Goal: Task Accomplishment & Management: Manage account settings

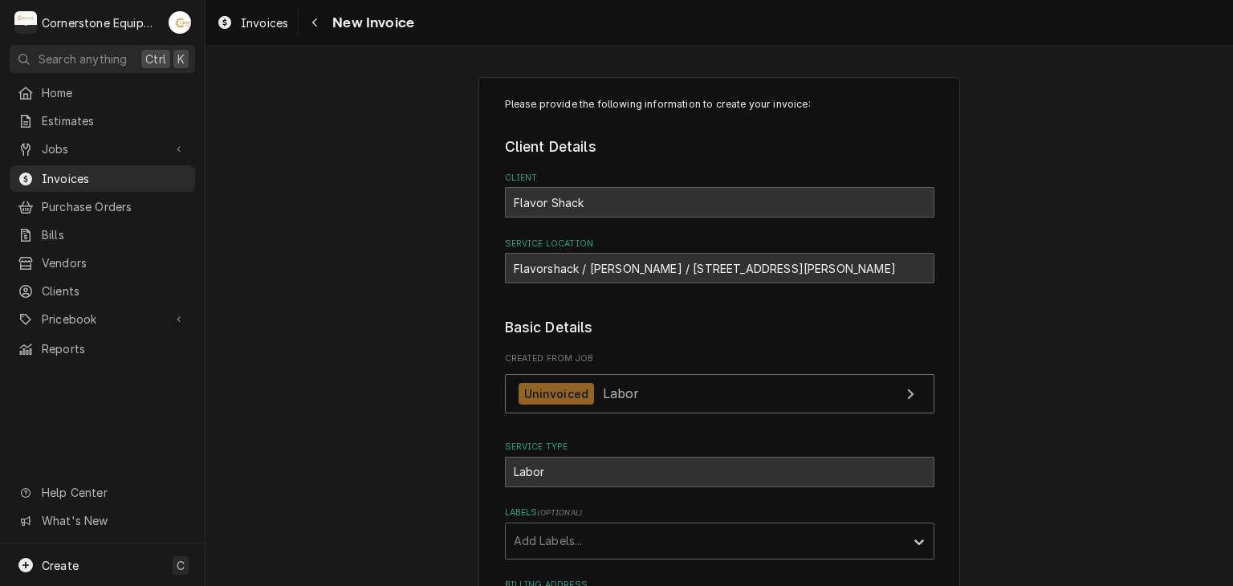
scroll to position [99, 0]
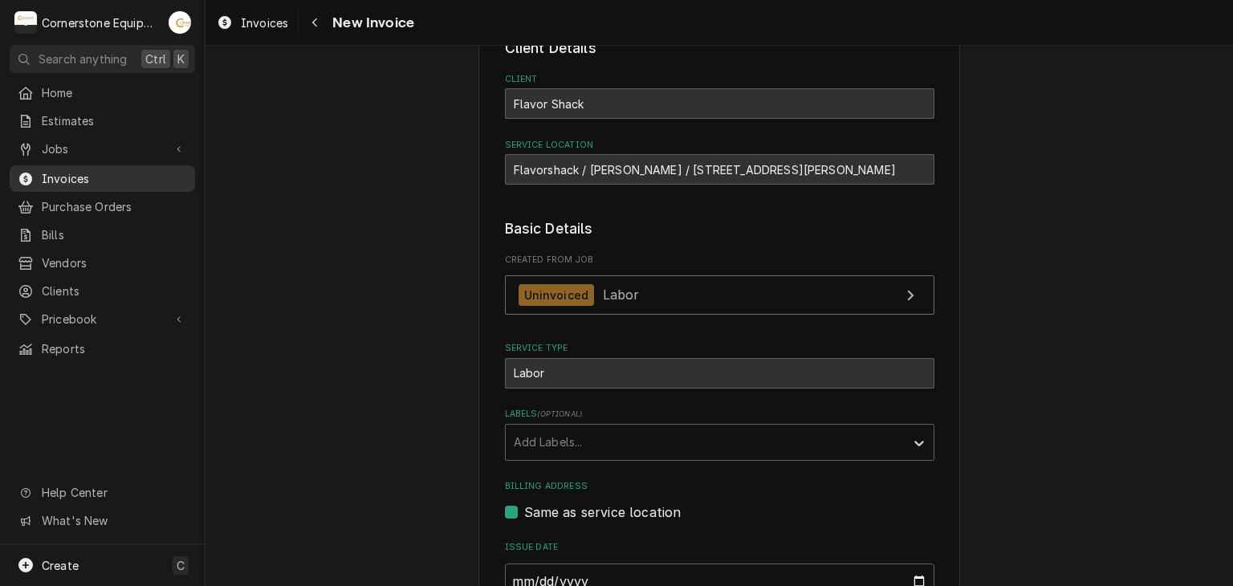
click at [146, 165] on link "Invoices" at bounding box center [102, 178] width 185 height 26
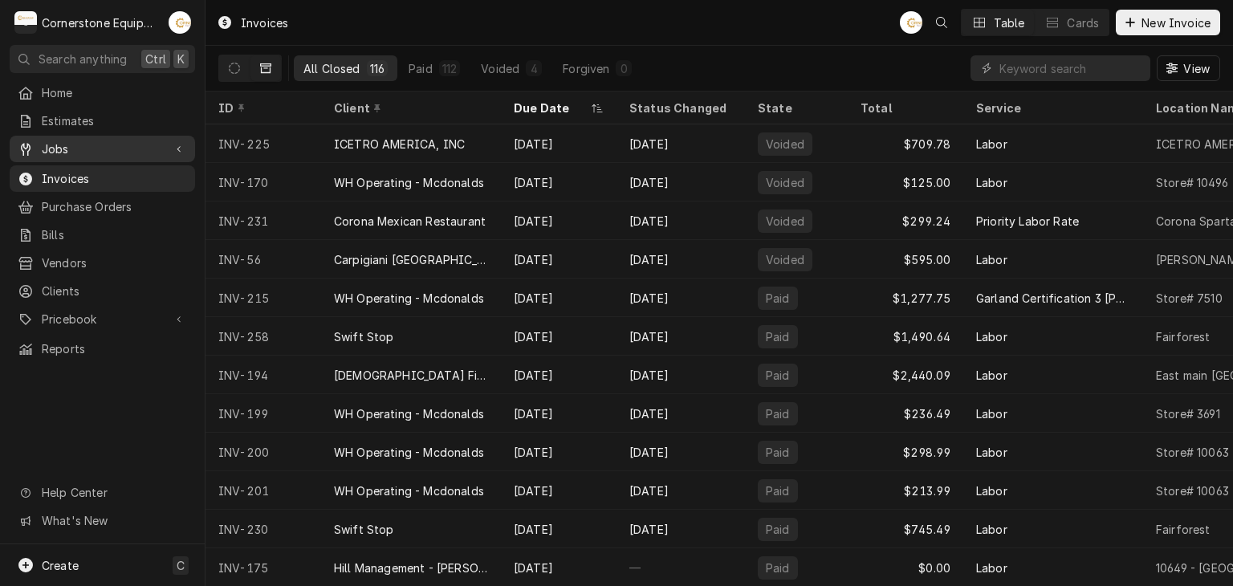
click at [132, 149] on span "Jobs" at bounding box center [102, 149] width 121 height 17
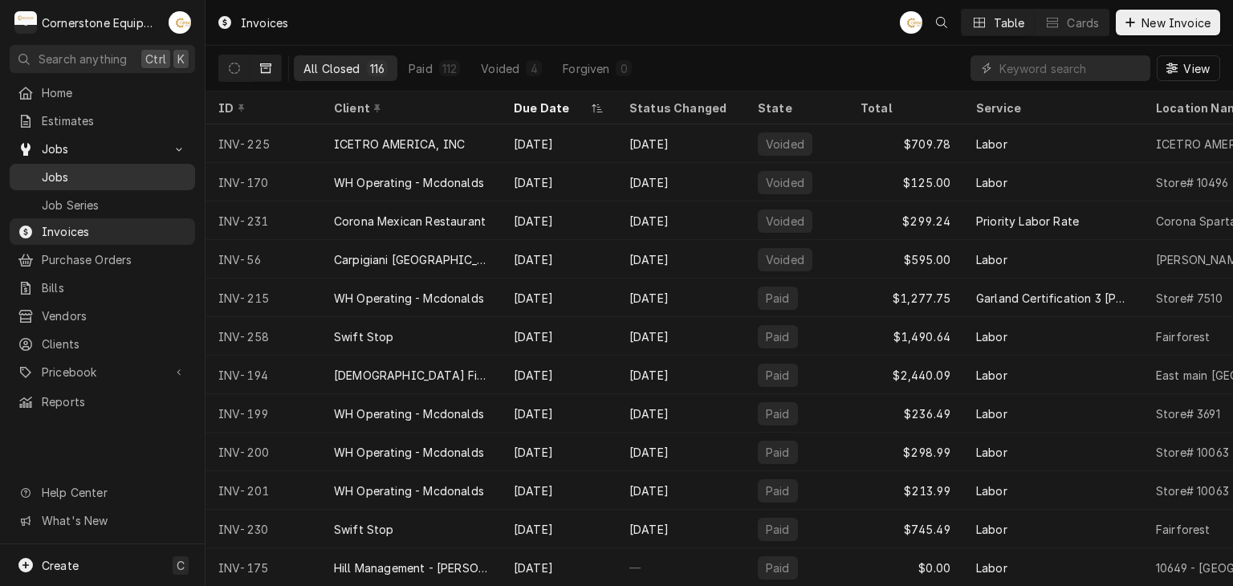
click at [83, 181] on link "Jobs" at bounding box center [102, 177] width 185 height 26
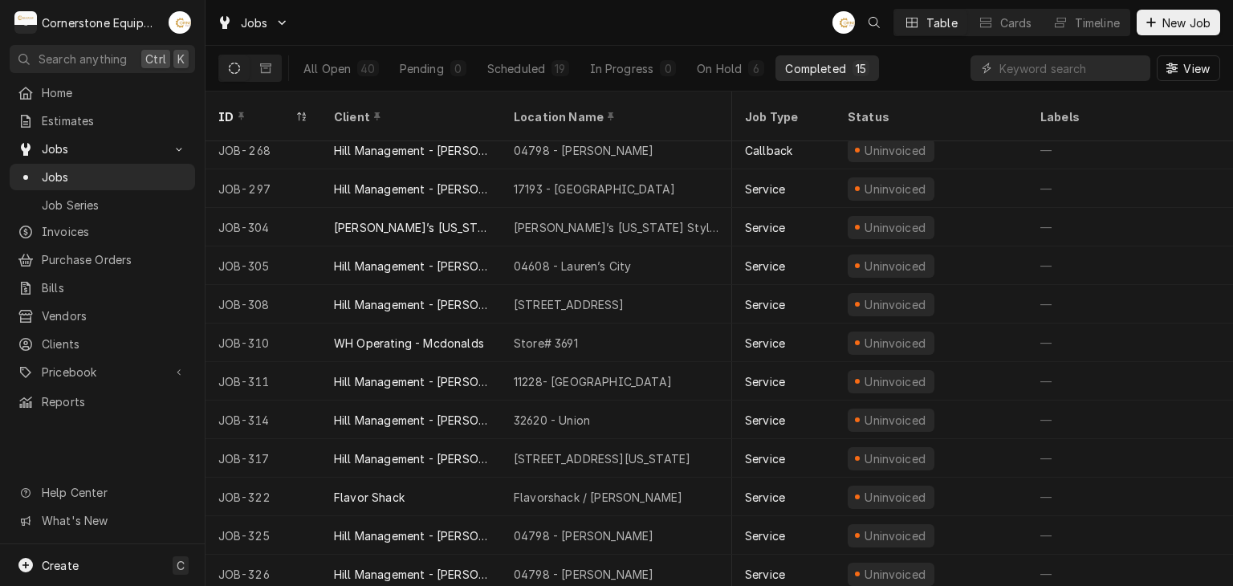
scroll to position [126, 235]
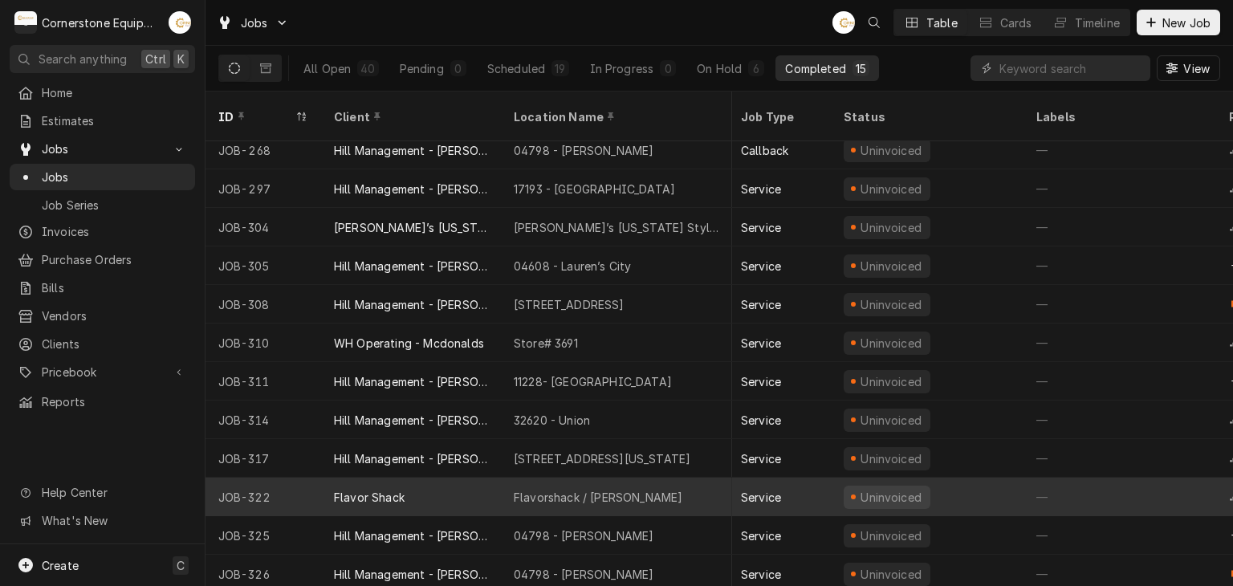
click at [520, 492] on div "Flavorshack / Duncan" at bounding box center [616, 497] width 231 height 39
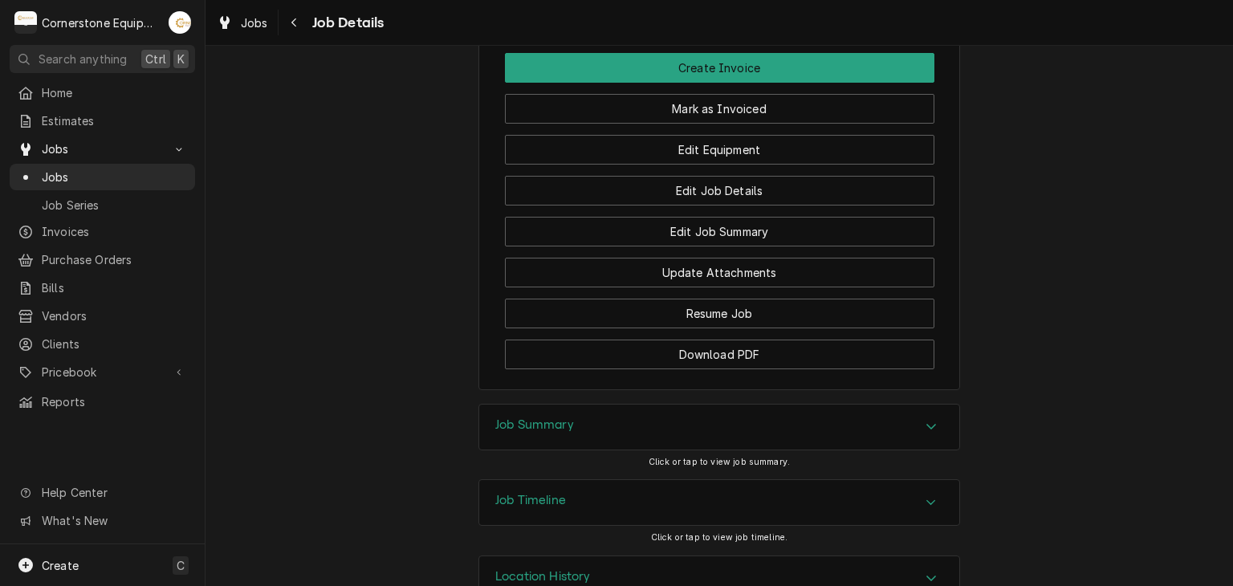
scroll to position [1297, 0]
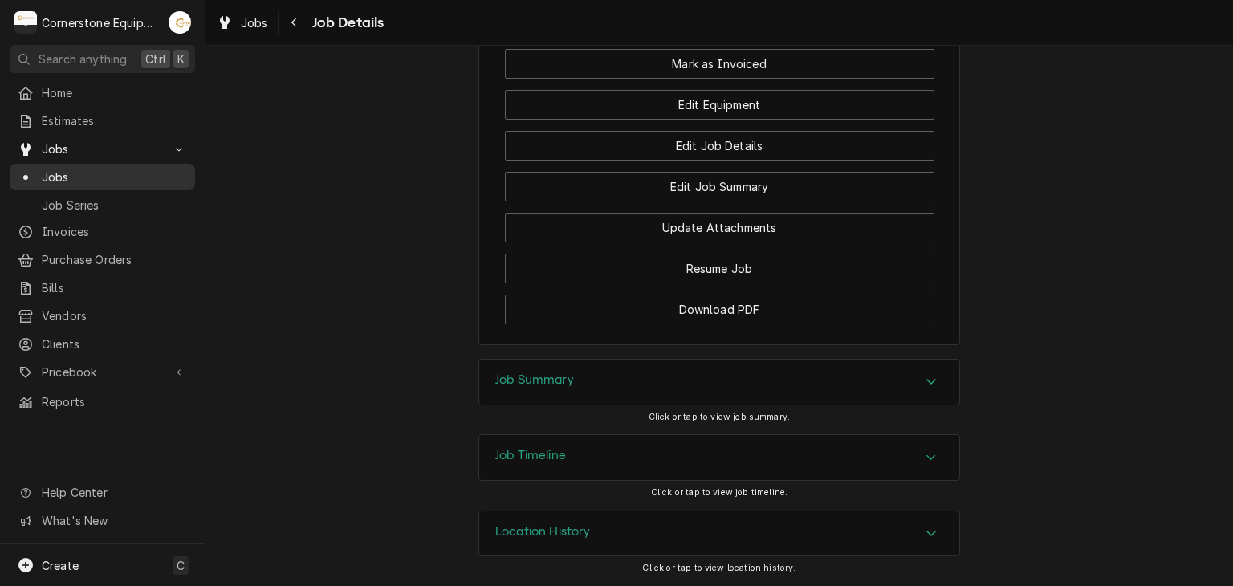
click at [129, 169] on span "Jobs" at bounding box center [114, 177] width 145 height 17
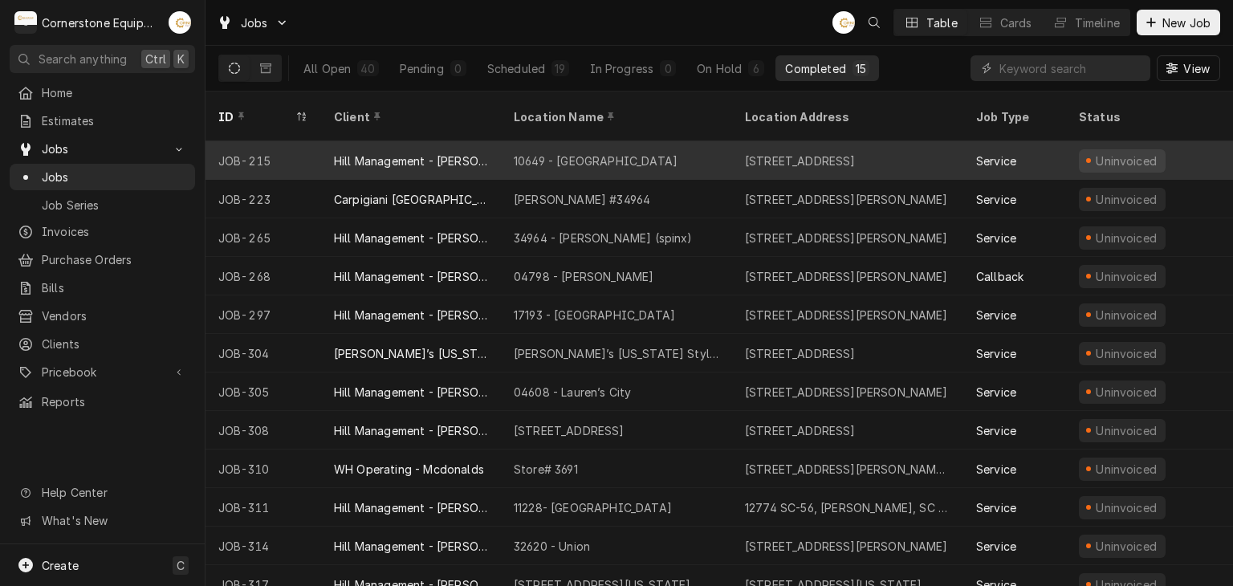
click at [478, 153] on div "Hill Management - McDonald’s" at bounding box center [411, 161] width 154 height 17
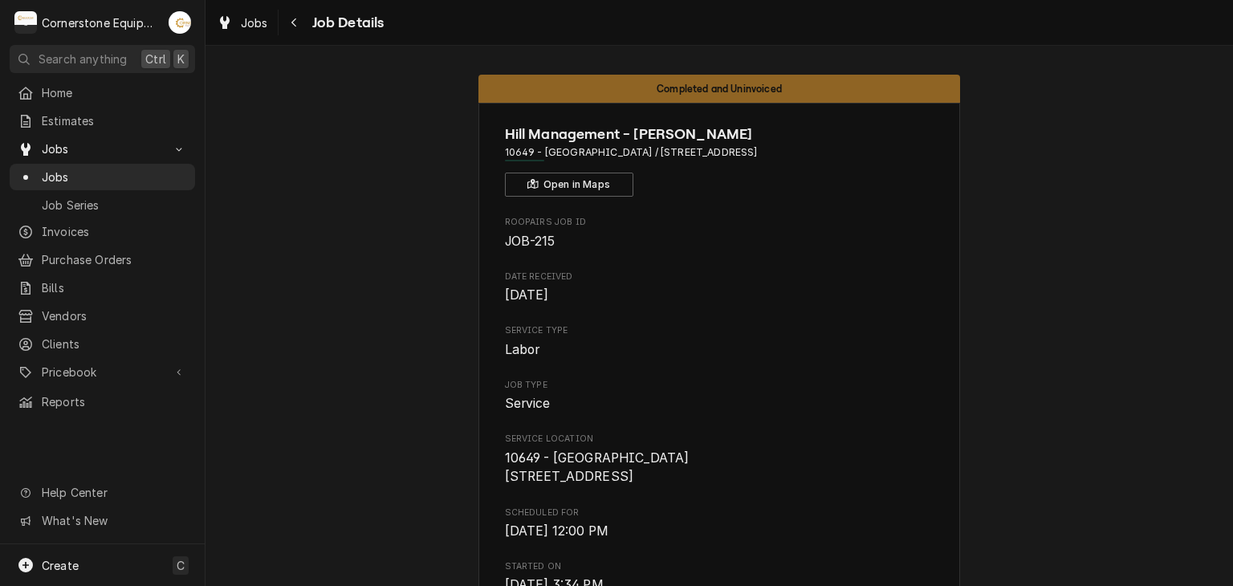
click at [862, 275] on span "Date Received" at bounding box center [720, 277] width 430 height 13
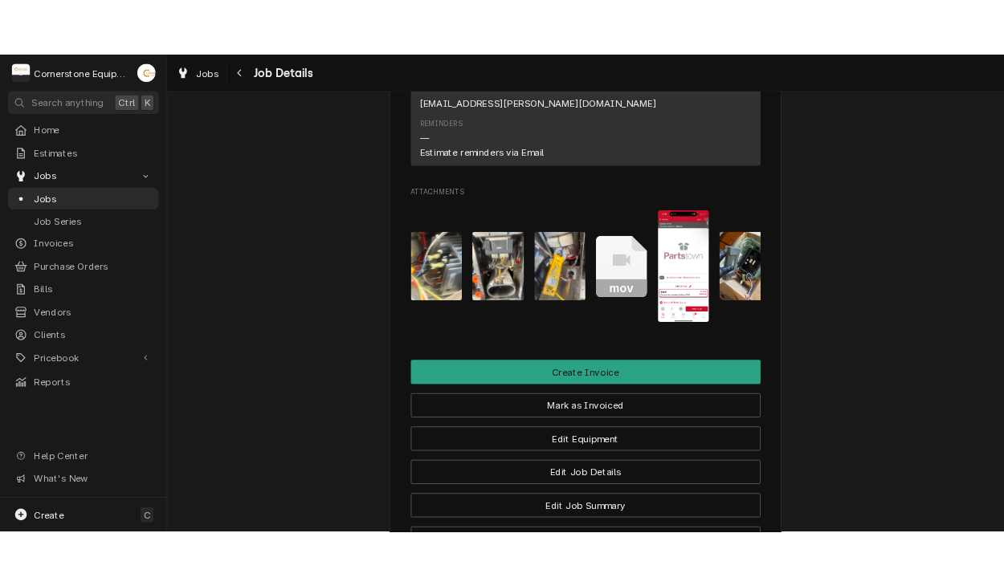
scroll to position [1285, 0]
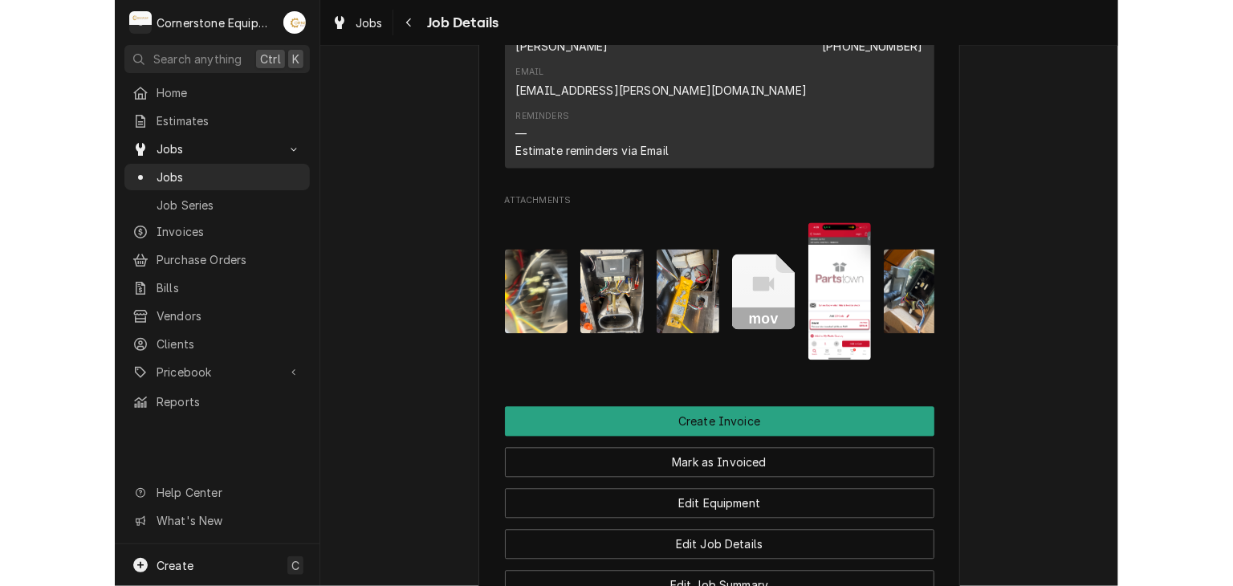
scroll to position [0, 25]
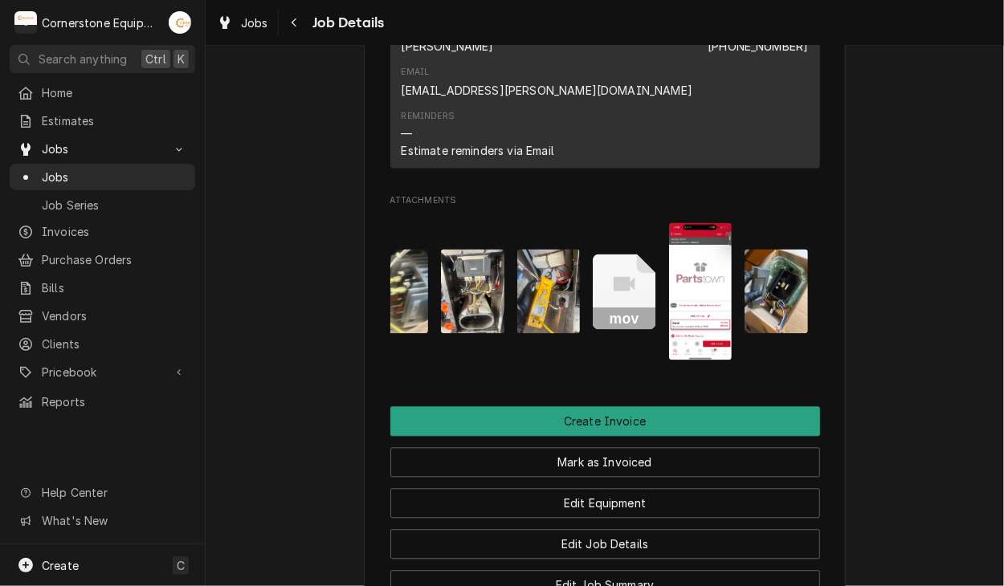
click at [609, 255] on icon "Attachments" at bounding box center [624, 293] width 63 height 76
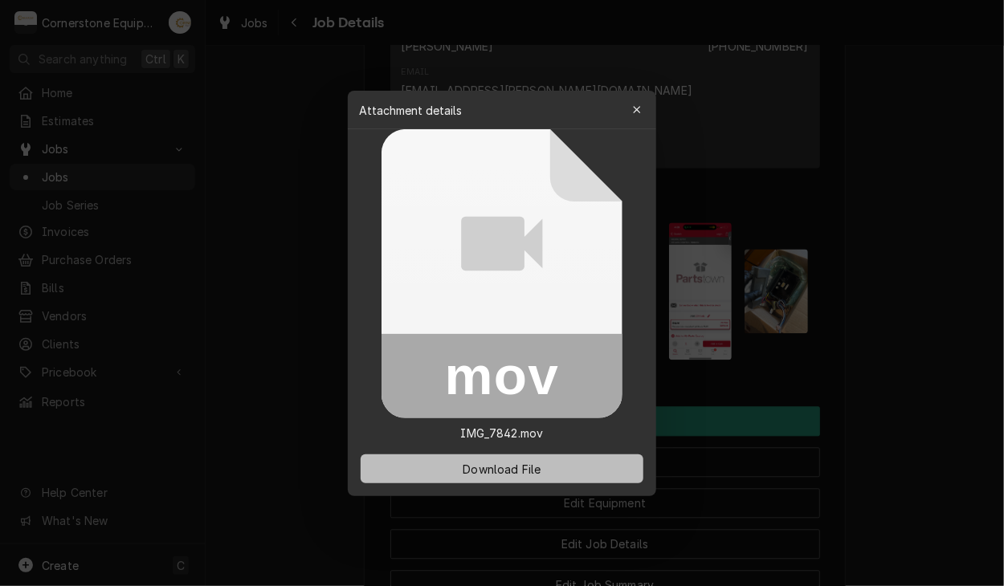
click at [487, 470] on span "Download File" at bounding box center [501, 468] width 84 height 17
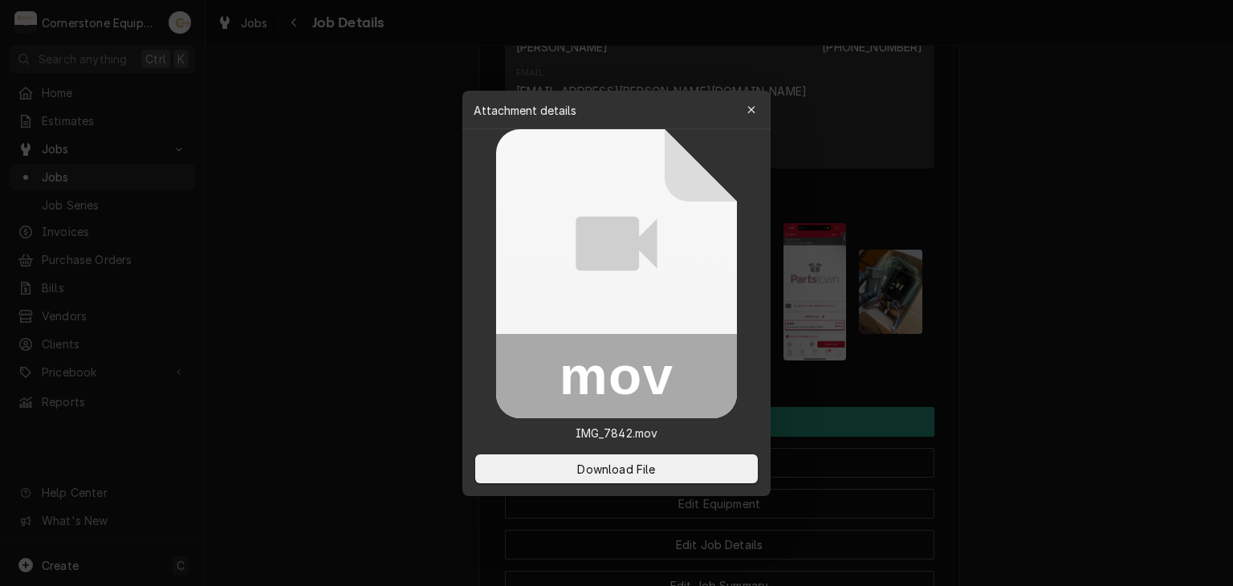
click at [382, 188] on div at bounding box center [616, 293] width 1233 height 586
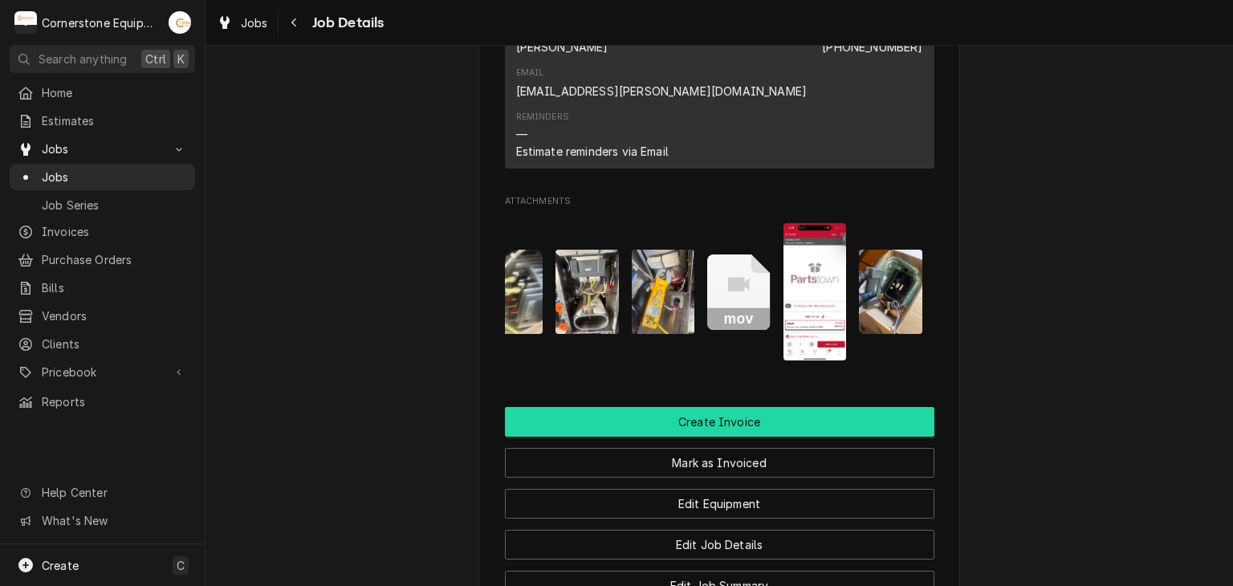
click at [638, 407] on button "Create Invoice" at bounding box center [720, 422] width 430 height 30
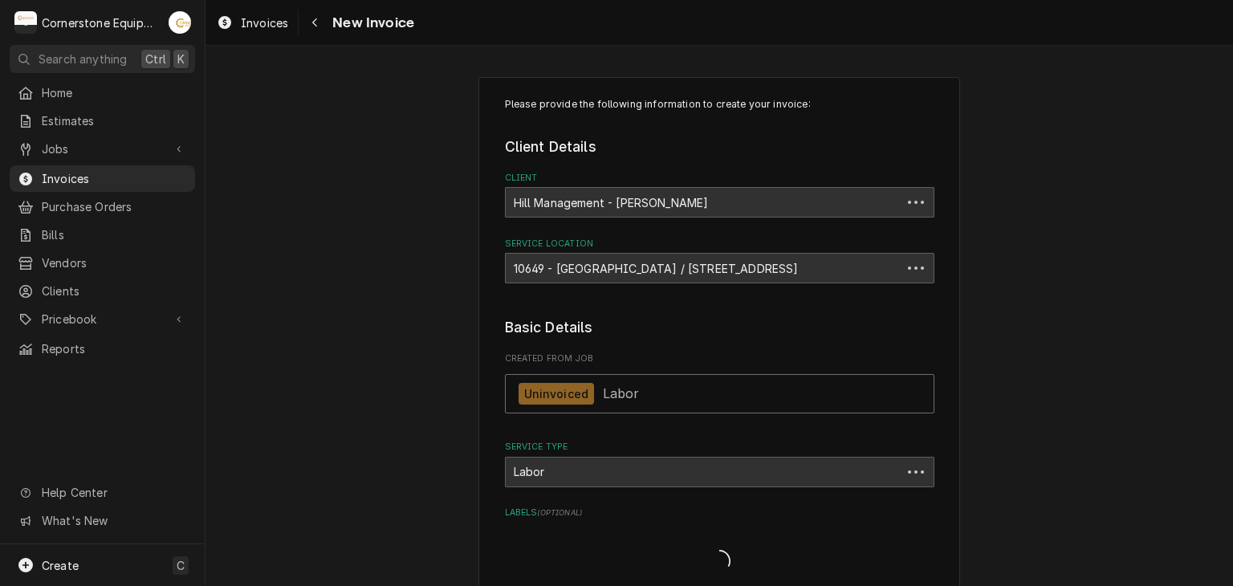
type textarea "x"
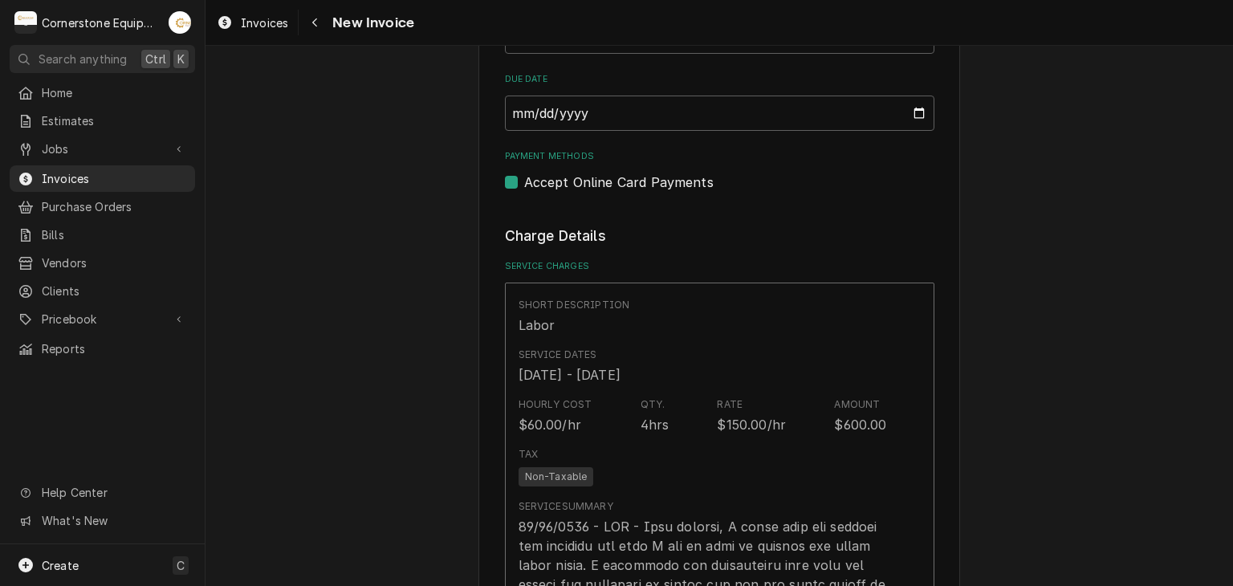
scroll to position [1156, 0]
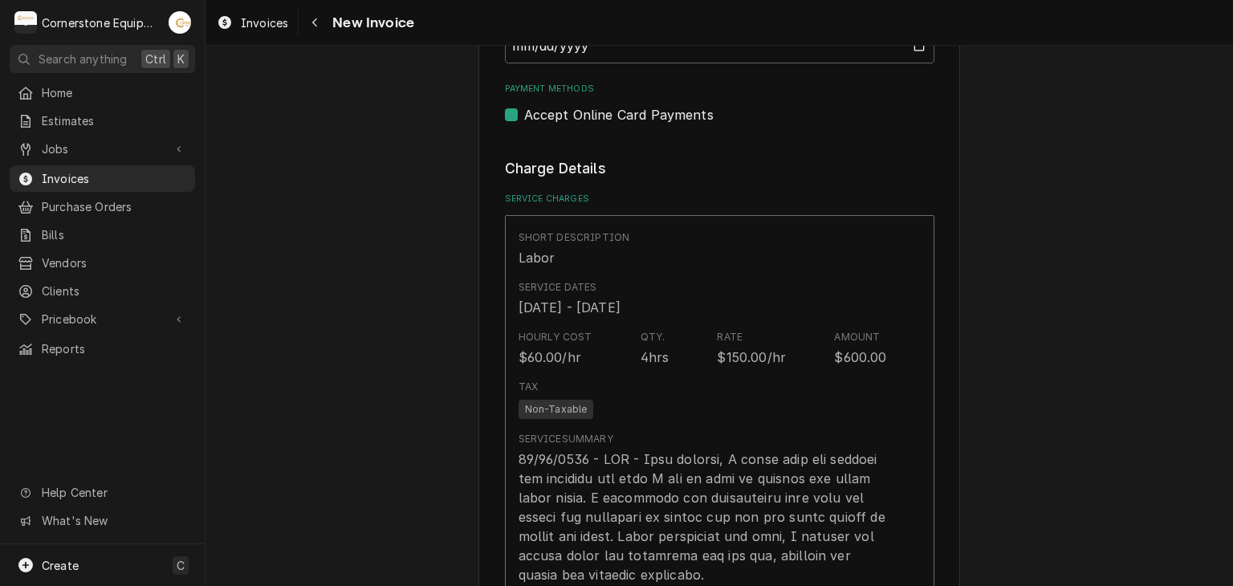
click at [674, 121] on div "Please provide the following information to create your invoice: Client Details…" at bounding box center [720, 417] width 430 height 2952
click at [631, 107] on label "Accept Online Card Payments" at bounding box center [618, 114] width 189 height 19
click at [631, 107] on input "Payment Methods" at bounding box center [739, 122] width 430 height 35
checkbox input "false"
click at [395, 199] on div "Please provide the following information to create your invoice: Client Details…" at bounding box center [720, 568] width 1028 height 3325
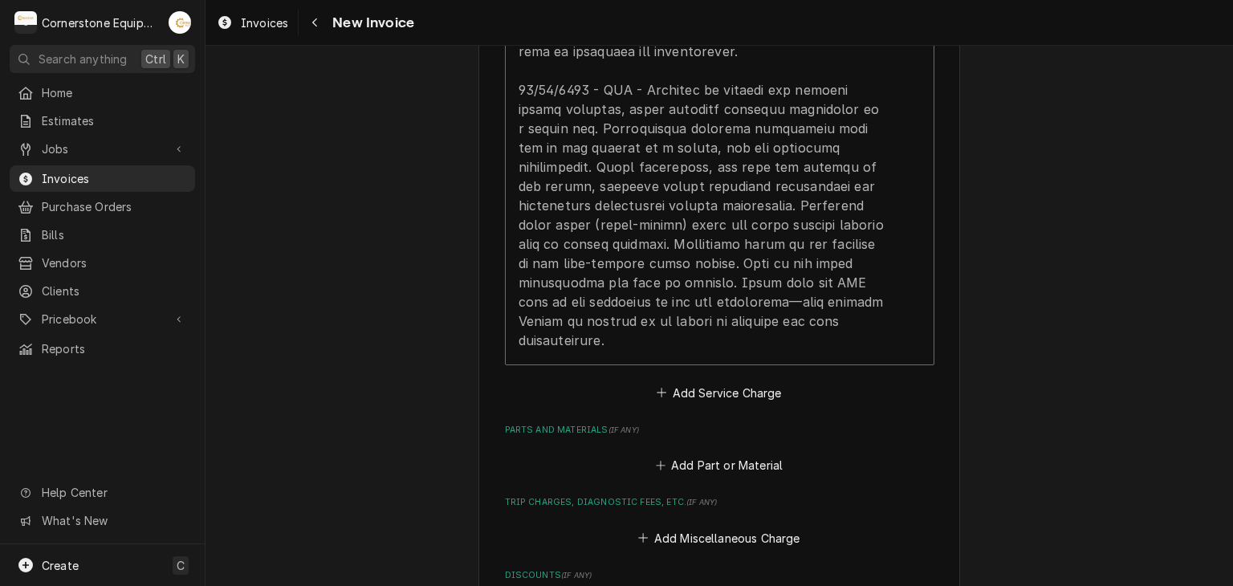
scroll to position [2088, 0]
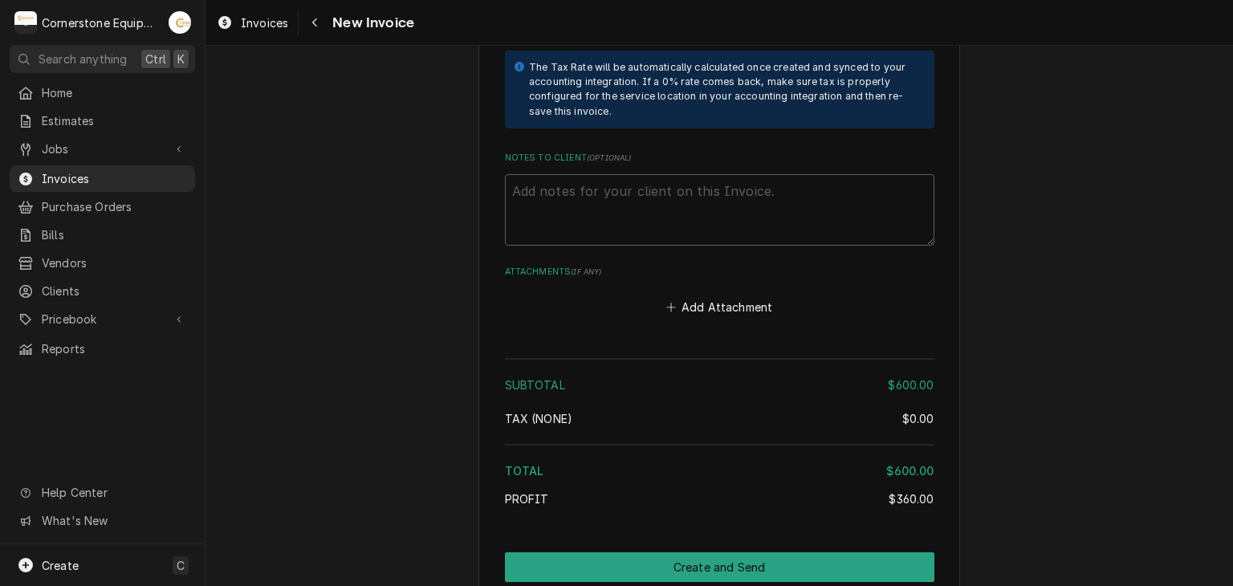
scroll to position [2726, 0]
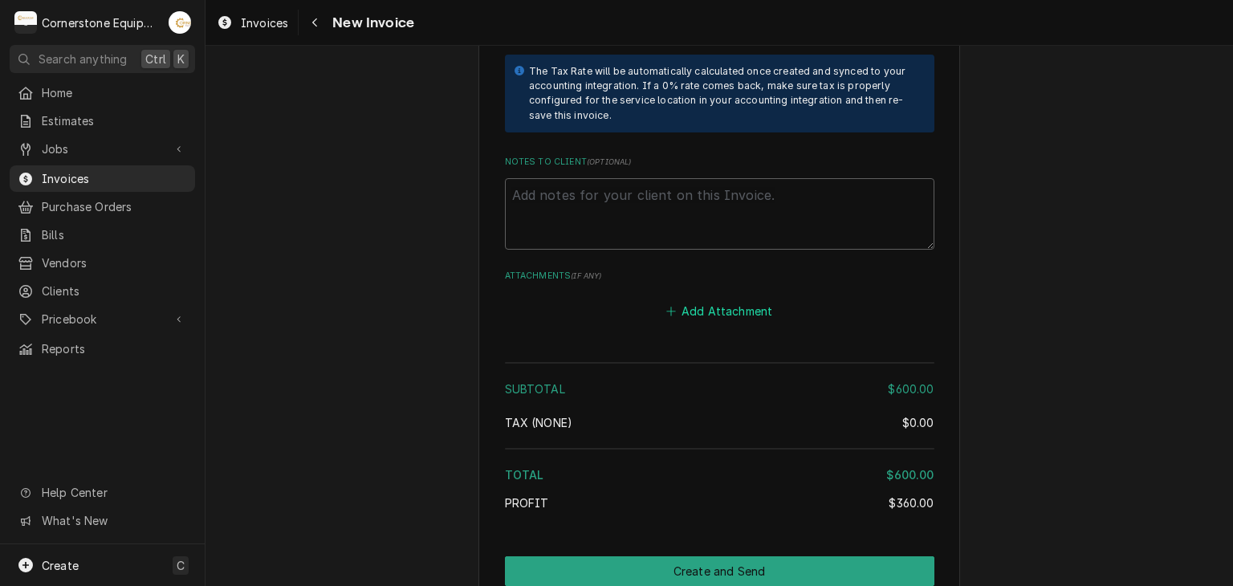
click at [727, 300] on button "Add Attachment" at bounding box center [719, 311] width 112 height 22
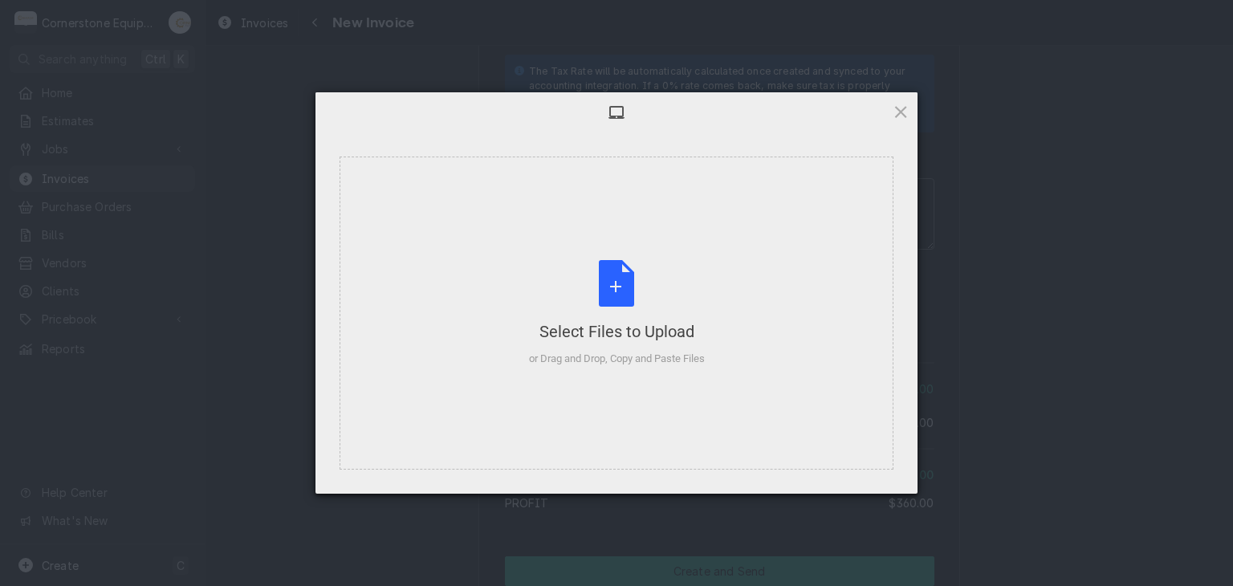
type textarea "x"
click at [593, 299] on div "Select Files to Upload or Drag and Drop, Copy and Paste Files" at bounding box center [617, 313] width 176 height 107
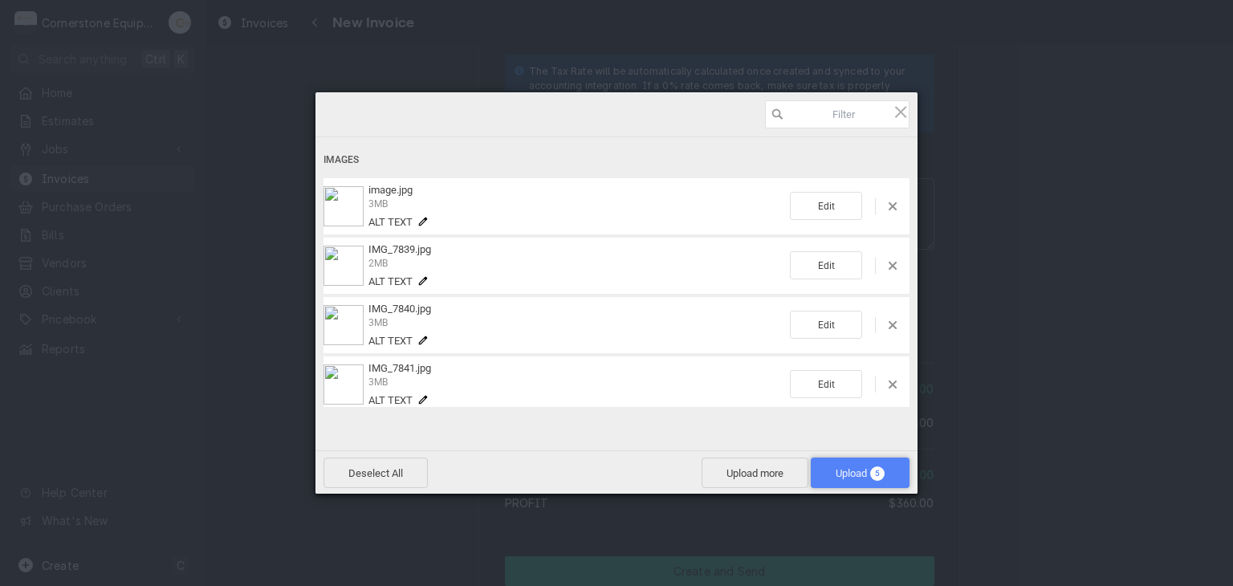
click at [858, 476] on span "Upload 5" at bounding box center [860, 473] width 49 height 12
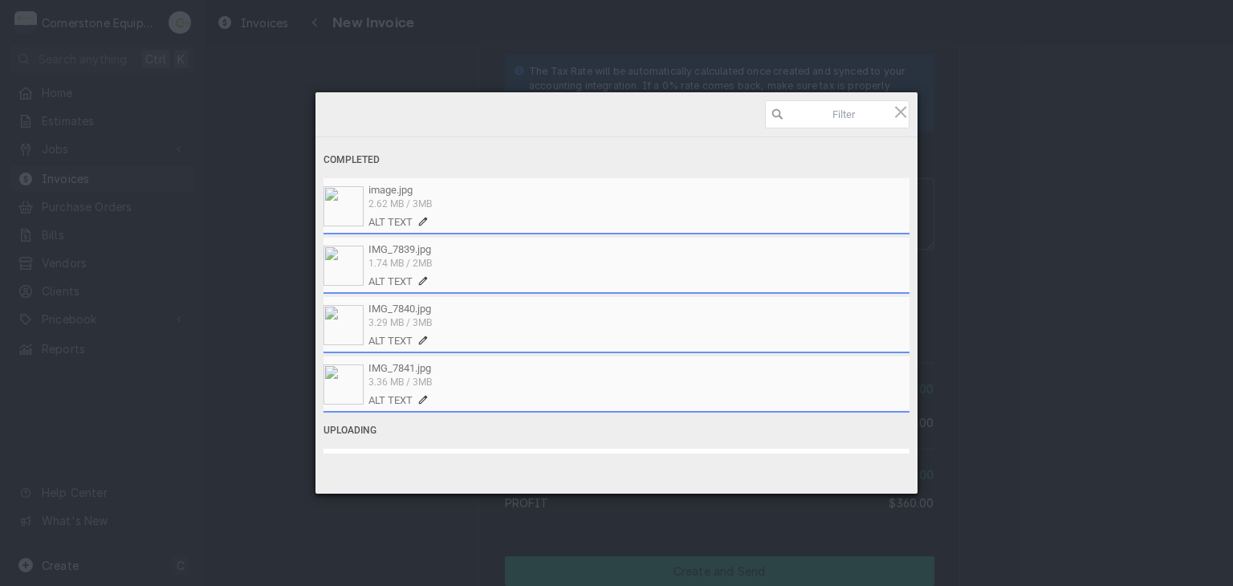
scroll to position [58, 0]
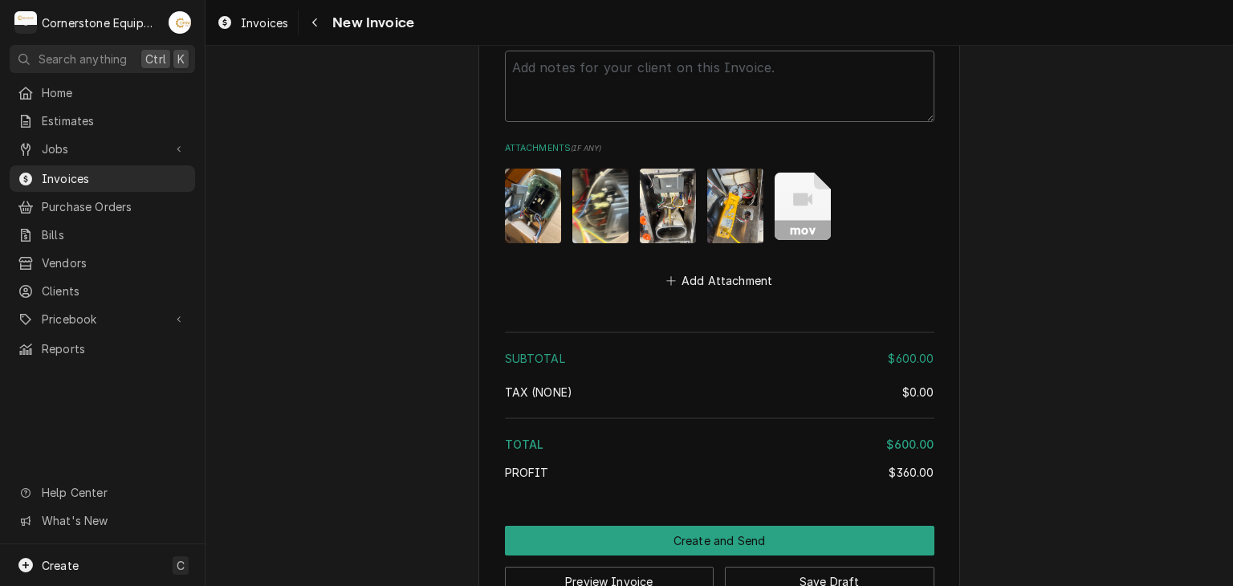
scroll to position [2855, 0]
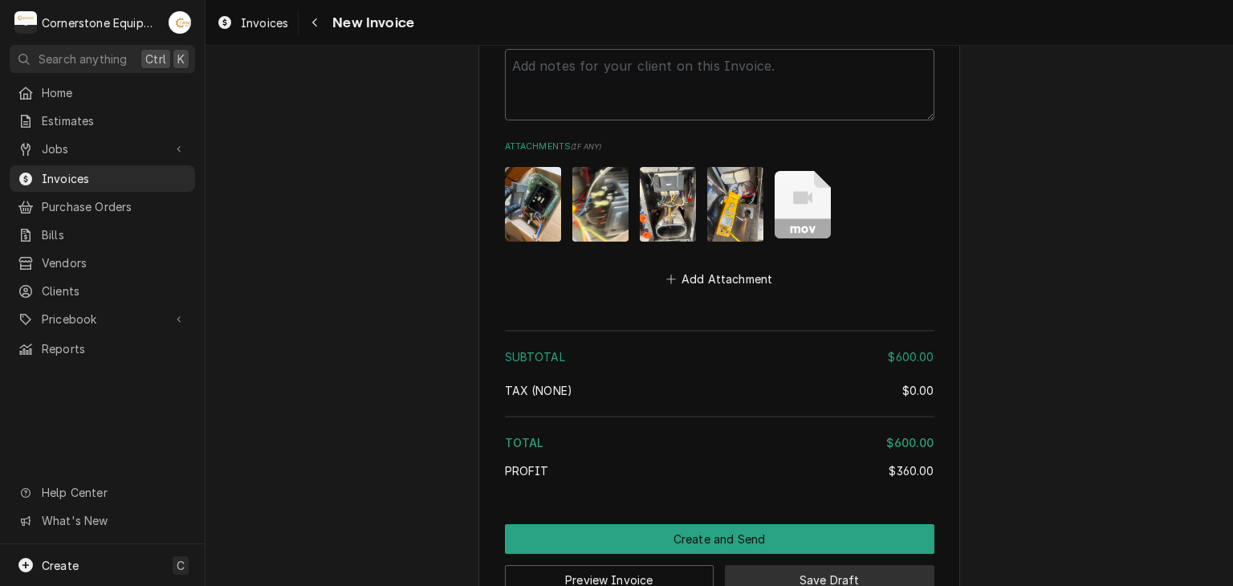
click at [786, 565] on button "Save Draft" at bounding box center [830, 580] width 210 height 30
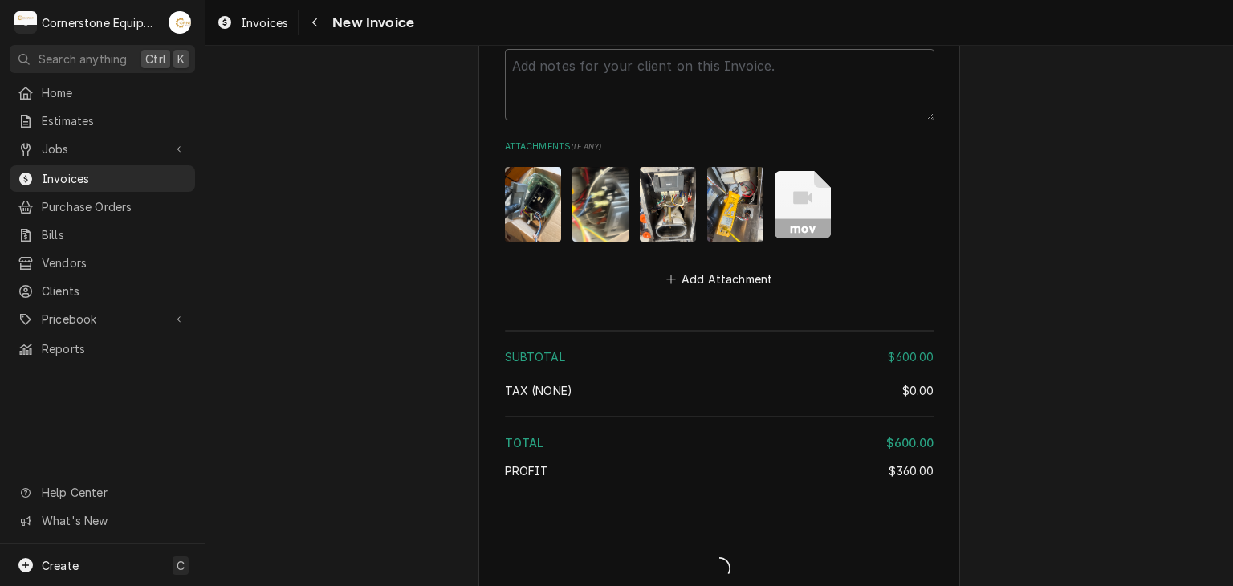
scroll to position [2847, 0]
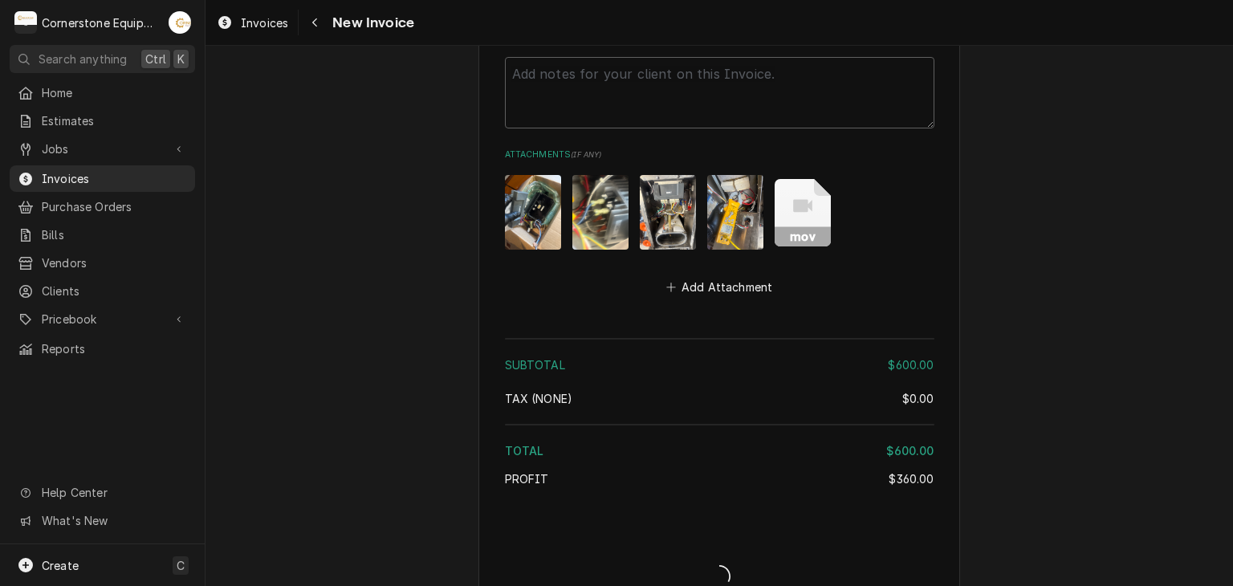
type textarea "x"
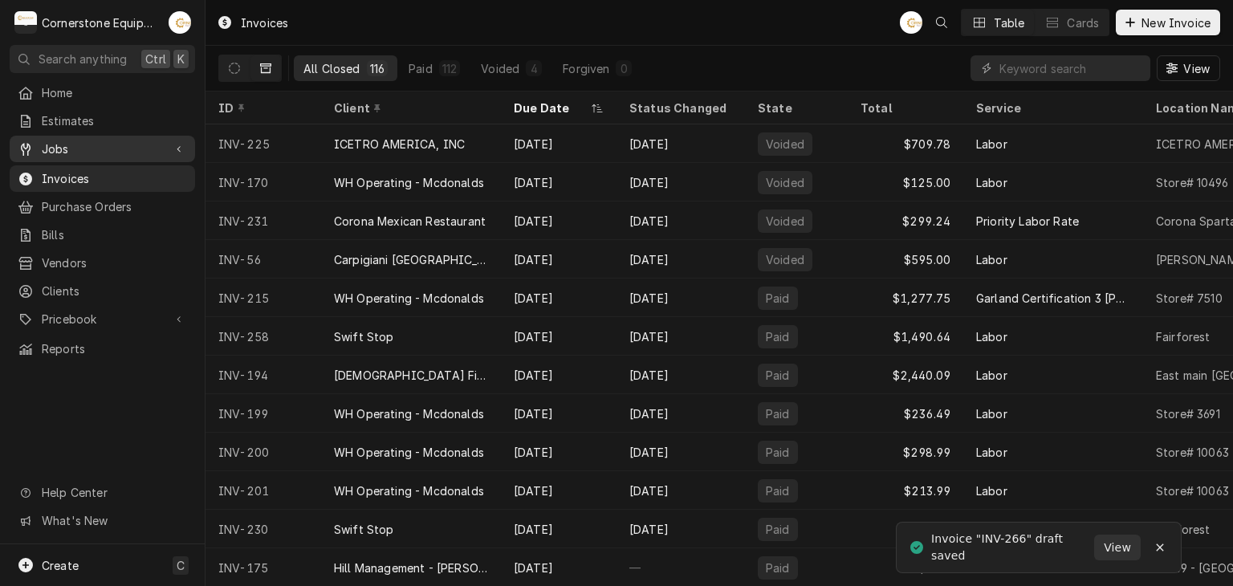
click at [120, 141] on span "Jobs" at bounding box center [102, 149] width 121 height 17
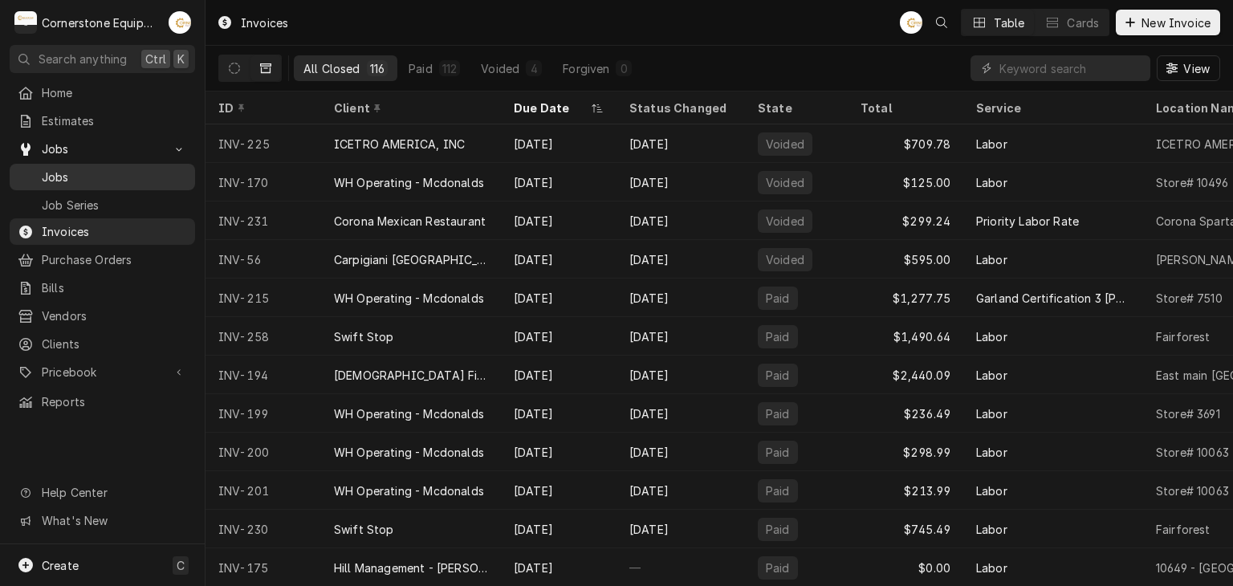
click at [96, 169] on span "Jobs" at bounding box center [114, 177] width 145 height 17
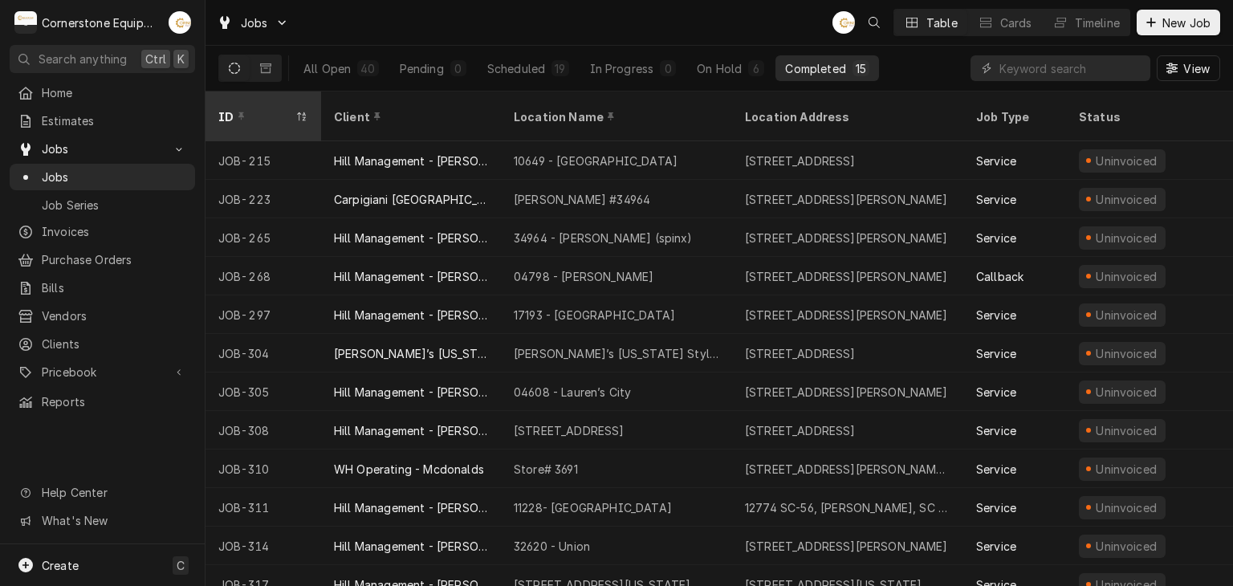
click at [257, 99] on div "ID" at bounding box center [263, 116] width 109 height 43
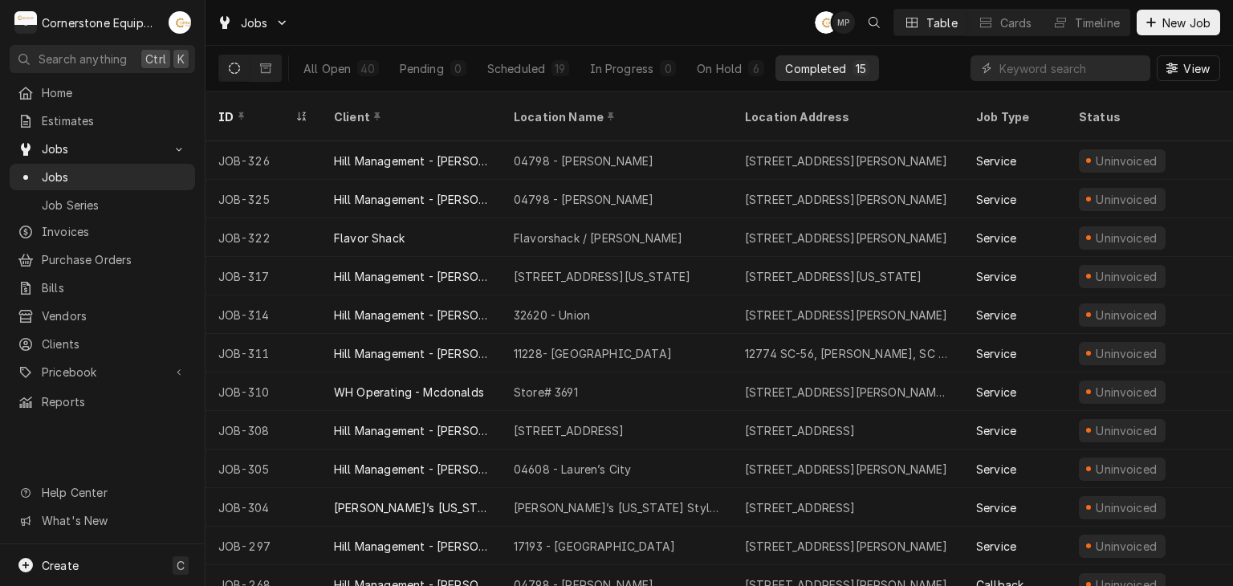
click at [257, 99] on div "ID" at bounding box center [263, 116] width 109 height 43
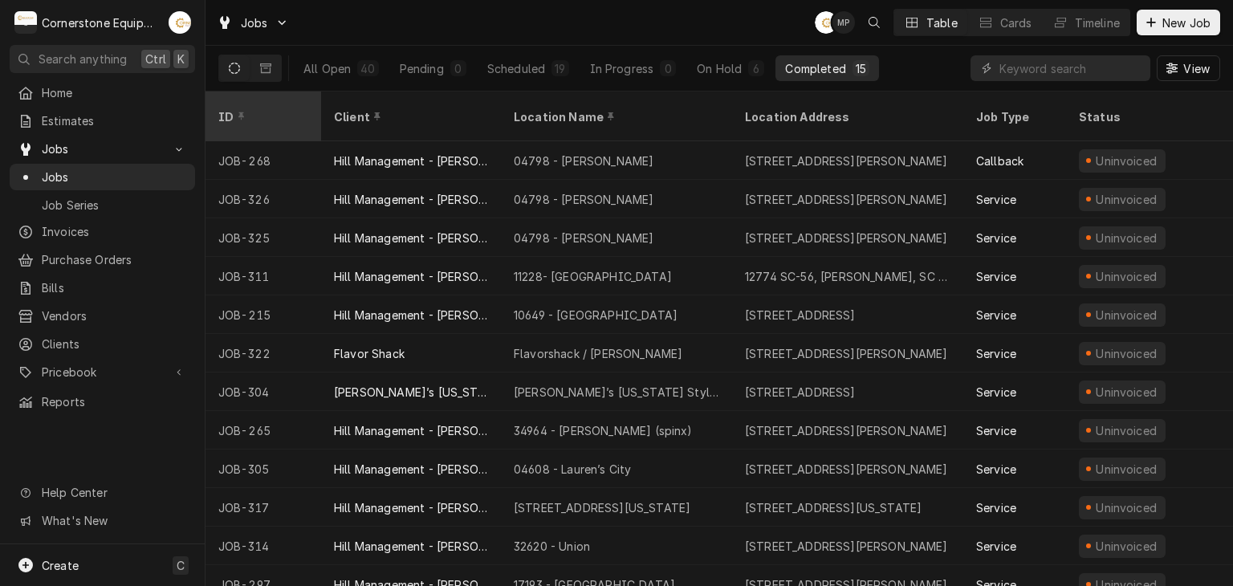
click at [255, 108] on div "ID" at bounding box center [261, 116] width 87 height 17
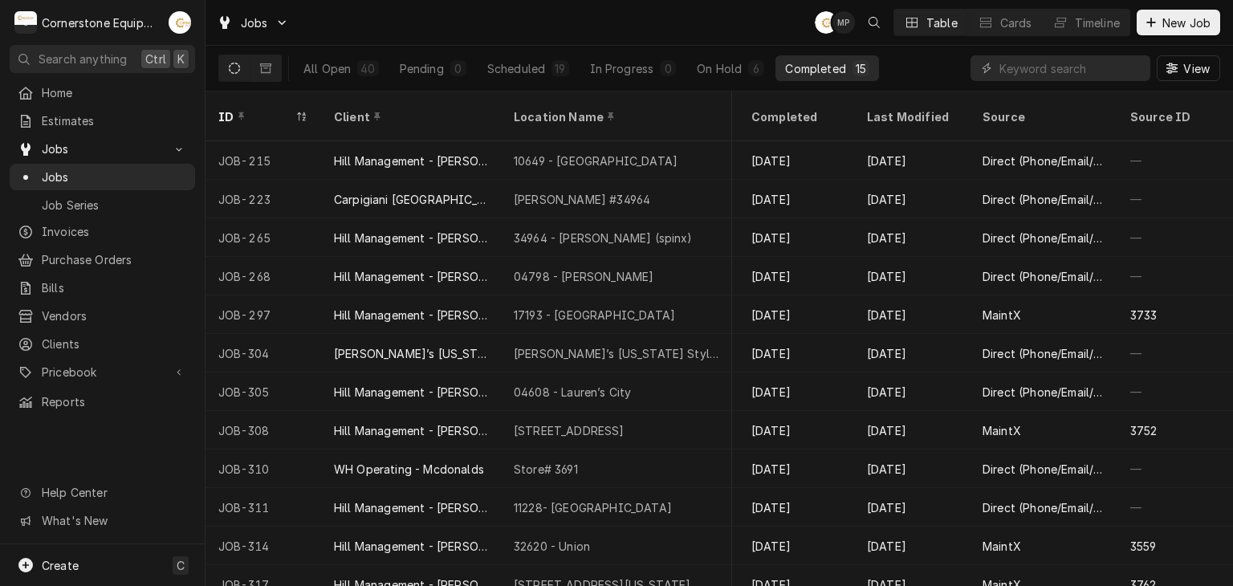
scroll to position [0, 1290]
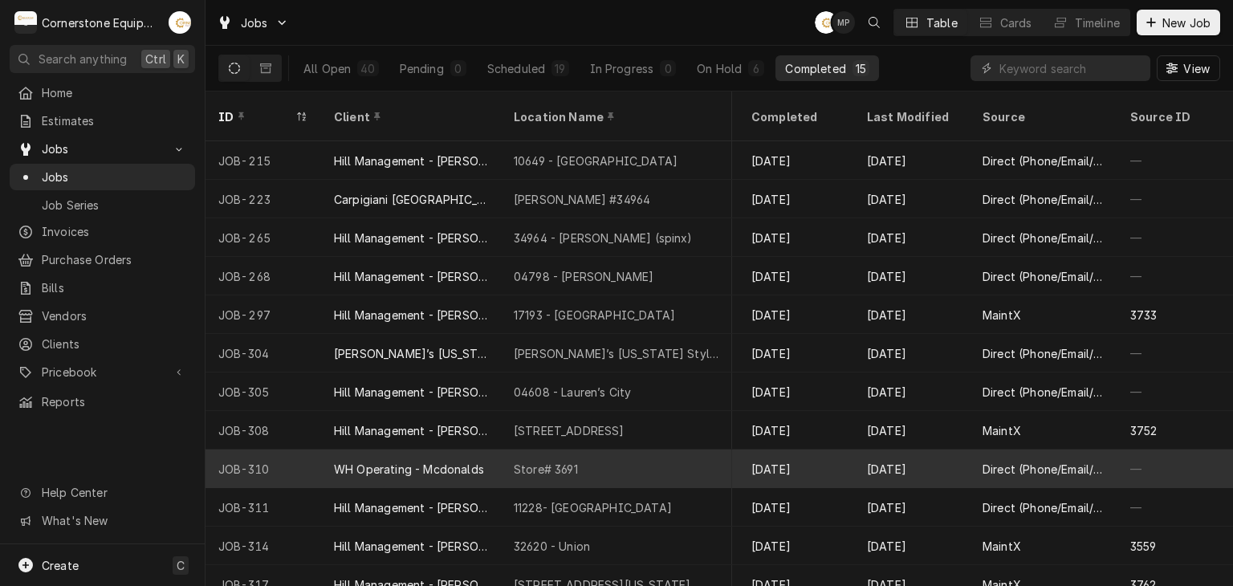
click at [903, 451] on div "Aug 11" at bounding box center [912, 469] width 116 height 39
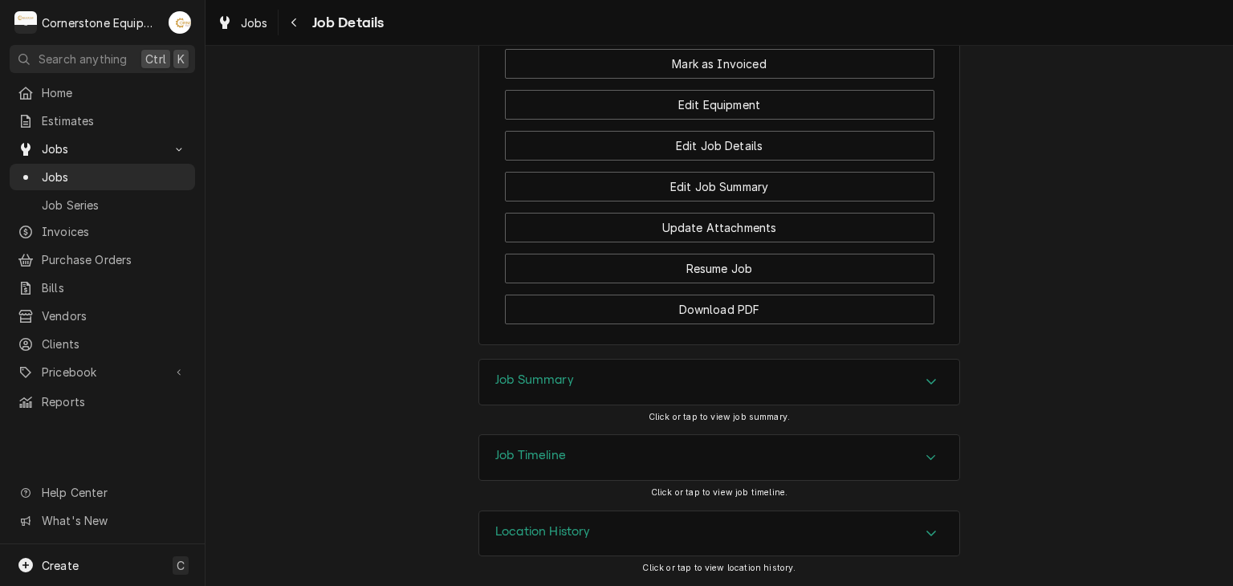
scroll to position [1297, 0]
click at [919, 377] on div "Accordion Header" at bounding box center [931, 382] width 24 height 19
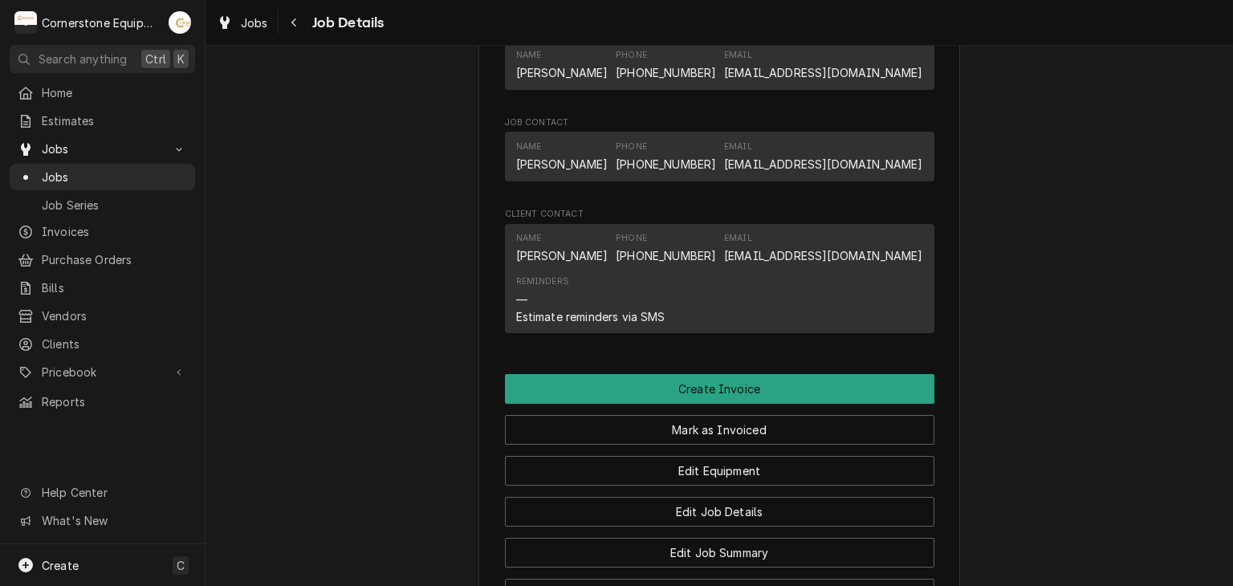
scroll to position [854, 0]
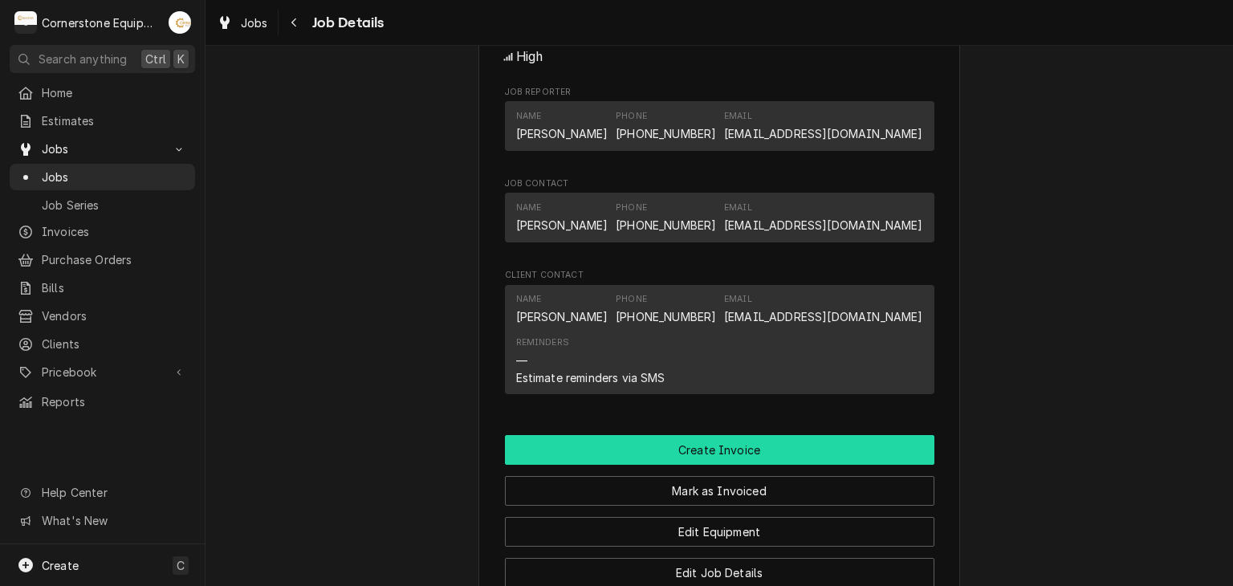
click at [719, 465] on button "Create Invoice" at bounding box center [720, 450] width 430 height 30
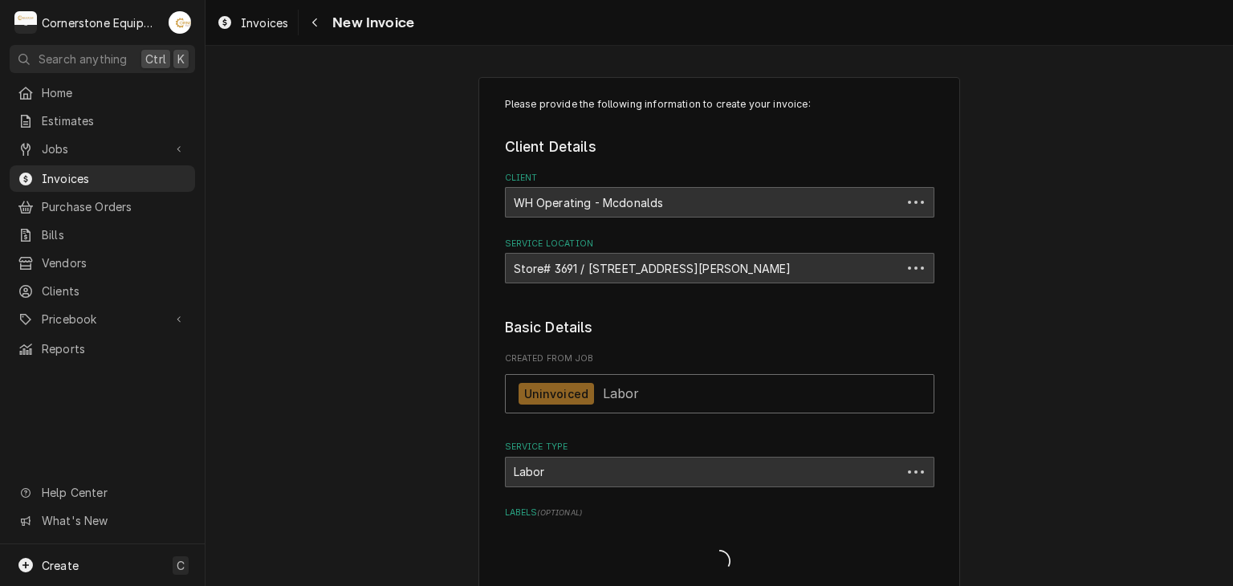
type textarea "x"
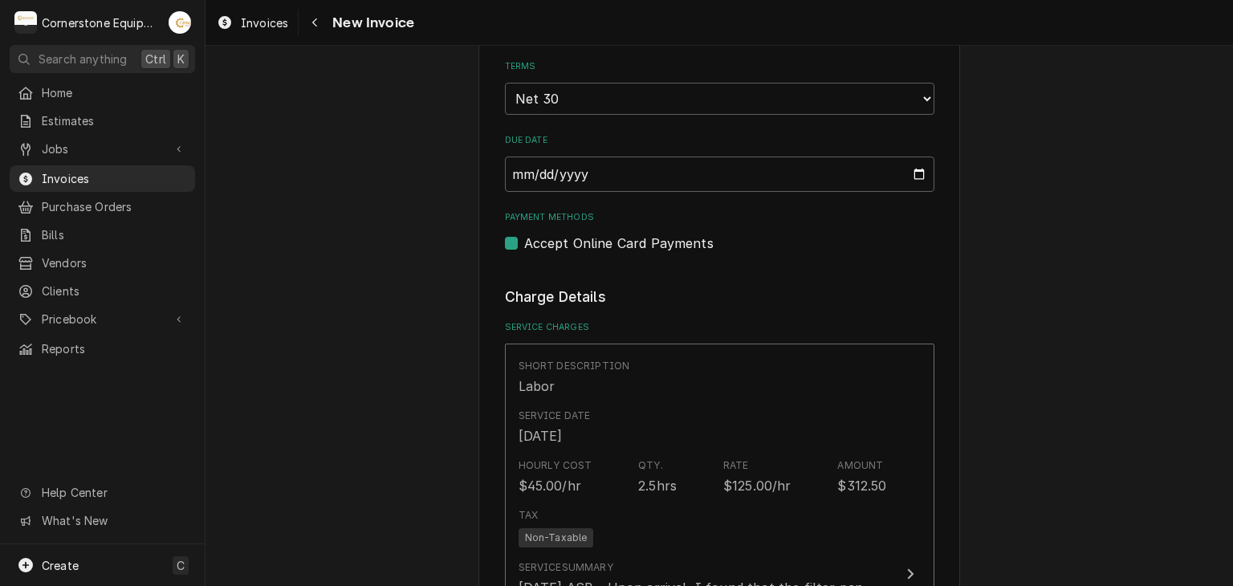
scroll to position [1060, 0]
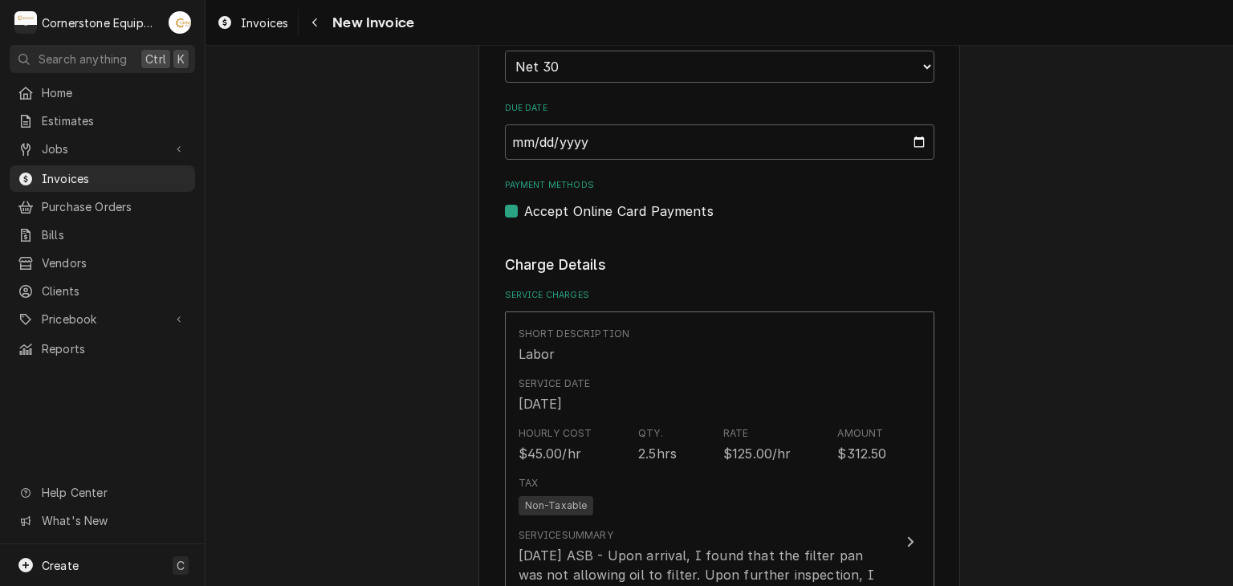
click at [665, 202] on label "Accept Online Card Payments" at bounding box center [618, 211] width 189 height 19
click at [665, 202] on input "Payment Methods" at bounding box center [739, 219] width 430 height 35
checkbox input "false"
click at [1097, 297] on div "Please provide the following information to create your invoice: Client Details…" at bounding box center [720, 584] width 1028 height 3162
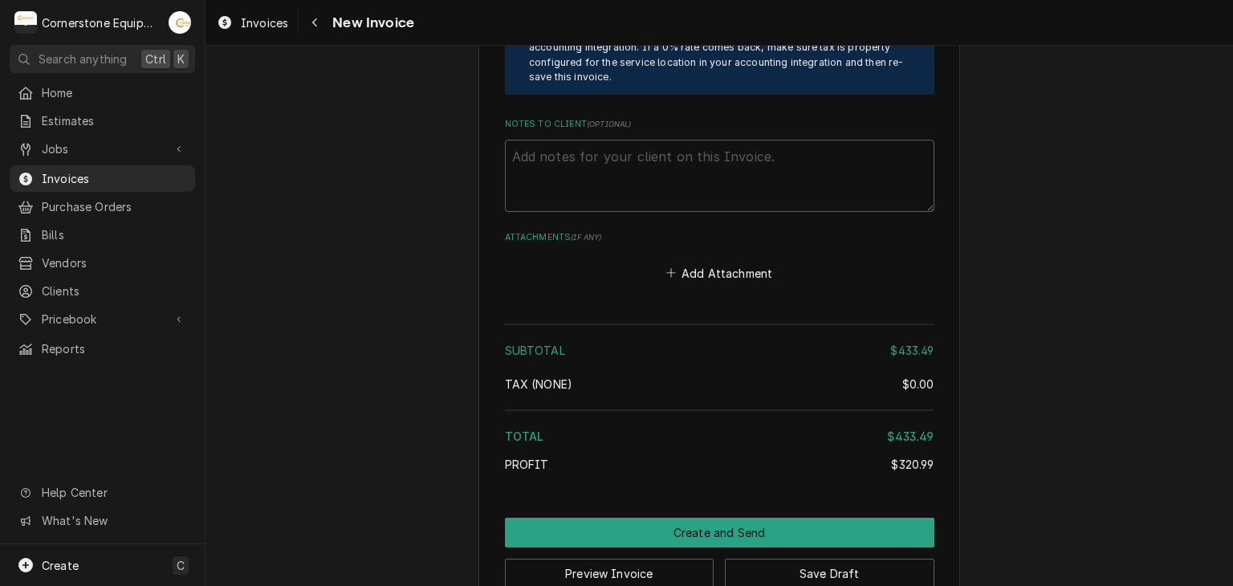
scroll to position [2634, 0]
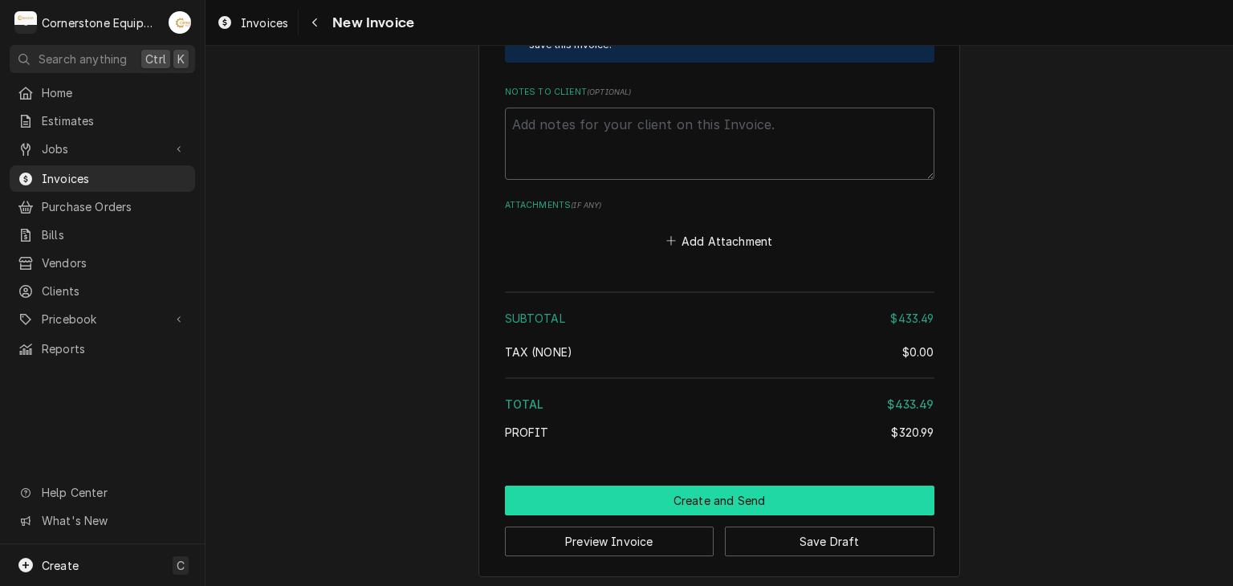
click at [724, 491] on button "Create and Send" at bounding box center [720, 501] width 430 height 30
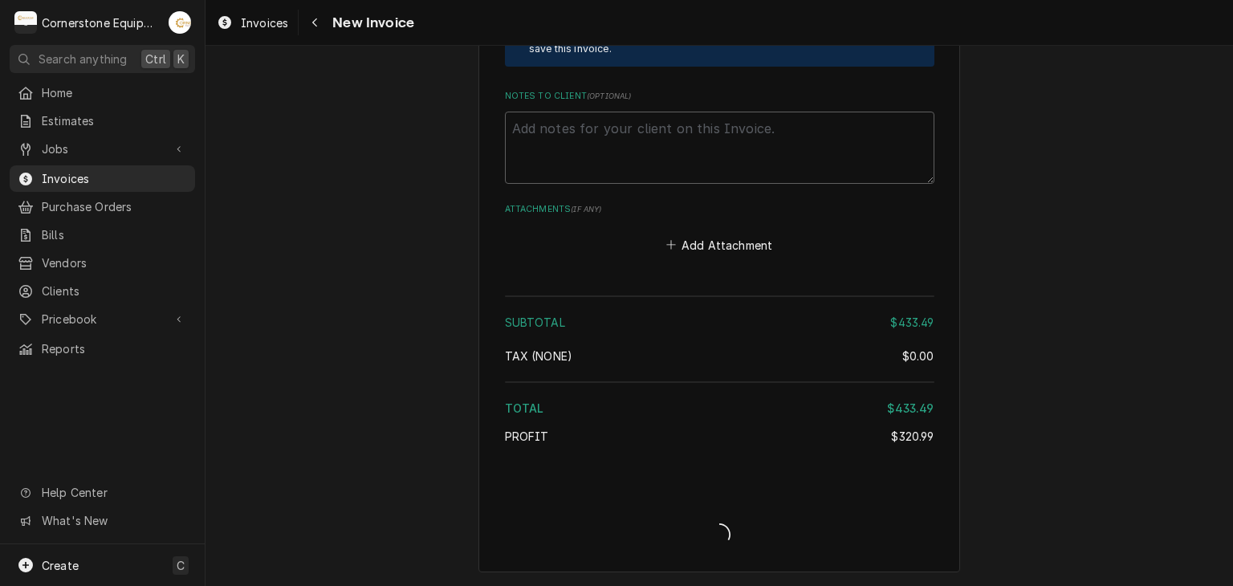
scroll to position [2625, 0]
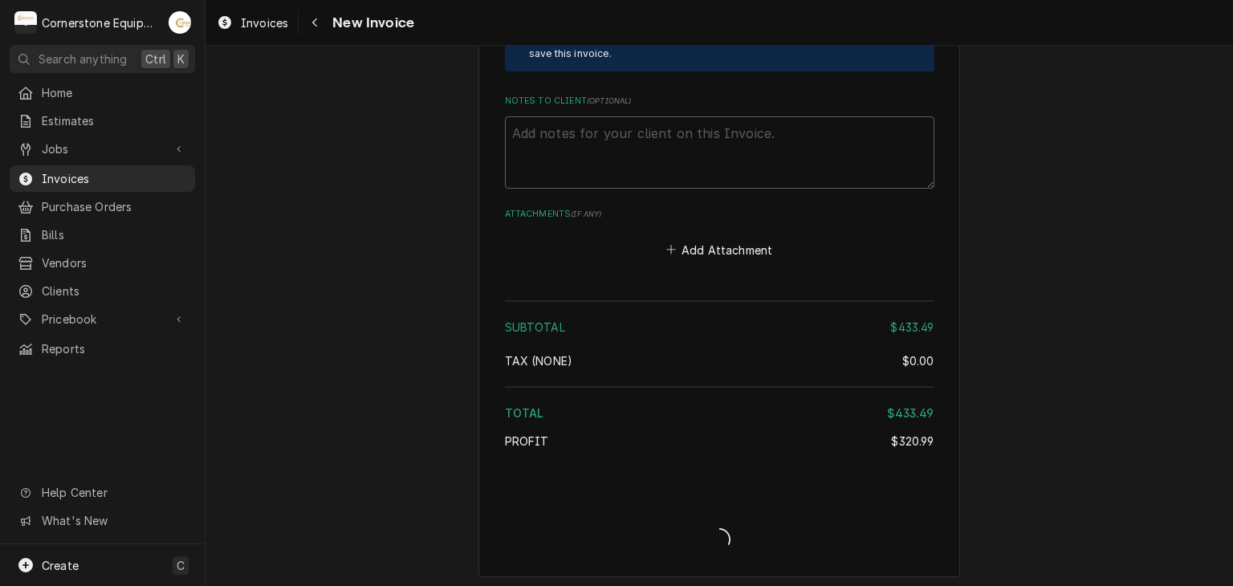
type textarea "x"
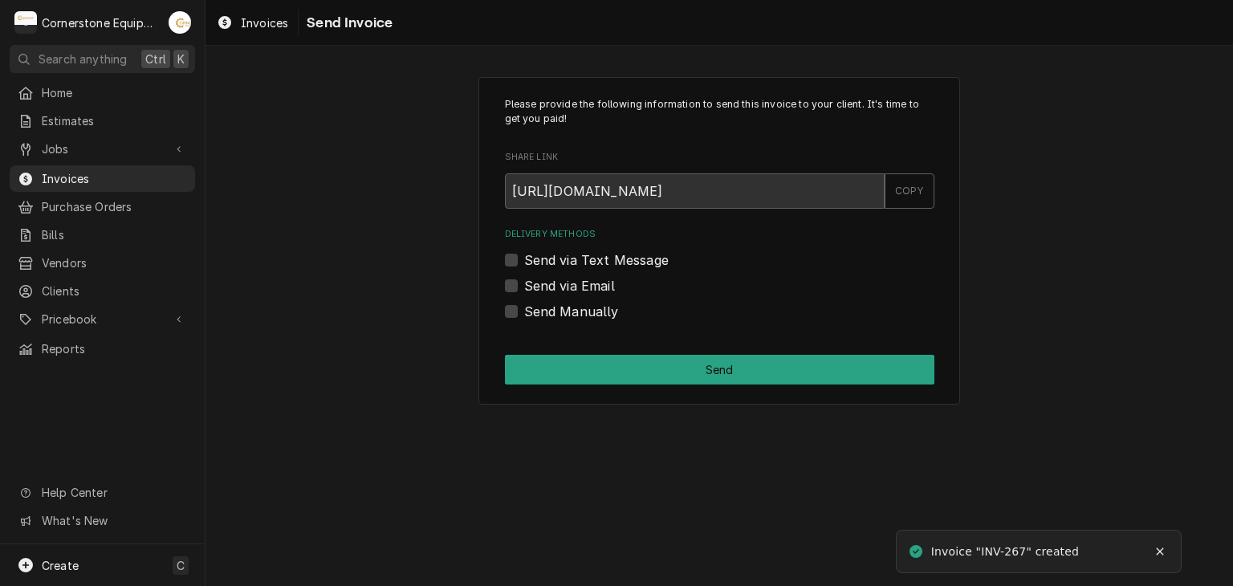
click at [540, 306] on label "Send Manually" at bounding box center [571, 311] width 95 height 19
click at [540, 306] on input "Send Manually" at bounding box center [739, 319] width 430 height 35
checkbox input "true"
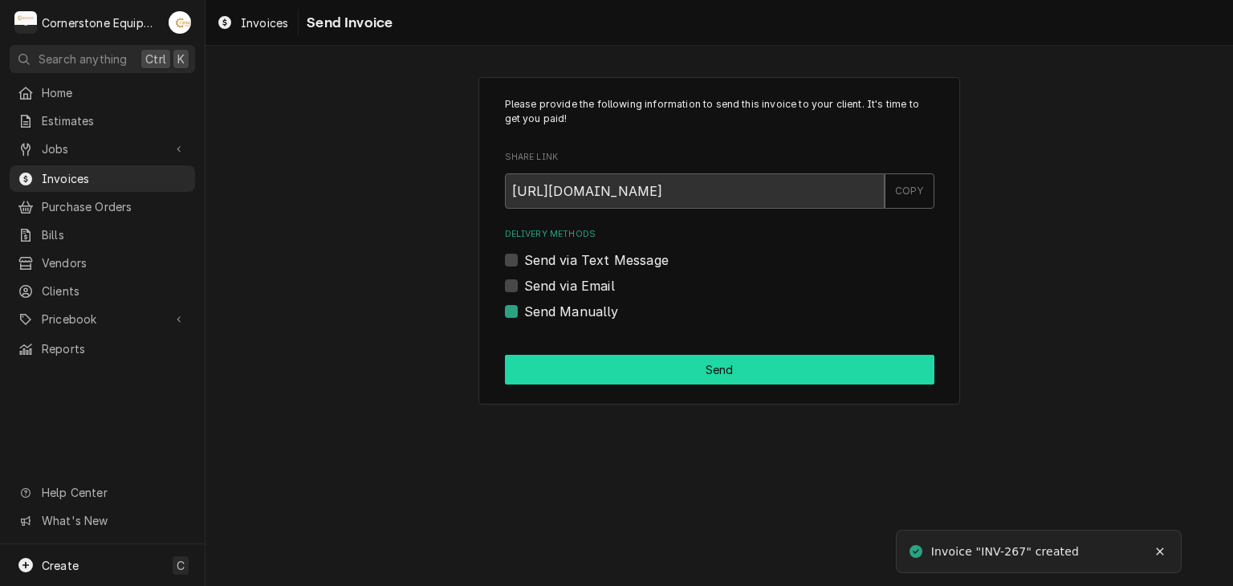
click at [726, 365] on button "Send" at bounding box center [720, 370] width 430 height 30
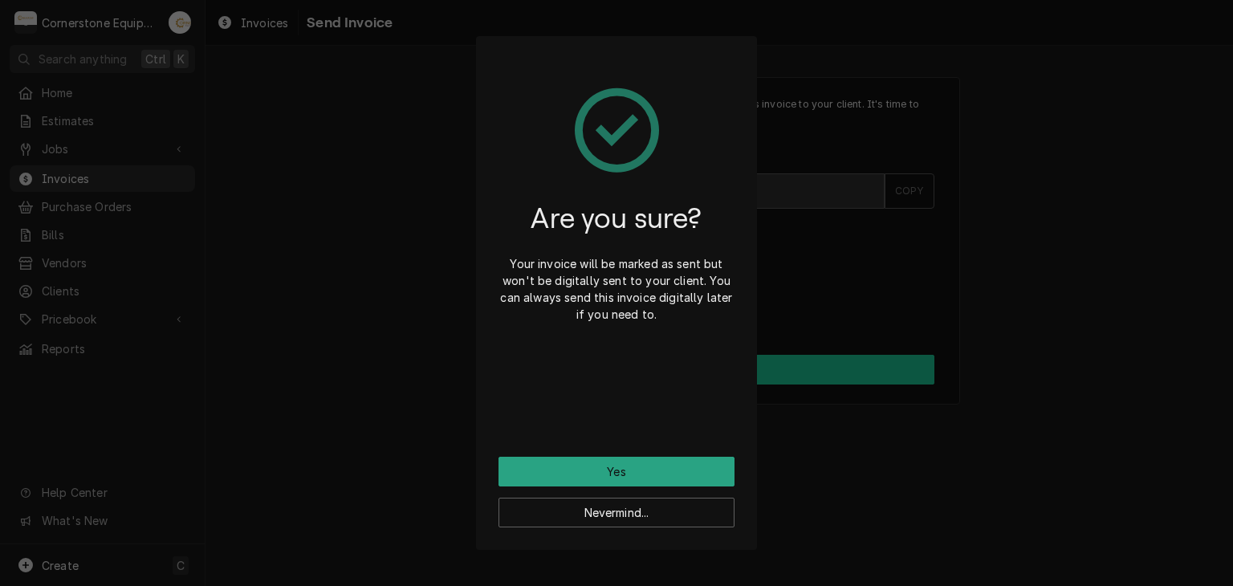
click at [726, 365] on div "Are you sure? Your invoice will be marked as sent but won't be digitally sent t…" at bounding box center [617, 258] width 236 height 398
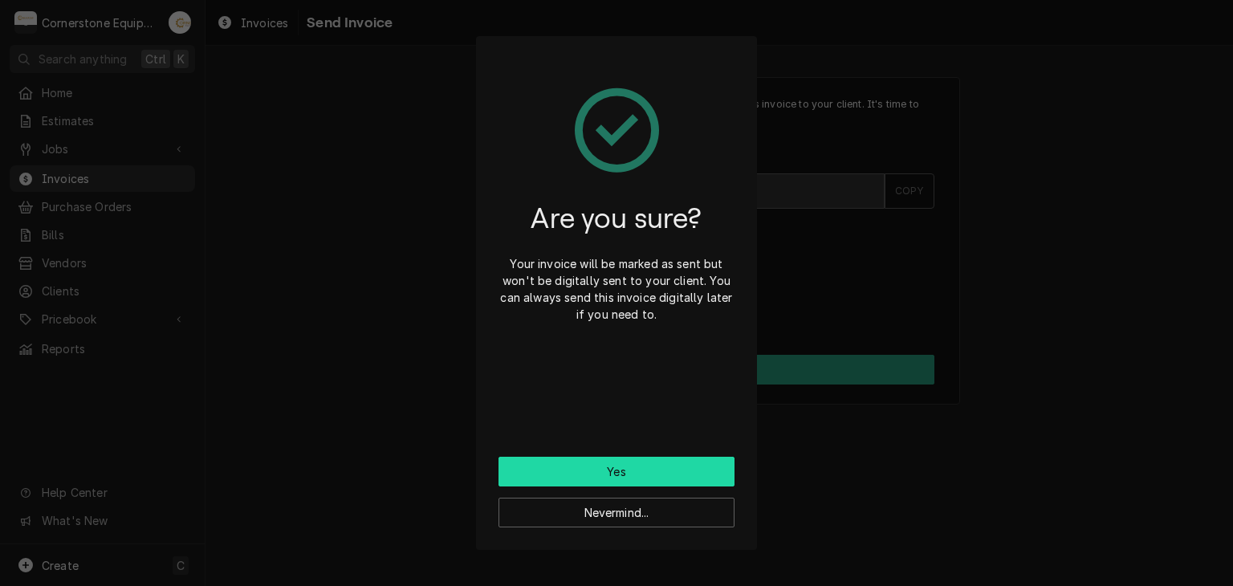
click at [611, 462] on button "Yes" at bounding box center [617, 472] width 236 height 30
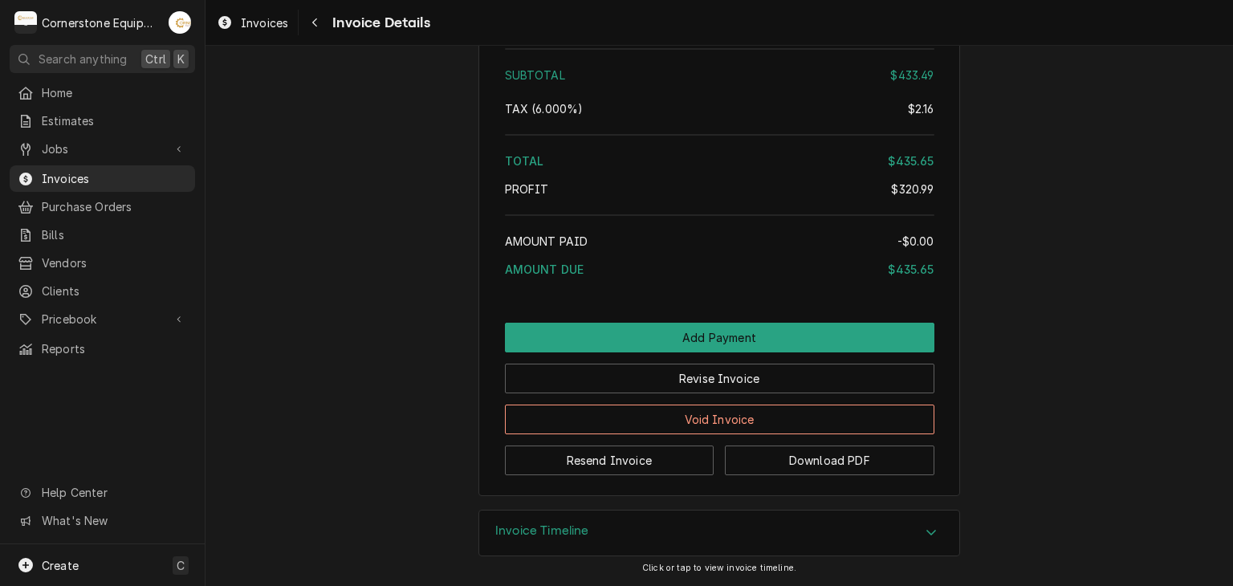
scroll to position [2080, 0]
click at [652, 462] on button "Resend Invoice" at bounding box center [610, 461] width 210 height 30
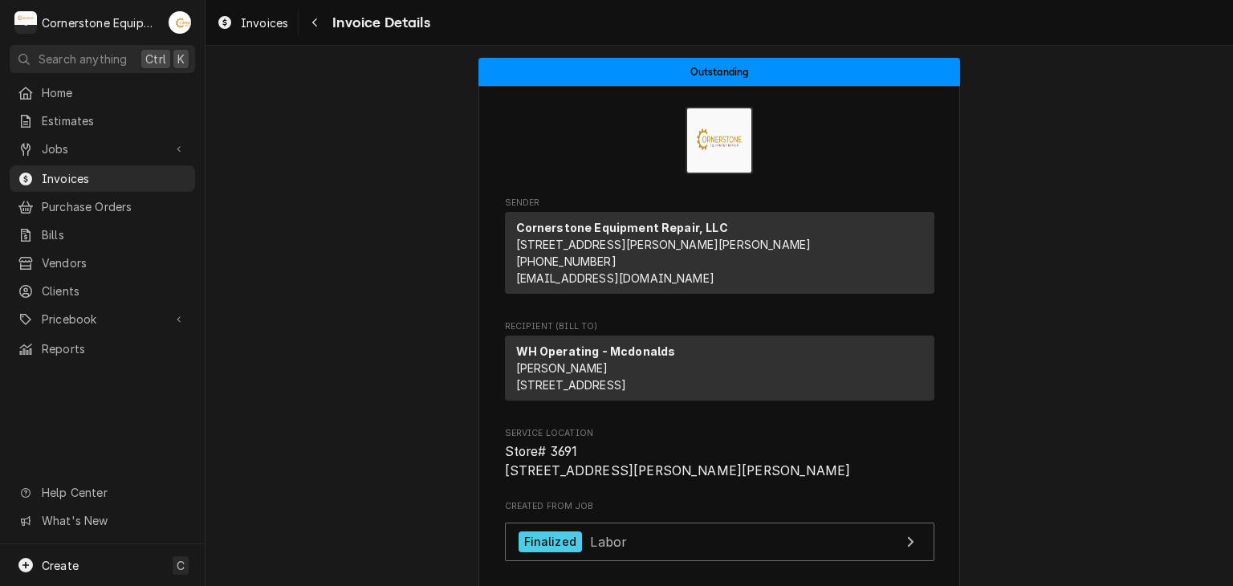
click at [652, 462] on div "Outstanding Sender Cornerstone Equipment Repair, LLC 1429 W Floyd Baker Blvd 23…" at bounding box center [720, 316] width 1028 height 540
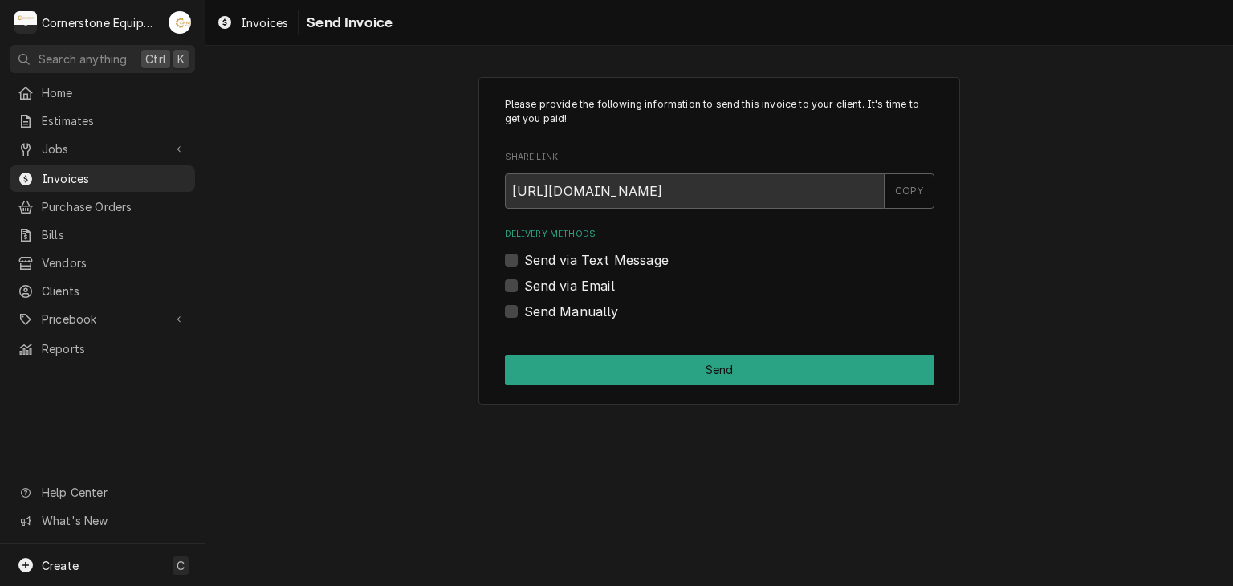
click at [604, 259] on label "Send via Text Message" at bounding box center [596, 260] width 145 height 19
click at [604, 259] on input "Send via Text Message" at bounding box center [739, 268] width 430 height 35
checkbox input "true"
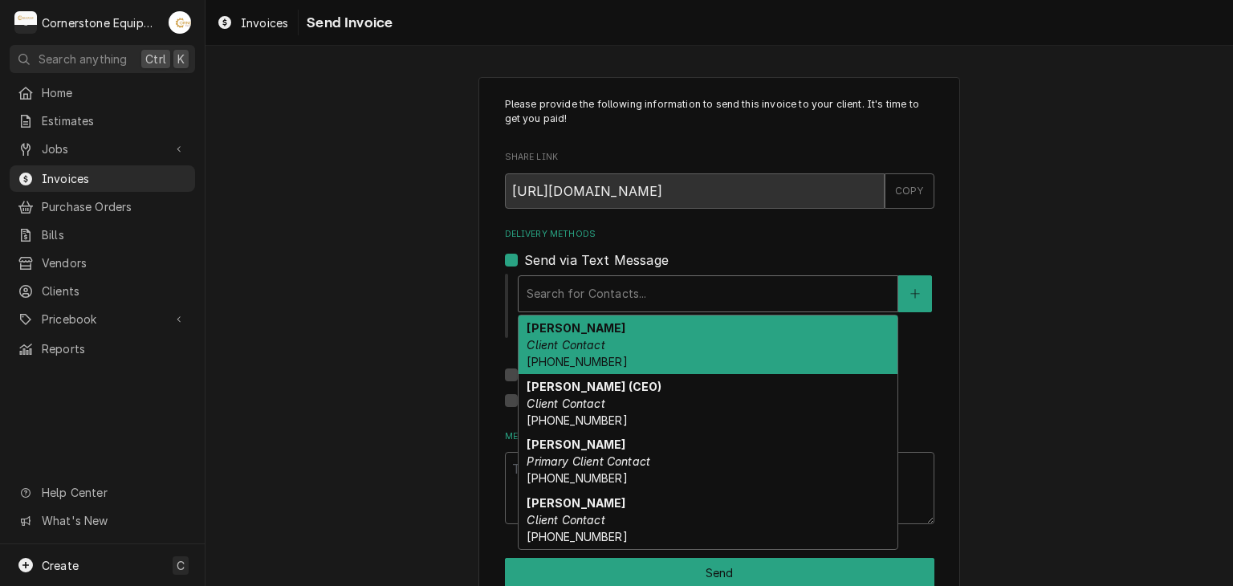
click at [535, 290] on div "Delivery Methods" at bounding box center [708, 293] width 363 height 29
click at [564, 295] on div "Delivery Methods" at bounding box center [708, 293] width 363 height 29
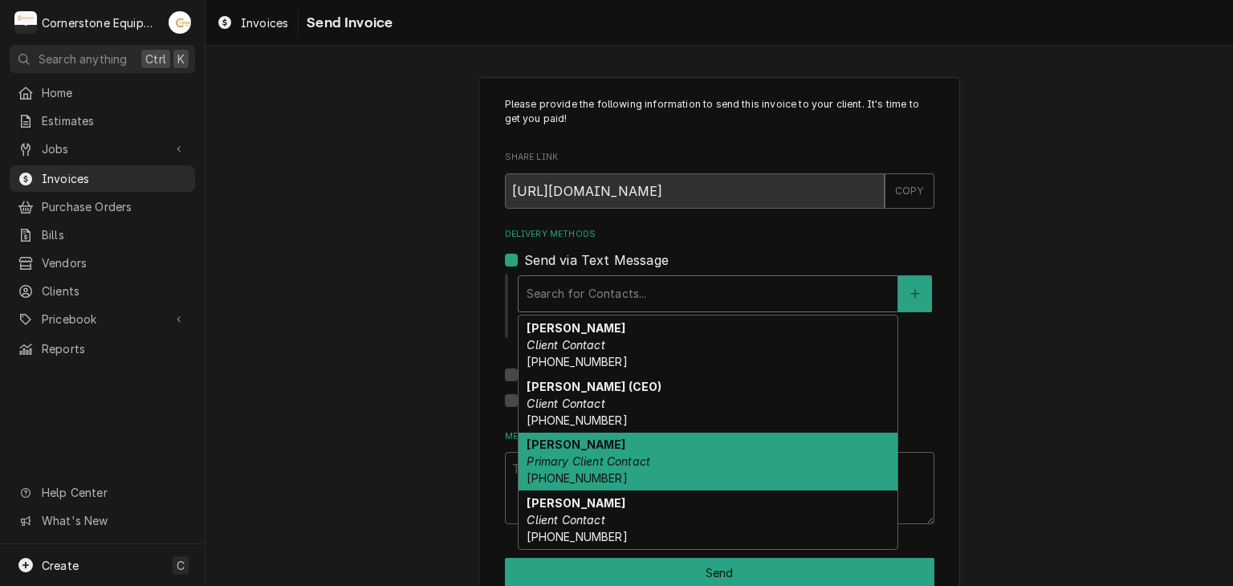
click at [564, 454] on em "Primary Client Contact" at bounding box center [589, 461] width 124 height 14
type textarea "x"
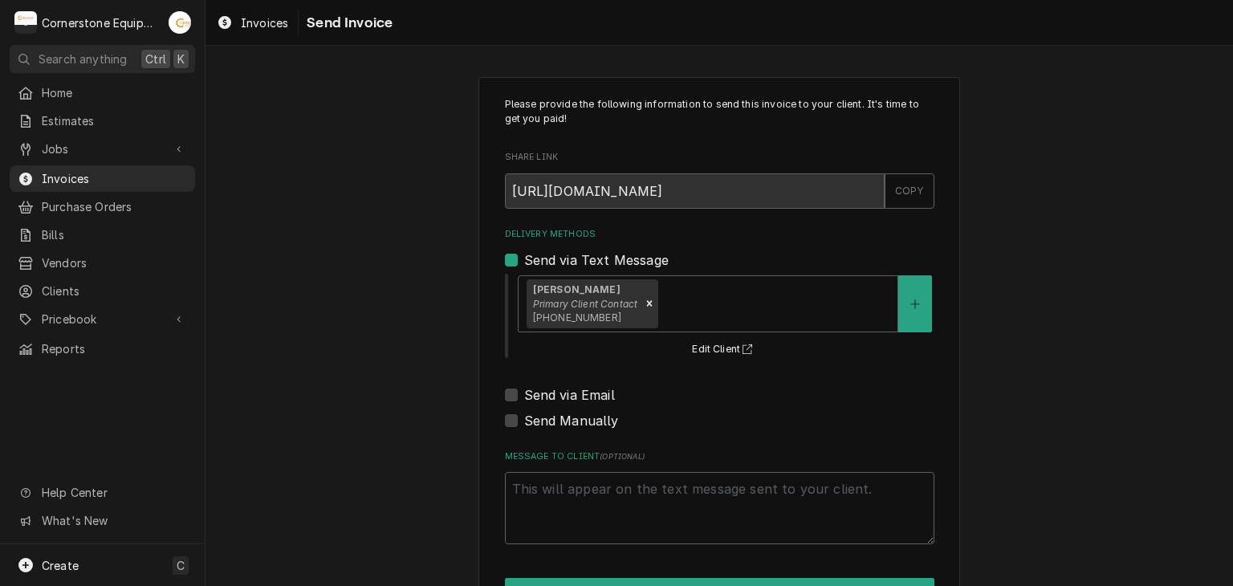
click at [585, 396] on label "Send via Email" at bounding box center [569, 394] width 91 height 19
click at [585, 396] on input "Send via Email" at bounding box center [739, 402] width 430 height 35
checkbox input "true"
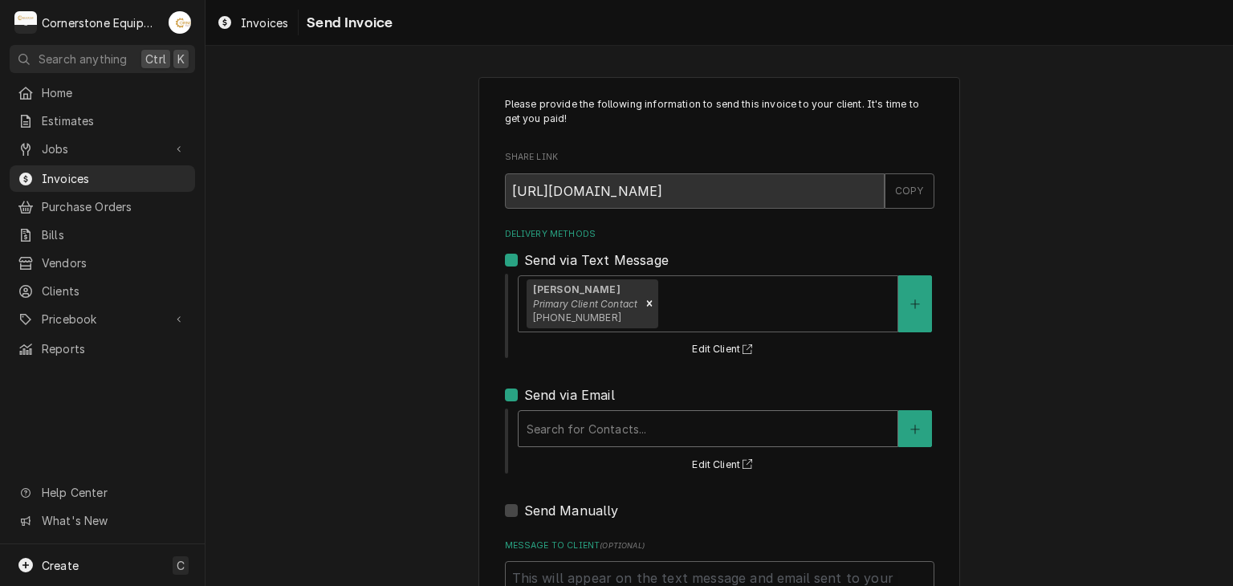
click at [568, 417] on div "Delivery Methods" at bounding box center [708, 428] width 363 height 29
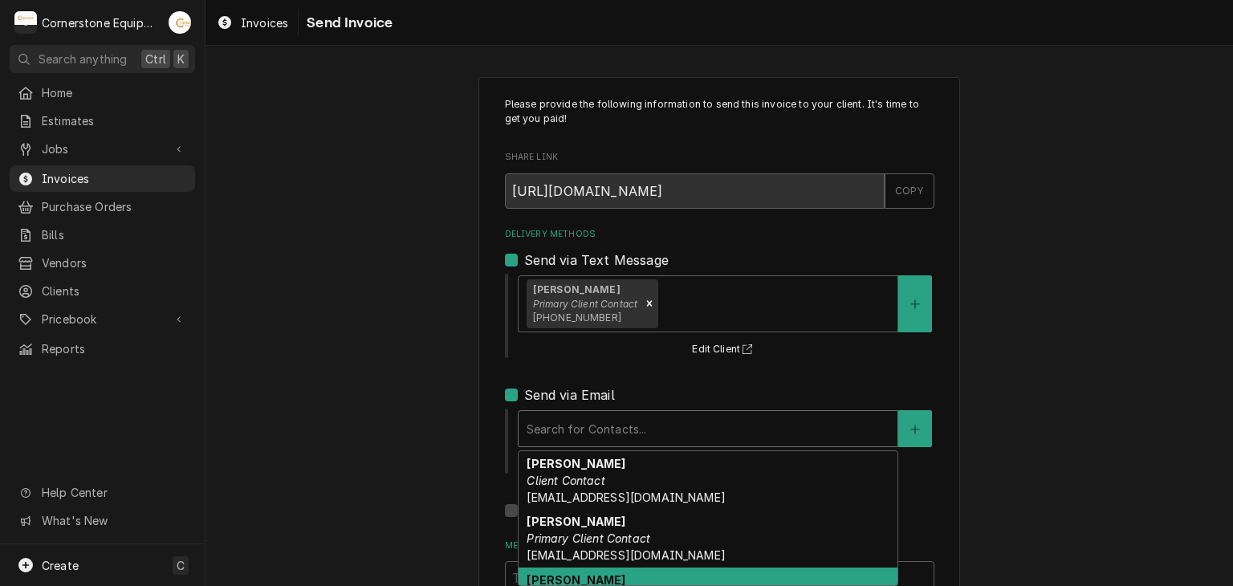
click at [552, 568] on div "Tracy Dunaway Client Contact whoperating.tracyd@gmail.com" at bounding box center [708, 597] width 379 height 59
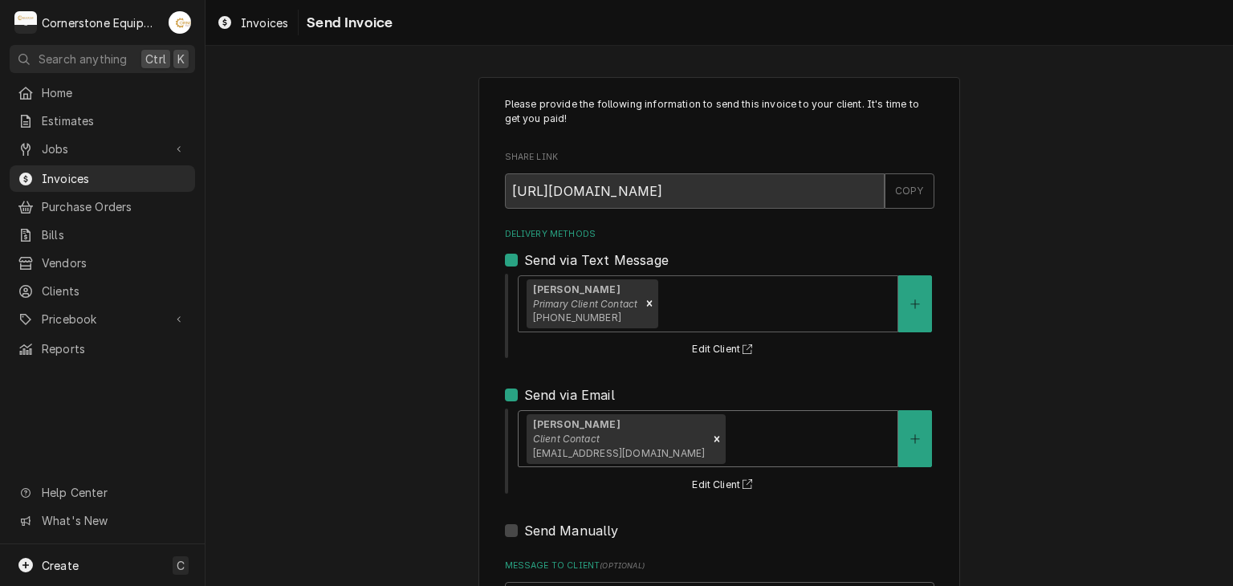
click at [403, 403] on div "Please provide the following information to send this invoice to your client. I…" at bounding box center [720, 407] width 1028 height 689
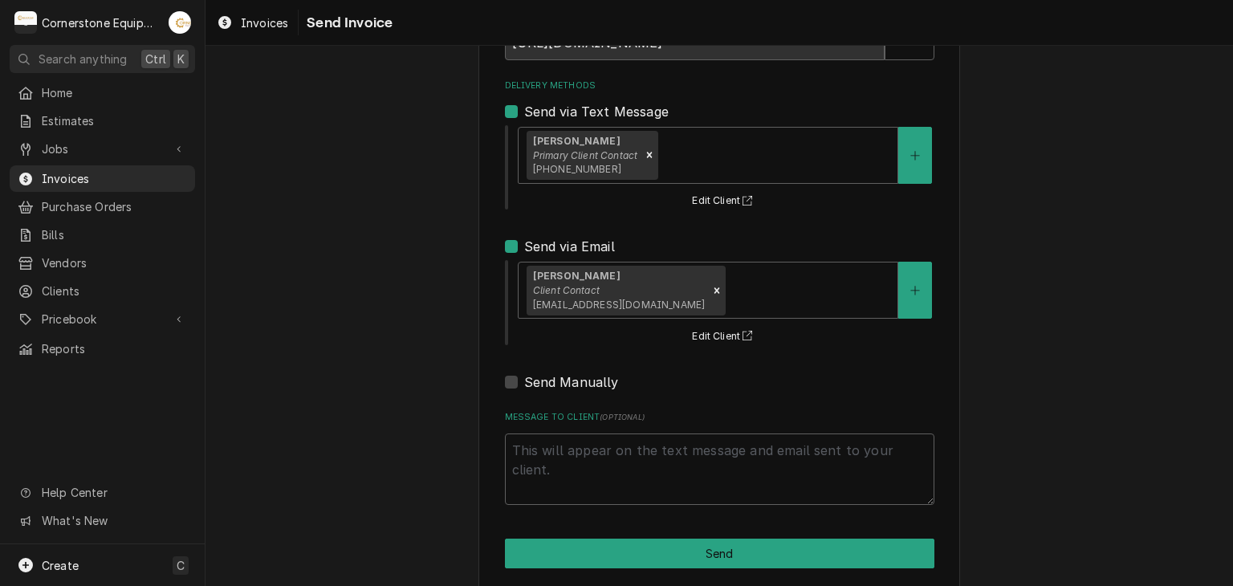
scroll to position [164, 0]
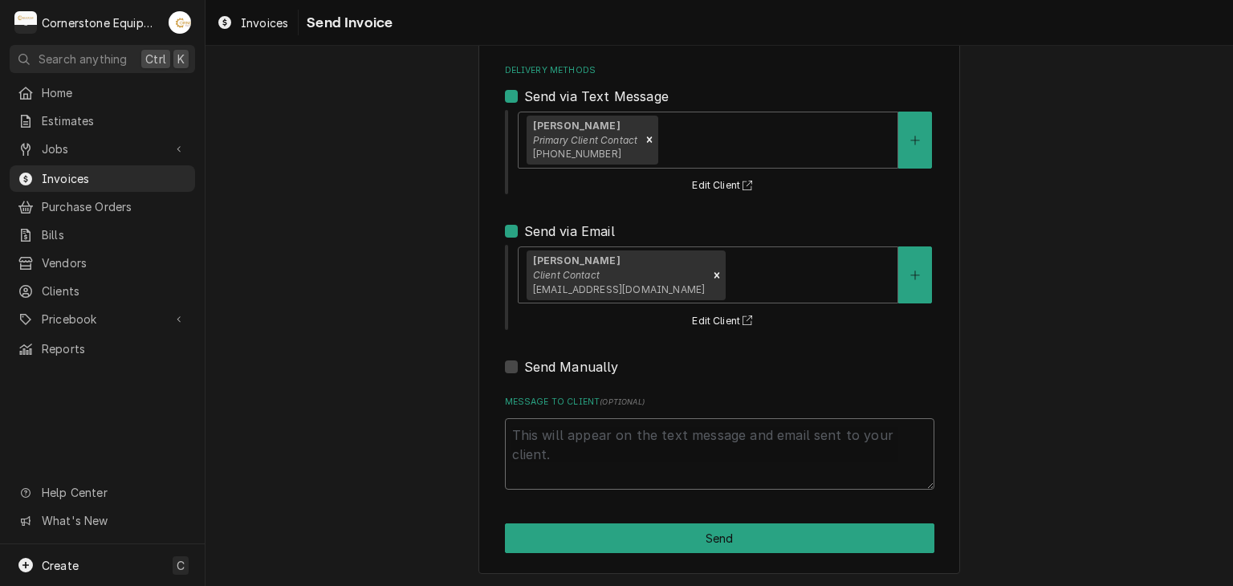
click at [546, 440] on textarea "Message to Client ( optional )" at bounding box center [720, 454] width 430 height 72
type textarea "x"
type textarea "T"
type textarea "x"
type textarea "Th"
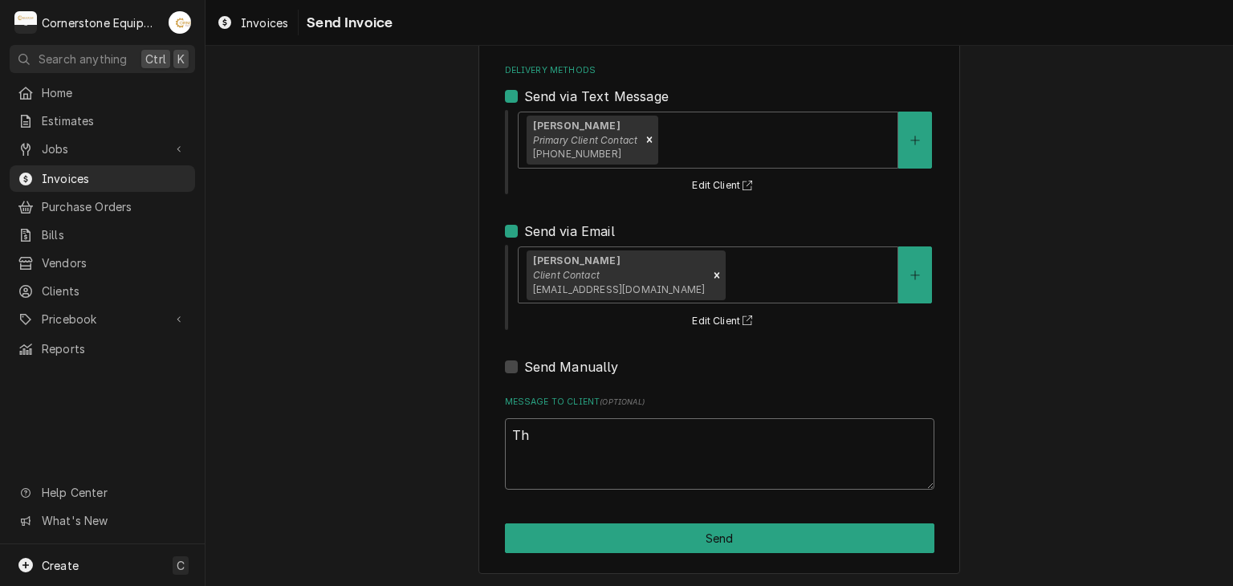
type textarea "x"
type textarea "Tha"
type textarea "x"
type textarea "Thank"
type textarea "x"
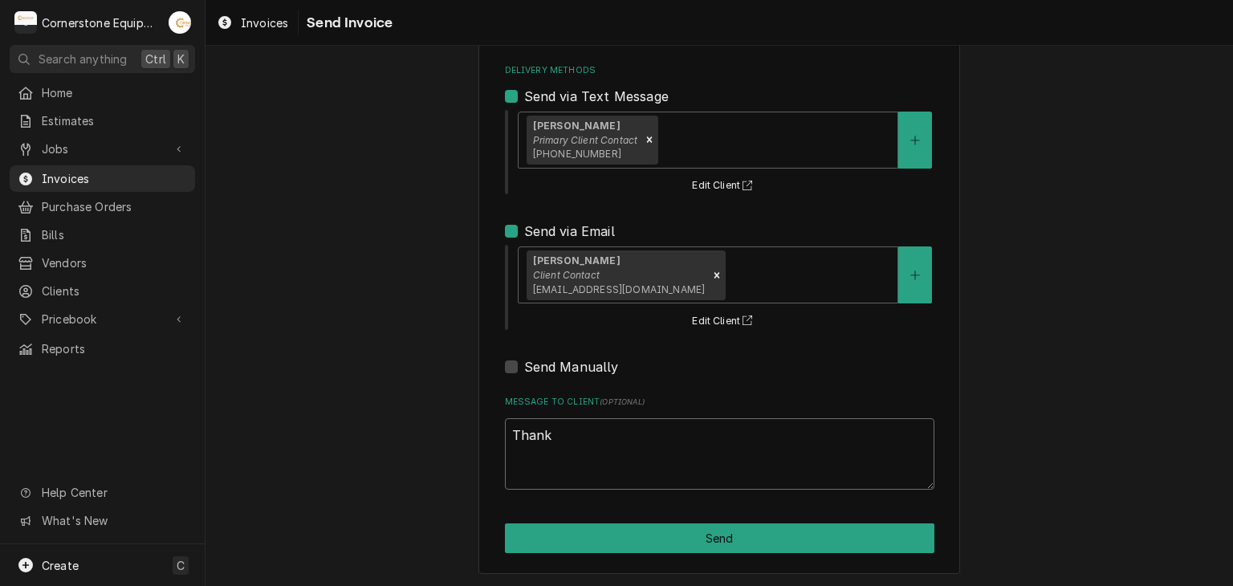
type textarea "Thank"
type textarea "x"
type textarea "Thank y"
type textarea "x"
type textarea "Thank yo"
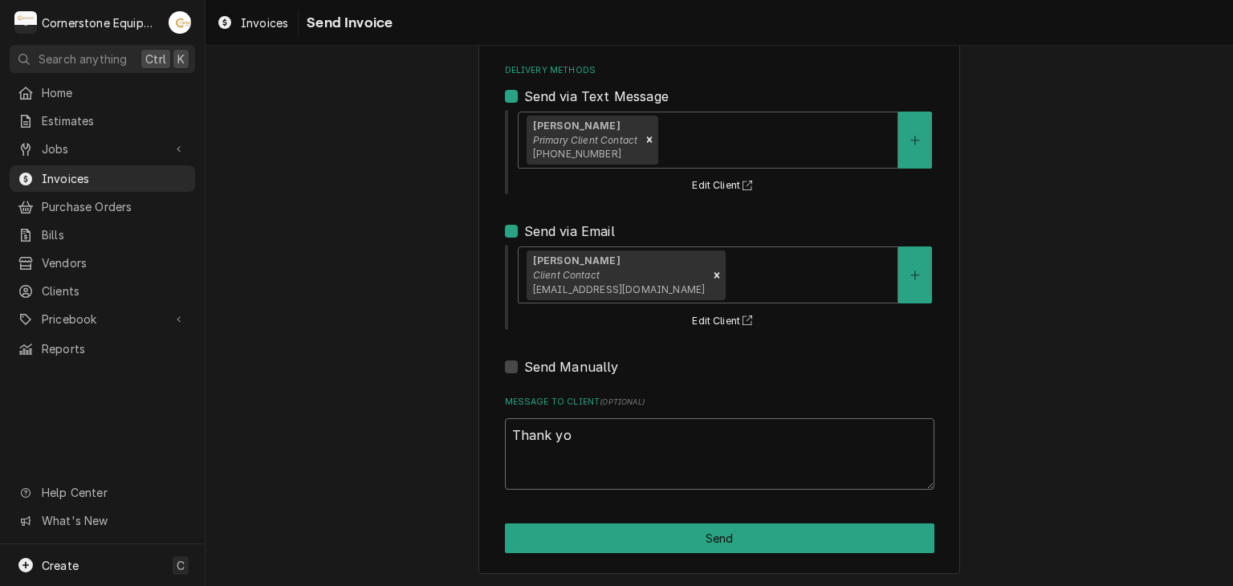
type textarea "x"
type textarea "Thank you"
type textarea "x"
type textarea "Thank you"
type textarea "x"
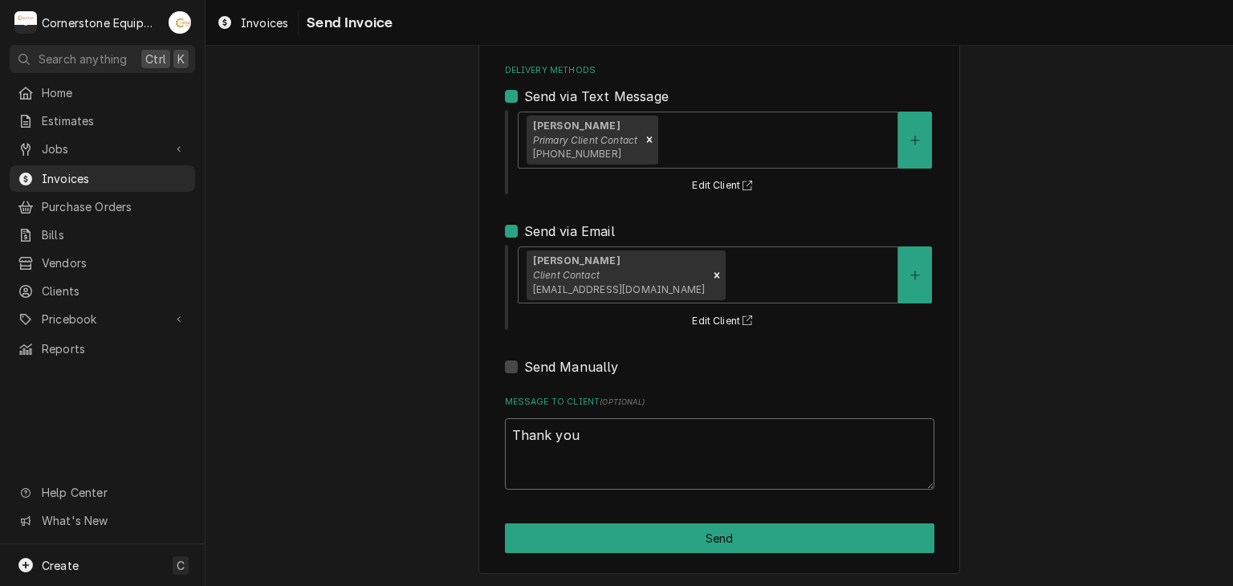
type textarea "Thank you f"
type textarea "x"
type textarea "Thank you fo"
type textarea "x"
type textarea "Thank you for"
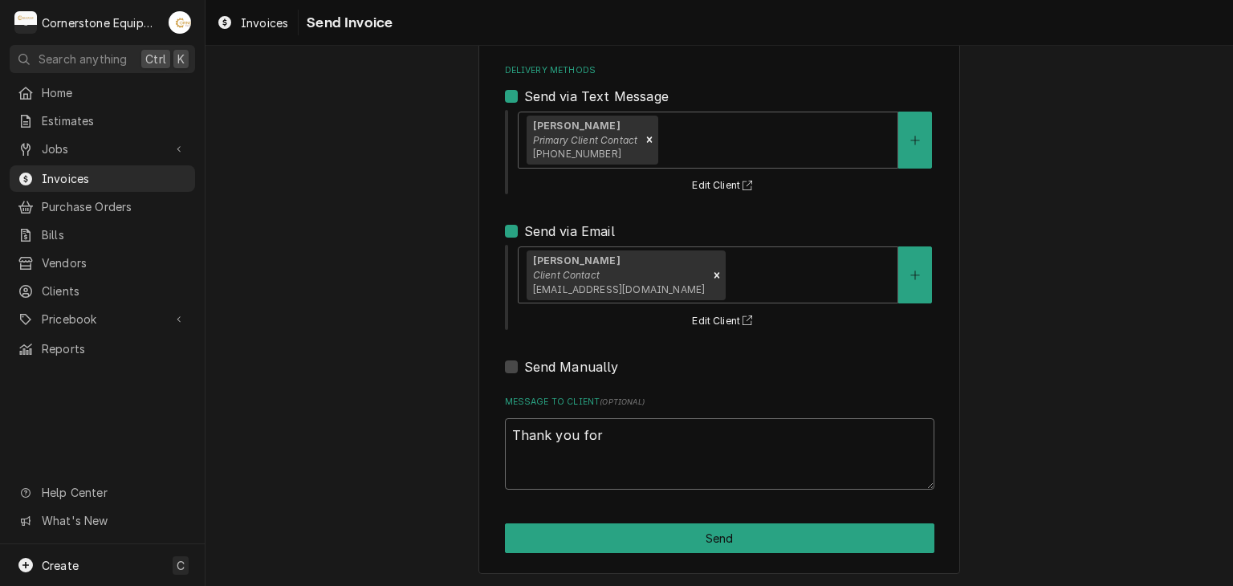
type textarea "x"
type textarea "Thank you for"
type textarea "x"
type textarea "Thank you for t"
type textarea "x"
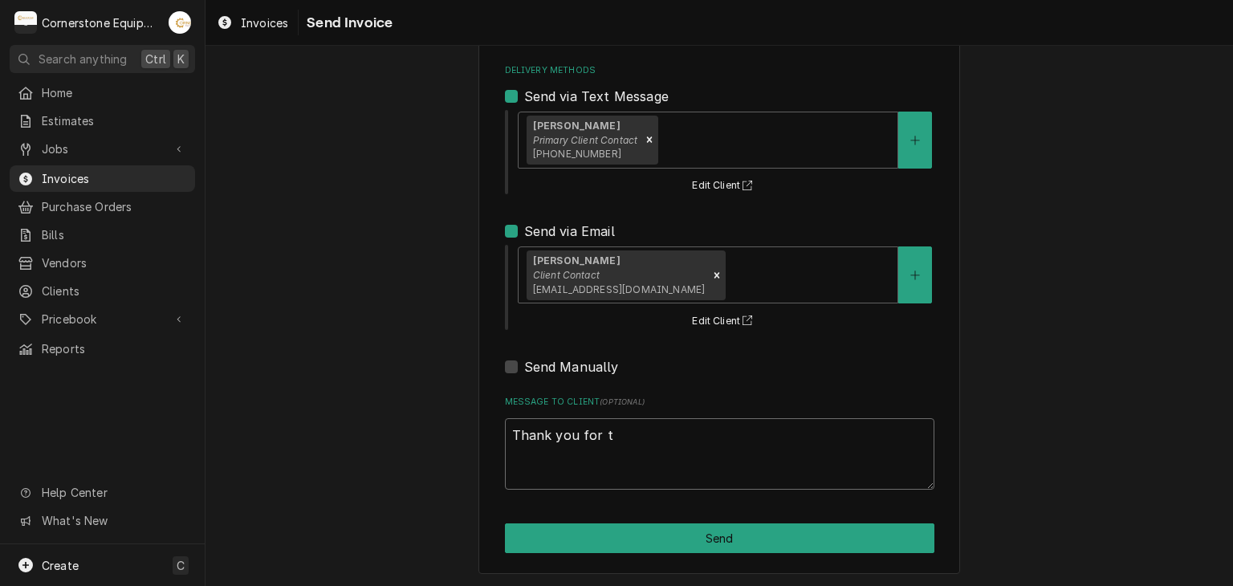
type textarea "Thank you for th"
type textarea "x"
type textarea "Thank you for the"
type textarea "x"
type textarea "Thank you for the"
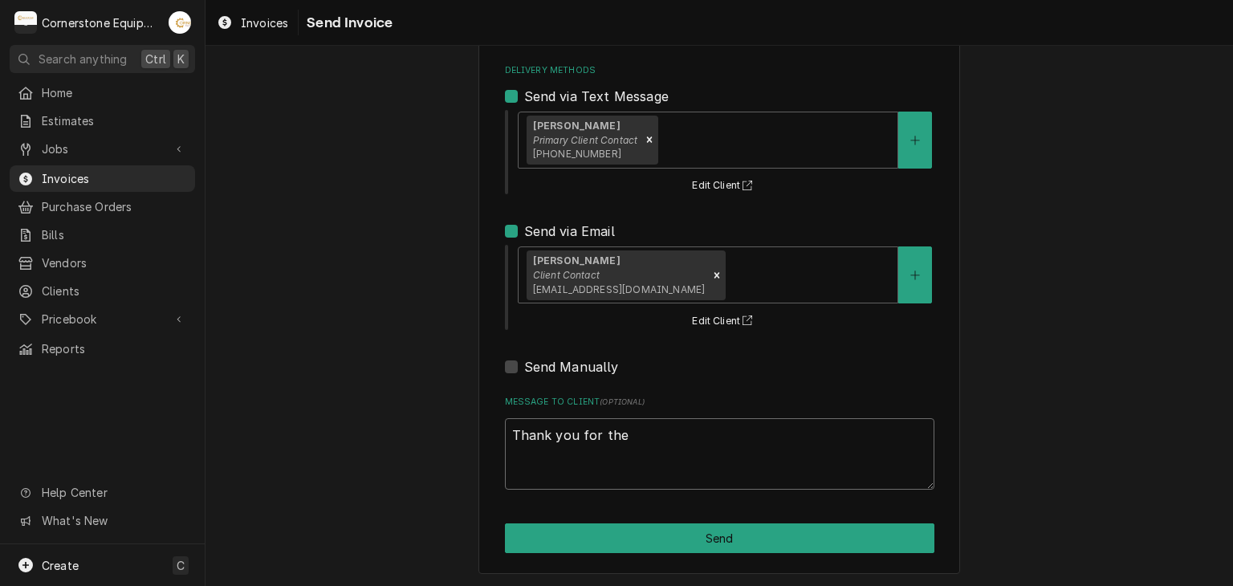
type textarea "x"
type textarea "Thank you for the o"
type textarea "x"
type textarea "Thank you for the op"
type textarea "x"
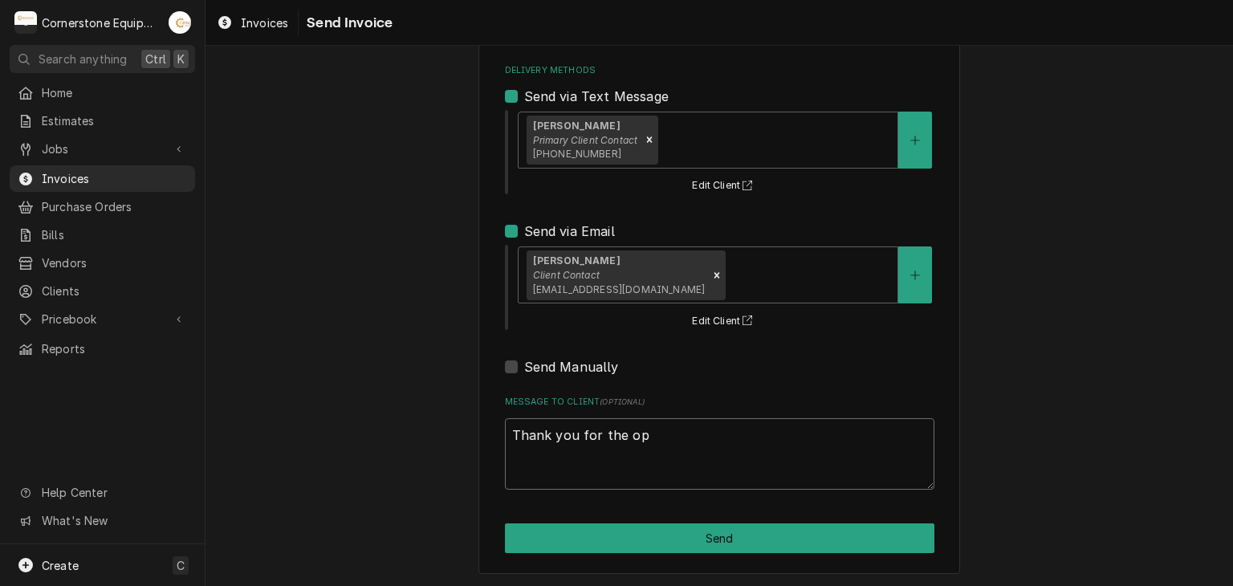
type textarea "Thank you for the opp"
type textarea "x"
type textarea "Thank you for the oppo"
type textarea "x"
type textarea "Thank you for the oppor"
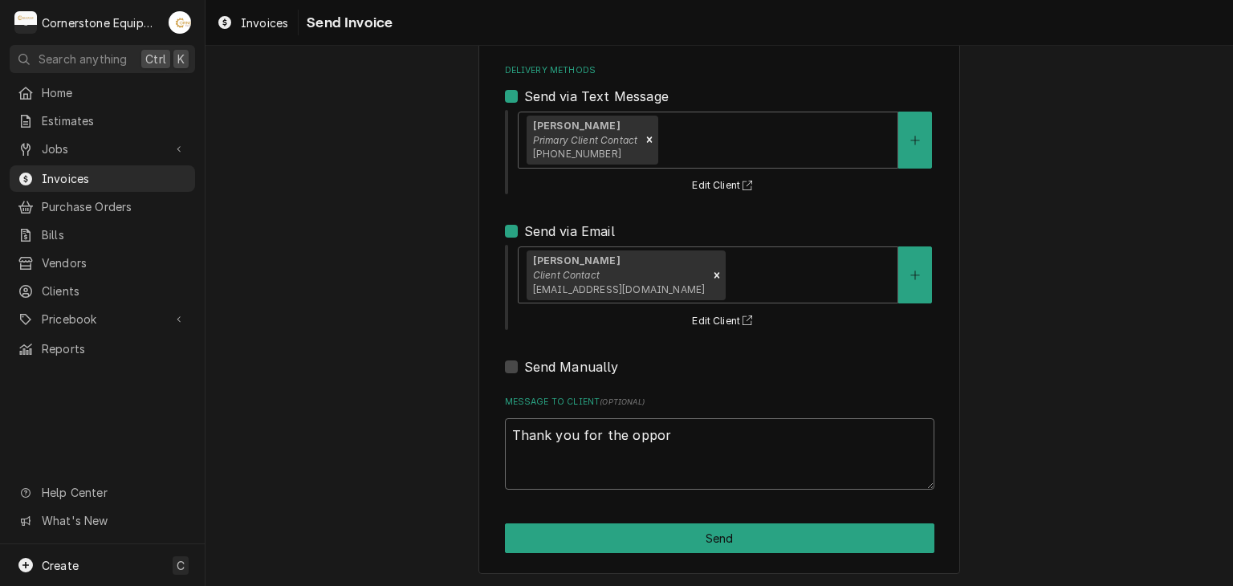
type textarea "x"
type textarea "Thank you for the opport"
type textarea "x"
type textarea "Thank you for the opportu"
type textarea "x"
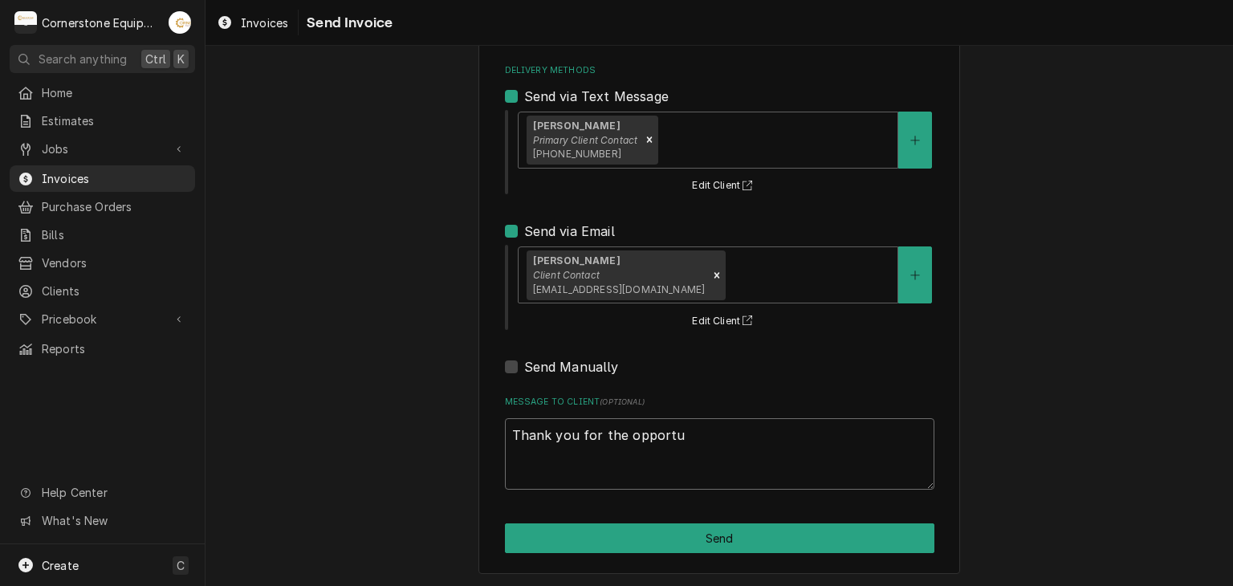
type textarea "Thank you for the opportun"
type textarea "x"
type textarea "Thank you for the opportuni"
type textarea "x"
type textarea "Thank you for the opportunit"
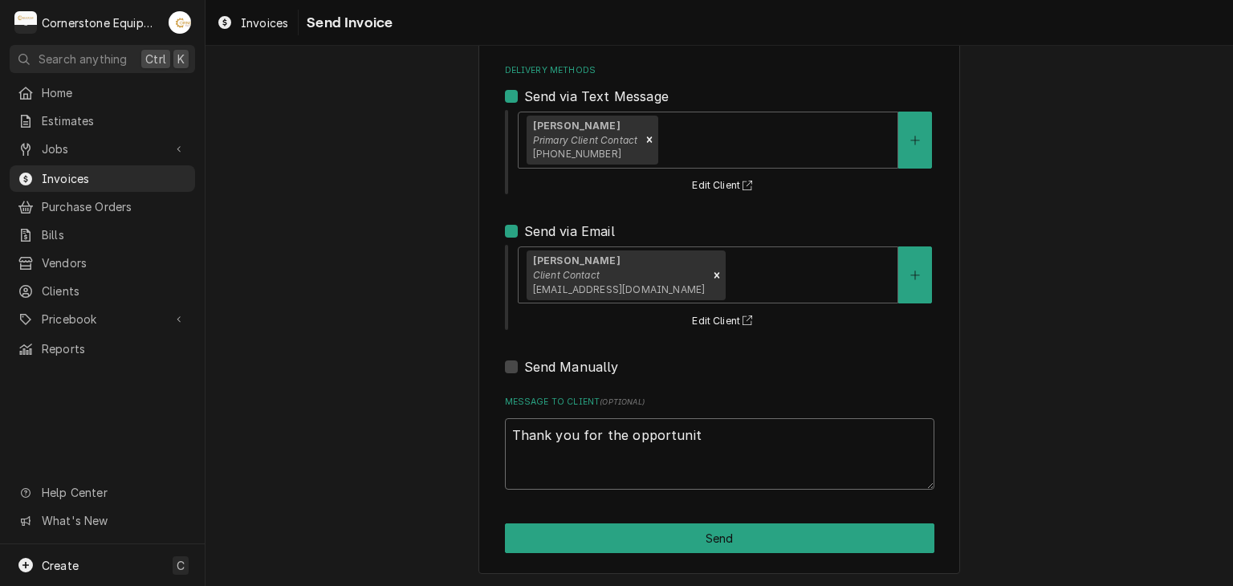
type textarea "x"
type textarea "Thank you for the opportunity"
type textarea "x"
type textarea "Thank you for the opportunity"
type textarea "x"
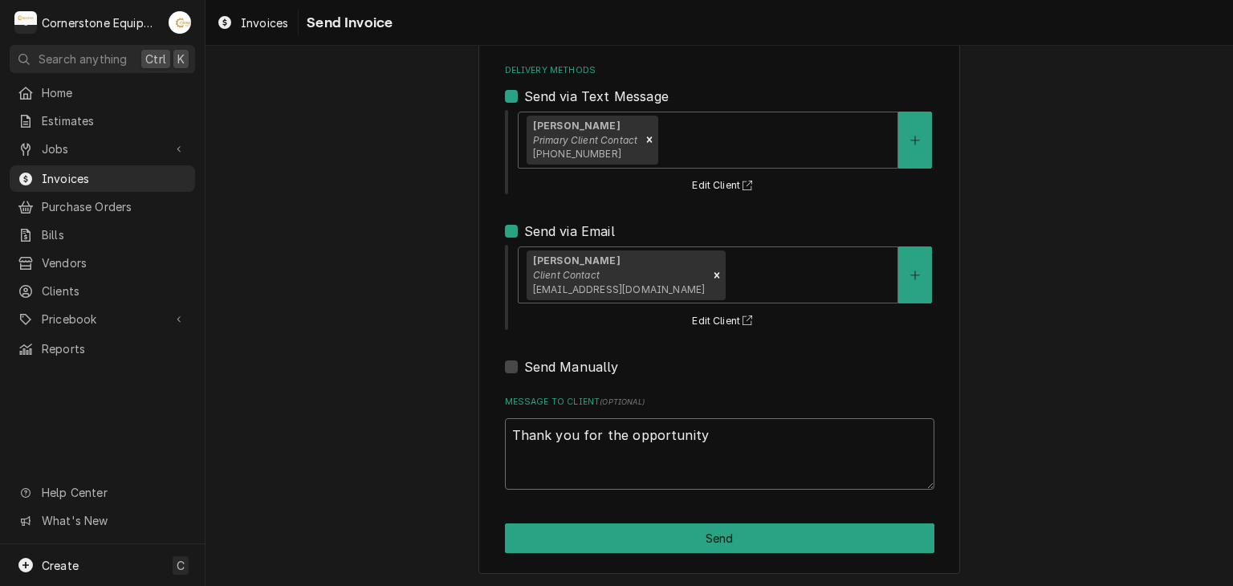
type textarea "Thank you for the opportunity t"
type textarea "x"
type textarea "Thank you for the opportunity to"
type textarea "x"
type textarea "Thank you for the opportunity to"
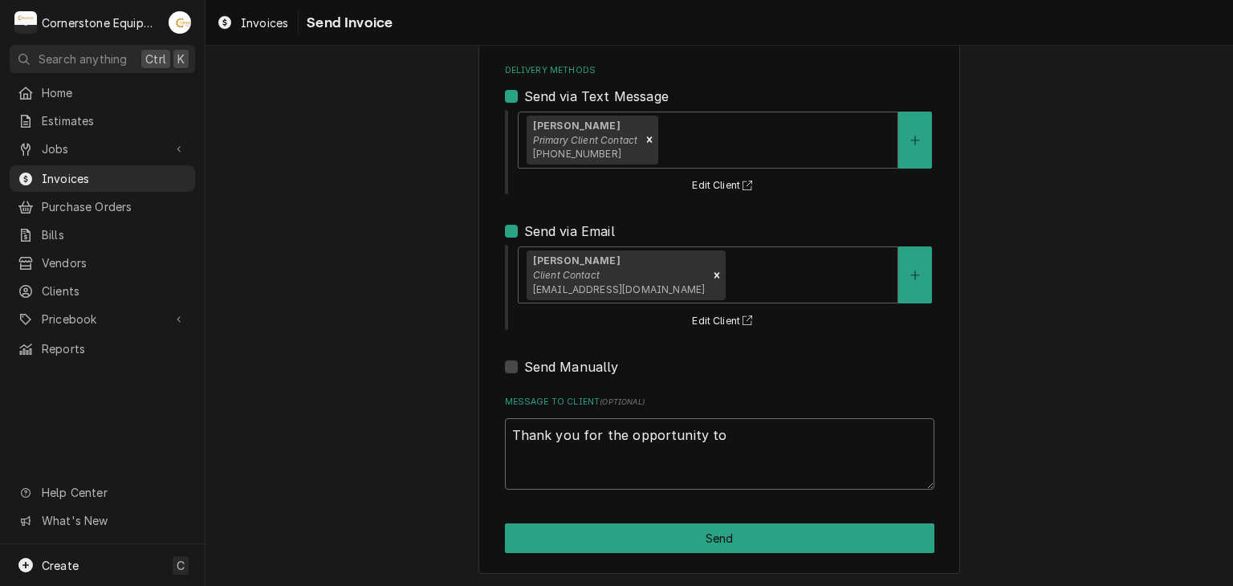
type textarea "x"
type textarea "Thank you for the opportunity to b"
type textarea "x"
type textarea "Thank you for the opportunity to be"
type textarea "x"
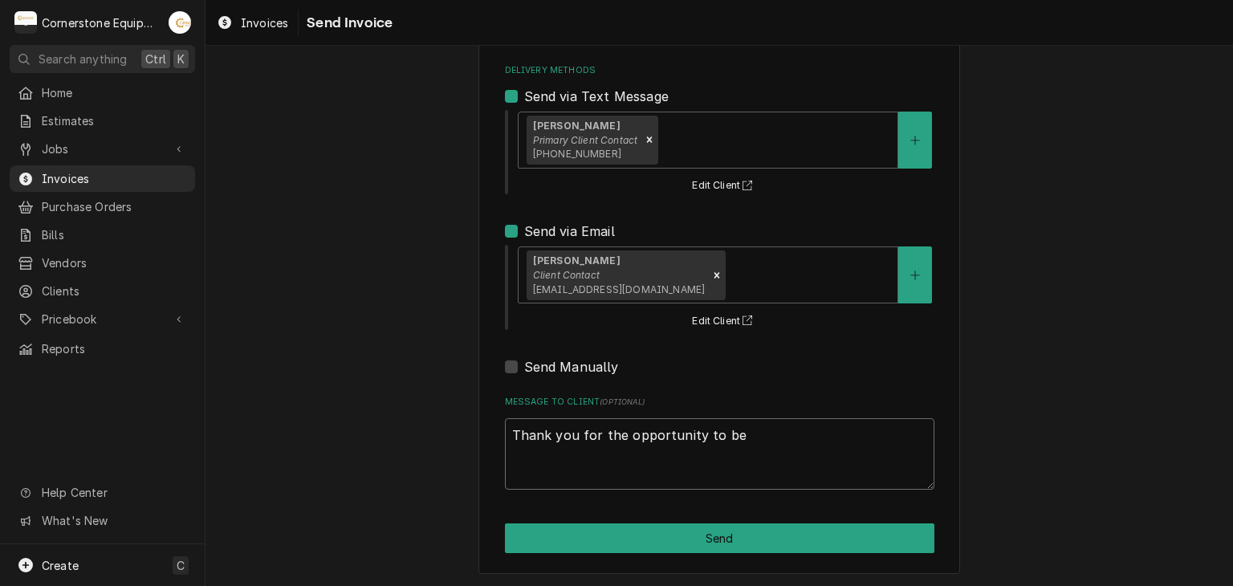
type textarea "Thank you for the opportunity to be"
type textarea "x"
type textarea "Thank you for the opportunity to be o"
type textarea "x"
type textarea "Thank you for the opportunity to be of"
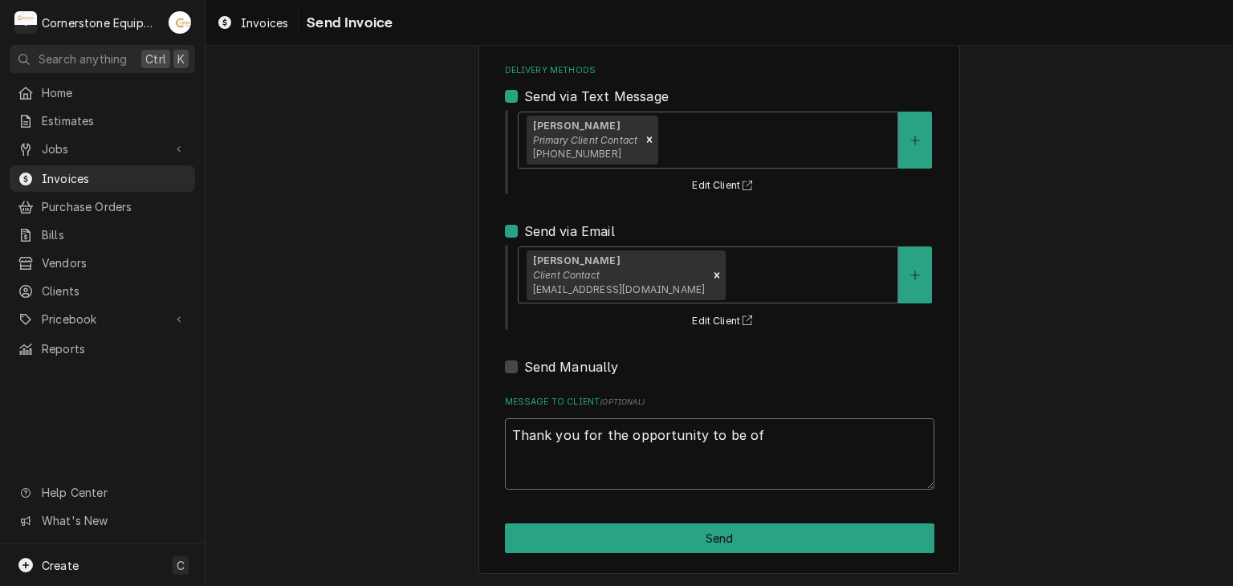
type textarea "x"
type textarea "Thank you for the opportunity to be of"
type textarea "x"
type textarea "Thank you for the opportunity to be of s"
type textarea "x"
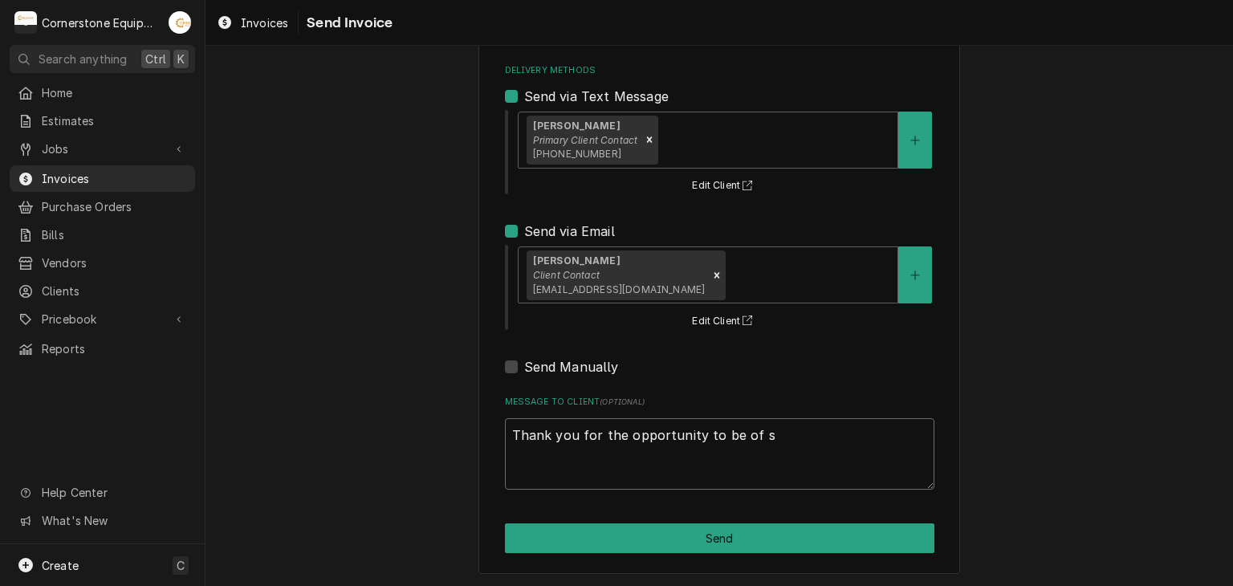
type textarea "Thank you for the opportunity to be of se"
type textarea "x"
type textarea "Thank you for the opportunity to be of ser"
type textarea "x"
type textarea "Thank you for the opportunity to be of serv"
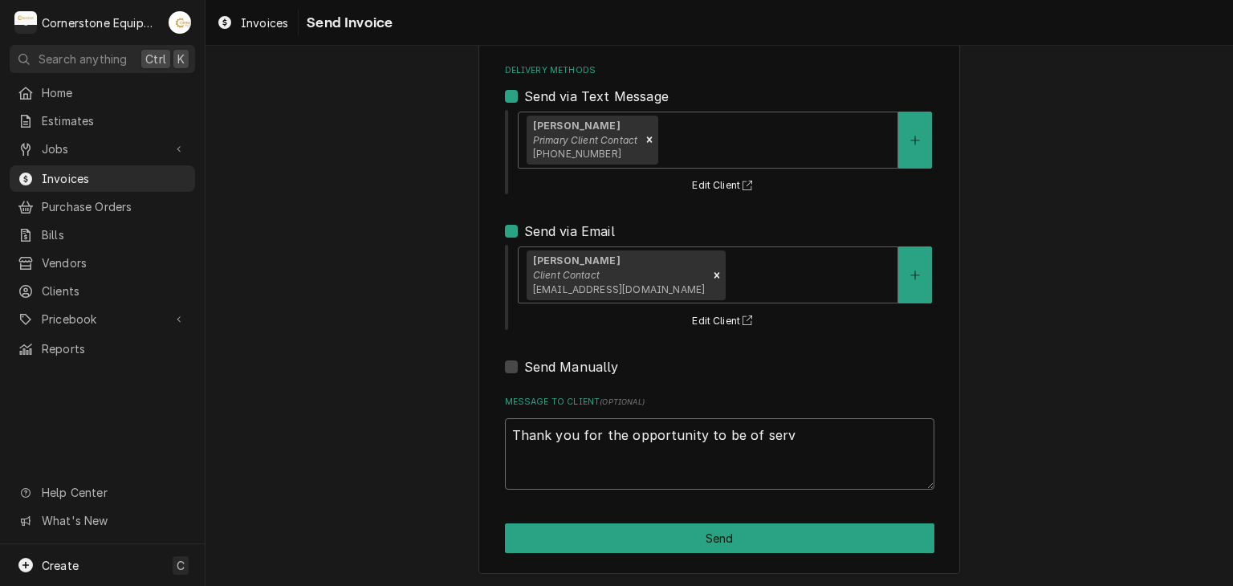
type textarea "x"
type textarea "Thank you for the opportunity to be of servi"
type textarea "x"
type textarea "Thank you for the opportunity to be of servic"
type textarea "x"
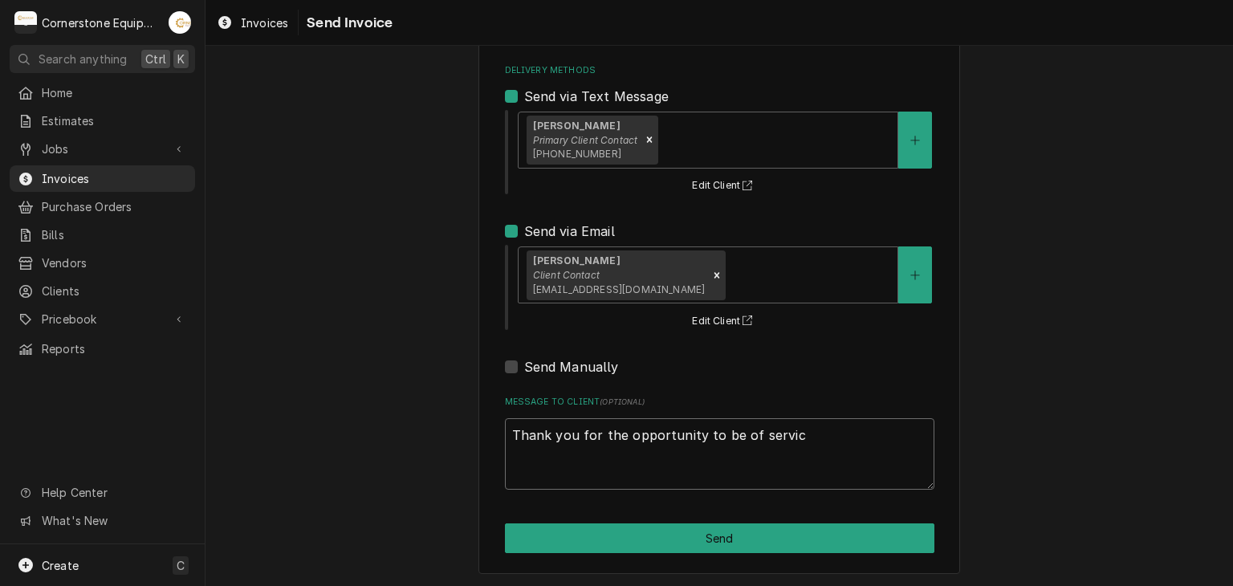
type textarea "Thank you for the opportunity to be of service"
type textarea "x"
click at [546, 440] on textarea "Thank you for the opportunity to be of service!" at bounding box center [720, 454] width 430 height 72
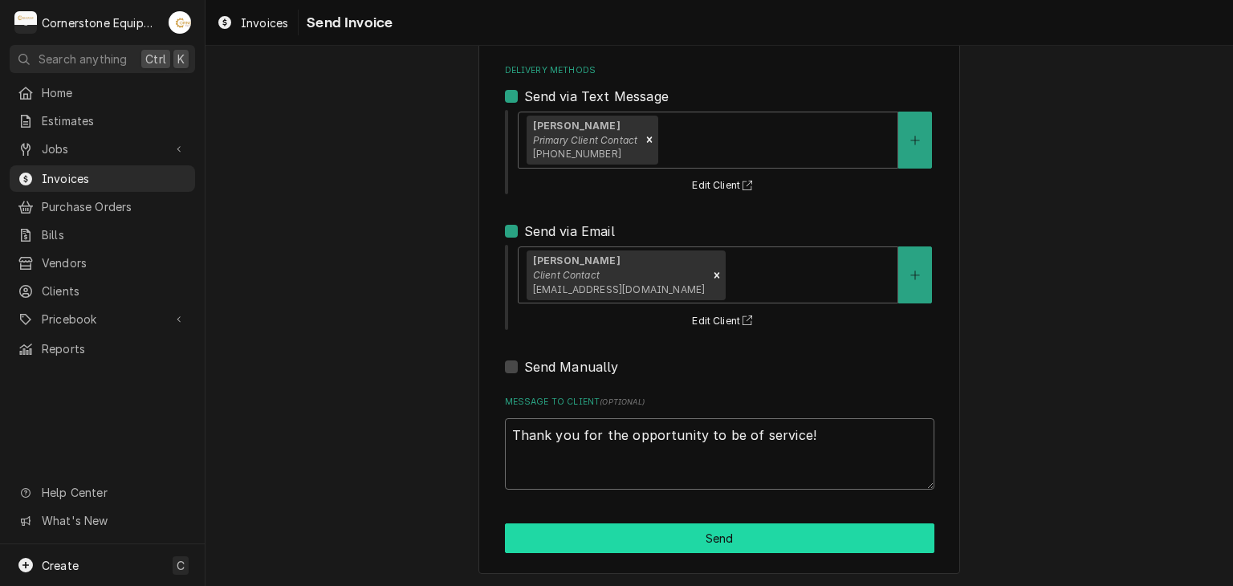
type textarea "Thank you for the opportunity to be of service!"
click at [696, 530] on button "Send" at bounding box center [720, 539] width 430 height 30
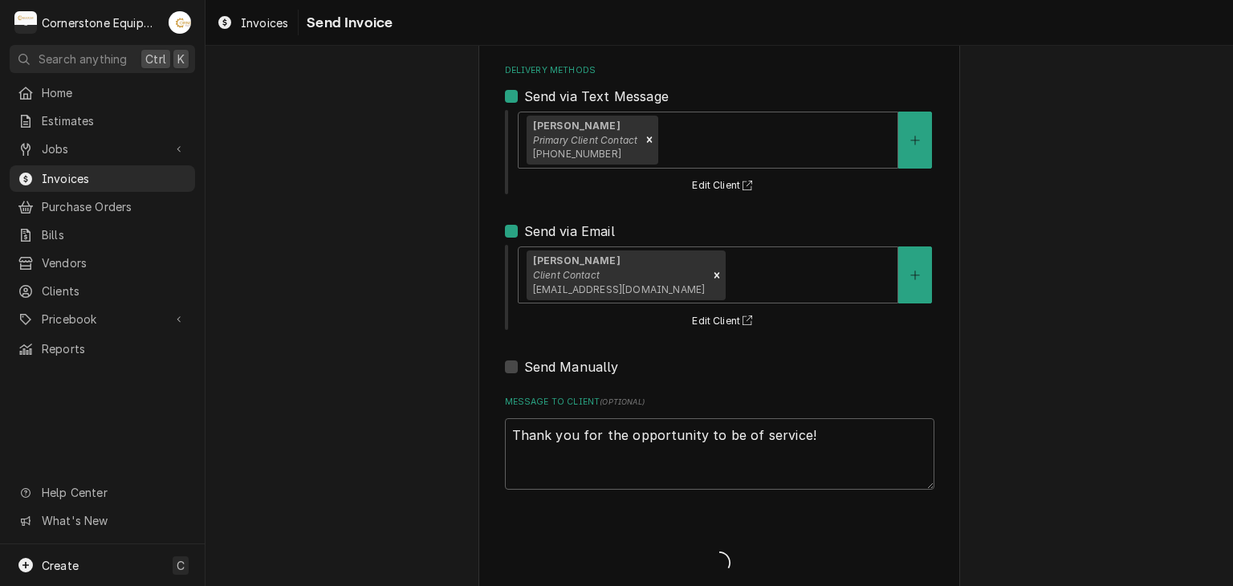
type textarea "x"
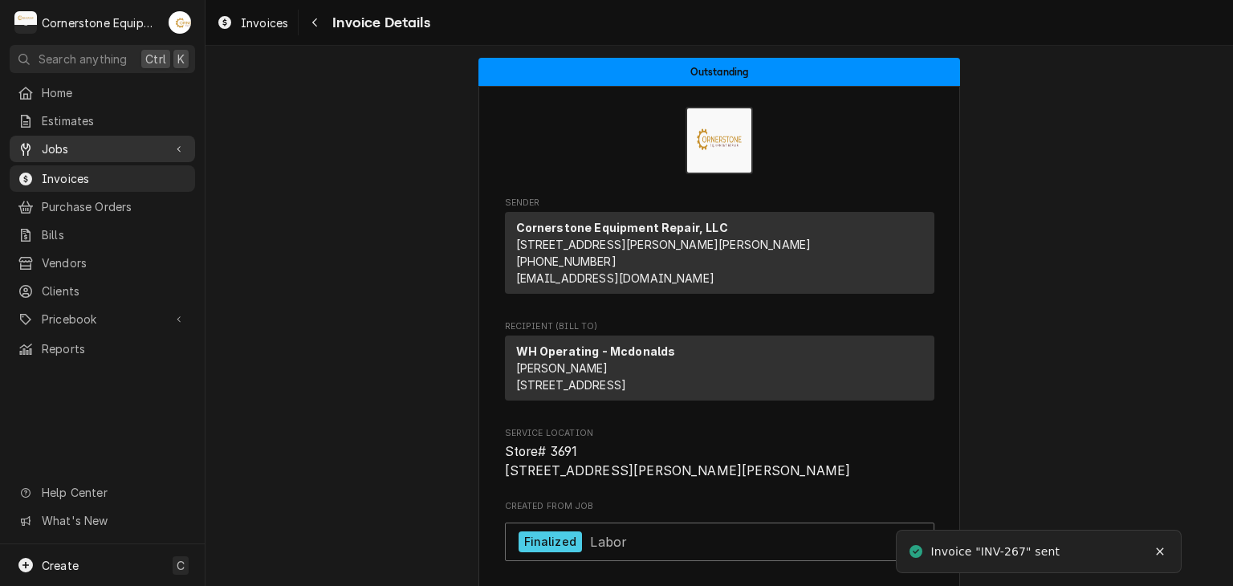
click at [141, 148] on span "Jobs" at bounding box center [102, 149] width 121 height 17
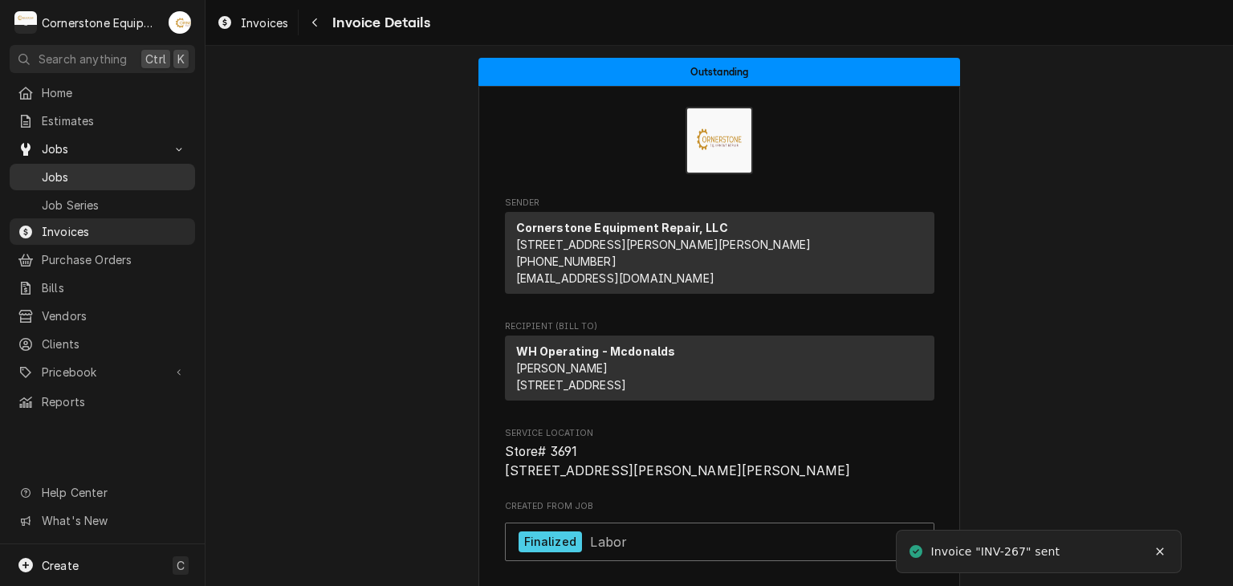
click at [93, 174] on span "Jobs" at bounding box center [114, 177] width 145 height 17
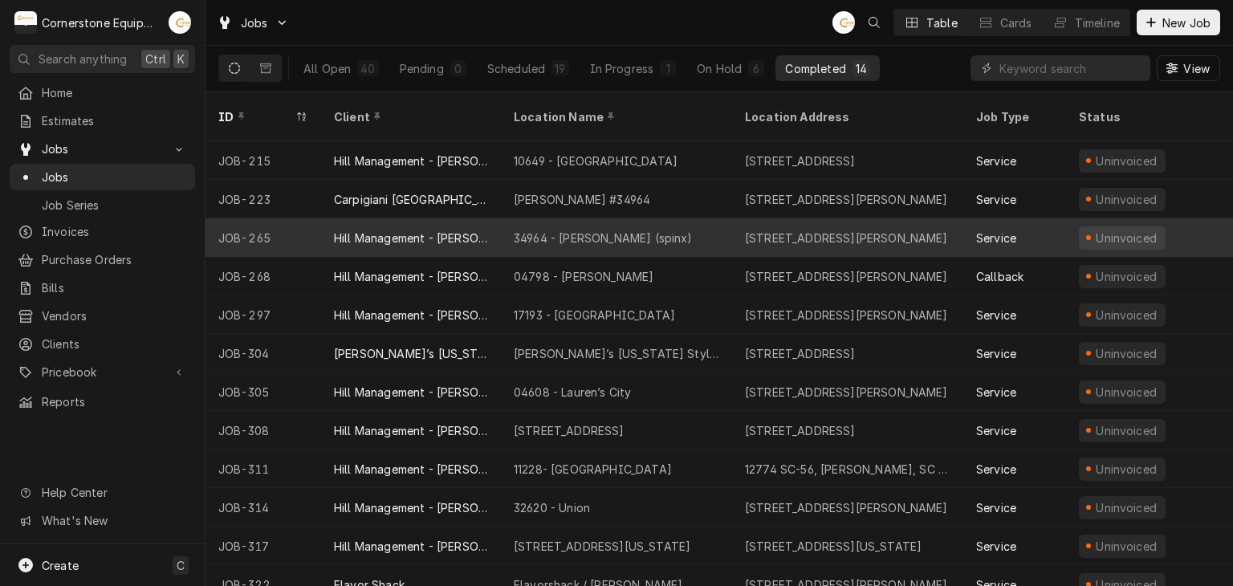
click at [520, 218] on div "34964 - [PERSON_NAME] (spinx)" at bounding box center [616, 237] width 231 height 39
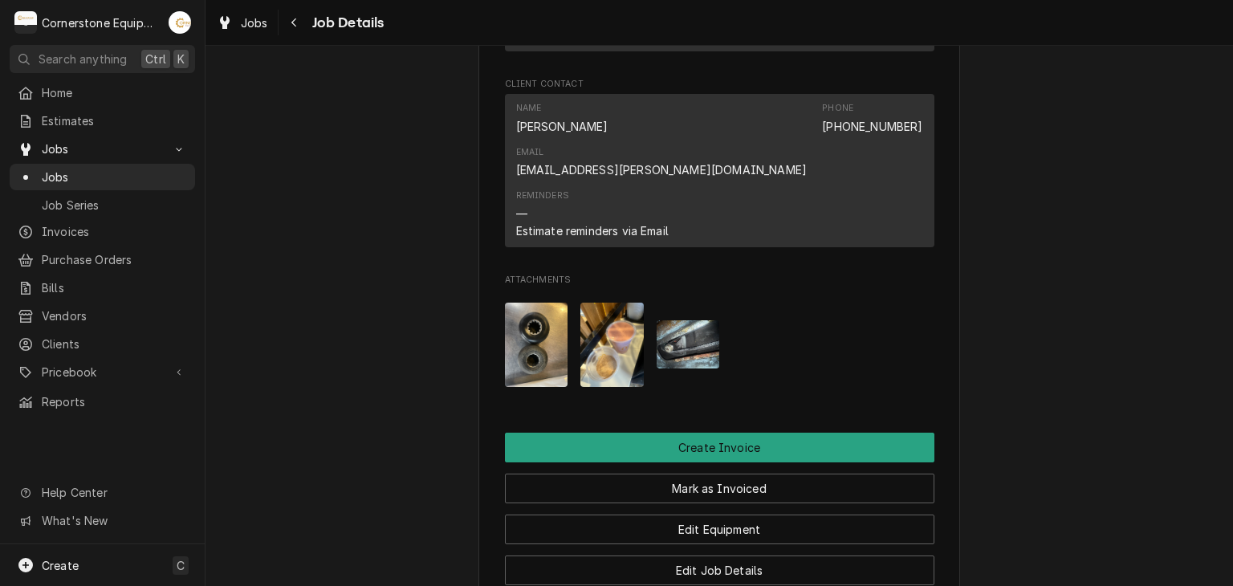
scroll to position [931, 0]
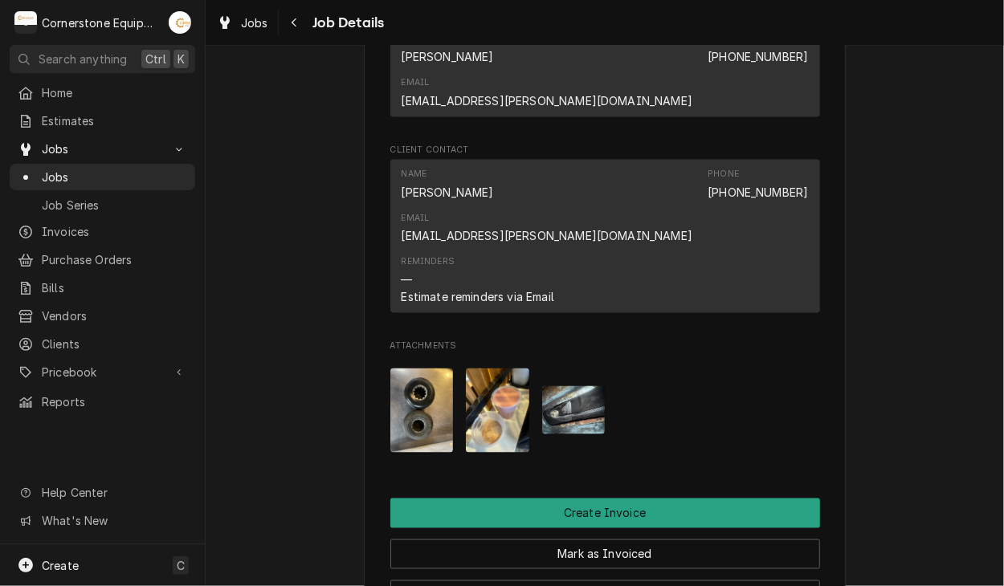
click at [493, 340] on span "Attachments" at bounding box center [605, 346] width 430 height 13
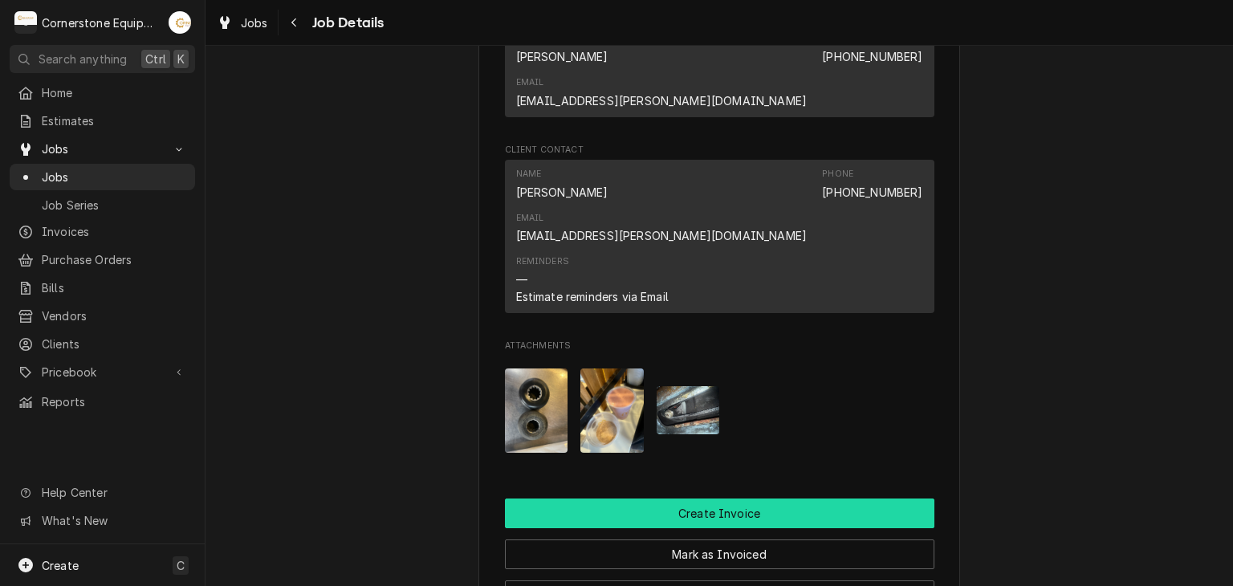
click at [754, 499] on button "Create Invoice" at bounding box center [720, 514] width 430 height 30
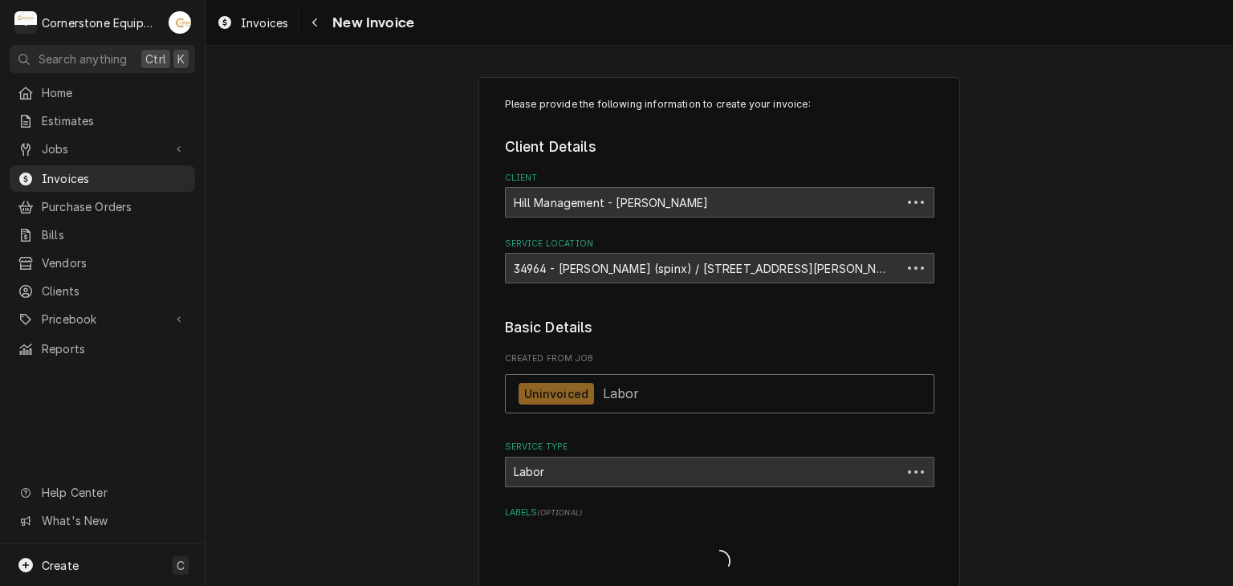
type textarea "x"
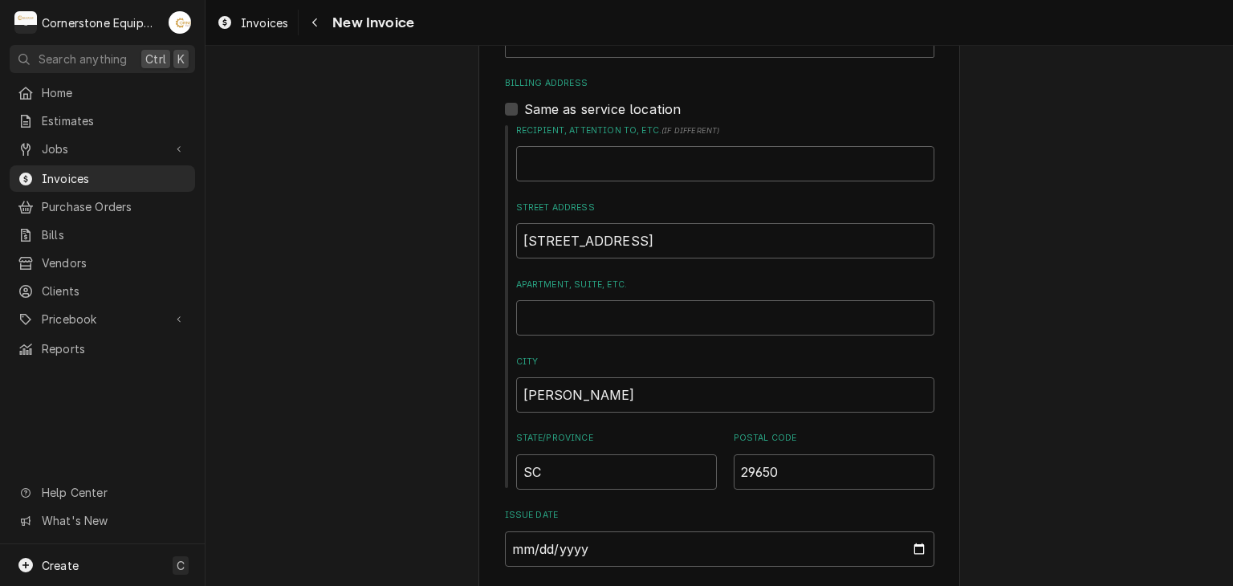
scroll to position [707, 0]
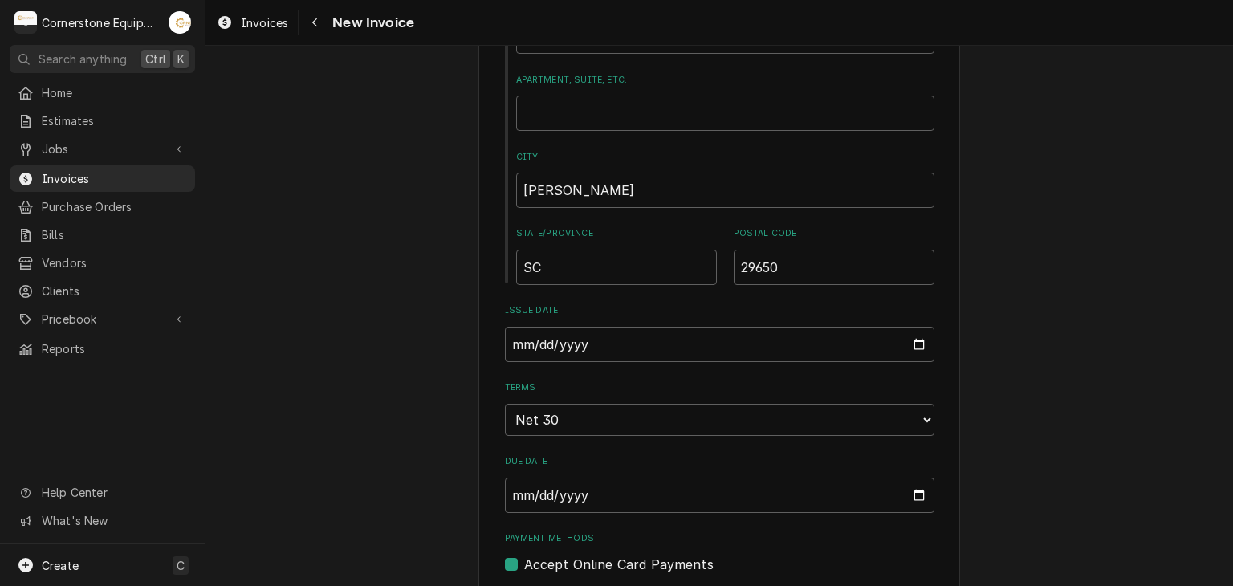
click at [610, 563] on label "Accept Online Card Payments" at bounding box center [618, 564] width 189 height 19
click at [610, 563] on input "Payment Methods" at bounding box center [739, 572] width 430 height 35
checkbox input "false"
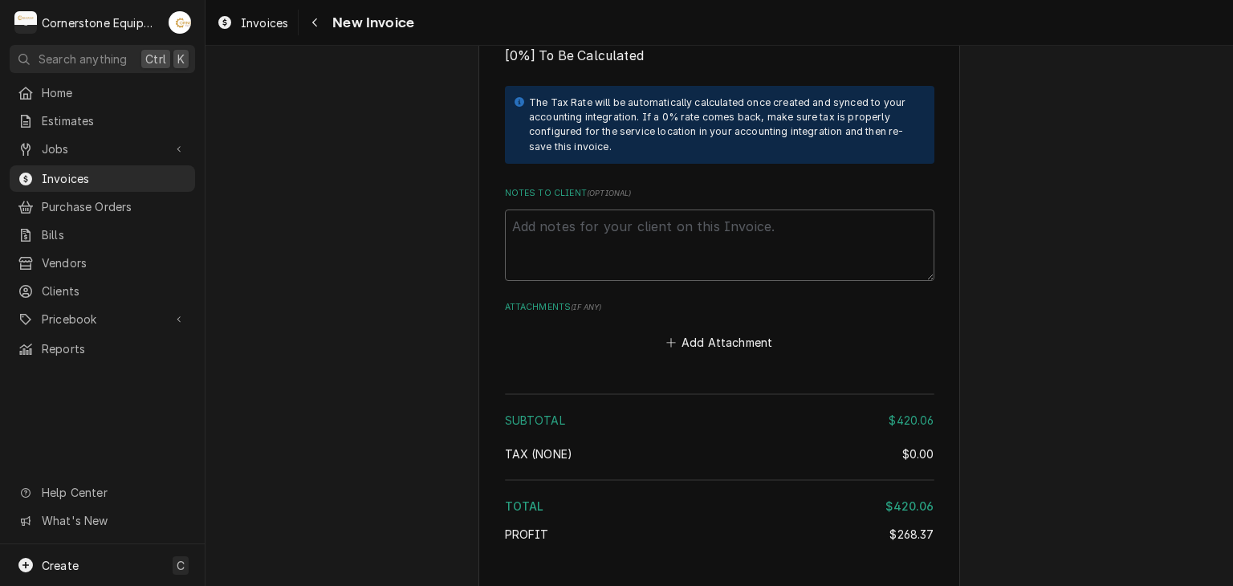
scroll to position [3072, 0]
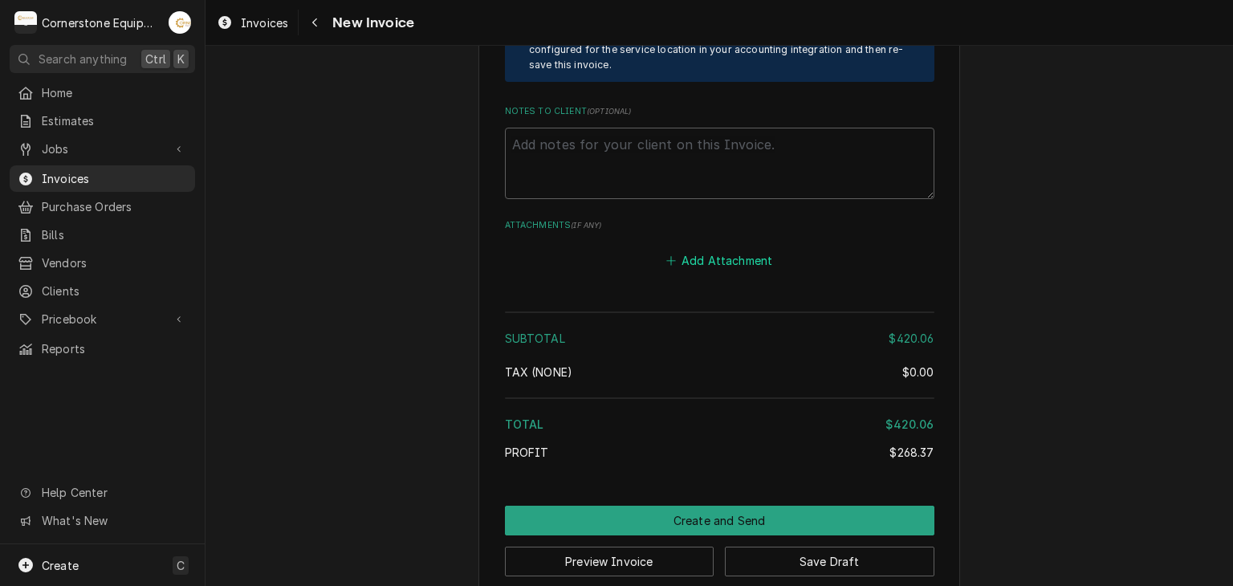
click at [719, 250] on button "Add Attachment" at bounding box center [719, 261] width 112 height 22
type textarea "x"
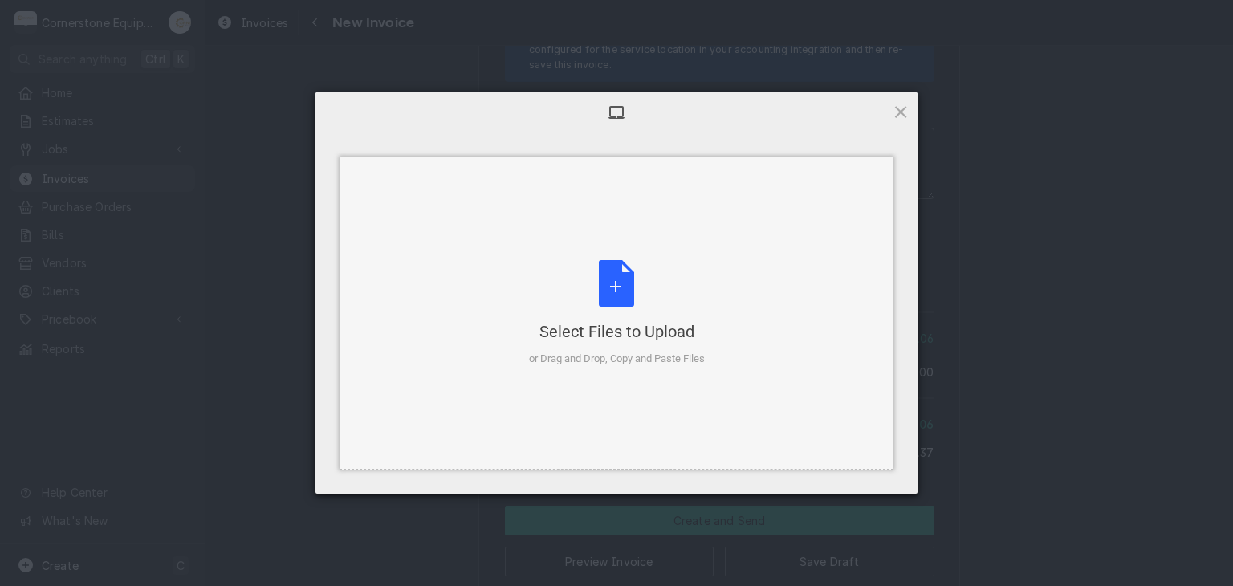
click at [626, 298] on div "Select Files to Upload or Drag and Drop, Copy and Paste Files" at bounding box center [617, 313] width 176 height 107
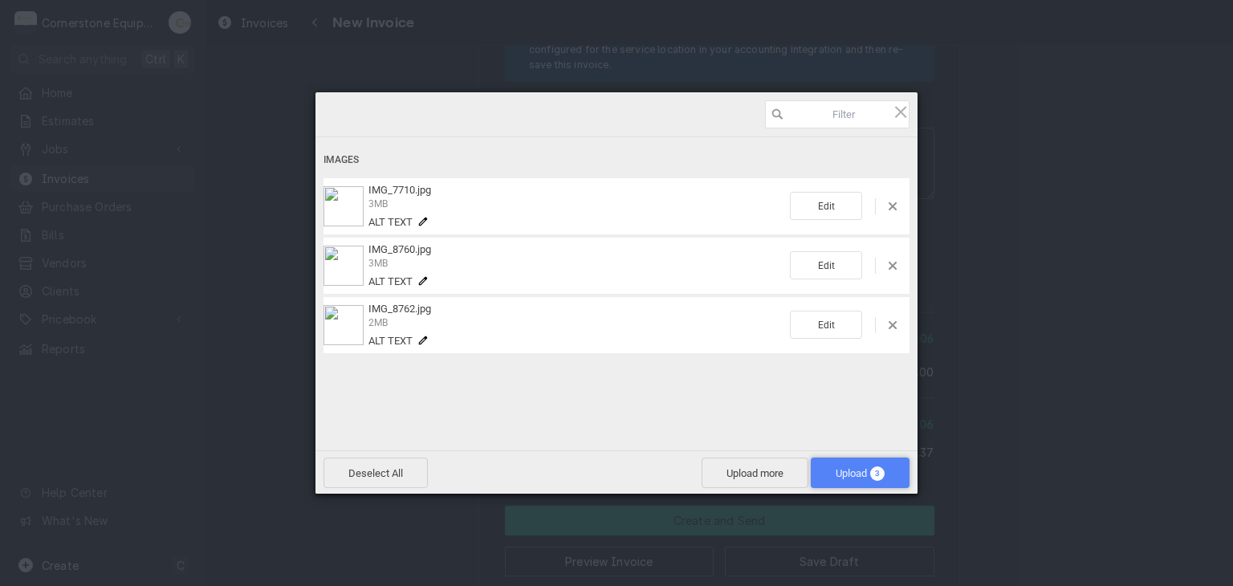
click at [870, 467] on span "Upload 3" at bounding box center [860, 473] width 49 height 12
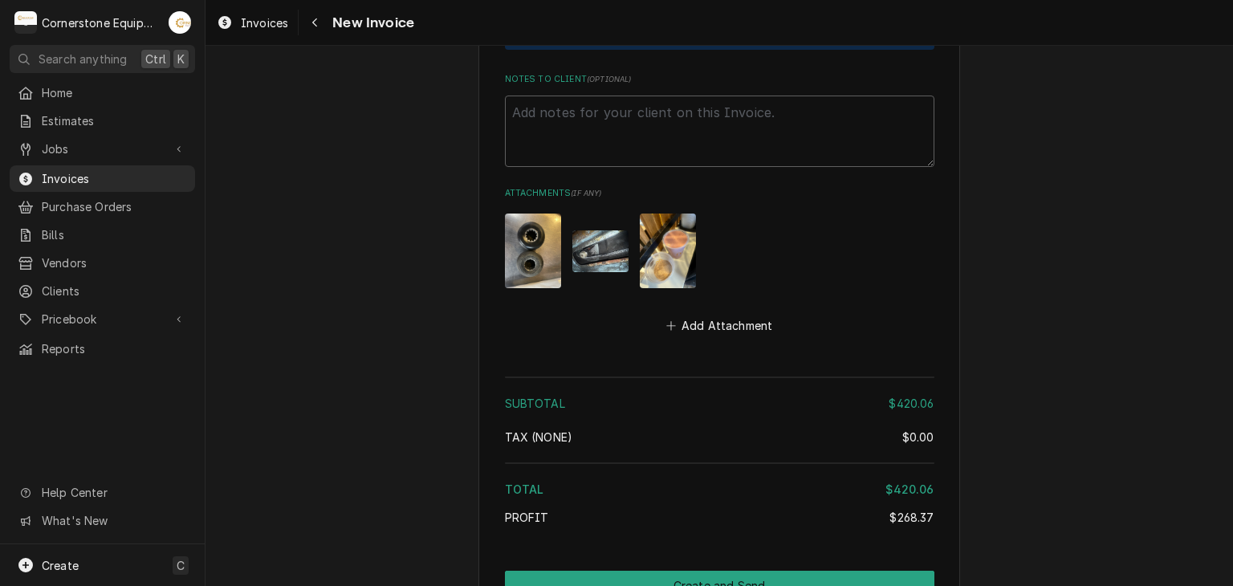
scroll to position [3170, 0]
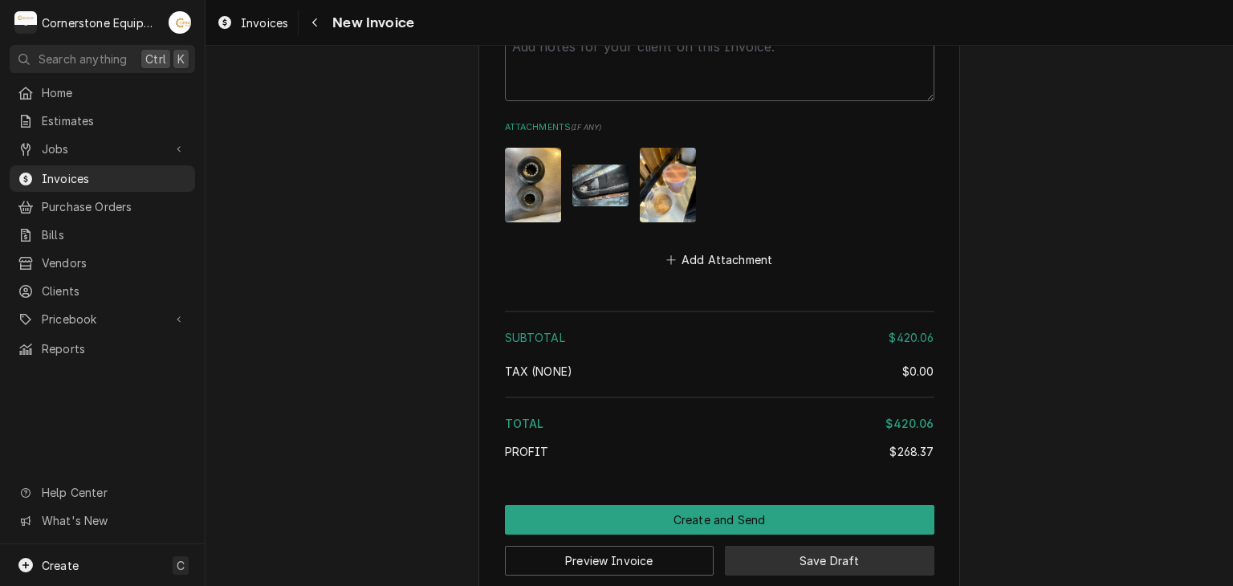
click at [776, 546] on button "Save Draft" at bounding box center [830, 561] width 210 height 30
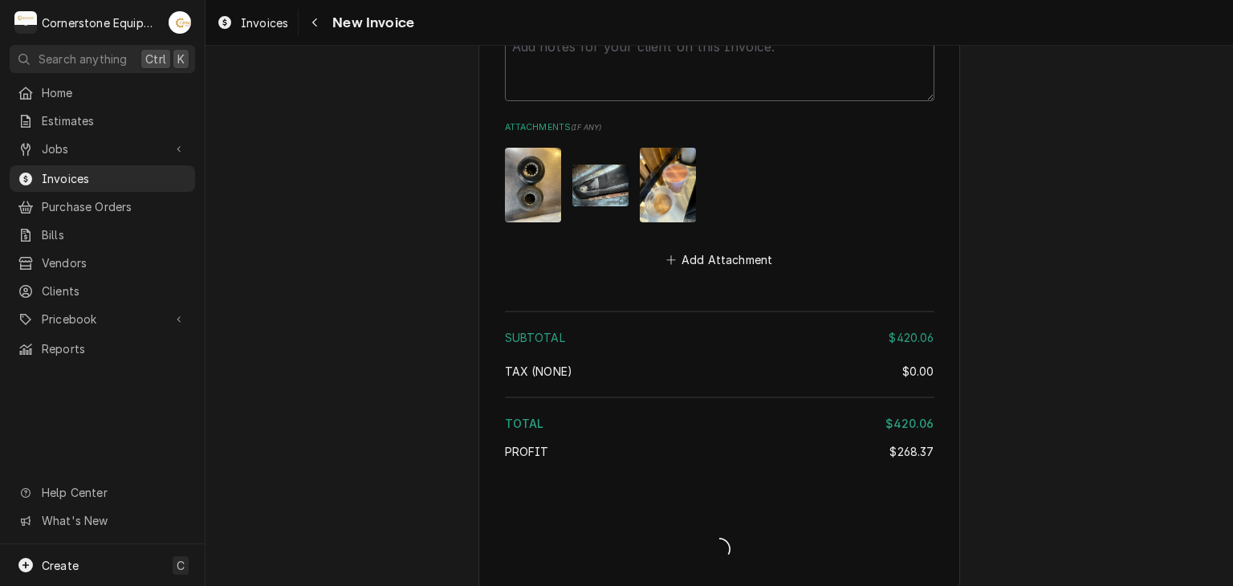
scroll to position [3161, 0]
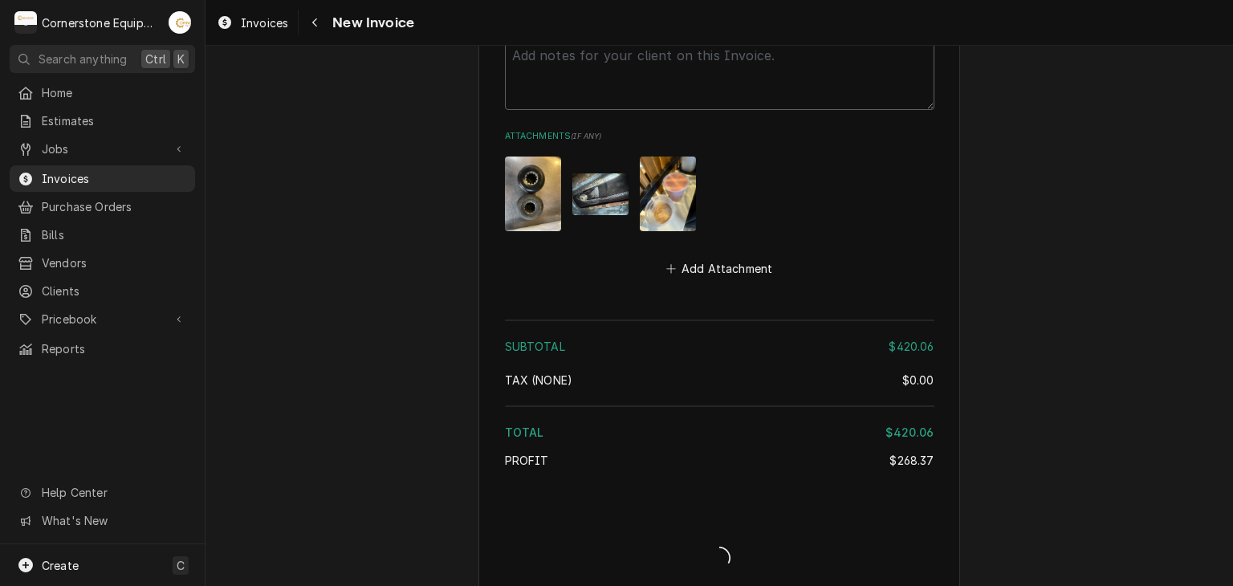
type textarea "x"
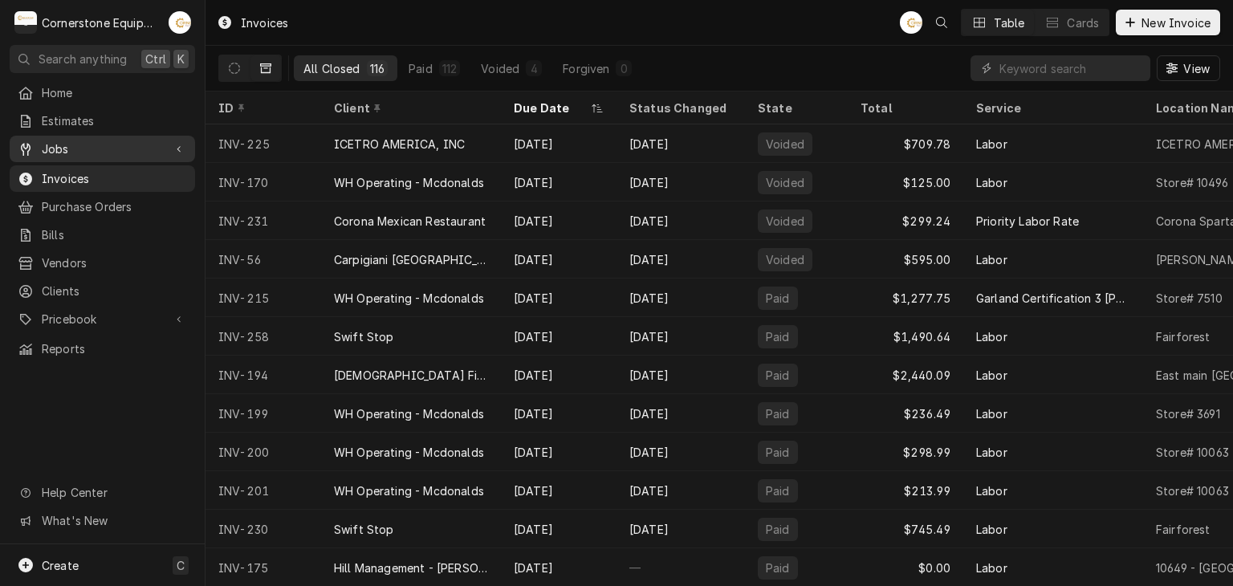
click at [120, 154] on link "Jobs" at bounding box center [102, 149] width 185 height 26
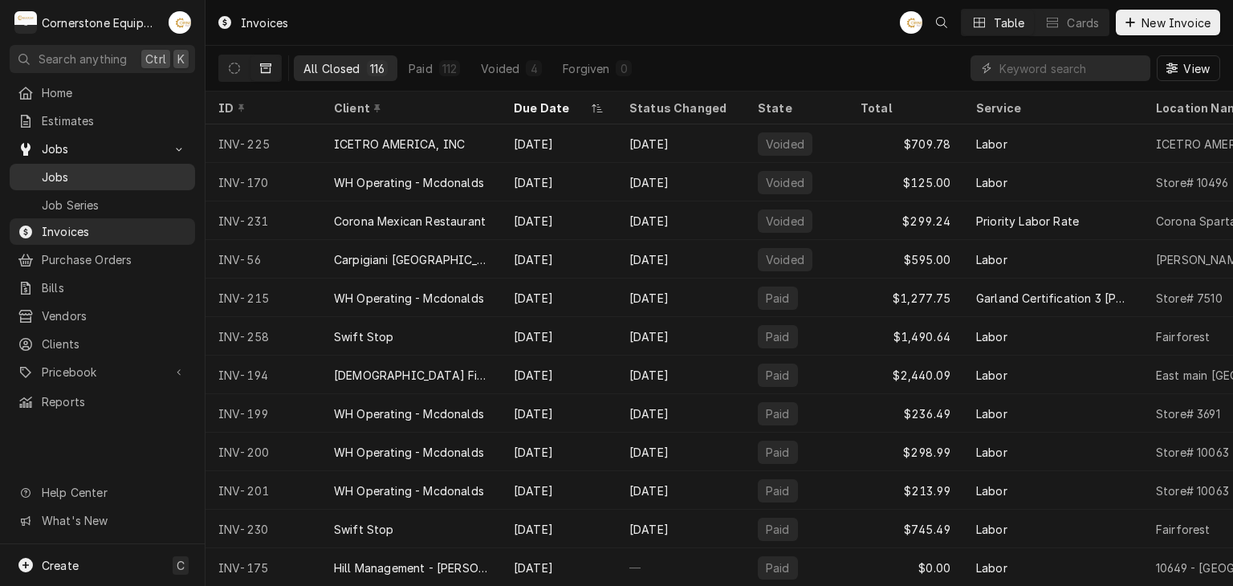
click at [100, 177] on span "Jobs" at bounding box center [114, 177] width 145 height 17
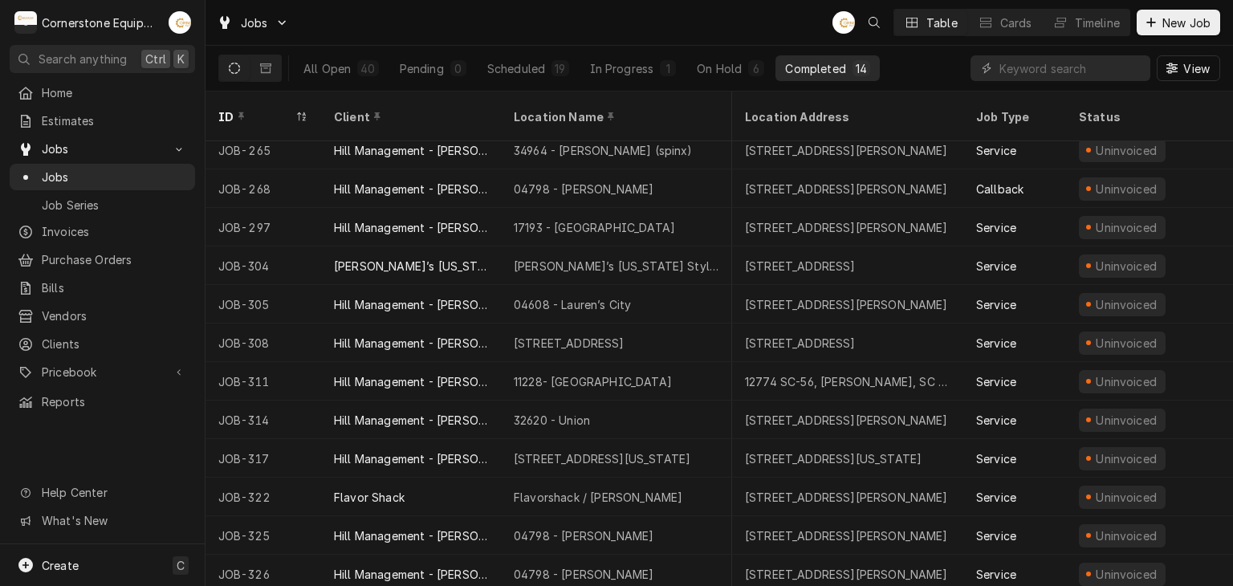
scroll to position [88, 1184]
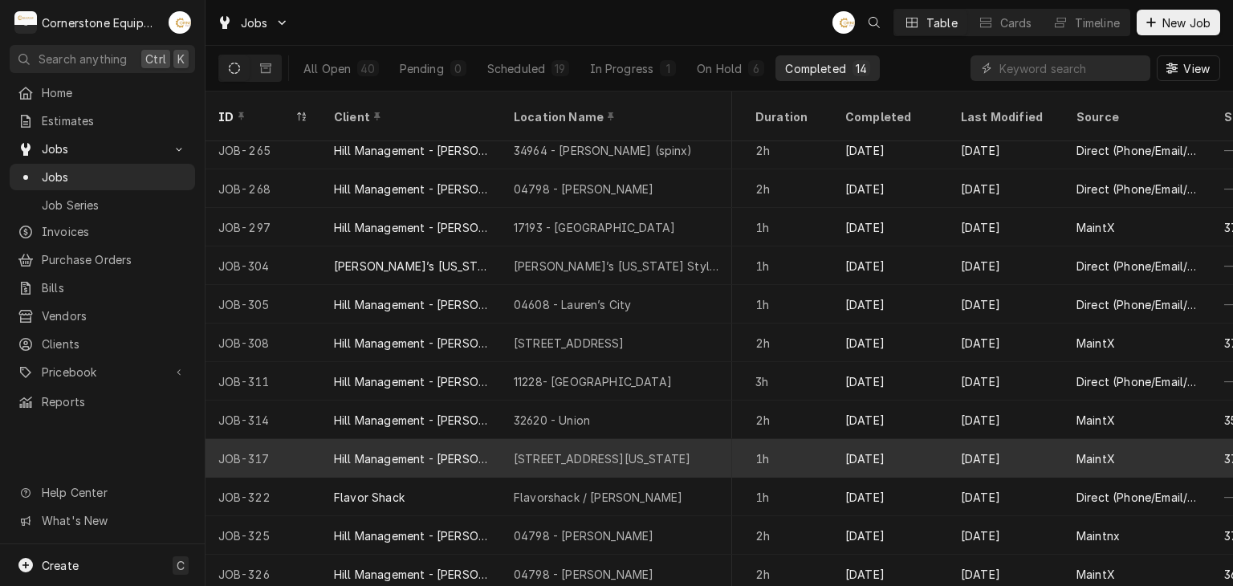
click at [999, 439] on div "[DATE]" at bounding box center [1006, 458] width 116 height 39
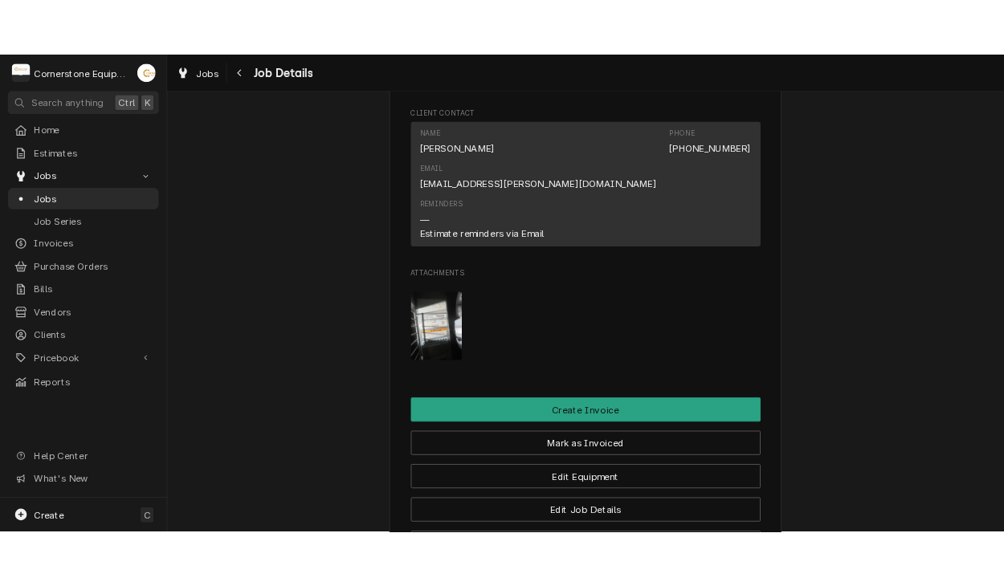
scroll to position [1156, 0]
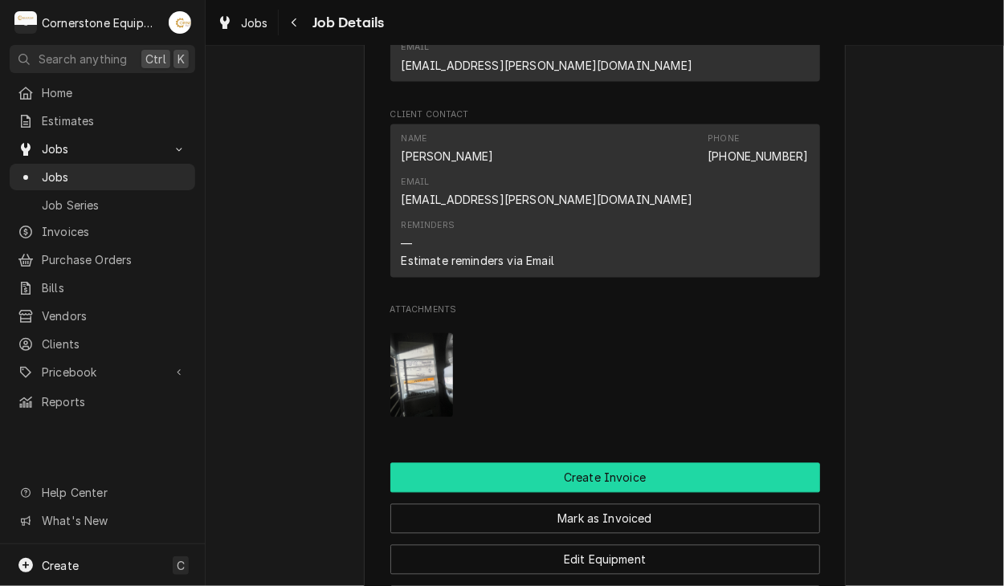
click at [576, 463] on button "Create Invoice" at bounding box center [605, 478] width 430 height 30
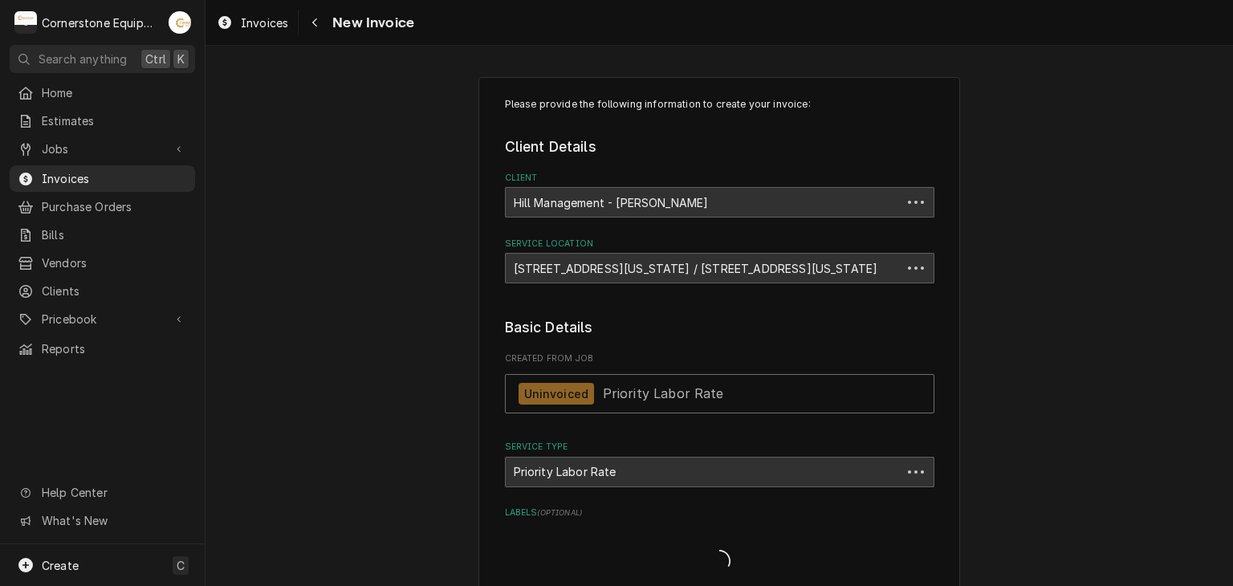
type textarea "x"
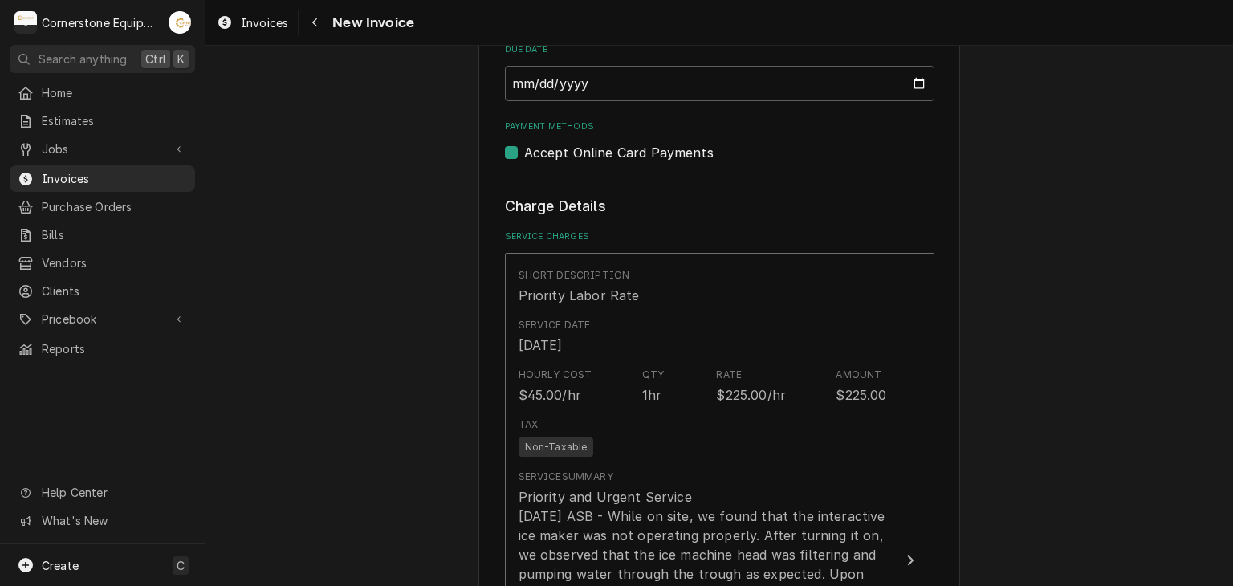
scroll to position [1156, 0]
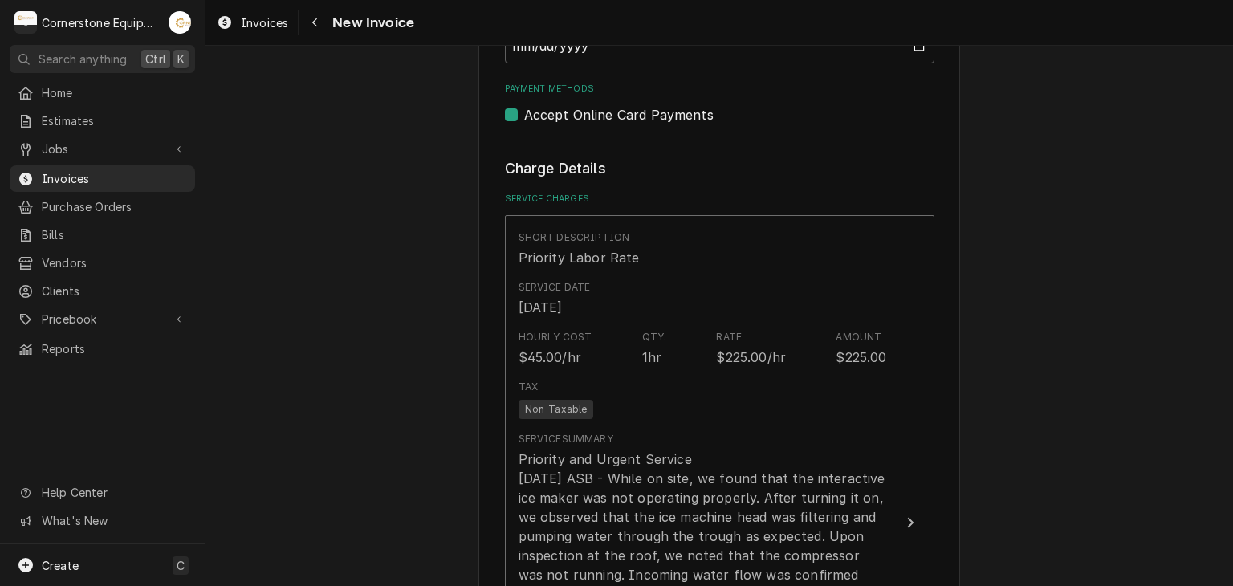
click at [648, 114] on label "Accept Online Card Payments" at bounding box center [618, 114] width 189 height 19
click at [648, 114] on input "Payment Methods" at bounding box center [739, 122] width 430 height 35
checkbox input "false"
click at [1003, 238] on div "Please provide the following information to create your invoice: Client Details…" at bounding box center [720, 564] width 1028 height 3316
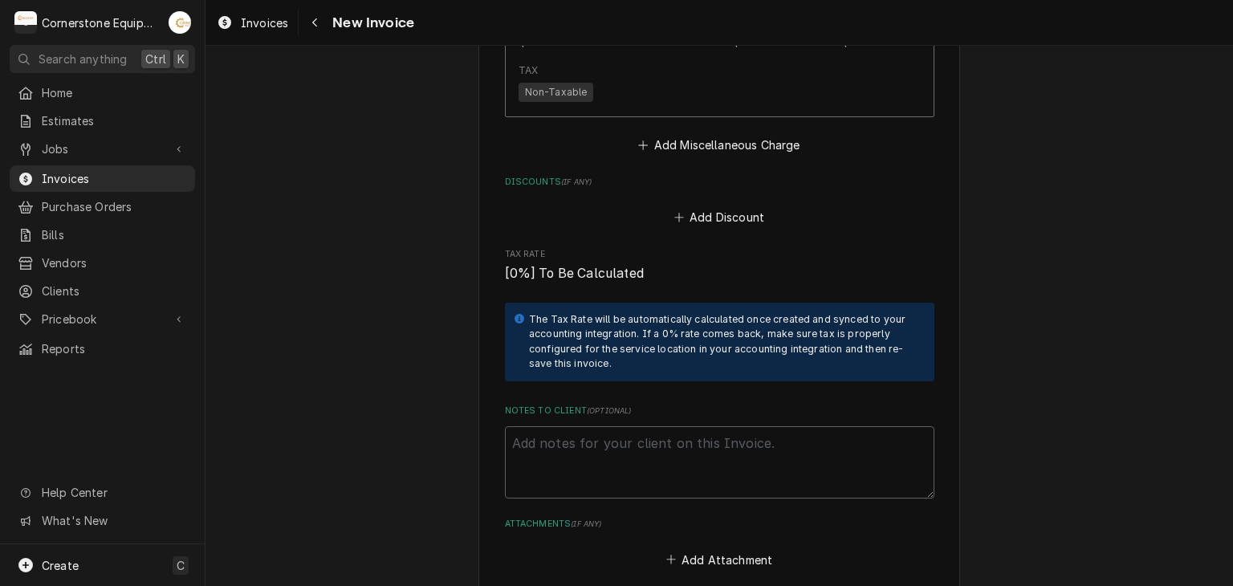
scroll to position [2505, 0]
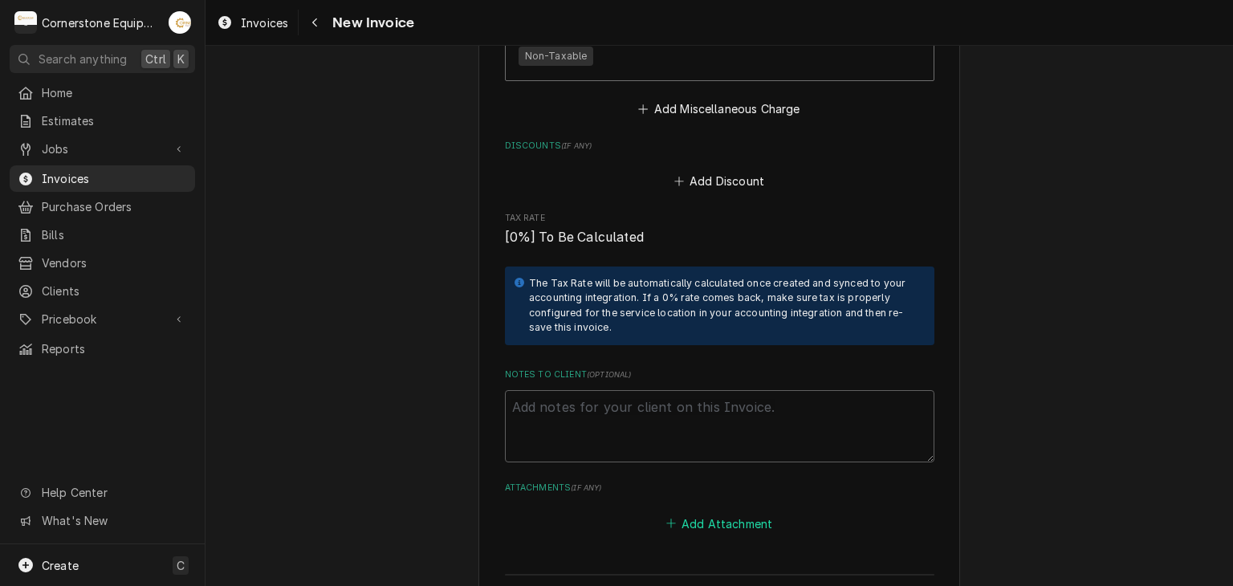
click at [731, 515] on button "Add Attachment" at bounding box center [719, 523] width 112 height 22
type textarea "x"
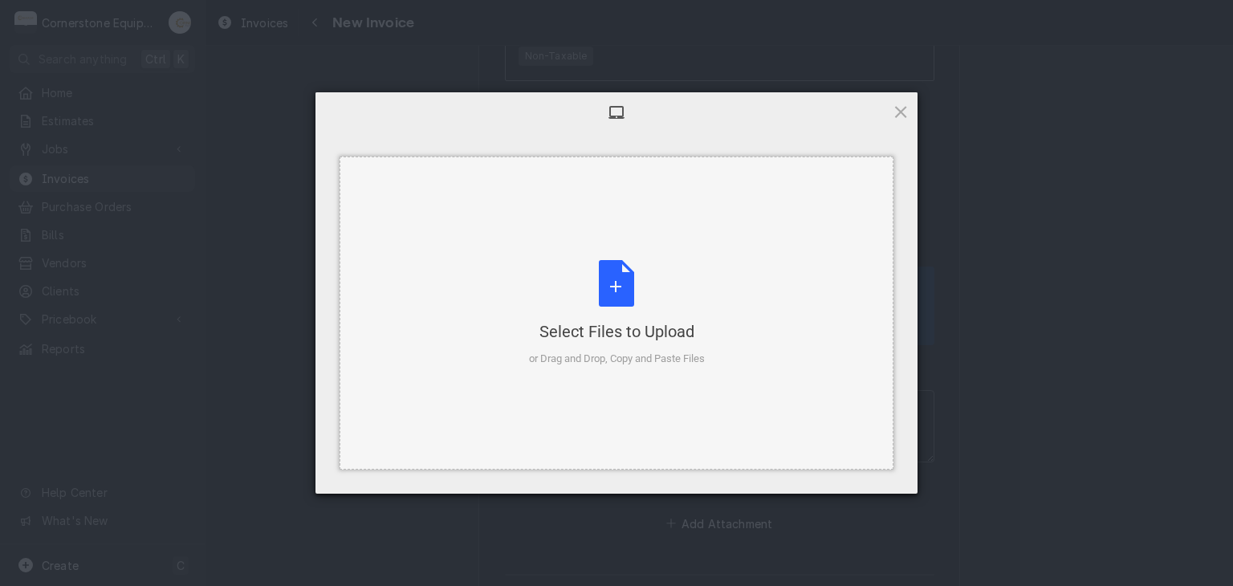
click at [517, 198] on div "Select Files to Upload or Drag and Drop, Copy and Paste Files" at bounding box center [617, 313] width 554 height 313
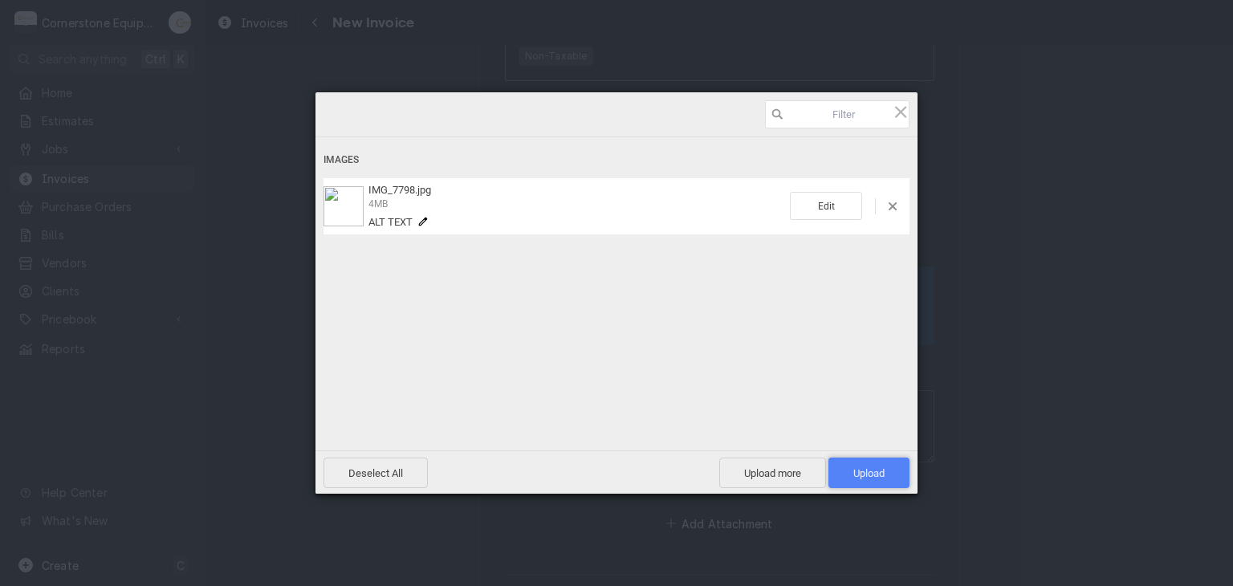
click at [883, 479] on span "Upload 1" at bounding box center [869, 473] width 31 height 12
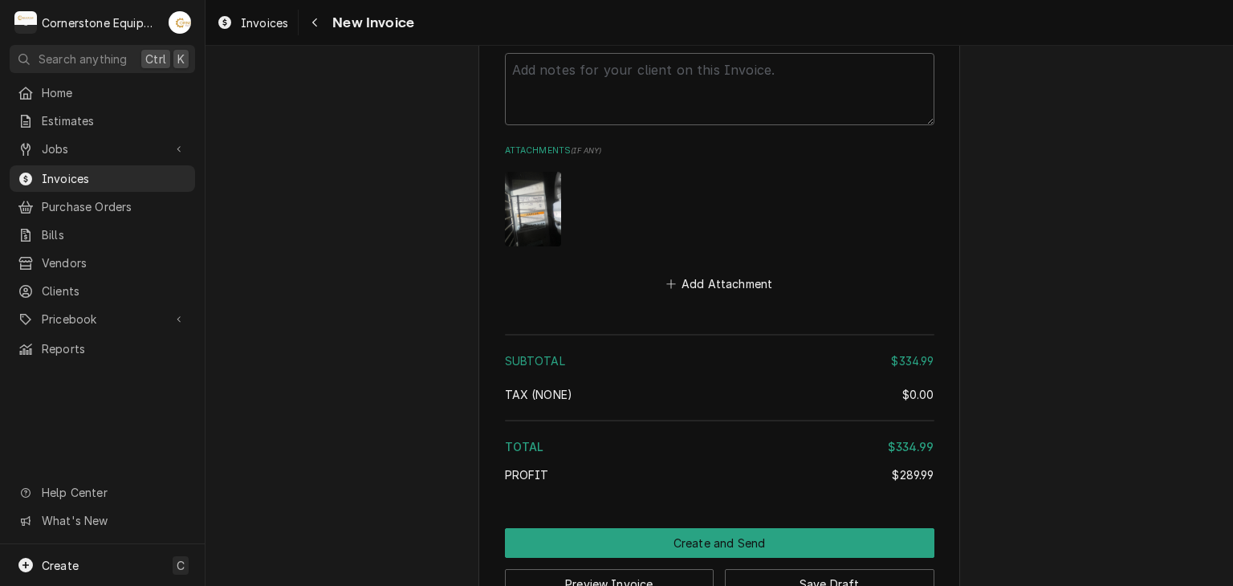
scroll to position [2885, 0]
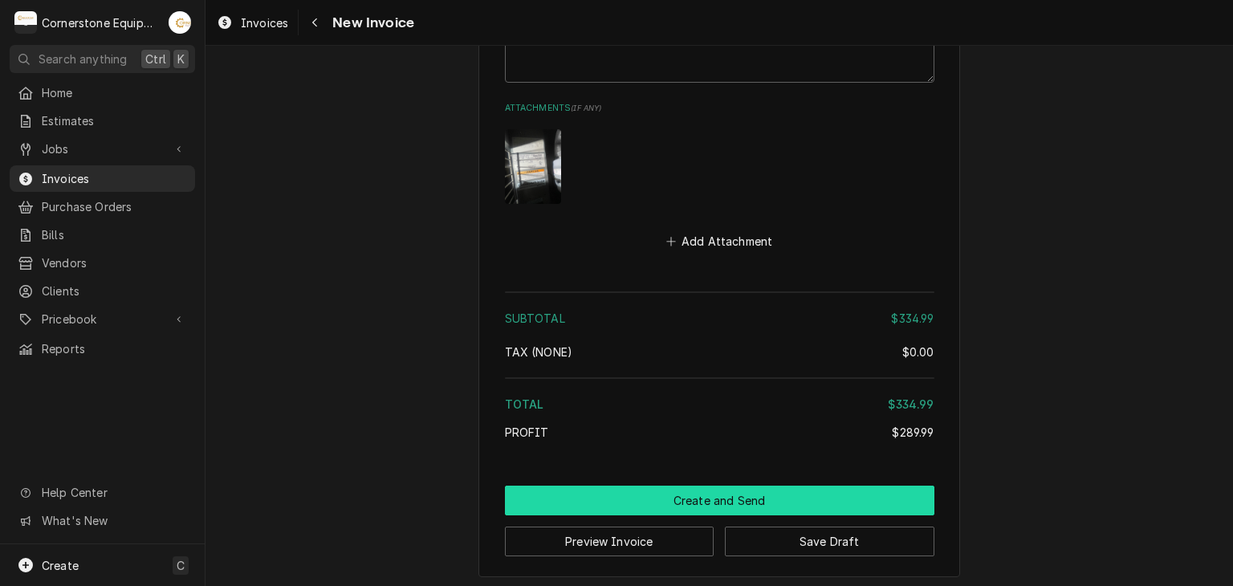
click at [703, 501] on button "Create and Send" at bounding box center [720, 501] width 430 height 30
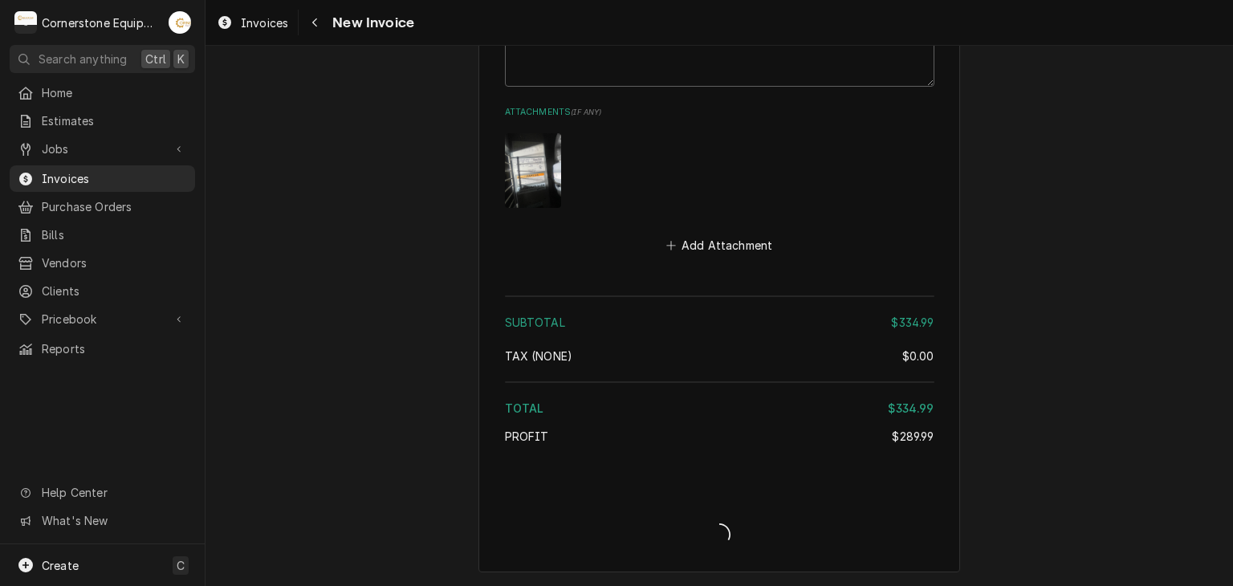
scroll to position [2877, 0]
type textarea "x"
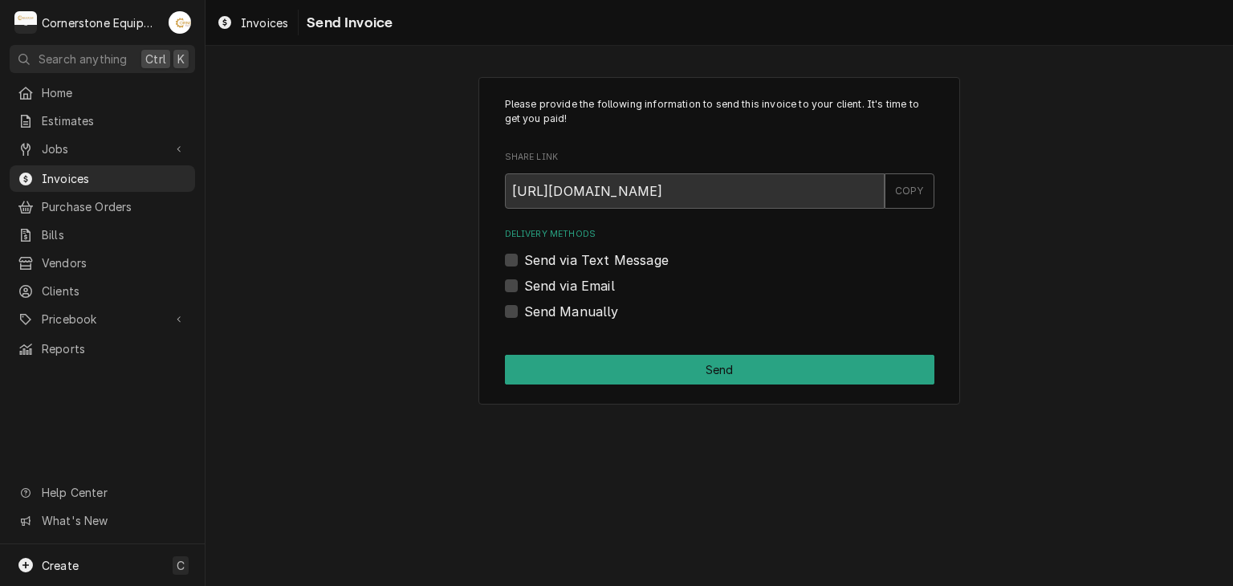
click at [562, 316] on label "Send Manually" at bounding box center [571, 311] width 95 height 19
click at [562, 316] on input "Send Manually" at bounding box center [739, 319] width 430 height 35
checkbox input "true"
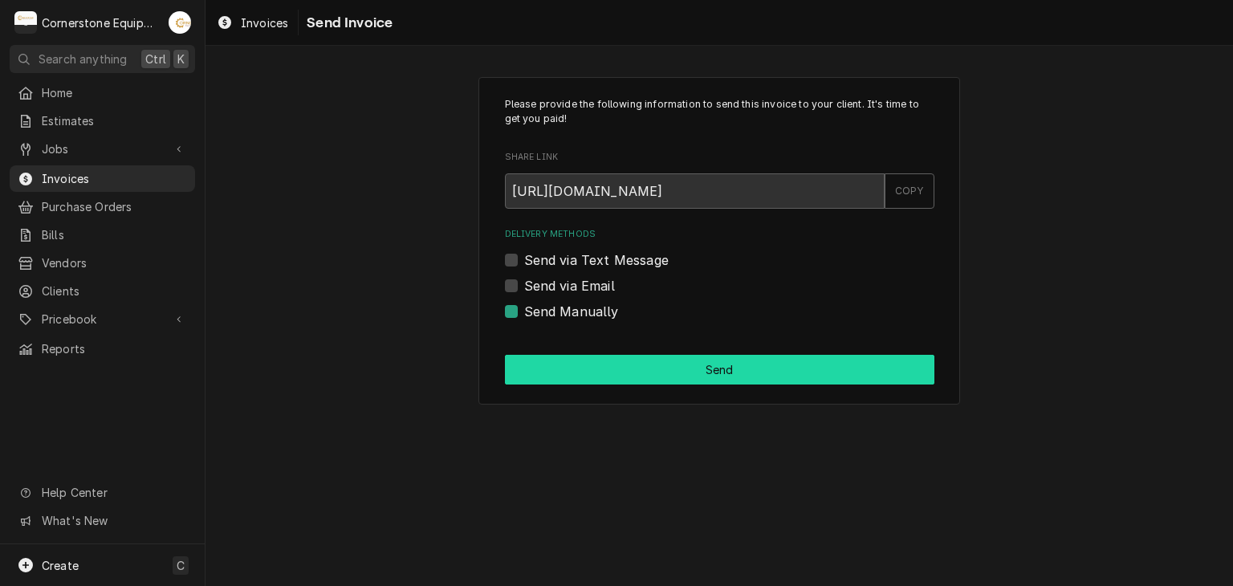
click at [681, 380] on button "Send" at bounding box center [720, 370] width 430 height 30
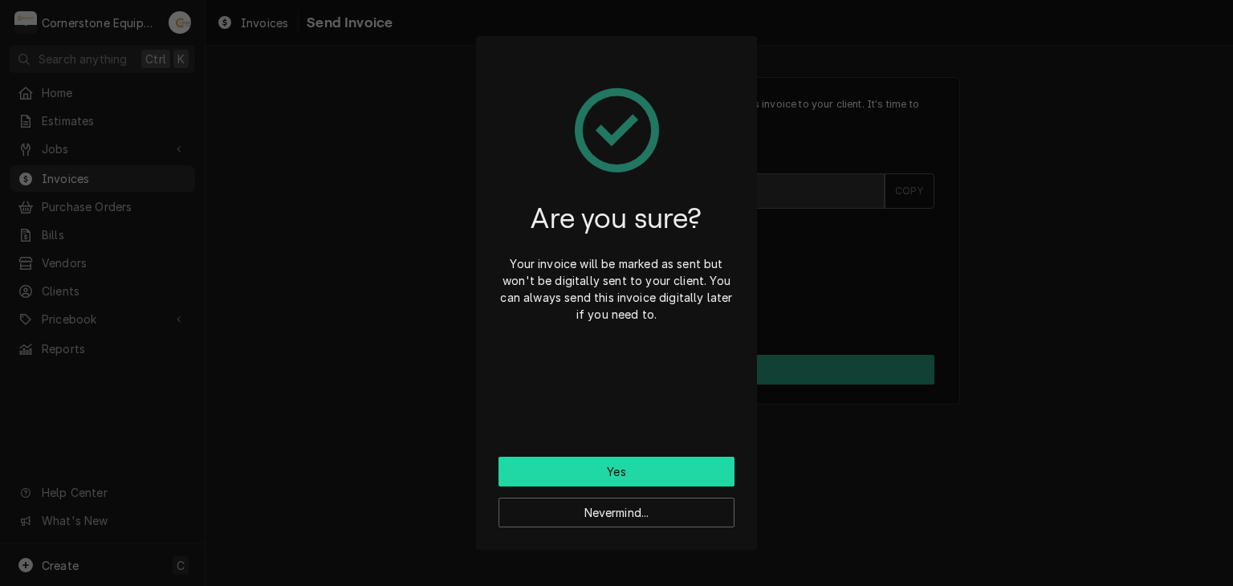
click at [622, 467] on button "Yes" at bounding box center [617, 472] width 236 height 30
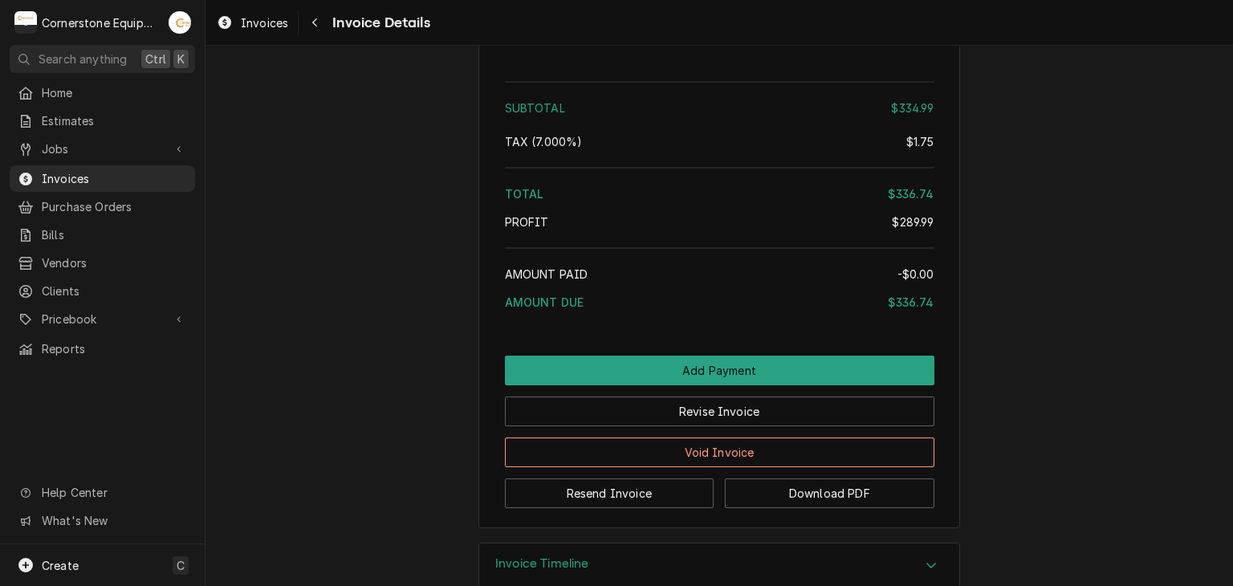
scroll to position [2248, 0]
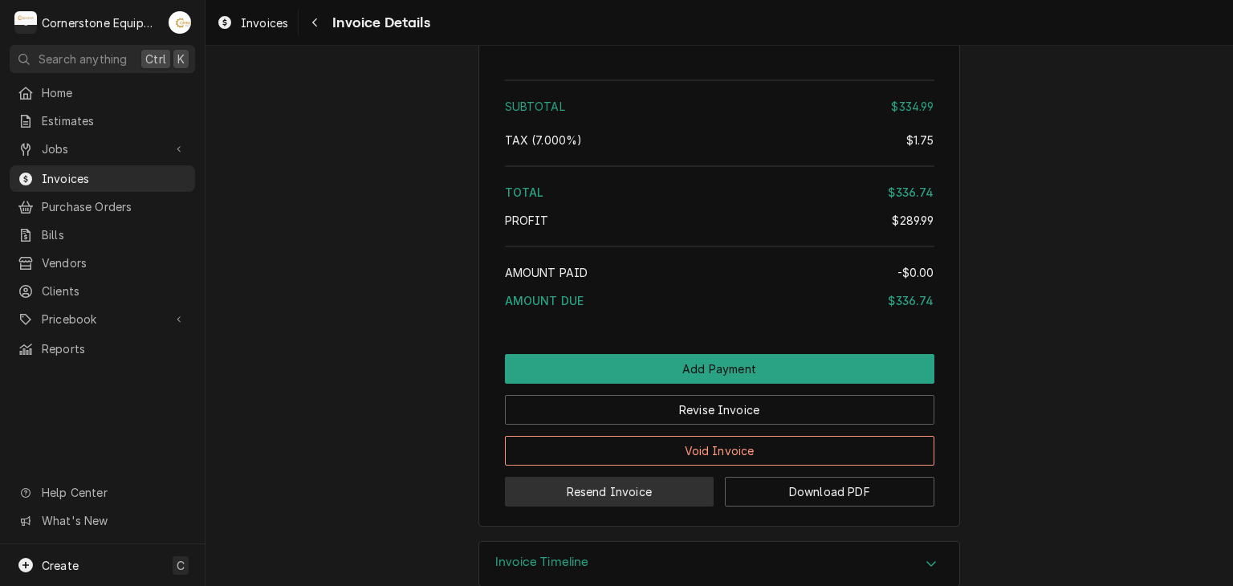
click button "Resend Invoice"
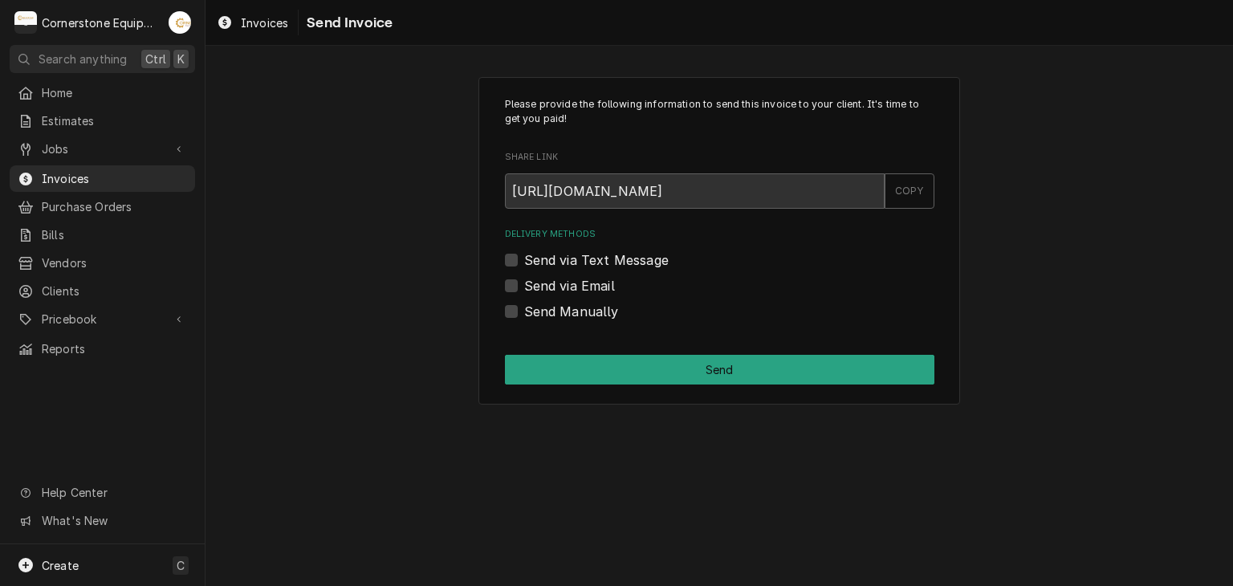
click label "Send via Text Message"
click input "Send via Text Message"
checkbox input "true"
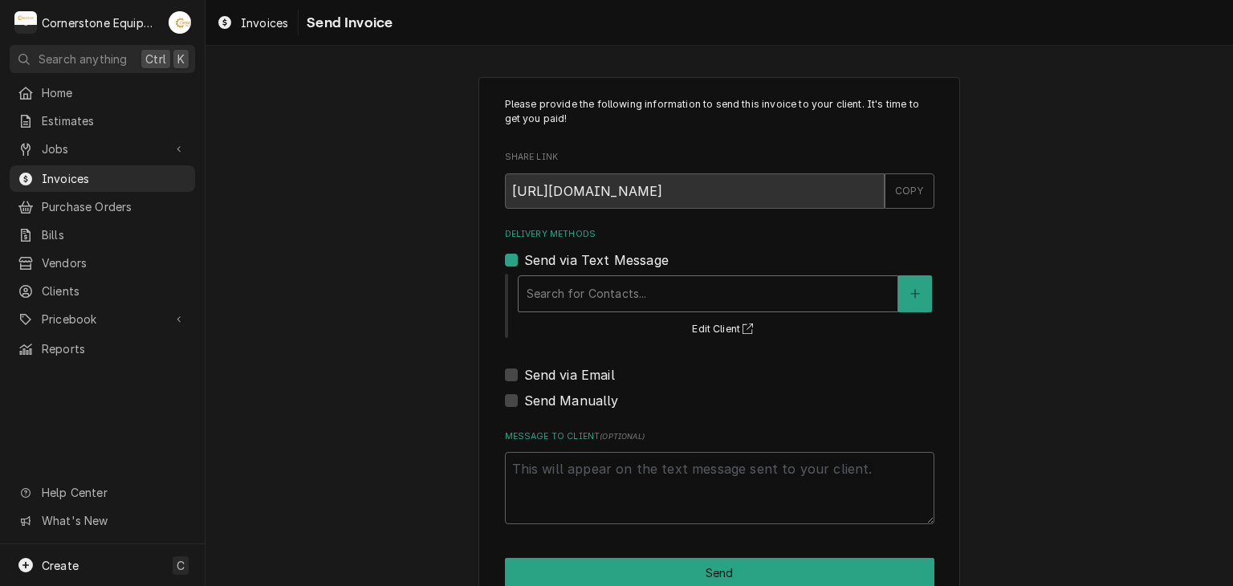
click div "Delivery Methods"
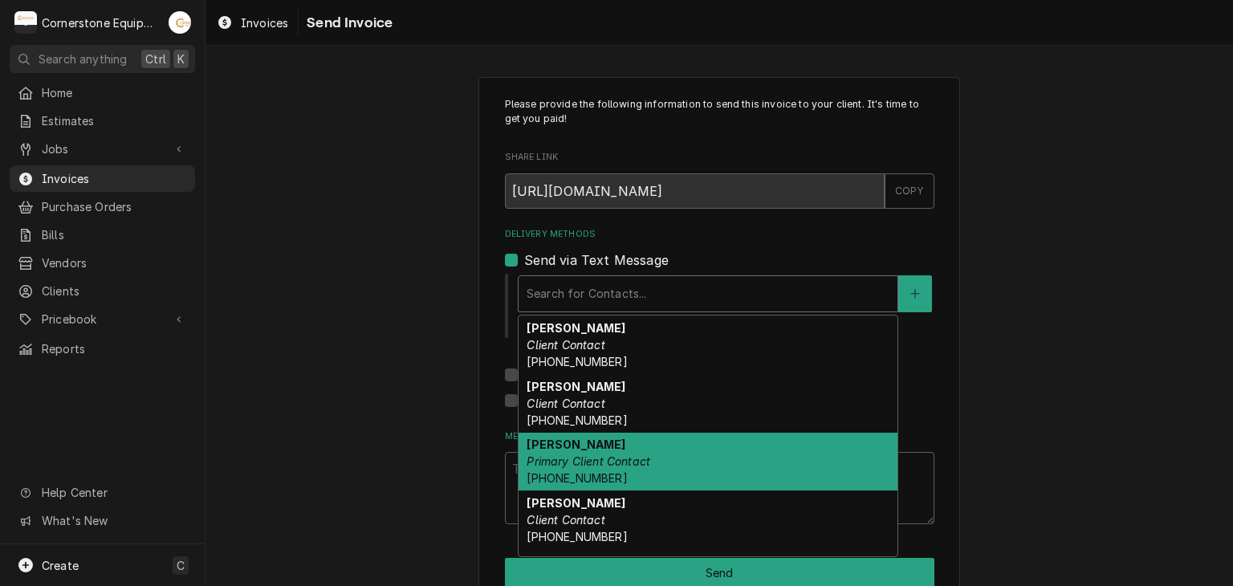
click div "Ashton Vazquez Primary Client Contact (346) 249-1763"
type textarea "x"
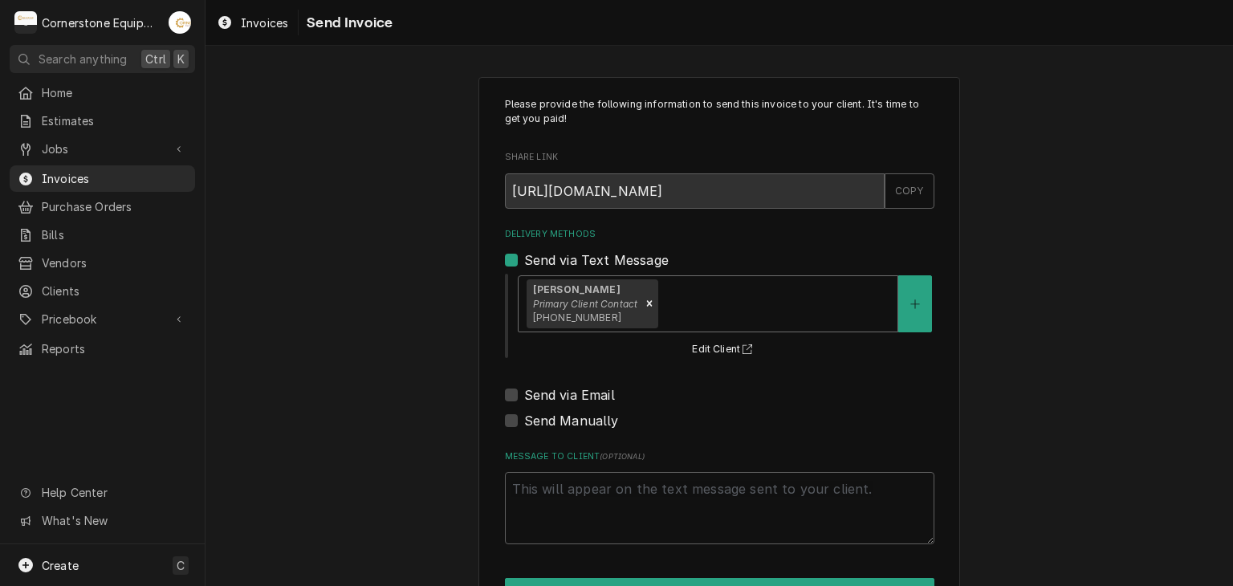
click label "Send via Email"
click input "Send via Email"
checkbox input "true"
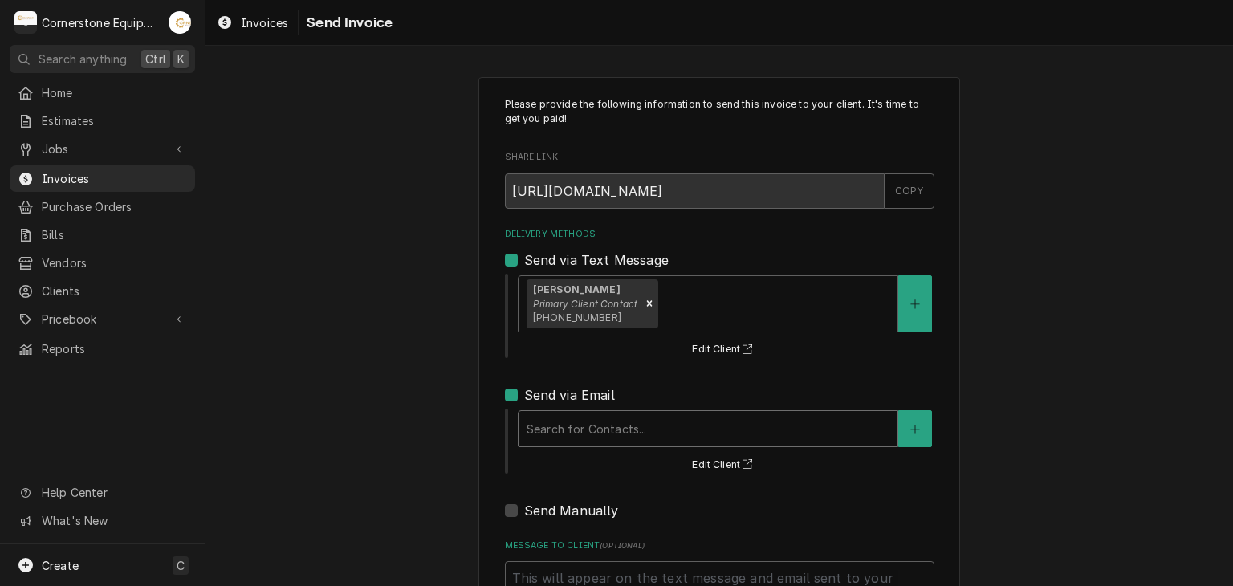
click div "Delivery Methods"
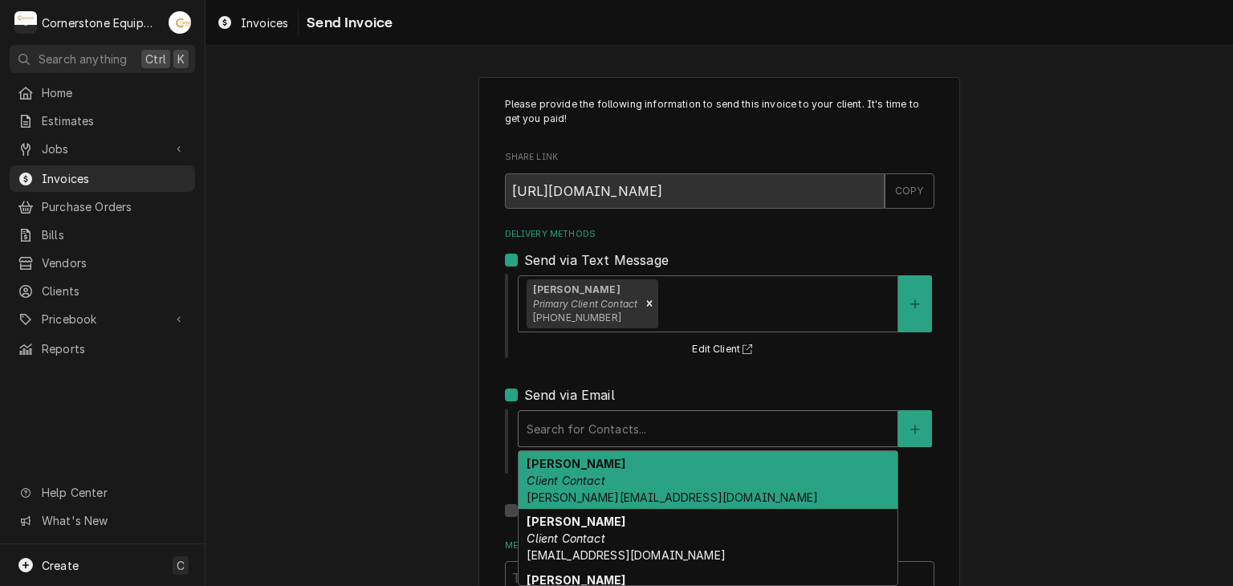
click div "Amy Moore Client Contact amy@masonmcdonalds.com"
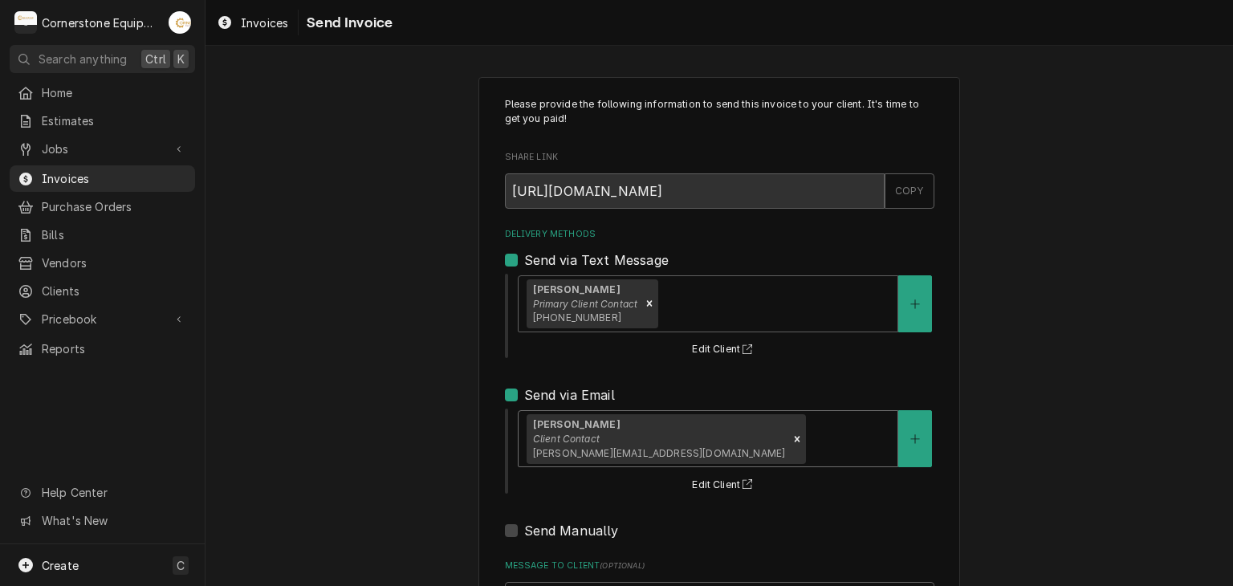
click div "Please provide the following information to send this invoice to your client. I…"
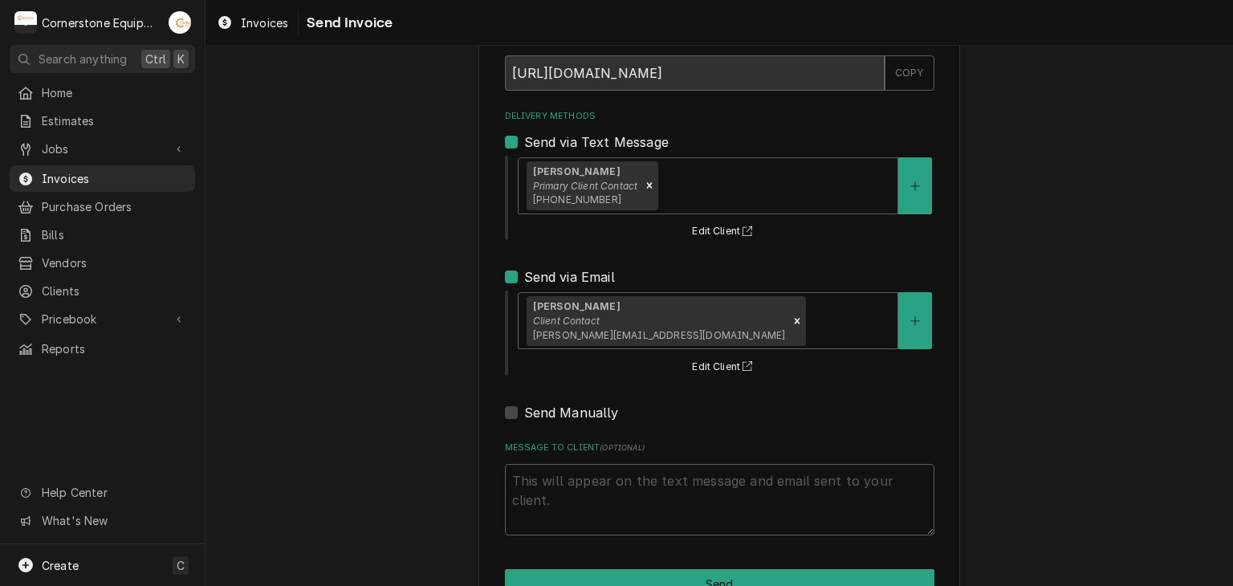
scroll to position [164, 0]
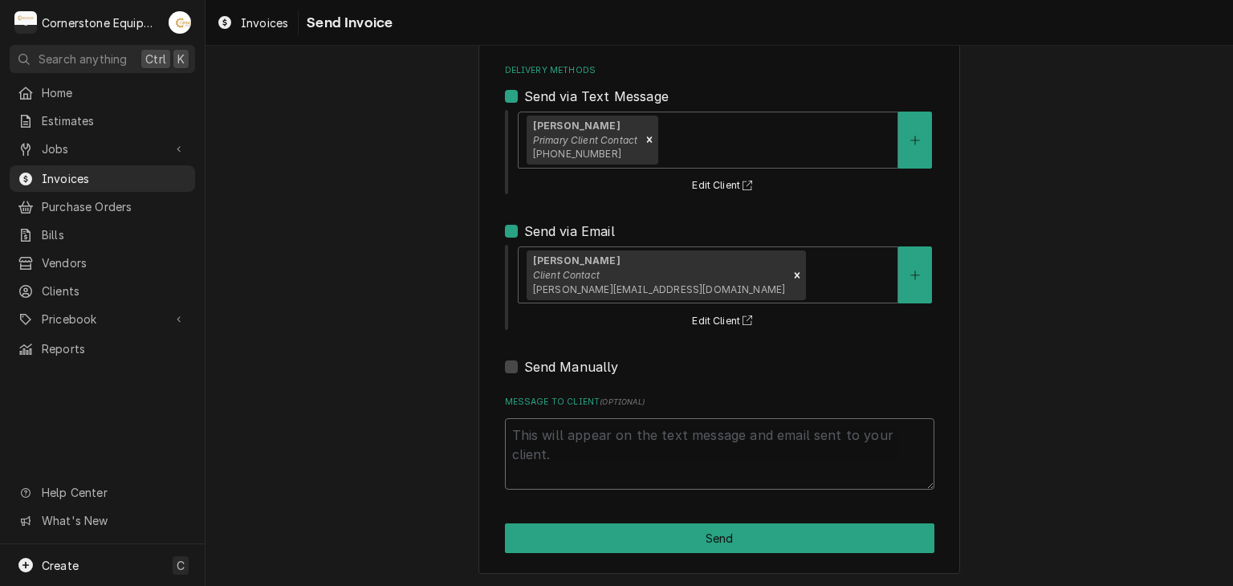
click textarea "Message to Client ( optional )"
type textarea "x"
type textarea "T"
type textarea "x"
type textarea "Th"
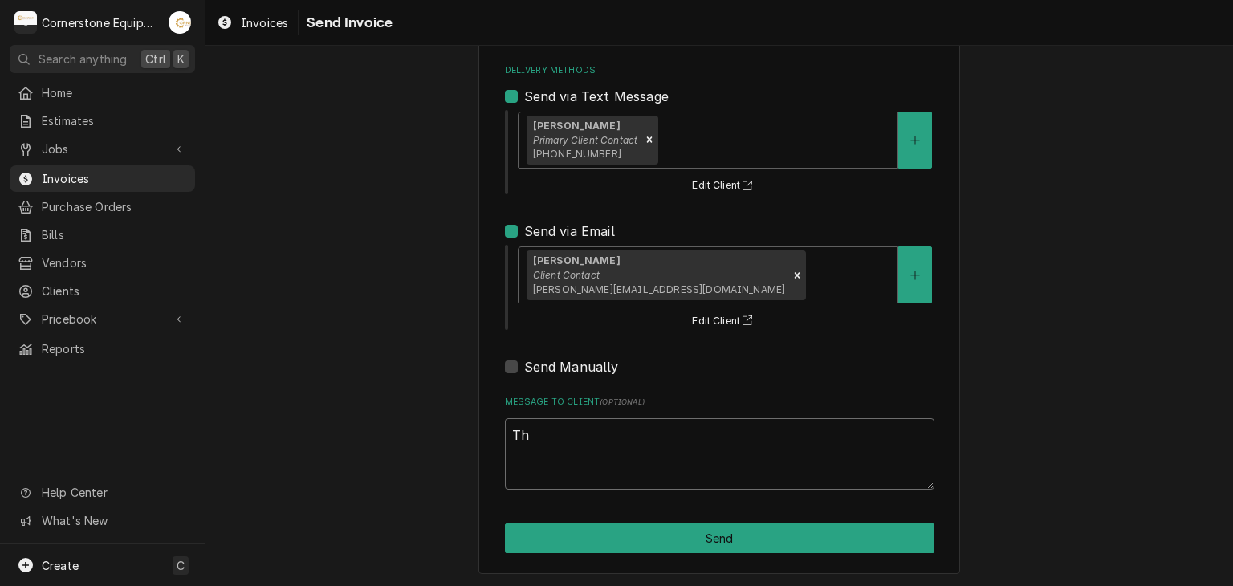
type textarea "x"
type textarea "Tha"
type textarea "x"
type textarea "Than"
type textarea "x"
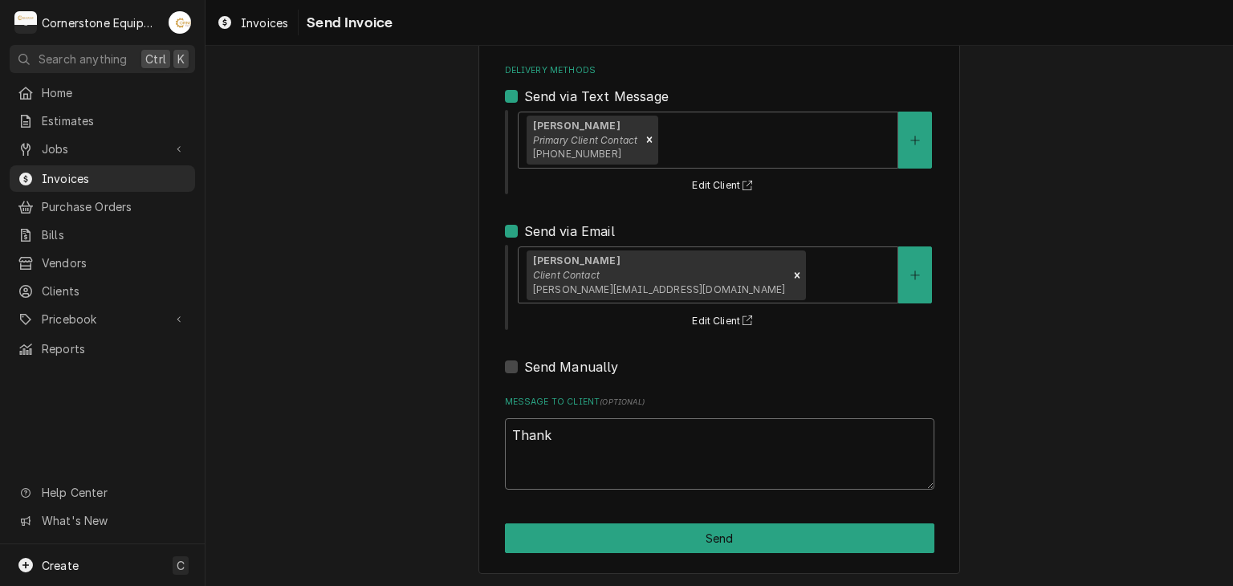
type textarea "Thank"
type textarea "x"
type textarea "Thank y"
type textarea "x"
type textarea "Thank yo"
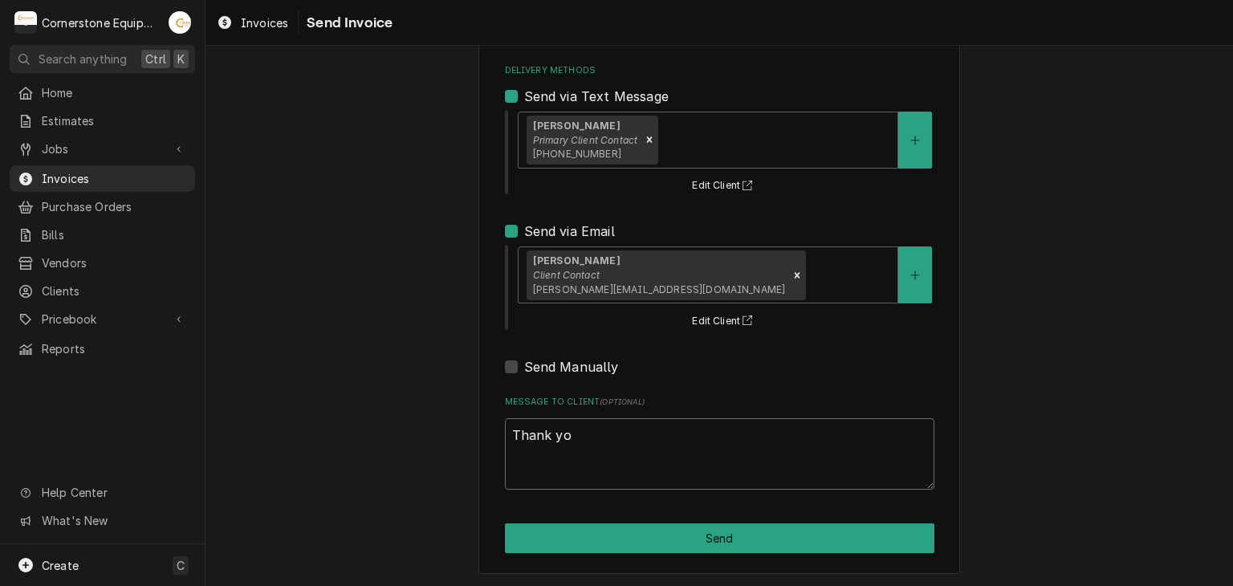
type textarea "x"
type textarea "Thank you"
type textarea "x"
type textarea "Thank you f"
type textarea "x"
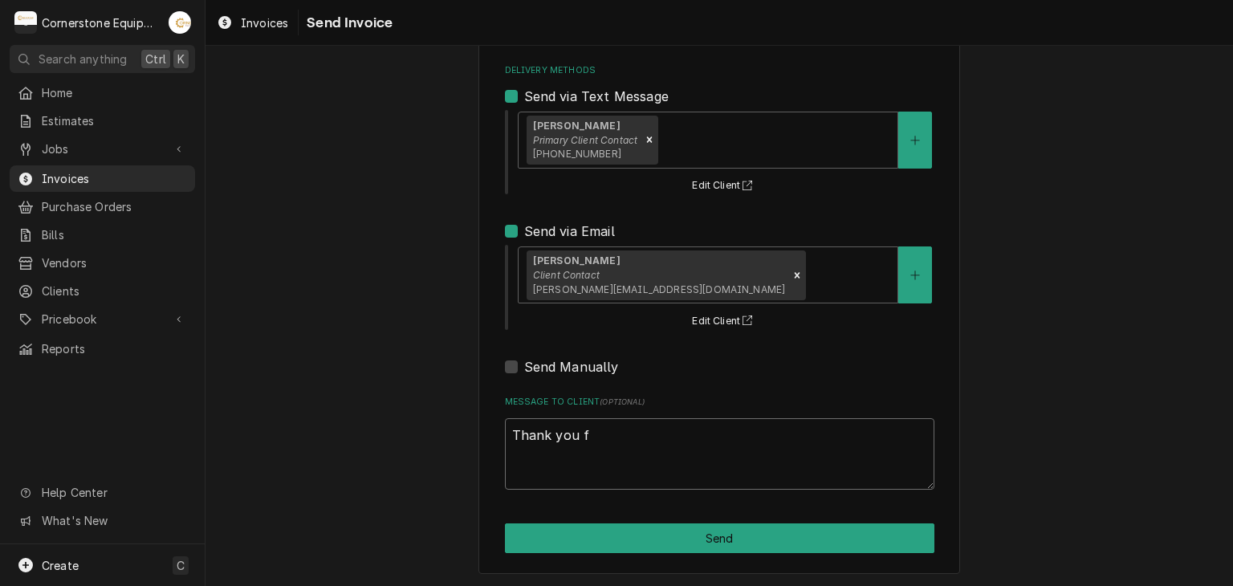
type textarea "Thank you fo"
type textarea "x"
type textarea "Thank you for"
type textarea "x"
type textarea "Thank you for"
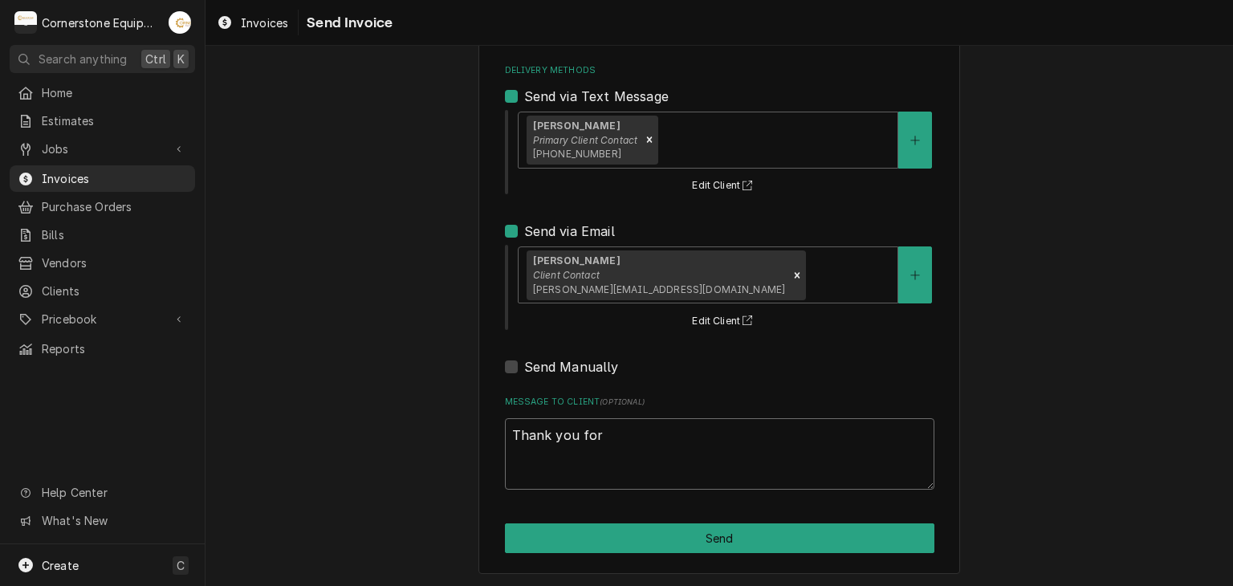
type textarea "x"
type textarea "Thank you for t"
type textarea "x"
type textarea "Thank you for th"
type textarea "x"
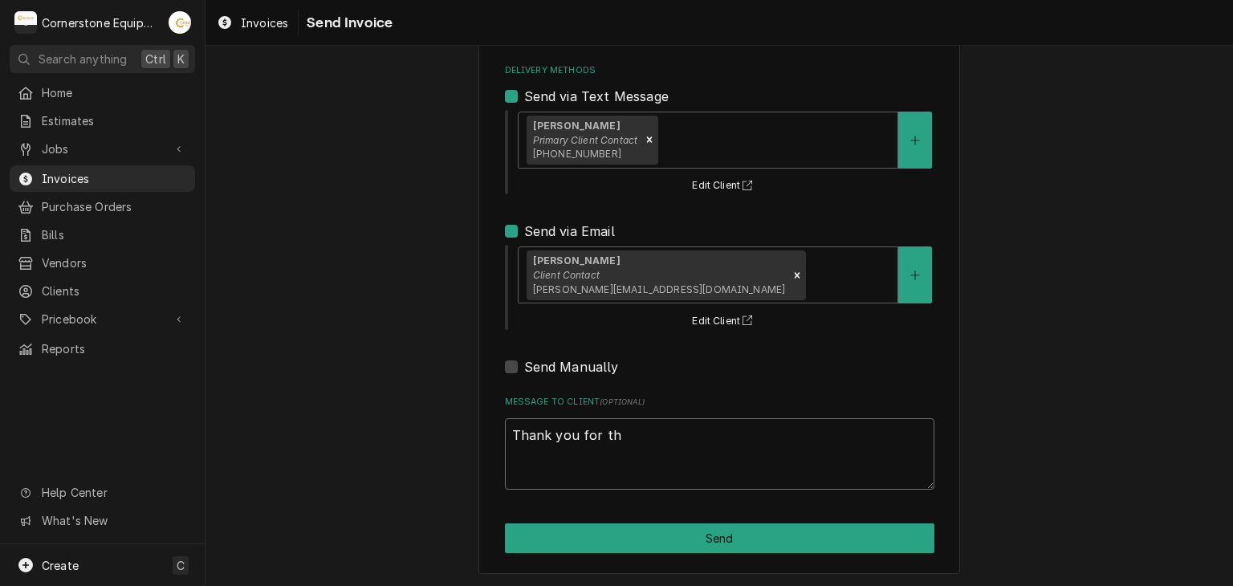
type textarea "Thank you for th"
type textarea "x"
type textarea "Thank you for th e"
type textarea "x"
type textarea "Thank you for th ee"
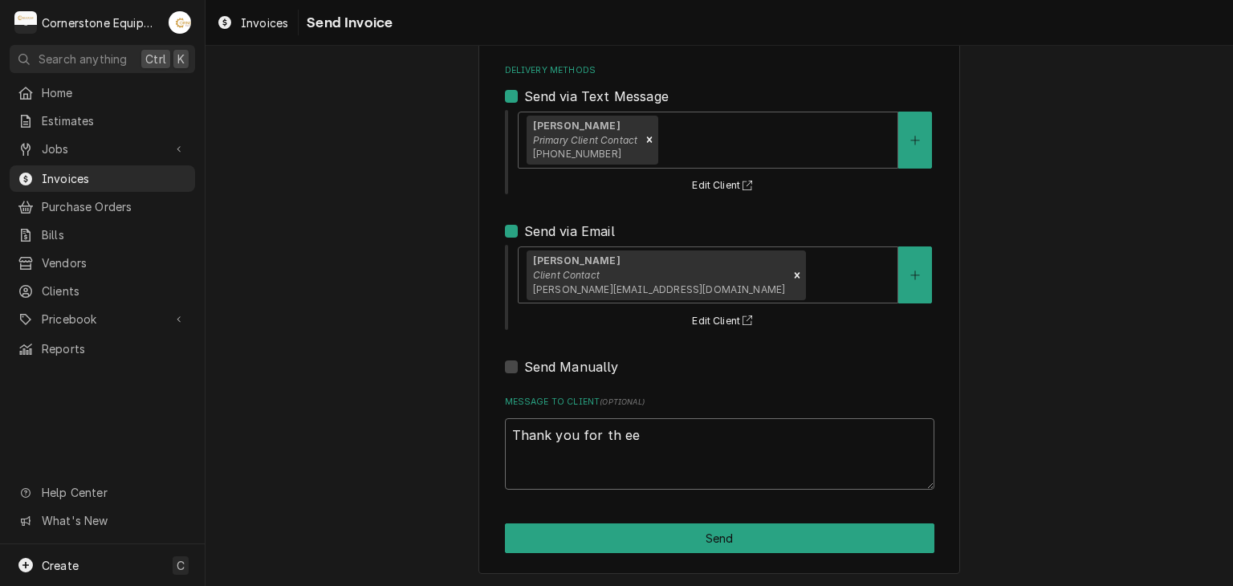
type textarea "x"
type textarea "Thank you for th e"
type textarea "x"
type textarea "Thank you for th"
type textarea "x"
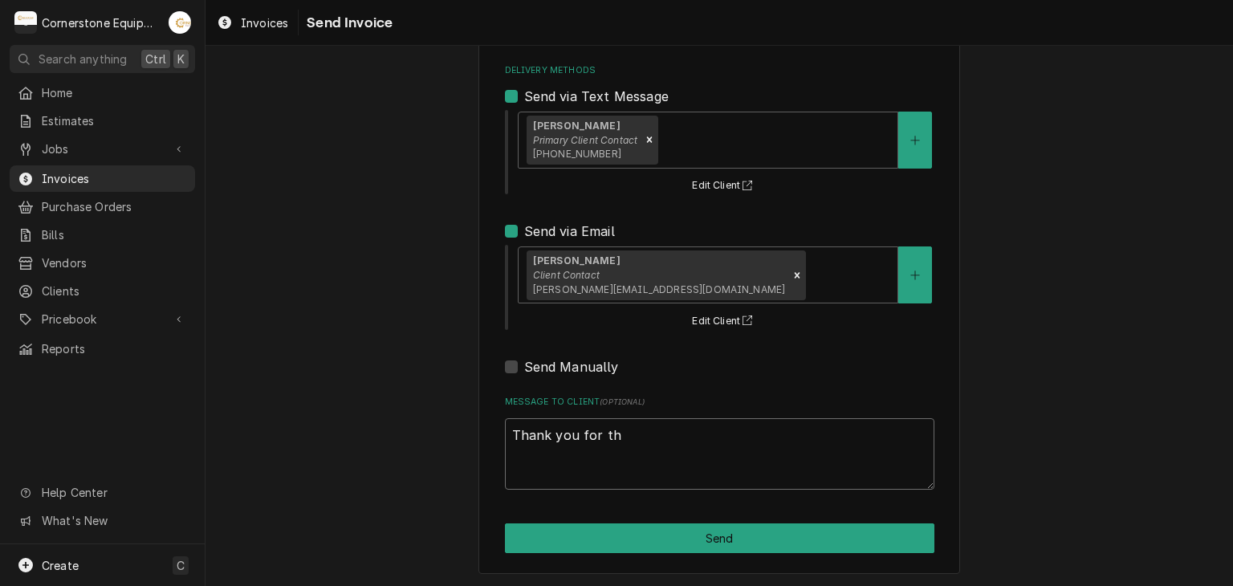
type textarea "Thank you for th"
type textarea "x"
type textarea "Thank you for the"
type textarea "x"
type textarea "Thank you for the"
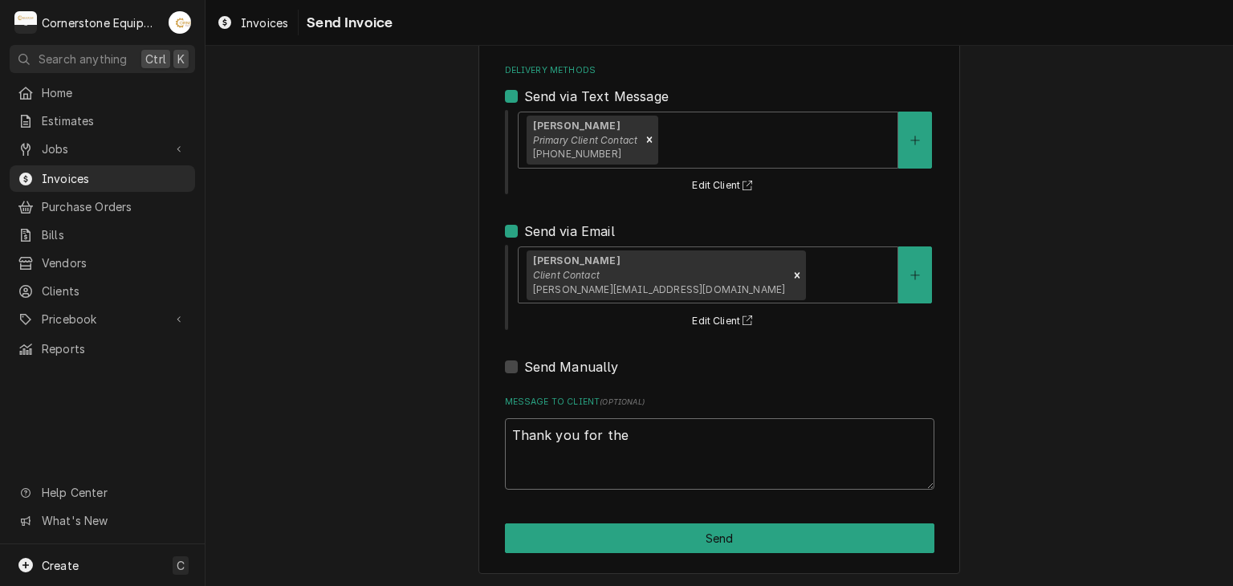
type textarea "x"
type textarea "Thank you for the o"
type textarea "x"
type textarea "Thank you for the op"
type textarea "x"
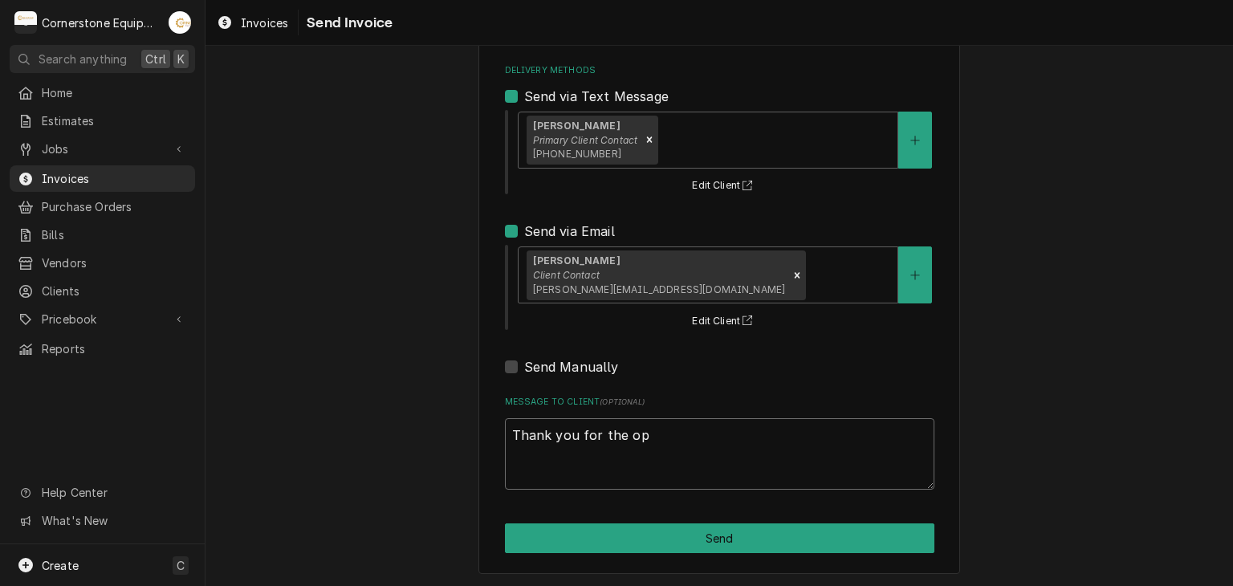
type textarea "Thank you for the opp"
type textarea "x"
type textarea "Thank you for the oppo"
type textarea "x"
type textarea "Thank you for the oppor"
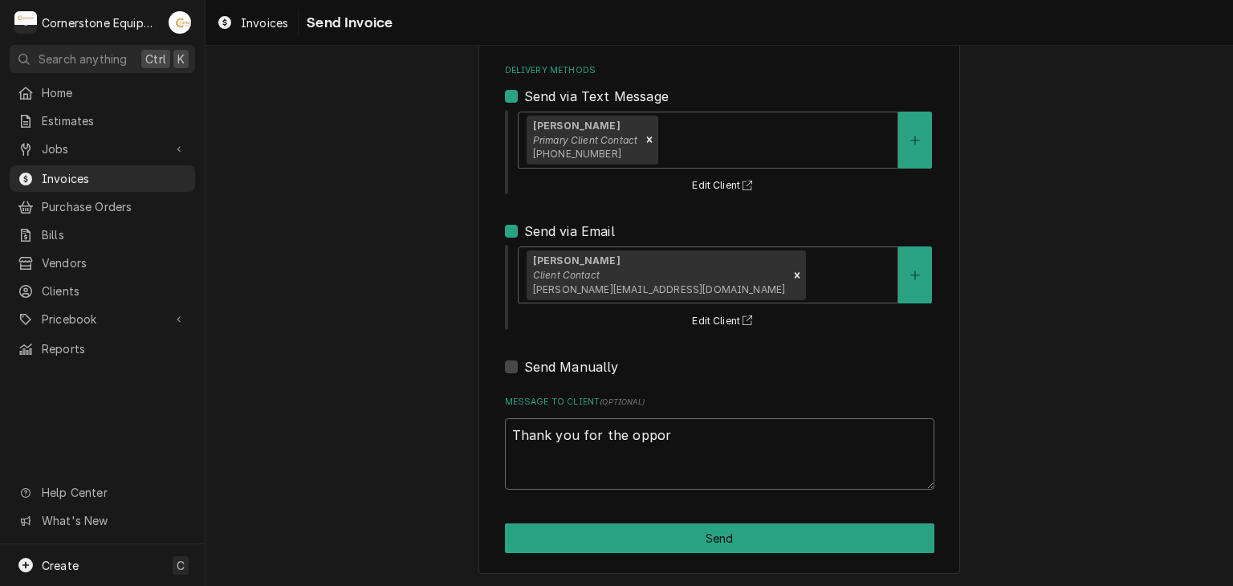
type textarea "x"
type textarea "Thank you for the opport"
type textarea "x"
type textarea "Thank you for the opportu"
type textarea "x"
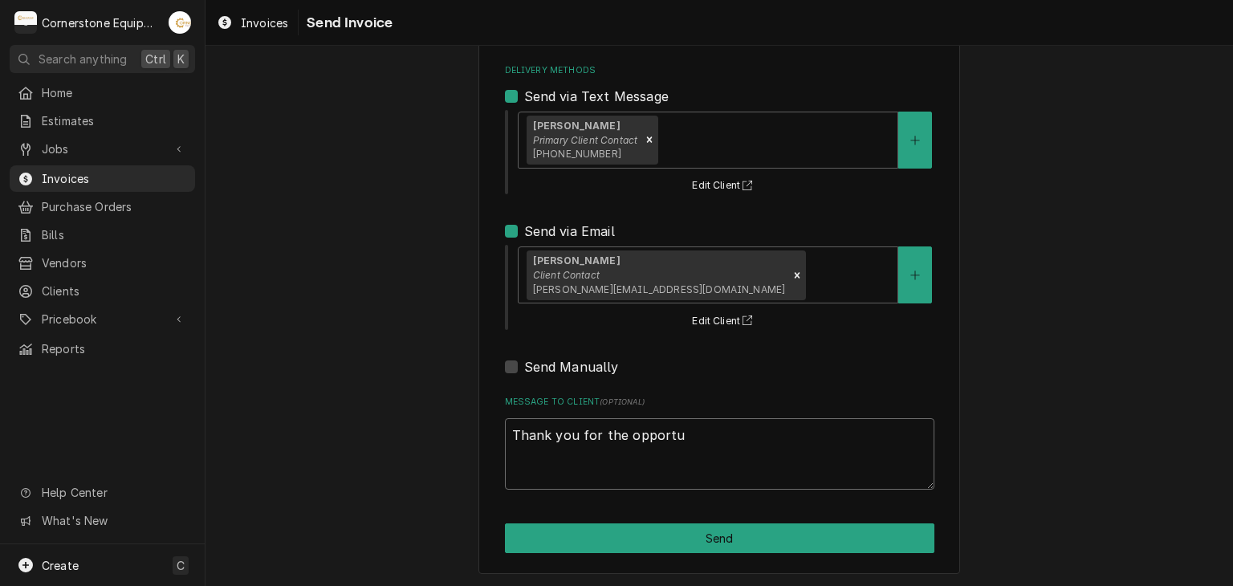
type textarea "Thank you for the opportun"
type textarea "x"
type textarea "Thank you for the opportuni"
type textarea "x"
type textarea "Thank you for the opportunit"
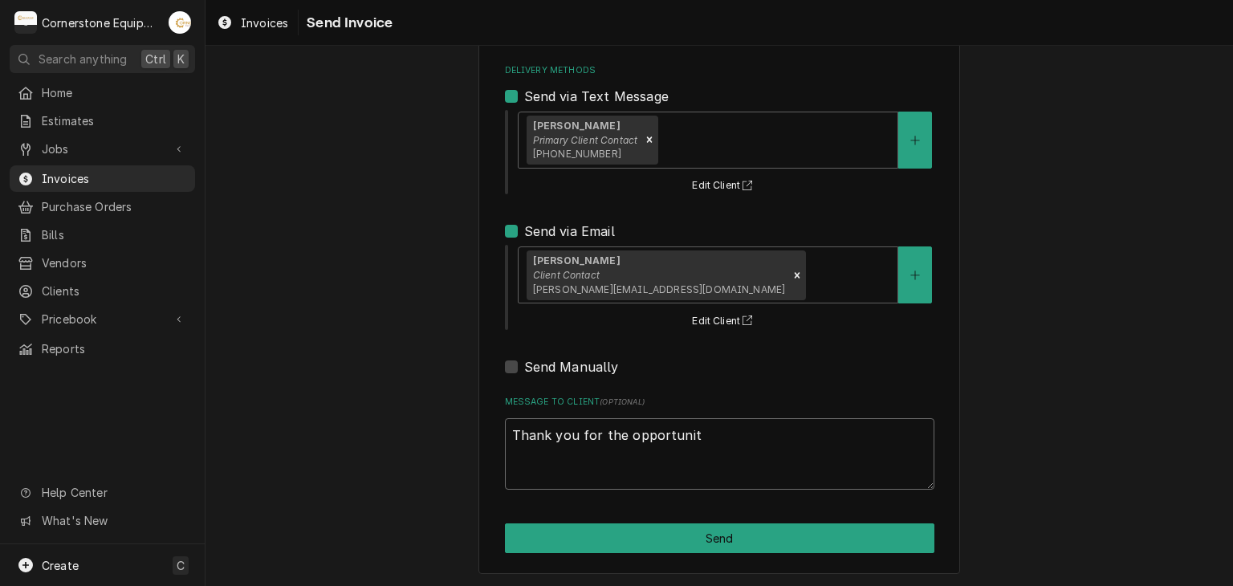
type textarea "x"
type textarea "Thank you for the opportunity"
type textarea "x"
type textarea "Thank you for the opportunity"
type textarea "x"
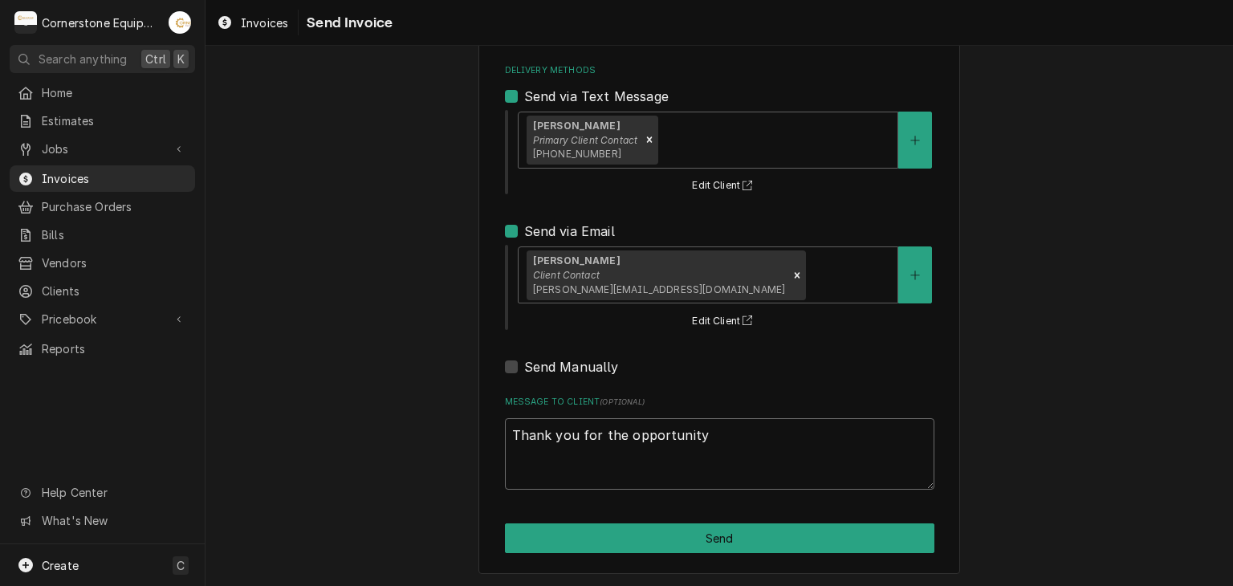
type textarea "Thank you for the opportunity t"
type textarea "x"
type textarea "Thank you for the opportunity to"
type textarea "x"
type textarea "Thank you for the opportunity to"
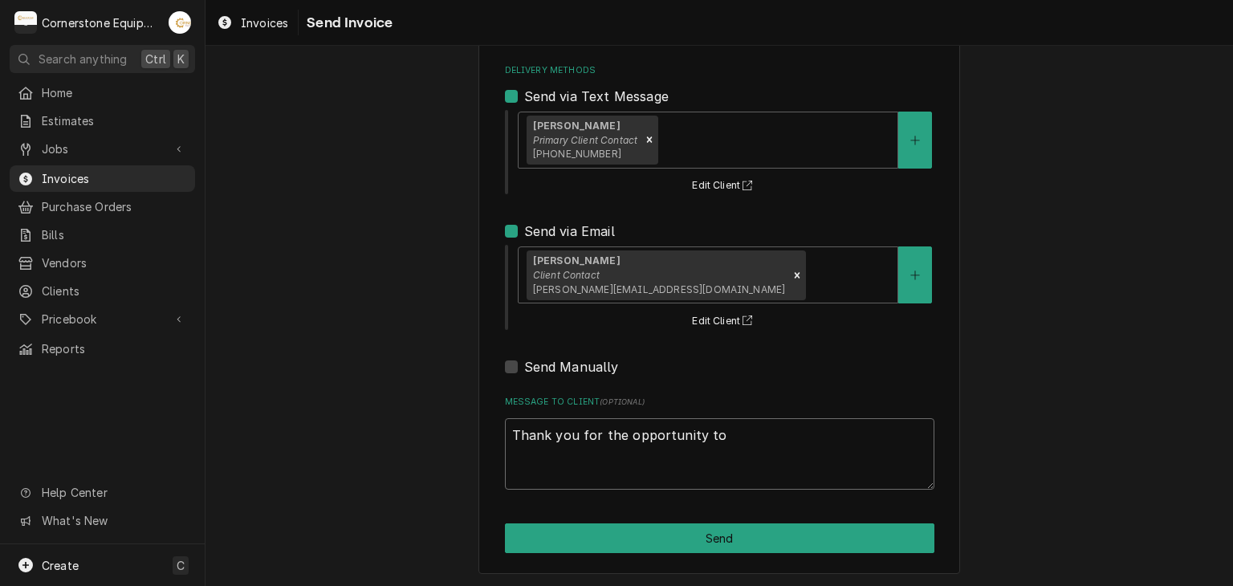
type textarea "x"
type textarea "Thank you for the opportunity to b"
type textarea "x"
type textarea "Thank you for the opportunity to be"
type textarea "x"
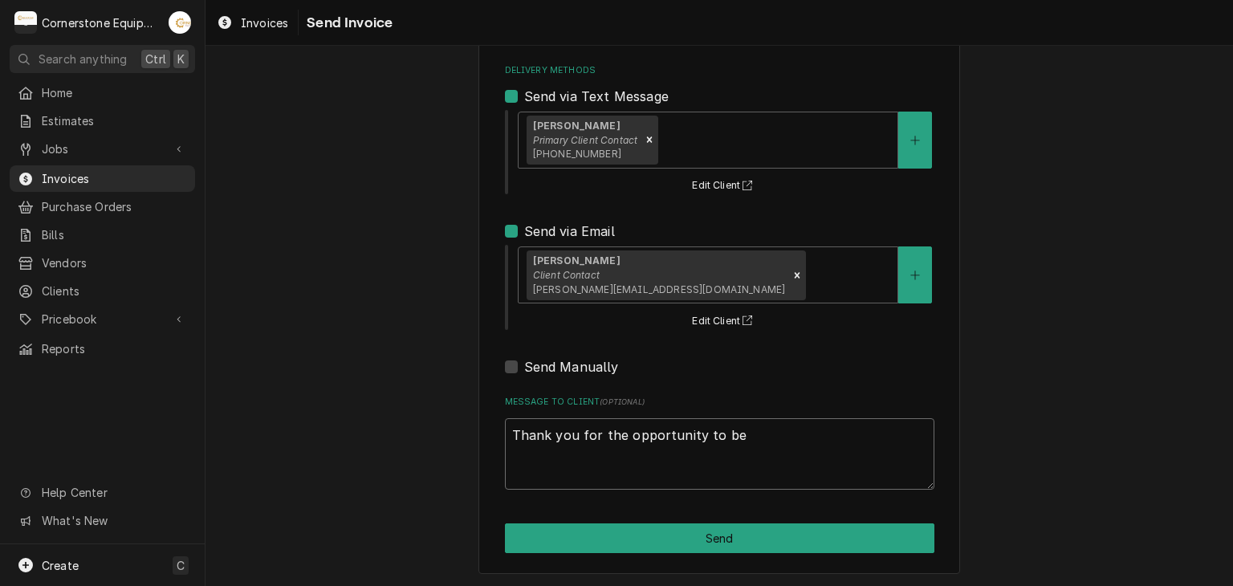
type textarea "Thank you for the opportunity to be"
type textarea "x"
type textarea "Thank you for the opportunity to be o"
type textarea "x"
type textarea "Thank you for the opportunity to be of"
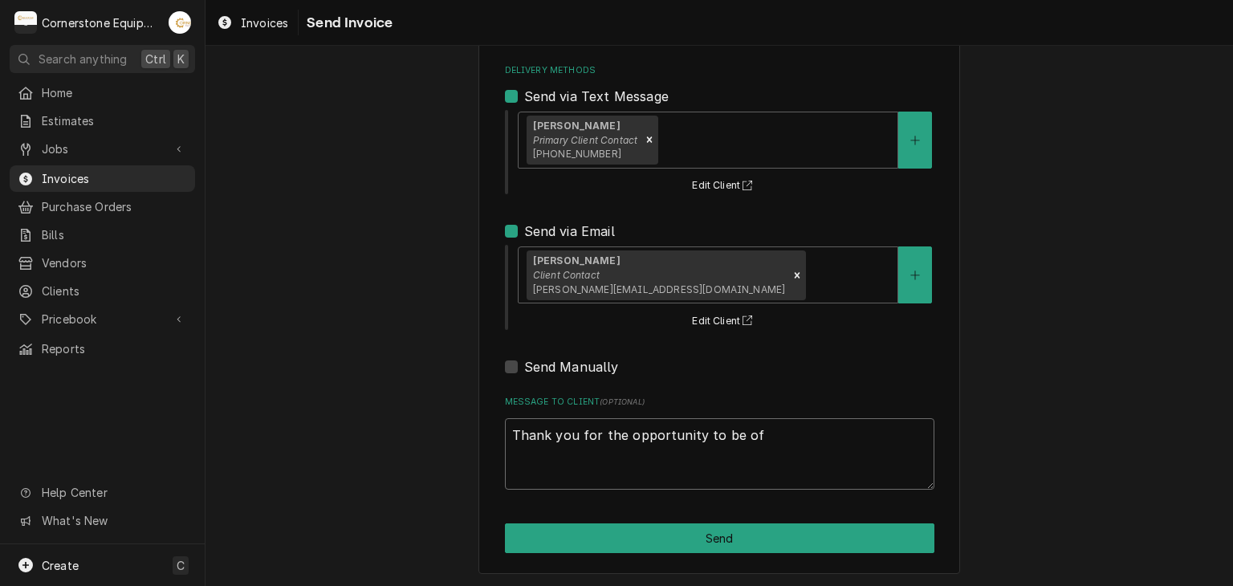
type textarea "x"
type textarea "Thank you for the opportunity to be of"
type textarea "x"
type textarea "Thank you for the opportunity to be of s"
type textarea "x"
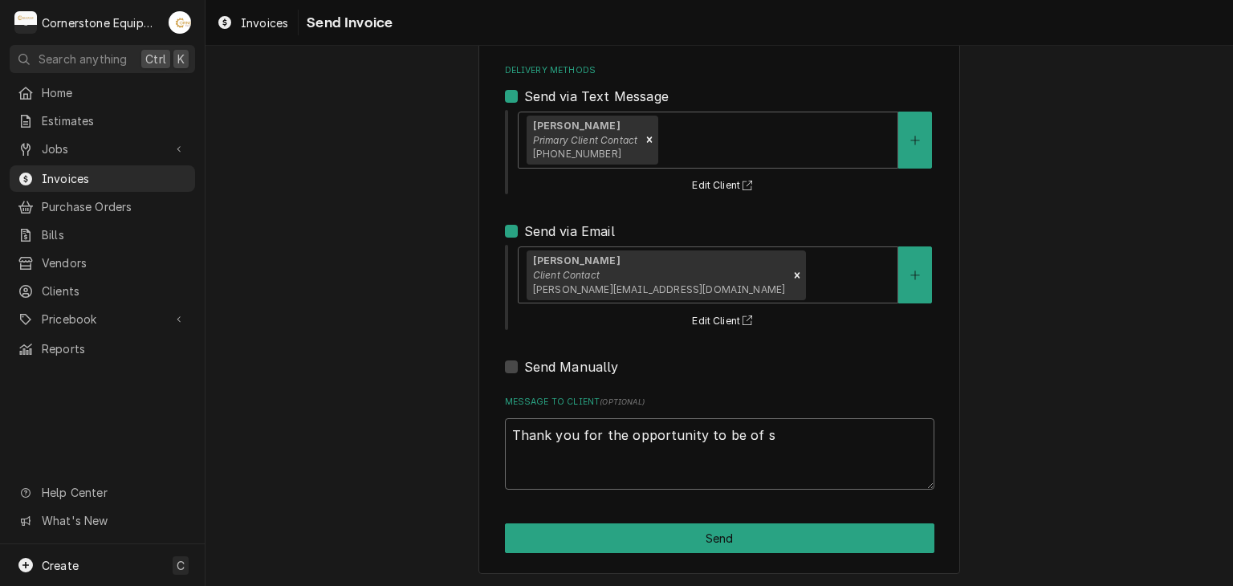
type textarea "Thank you for the opportunity to be of se"
type textarea "x"
type textarea "Thank you for the opportunity to be of ser"
type textarea "x"
type textarea "Thank you for the opportunity to be of serv"
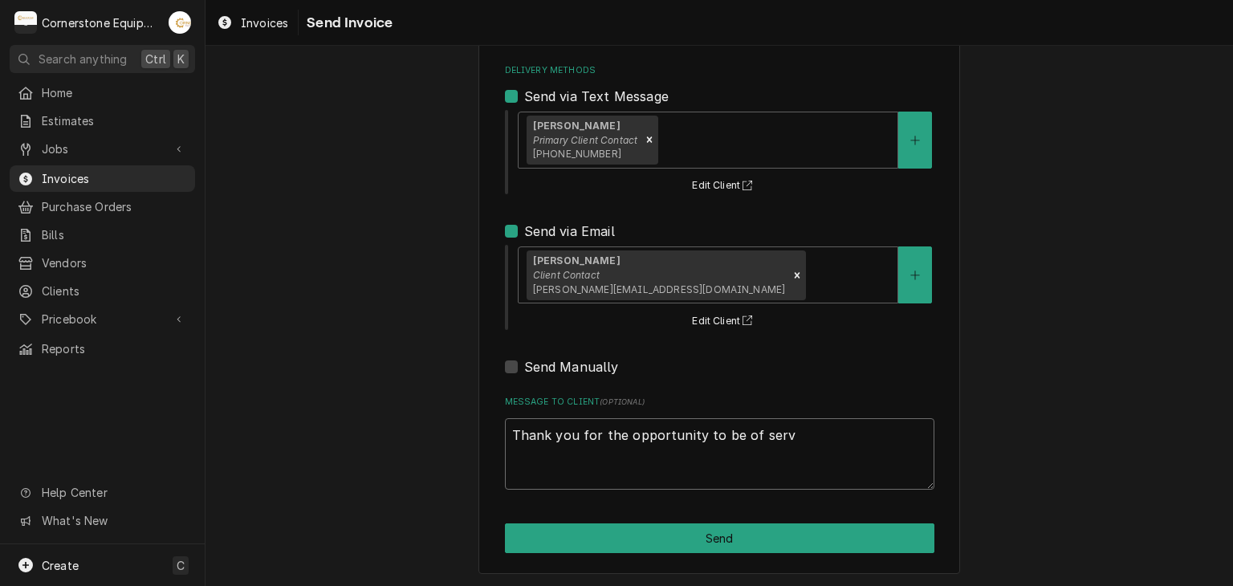
type textarea "x"
type textarea "Thank you for the opportunity to be of servi"
type textarea "x"
type textarea "Thank you for the opportunity to be of servic"
type textarea "x"
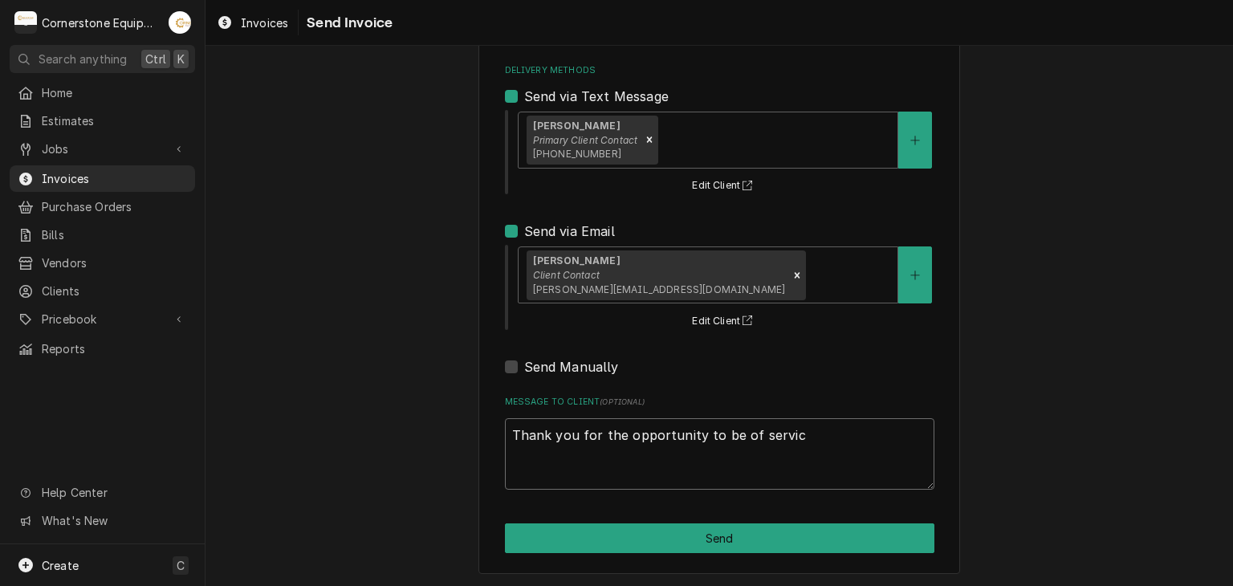
type textarea "Thank you for the opportunity to be of service"
type textarea "x"
type textarea "Thank you for the opportunity to be of service1"
type textarea "x"
type textarea "Thank you for the opportunity to be of service"
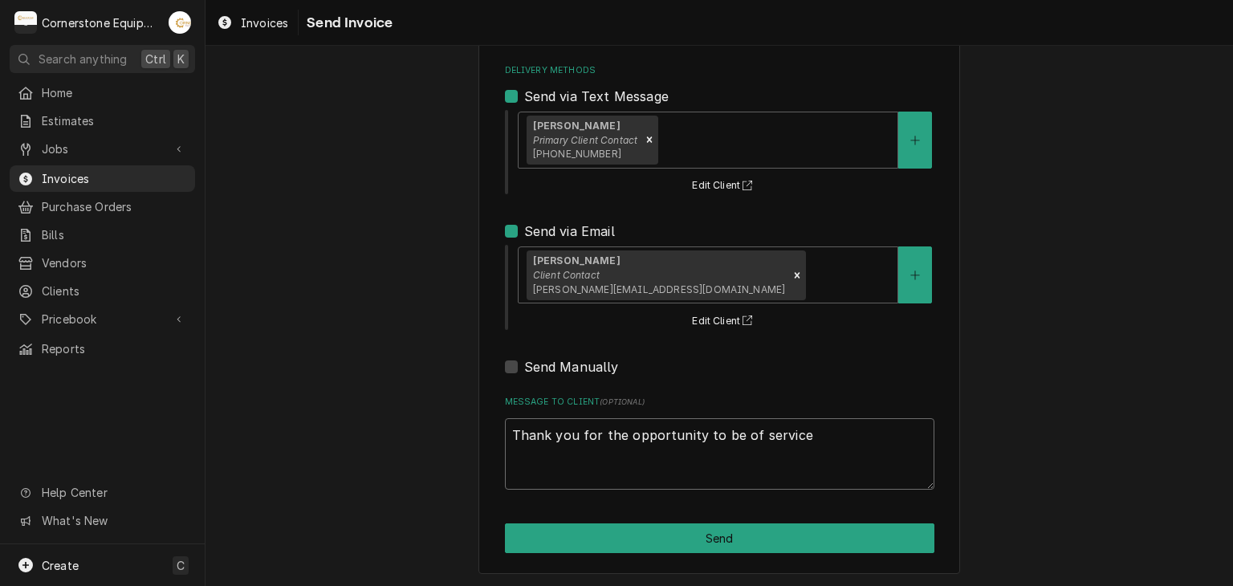
type textarea "x"
type textarea "Thank you for the opportunity to be of service"
type textarea "x"
type textarea "Thank you for the opportunity to be of service 1"
type textarea "x"
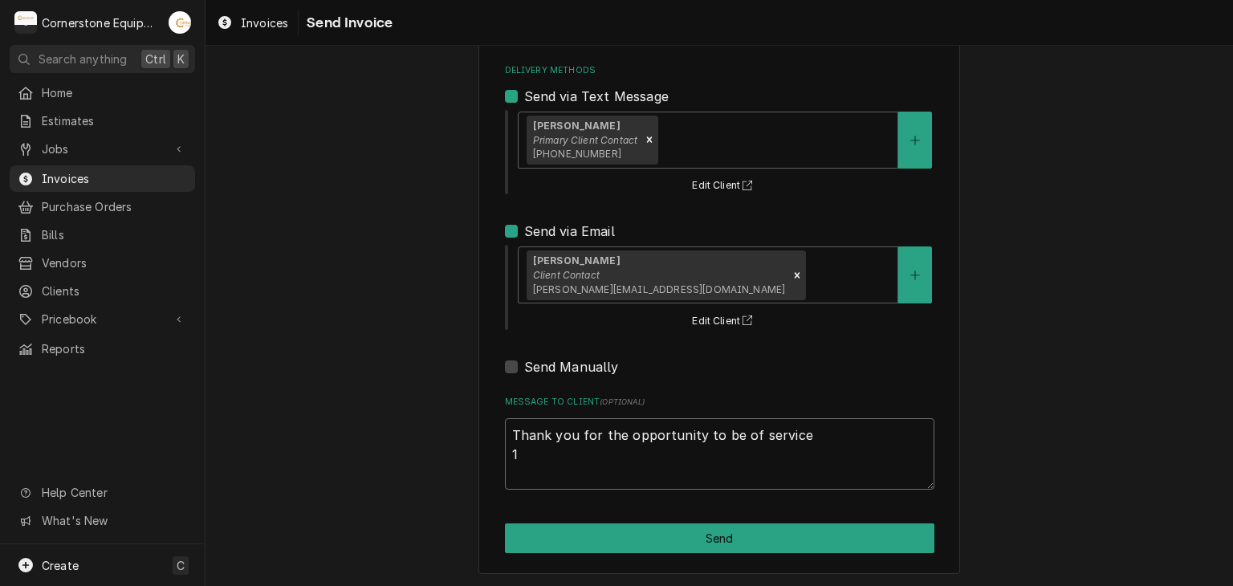
type textarea "Thank you for the opportunity to be of service"
type textarea "x"
type textarea "Thank you for the opportunity to be of service"
type textarea "x"
click textarea "Thank you for the opportunity to be of service!"
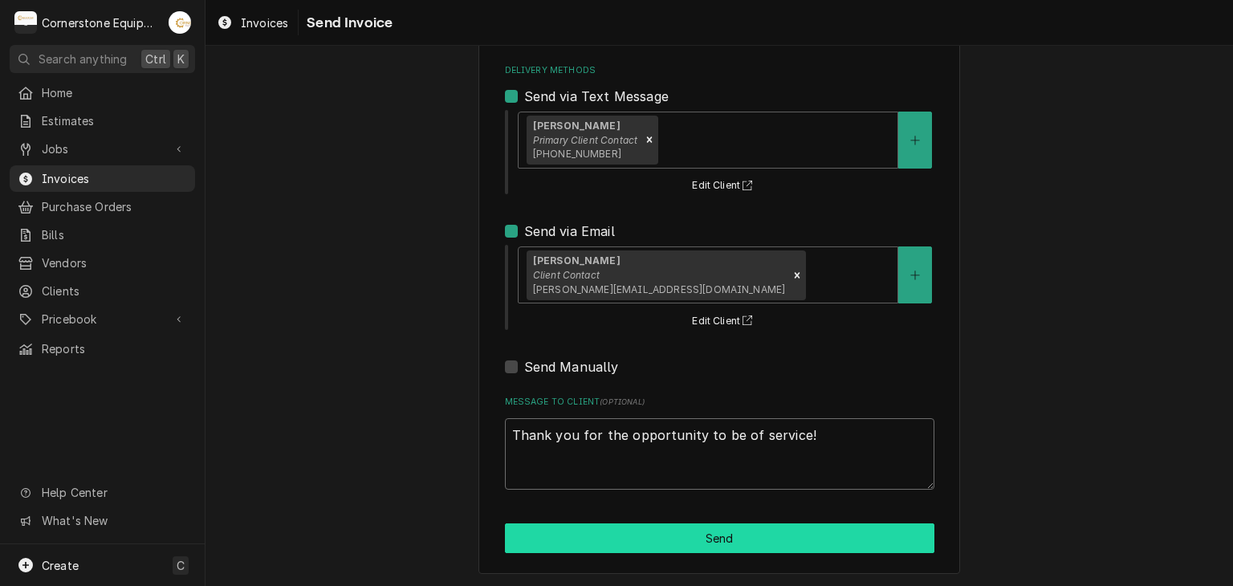
type textarea "Thank you for the opportunity to be of service!"
click button "Send"
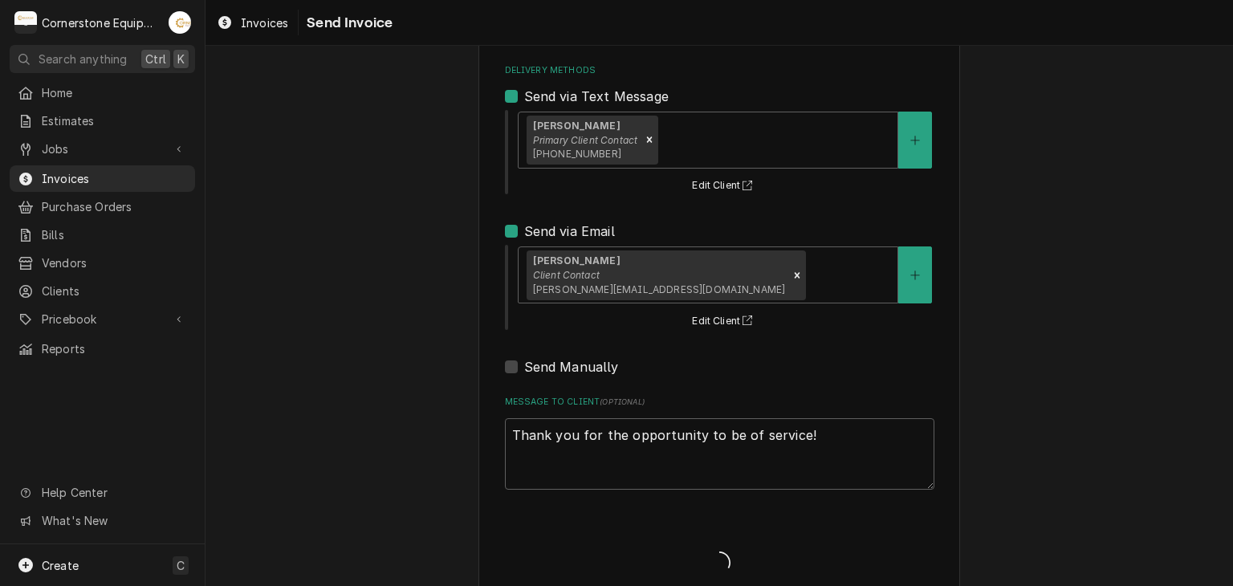
type textarea "x"
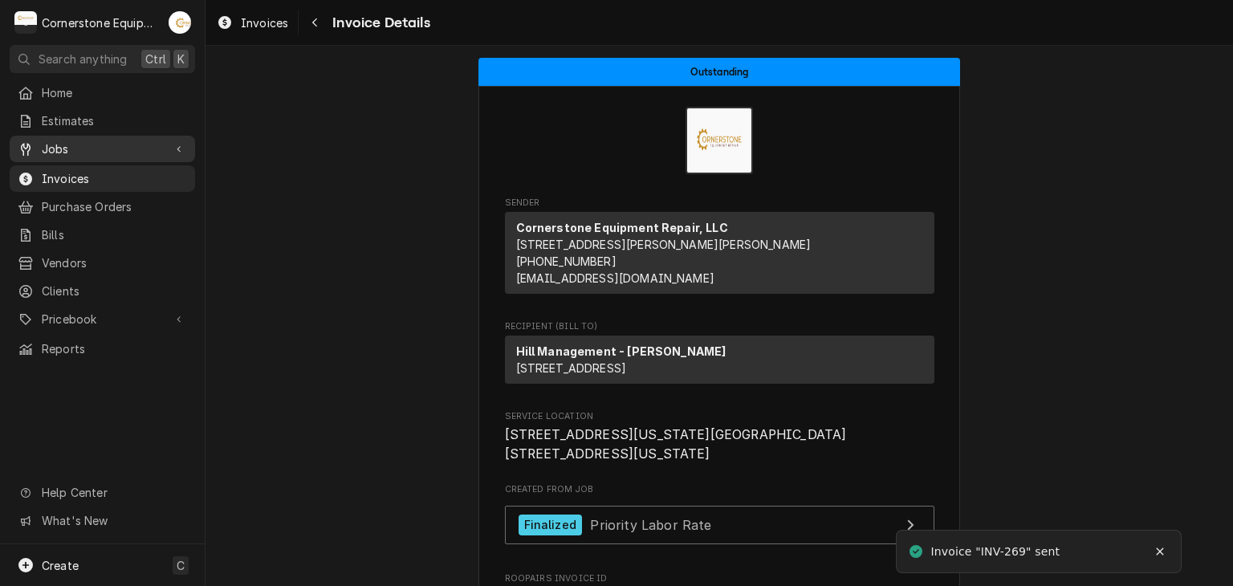
click at [112, 150] on span "Jobs" at bounding box center [102, 149] width 121 height 17
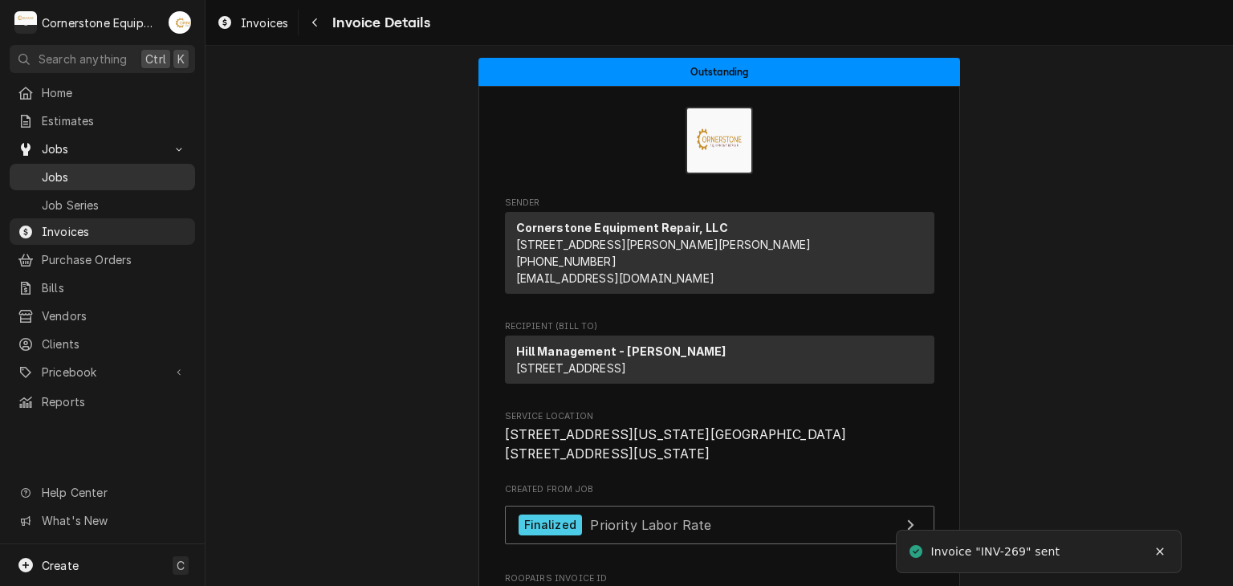
click at [65, 169] on span "Jobs" at bounding box center [114, 177] width 145 height 17
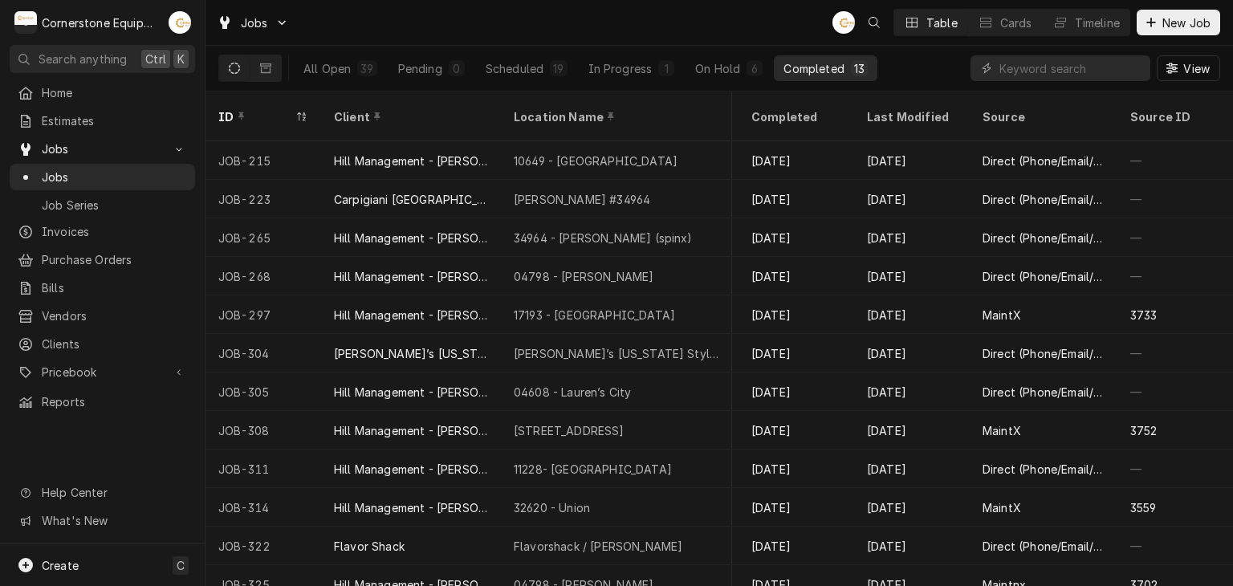
scroll to position [49, 1290]
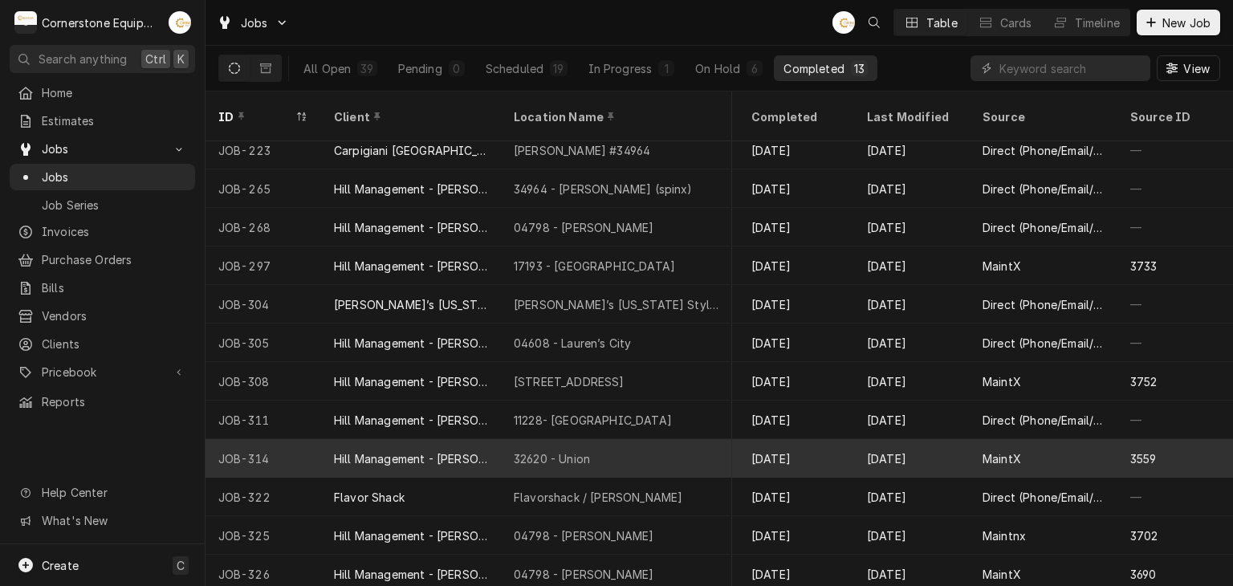
click at [928, 439] on div "Aug 12" at bounding box center [912, 458] width 116 height 39
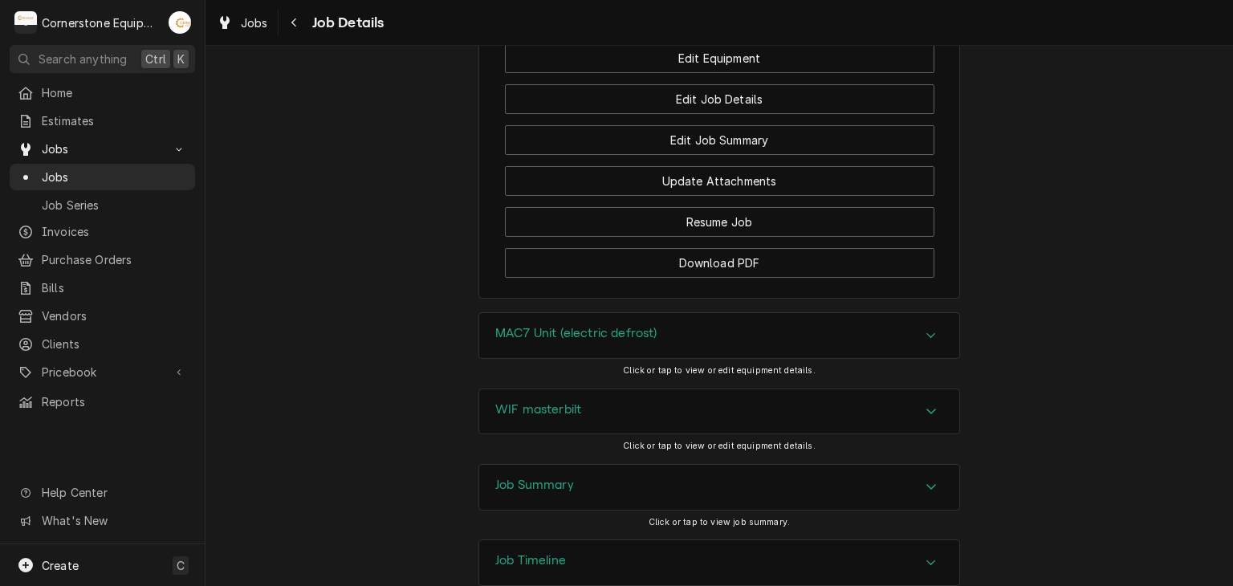
scroll to position [1659, 0]
click at [644, 464] on div "Job Summary" at bounding box center [719, 486] width 480 height 45
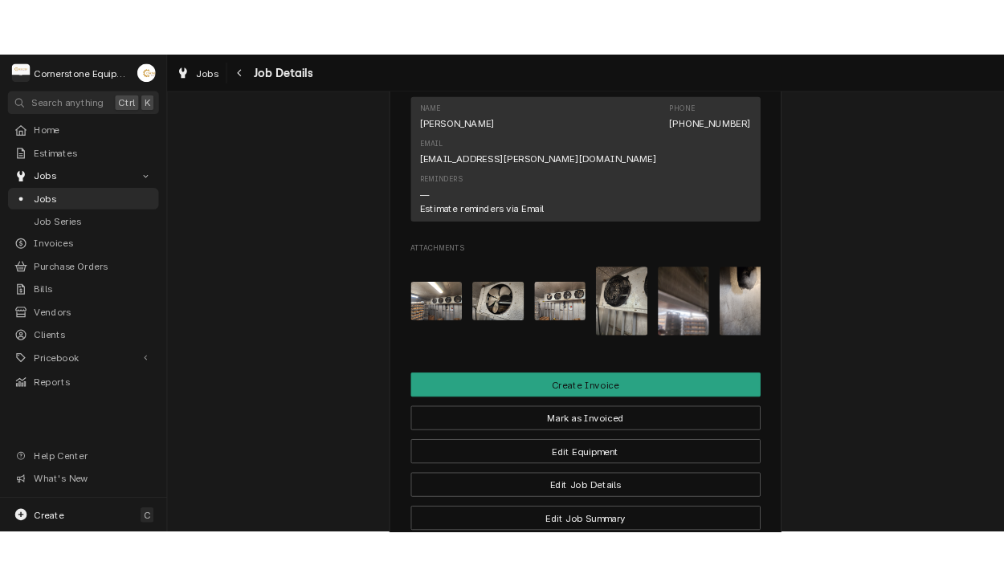
scroll to position [1198, 0]
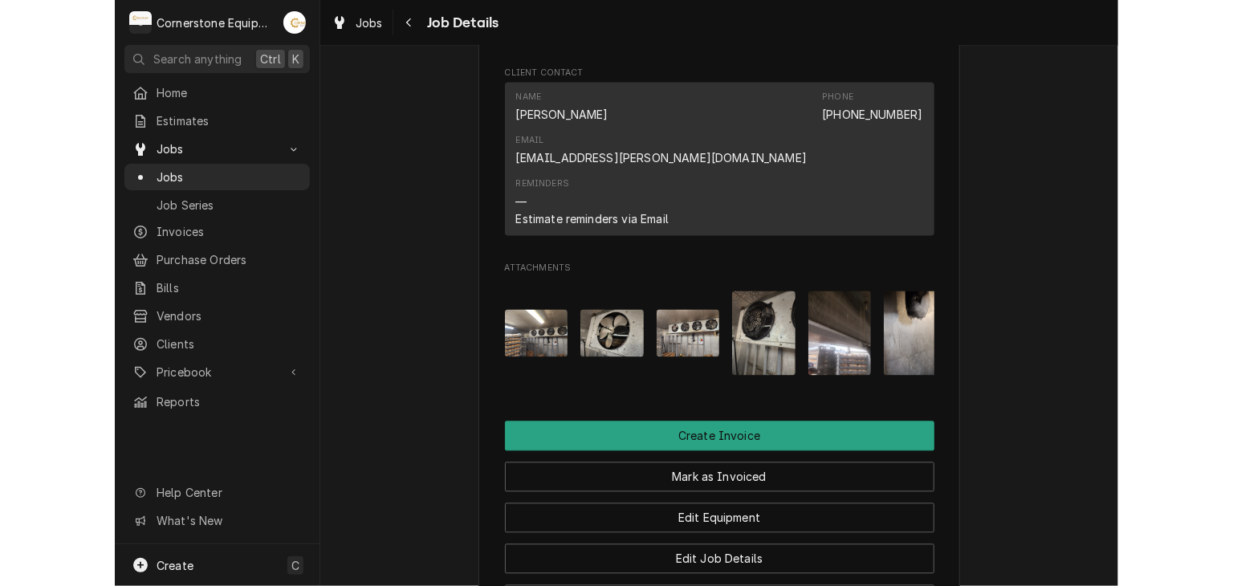
scroll to position [0, 25]
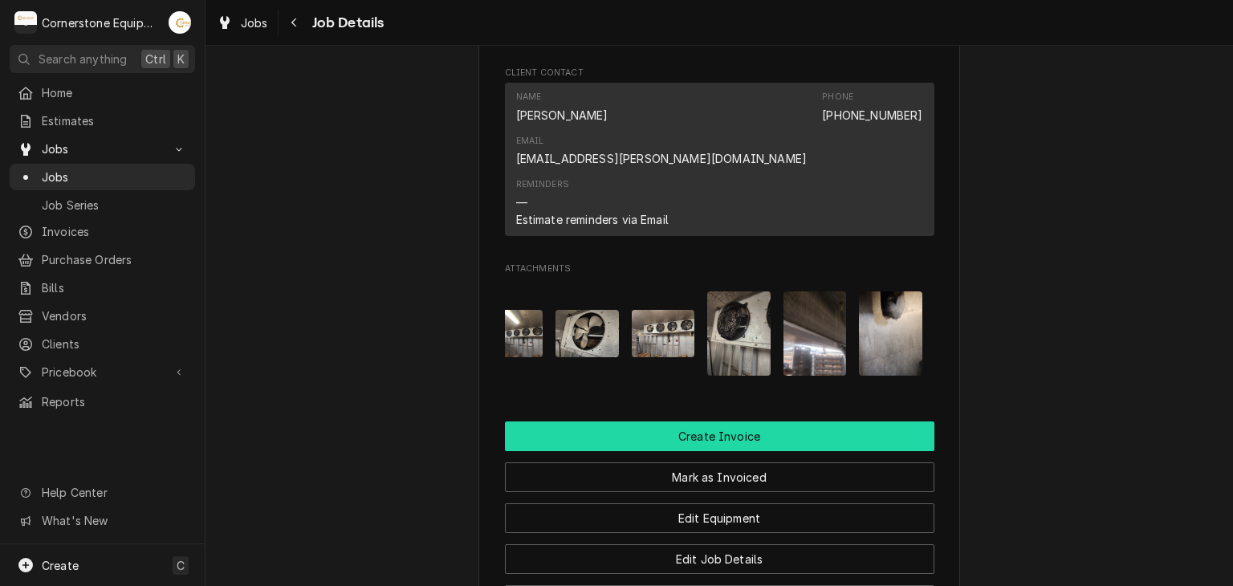
click at [690, 422] on button "Create Invoice" at bounding box center [720, 437] width 430 height 30
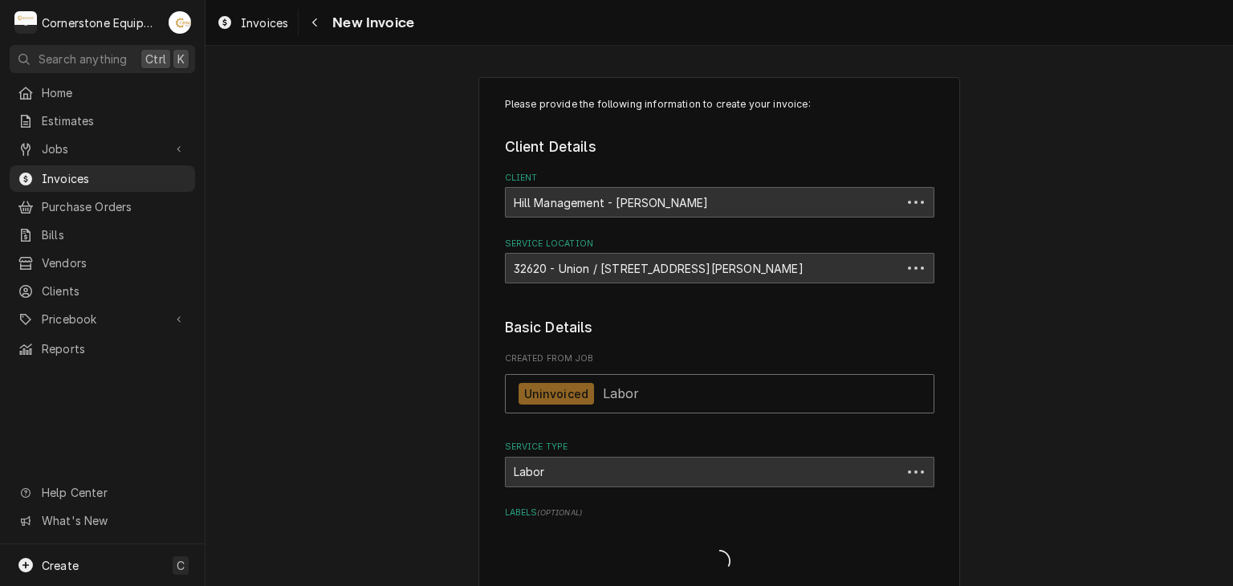
type textarea "x"
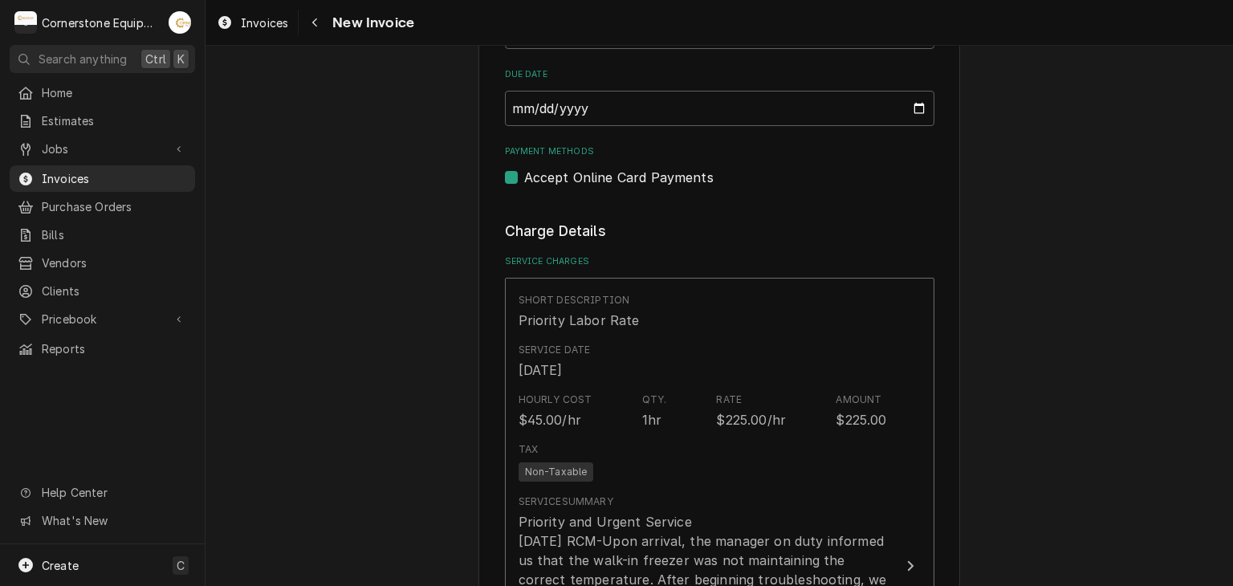
scroll to position [1124, 0]
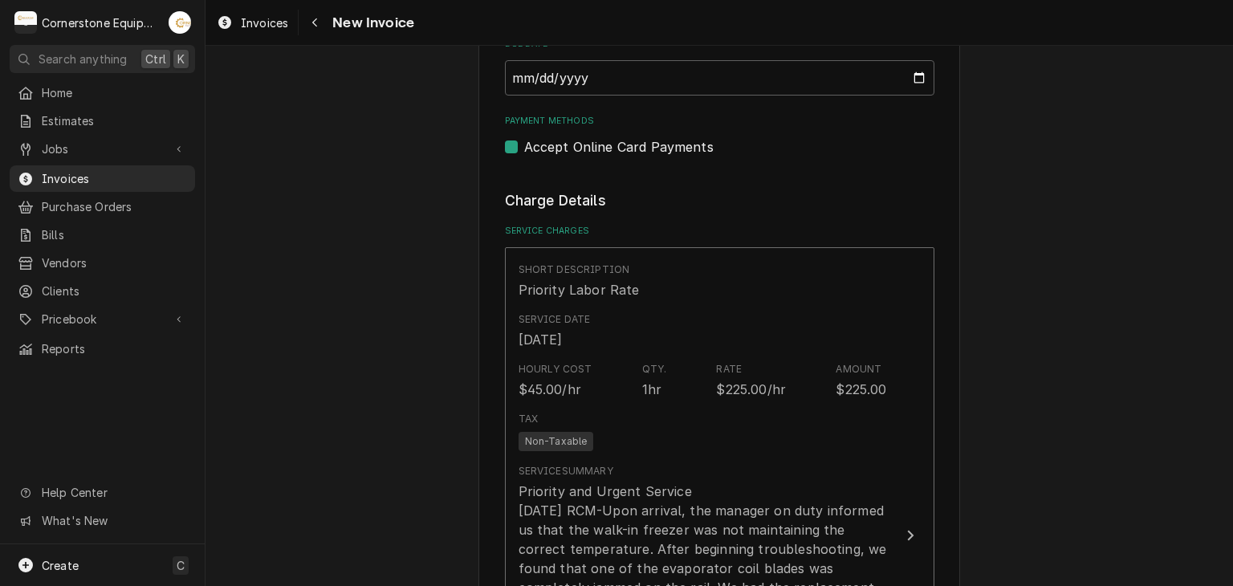
click at [666, 149] on label "Accept Online Card Payments" at bounding box center [618, 146] width 189 height 19
click at [666, 149] on input "Payment Methods" at bounding box center [739, 154] width 430 height 35
checkbox input "false"
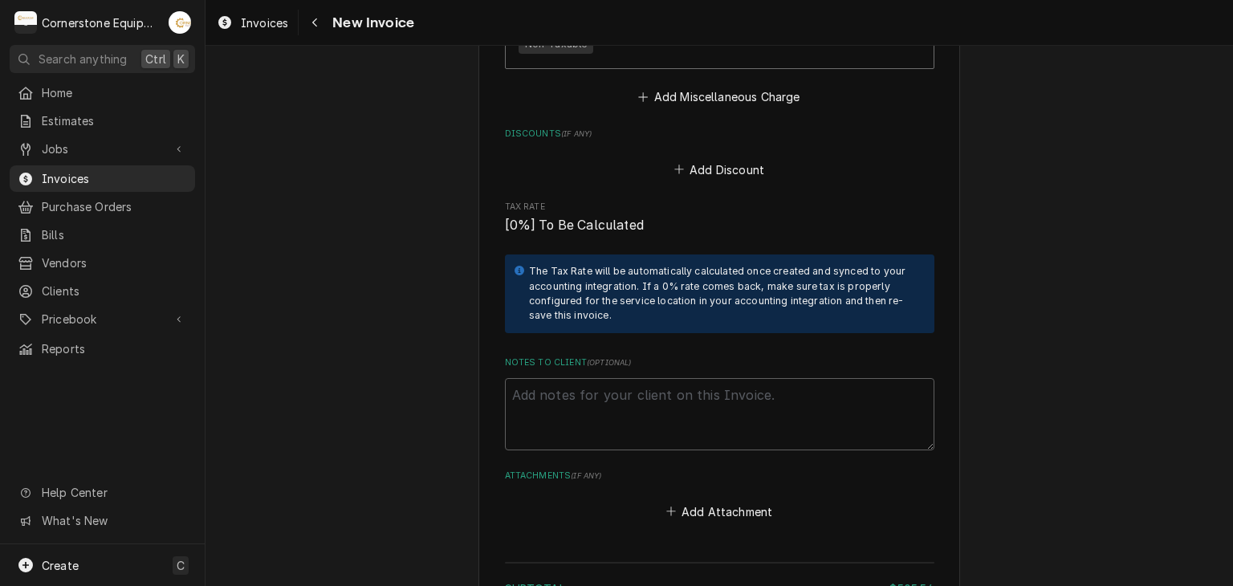
scroll to position [2826, 0]
click at [732, 499] on button "Add Attachment" at bounding box center [719, 510] width 112 height 22
type textarea "x"
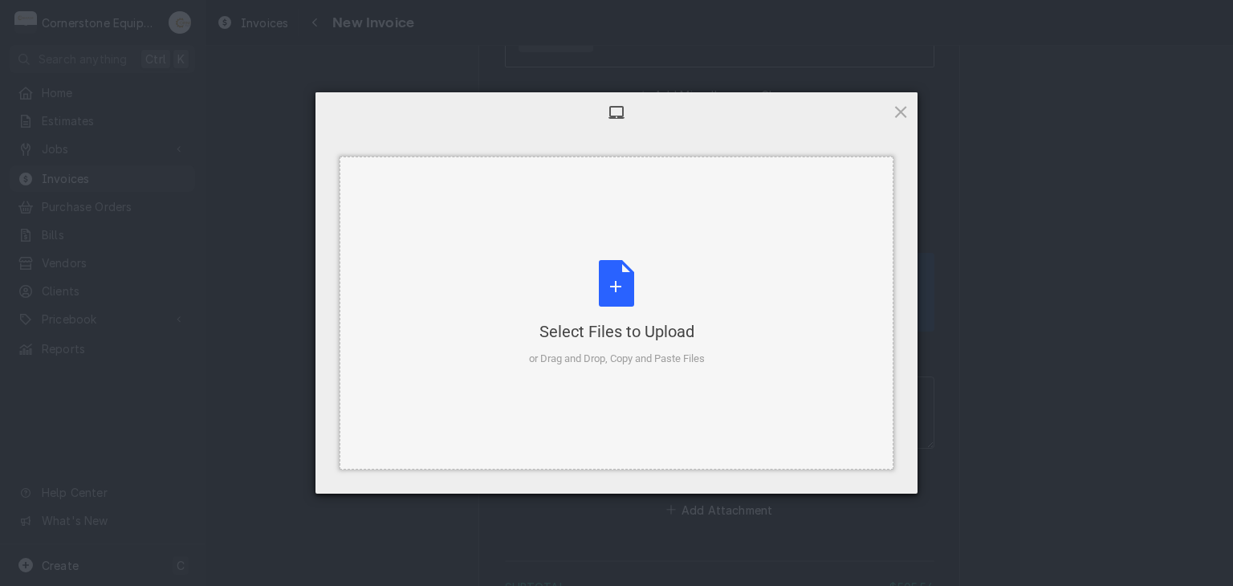
click at [683, 348] on div "Select Files to Upload or Drag and Drop, Copy and Paste Files" at bounding box center [617, 313] width 176 height 107
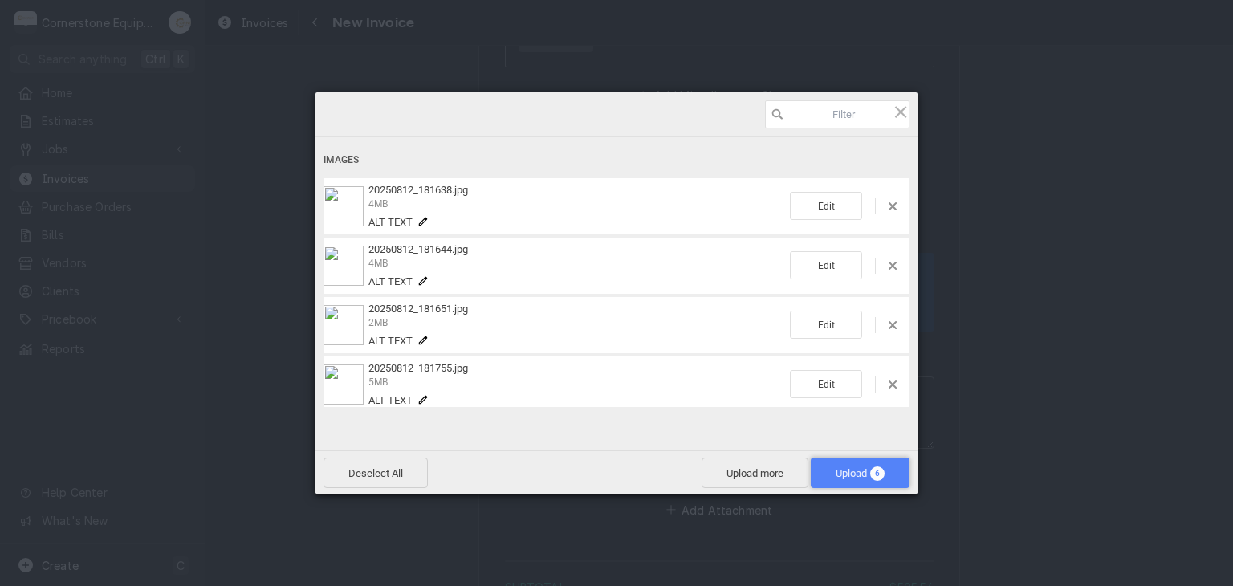
click at [898, 483] on span "Upload 6" at bounding box center [860, 473] width 99 height 31
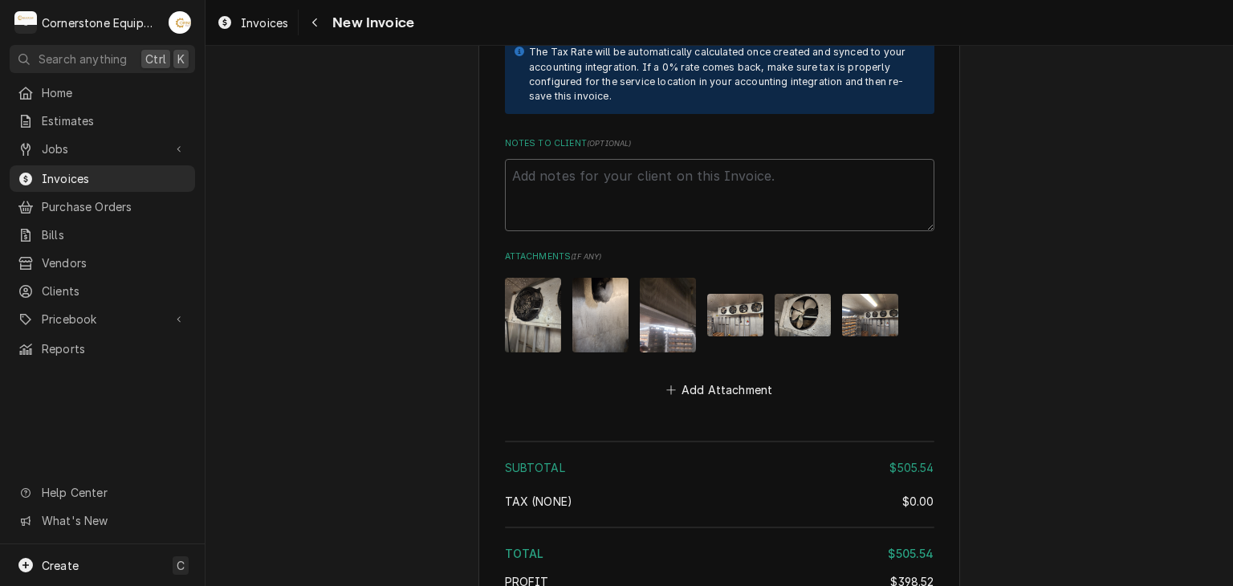
scroll to position [3154, 0]
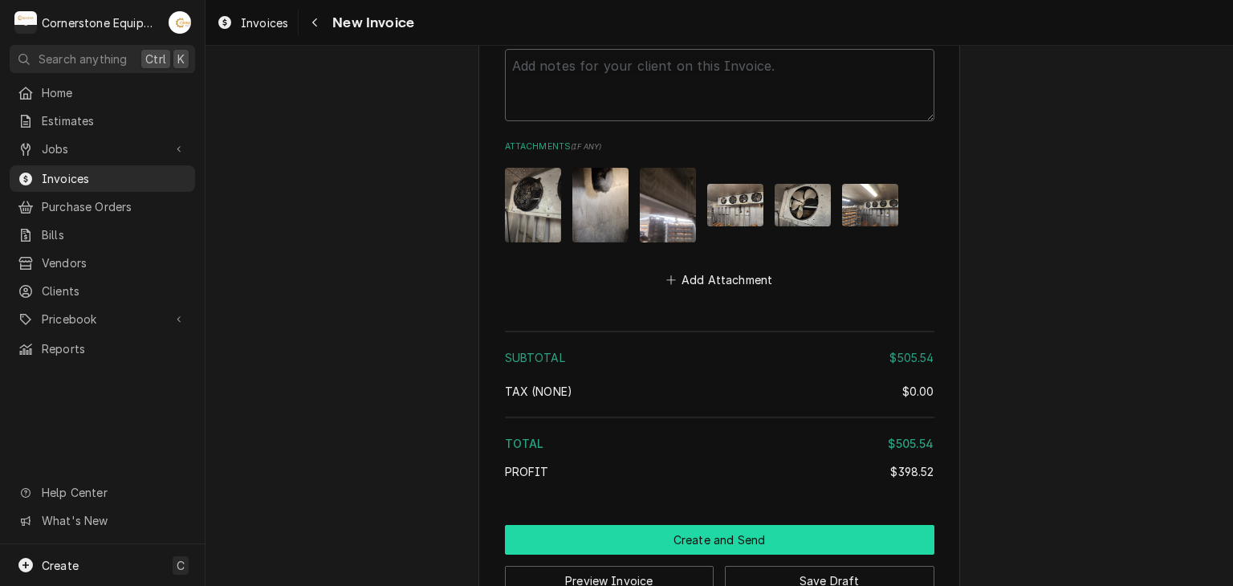
click at [687, 525] on button "Create and Send" at bounding box center [720, 540] width 430 height 30
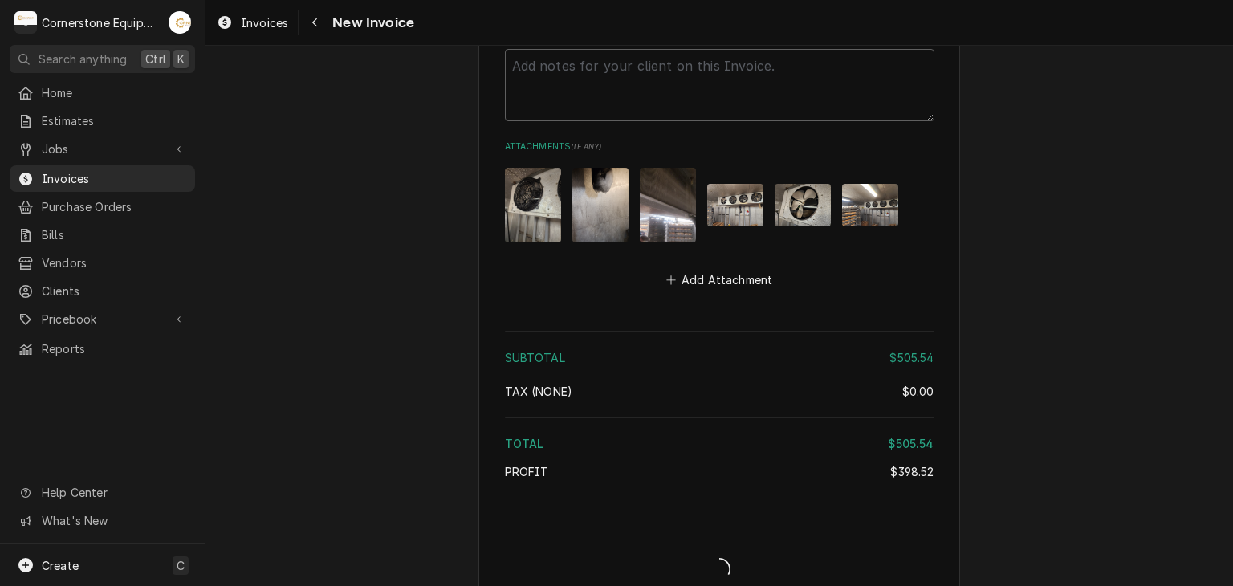
scroll to position [3145, 0]
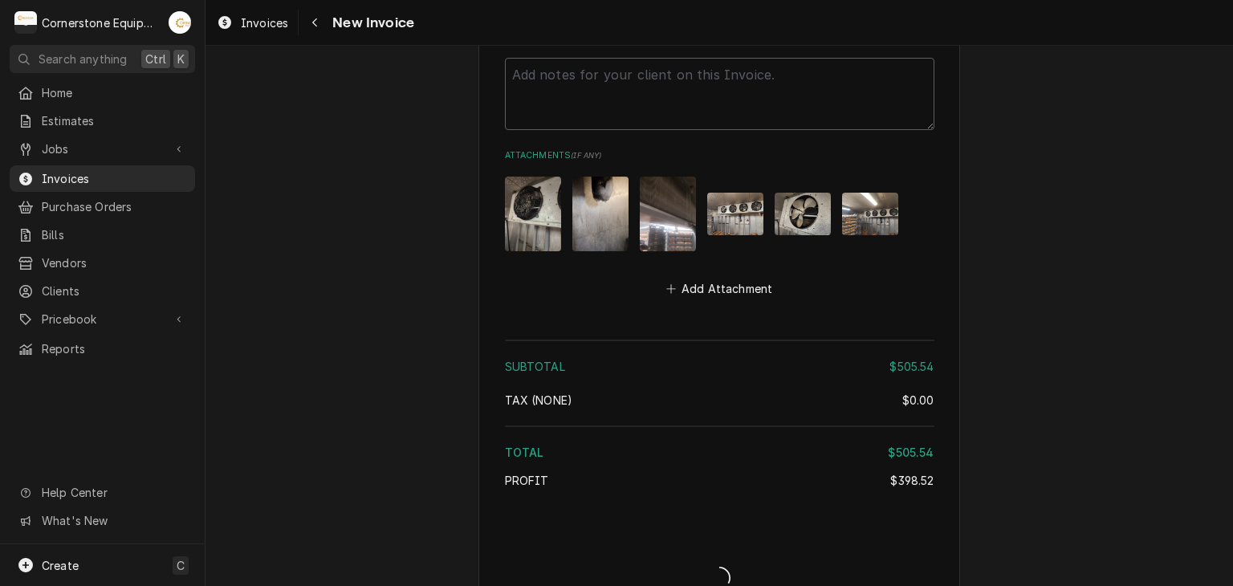
type textarea "x"
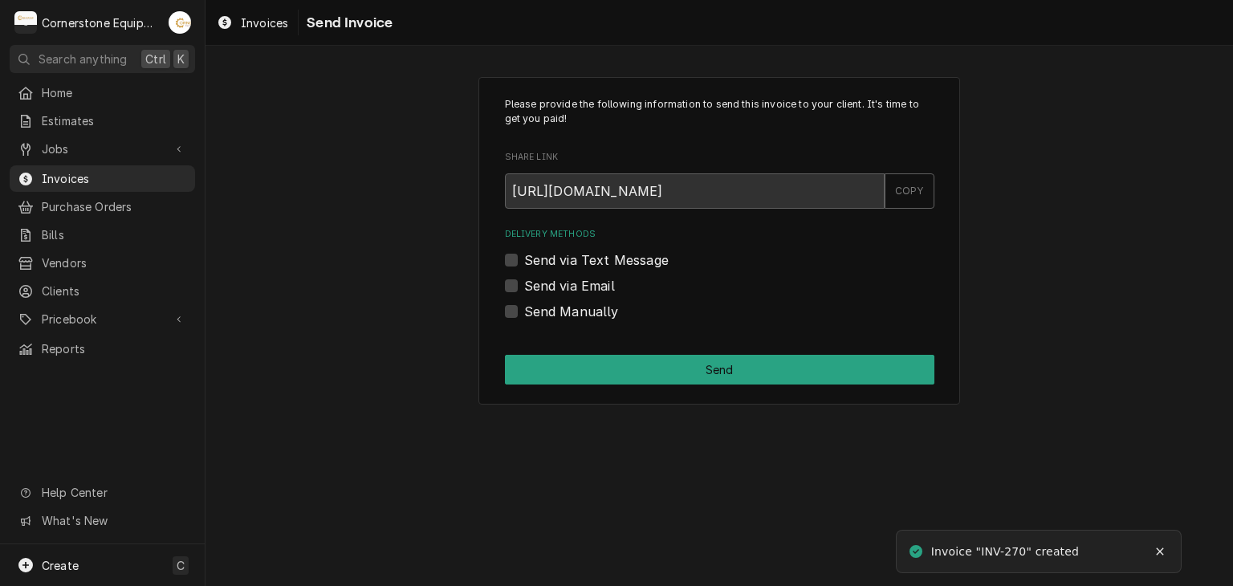
click at [556, 306] on label "Send Manually" at bounding box center [571, 311] width 95 height 19
click at [556, 306] on input "Send Manually" at bounding box center [739, 319] width 430 height 35
checkbox input "true"
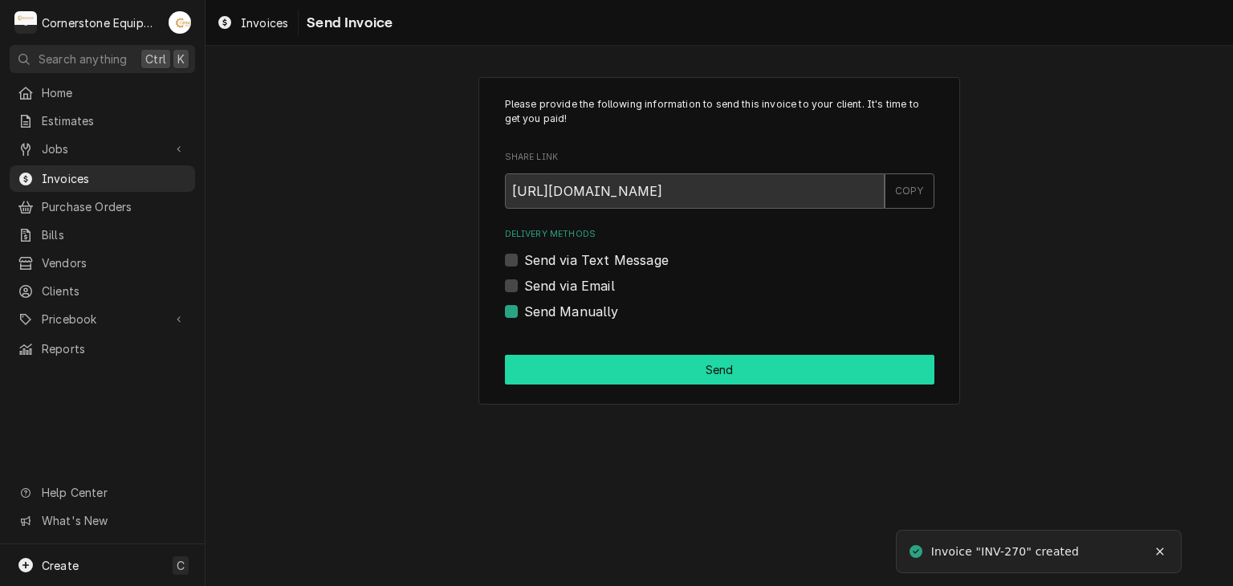
click at [608, 368] on button "Send" at bounding box center [720, 370] width 430 height 30
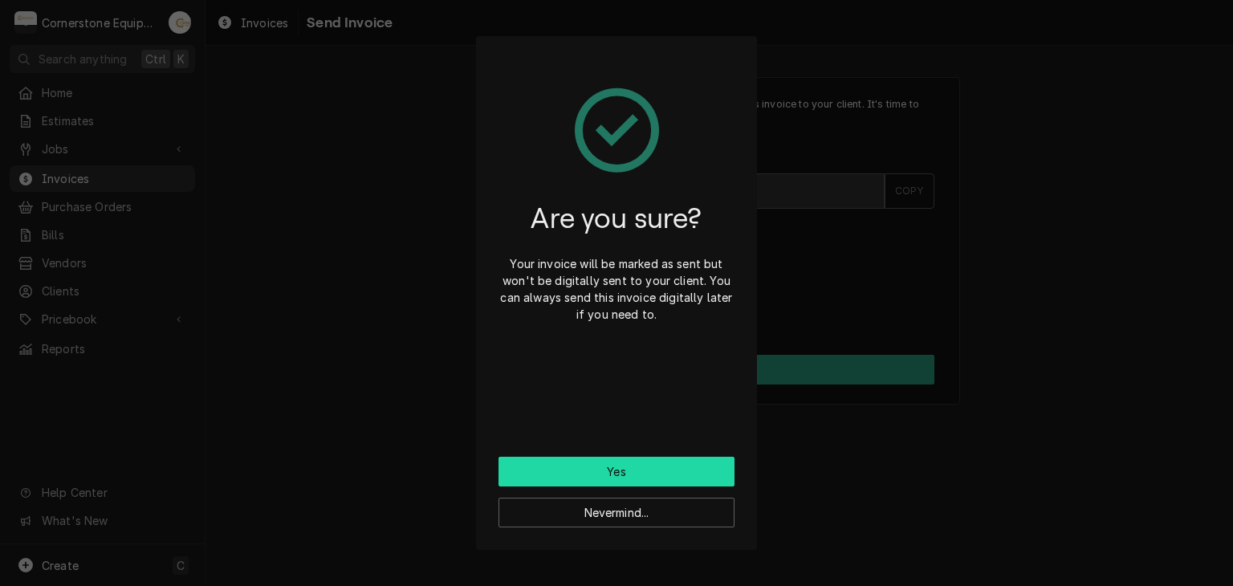
click at [613, 462] on button "Yes" at bounding box center [617, 472] width 236 height 30
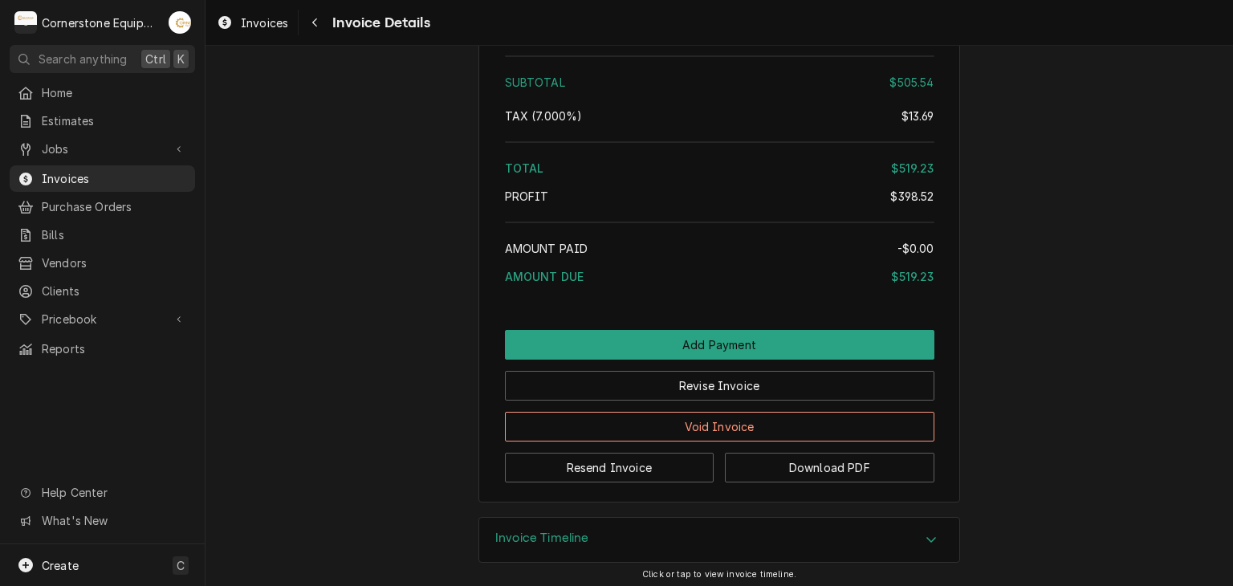
scroll to position [2573, 0]
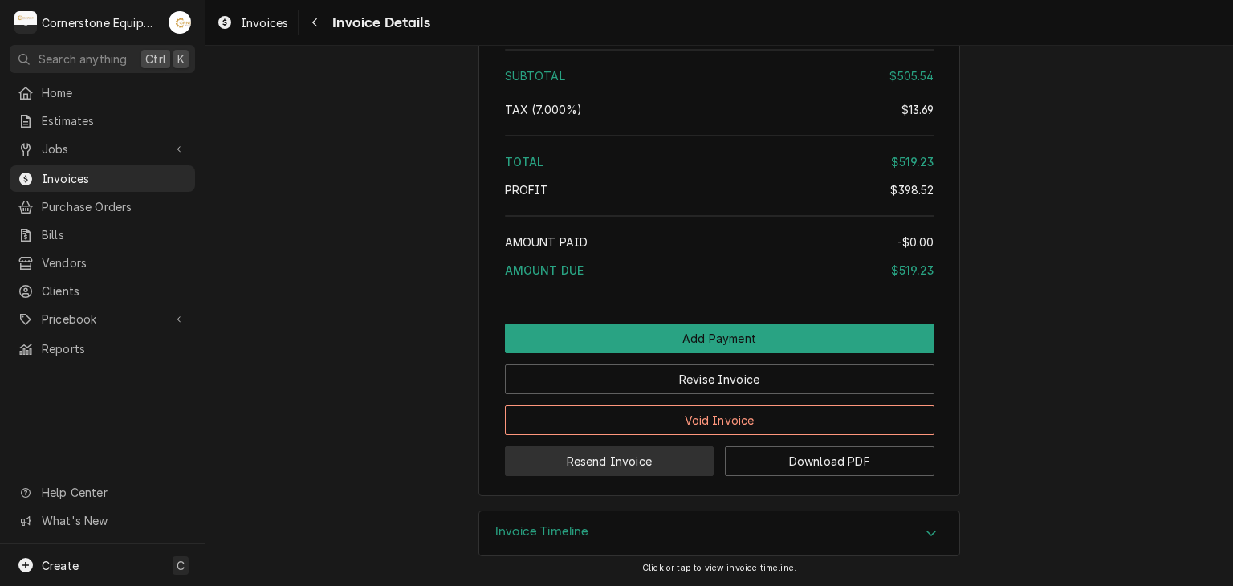
click at [594, 466] on button "Resend Invoice" at bounding box center [610, 461] width 210 height 30
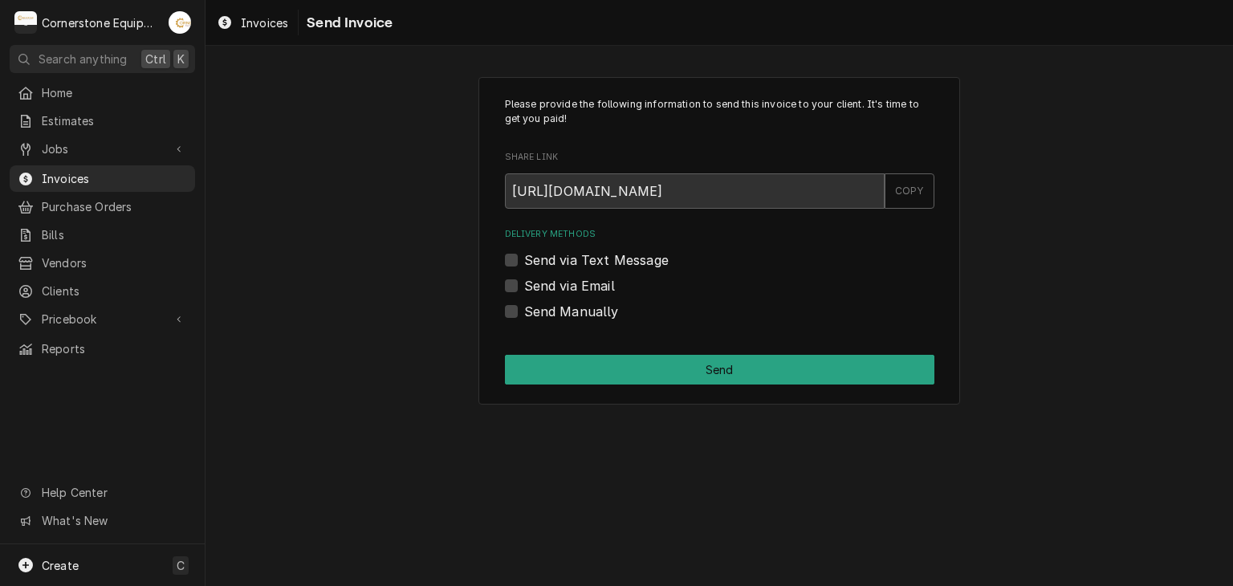
click at [589, 248] on div "Delivery Methods Send via Text Message Send via Email Send Manually" at bounding box center [720, 274] width 430 height 92
click at [579, 256] on label "Send via Text Message" at bounding box center [596, 260] width 145 height 19
click at [579, 256] on input "Send via Text Message" at bounding box center [739, 268] width 430 height 35
checkbox input "true"
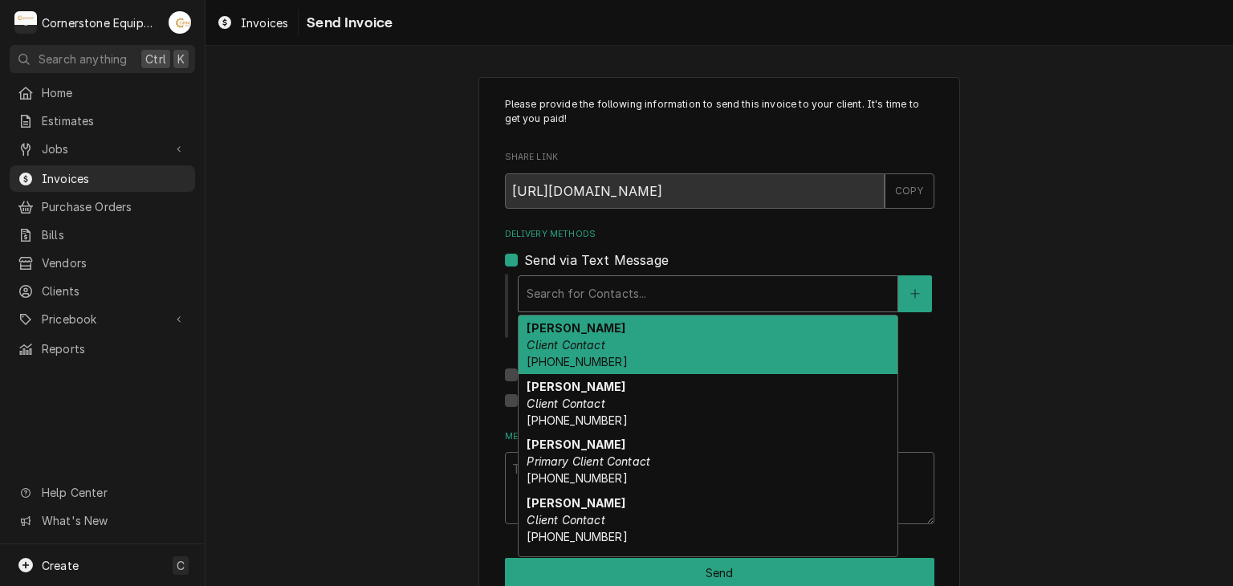
click at [551, 291] on div "Delivery Methods" at bounding box center [708, 293] width 363 height 29
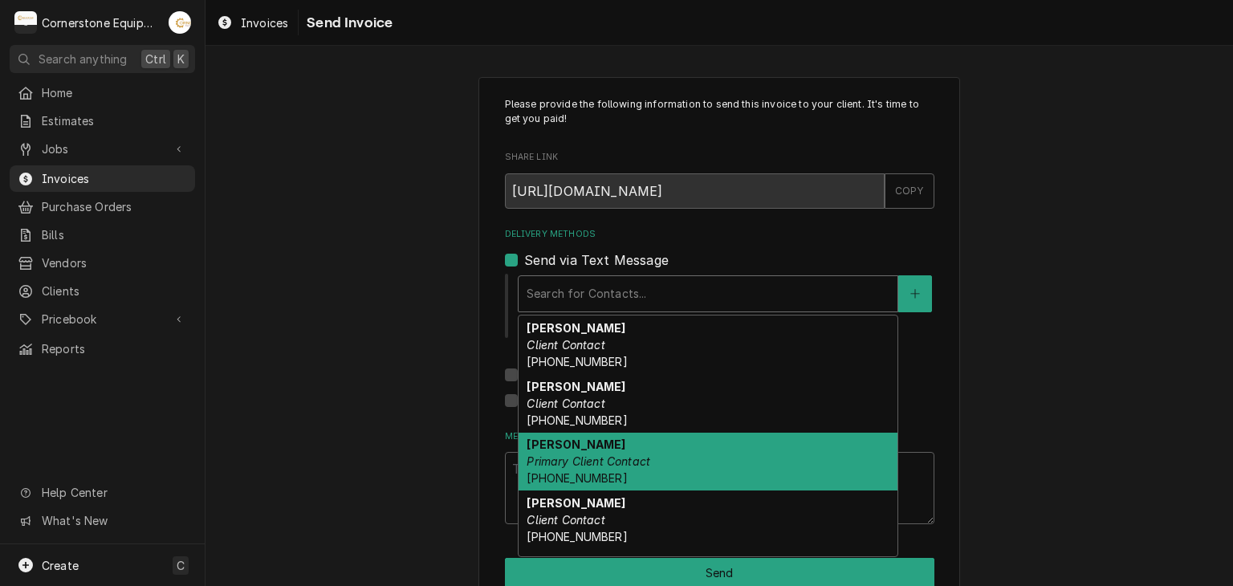
click at [544, 456] on em "Primary Client Contact" at bounding box center [589, 461] width 124 height 14
type textarea "x"
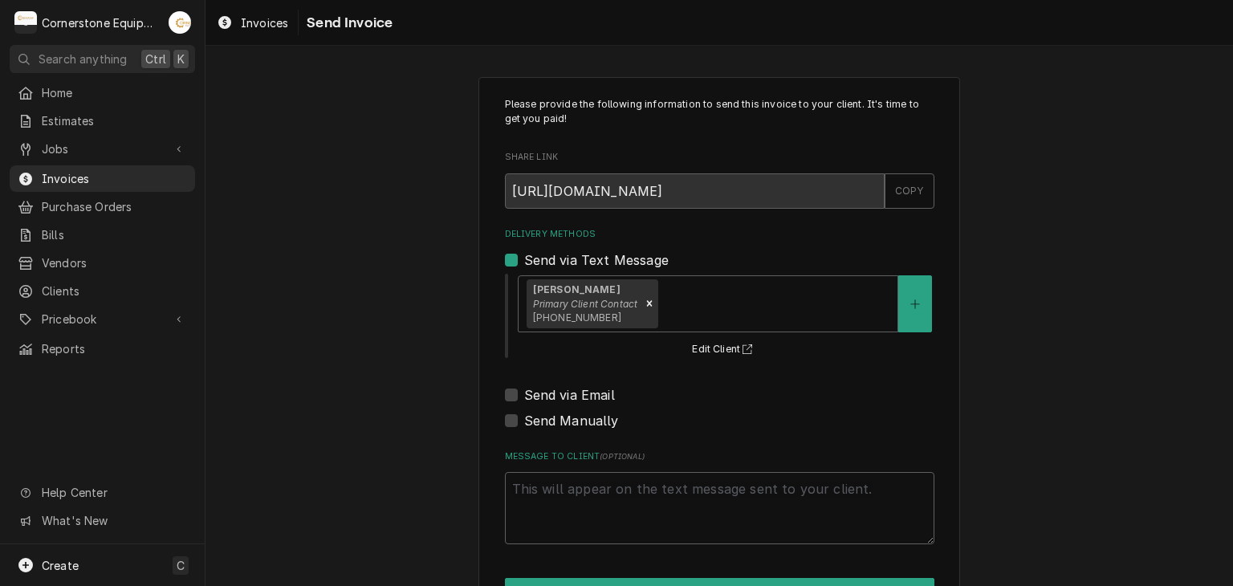
click at [570, 391] on label "Send via Email" at bounding box center [569, 394] width 91 height 19
click at [570, 391] on input "Send via Email" at bounding box center [739, 402] width 430 height 35
checkbox input "true"
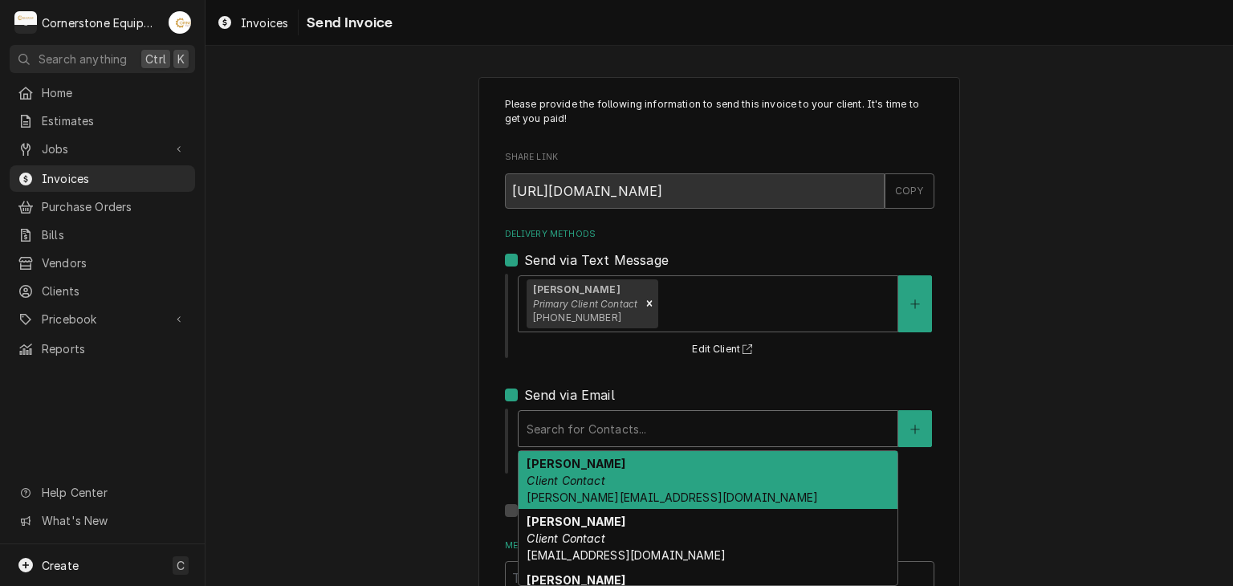
click at [552, 430] on div "Delivery Methods" at bounding box center [708, 428] width 363 height 29
click at [541, 467] on strong "Amy Moore" at bounding box center [576, 464] width 99 height 14
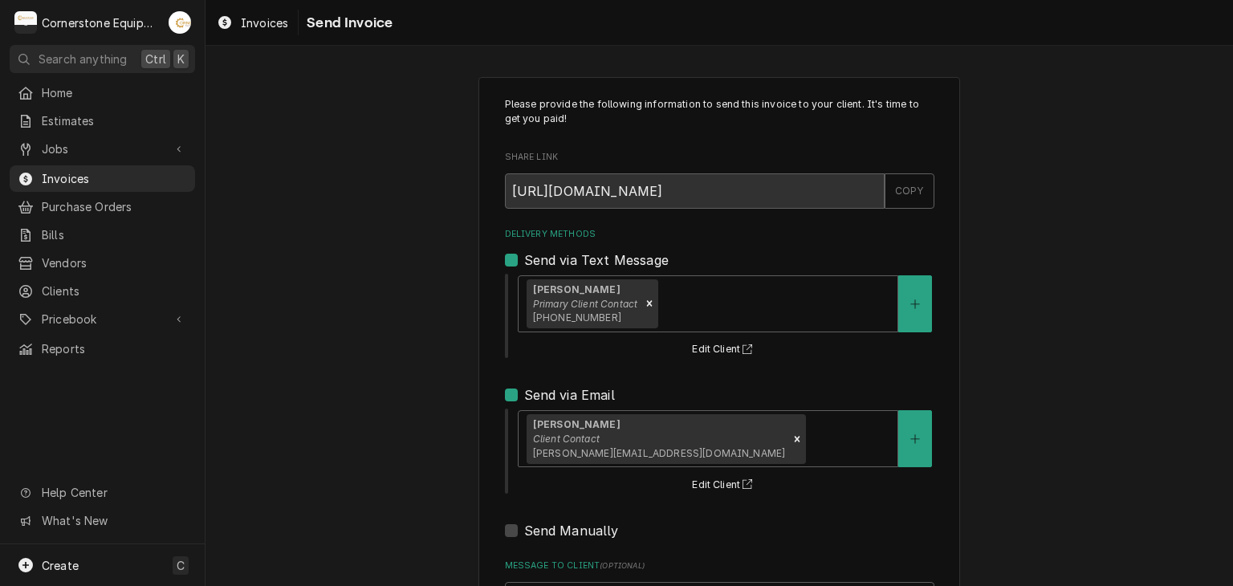
click at [369, 417] on div "Please provide the following information to send this invoice to your client. I…" at bounding box center [720, 407] width 1028 height 689
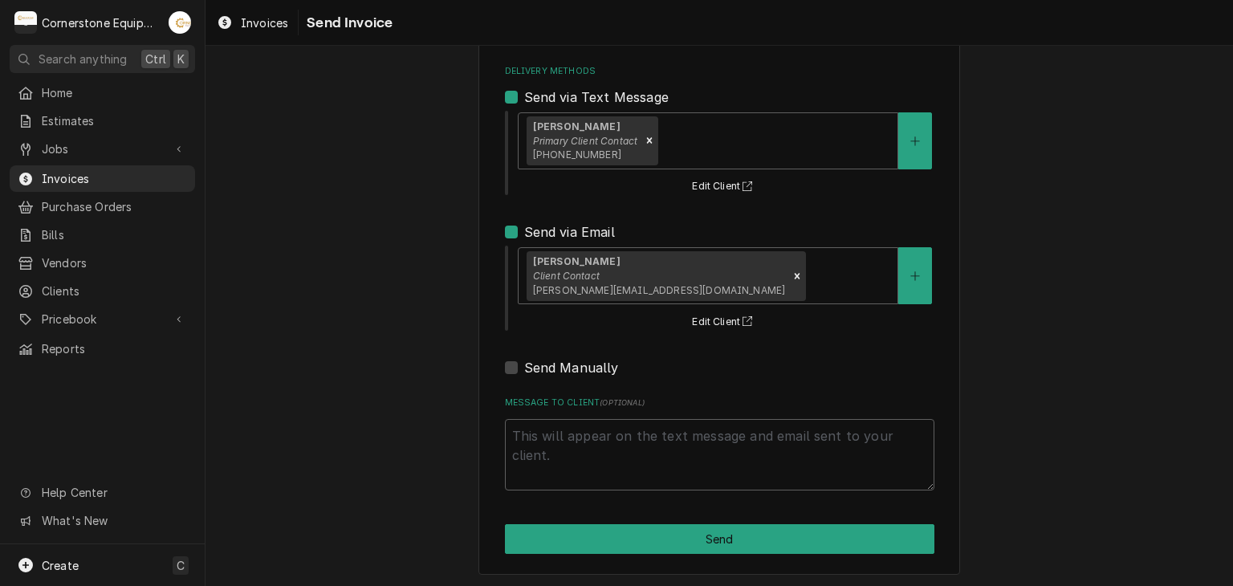
scroll to position [164, 0]
click at [625, 441] on textarea "Message to Client ( optional )" at bounding box center [720, 454] width 430 height 72
type textarea "x"
type textarea "T"
type textarea "x"
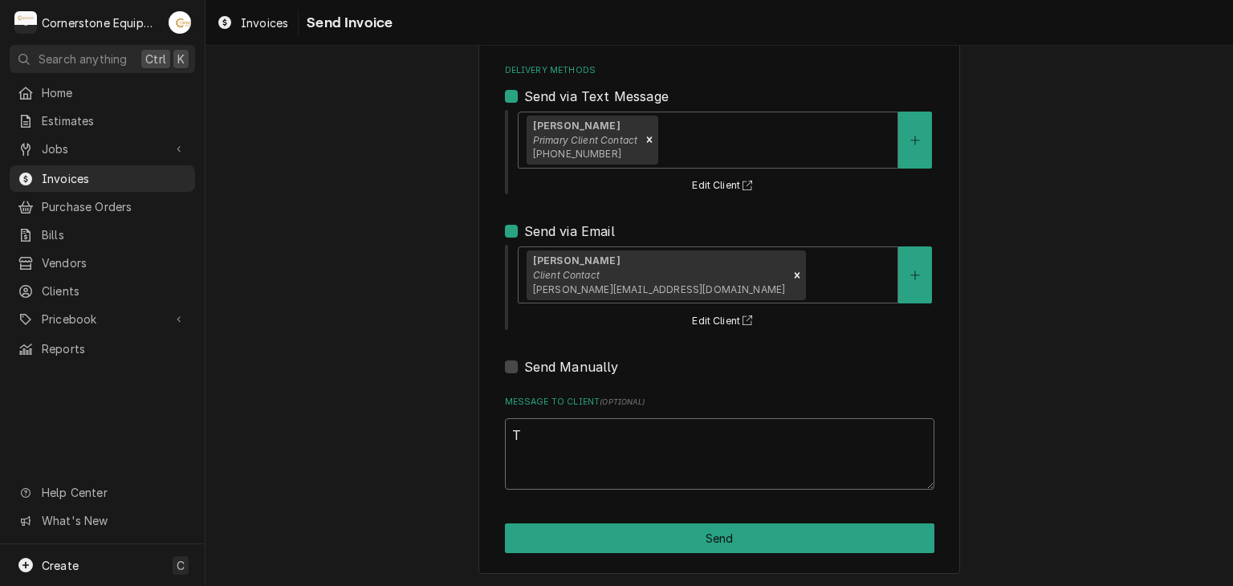
type textarea "Th"
type textarea "x"
type textarea "Tha"
type textarea "x"
type textarea "Than"
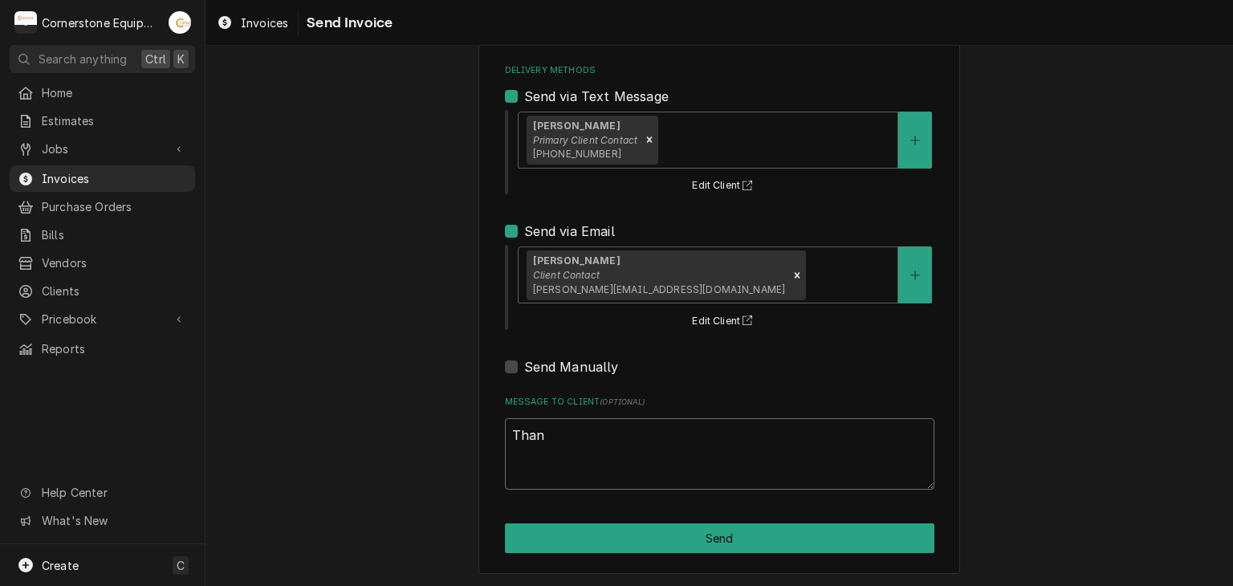
type textarea "x"
type textarea "Thank"
type textarea "x"
type textarea "Thank"
type textarea "x"
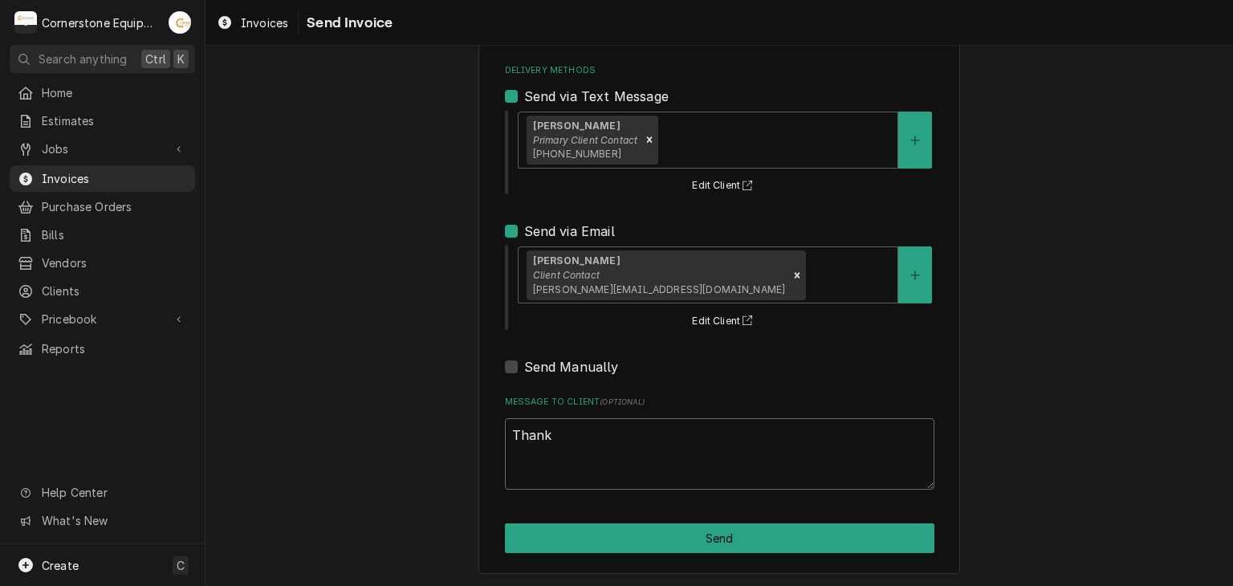
type textarea "Thank y"
type textarea "x"
type textarea "Thank yo"
type textarea "x"
type textarea "Thank you"
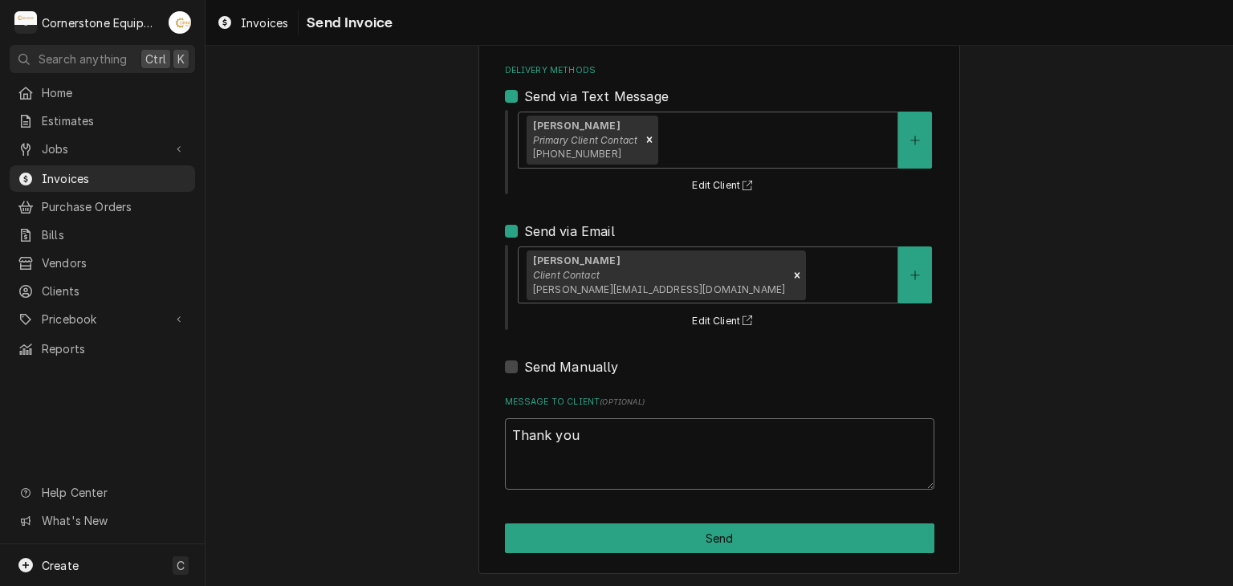
type textarea "x"
type textarea "Thank you"
type textarea "x"
type textarea "Thank you f"
type textarea "x"
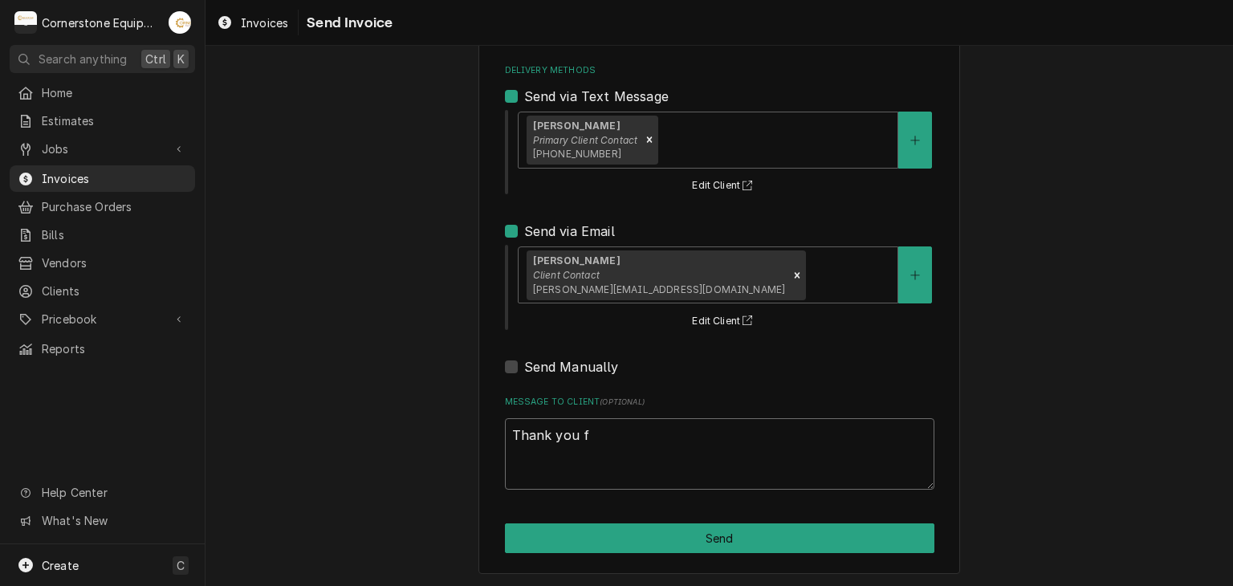
type textarea "Thank you fo"
type textarea "x"
type textarea "Thank you for"
type textarea "x"
type textarea "Thank you for"
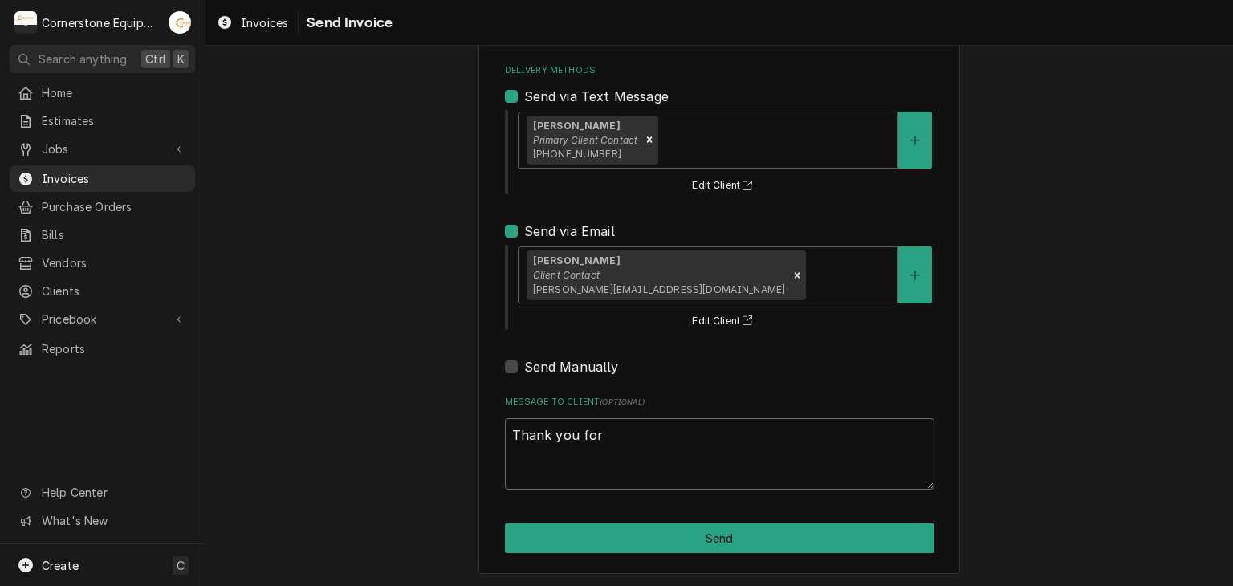
type textarea "x"
type textarea "Thank you for t"
type textarea "x"
type textarea "Thank you for th"
type textarea "x"
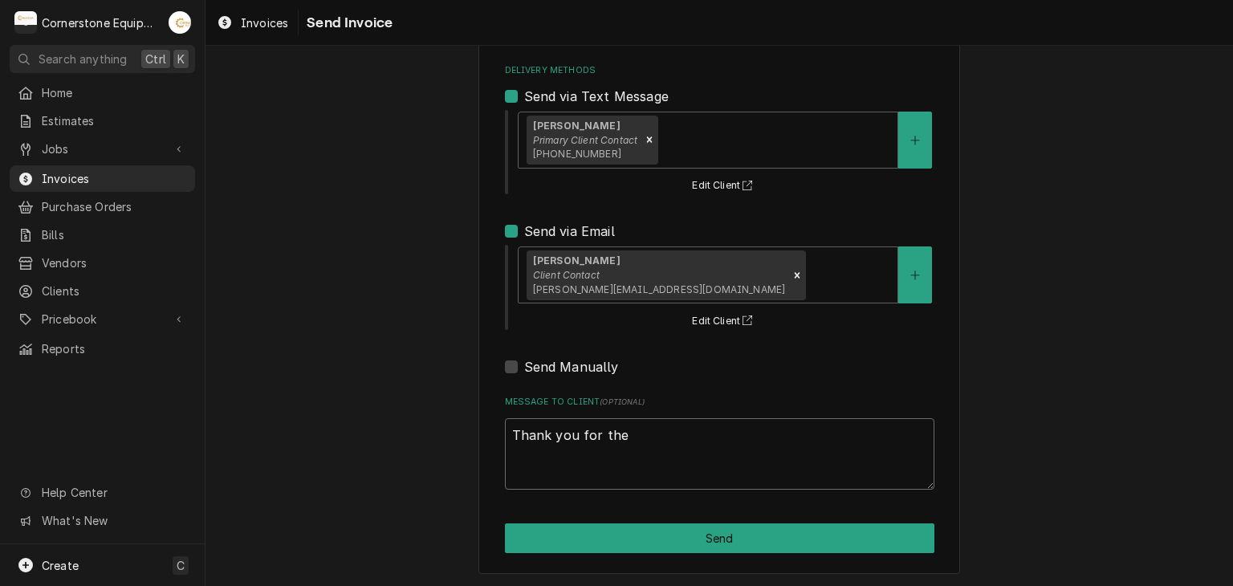
type textarea "Thank you for the"
type textarea "x"
type textarea "Thank you for the o"
type textarea "x"
type textarea "Thank you for the op"
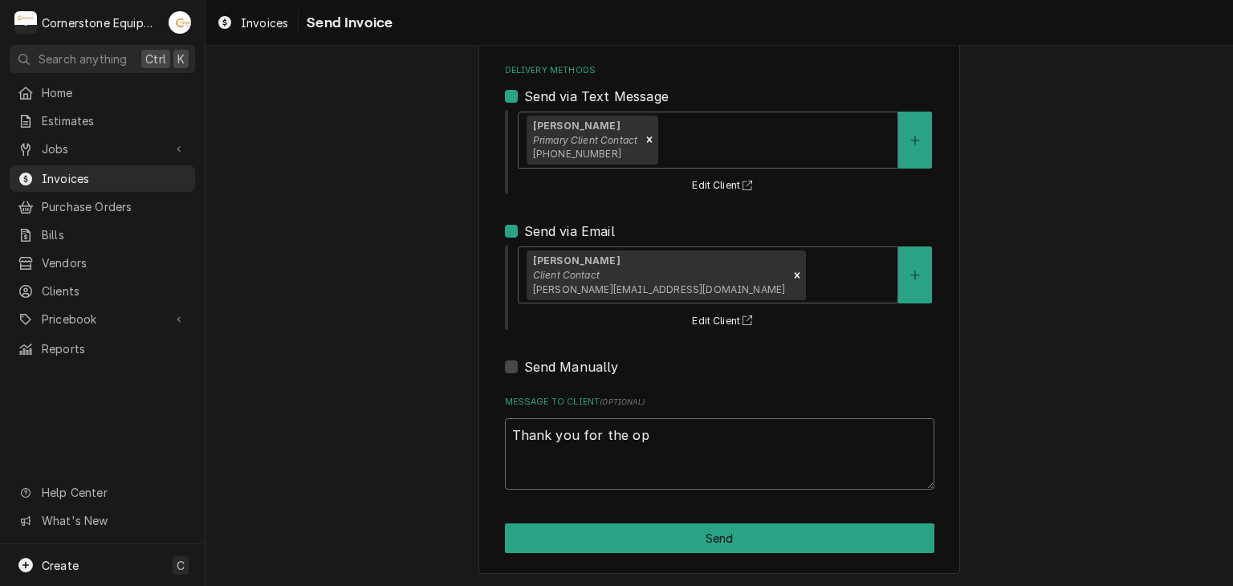
type textarea "x"
type textarea "Thank you for the opo"
type textarea "x"
type textarea "Thank you for the opor"
type textarea "x"
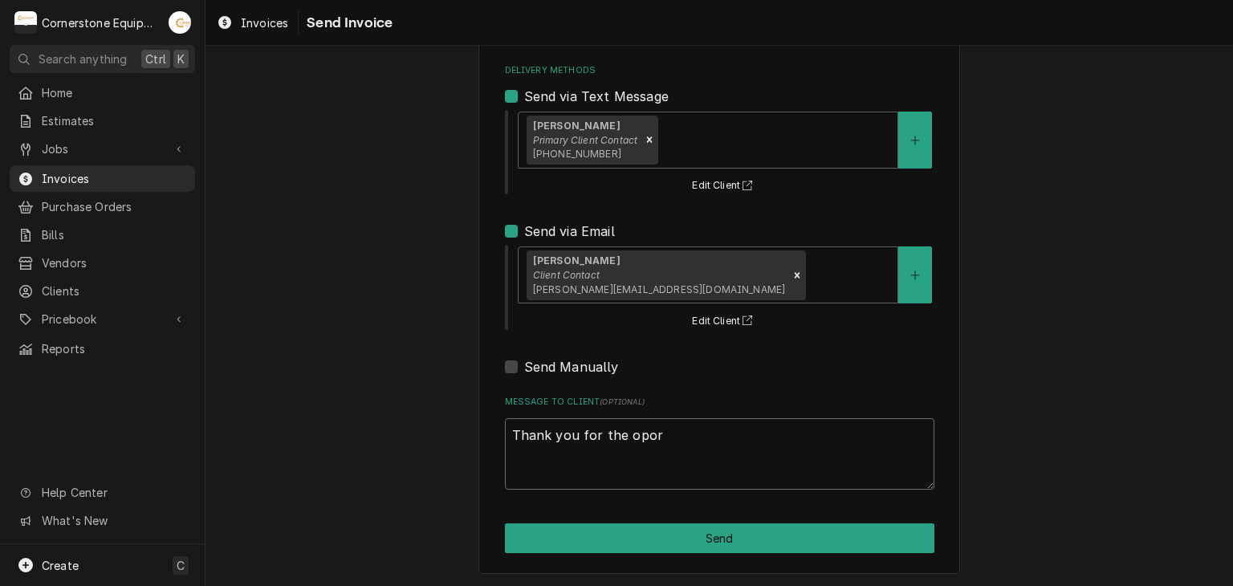
type textarea "Thank you for the oport"
type textarea "x"
type textarea "Thank you for the oportu"
type textarea "x"
type textarea "Thank you for the oportun"
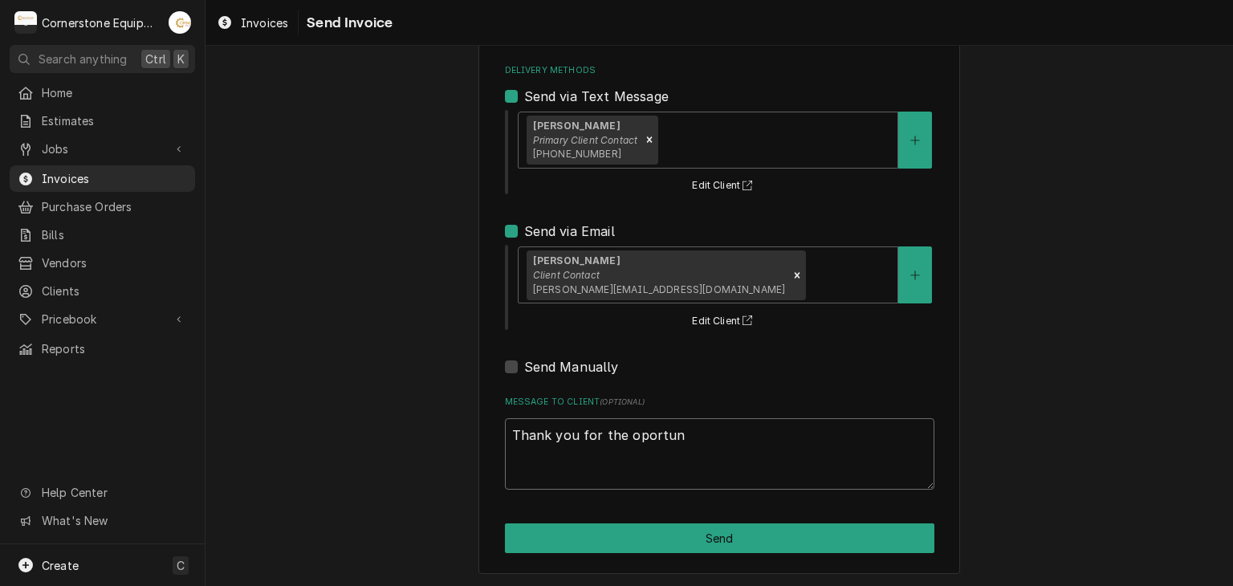
type textarea "x"
type textarea "Thank you for the oportuni"
type textarea "x"
type textarea "Thank you for the oportunit"
type textarea "x"
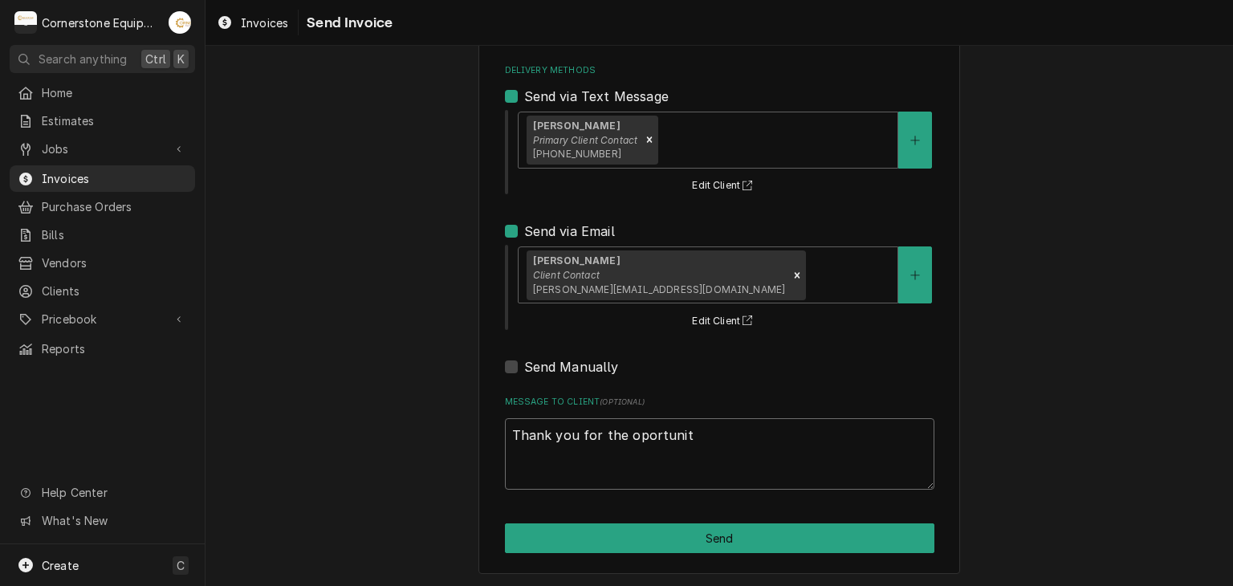
type textarea "Thank you for the oportunity"
type textarea "x"
type textarea "Thank you for the oportunity"
type textarea "x"
type textarea "Thank you for the oportunity t"
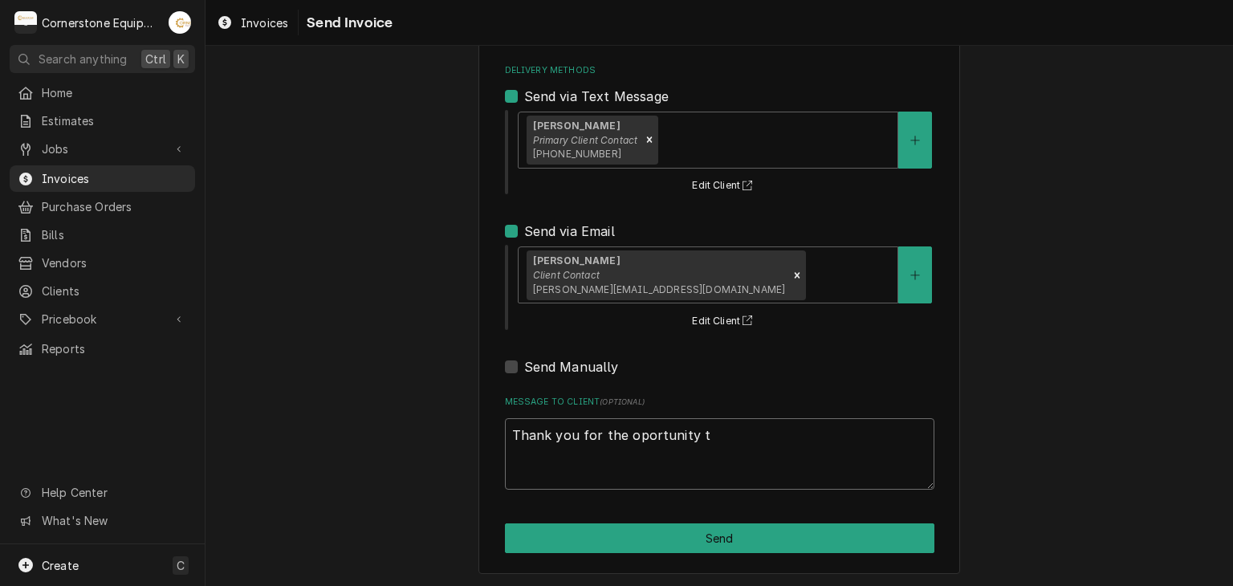
type textarea "x"
type textarea "Thank you for the oportunity to"
type textarea "x"
type textarea "Thank you for the oportunity to"
type textarea "x"
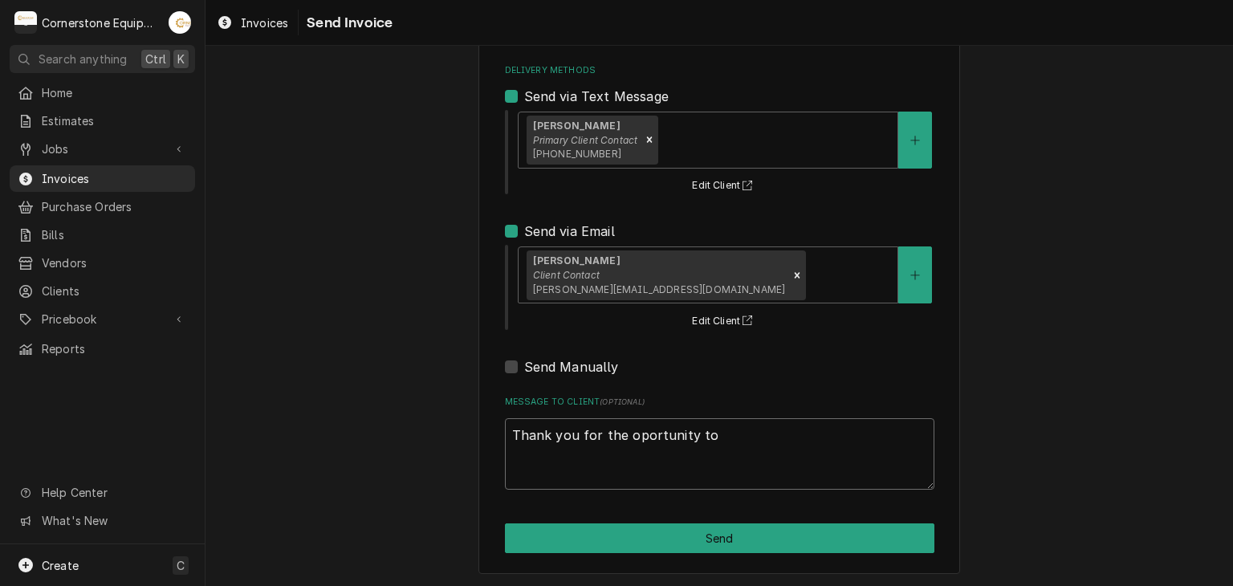
type textarea "Thank you for the oportunity to e"
type textarea "x"
type textarea "Thank you for the oportunity to"
type textarea "x"
type textarea "Thank you for the oportunity to b"
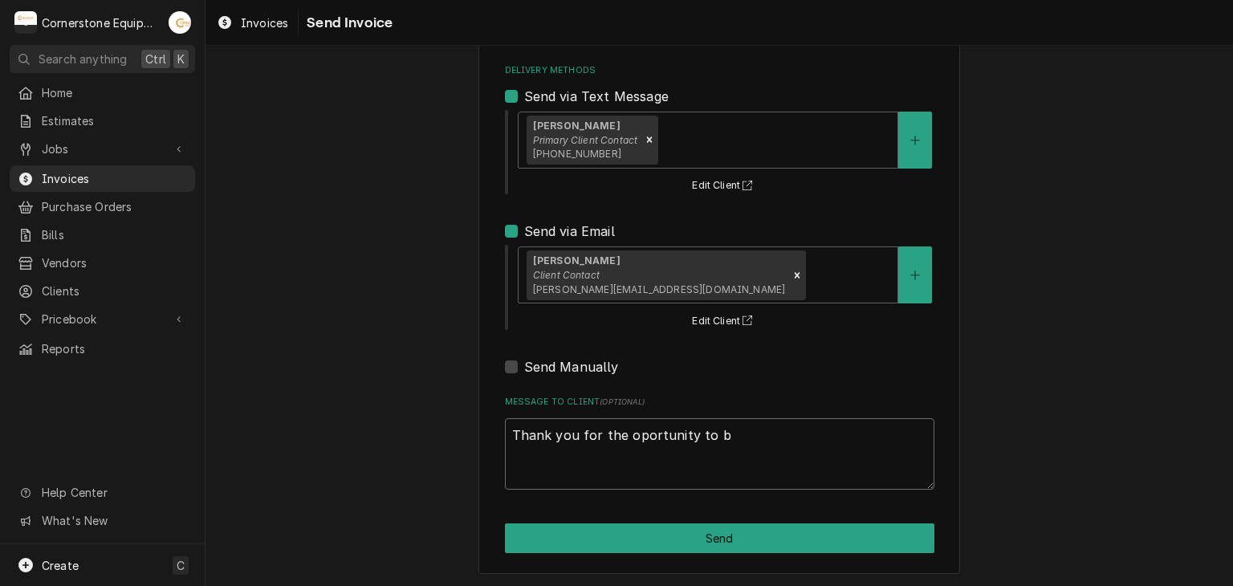
type textarea "x"
type textarea "Thank you for the oportunity to be"
type textarea "x"
type textarea "Thank you for the oportunity to be"
type textarea "x"
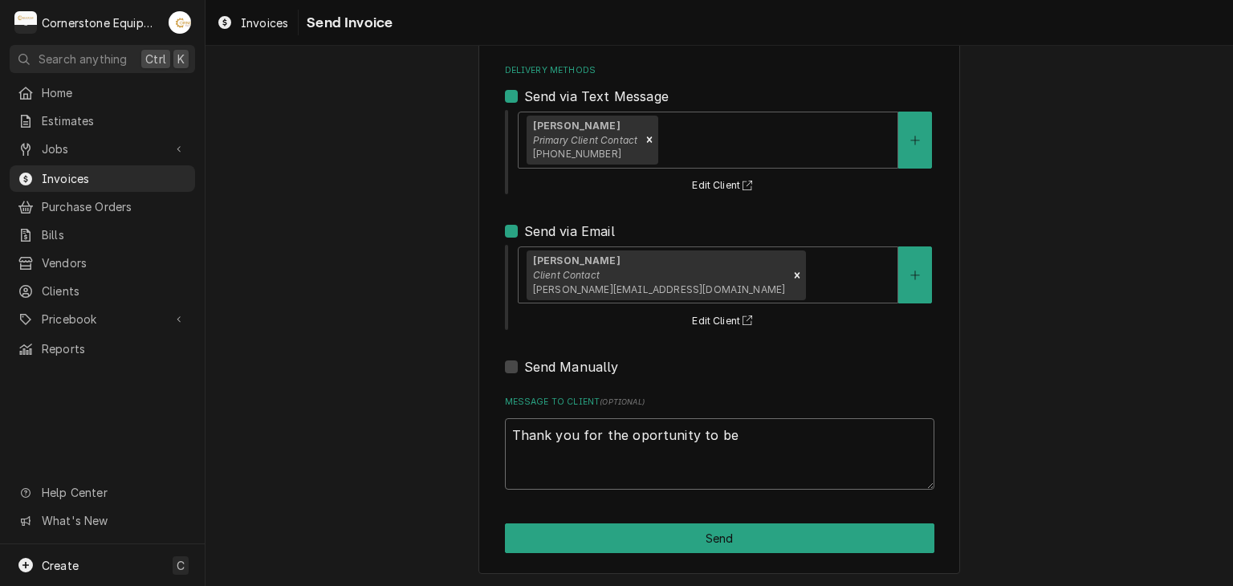
type textarea "Thank you for the oportunity to be o"
type textarea "x"
type textarea "Thank you for the oportunity to be of"
type textarea "x"
type textarea "Thank you for the oportunity to be of"
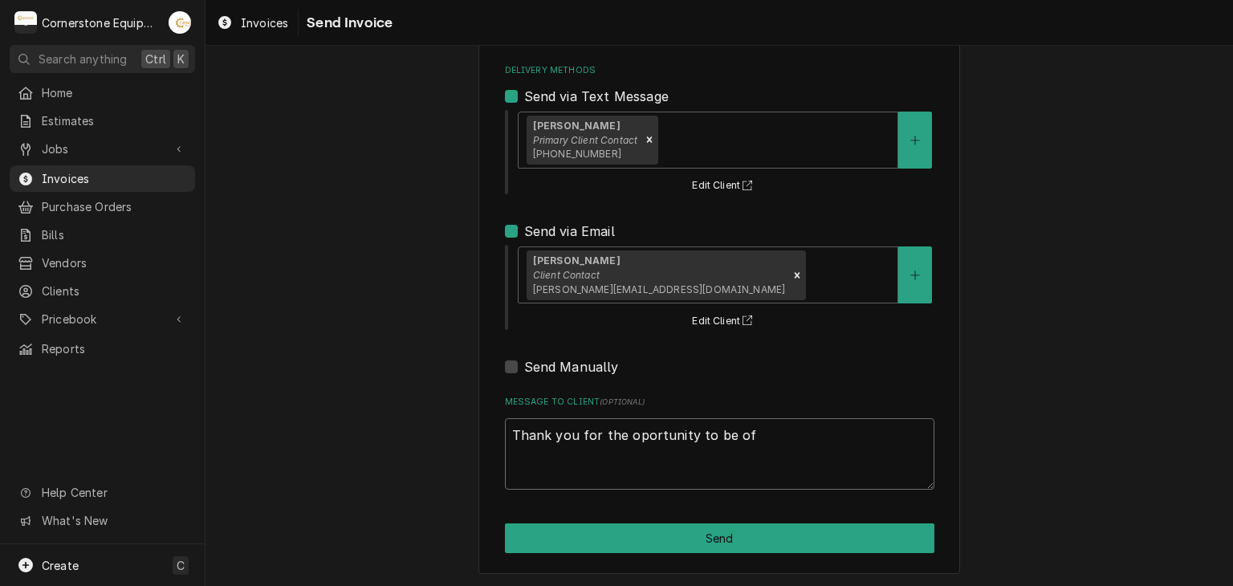
type textarea "x"
type textarea "Thank you for the oportunity to be of s"
type textarea "x"
type textarea "Thank you for the oportunity to be of se"
type textarea "x"
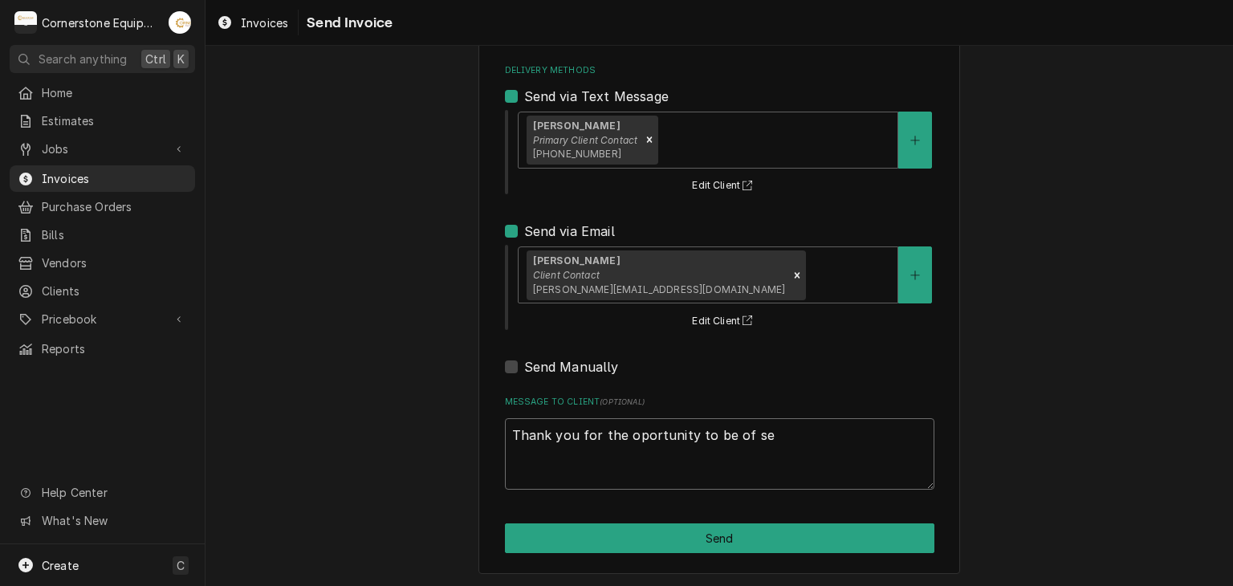
type textarea "Thank you for the oportunity to be of ser"
type textarea "x"
type textarea "Thank you for the oportunity to be of serv"
type textarea "x"
type textarea "Thank you for the oportunity to be of servi"
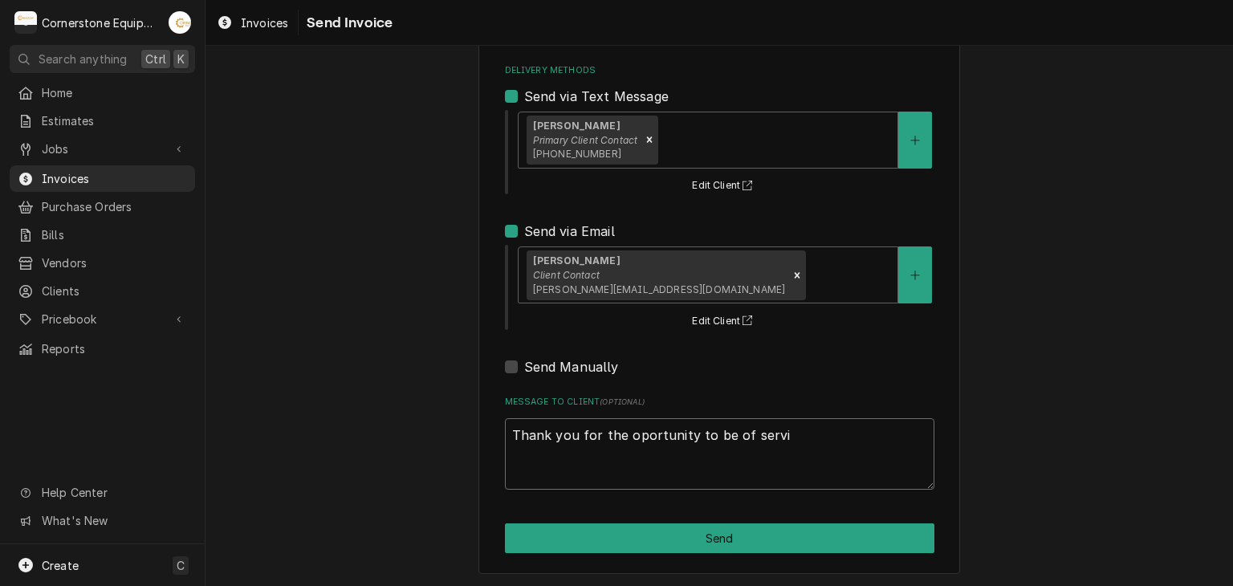
type textarea "x"
type textarea "Thank you for the oportunity to be of servic"
type textarea "x"
type textarea "Thank you for the oportunity to be of service"
type textarea "x"
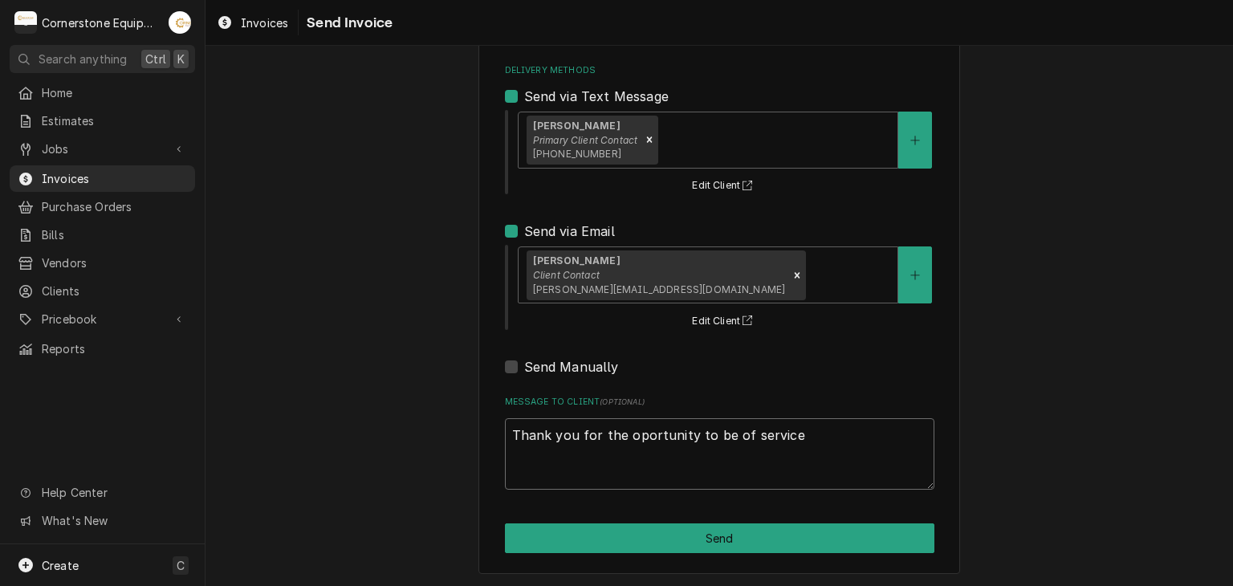
type textarea "Thank you for the oportunity to be of service1"
type textarea "x"
type textarea "Thank you for the oportunity to be of service"
type textarea "x"
type textarea "Thank you for the oportunity to be of service"
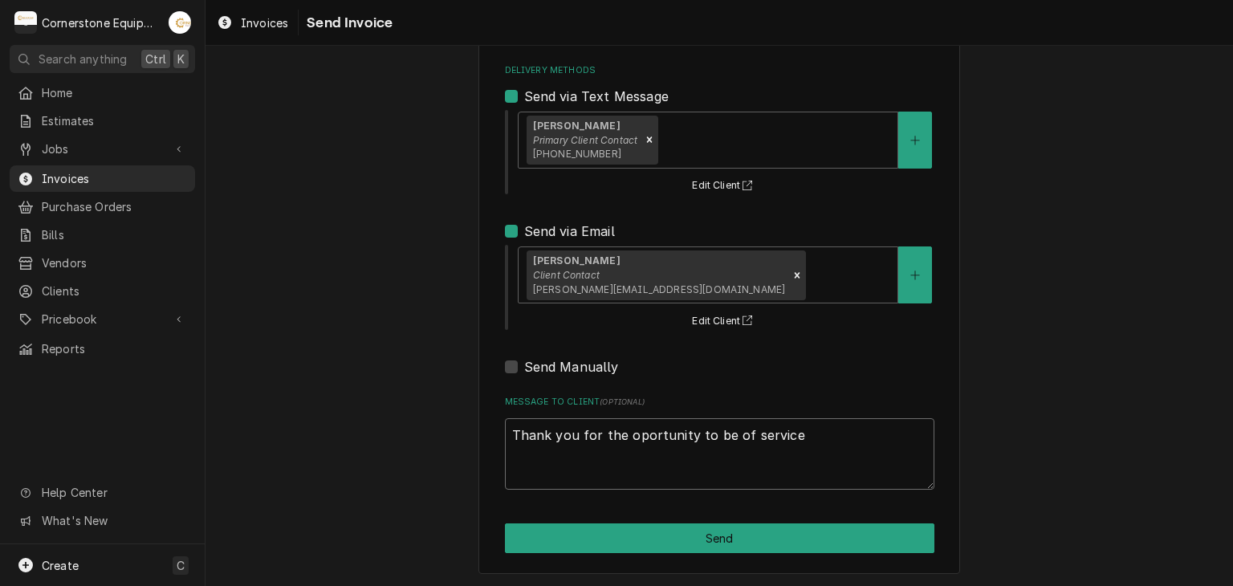
type textarea "x"
type textarea "Thank you for the oportunity to be of service 1"
type textarea "x"
type textarea "Thank you for the oportunity to be of service"
type textarea "x"
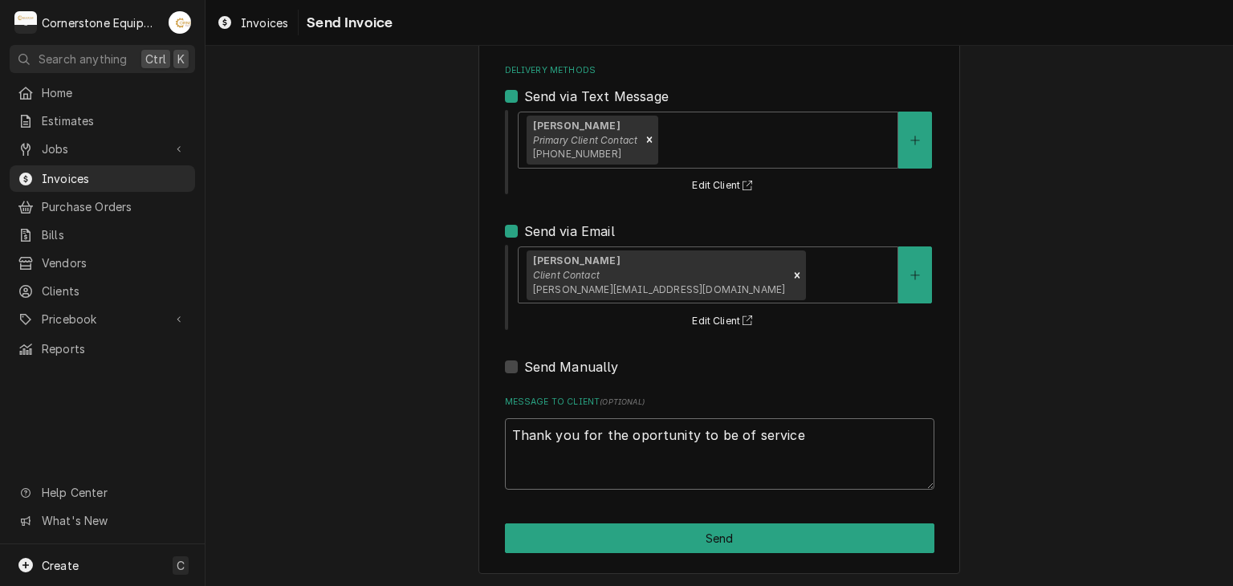
type textarea "Thank you for the oportunity to be of service"
type textarea "x"
type textarea "Thank you for the oportunity to be of service!"
click at [625, 441] on textarea "Thank you for the oportunity to be of service!" at bounding box center [720, 454] width 430 height 72
type textarea "x"
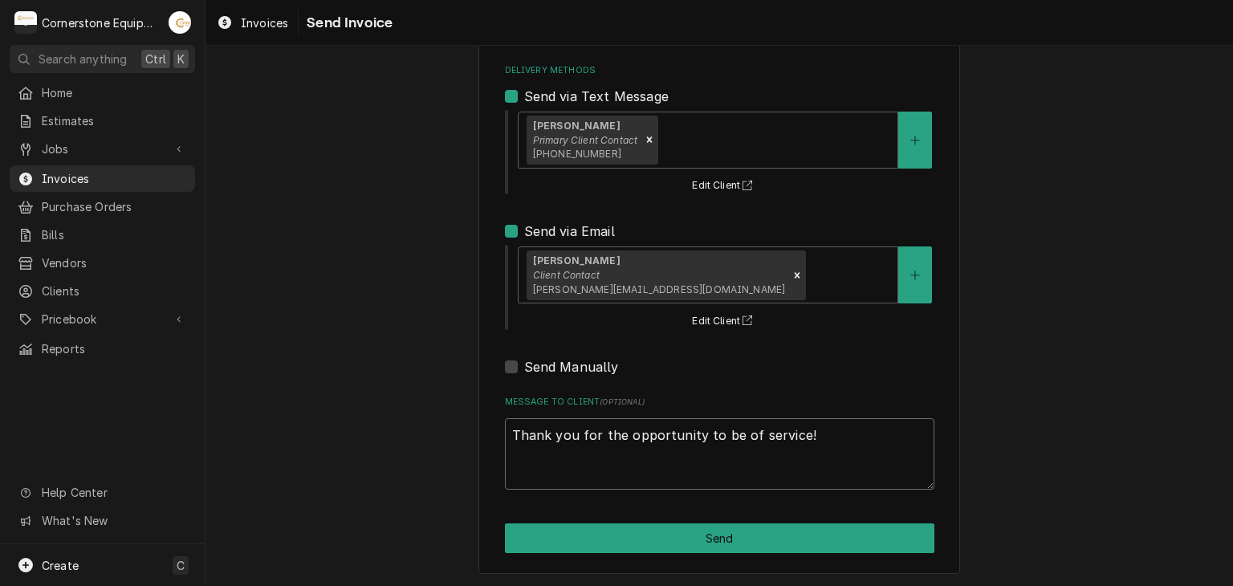
type textarea "Thank you for the opportunity to be of service!"
click at [1034, 313] on div "Please provide the following information to send this invoice to your client. I…" at bounding box center [720, 243] width 1028 height 689
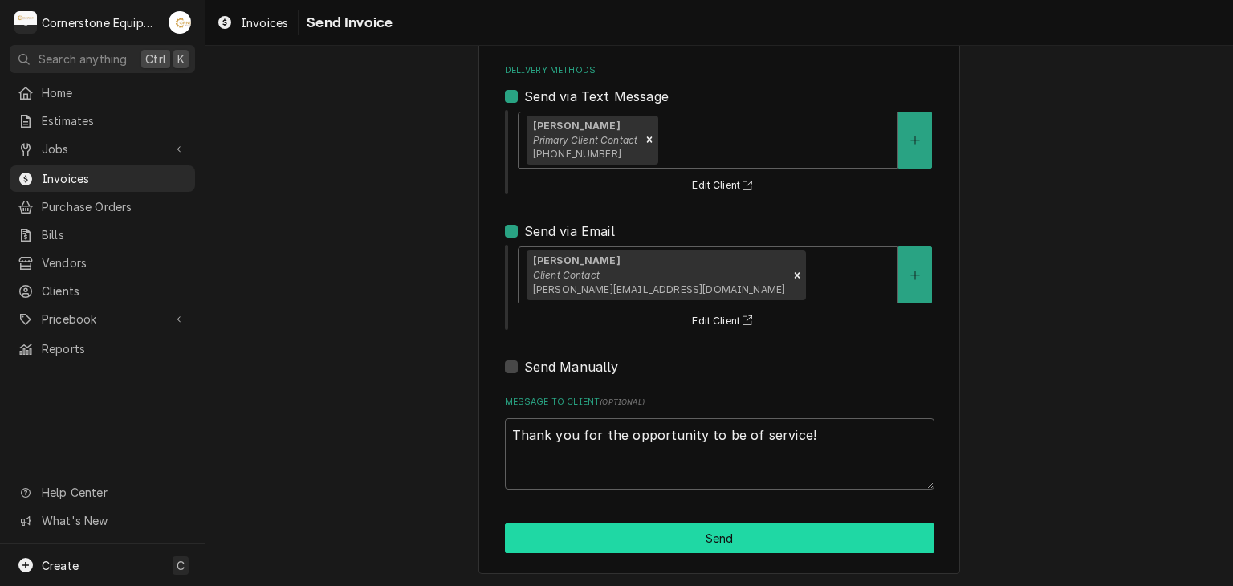
click at [793, 524] on button "Send" at bounding box center [720, 539] width 430 height 30
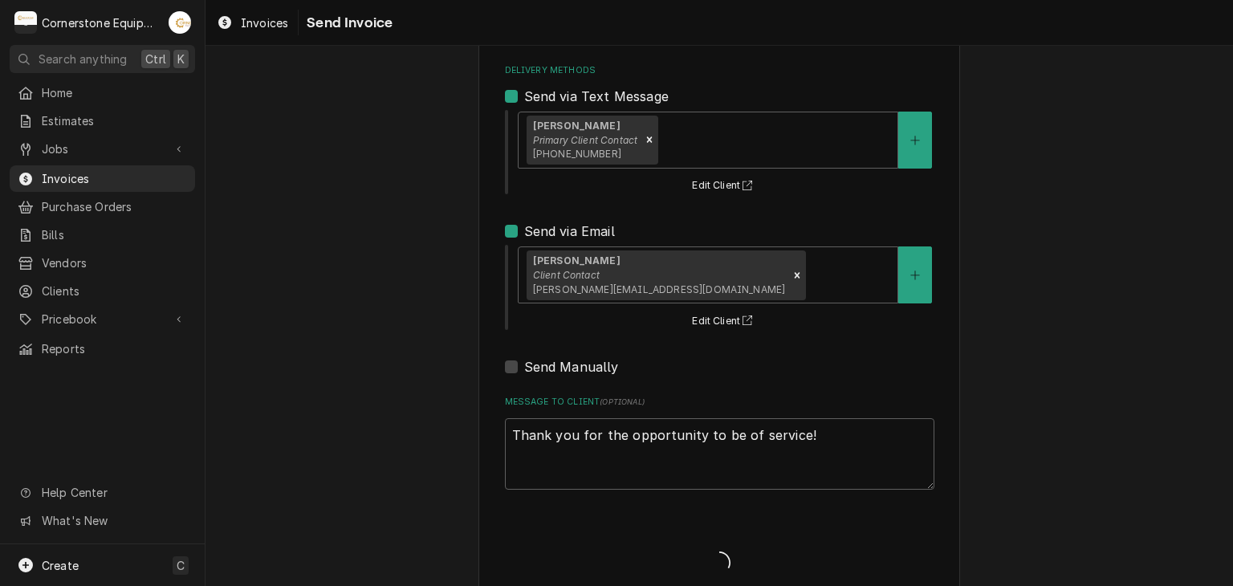
type textarea "x"
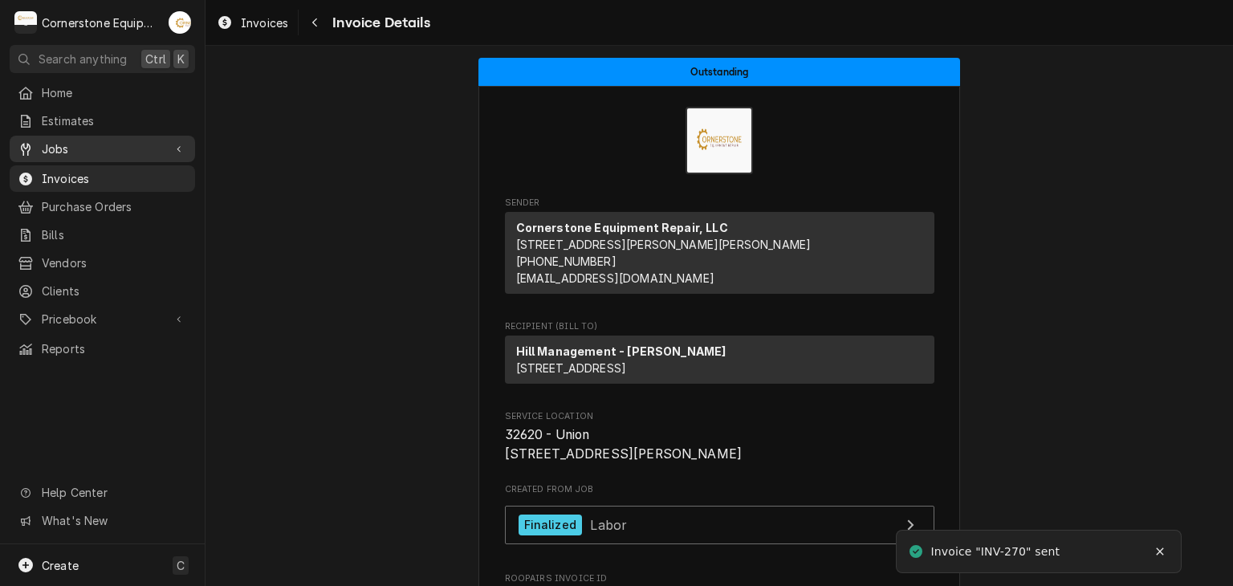
click at [58, 149] on span "Jobs" at bounding box center [102, 149] width 121 height 17
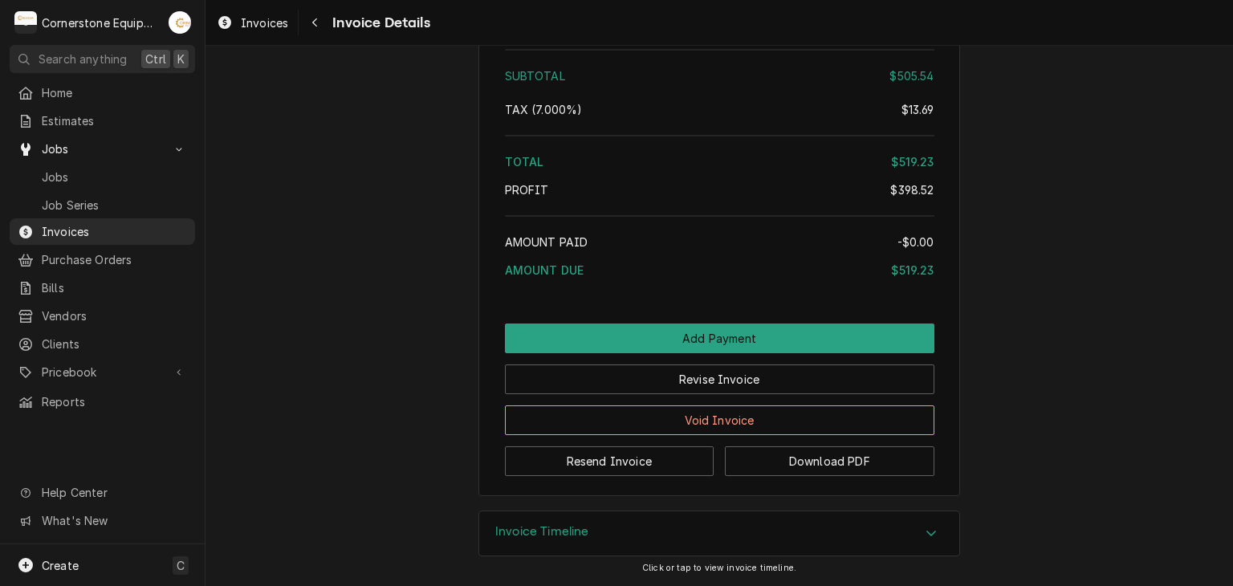
scroll to position [2573, 0]
click at [584, 542] on div "Invoice Timeline" at bounding box center [719, 533] width 480 height 45
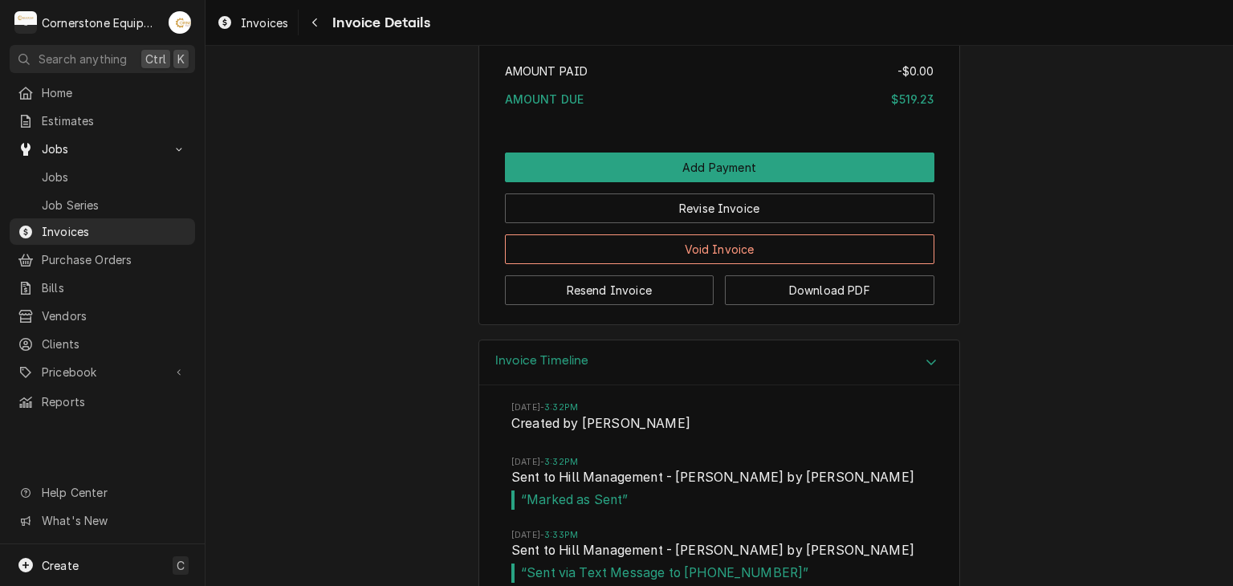
scroll to position [2625, 0]
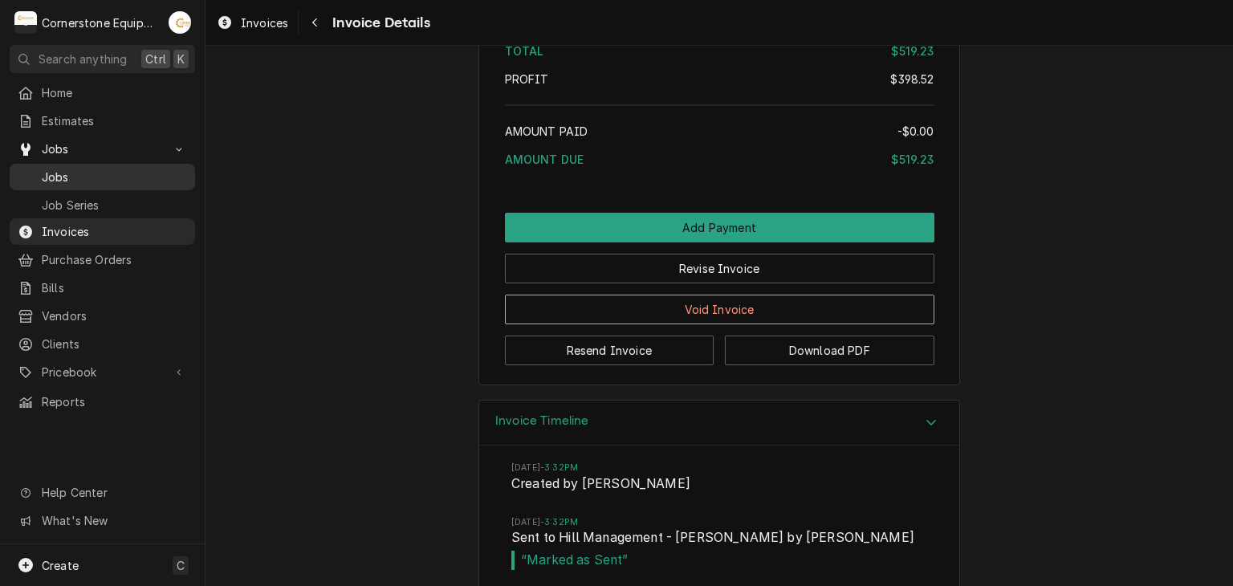
click at [93, 174] on span "Jobs" at bounding box center [114, 177] width 145 height 17
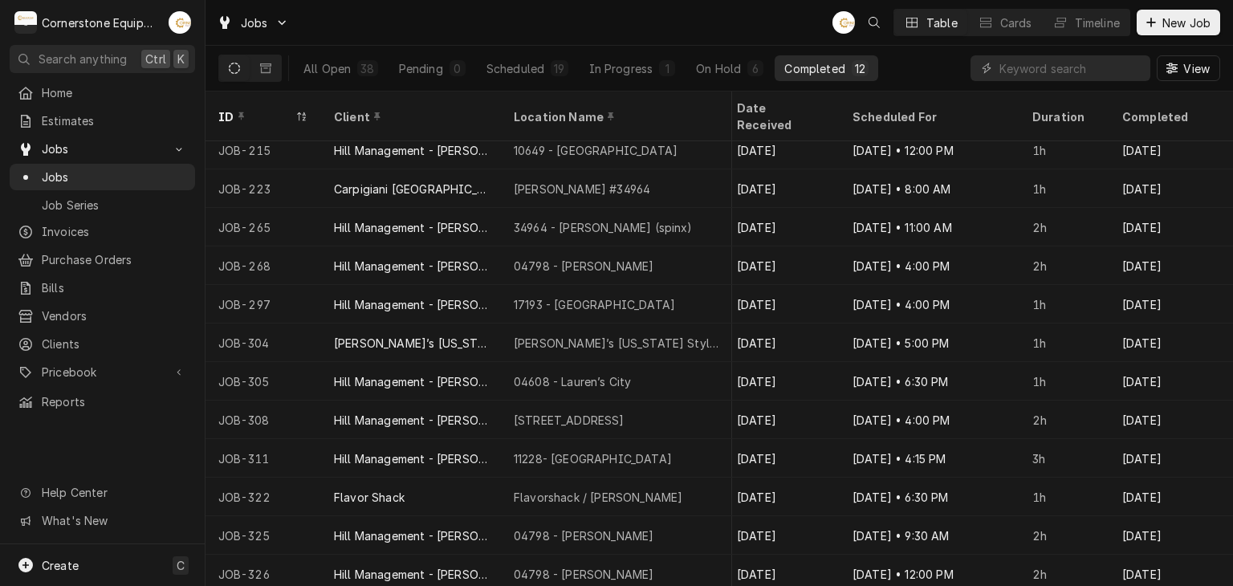
scroll to position [10, 909]
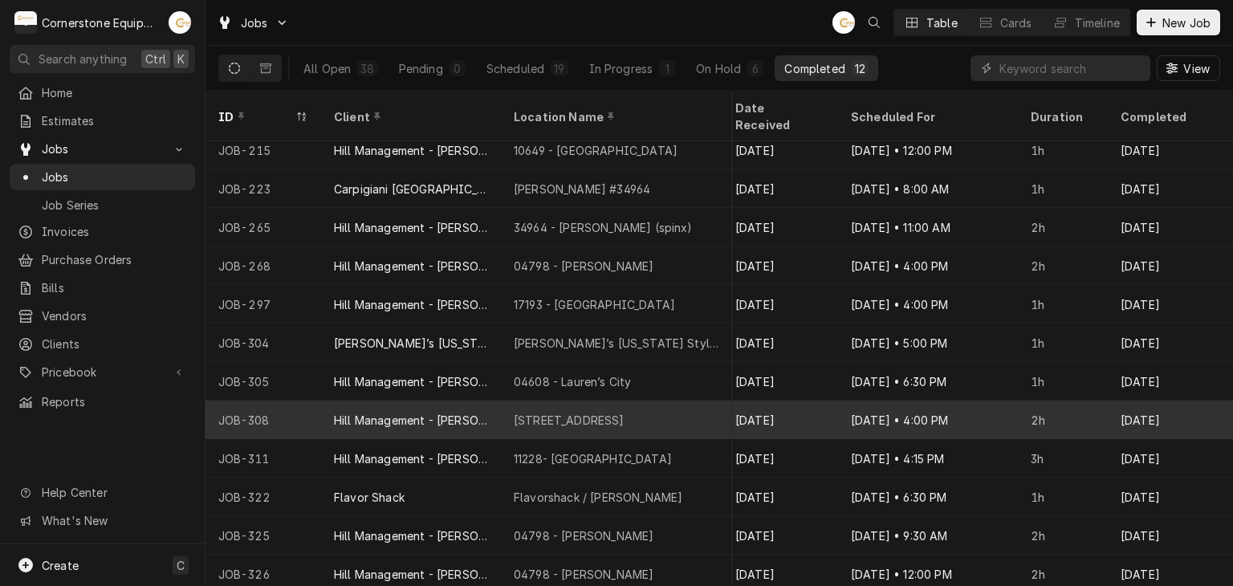
click at [874, 401] on div "[DATE] • 4:00 PM" at bounding box center [928, 420] width 180 height 39
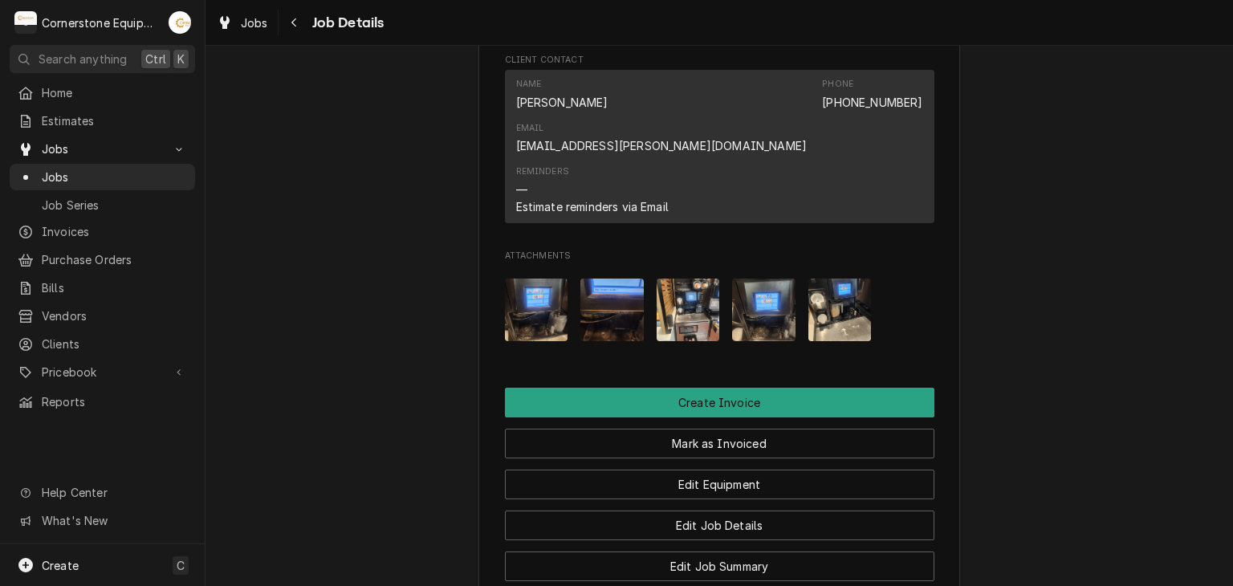
scroll to position [1220, 0]
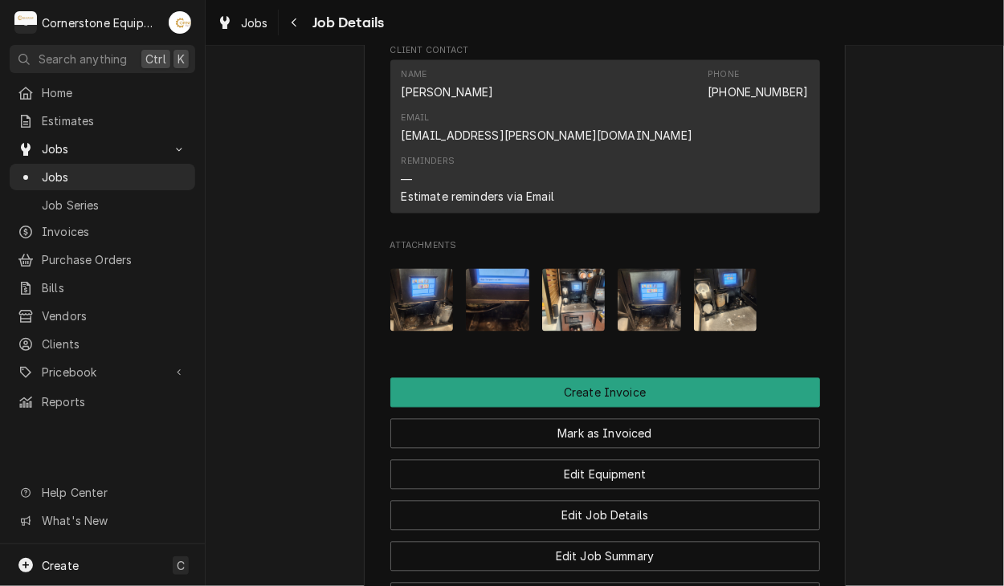
click at [532, 240] on span "Attachments" at bounding box center [605, 246] width 430 height 13
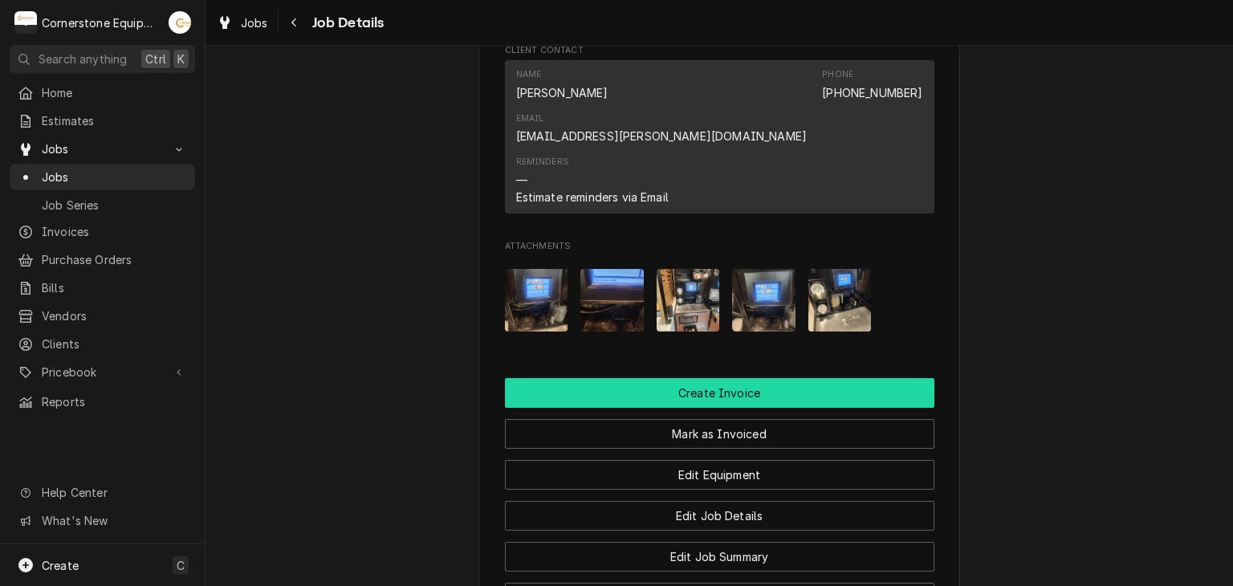
click at [690, 378] on button "Create Invoice" at bounding box center [720, 393] width 430 height 30
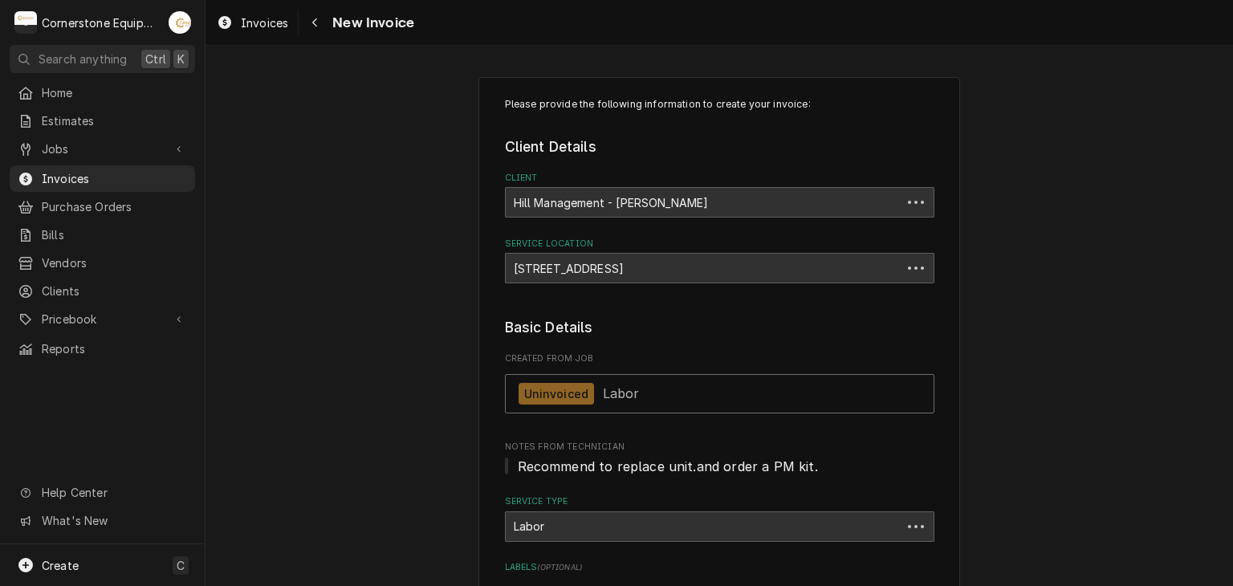
type textarea "x"
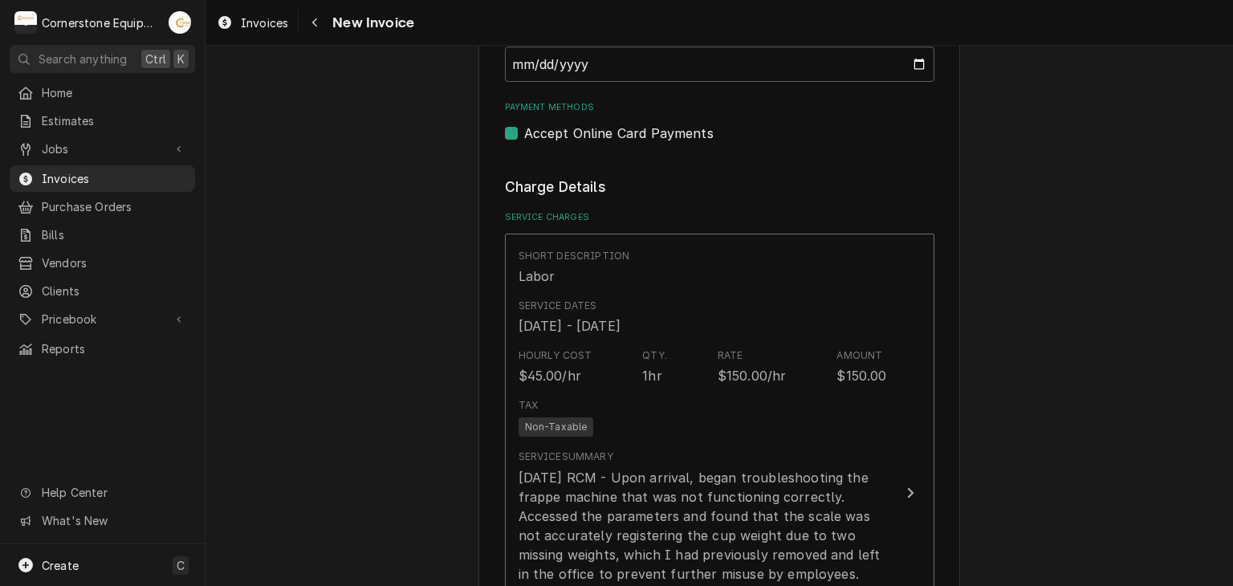
scroll to position [1188, 0]
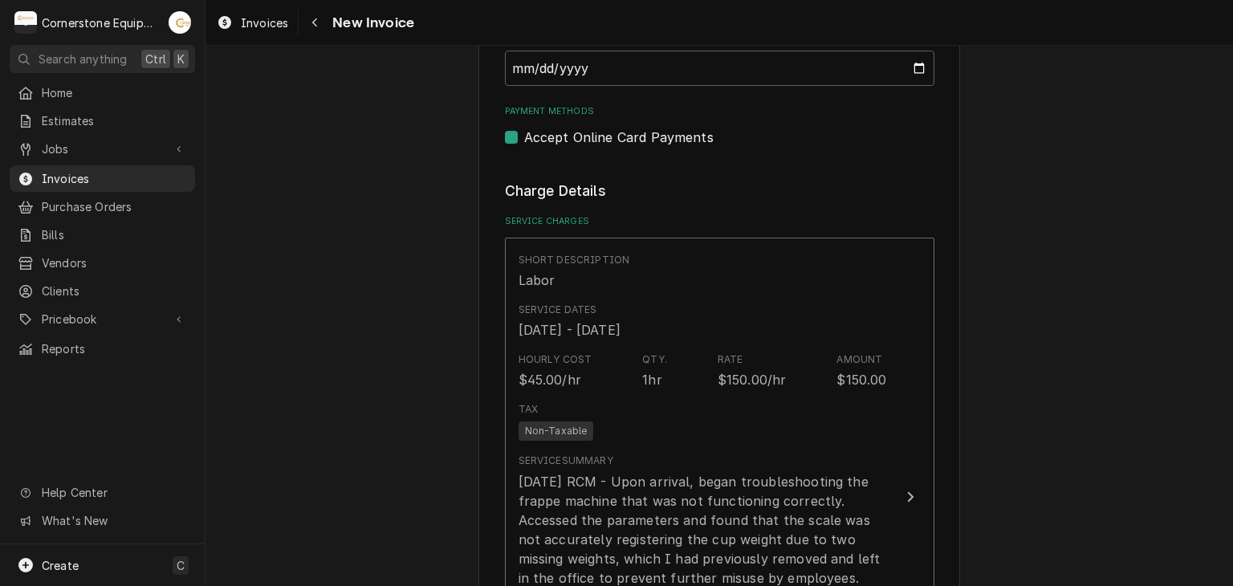
click at [550, 135] on label "Accept Online Card Payments" at bounding box center [618, 137] width 189 height 19
click at [550, 135] on input "Payment Methods" at bounding box center [739, 145] width 430 height 35
checkbox input "false"
click at [358, 206] on div "Please provide the following information to create your invoice: Client Details…" at bounding box center [720, 511] width 1028 height 3274
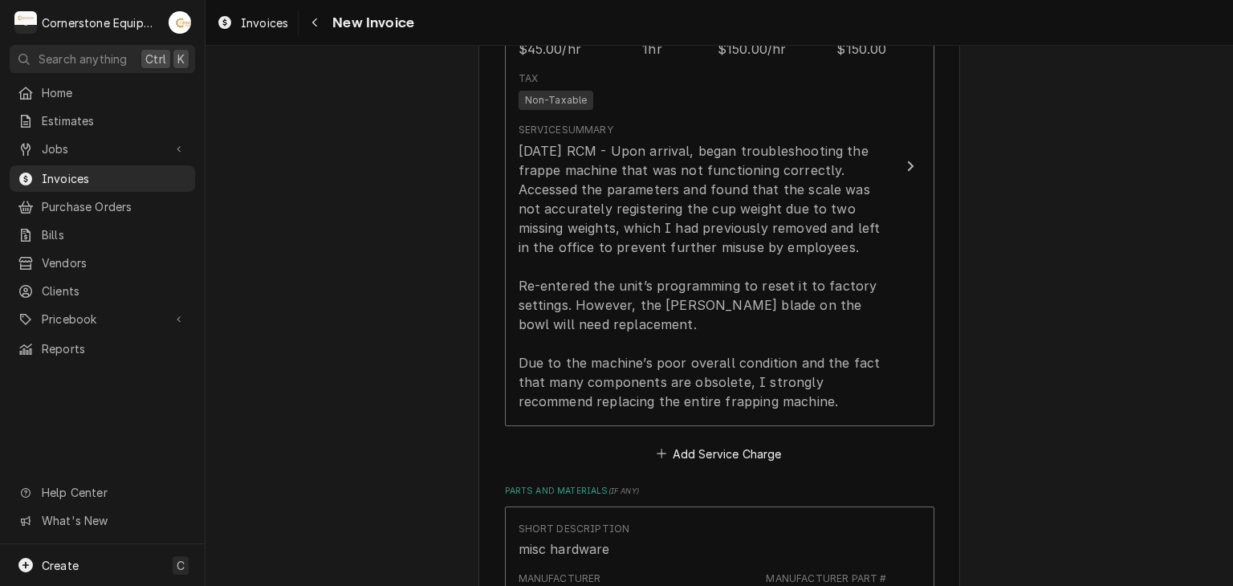
scroll to position [1445, 0]
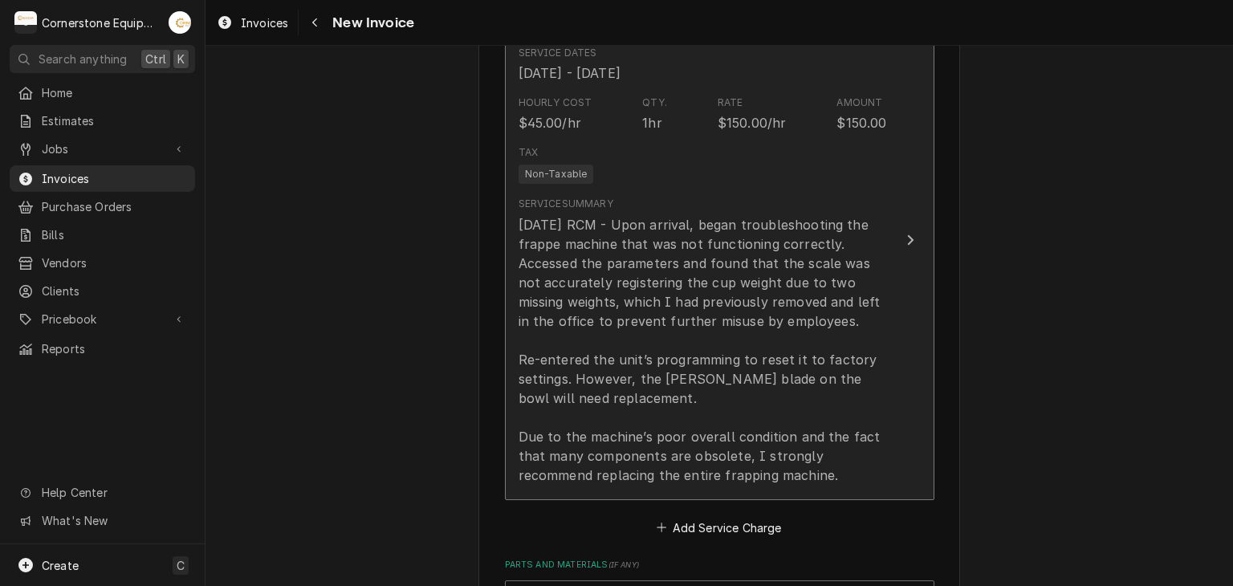
click at [632, 292] on div "8/12/25 RCM - Upon arrival, began troubleshooting the frappe machine that was n…" at bounding box center [703, 350] width 369 height 270
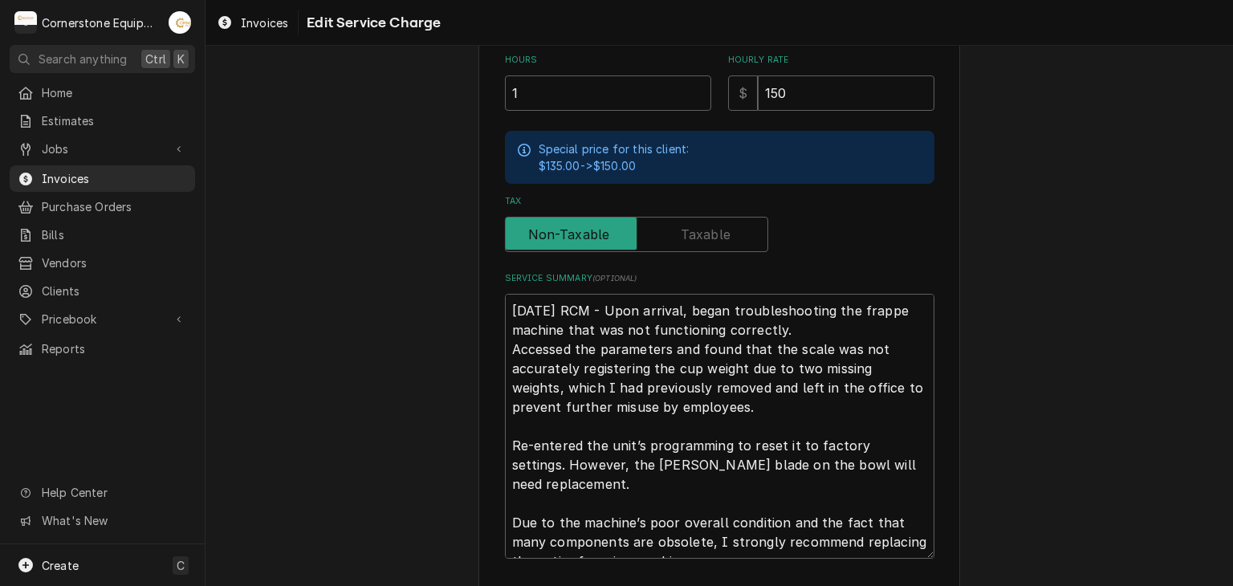
scroll to position [576, 0]
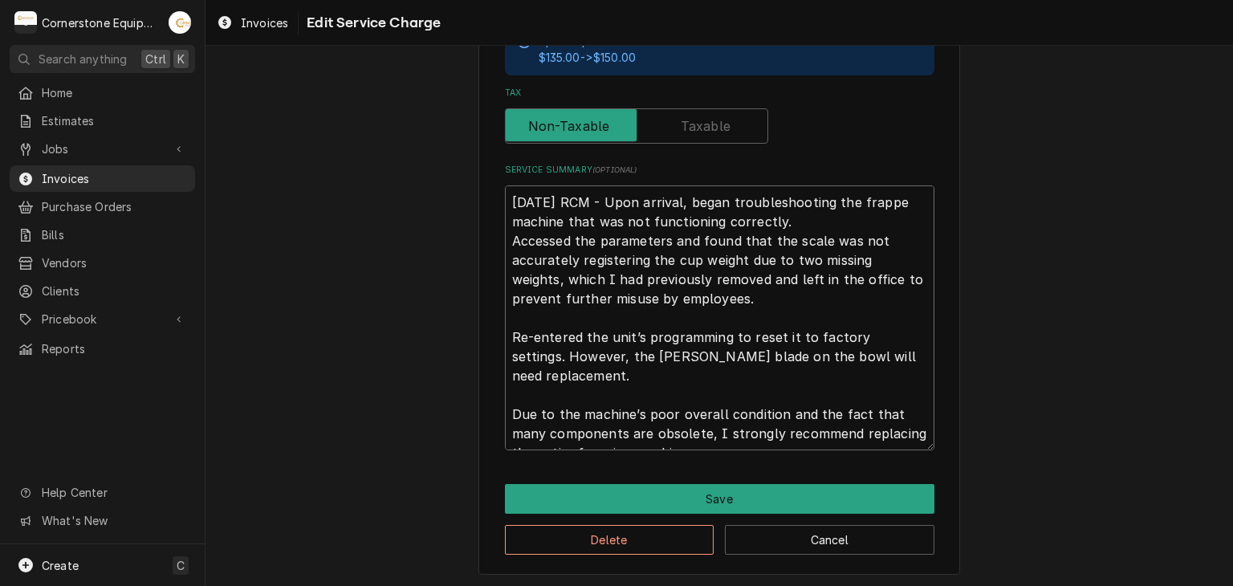
click at [601, 430] on textarea "8/12/25 RCM - Upon arrival, began troubleshooting the frappe machine that was n…" at bounding box center [720, 317] width 430 height 265
type textarea "x"
type textarea "8/12/25 RCM - Upon arrival, began troubleshooting the frappe machine that was n…"
type textarea "x"
type textarea "8/12/25 RCM - Upon arrival, began troubleshooting the frappe machine that was n…"
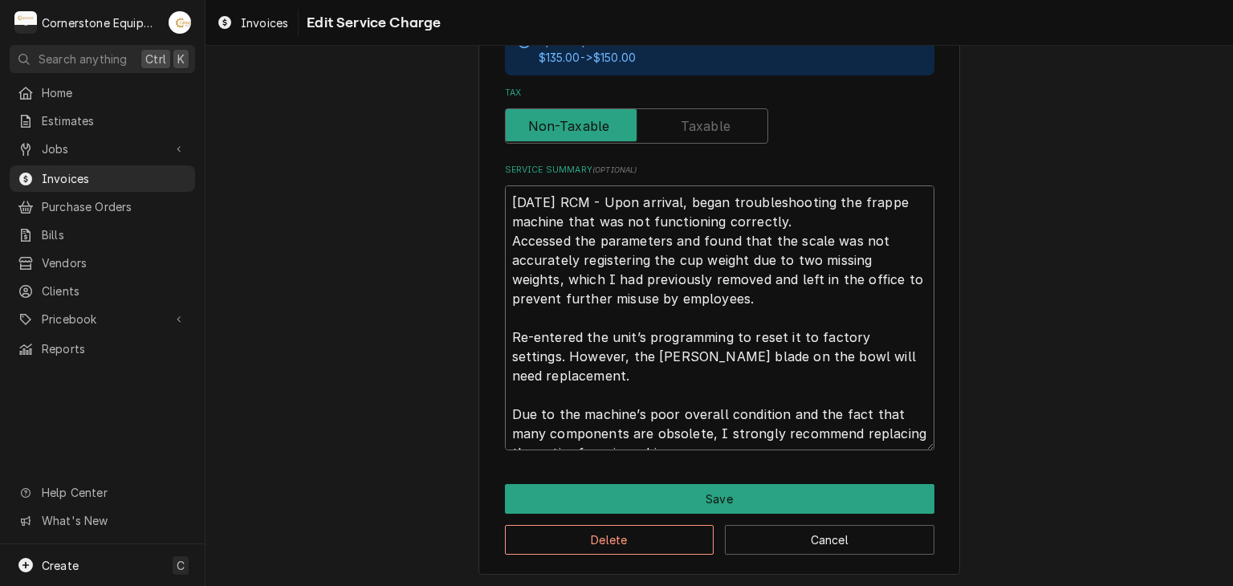
type textarea "x"
type textarea "8/12/25 RCM - Upon arrival, began troubleshooting the frappe machine that was n…"
type textarea "x"
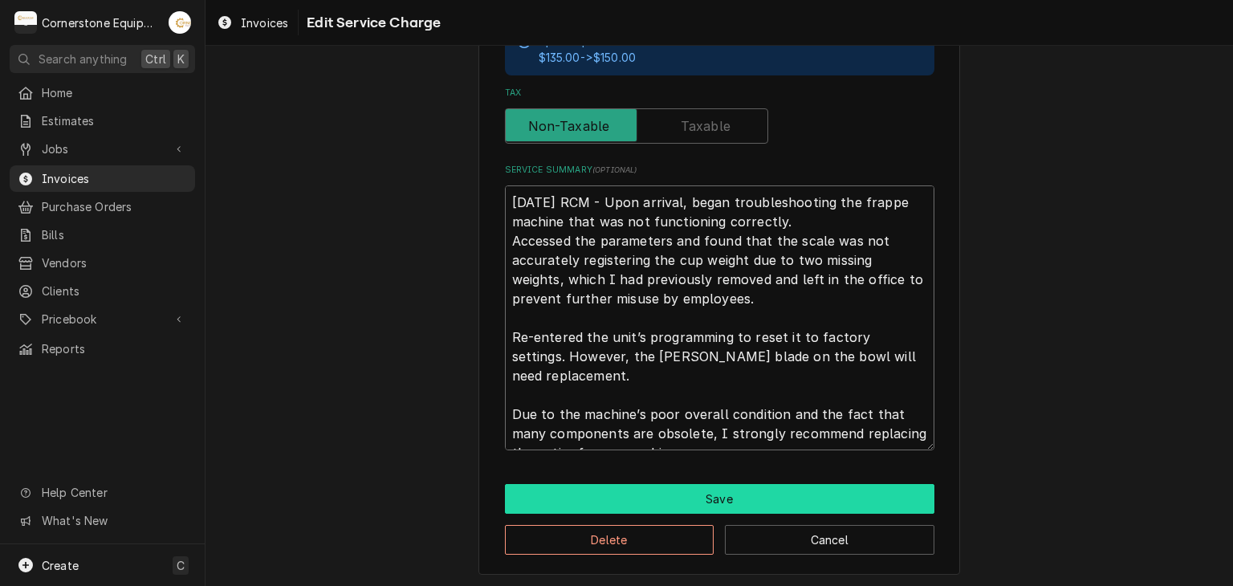
type textarea "8/12/25 RCM - Upon arrival, began troubleshooting the frappe machine that was n…"
click at [674, 499] on button "Save" at bounding box center [720, 499] width 430 height 30
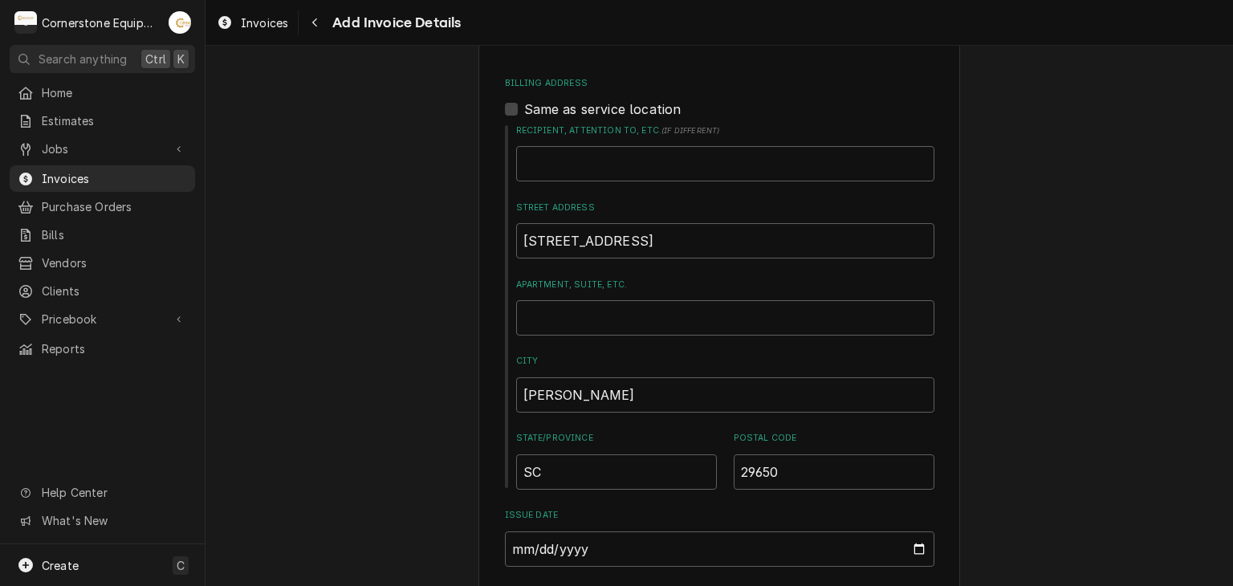
scroll to position [1426, 0]
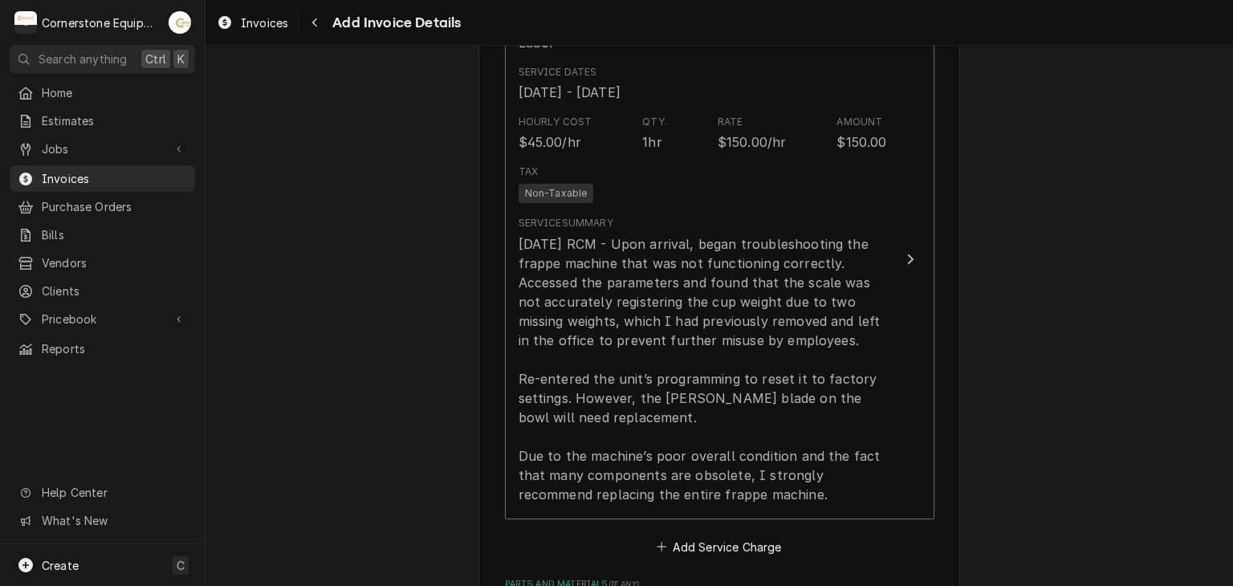
click at [365, 373] on div "Please provide the following information to create your invoice: Client Details…" at bounding box center [720, 274] width 1028 height 3274
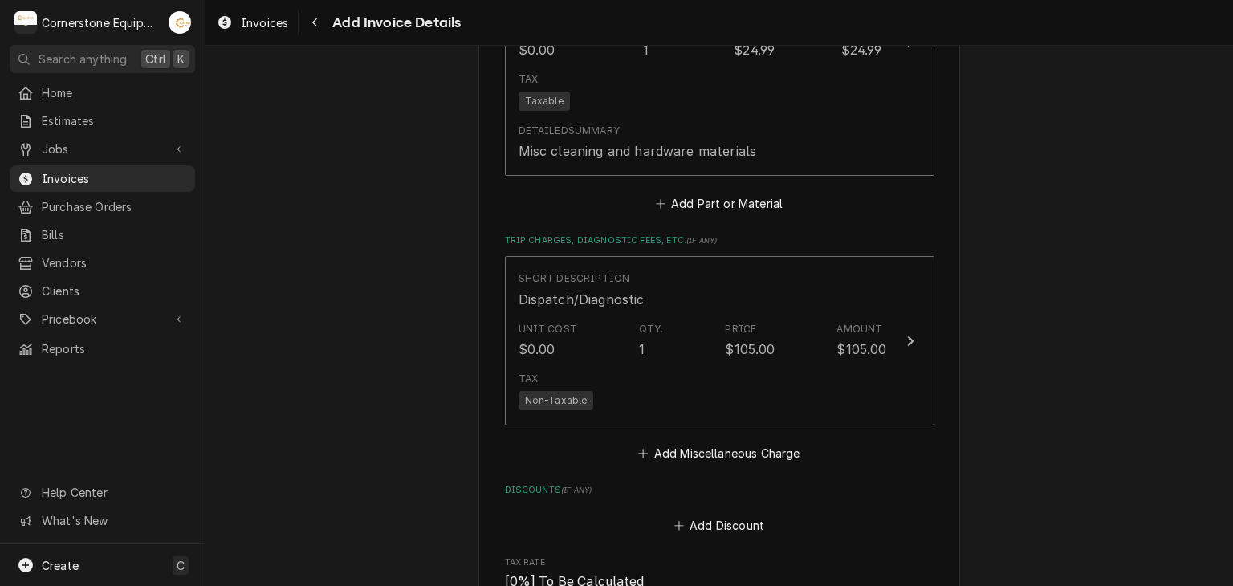
scroll to position [2293, 0]
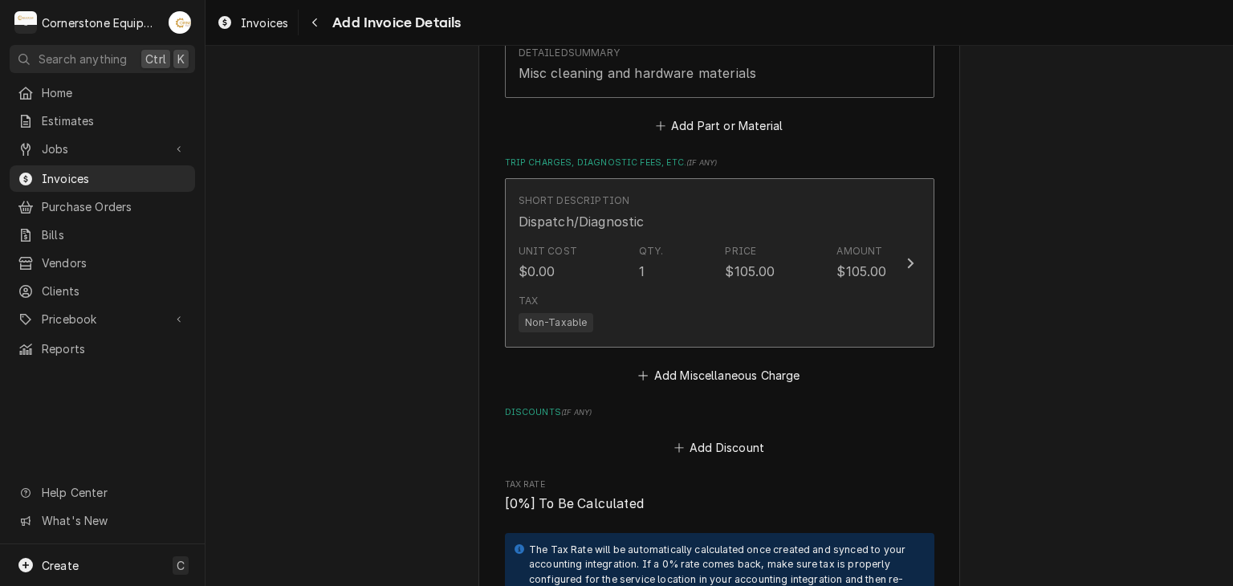
click at [736, 280] on div "Unit Cost $0.00 Qty. 1 Price $105.00 Amount $105.00" at bounding box center [703, 263] width 369 height 50
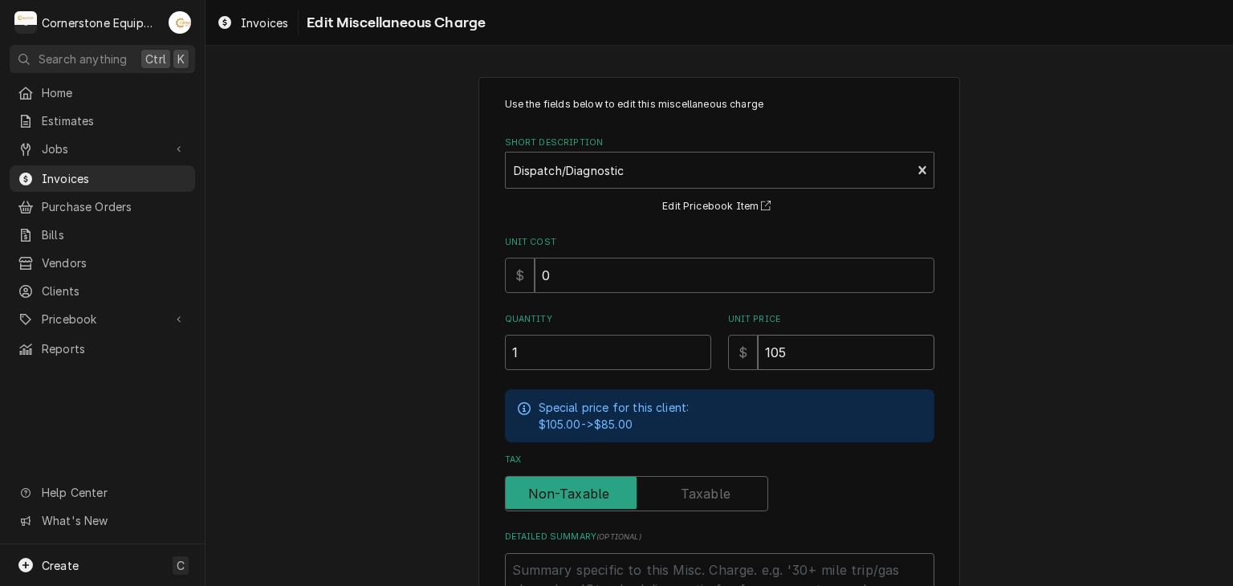
click at [793, 357] on input "105" at bounding box center [846, 352] width 177 height 35
type textarea "x"
type input "10"
type textarea "x"
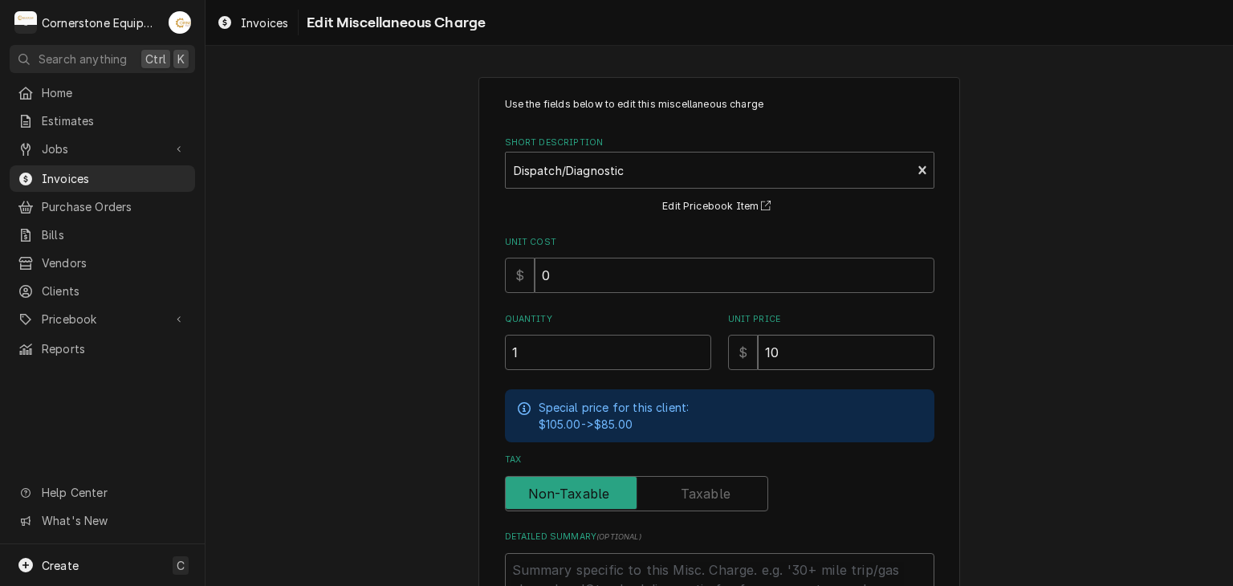
type input "1"
type textarea "x"
type input "8"
type textarea "x"
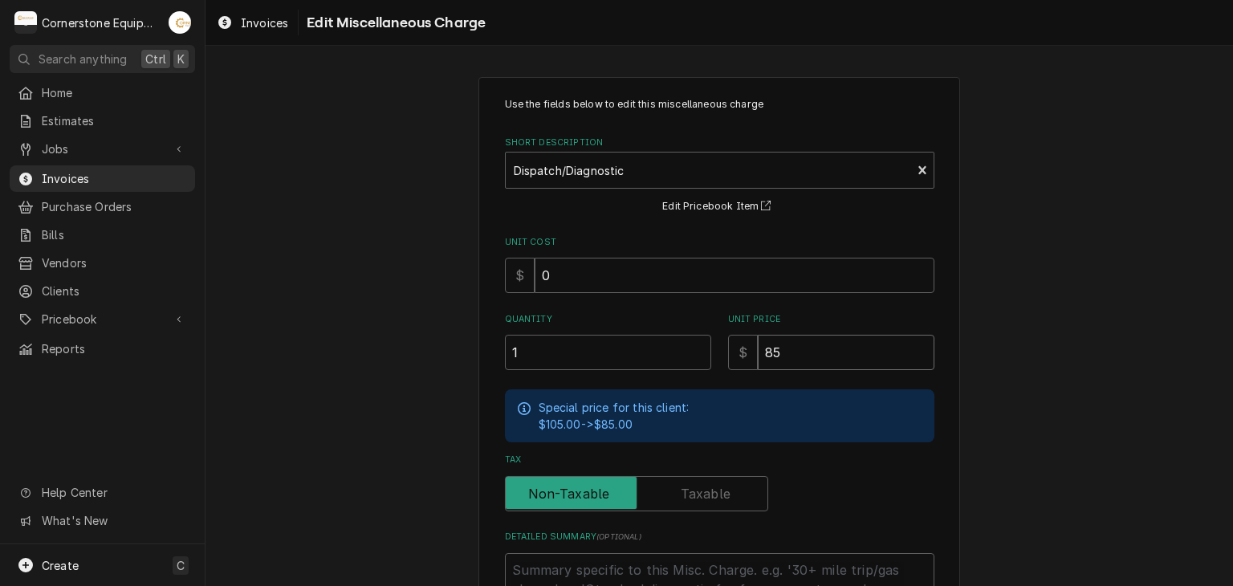
type input "85"
click at [414, 304] on div "Use the fields below to edit this miscellaneous charge Short Description Dispat…" at bounding box center [720, 413] width 1028 height 701
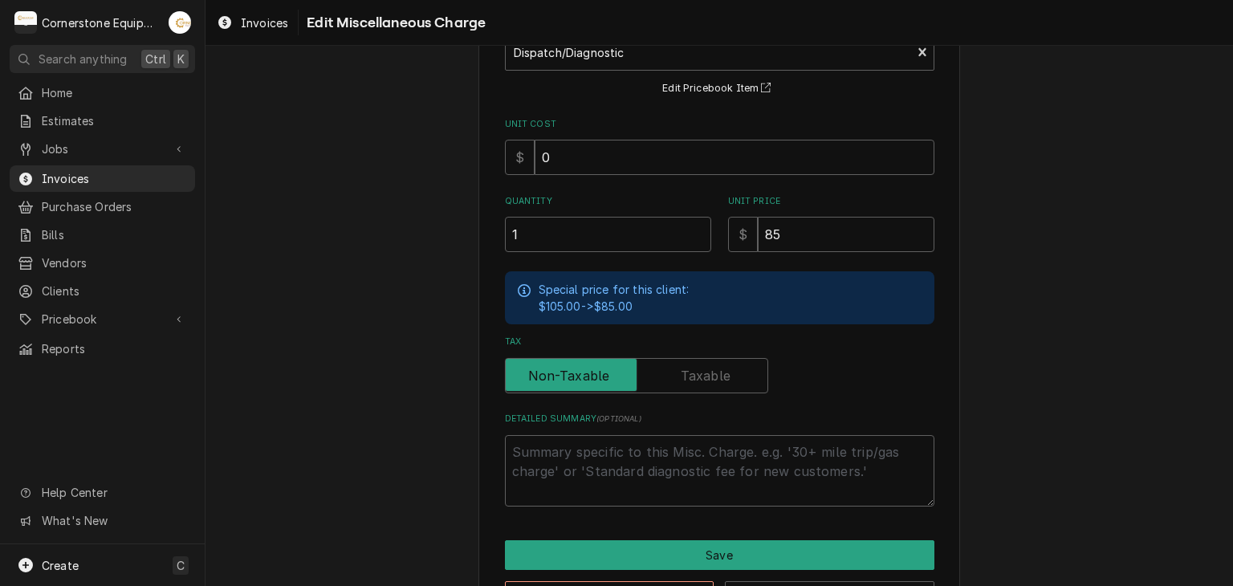
scroll to position [175, 0]
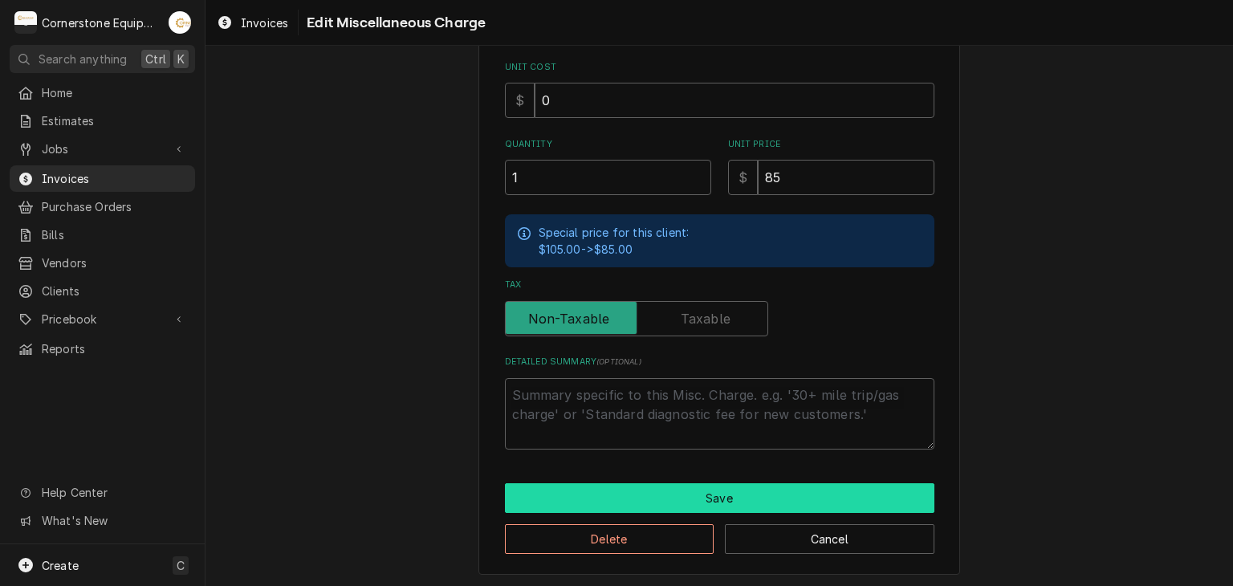
click at [679, 492] on button "Save" at bounding box center [720, 498] width 430 height 30
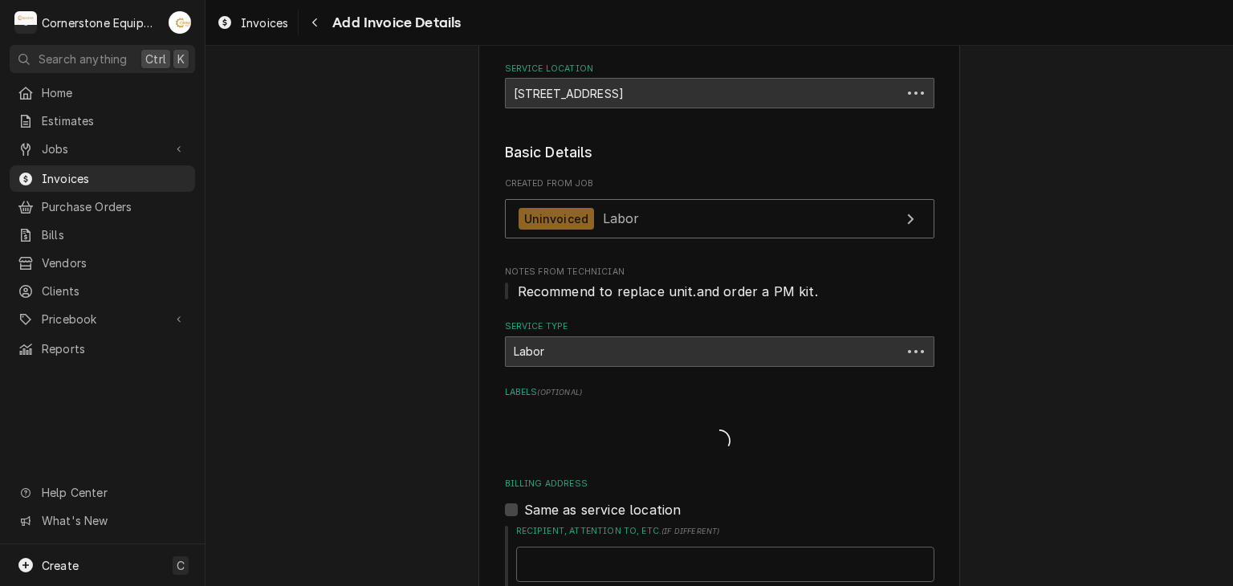
scroll to position [2178, 0]
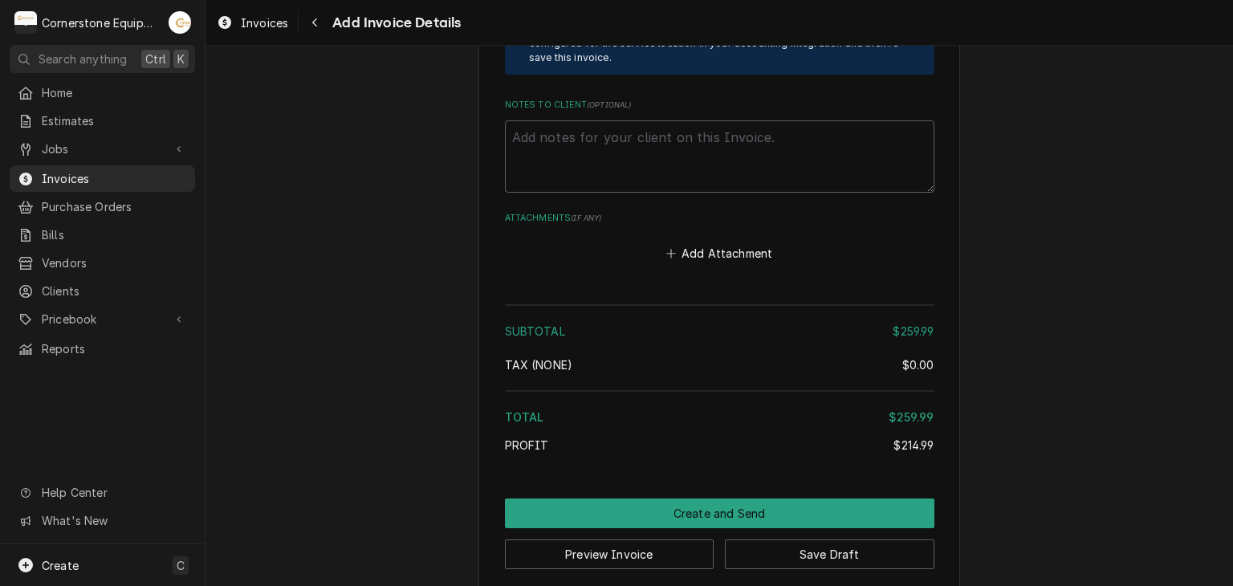
scroll to position [2746, 0]
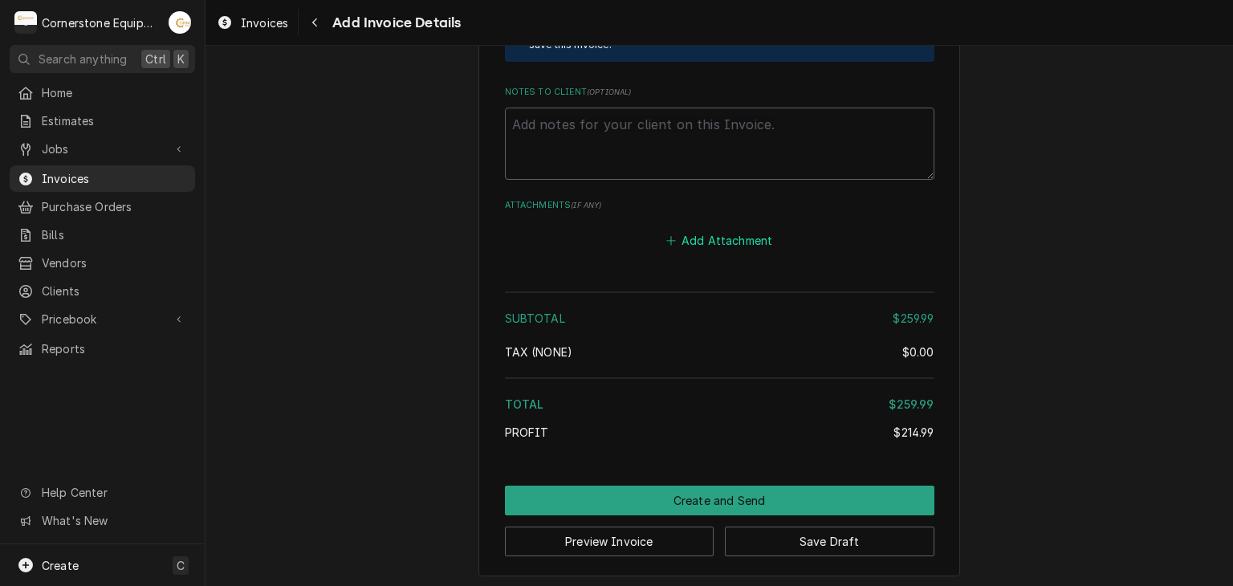
click at [691, 230] on button "Add Attachment" at bounding box center [719, 241] width 112 height 22
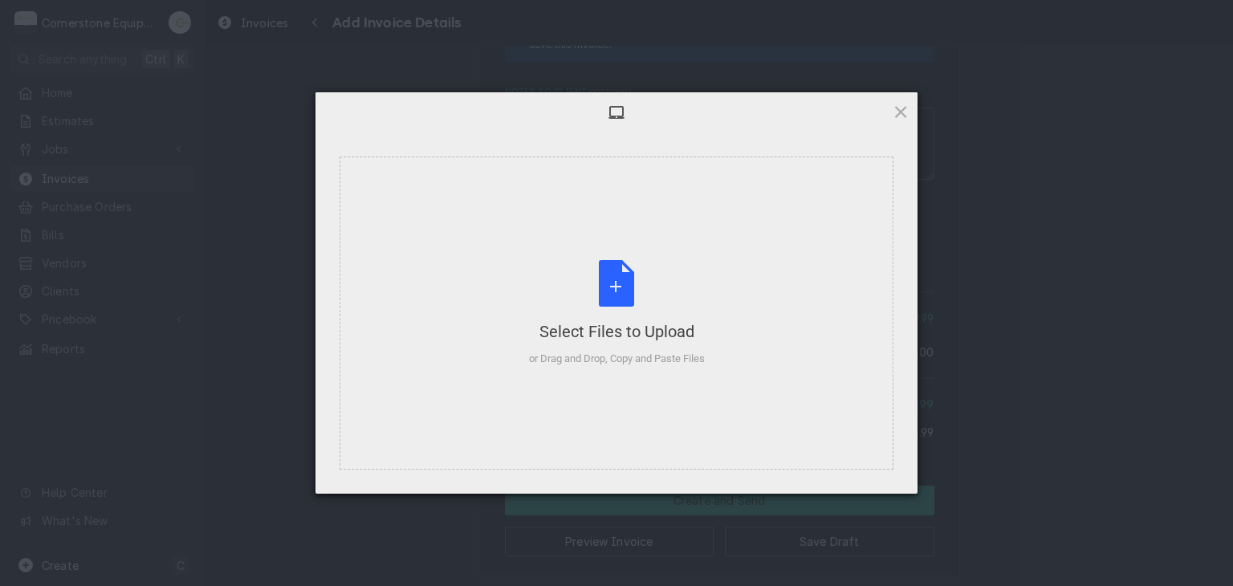
type textarea "x"
click at [544, 293] on div "Select Files to Upload or Drag and Drop, Copy and Paste Files" at bounding box center [617, 313] width 176 height 107
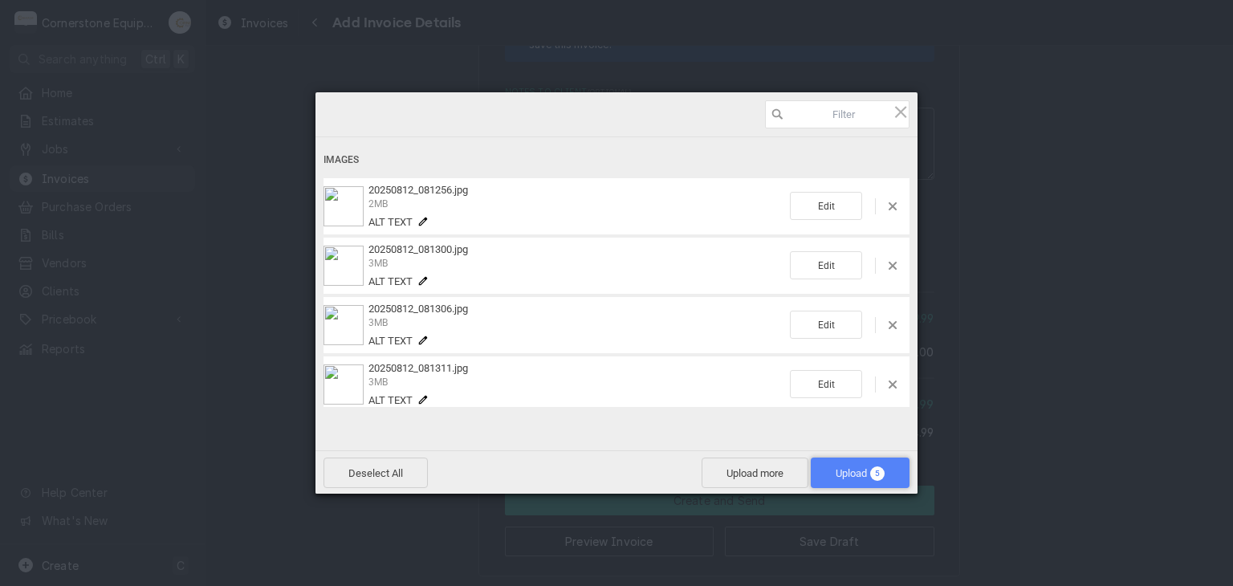
click at [836, 469] on span "Upload 5" at bounding box center [860, 473] width 49 height 12
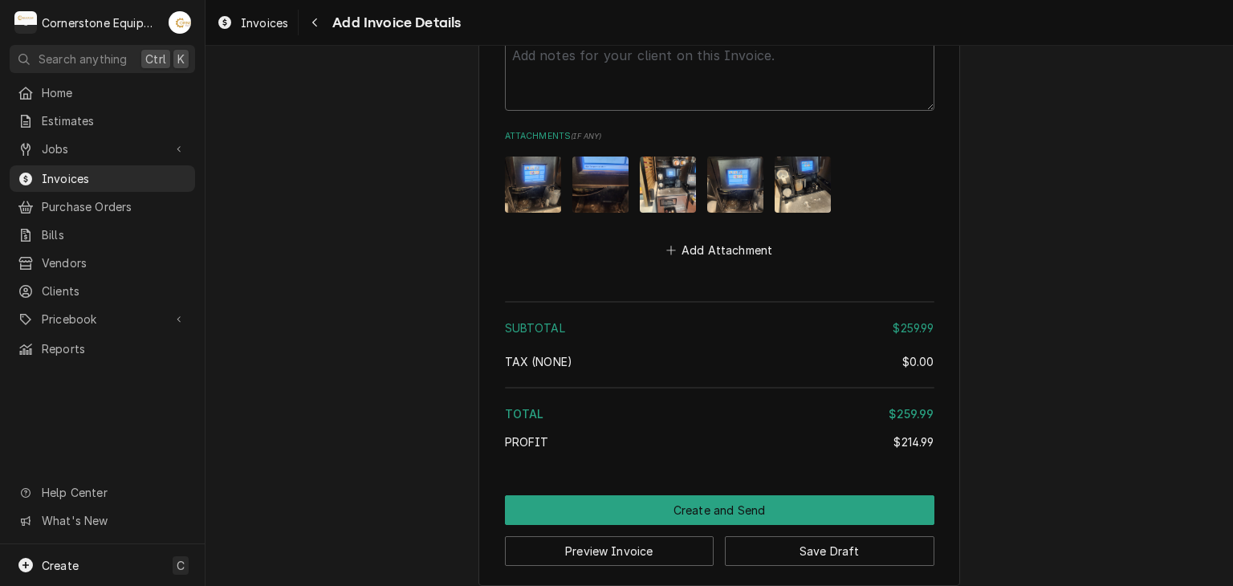
scroll to position [2824, 0]
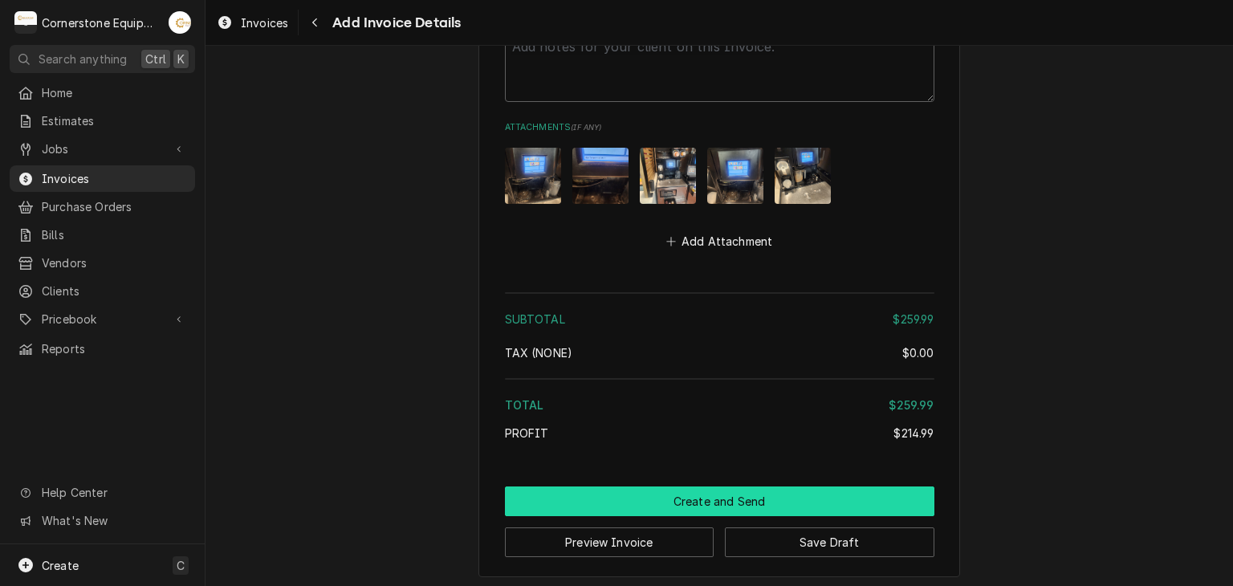
click at [718, 499] on button "Create and Send" at bounding box center [720, 502] width 430 height 30
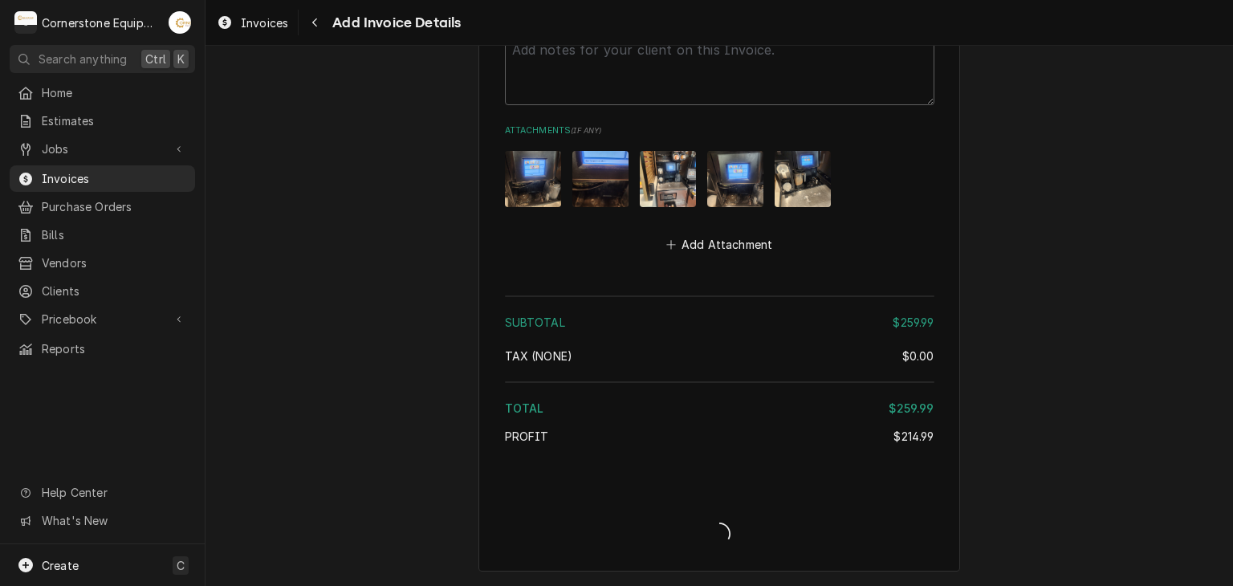
scroll to position [2817, 0]
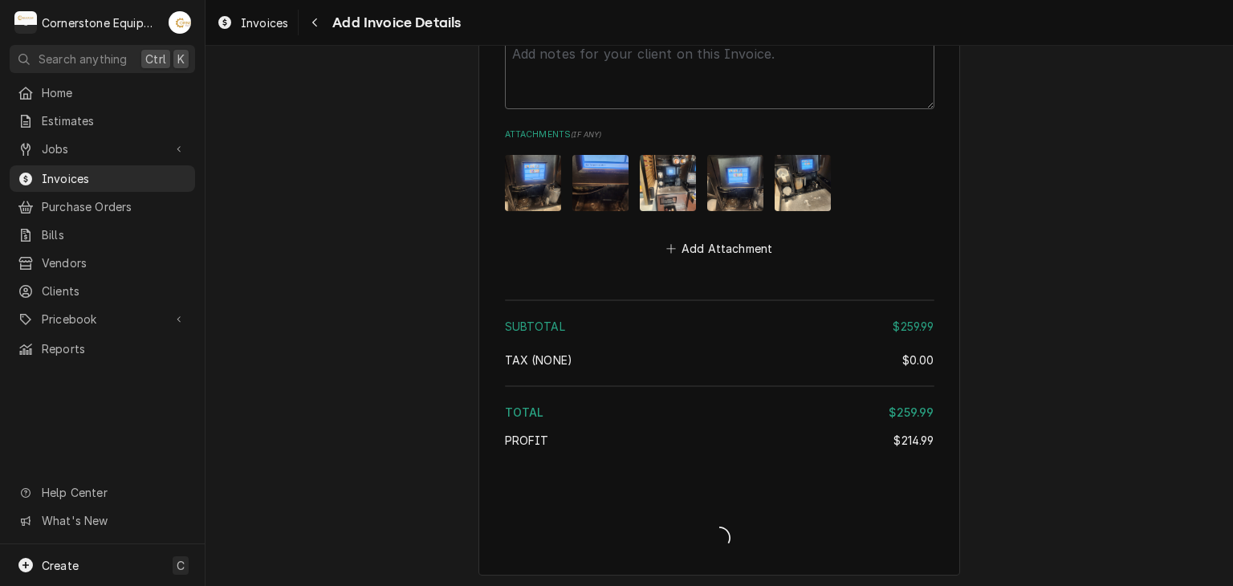
type textarea "x"
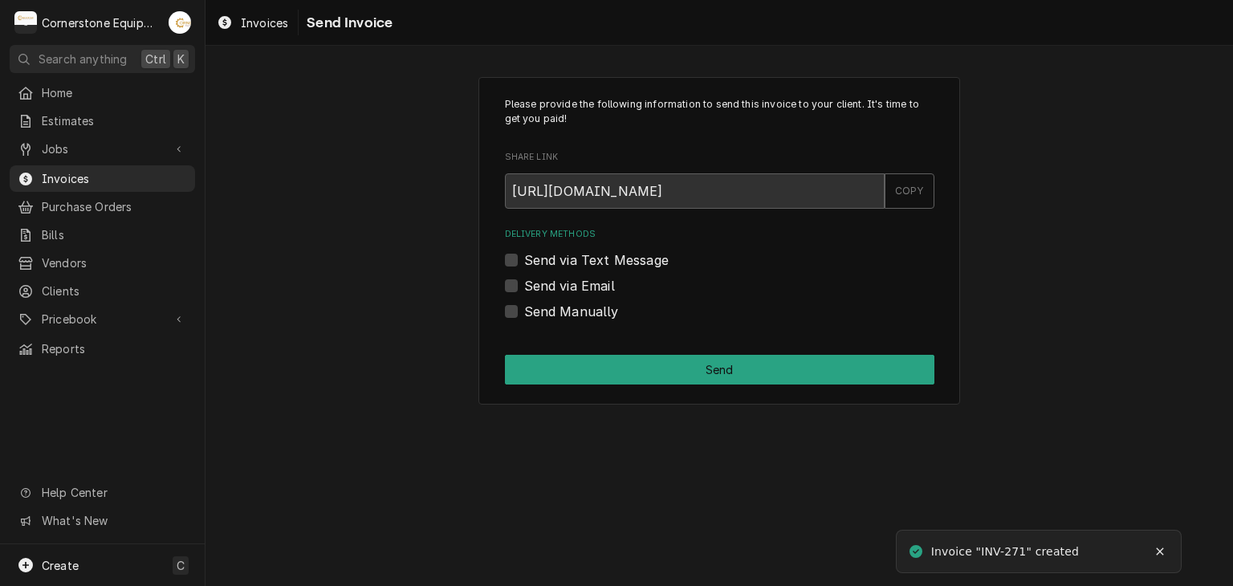
click at [576, 312] on label "Send Manually" at bounding box center [571, 311] width 95 height 19
click at [576, 312] on input "Send Manually" at bounding box center [739, 319] width 430 height 35
checkbox input "true"
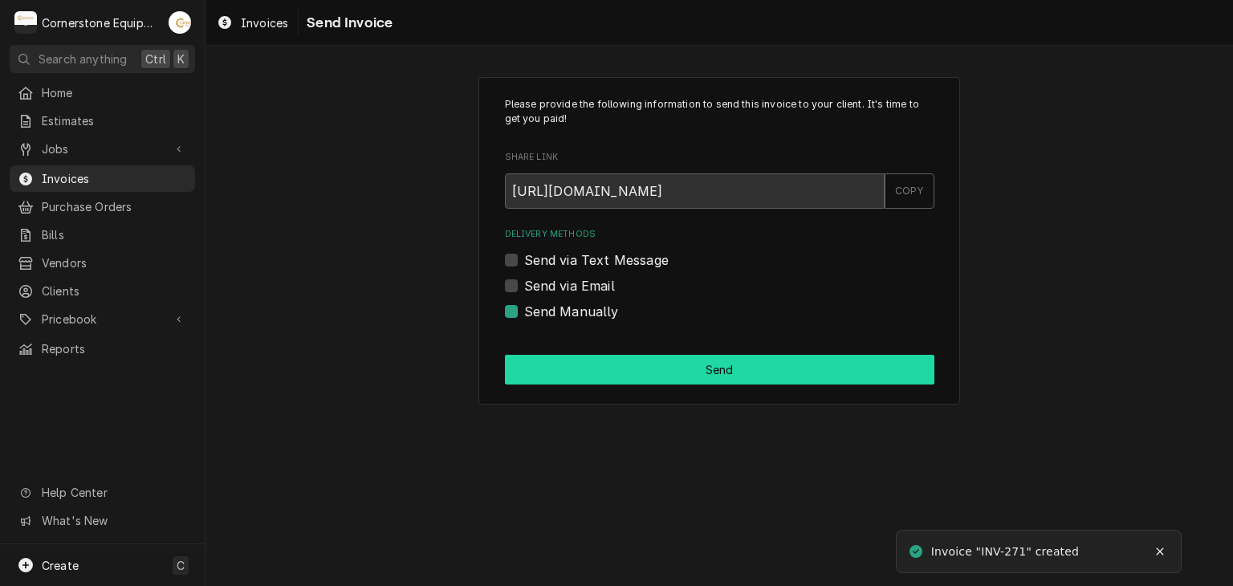
click at [742, 369] on button "Send" at bounding box center [720, 370] width 430 height 30
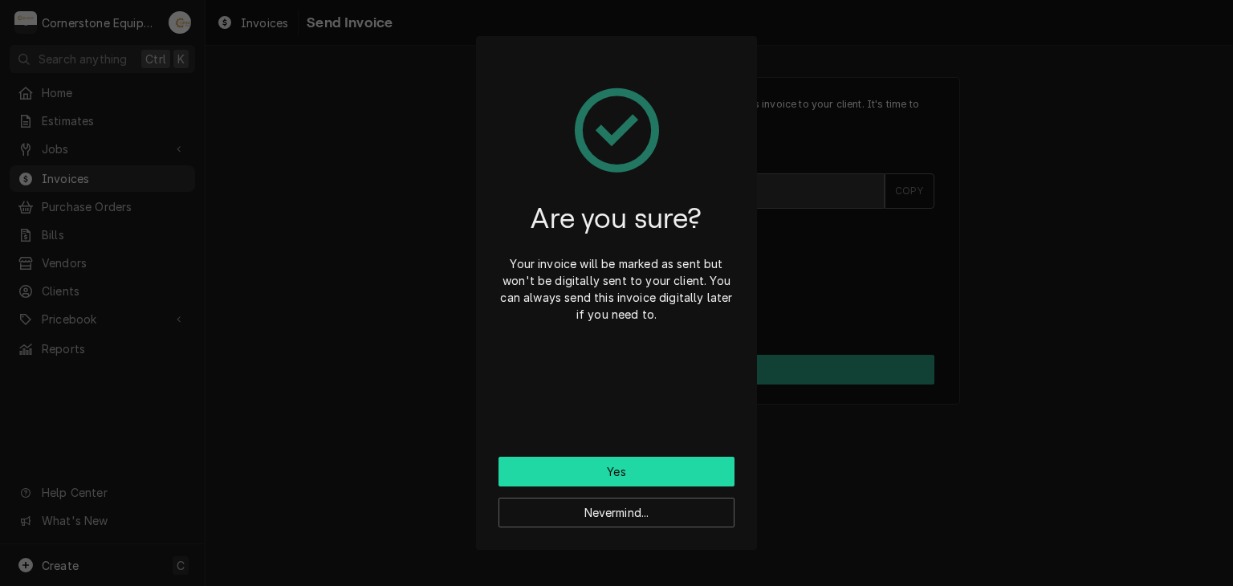
click at [617, 468] on button "Yes" at bounding box center [617, 472] width 236 height 30
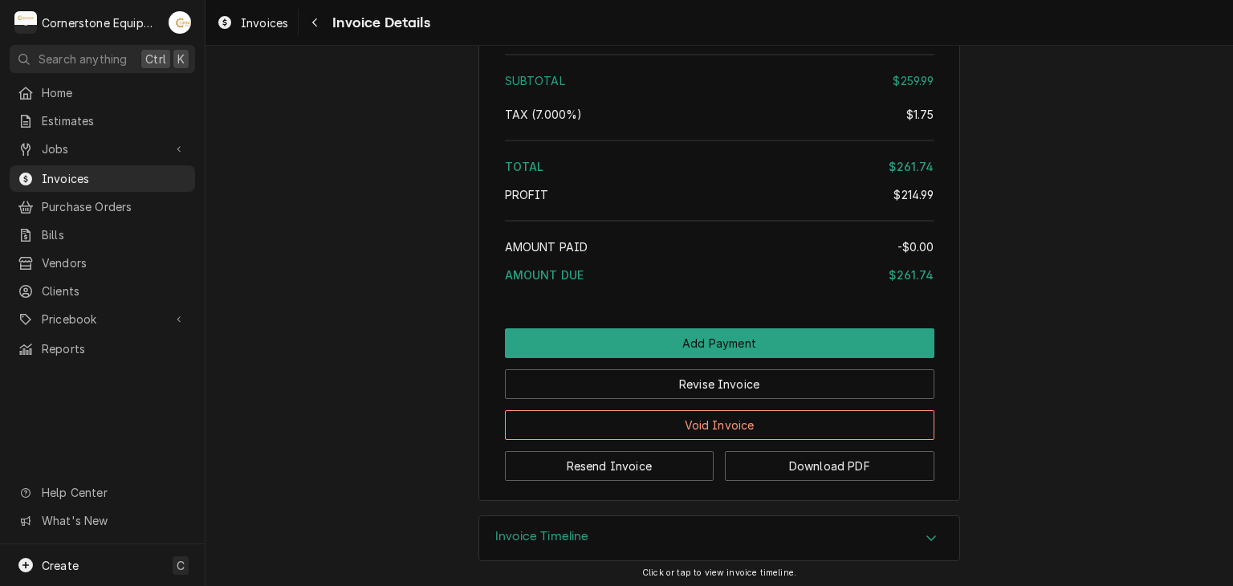
scroll to position [2152, 0]
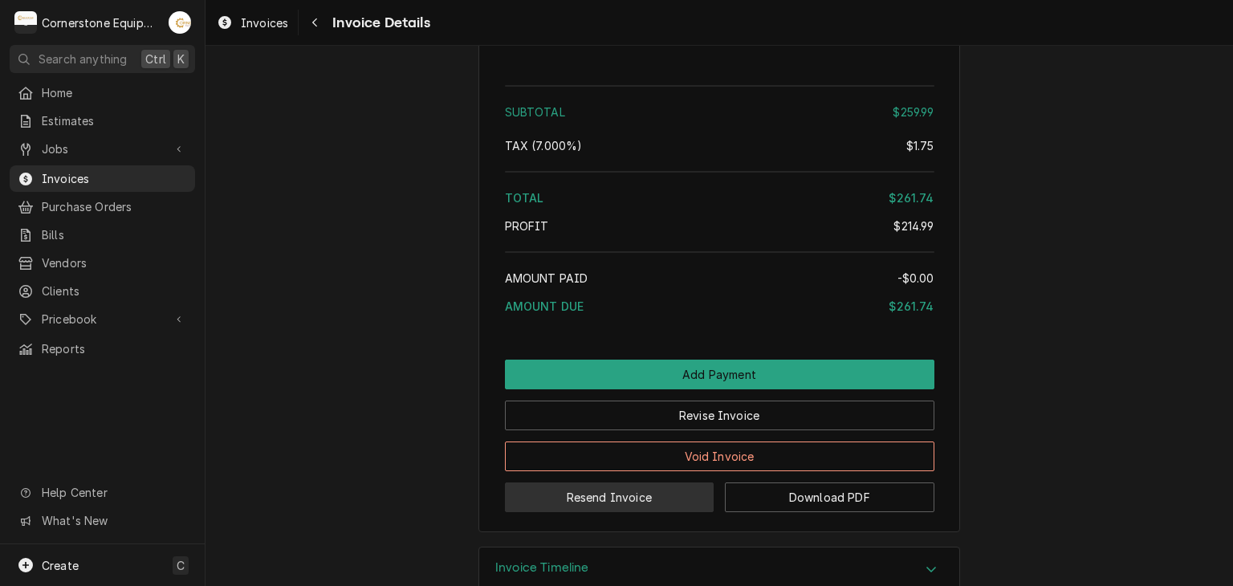
click at [642, 512] on button "Resend Invoice" at bounding box center [610, 498] width 210 height 30
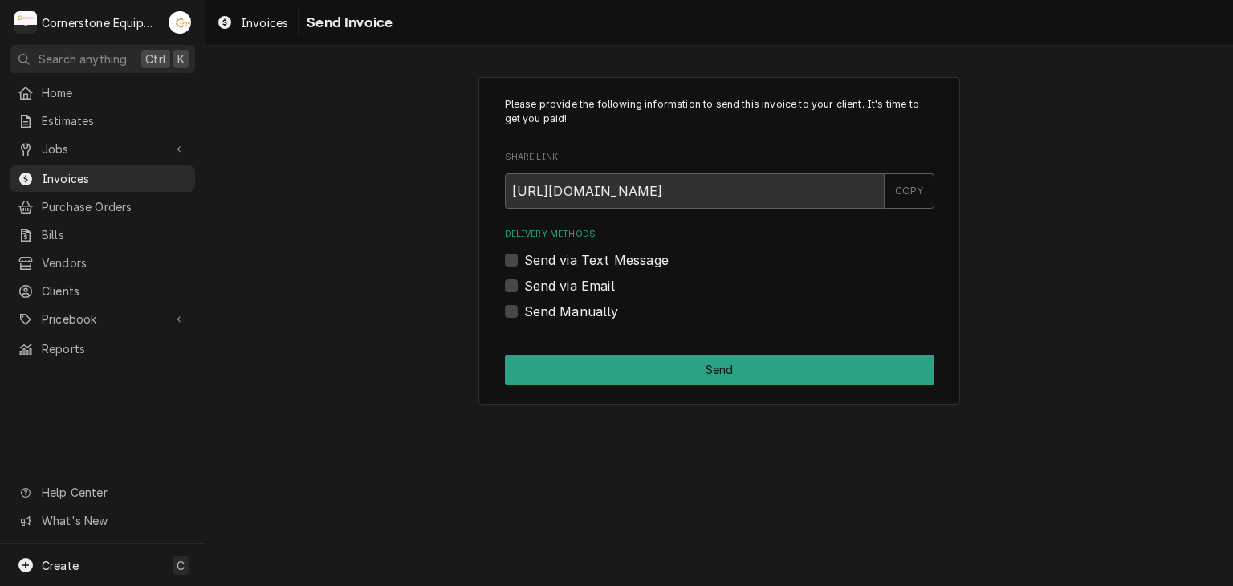
click at [606, 265] on label "Send via Text Message" at bounding box center [596, 260] width 145 height 19
click at [606, 265] on input "Send via Text Message" at bounding box center [739, 268] width 430 height 35
checkbox input "true"
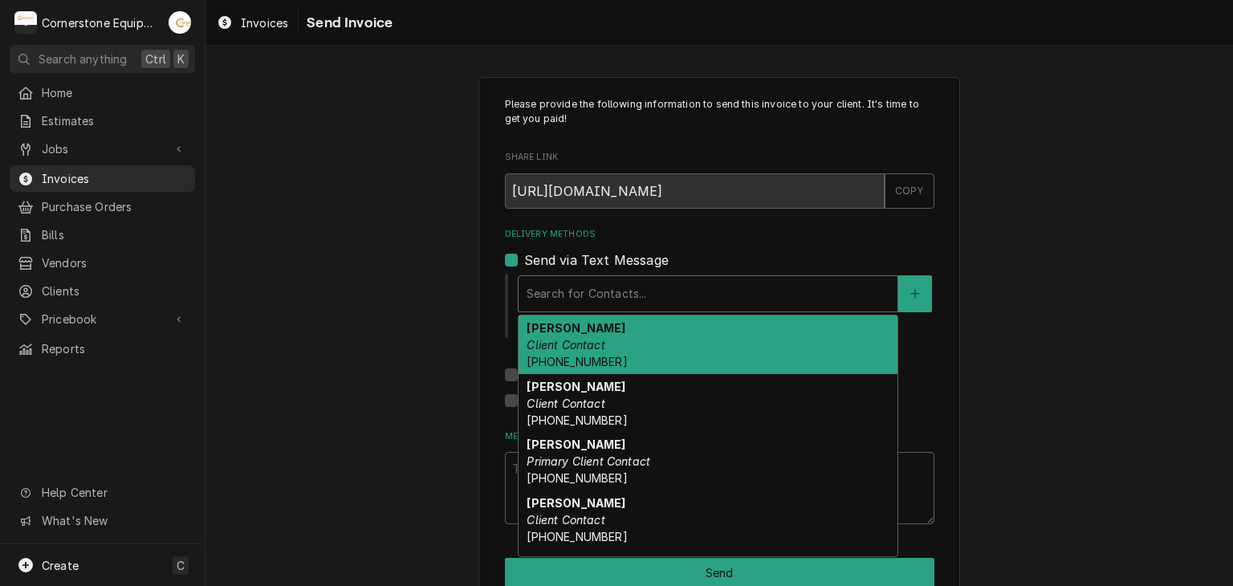
click at [578, 294] on div "Delivery Methods" at bounding box center [708, 293] width 363 height 29
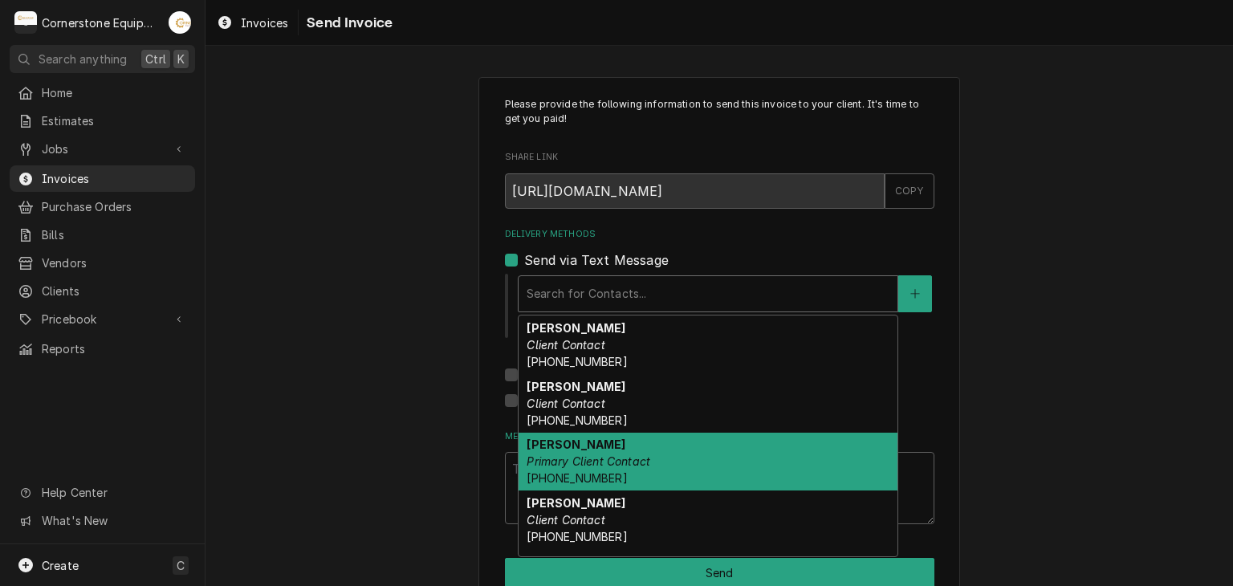
click at [546, 457] on em "Primary Client Contact" at bounding box center [589, 461] width 124 height 14
type textarea "x"
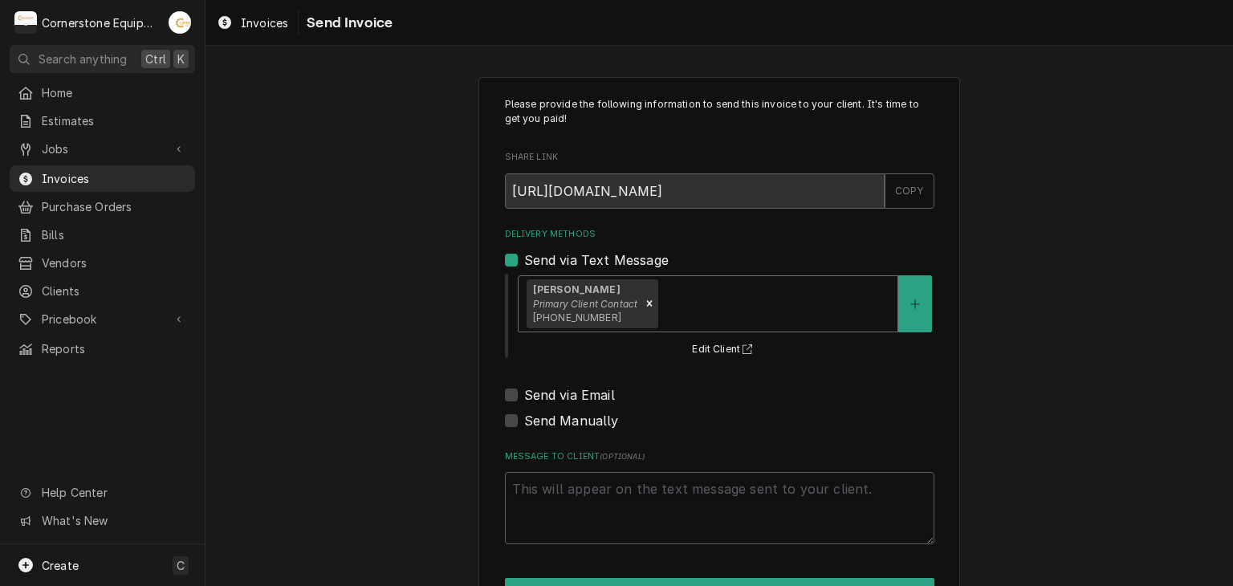
click at [556, 396] on label "Send via Email" at bounding box center [569, 394] width 91 height 19
click at [556, 396] on input "Send via Email" at bounding box center [739, 402] width 430 height 35
checkbox input "true"
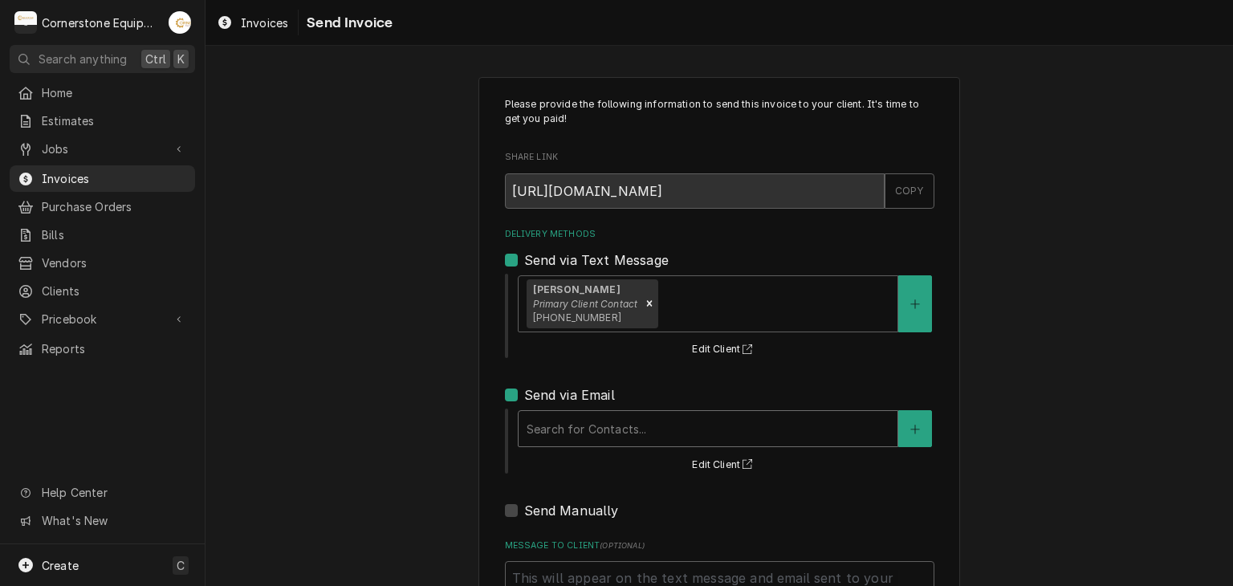
click at [566, 440] on div "Delivery Methods" at bounding box center [708, 428] width 363 height 29
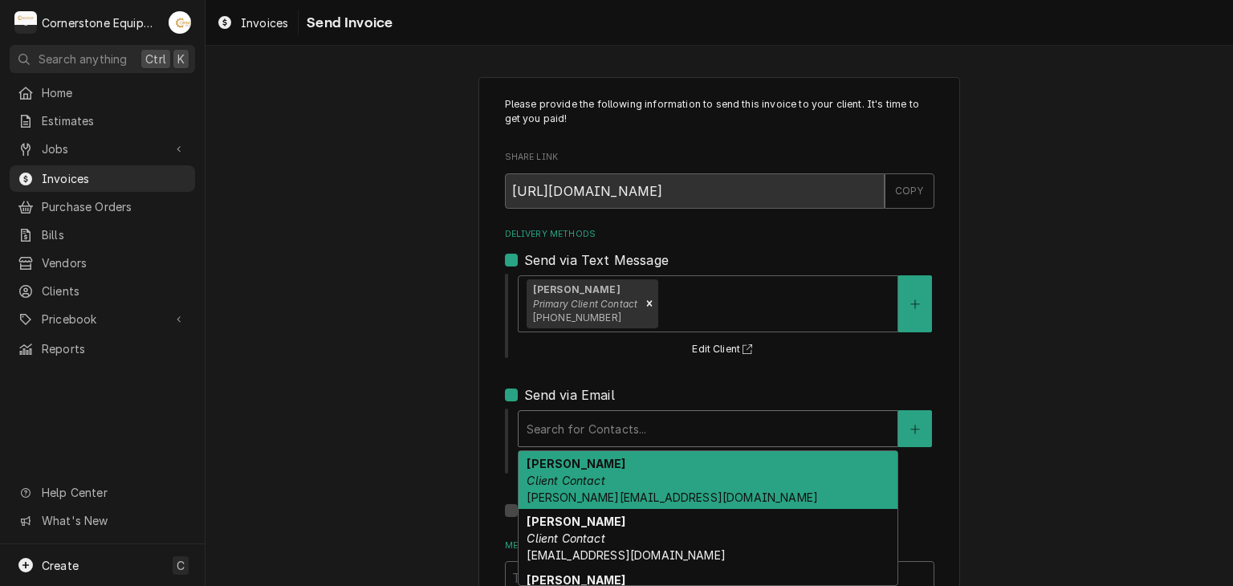
click at [549, 481] on em "Client Contact" at bounding box center [566, 481] width 78 height 14
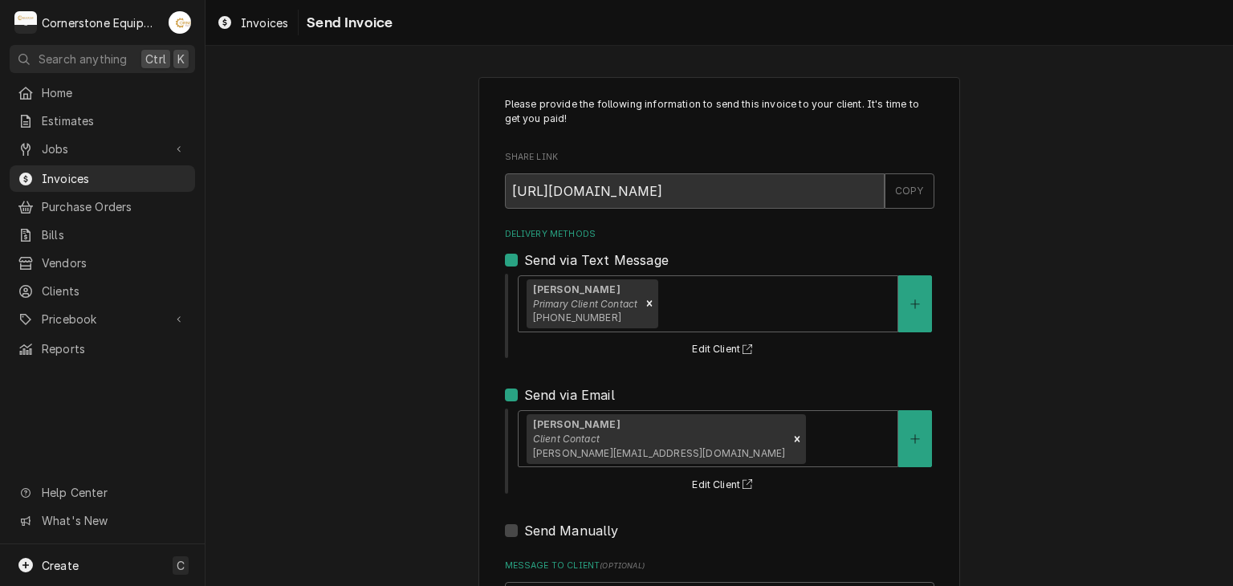
click at [422, 425] on div "Please provide the following information to send this invoice to your client. I…" at bounding box center [720, 407] width 1028 height 689
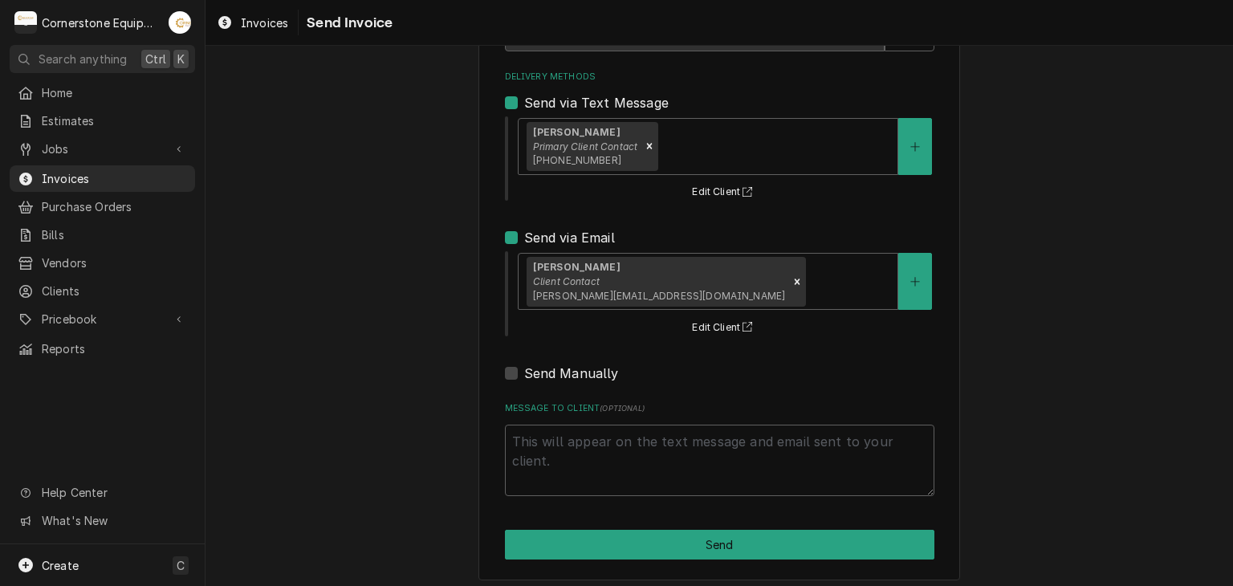
scroll to position [164, 0]
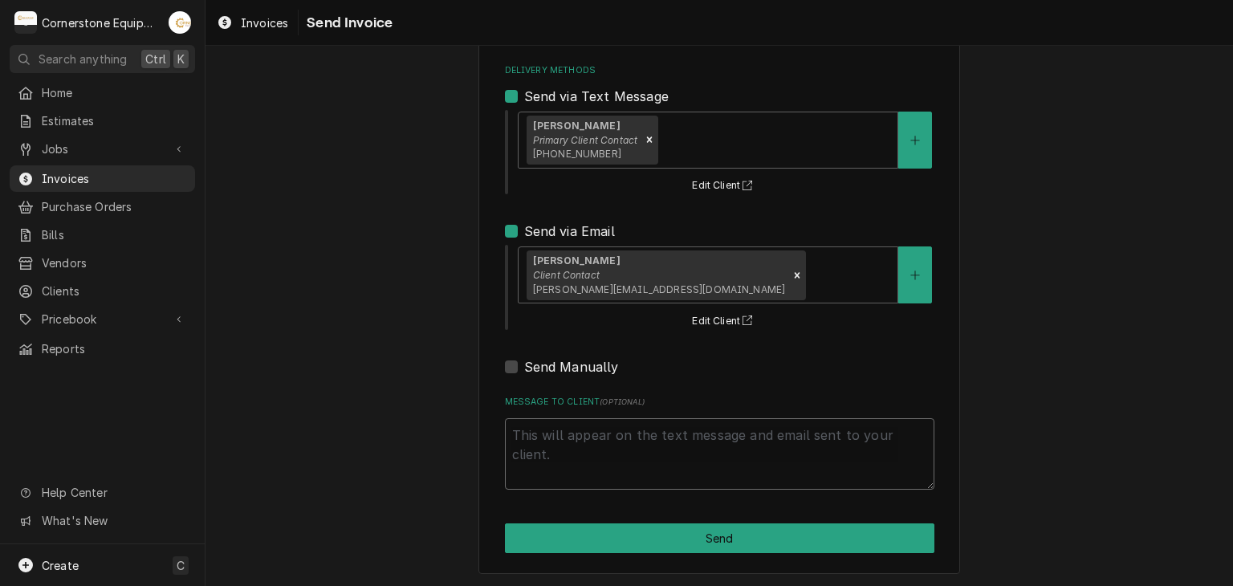
click at [565, 434] on textarea "Message to Client ( optional )" at bounding box center [720, 454] width 430 height 72
type textarea "x"
type textarea "T"
type textarea "x"
type textarea "Th"
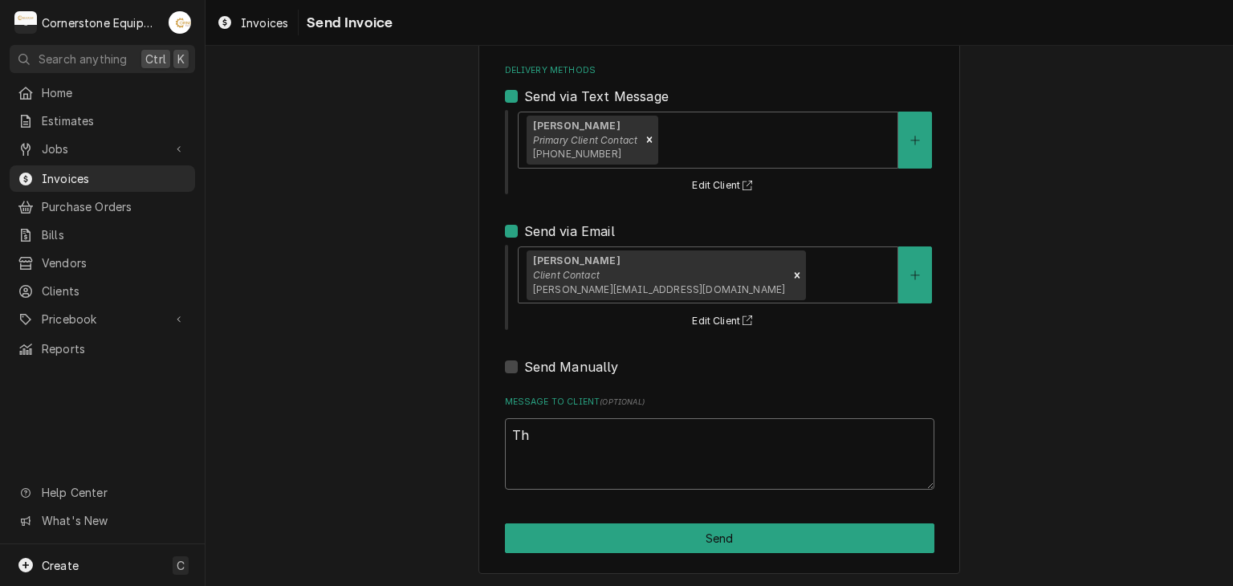
type textarea "x"
type textarea "Than"
type textarea "x"
type textarea "Thank"
type textarea "x"
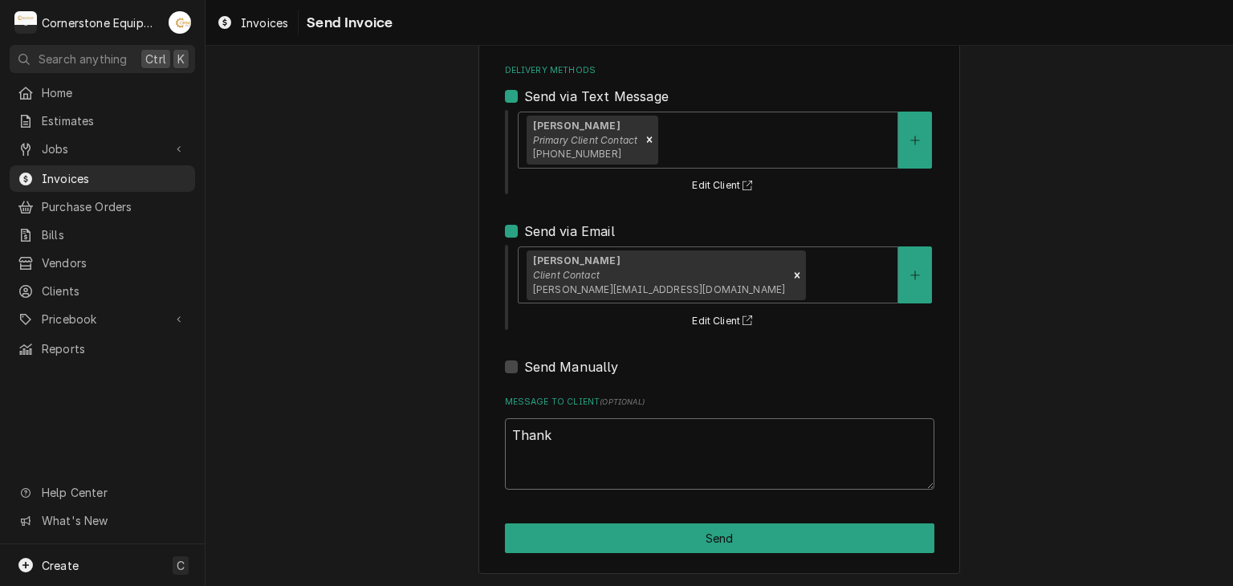
type textarea "Thank"
type textarea "x"
type textarea "Thank y"
type textarea "x"
type textarea "Thank yo"
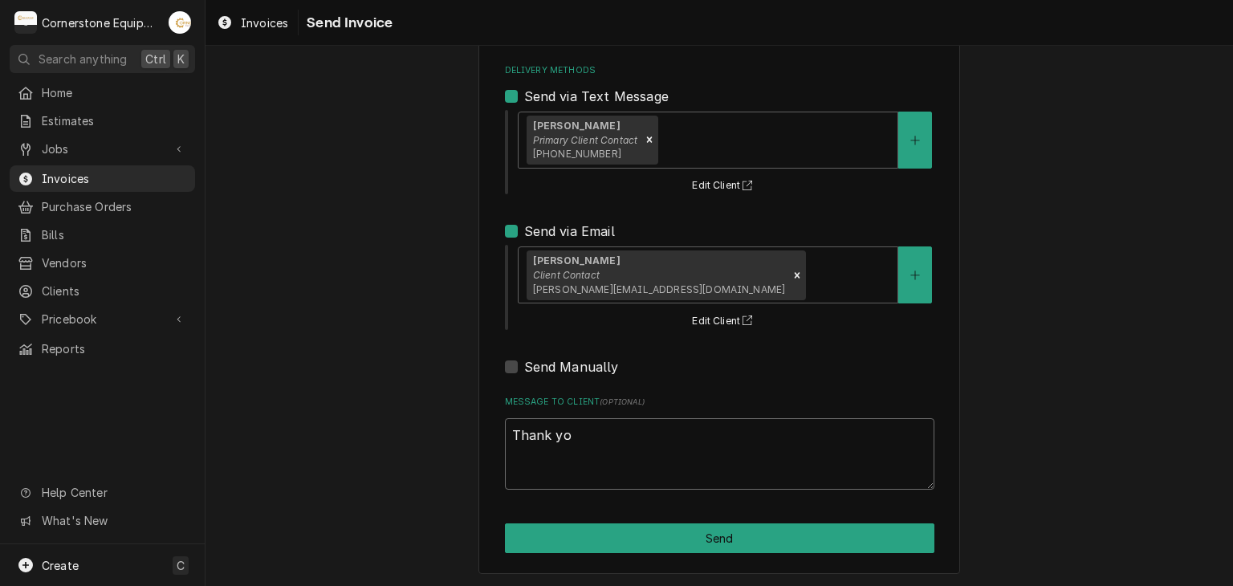
type textarea "x"
type textarea "Thank you"
type textarea "x"
type textarea "Thank you"
type textarea "x"
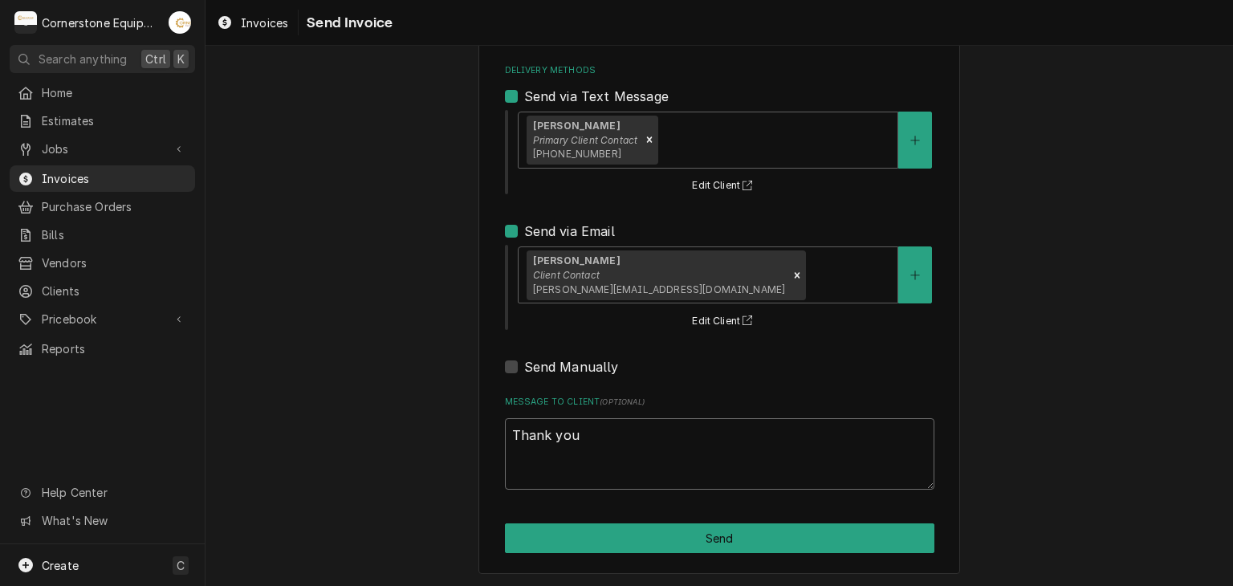
type textarea "Thank you f"
type textarea "x"
type textarea "Thank you fo"
type textarea "x"
type textarea "Thank you for"
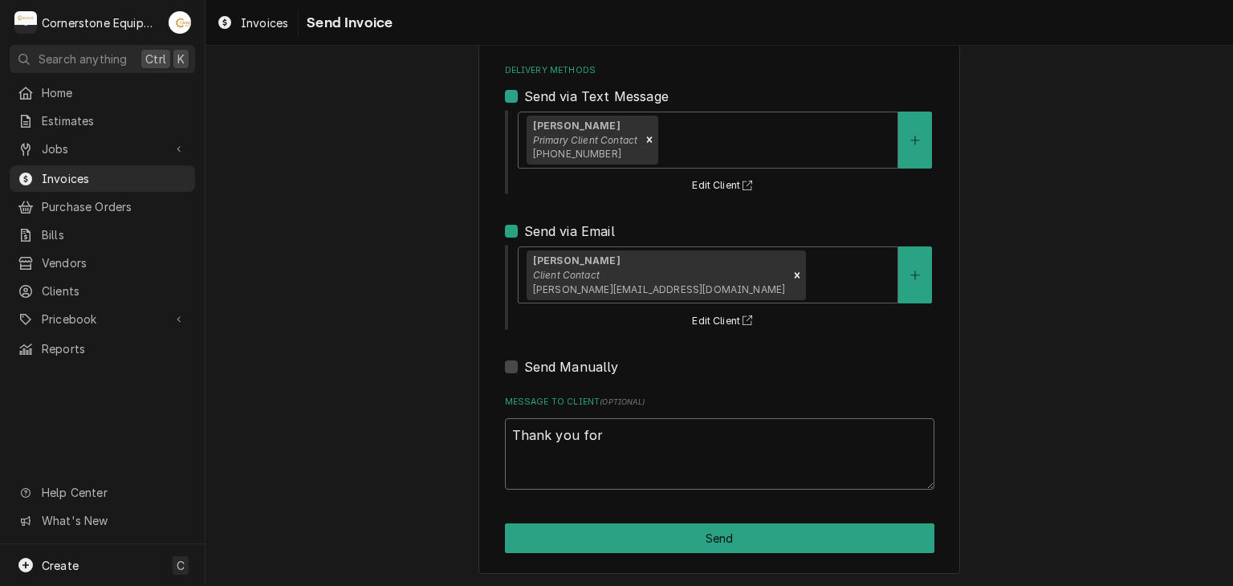
type textarea "x"
type textarea "Thank you for"
type textarea "x"
type textarea "Thank you for t"
type textarea "x"
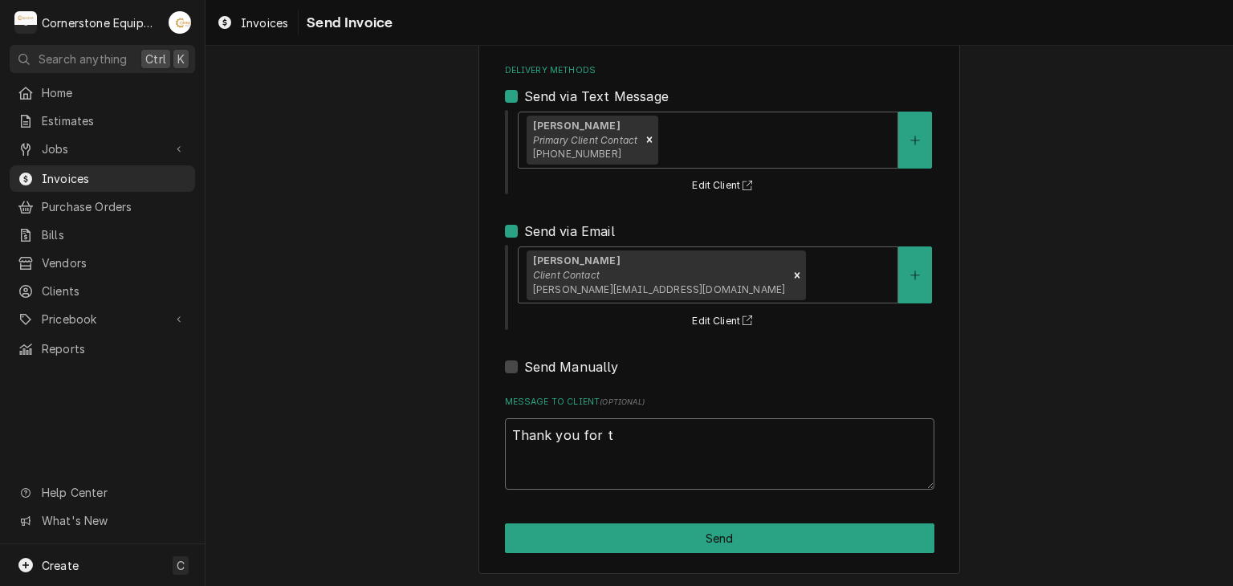
type textarea "Thank you for th"
type textarea "x"
type textarea "Thank you for the"
type textarea "x"
type textarea "Thank you for the"
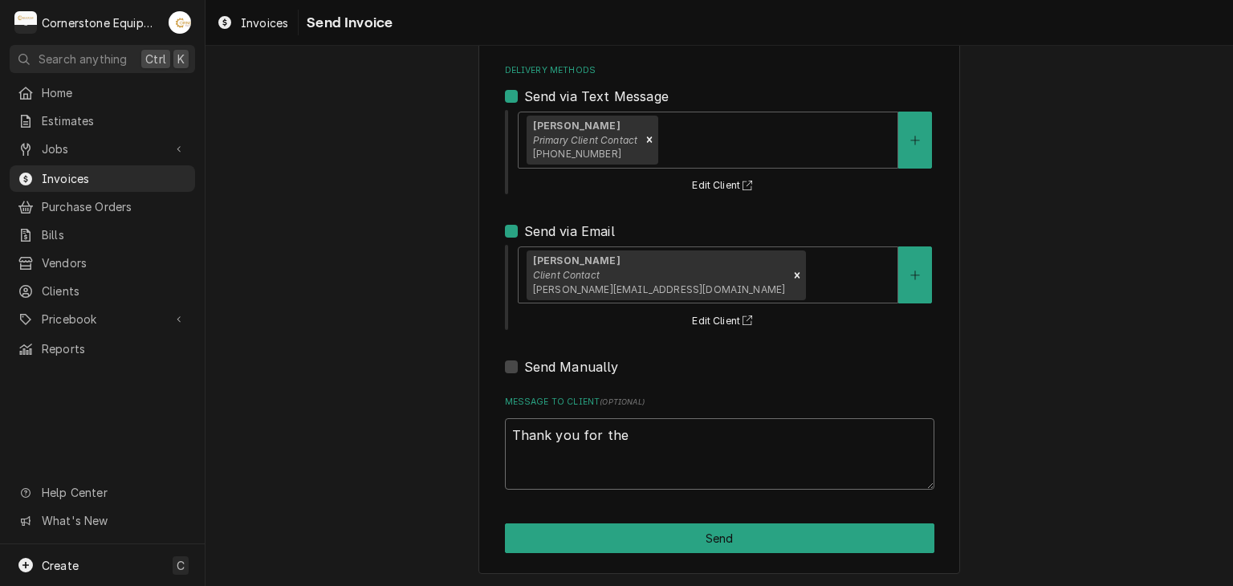
type textarea "x"
type textarea "Thank you for the o"
type textarea "x"
type textarea "Thank you for the op"
type textarea "x"
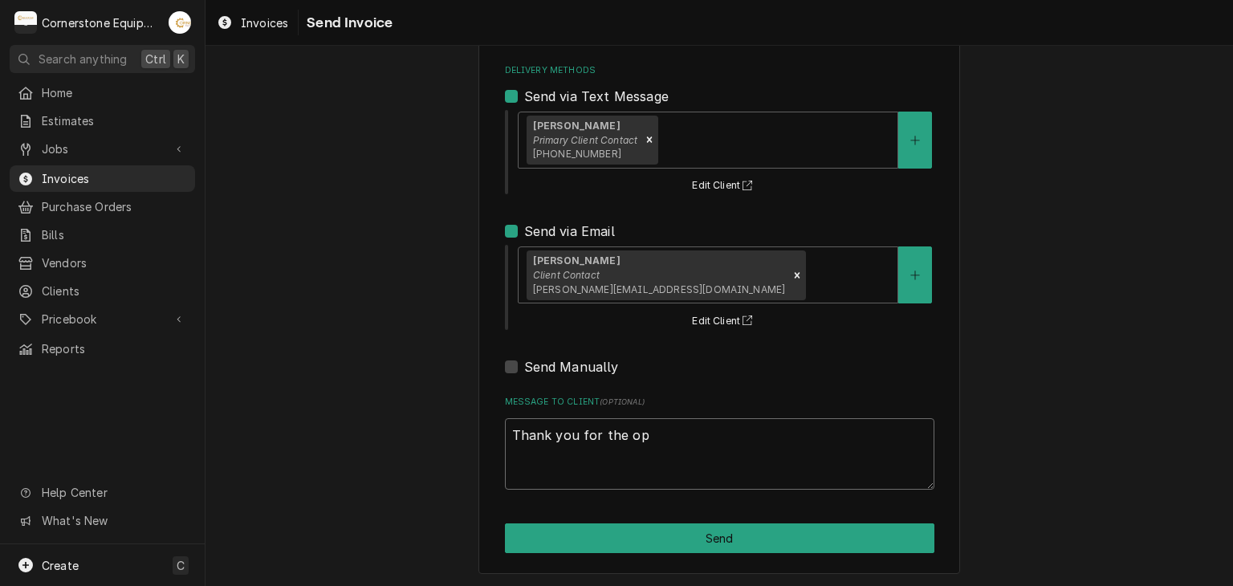
type textarea "Thank you for the opp"
type textarea "x"
type textarea "Thank you for the oppo"
type textarea "x"
type textarea "Thank you for the oppor"
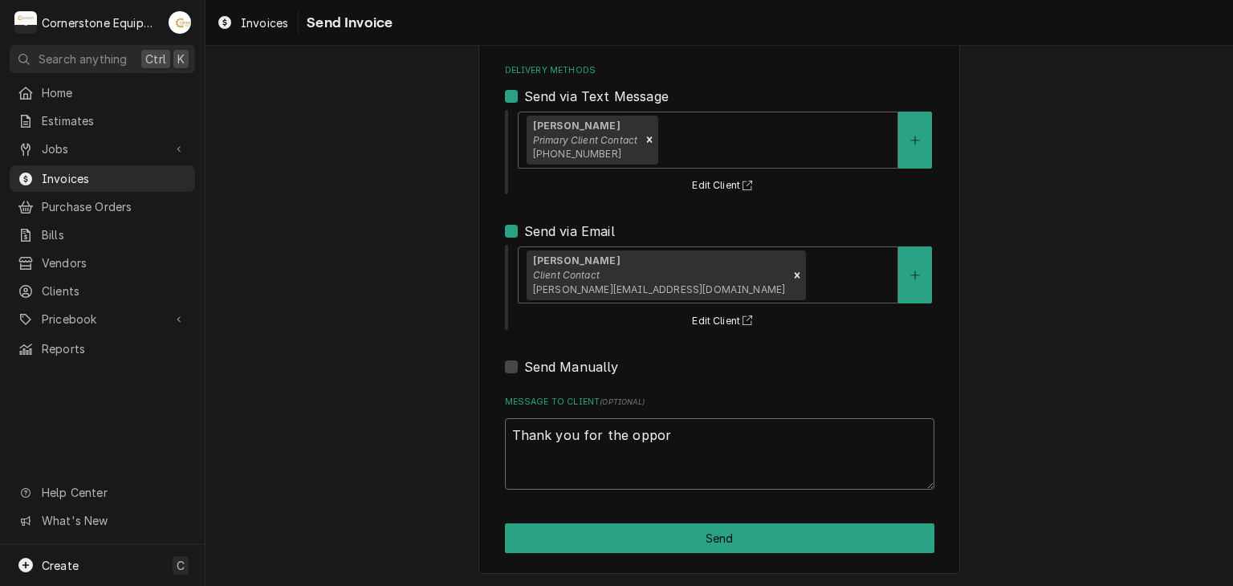
type textarea "x"
type textarea "Thank you for the opport"
type textarea "x"
type textarea "Thank you for the opportu"
type textarea "x"
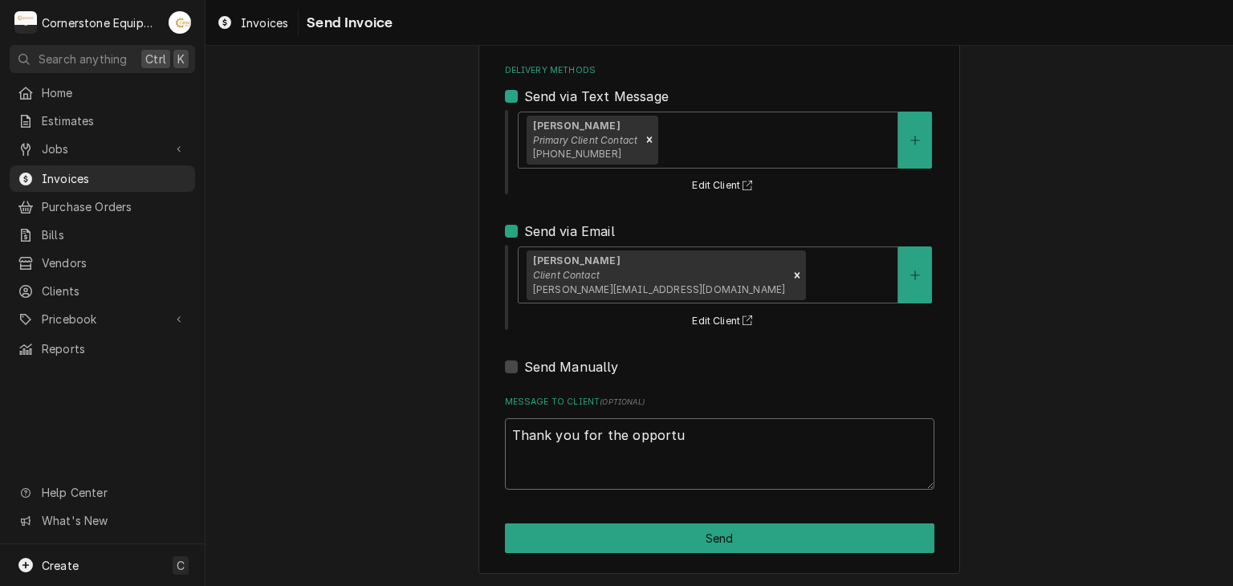
type textarea "Thank you for the opportun"
type textarea "x"
type textarea "Thank you for the opportuni"
type textarea "x"
type textarea "Thank you for the opportunit"
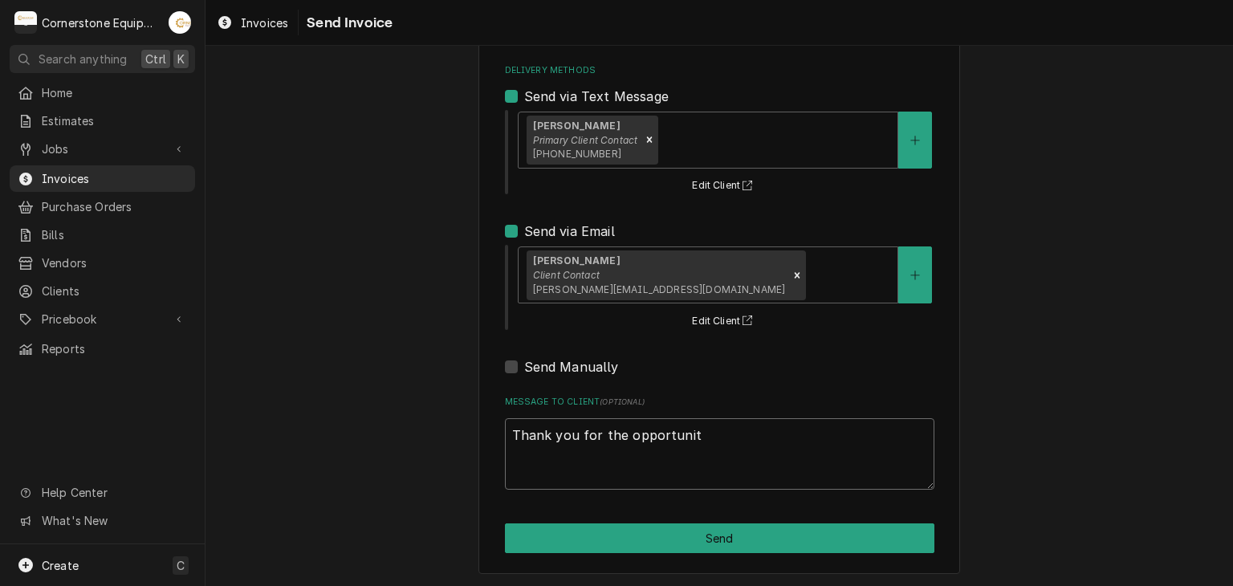
type textarea "x"
type textarea "Thank you for the opportunity"
type textarea "x"
type textarea "Thank you for the opportunity"
type textarea "x"
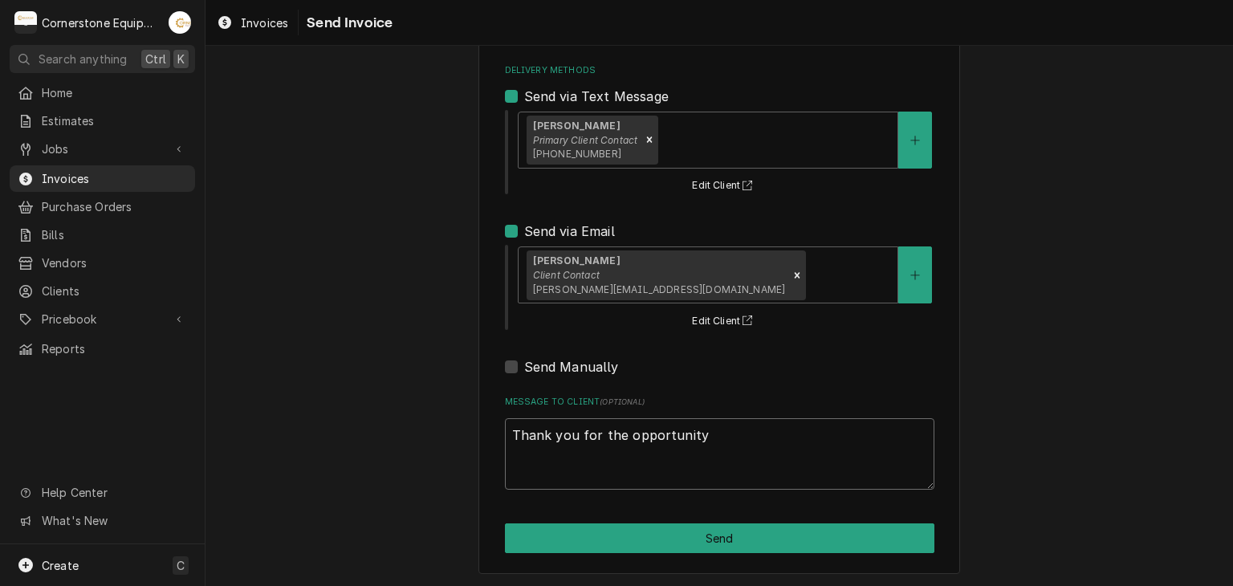
type textarea "Thank you for the opportunity t"
type textarea "x"
type textarea "Thank you for the opportunity to"
type textarea "x"
type textarea "Thank you for the opportunity to"
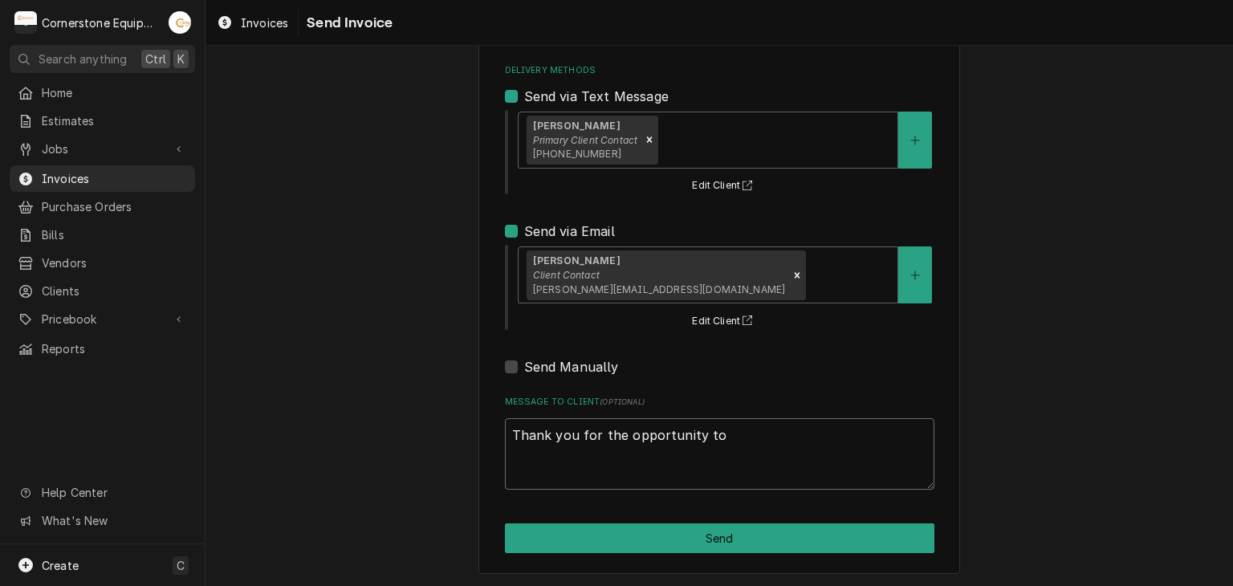
type textarea "x"
type textarea "Thank you for the opportunity to b"
type textarea "x"
type textarea "Thank you for the opportunity to be"
type textarea "x"
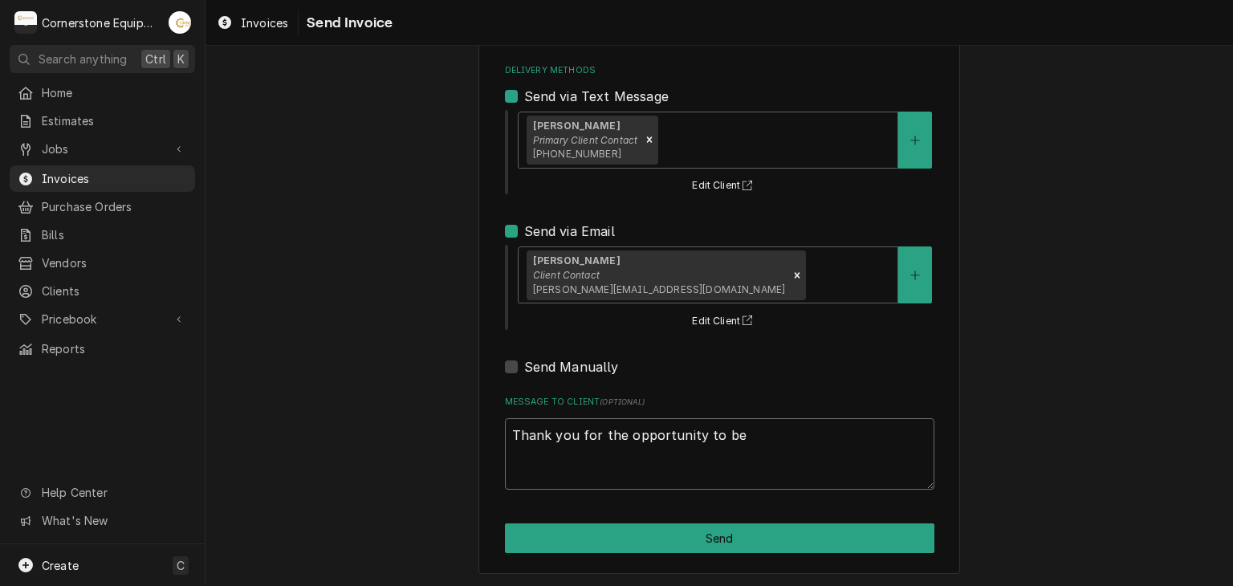
type textarea "Thank you for the opportunity to be"
type textarea "x"
type textarea "Thank you for the opportunity to be o"
type textarea "x"
type textarea "Thank you for the opportunity to be of"
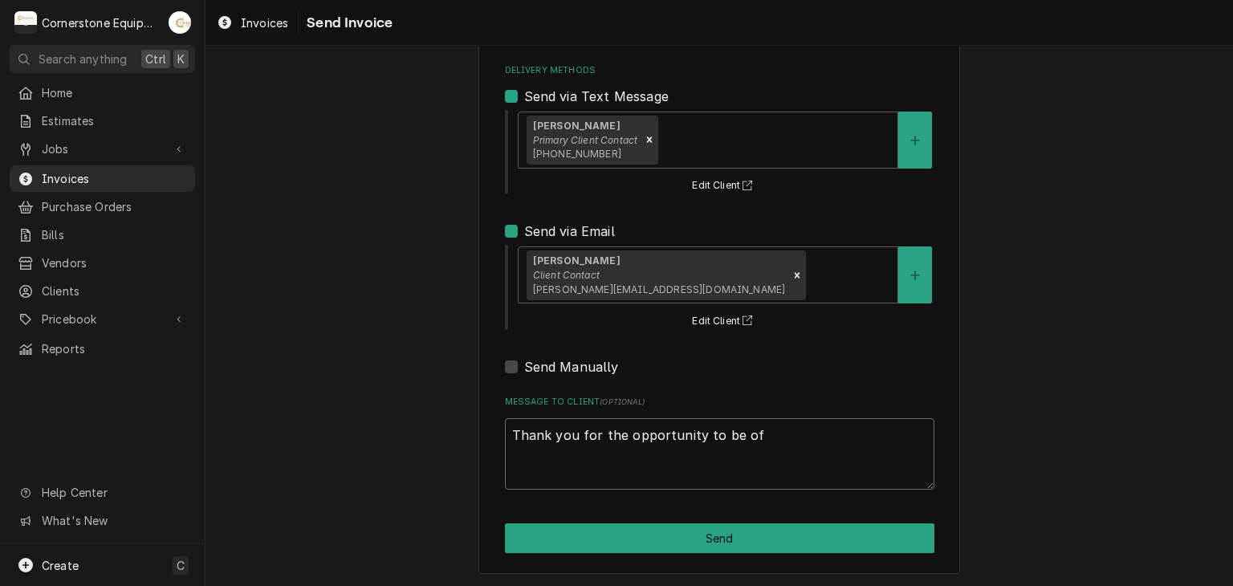
type textarea "x"
type textarea "Thank you for the opportunity to be of"
type textarea "x"
type textarea "Thank you for the opportunity to be of s"
type textarea "x"
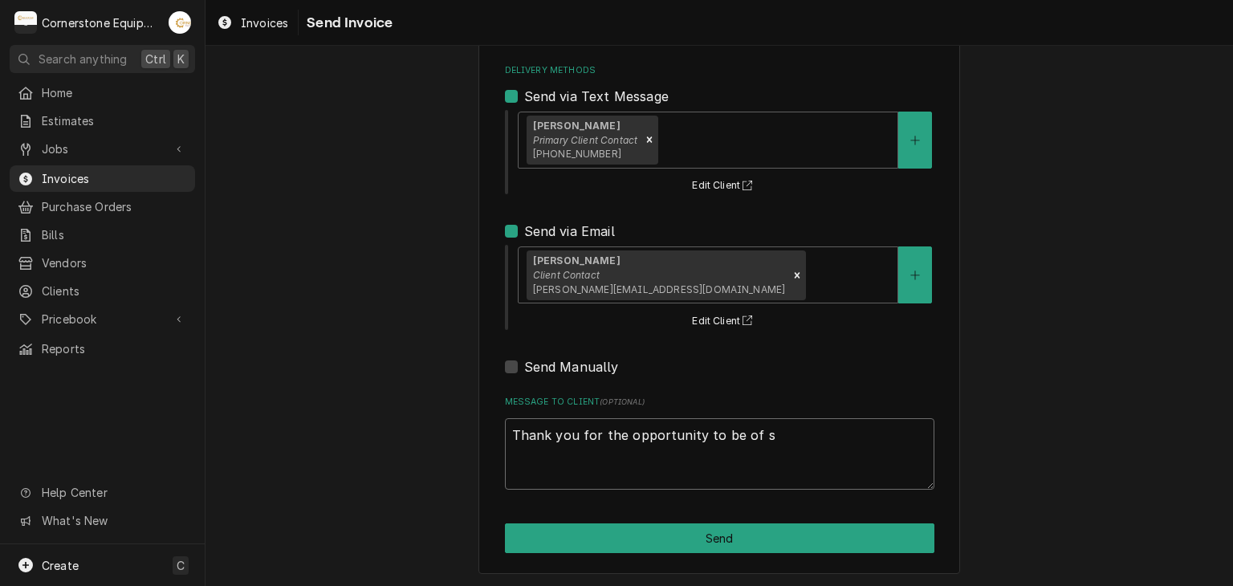
type textarea "Thank you for the opportunity to be of se"
type textarea "x"
type textarea "Thank you for the opportunity to be of ser"
type textarea "x"
type textarea "Thank you for the opportunity to be of serv"
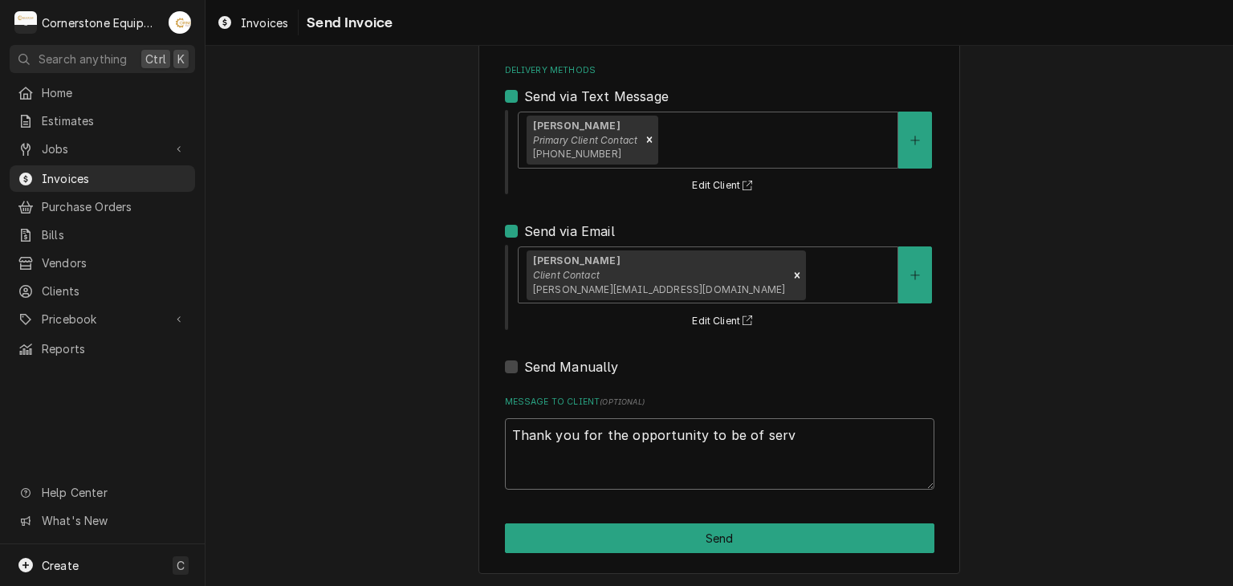
type textarea "x"
type textarea "Thank you for the opportunity to be of servi"
type textarea "x"
type textarea "Thank you for the opportunity to be of service"
type textarea "x"
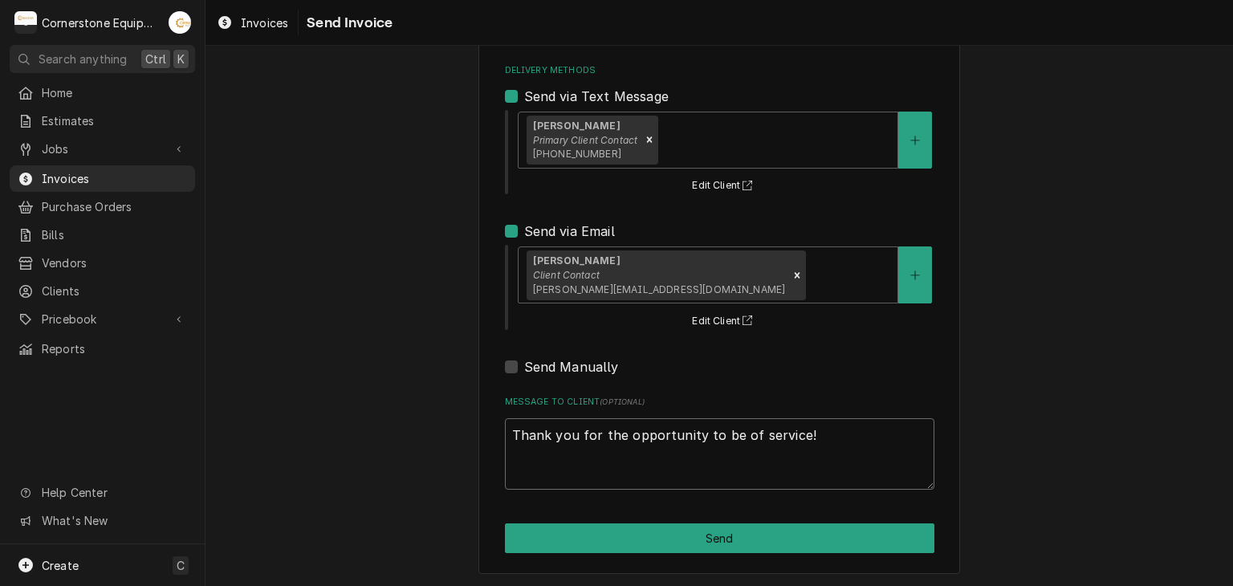
click at [574, 439] on textarea "Thank you for the opportunity to be of service!" at bounding box center [720, 454] width 430 height 72
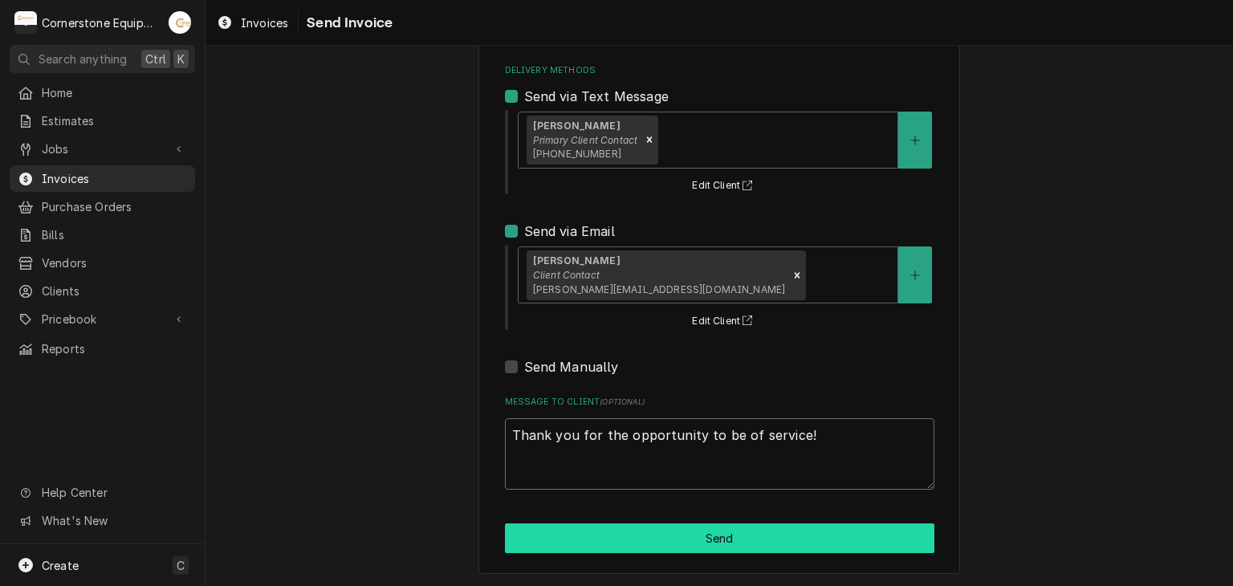
type textarea "Thank you for the opportunity to be of service!"
click at [579, 549] on button "Send" at bounding box center [720, 539] width 430 height 30
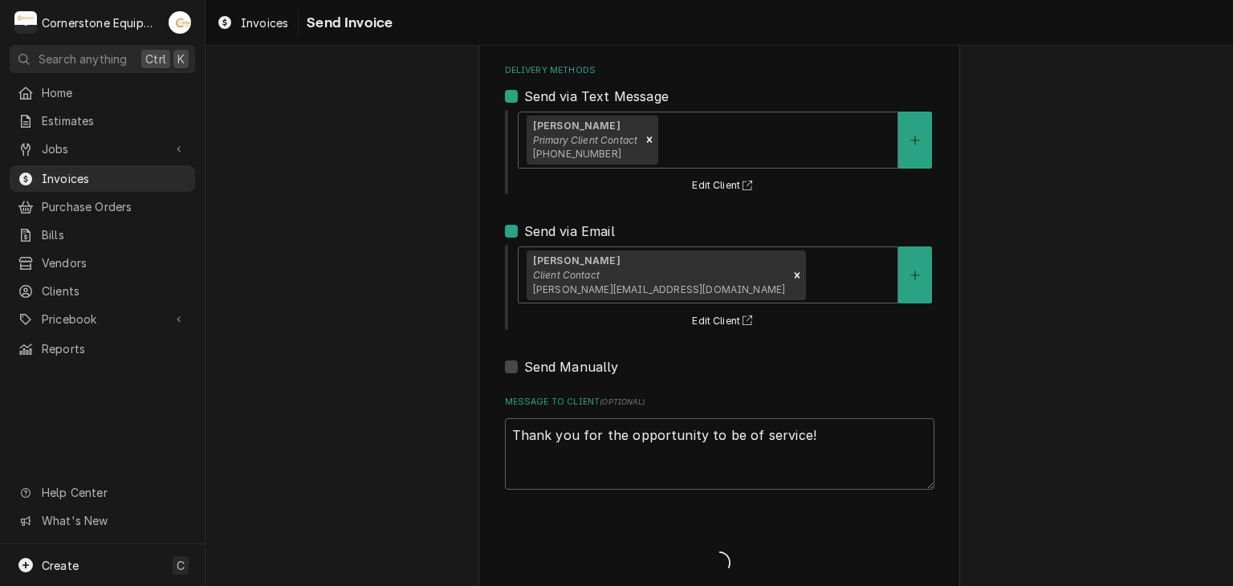
type textarea "x"
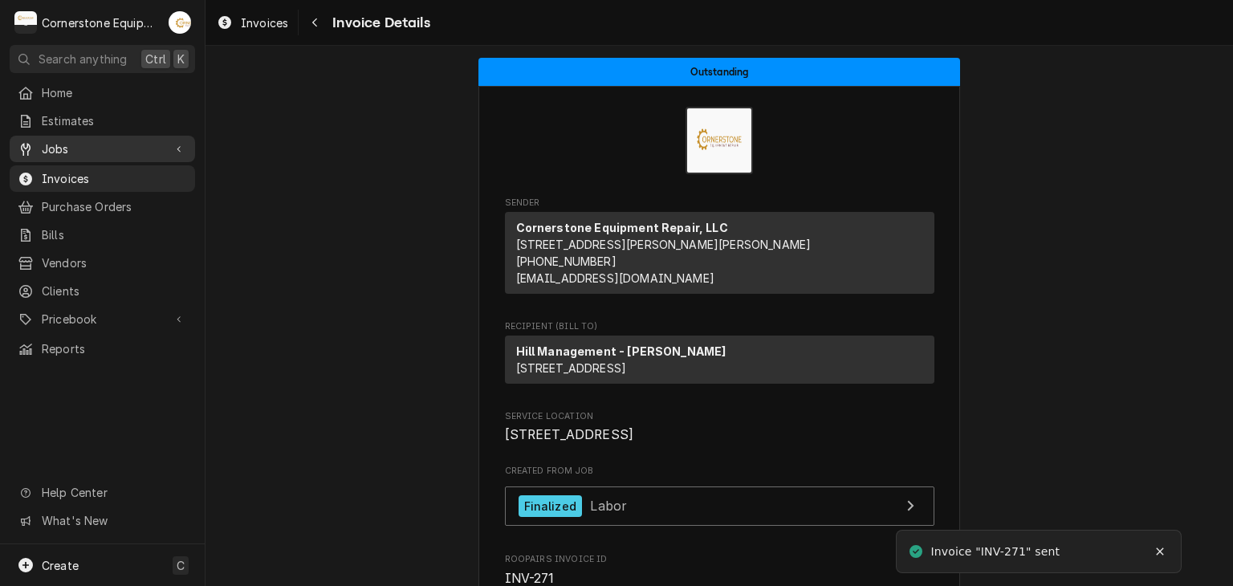
click at [75, 141] on span "Jobs" at bounding box center [102, 149] width 121 height 17
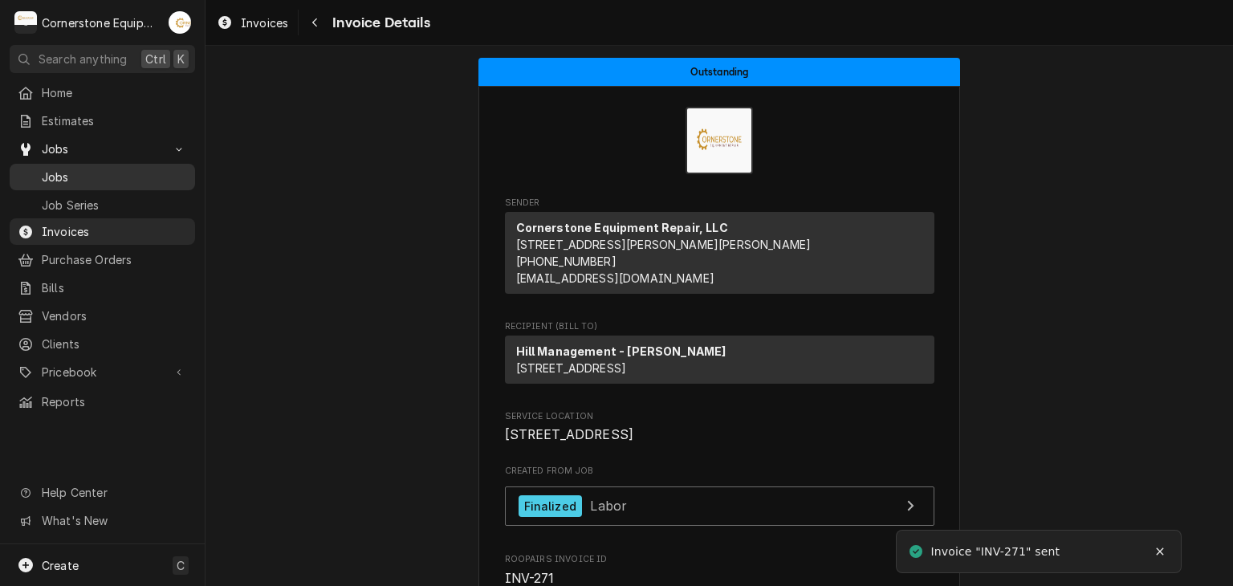
click at [48, 173] on span "Jobs" at bounding box center [114, 177] width 145 height 17
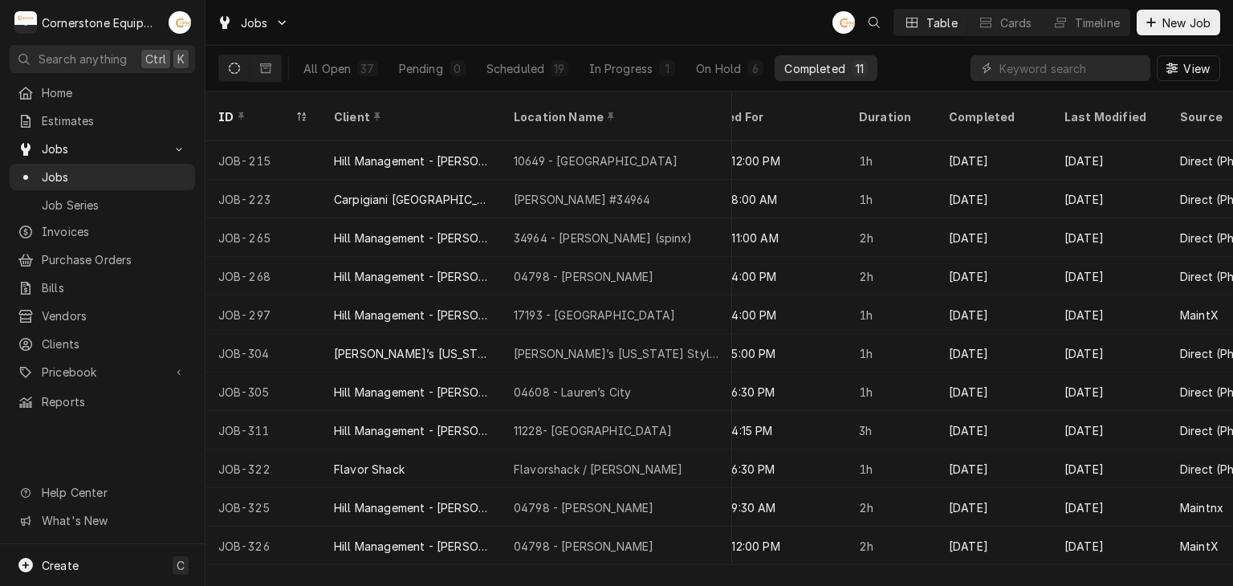
scroll to position [0, 1278]
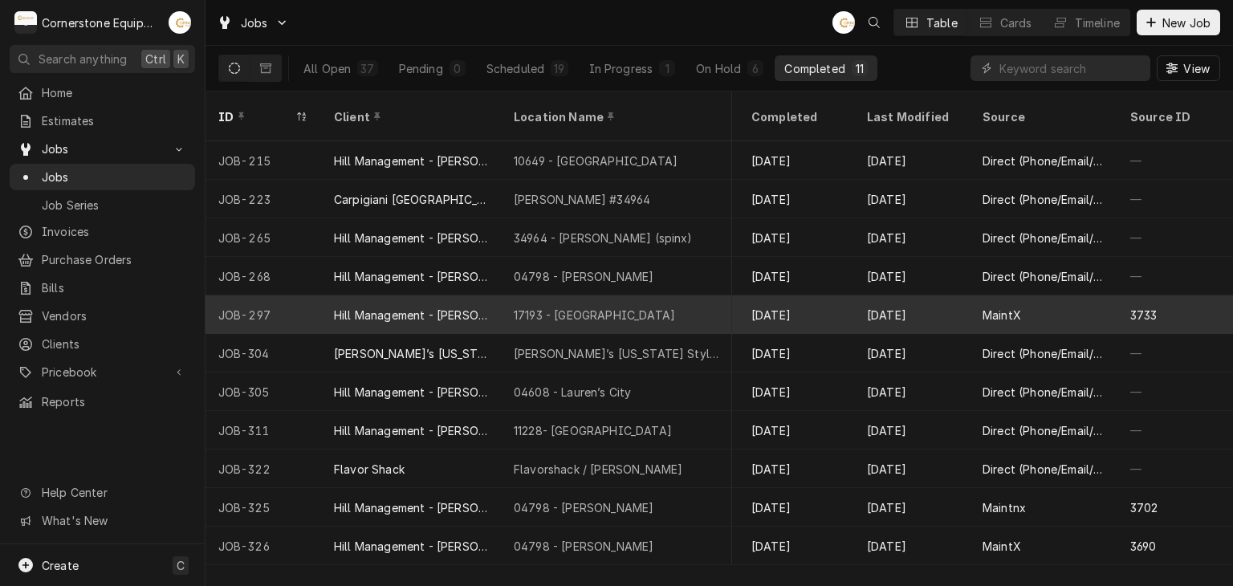
click at [938, 295] on div "Aug 12" at bounding box center [912, 314] width 116 height 39
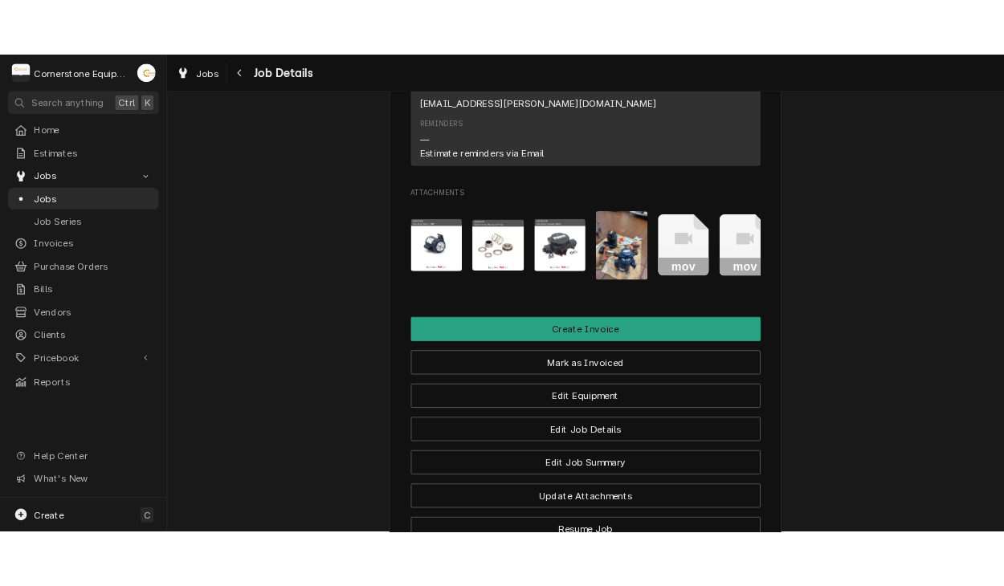
scroll to position [1028, 0]
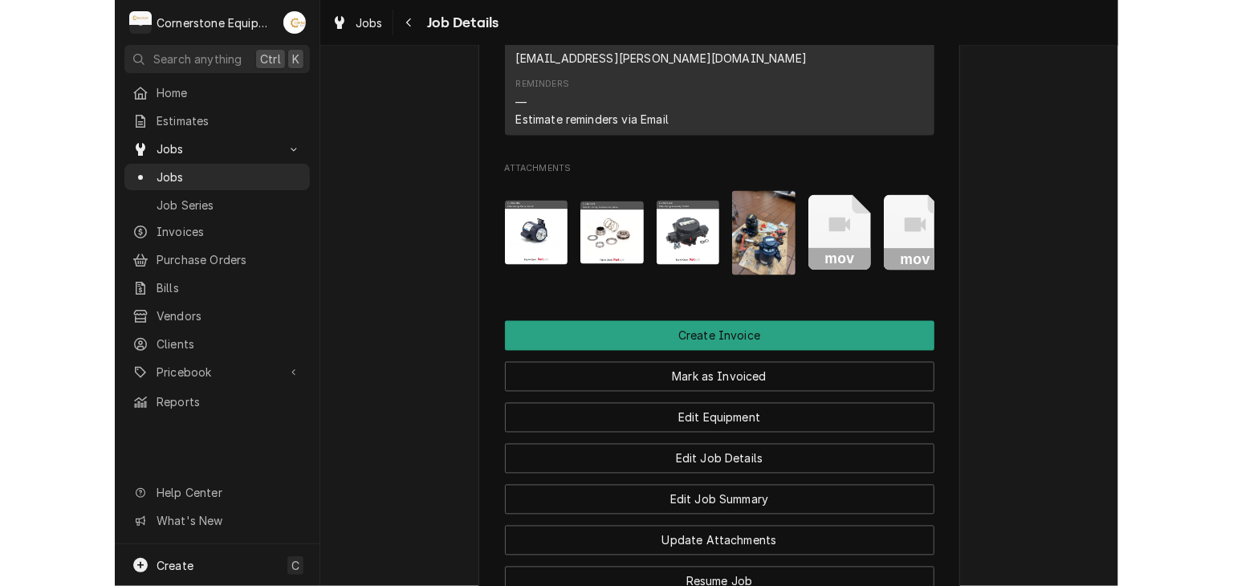
scroll to position [0, 25]
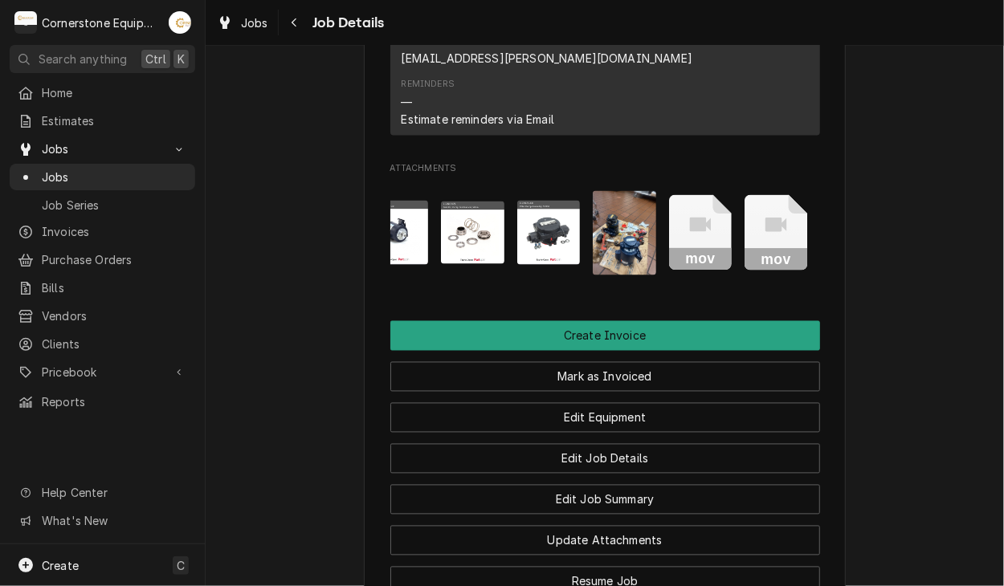
click at [717, 218] on icon "Attachments" at bounding box center [700, 233] width 63 height 76
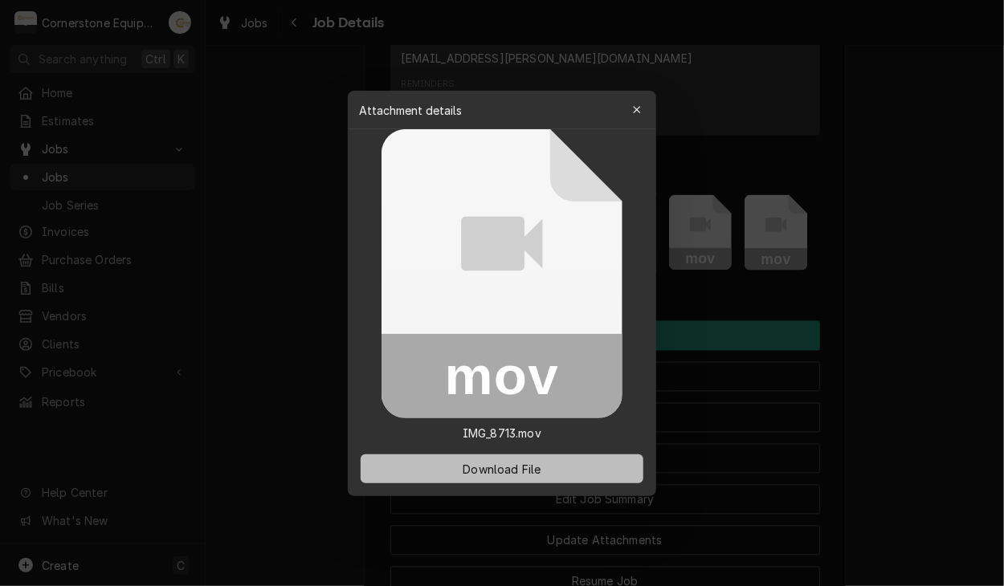
click at [550, 471] on button "Download File" at bounding box center [502, 468] width 283 height 29
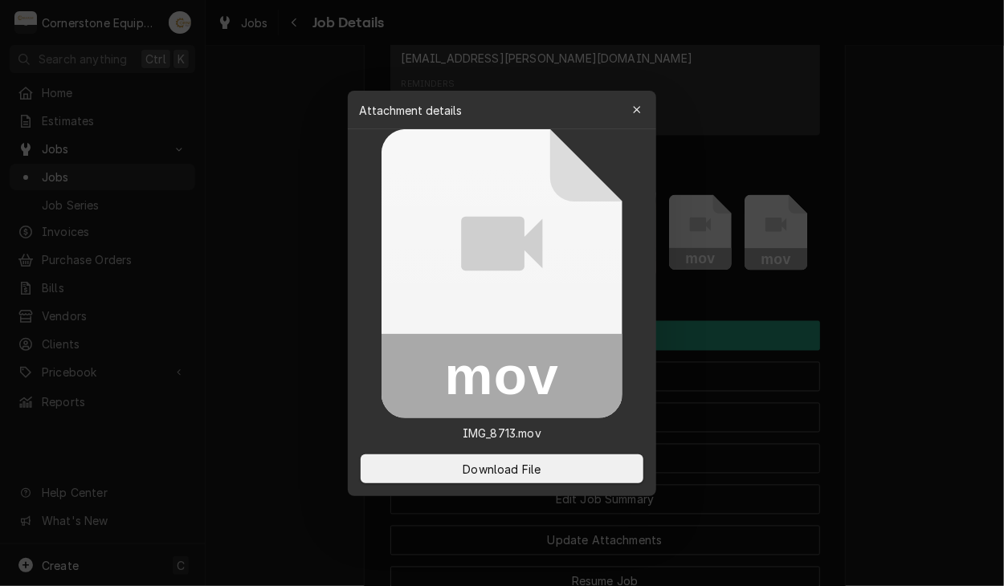
click at [771, 242] on div at bounding box center [502, 293] width 1004 height 586
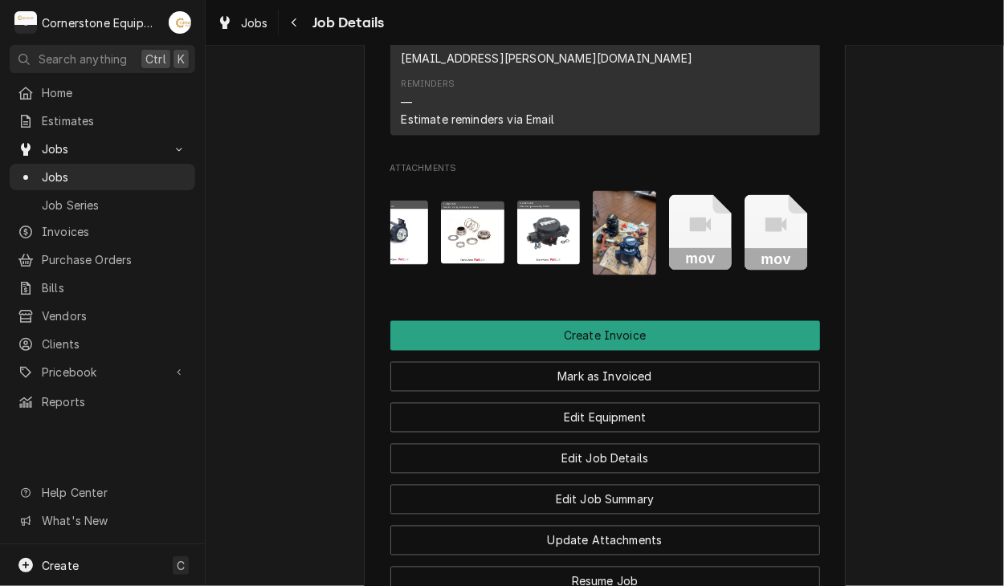
click at [771, 249] on rect "Attachments" at bounding box center [775, 260] width 63 height 22
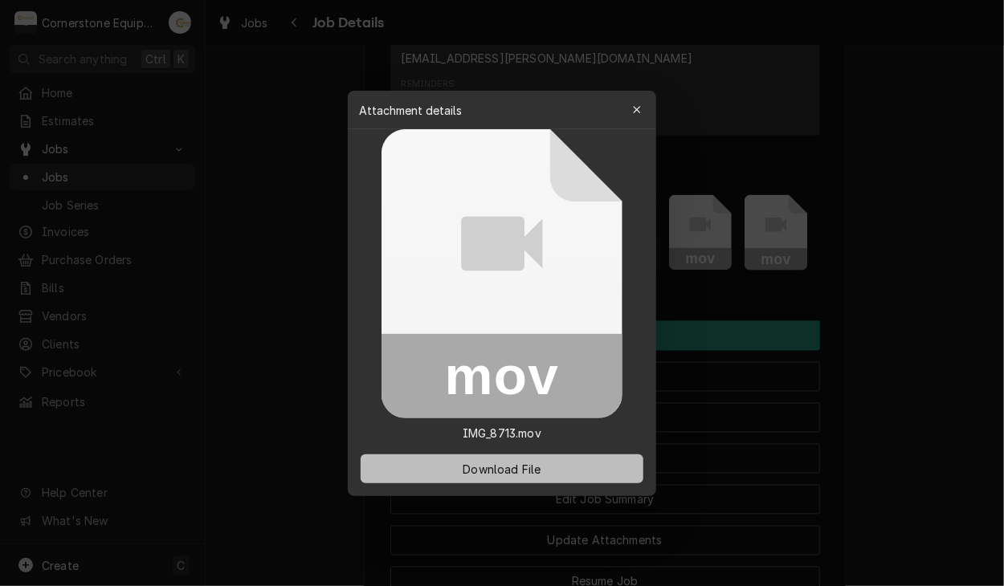
click at [519, 471] on span "Download File" at bounding box center [501, 468] width 84 height 17
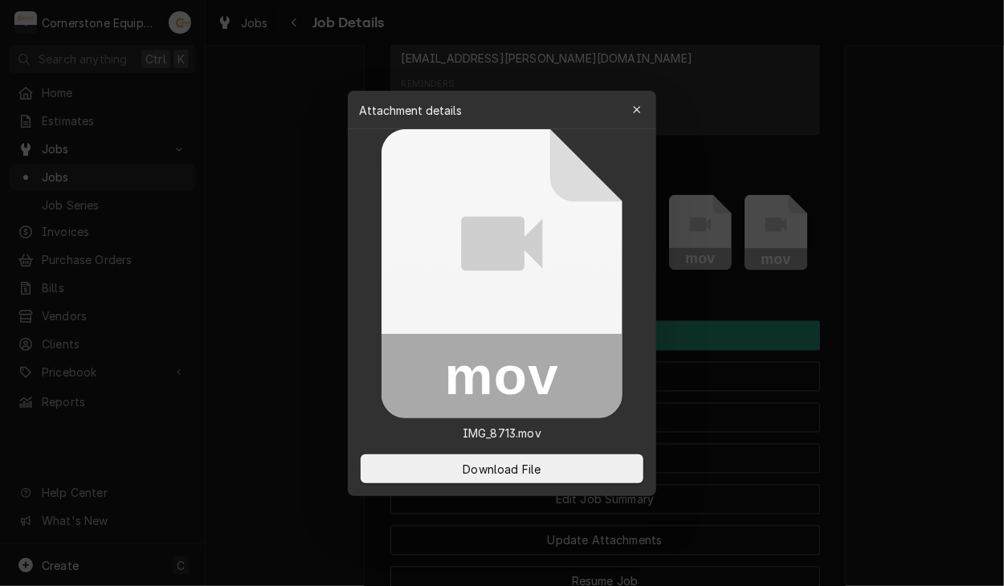
click at [871, 165] on div at bounding box center [502, 293] width 1004 height 586
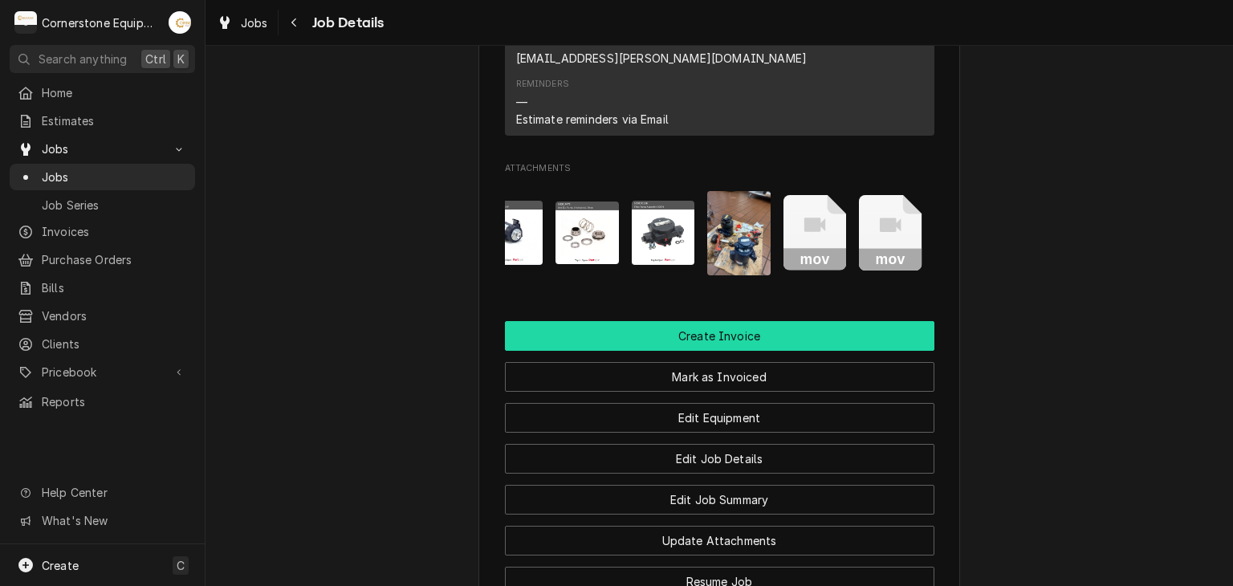
click at [707, 321] on button "Create Invoice" at bounding box center [720, 336] width 430 height 30
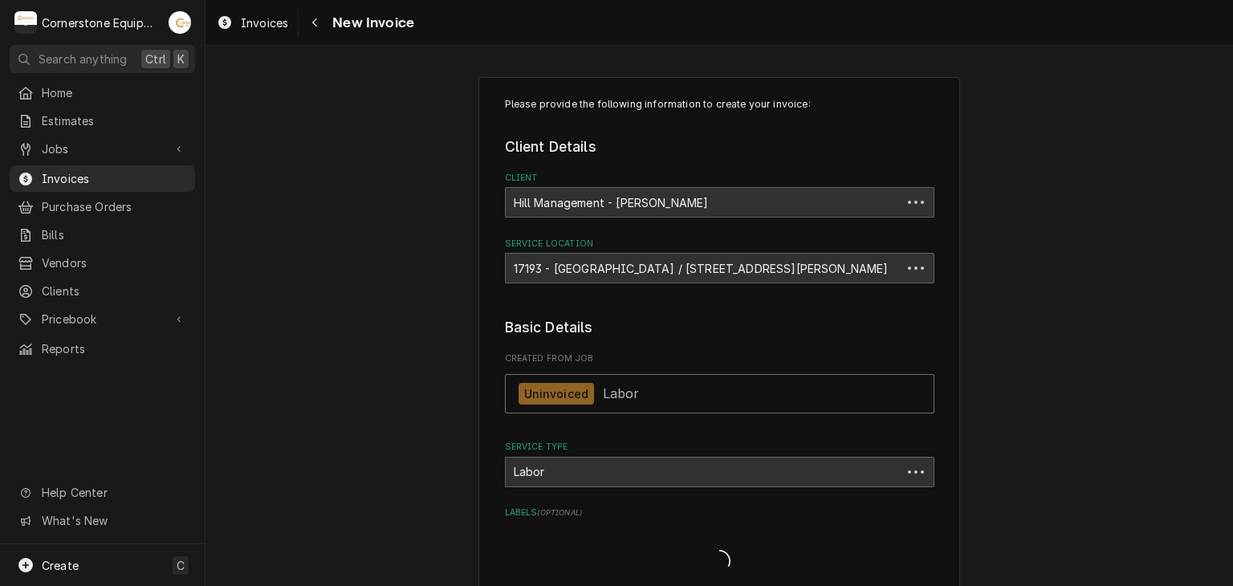
type textarea "x"
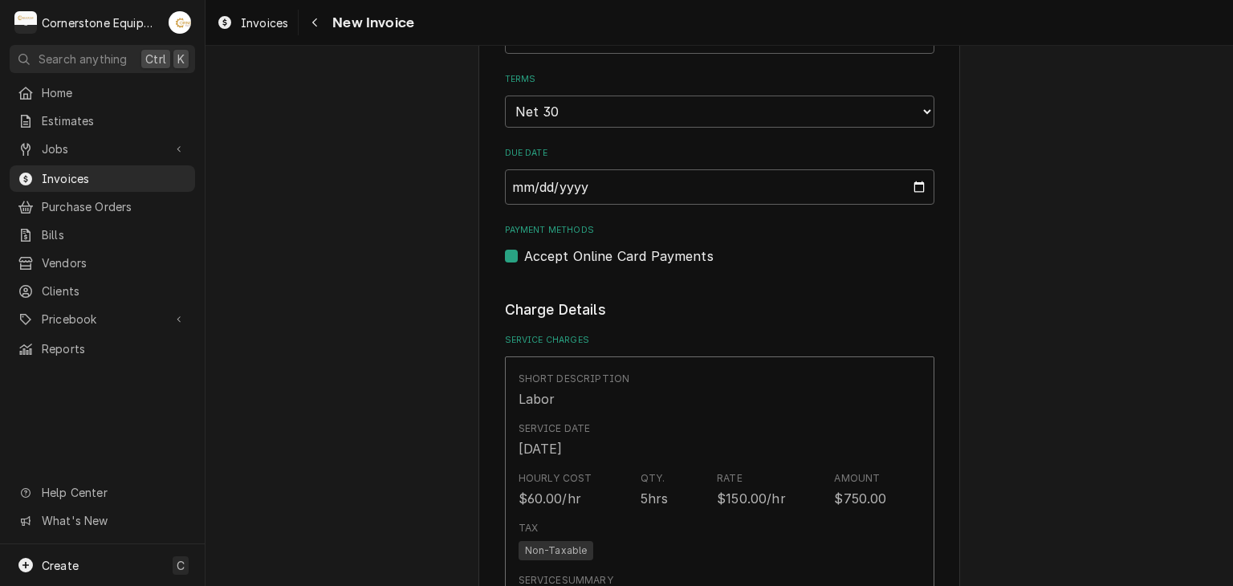
scroll to position [1028, 0]
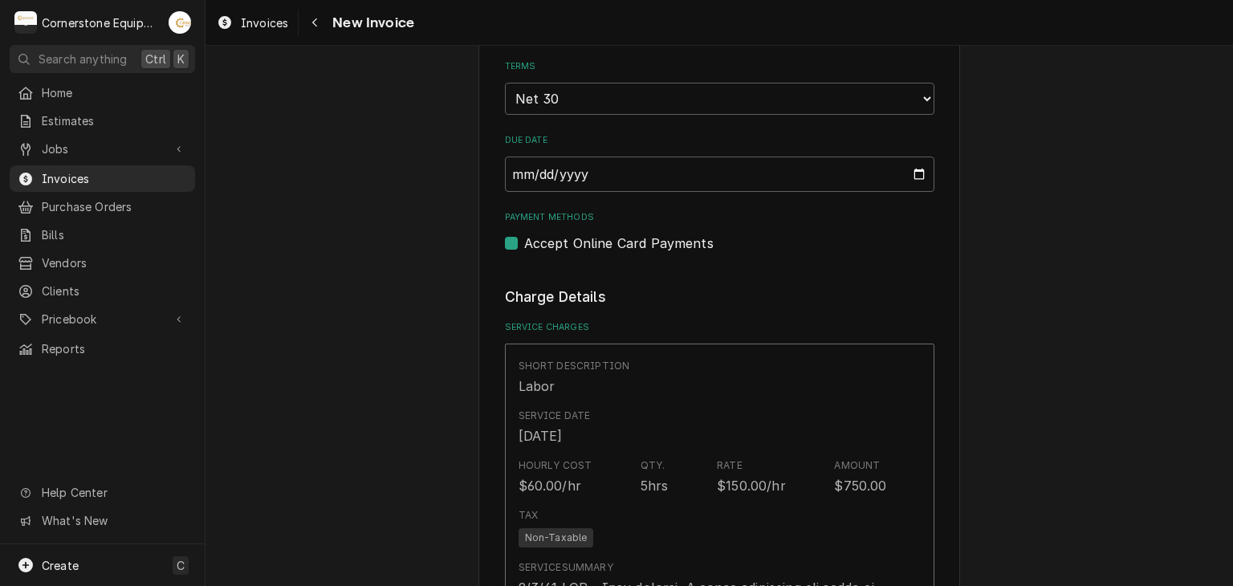
click at [568, 245] on label "Accept Online Card Payments" at bounding box center [618, 243] width 189 height 19
click at [568, 245] on input "Payment Methods" at bounding box center [739, 251] width 430 height 35
checkbox input "false"
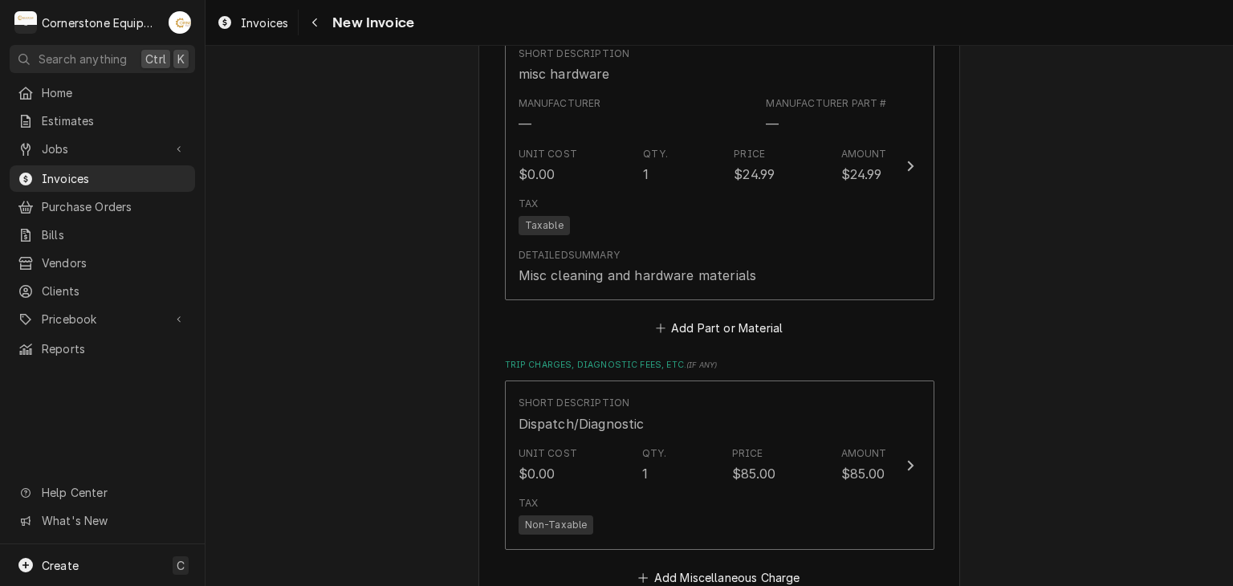
scroll to position [2473, 0]
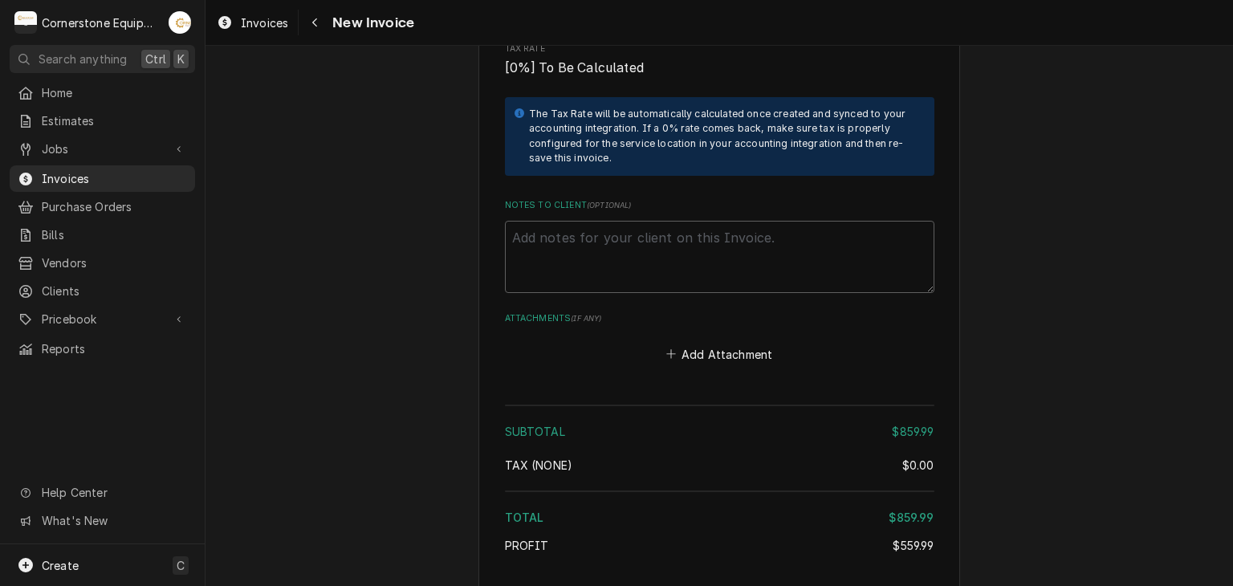
scroll to position [3212, 0]
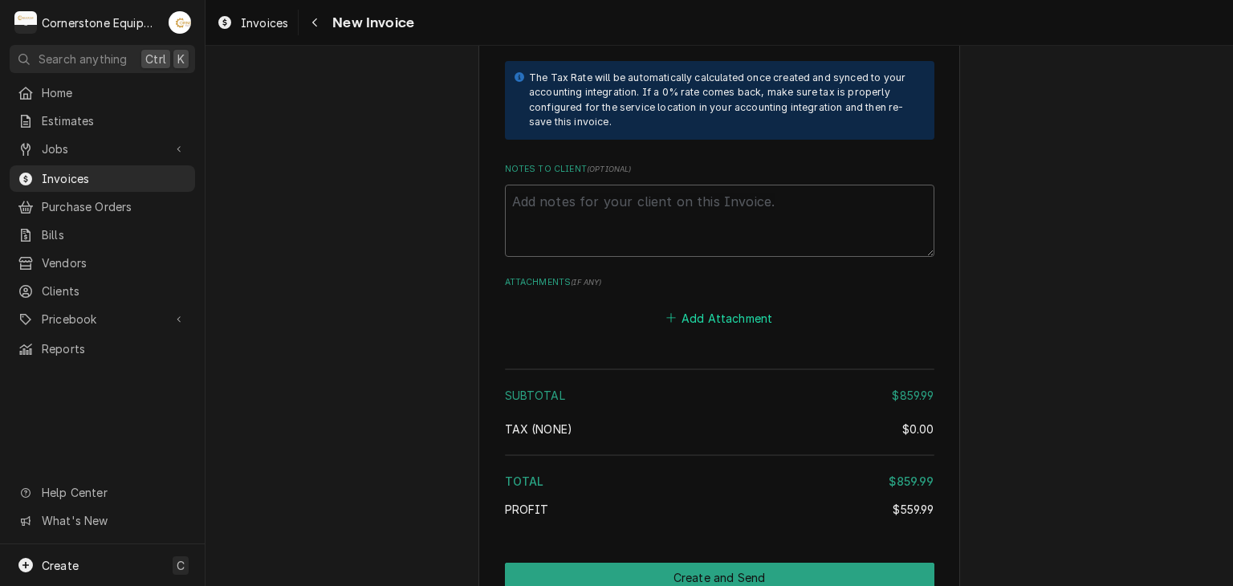
click at [695, 309] on button "Add Attachment" at bounding box center [719, 318] width 112 height 22
type textarea "x"
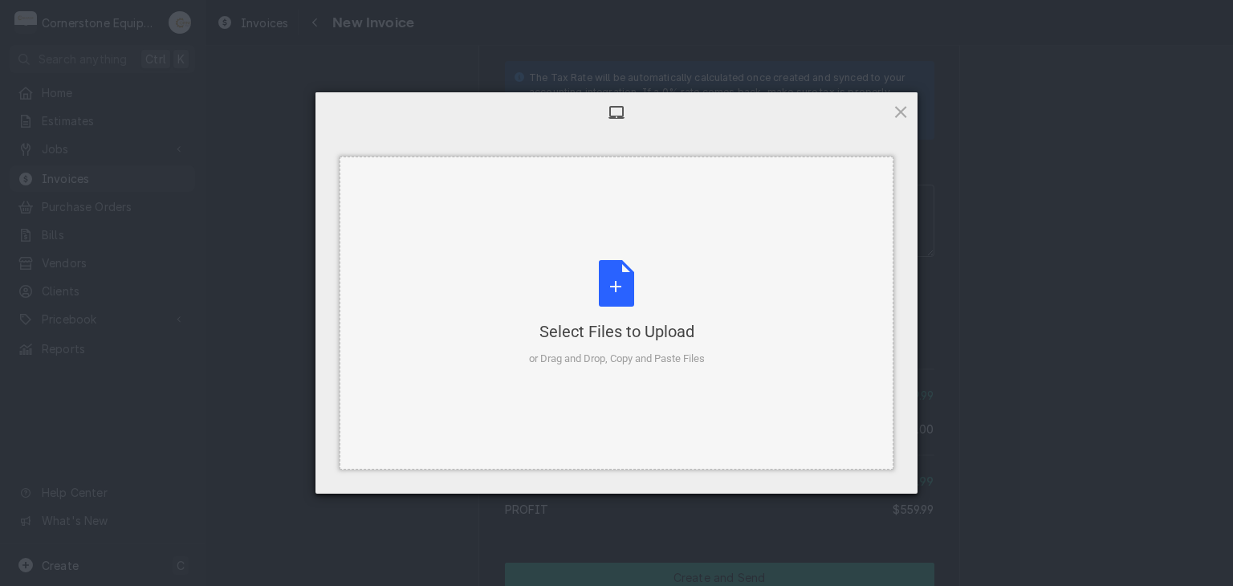
click at [657, 316] on div "Select Files to Upload or Drag and Drop, Copy and Paste Files" at bounding box center [617, 313] width 176 height 107
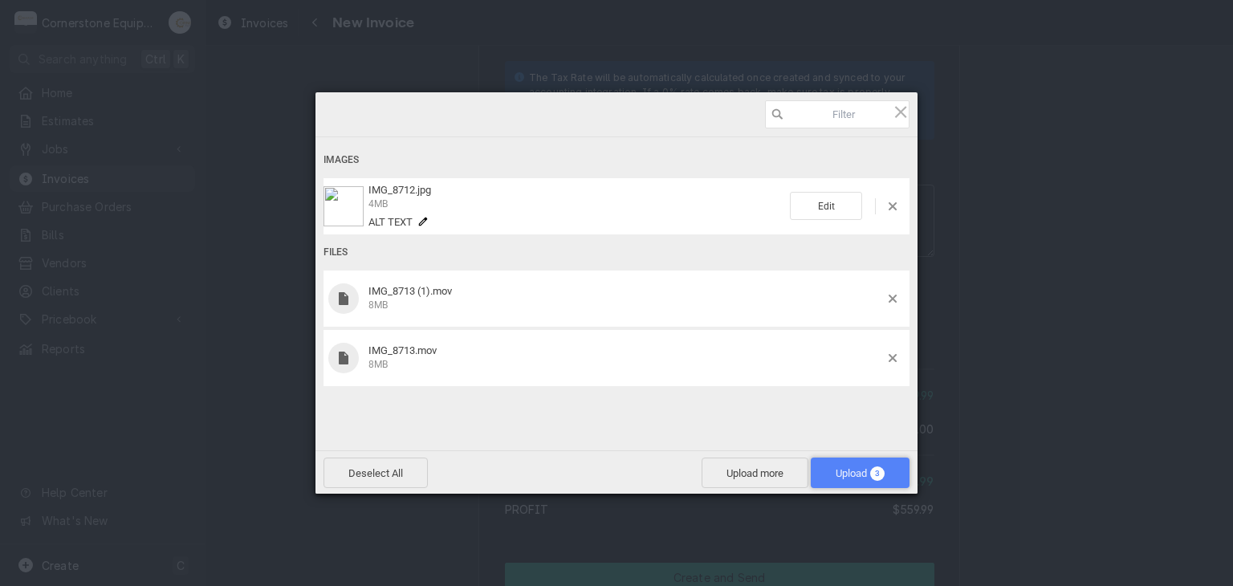
click at [870, 479] on span "Upload 3" at bounding box center [860, 473] width 99 height 31
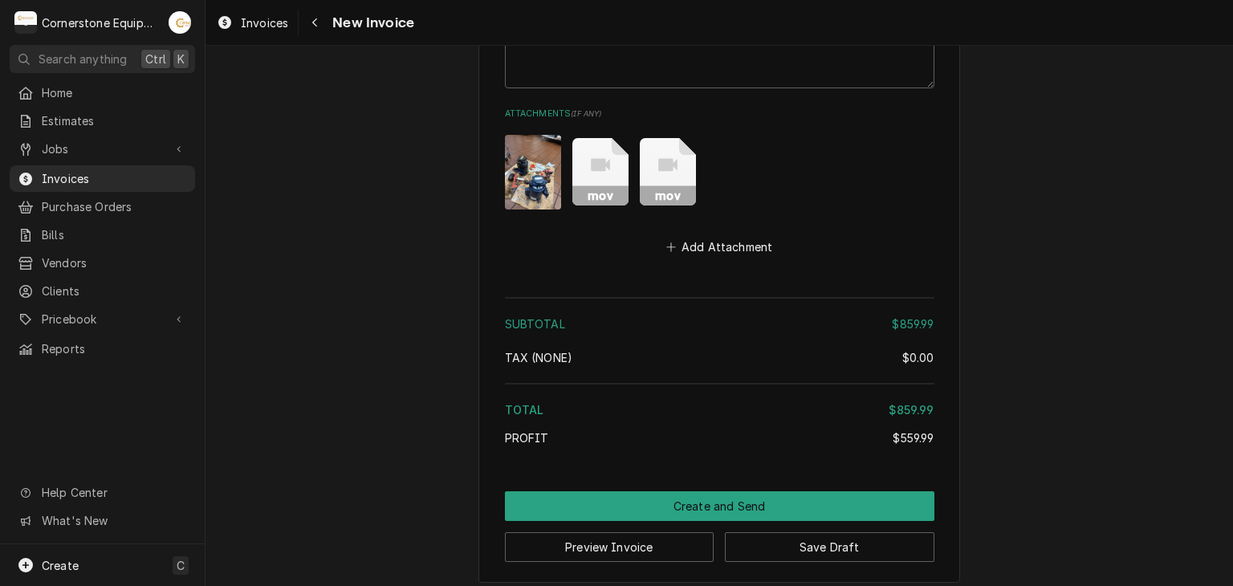
scroll to position [3386, 0]
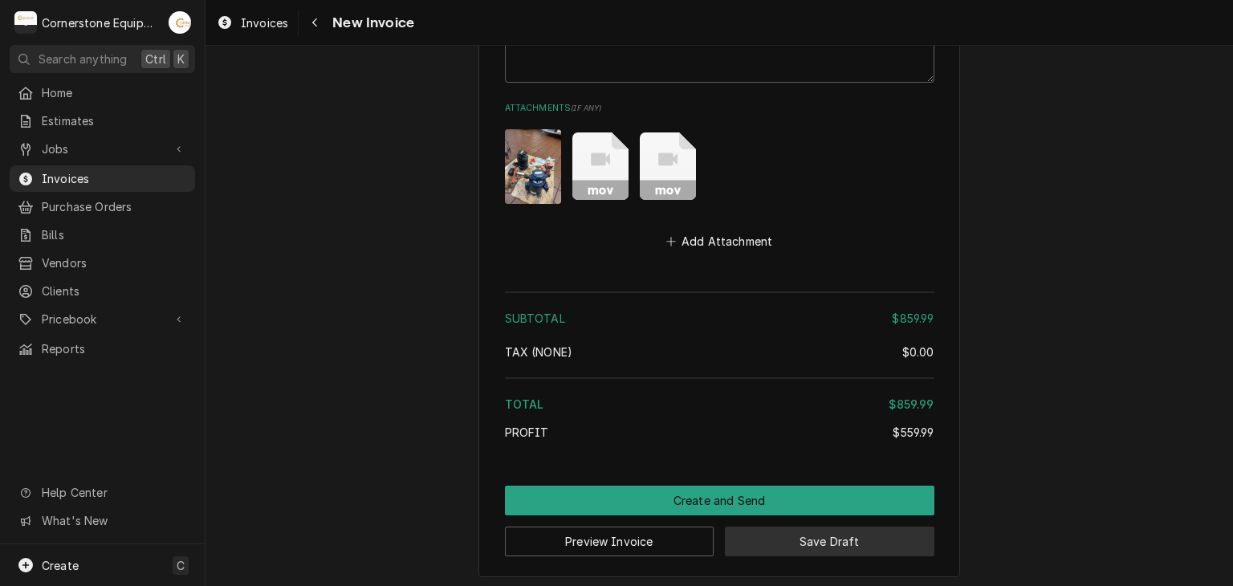
click at [803, 532] on button "Save Draft" at bounding box center [830, 542] width 210 height 30
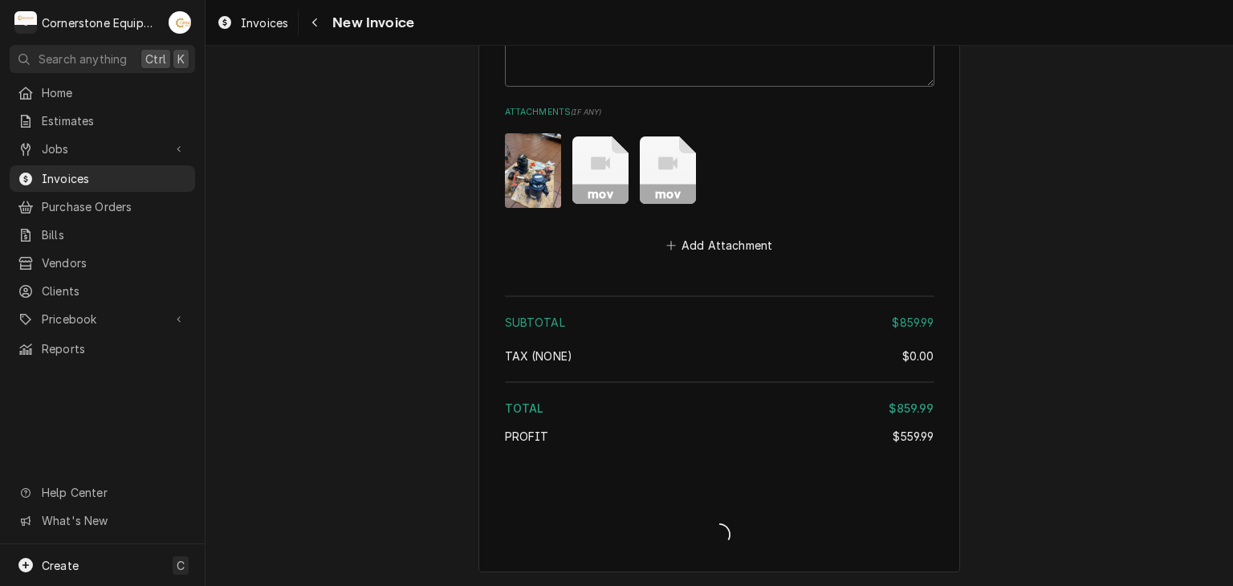
scroll to position [3378, 0]
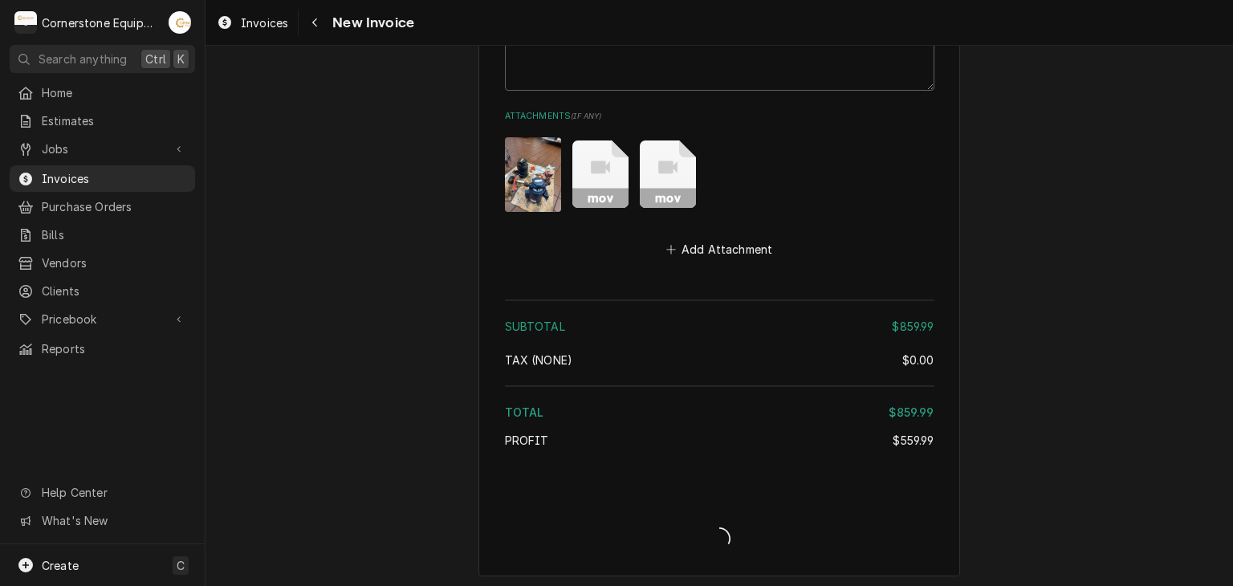
type textarea "x"
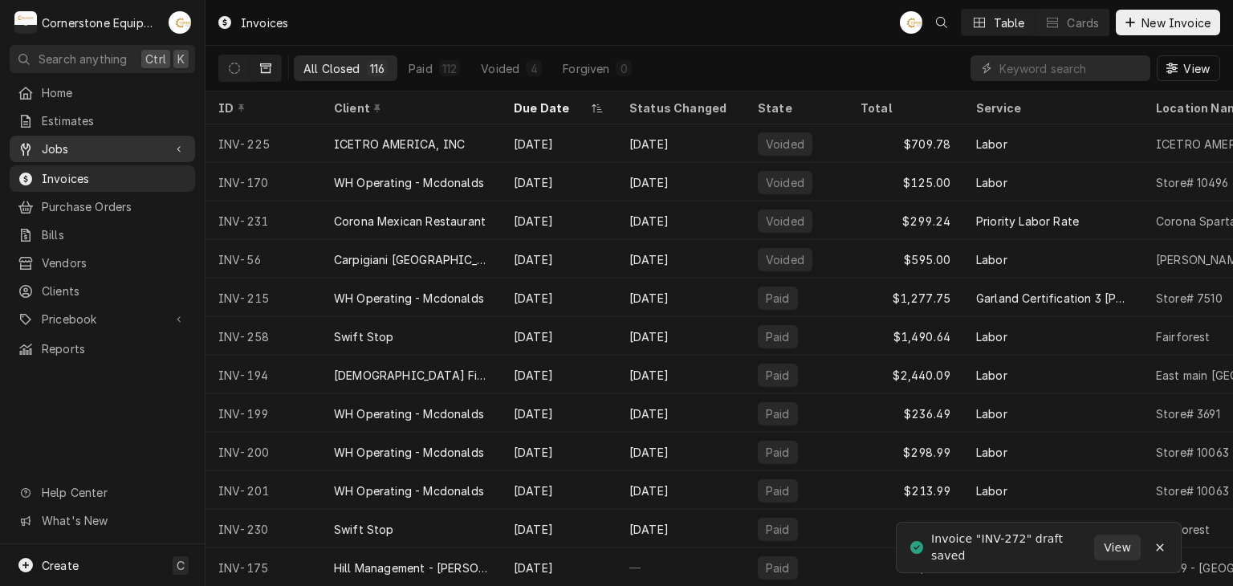
click at [181, 141] on div "Dynamic Content Wrapper" at bounding box center [179, 149] width 16 height 16
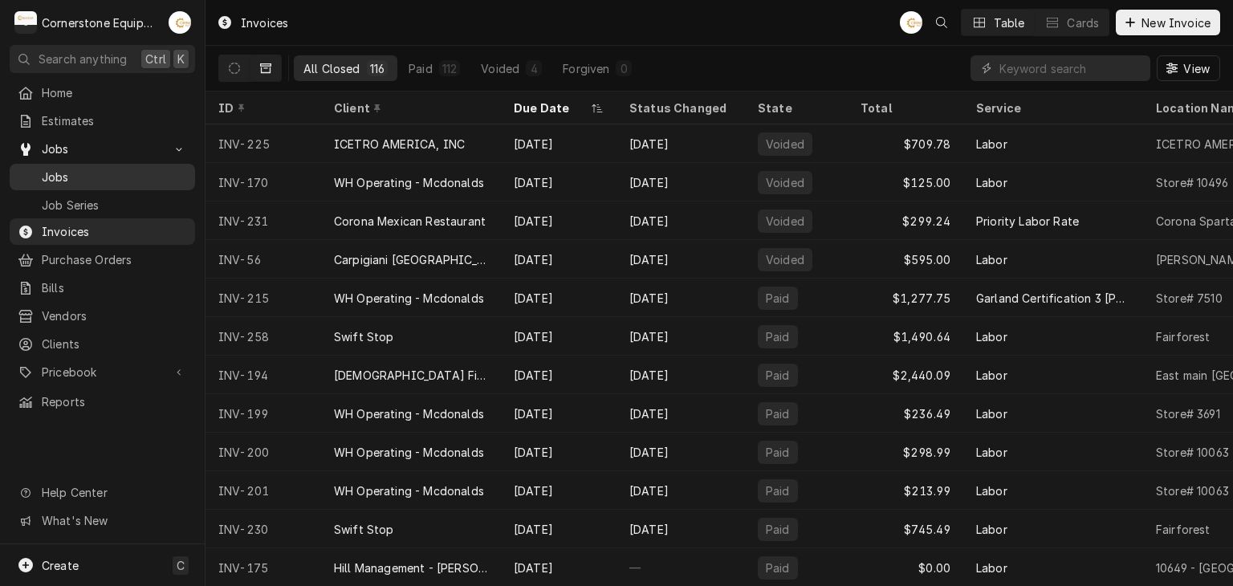
click at [126, 179] on span "Jobs" at bounding box center [114, 177] width 145 height 17
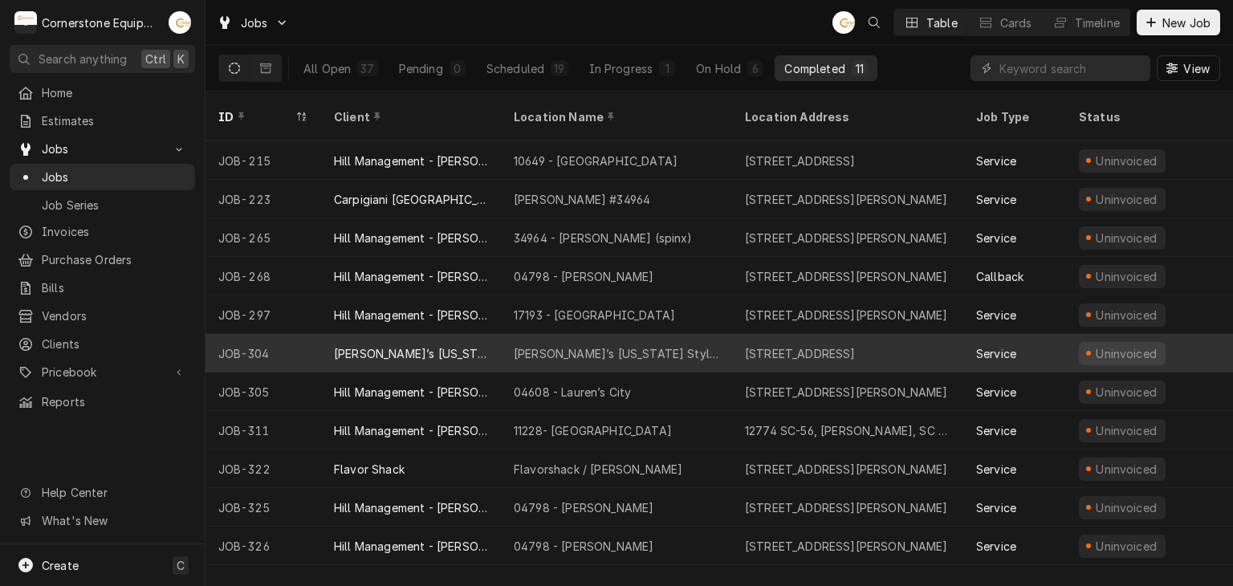
click at [570, 345] on div "[PERSON_NAME]’s [US_STATE] Style Pizza" at bounding box center [617, 353] width 206 height 17
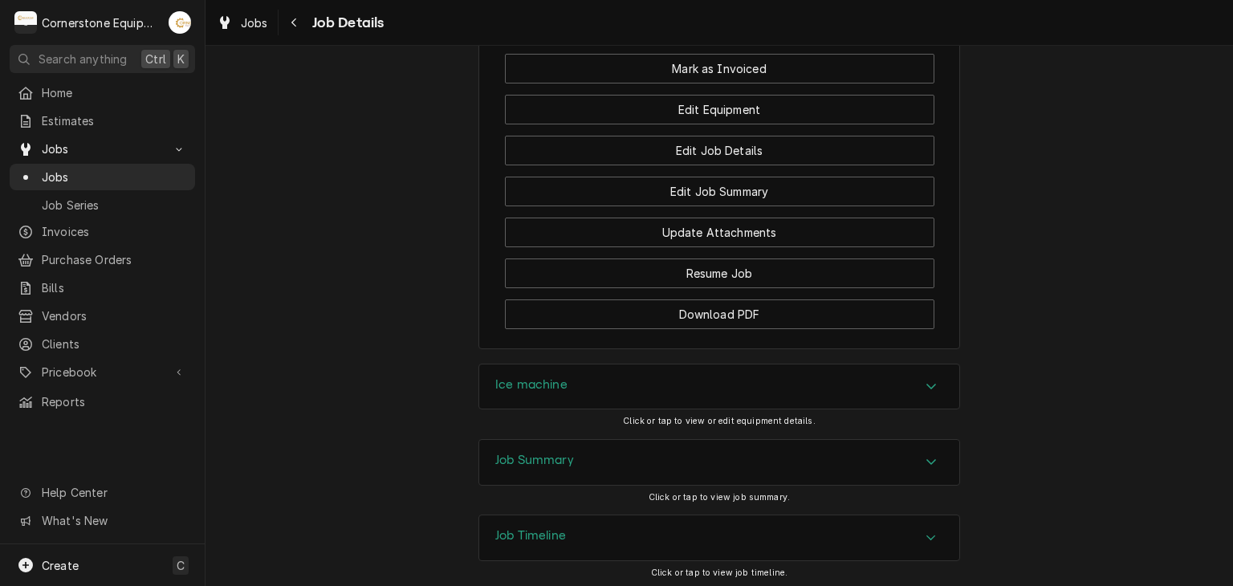
scroll to position [1624, 0]
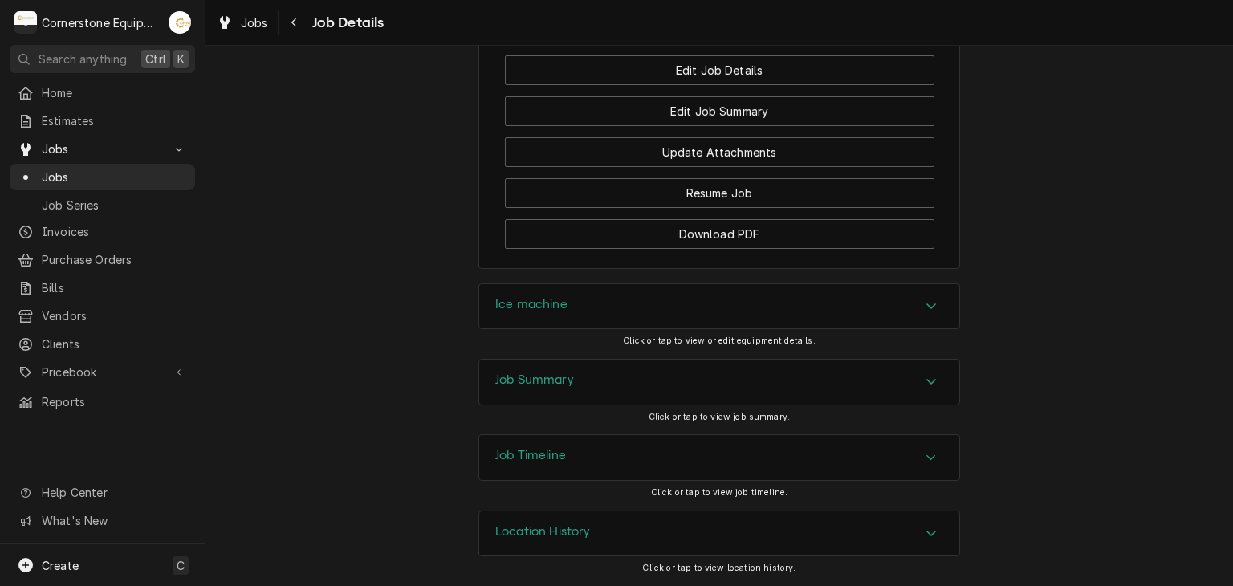
click at [504, 402] on div "Job Summary" at bounding box center [719, 382] width 480 height 45
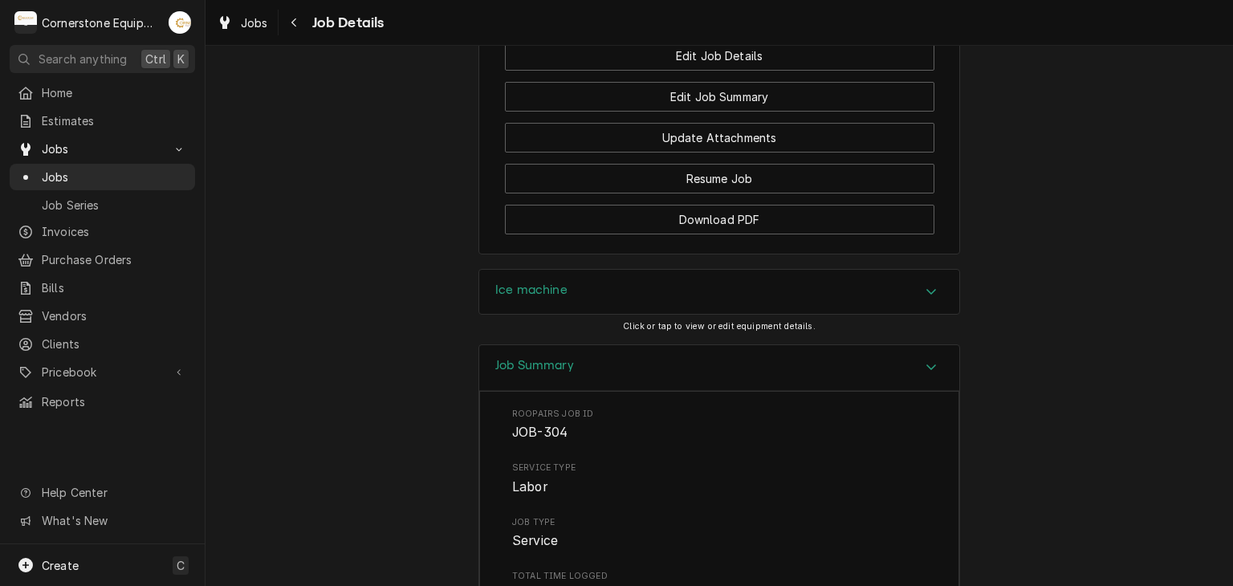
click at [356, 344] on div "Ice machine Click or tap to view or edit equipment details." at bounding box center [720, 306] width 1028 height 75
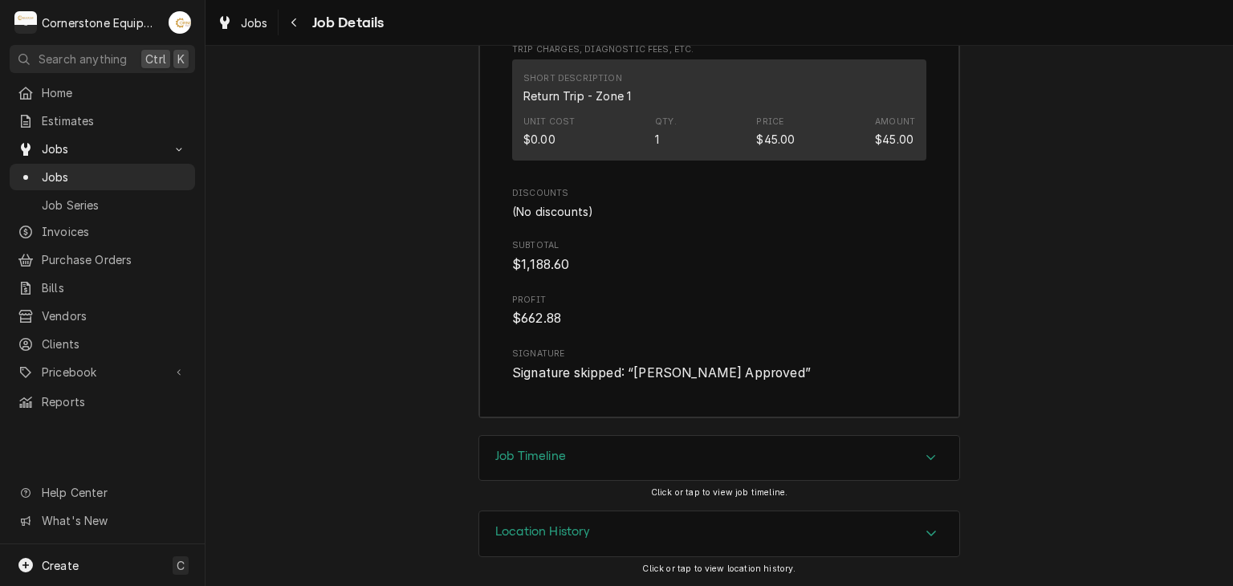
scroll to position [3209, 0]
click at [144, 173] on span "Jobs" at bounding box center [114, 177] width 145 height 17
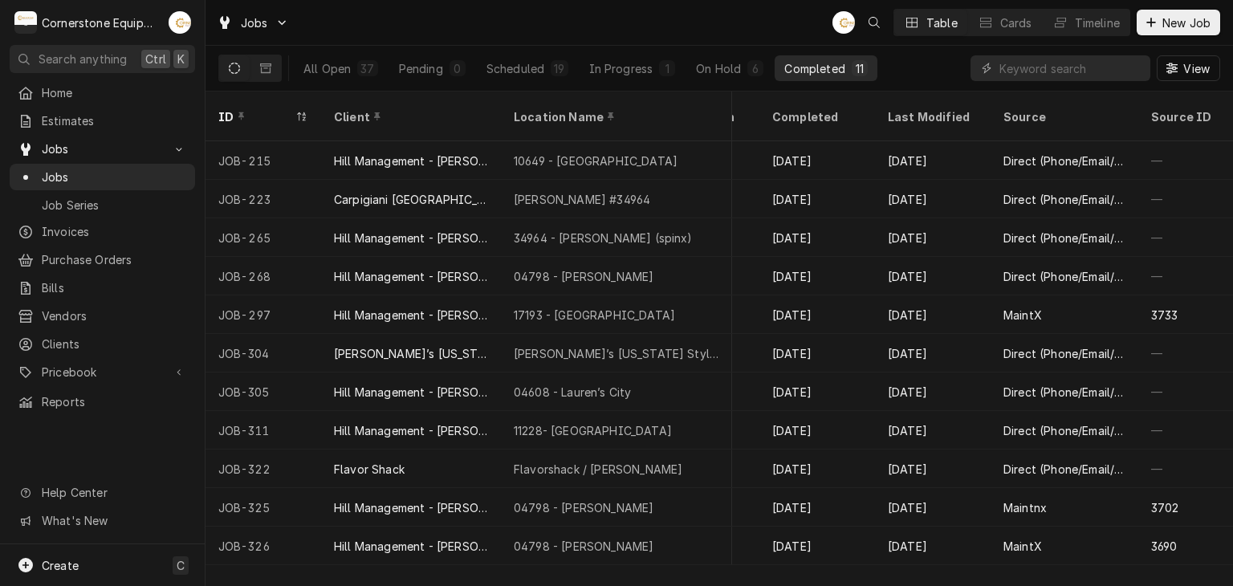
scroll to position [0, 1278]
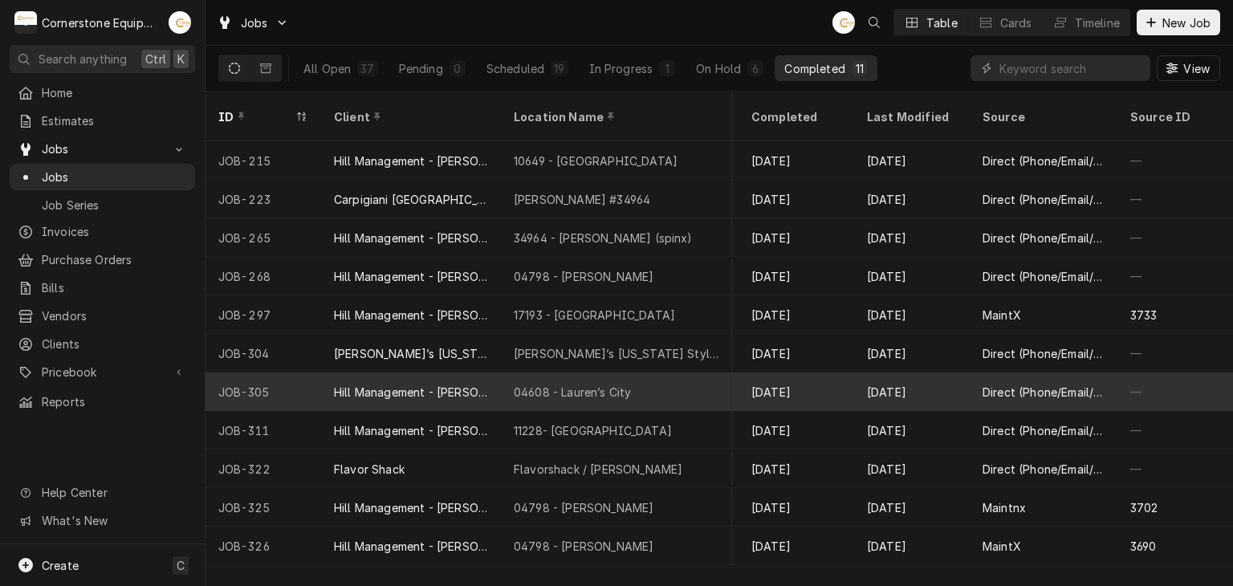
click at [893, 373] on div "[DATE]" at bounding box center [912, 392] width 116 height 39
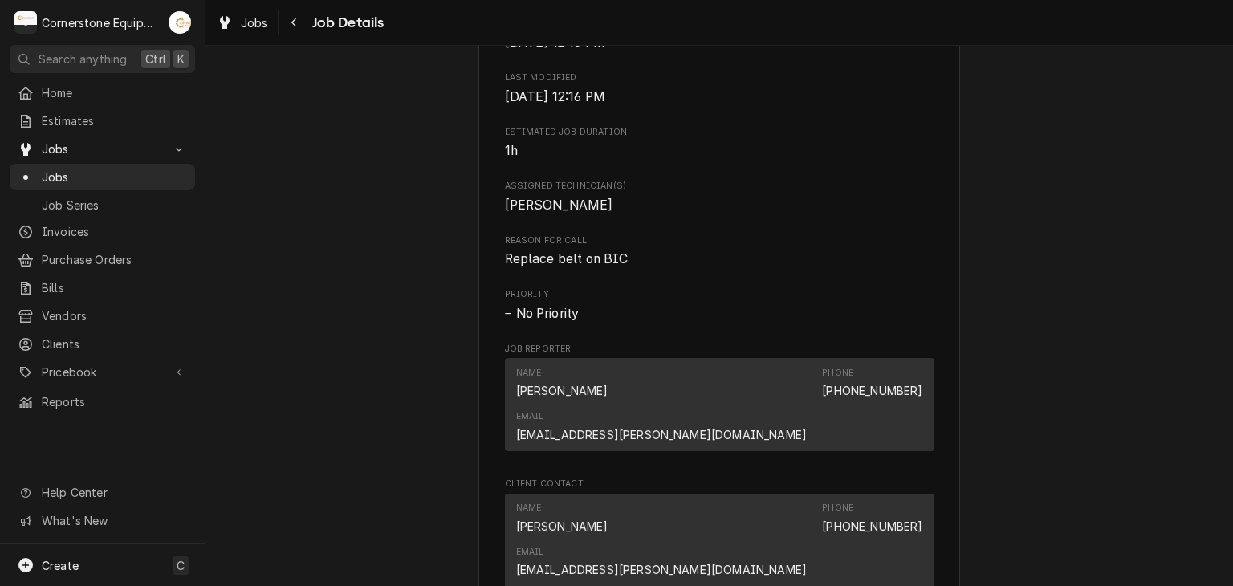
scroll to position [1092, 0]
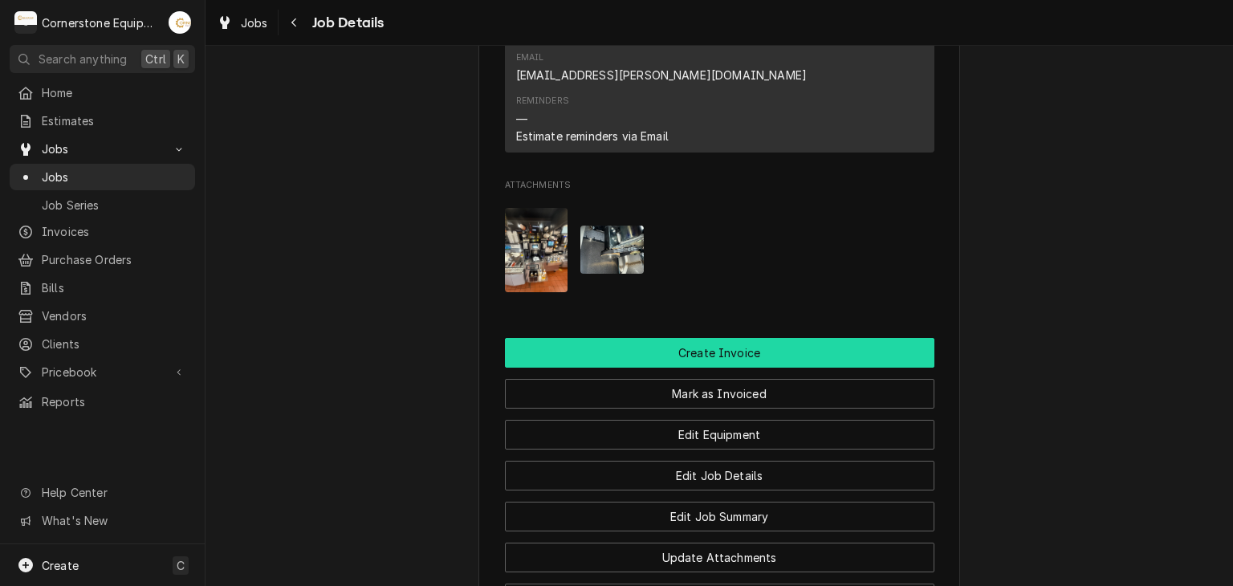
click at [648, 338] on button "Create Invoice" at bounding box center [720, 353] width 430 height 30
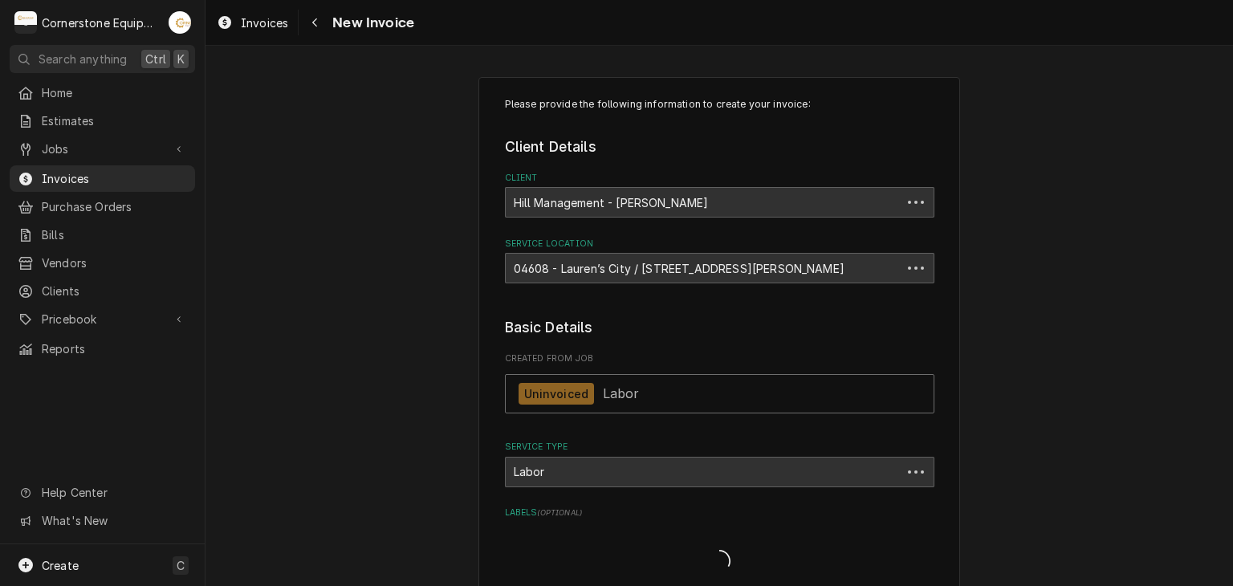
type textarea "x"
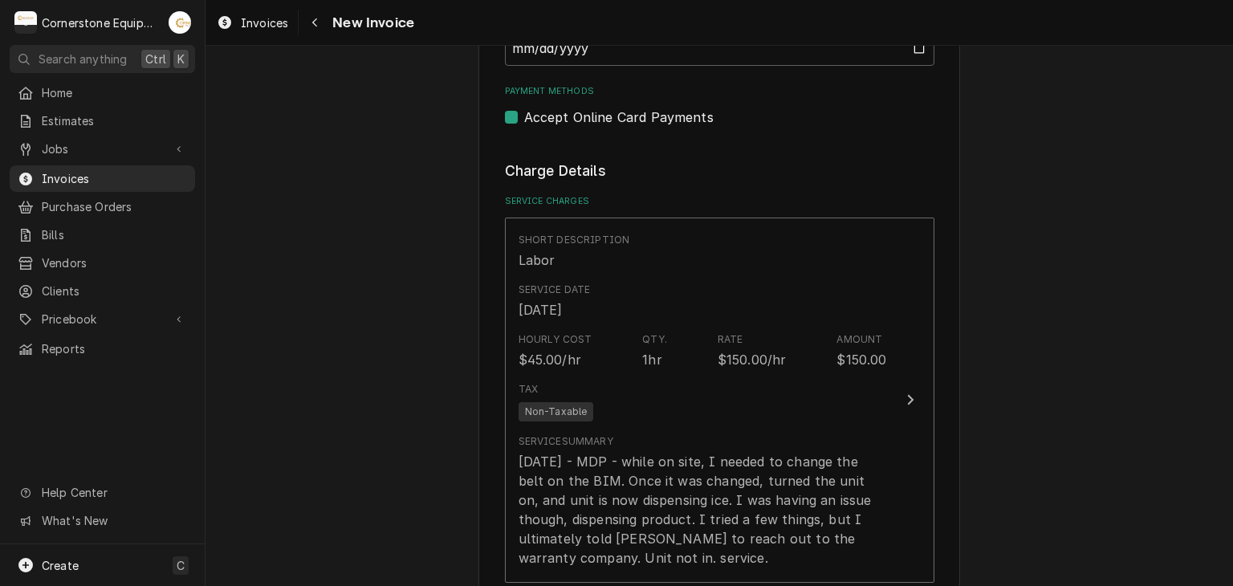
scroll to position [1156, 0]
click at [665, 105] on label "Accept Online Card Payments" at bounding box center [618, 114] width 189 height 19
click at [665, 105] on input "Payment Methods" at bounding box center [739, 122] width 430 height 35
checkbox input "false"
click at [377, 216] on div "Please provide the following information to create your invoice: Client Details…" at bounding box center [720, 350] width 1028 height 2888
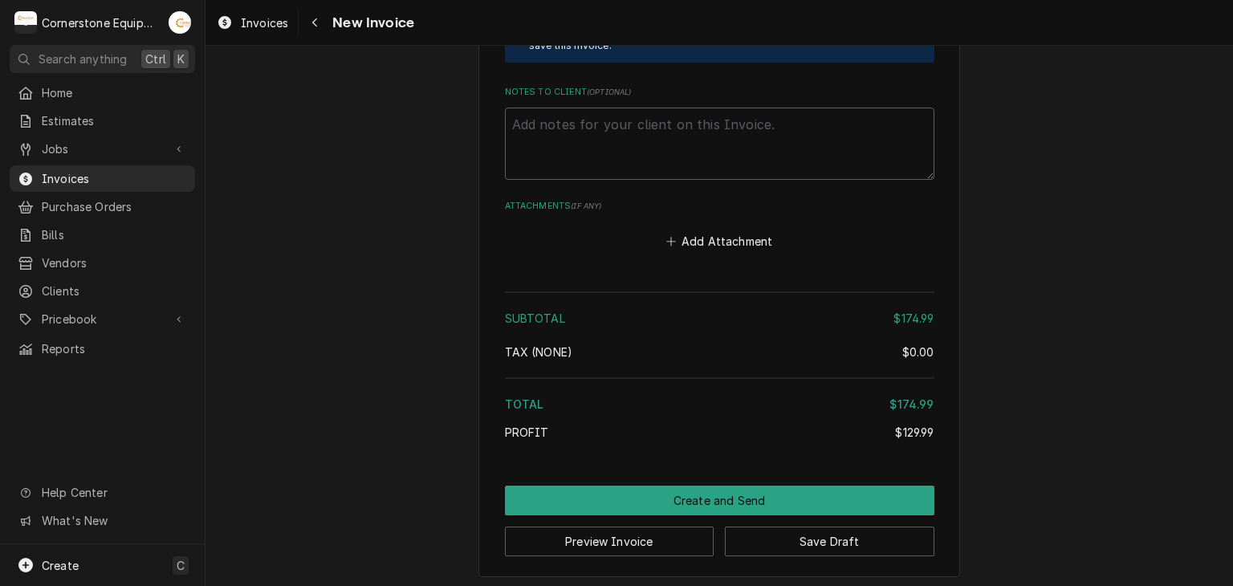
scroll to position [2361, 0]
click at [747, 242] on button "Add Attachment" at bounding box center [719, 240] width 112 height 22
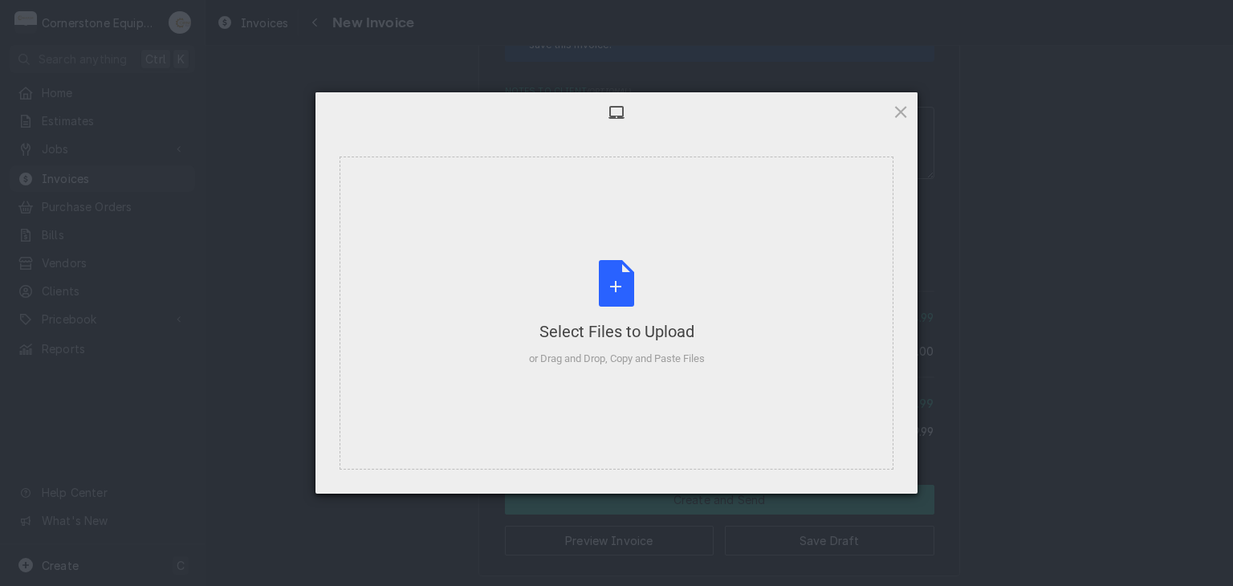
type textarea "x"
click at [604, 271] on div "Select Files to Upload or Drag and Drop, Copy and Paste Files" at bounding box center [617, 313] width 176 height 107
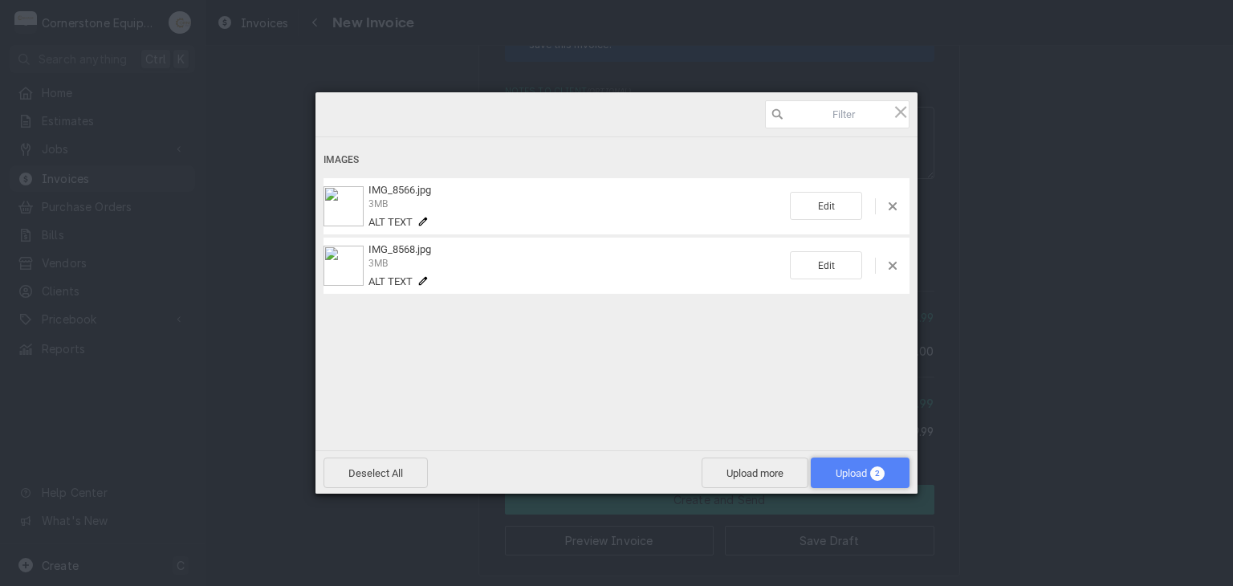
click at [838, 467] on span "Upload 2" at bounding box center [860, 473] width 49 height 12
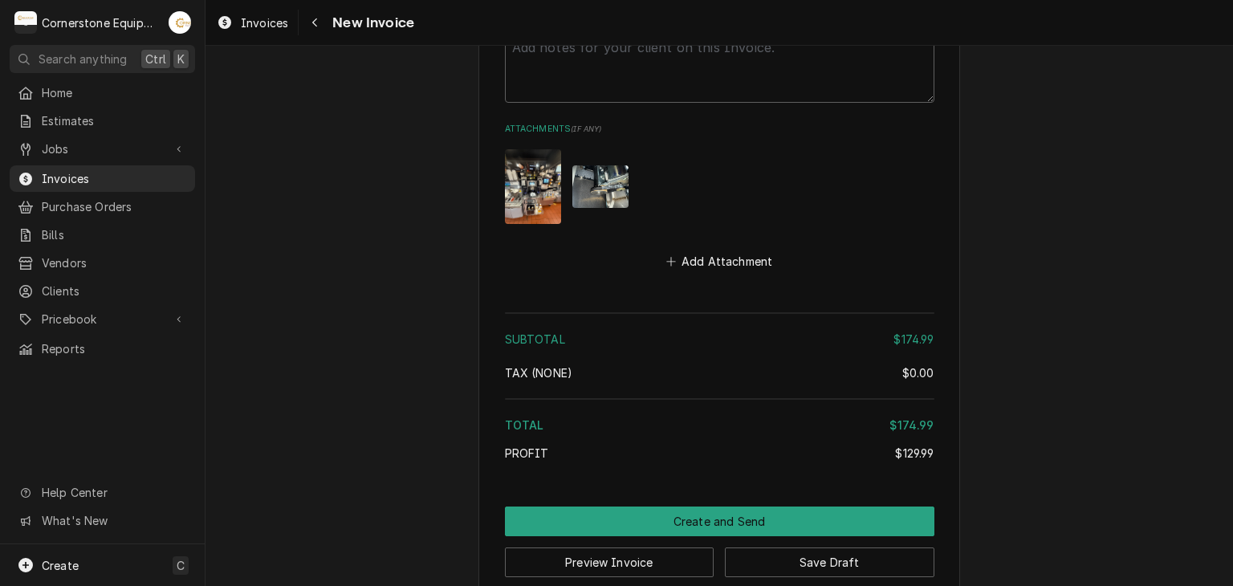
scroll to position [2458, 0]
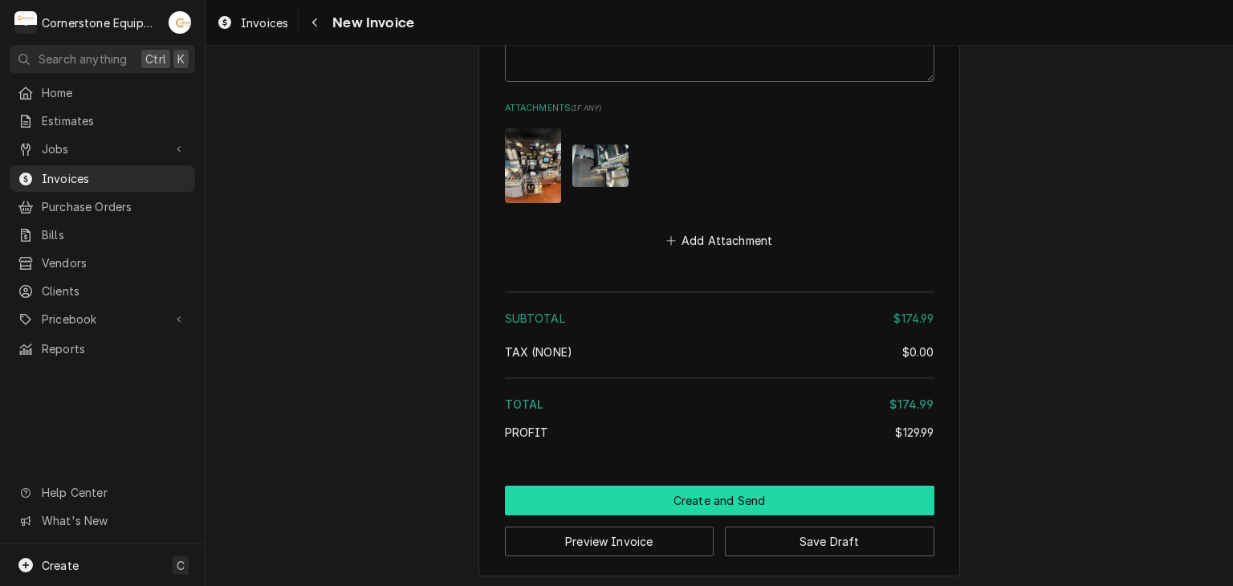
click at [751, 505] on button "Create and Send" at bounding box center [720, 501] width 430 height 30
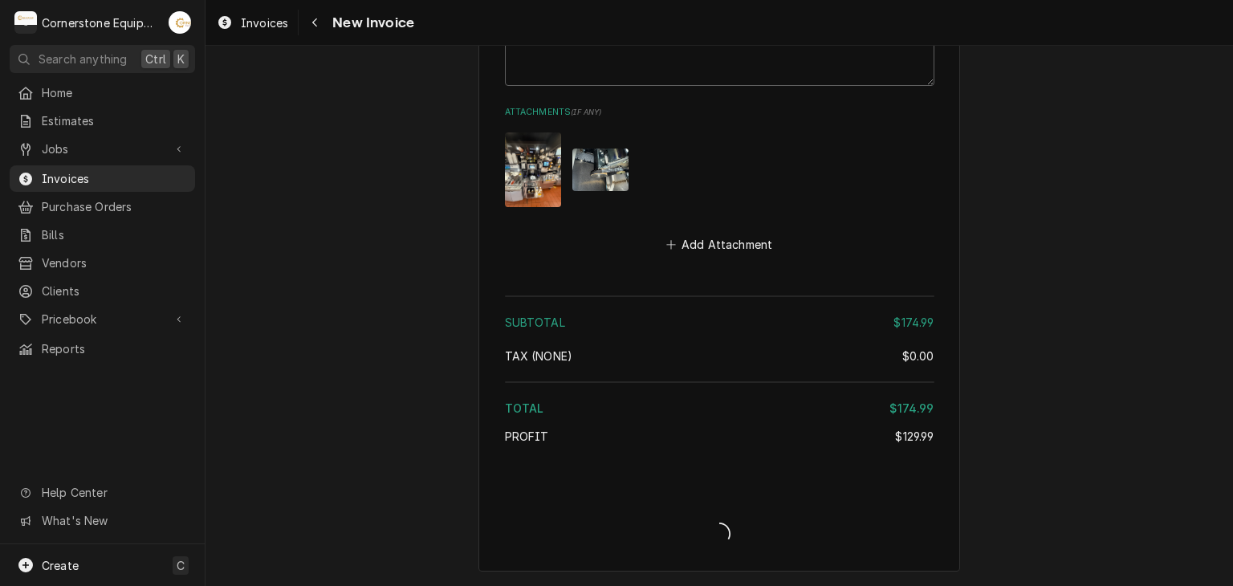
scroll to position [2450, 0]
type textarea "x"
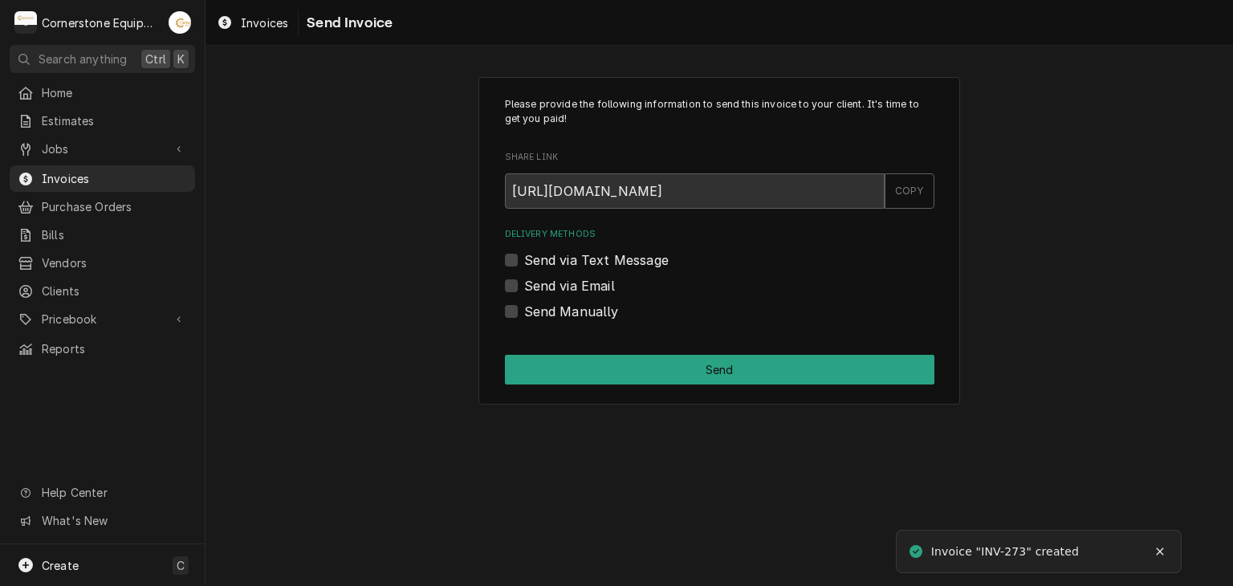
click at [547, 302] on label "Send Manually" at bounding box center [571, 311] width 95 height 19
click at [547, 302] on input "Send Manually" at bounding box center [739, 319] width 430 height 35
checkbox input "true"
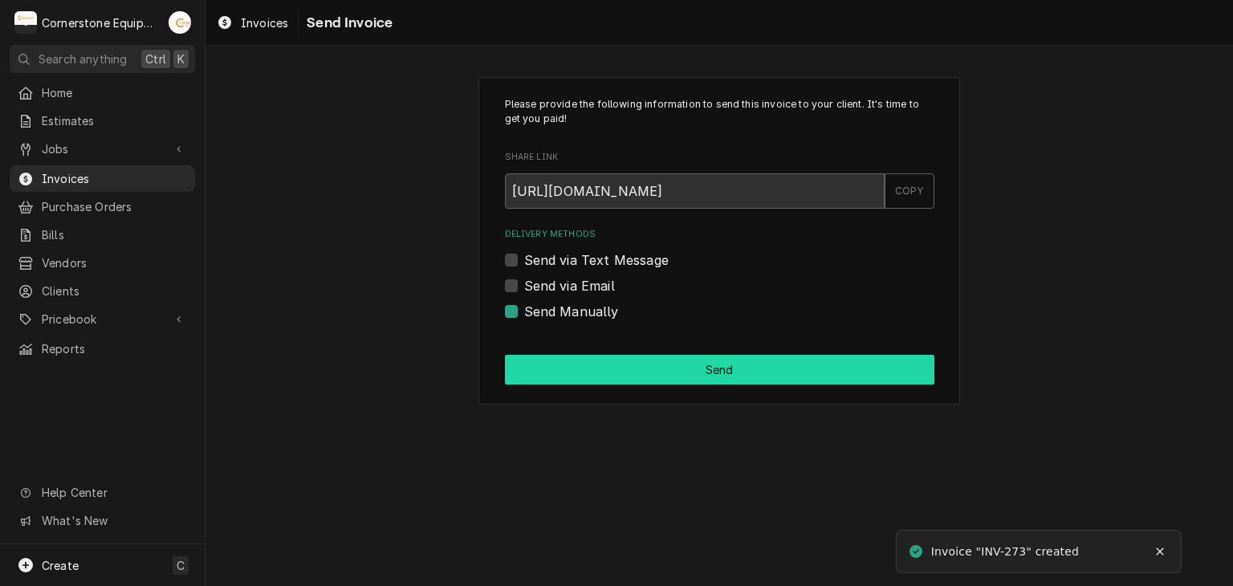
click at [530, 377] on button "Send" at bounding box center [720, 370] width 430 height 30
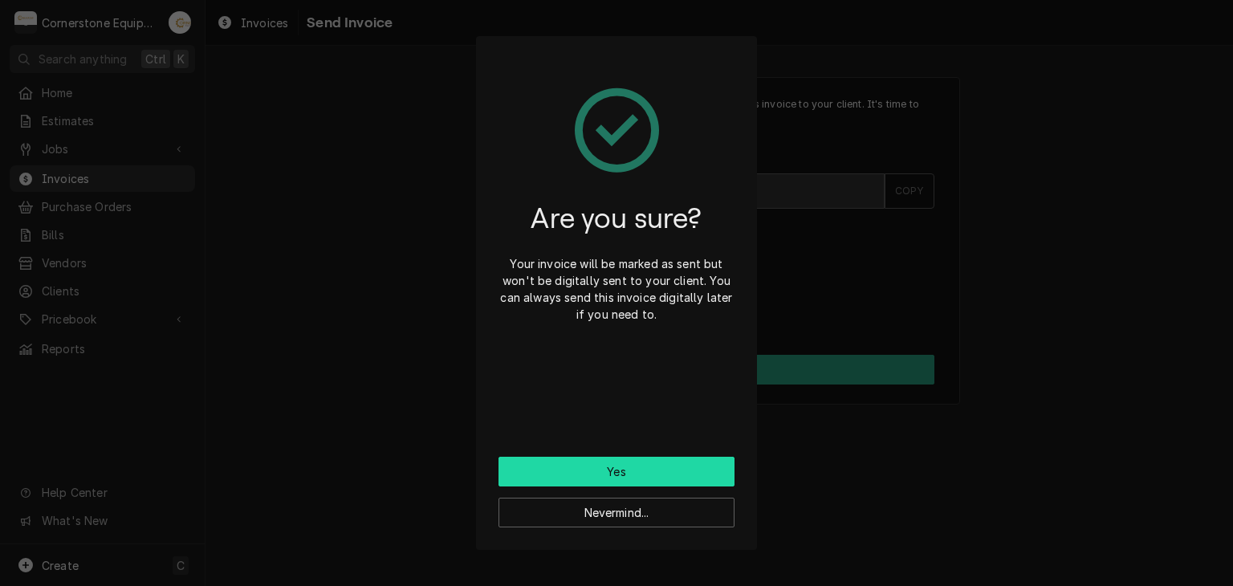
click at [596, 467] on button "Yes" at bounding box center [617, 472] width 236 height 30
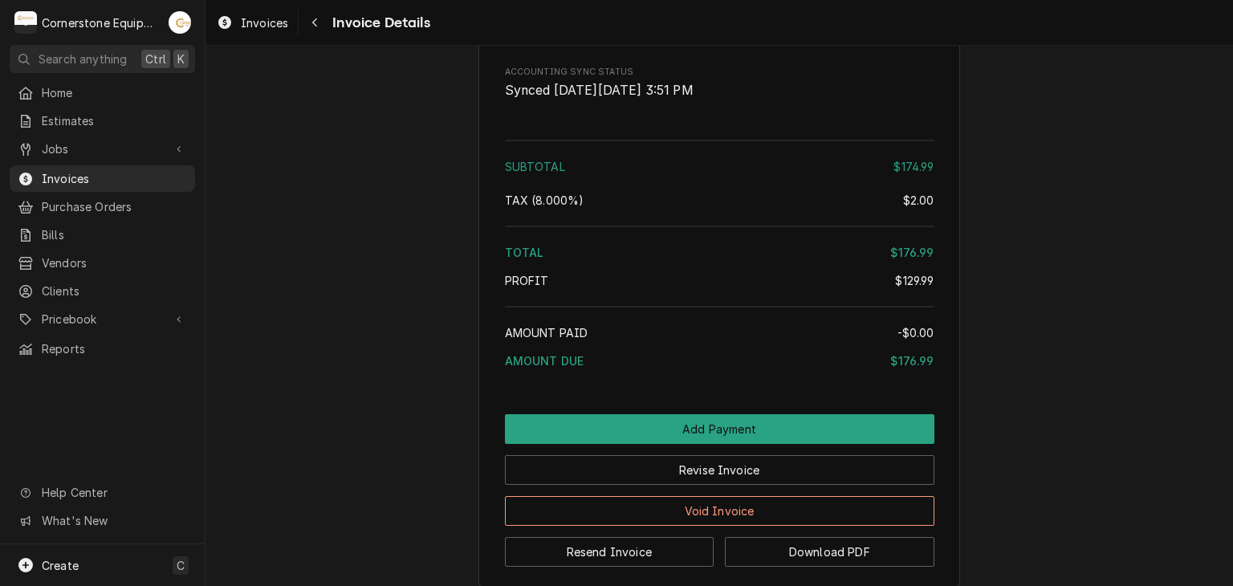
scroll to position [2004, 0]
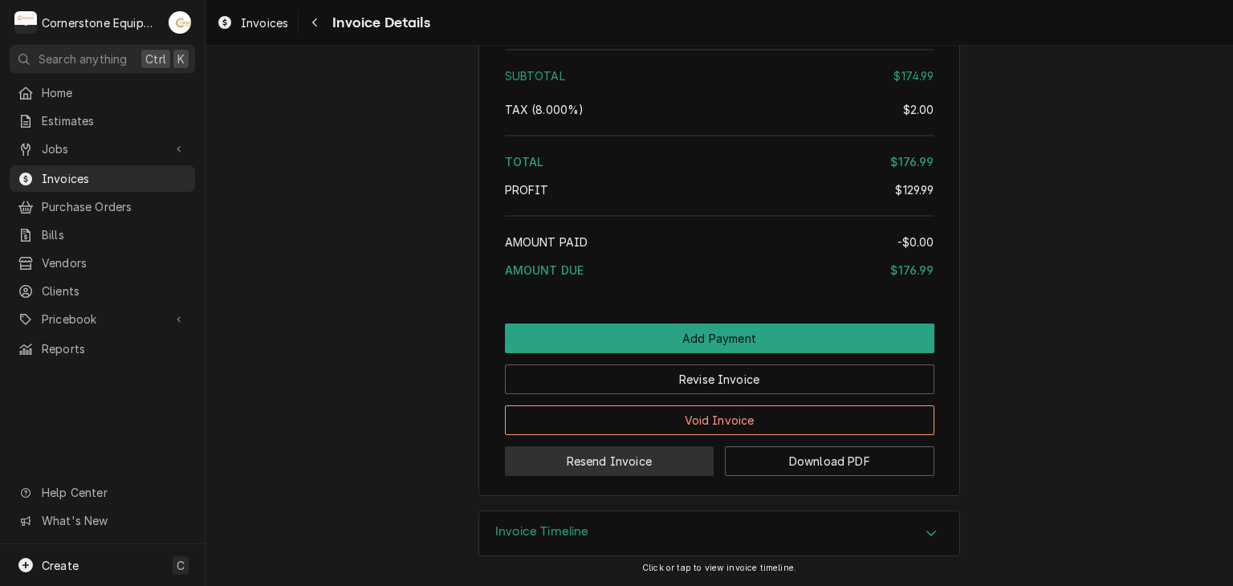
click at [632, 460] on button "Resend Invoice" at bounding box center [610, 461] width 210 height 30
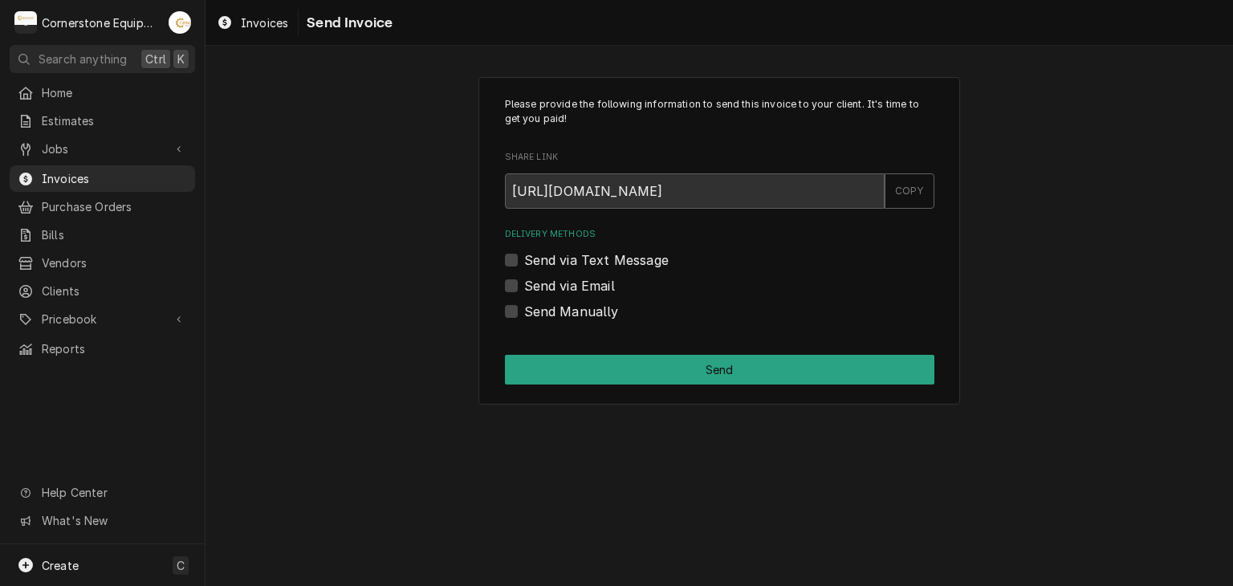
click at [601, 264] on label "Send via Text Message" at bounding box center [596, 260] width 145 height 19
click at [601, 264] on input "Send via Text Message" at bounding box center [739, 268] width 430 height 35
checkbox input "true"
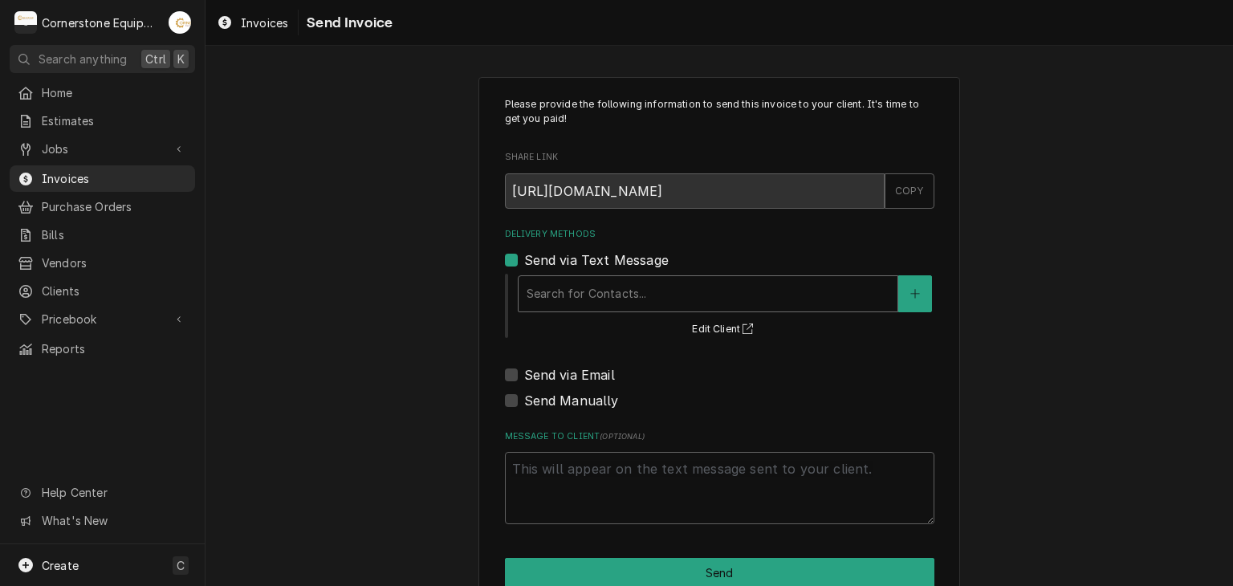
click at [581, 289] on div "Delivery Methods" at bounding box center [708, 293] width 363 height 29
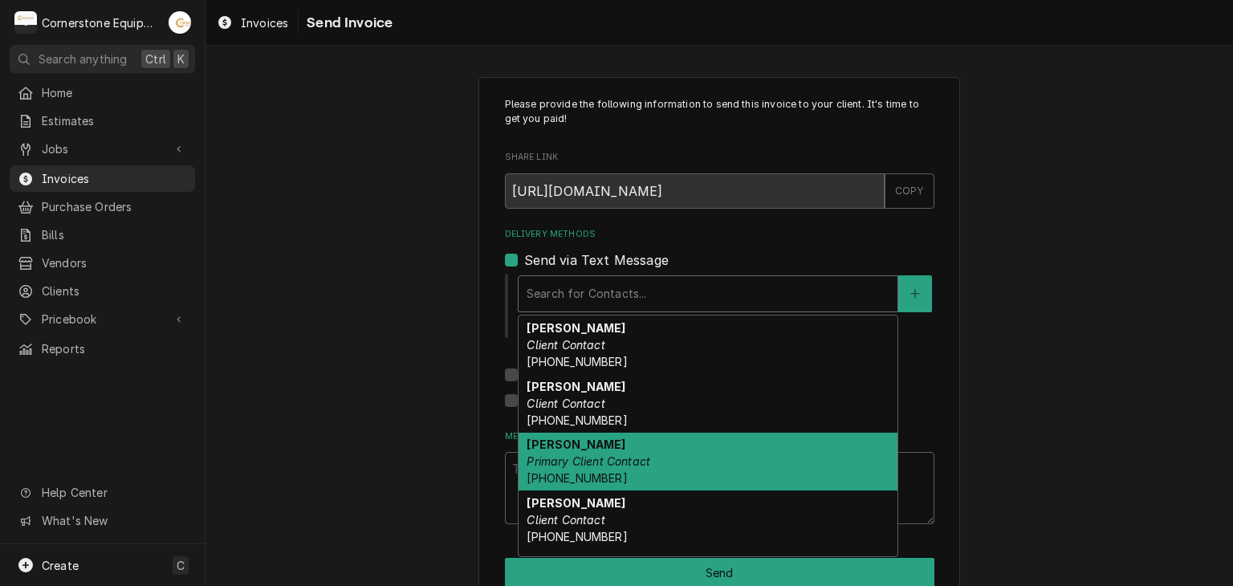
click at [553, 464] on em "Primary Client Contact" at bounding box center [589, 461] width 124 height 14
type textarea "x"
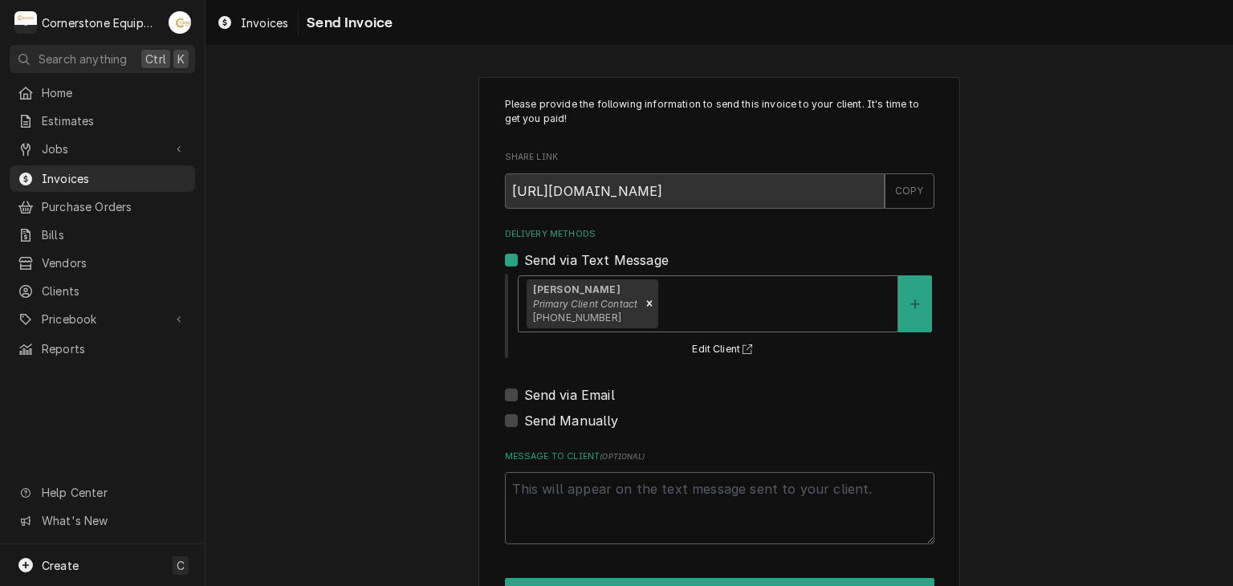
click at [587, 392] on label "Send via Email" at bounding box center [569, 394] width 91 height 19
click at [587, 392] on input "Send via Email" at bounding box center [739, 402] width 430 height 35
checkbox input "true"
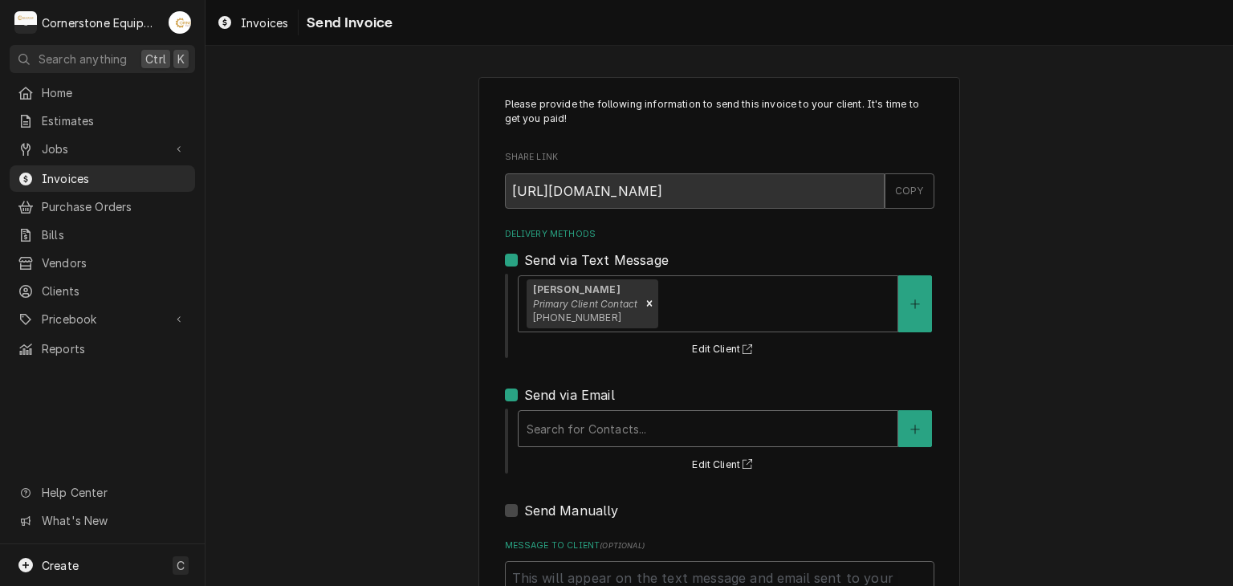
click at [567, 425] on div "Delivery Methods" at bounding box center [708, 428] width 363 height 29
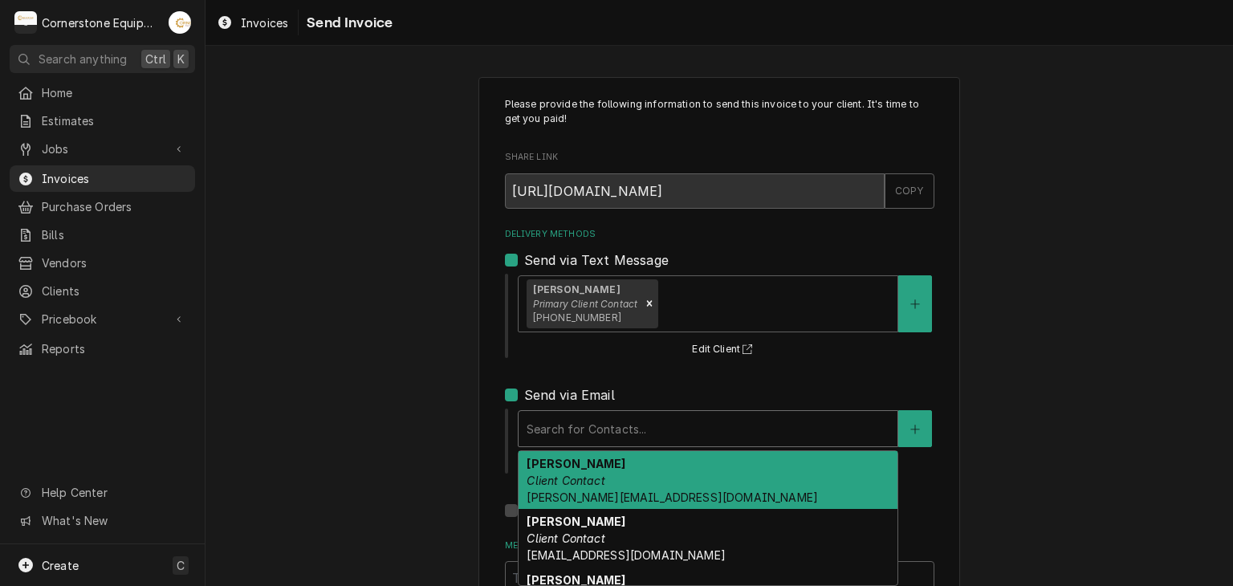
click at [549, 471] on div "Amy Moore Client Contact amy@masonmcdonalds.com" at bounding box center [708, 480] width 379 height 59
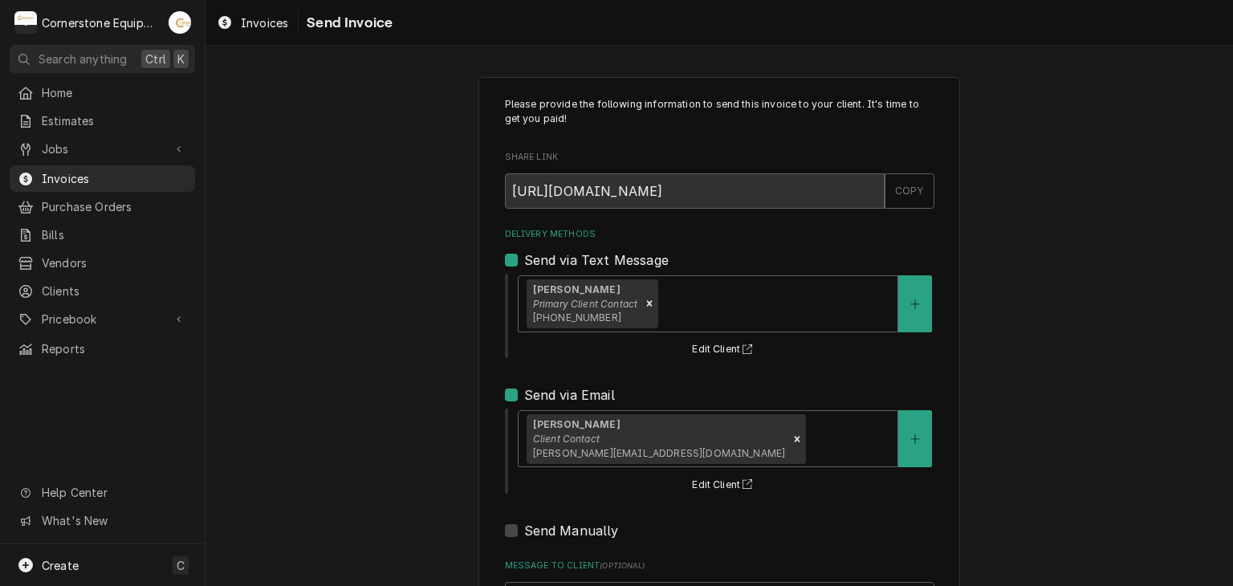
click at [405, 425] on div "Please provide the following information to send this invoice to your client. I…" at bounding box center [720, 407] width 1028 height 689
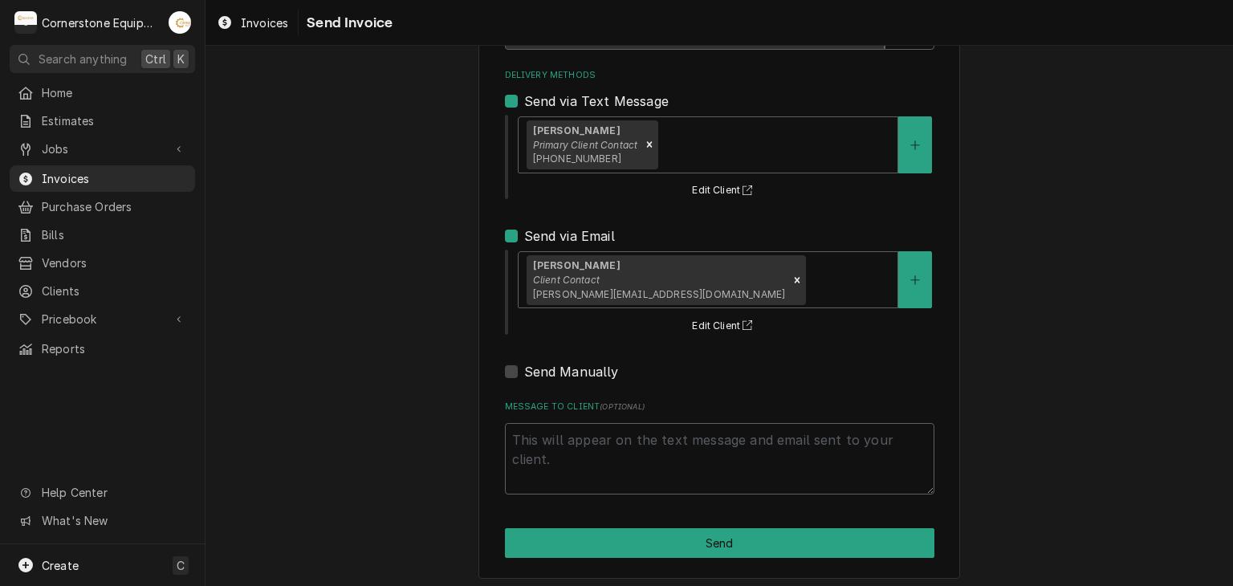
scroll to position [164, 0]
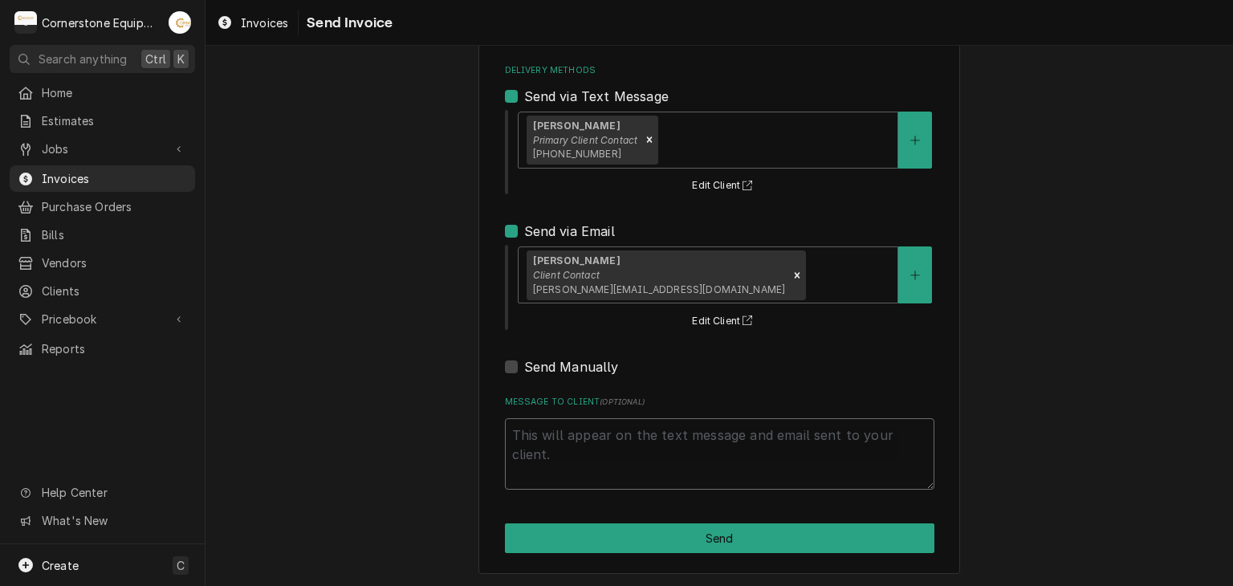
click at [569, 439] on textarea "Message to Client ( optional )" at bounding box center [720, 454] width 430 height 72
type textarea "x"
type textarea "T"
type textarea "x"
type textarea "Th"
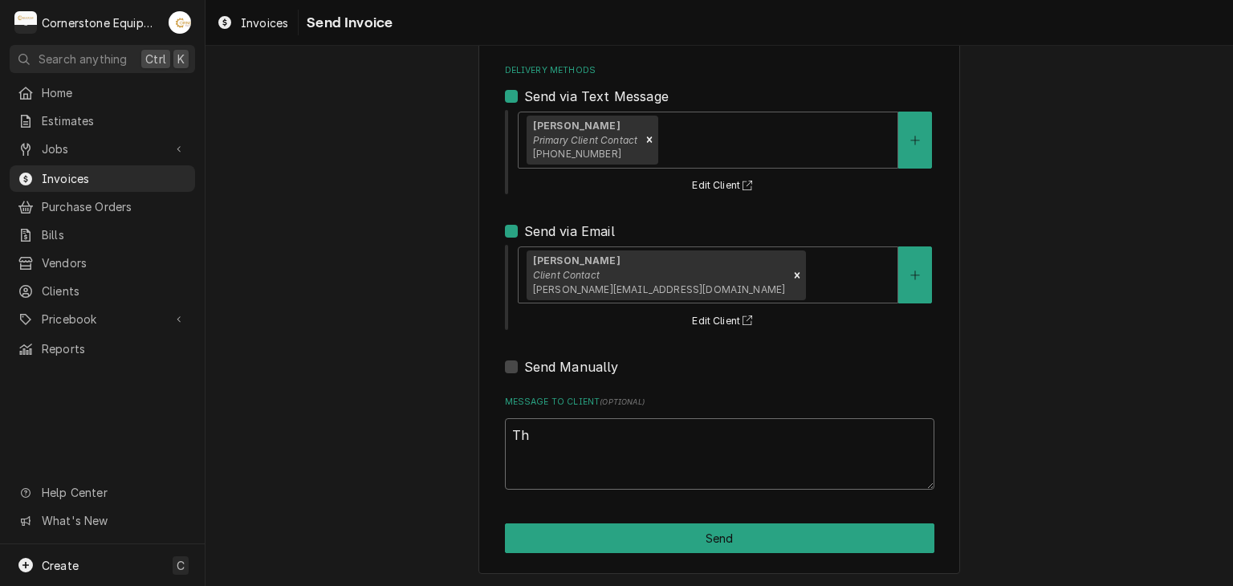
type textarea "x"
type textarea "Tha"
type textarea "x"
type textarea "Than"
type textarea "x"
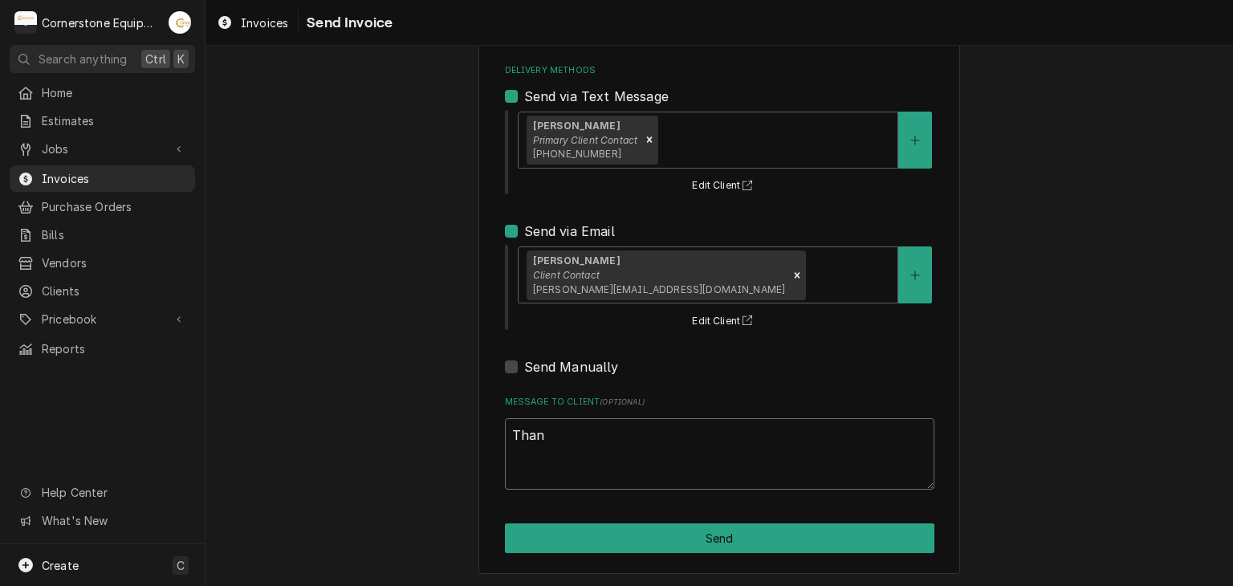
type textarea "Thank"
type textarea "x"
type textarea "Thank"
type textarea "x"
type textarea "Thank y"
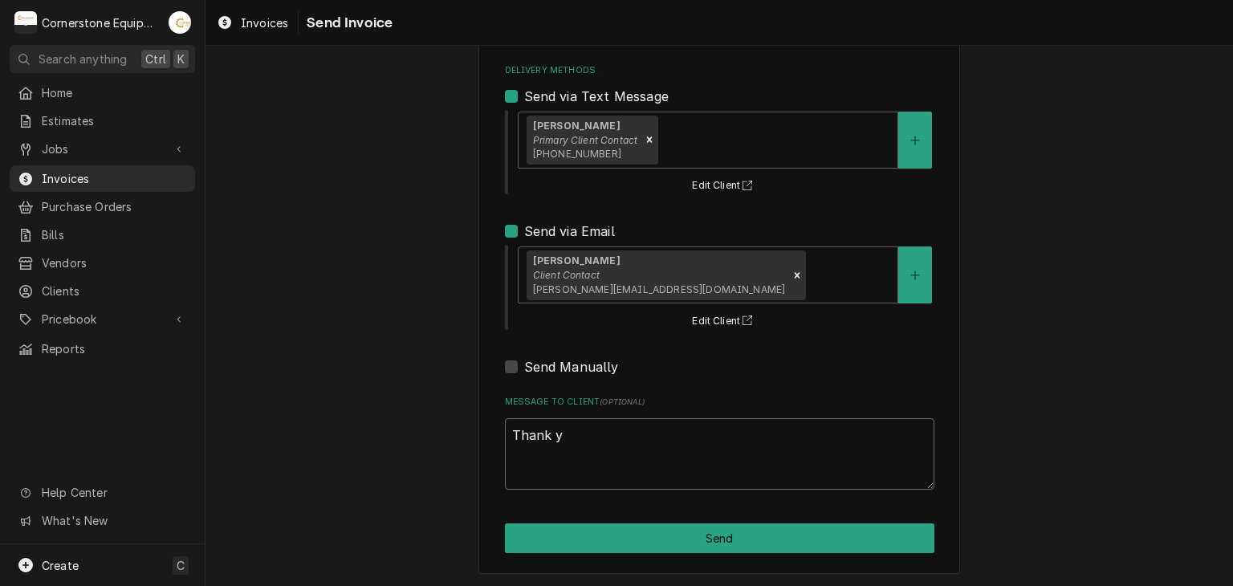
type textarea "x"
type textarea "Thank yo"
type textarea "x"
type textarea "Thank you"
type textarea "x"
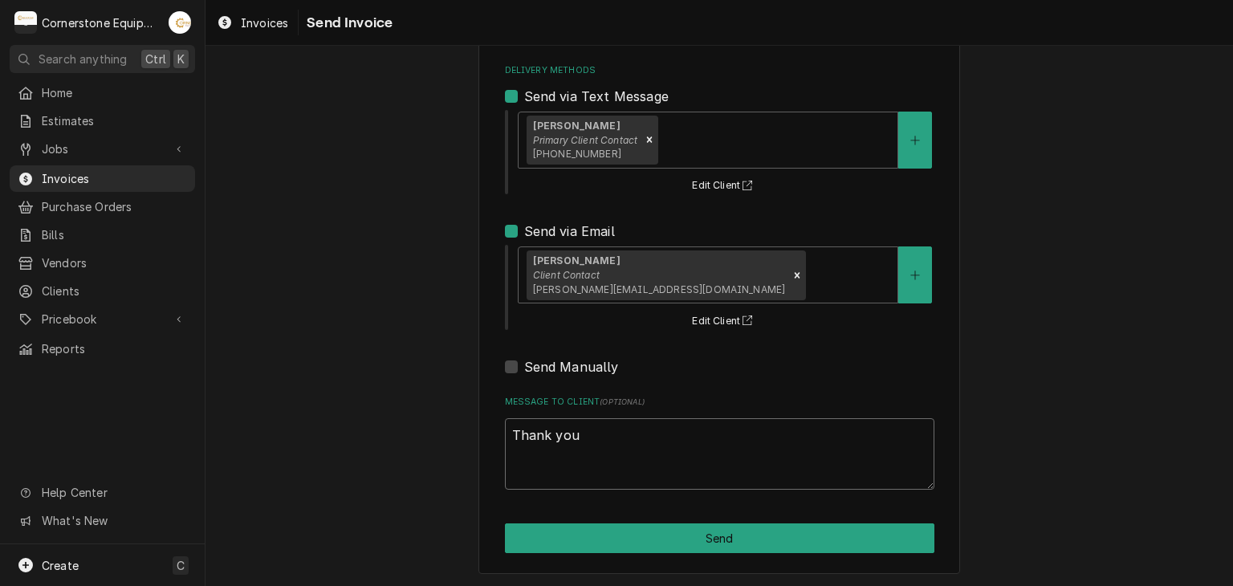
type textarea "Thank you"
type textarea "x"
type textarea "Thank you f"
type textarea "x"
type textarea "Thank you fo"
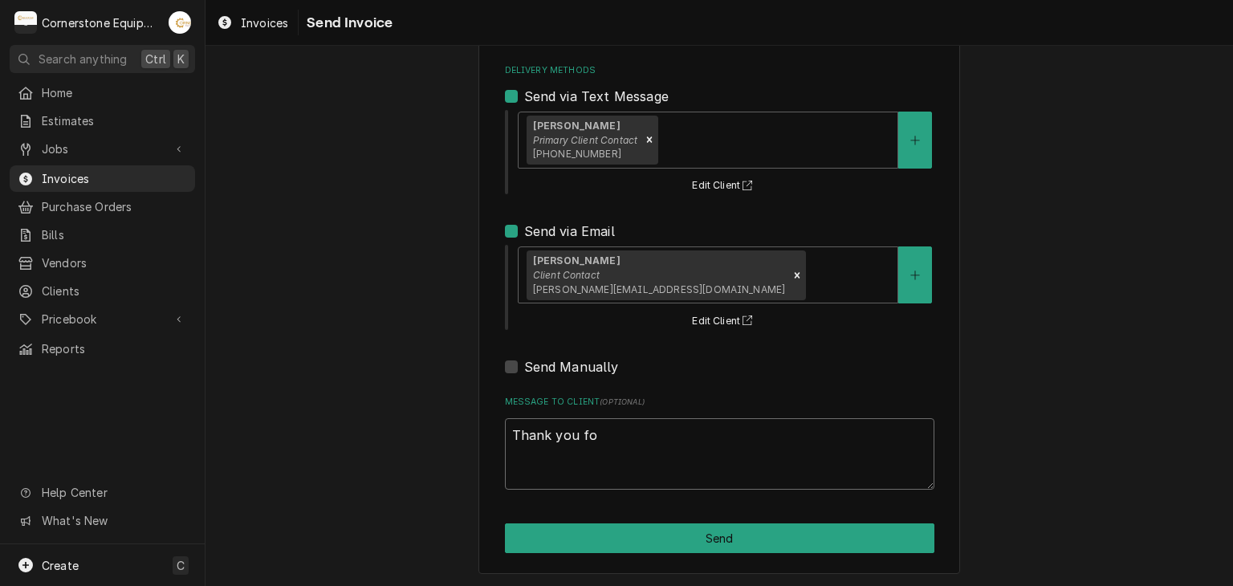
type textarea "x"
type textarea "Thank you for"
type textarea "x"
type textarea "Thank you for"
type textarea "x"
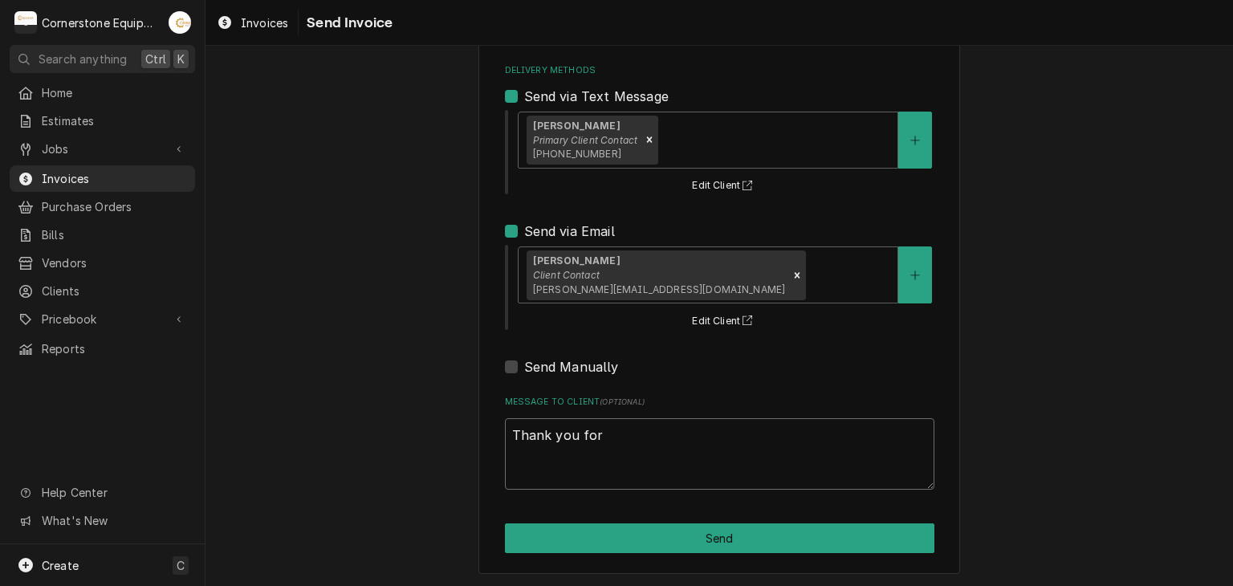
type textarea "Thank you for t"
type textarea "x"
type textarea "Thank you for th"
type textarea "x"
type textarea "Thank you for the"
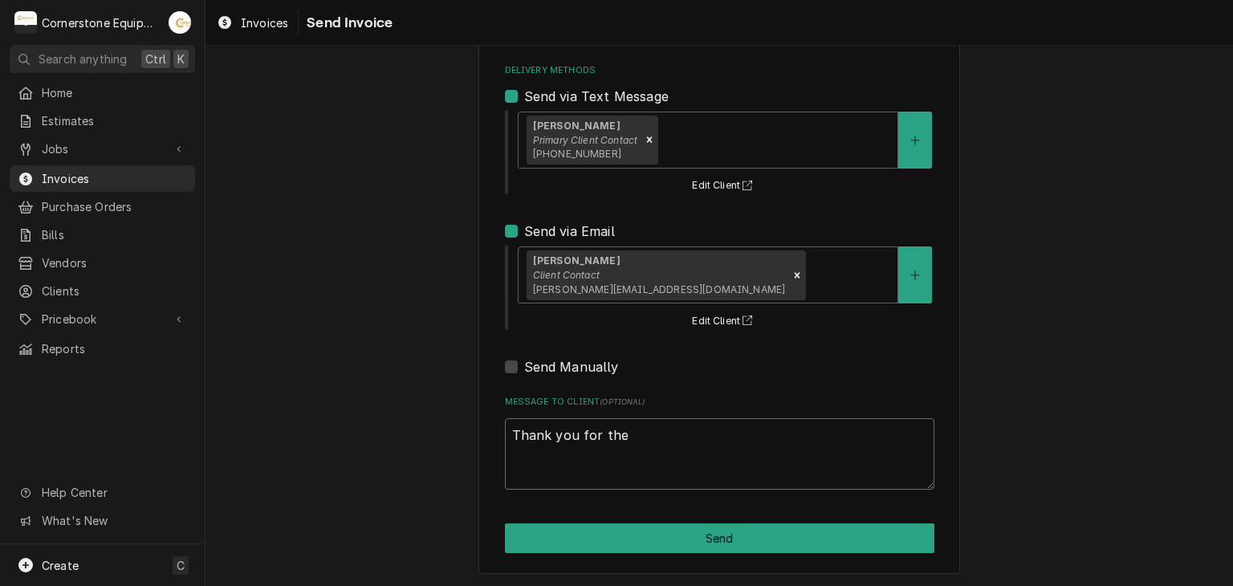
type textarea "x"
type textarea "Thank you for the"
type textarea "x"
type textarea "Thank you for the o"
type textarea "x"
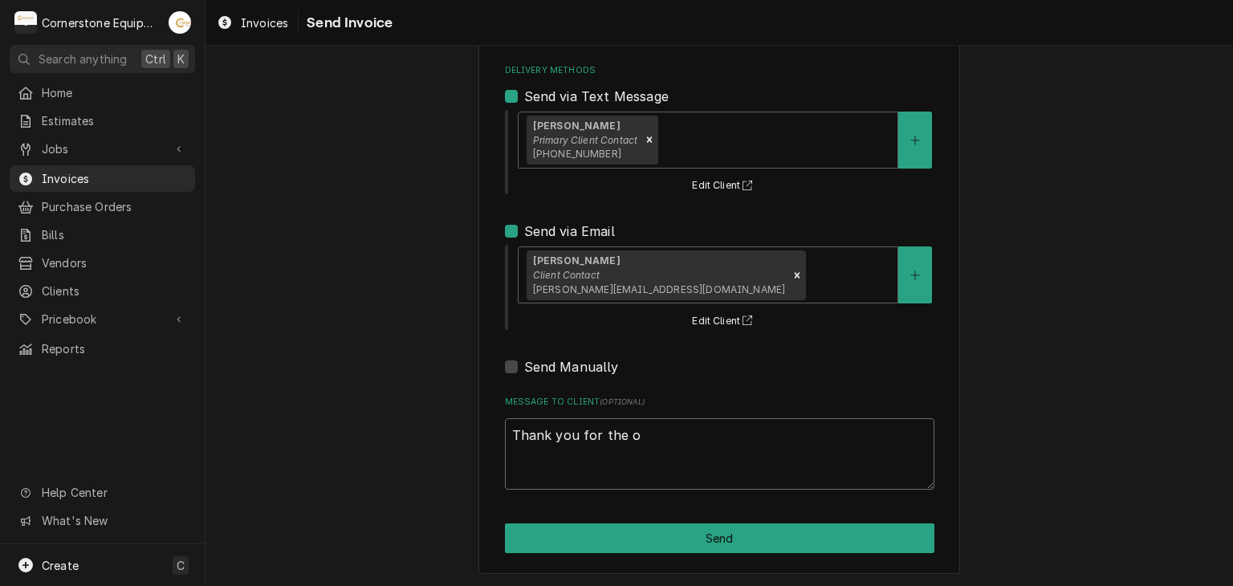
type textarea "Thank you for the op"
type textarea "x"
type textarea "Thank you for the opp"
type textarea "x"
type textarea "Thank you for the oppo"
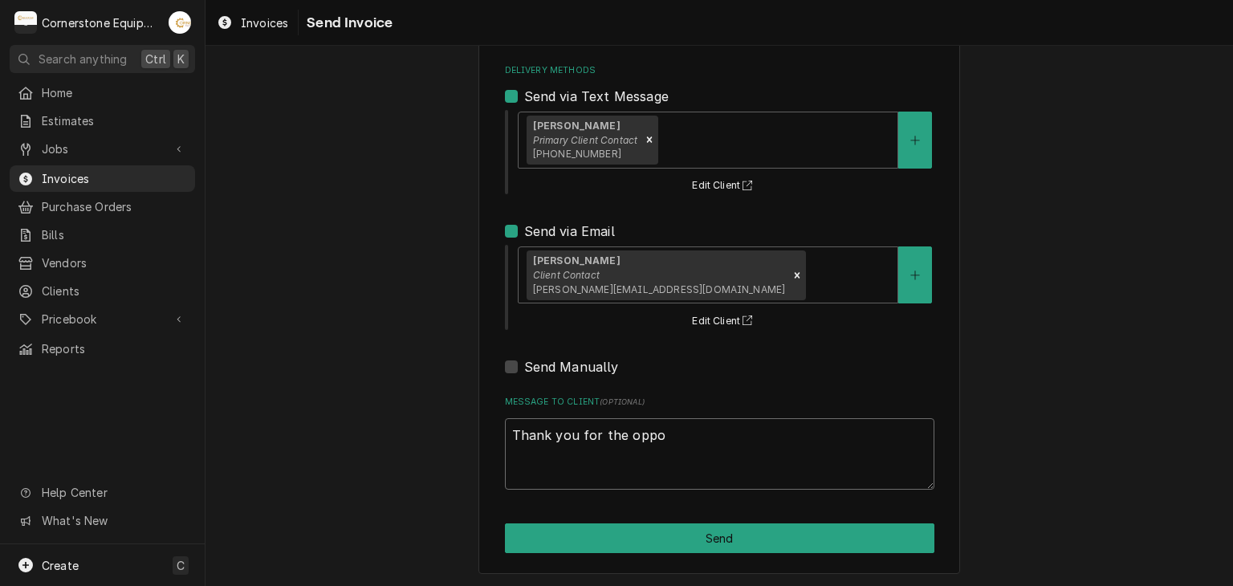
type textarea "x"
type textarea "Thank you for the oppor"
type textarea "x"
type textarea "Thank you for the opporr"
type textarea "x"
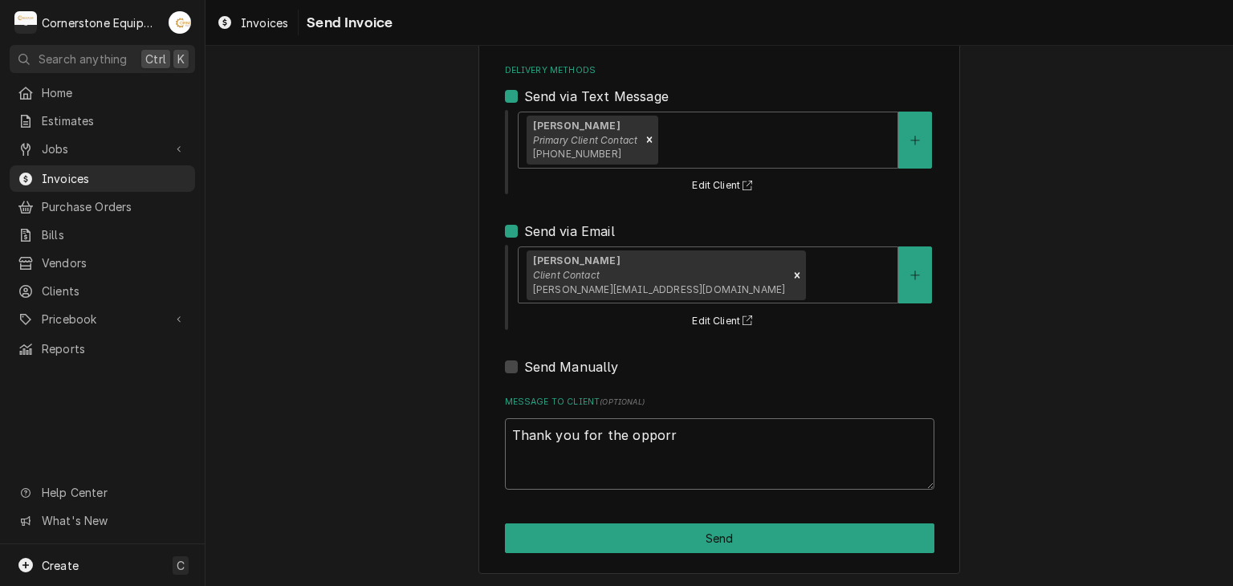
type textarea "Thank you for the opporru"
type textarea "x"
type textarea "Thank you for the opporrun"
type textarea "x"
type textarea "Thank you for the opporruni"
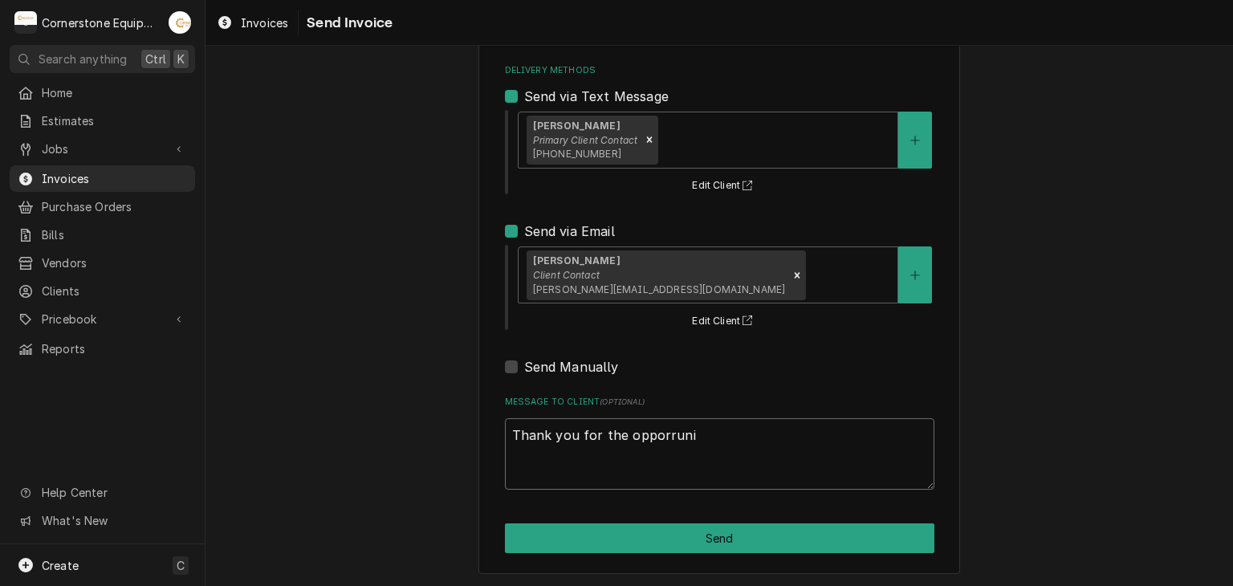
type textarea "x"
type textarea "Thank you for the opporrunit"
type textarea "x"
type textarea "Thank you for the opporrunity"
type textarea "x"
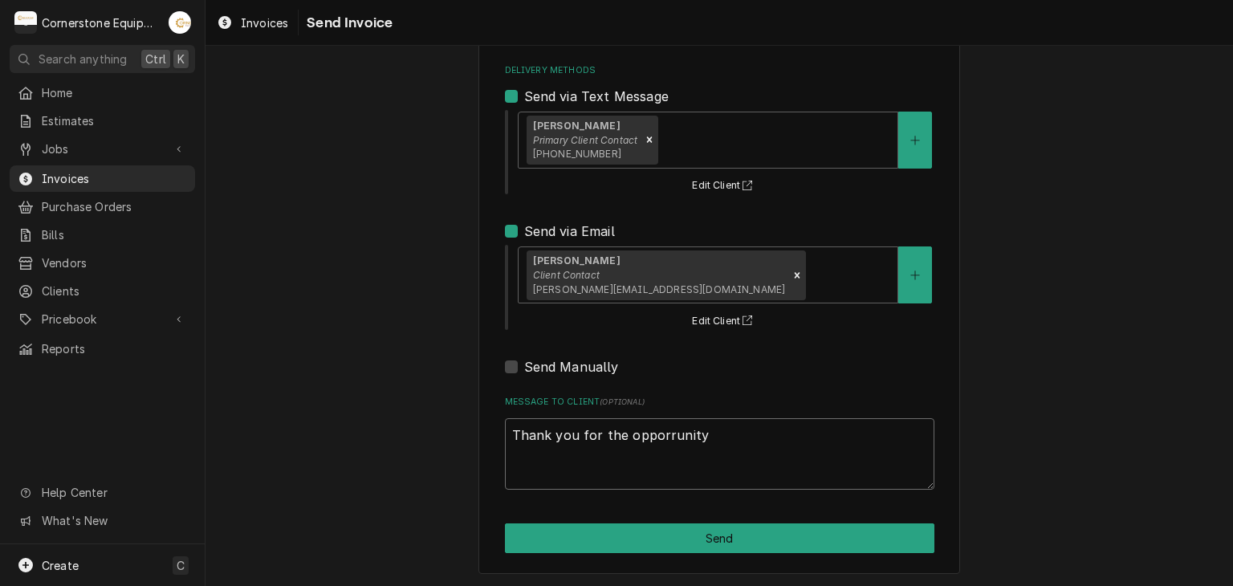
type textarea "Thank you for the opporrunity"
type textarea "x"
type textarea "Thank you for the opporrunity t"
type textarea "x"
type textarea "Thank you for the opporrunity to"
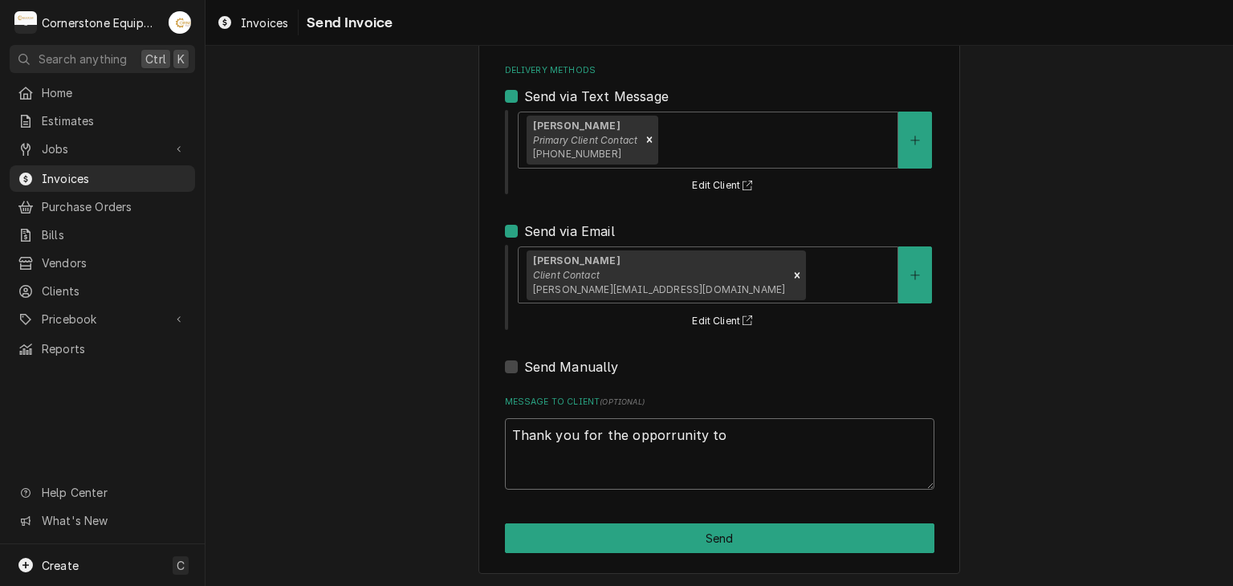
type textarea "x"
type textarea "Thank you for the opporrunity to"
type textarea "x"
type textarea "Thank you for the opporrunity to b"
type textarea "x"
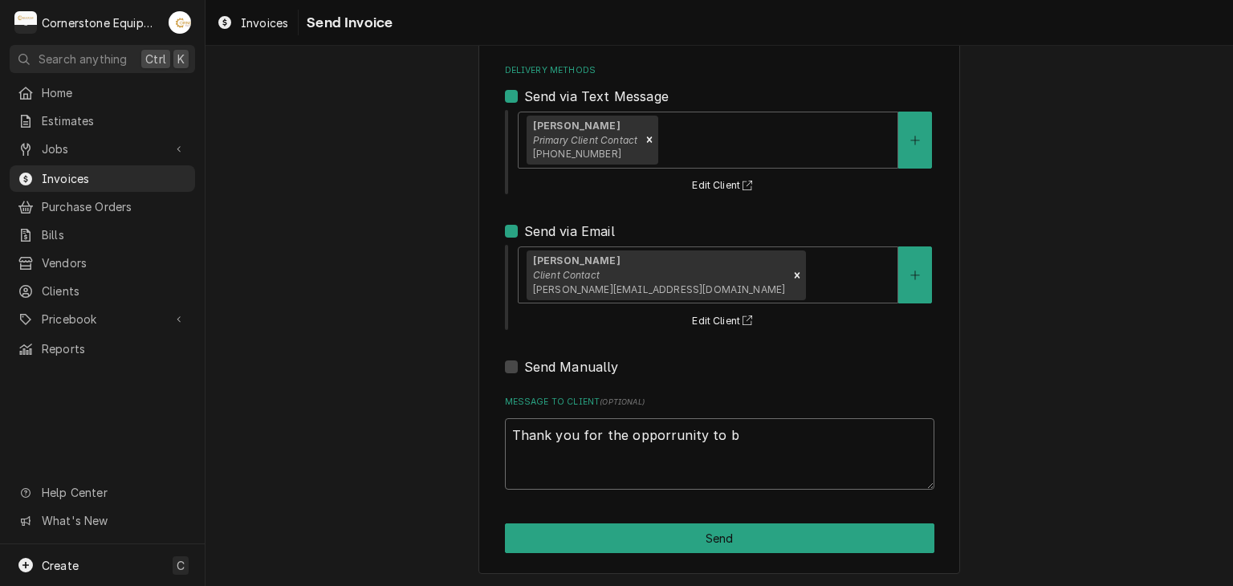
type textarea "Thank you for the opporrunity to be"
type textarea "x"
type textarea "Thank you for the opporrunity to be"
type textarea "x"
type textarea "Thank you for the opporrunity to be o"
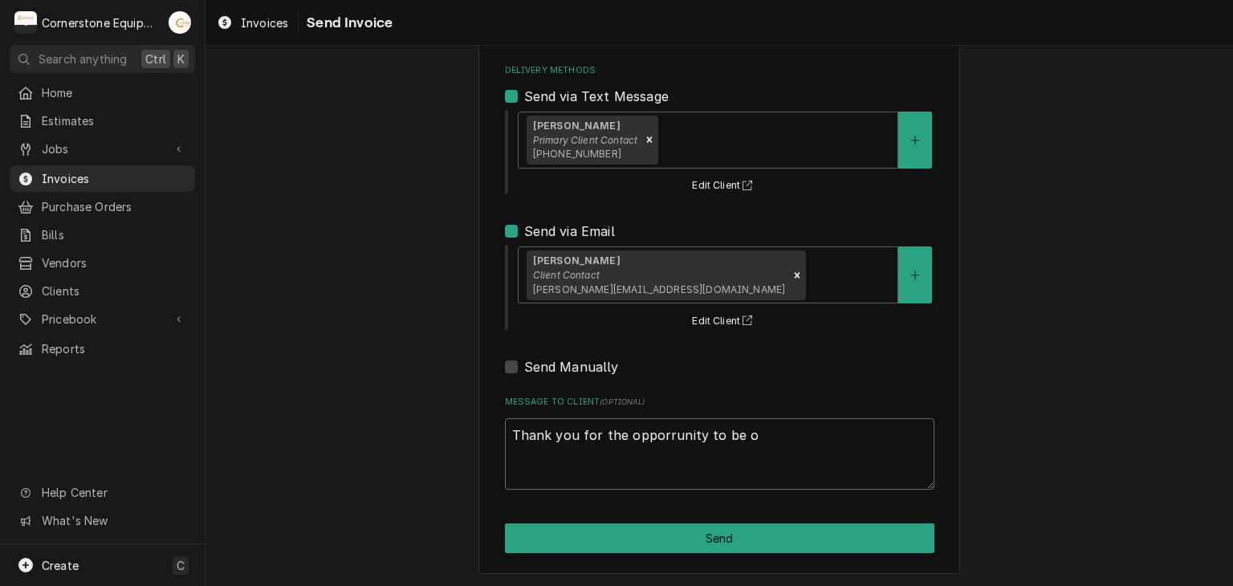
type textarea "x"
type textarea "Thank you for the opporrunity to be of"
type textarea "x"
type textarea "Thank you for the opporrunity to be of"
type textarea "x"
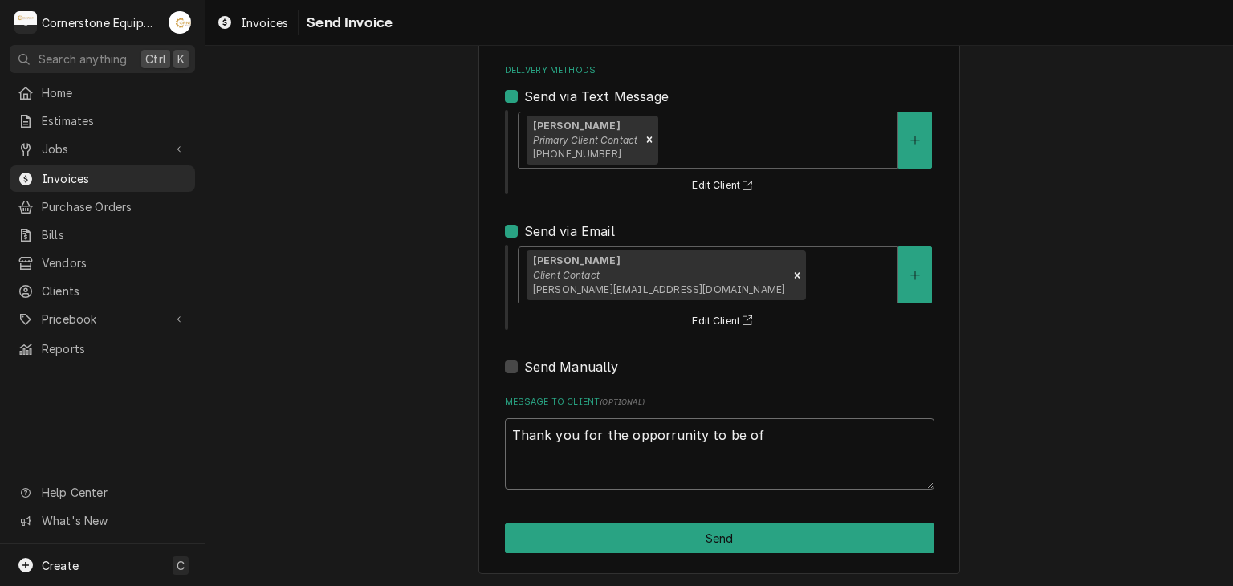
type textarea "Thank you for the opporrunity to be of s"
type textarea "x"
type textarea "Thank you for the opporrunity to be of se"
type textarea "x"
type textarea "Thank you for the opporrunity to be of ser"
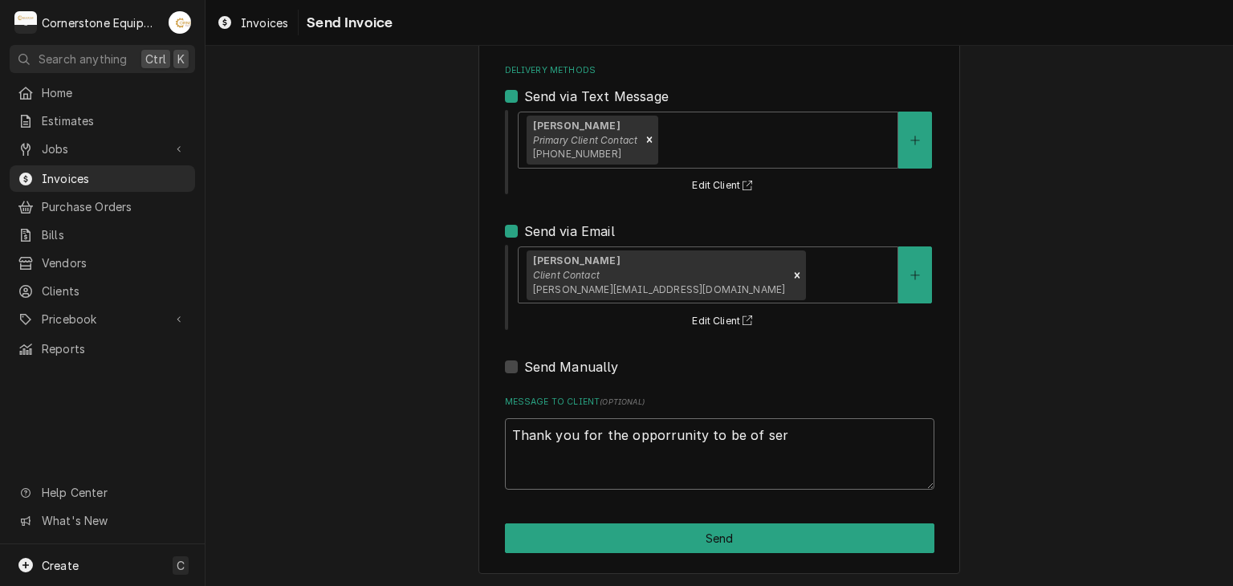
type textarea "x"
type textarea "Thank you for the opporrunity to be of servi"
type textarea "x"
type textarea "Thank you for the opporrunity to be of servic"
type textarea "x"
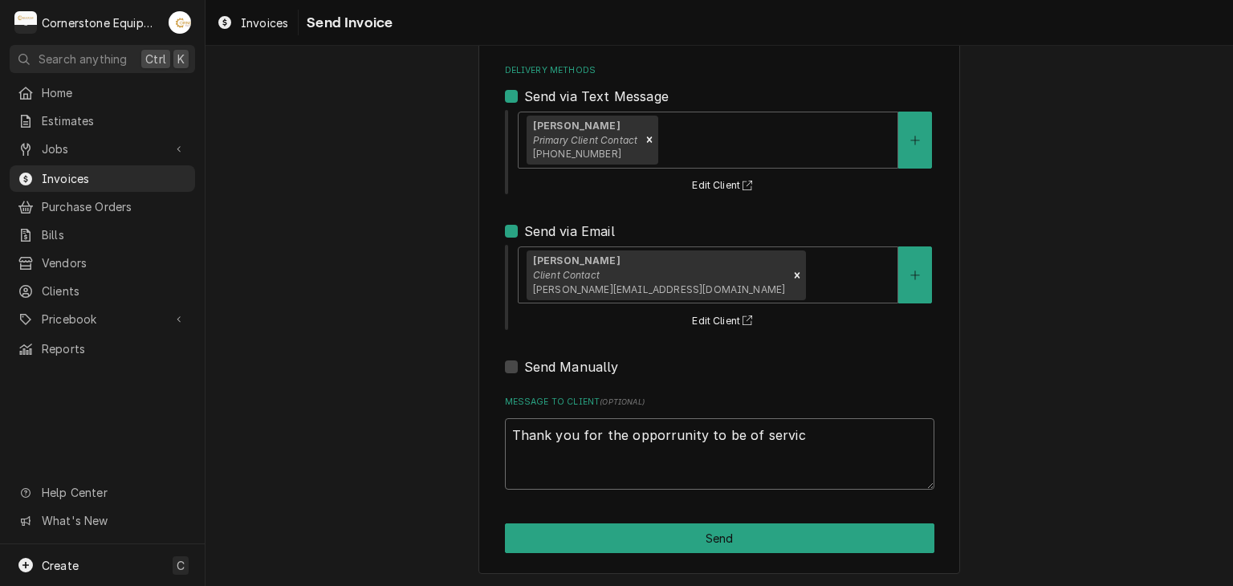
type textarea "Thank you for the opporrunity to be of service"
type textarea "x"
type textarea "Thank you for the opporrunity to be of service!"
type textarea "x"
click at [858, 424] on textarea "Thank you for the opportunity to be of service!" at bounding box center [720, 454] width 430 height 72
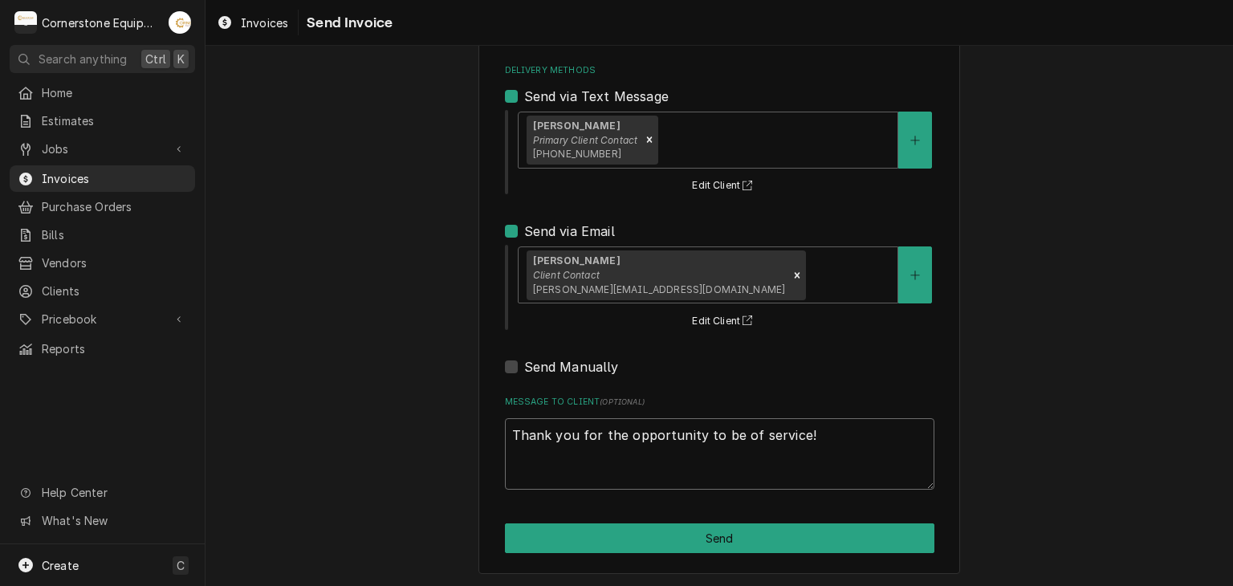
type textarea "Thank you for the opportunity to be of service!"
click at [1060, 416] on div "Please provide the following information to send this invoice to your client. I…" at bounding box center [720, 243] width 1028 height 689
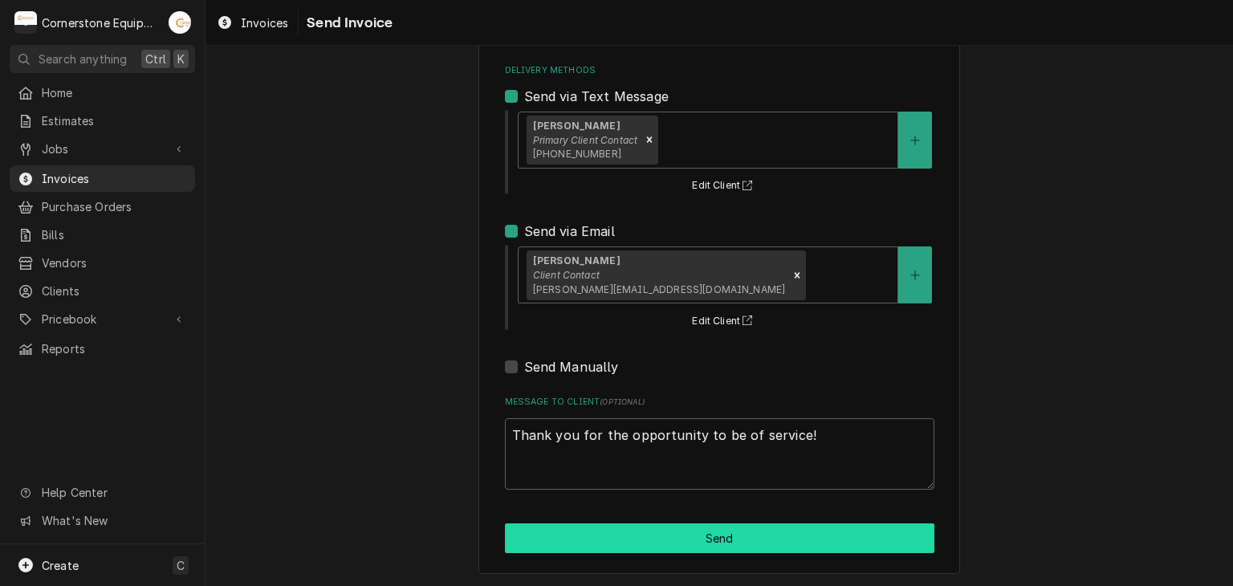
click at [768, 534] on button "Send" at bounding box center [720, 539] width 430 height 30
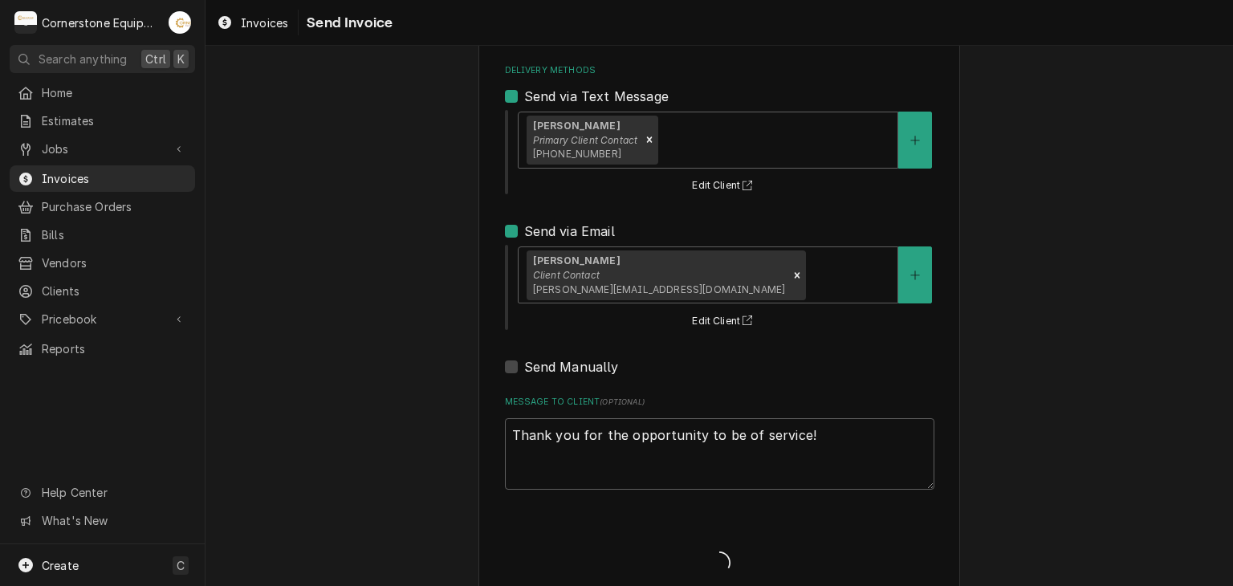
type textarea "x"
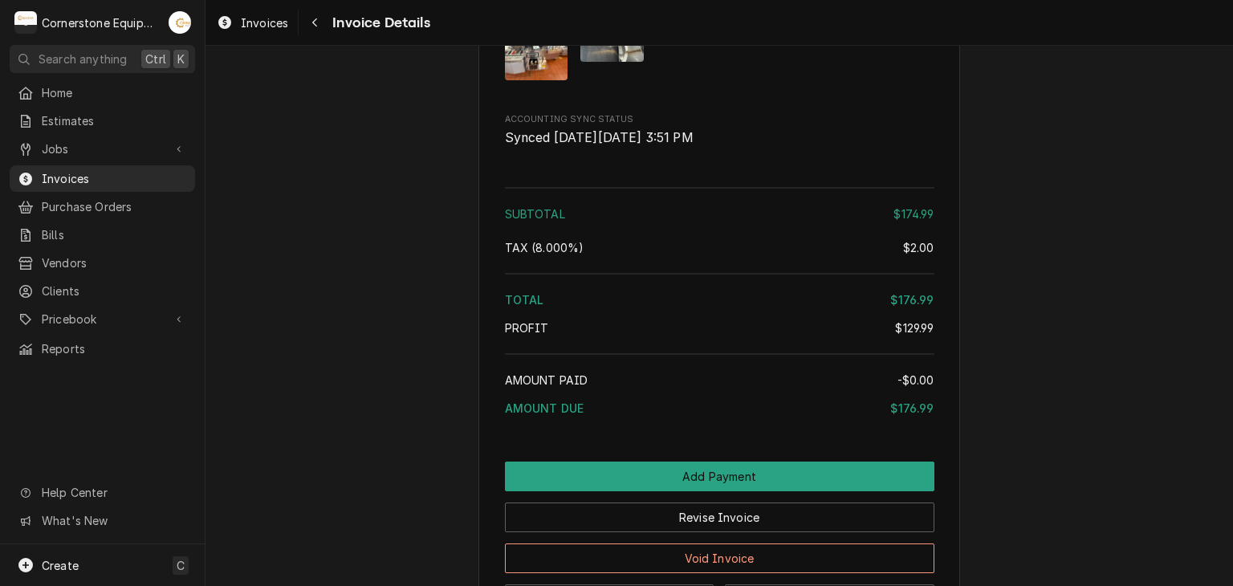
scroll to position [2004, 0]
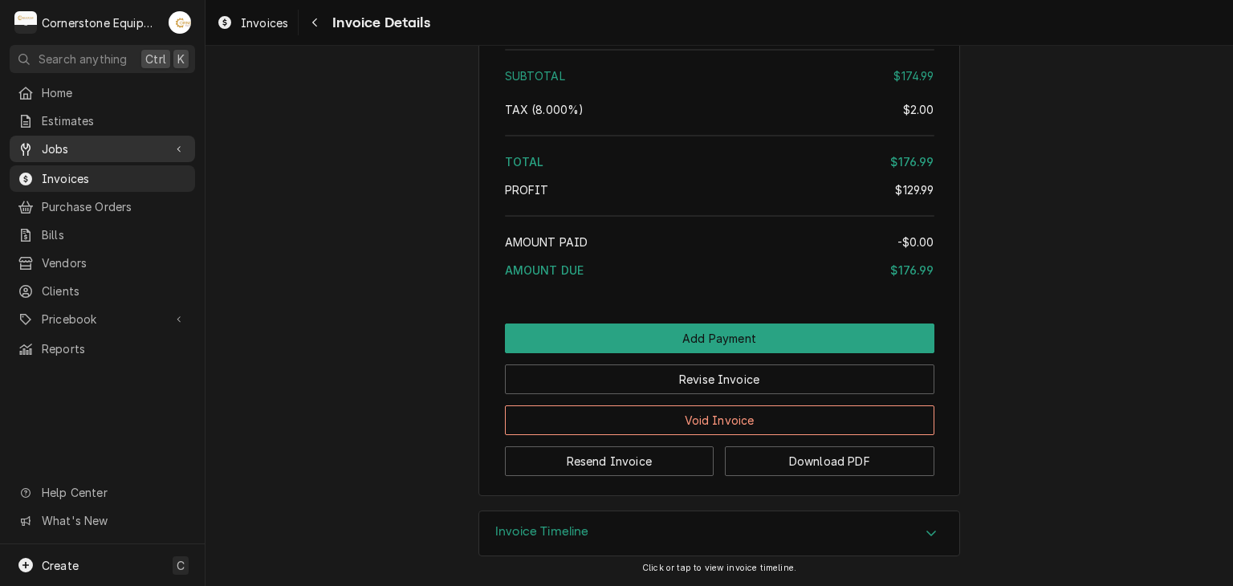
click at [85, 141] on span "Jobs" at bounding box center [102, 149] width 121 height 17
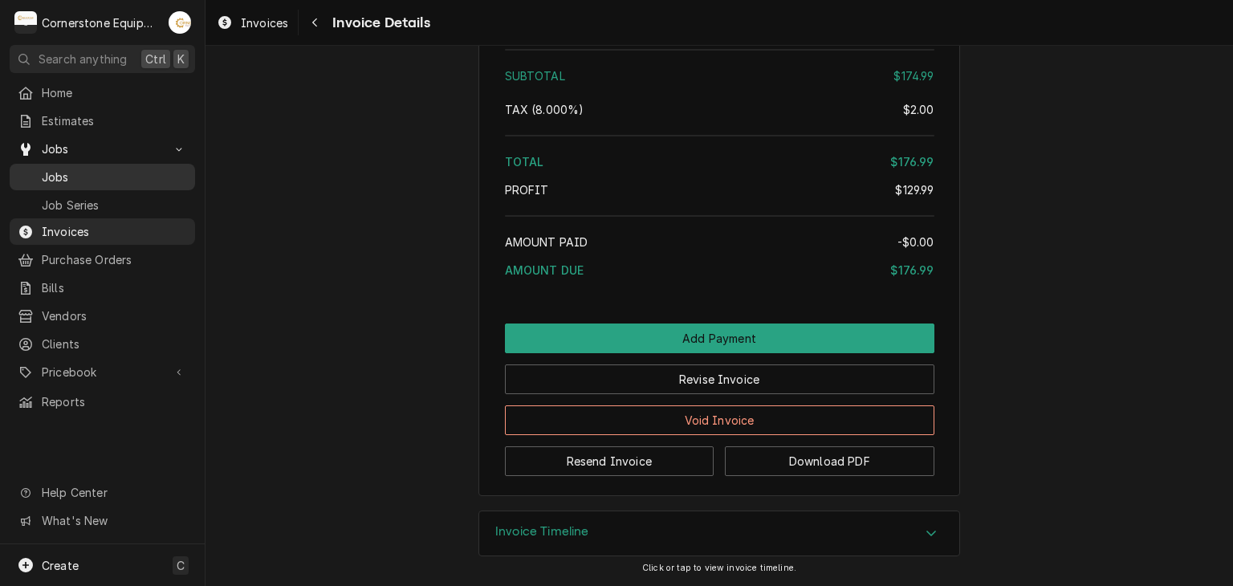
click at [55, 175] on span "Jobs" at bounding box center [114, 177] width 145 height 17
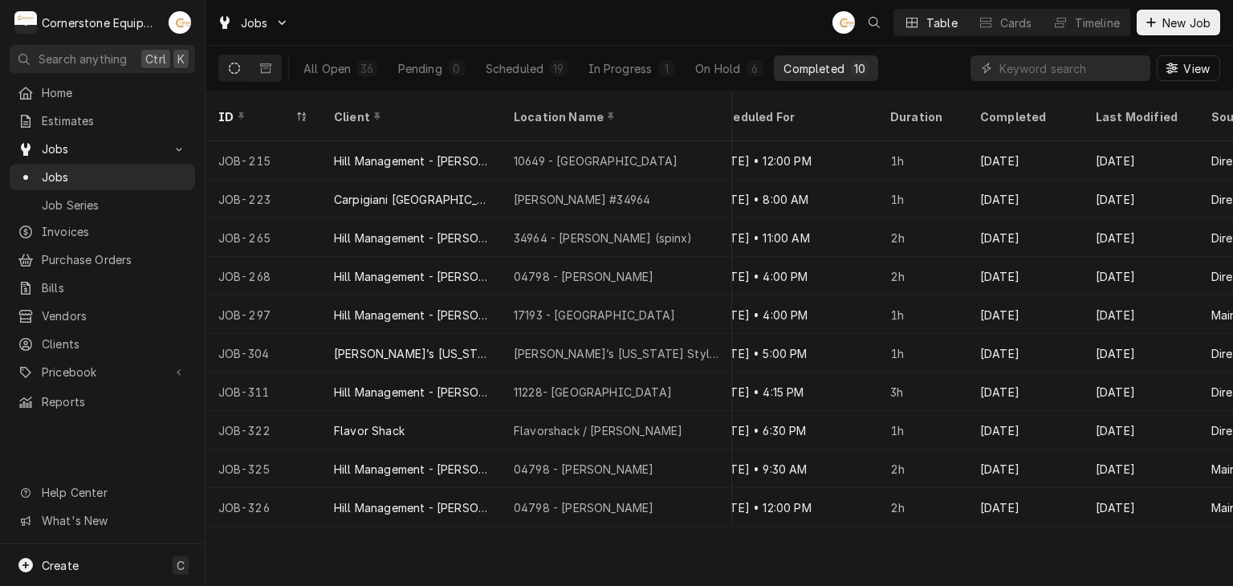
scroll to position [0, 1278]
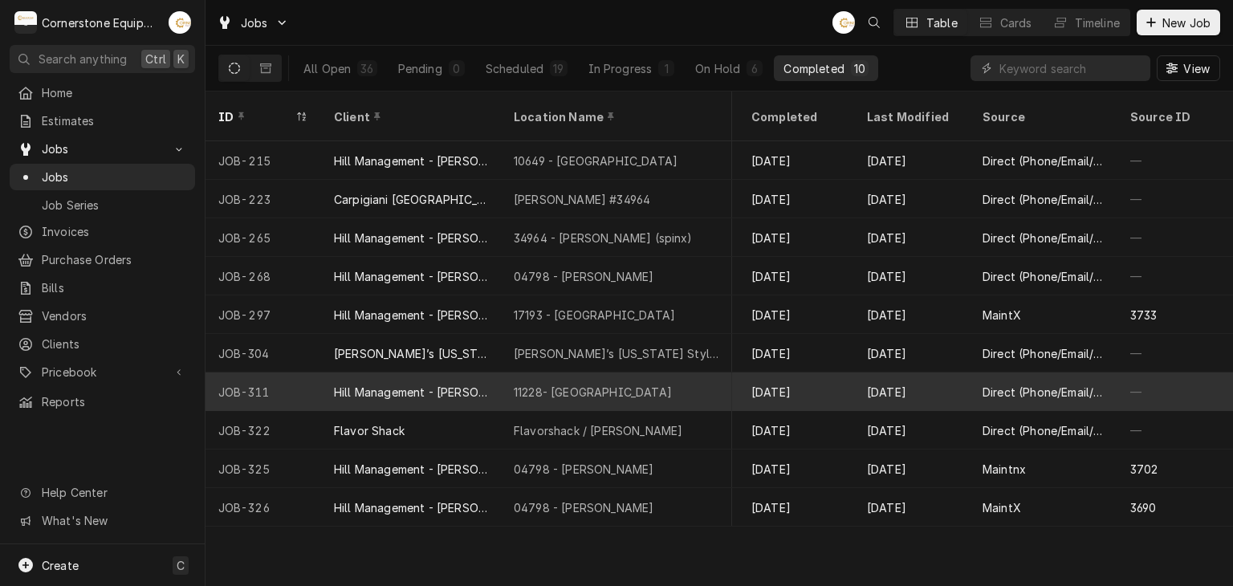
click at [1004, 384] on div "Direct (Phone/Email/etc.)" at bounding box center [1044, 392] width 122 height 17
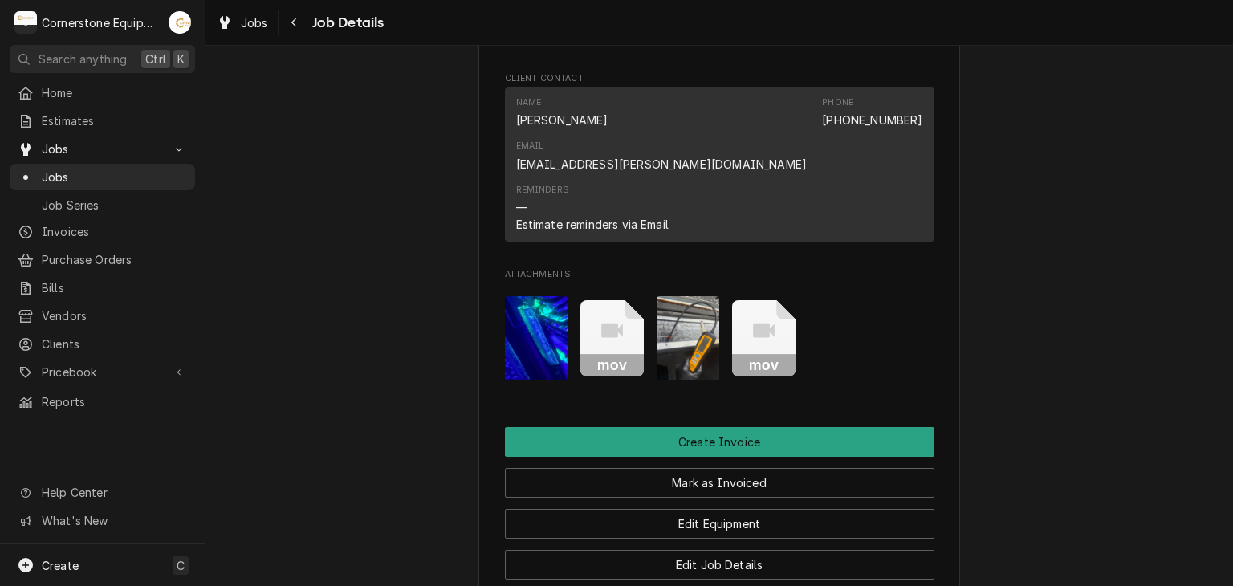
scroll to position [1124, 0]
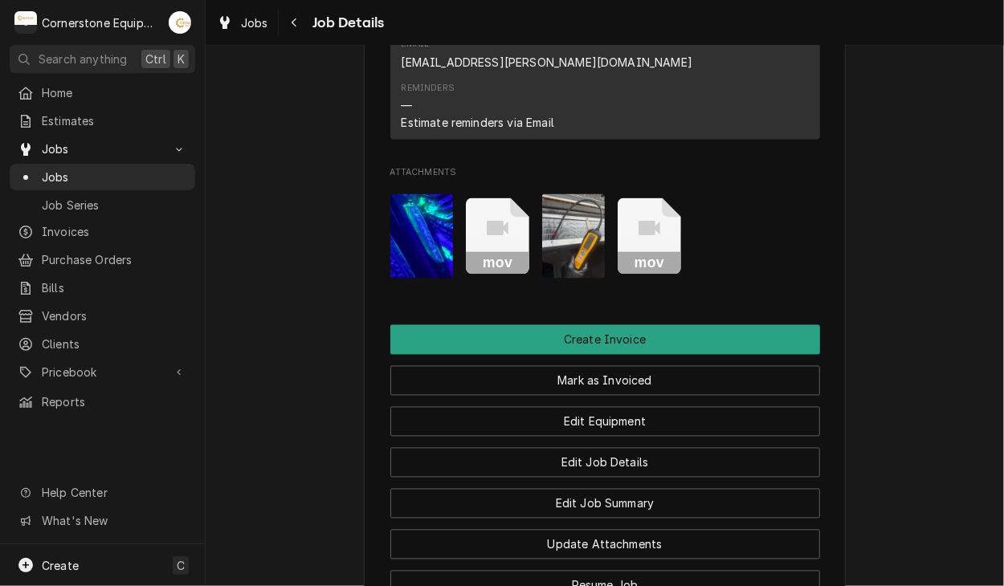
click at [489, 198] on icon "Attachments" at bounding box center [497, 236] width 63 height 76
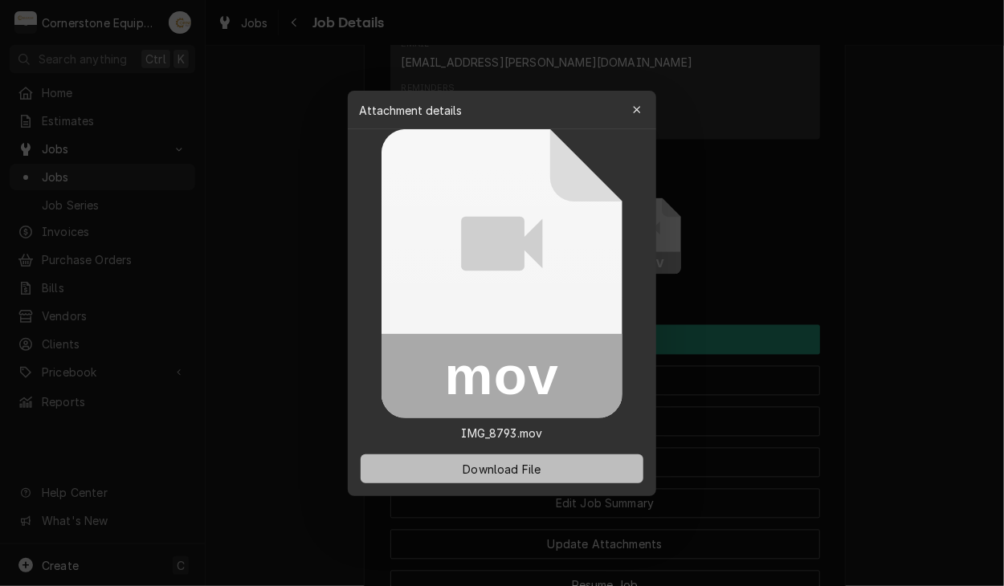
click at [499, 470] on span "Download File" at bounding box center [501, 468] width 84 height 17
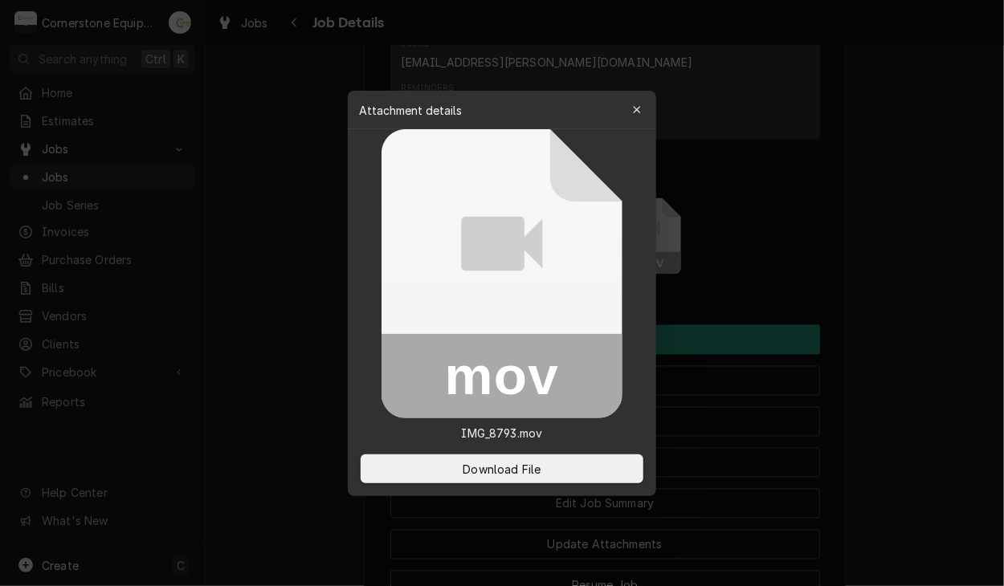
click at [880, 358] on div at bounding box center [502, 293] width 1004 height 586
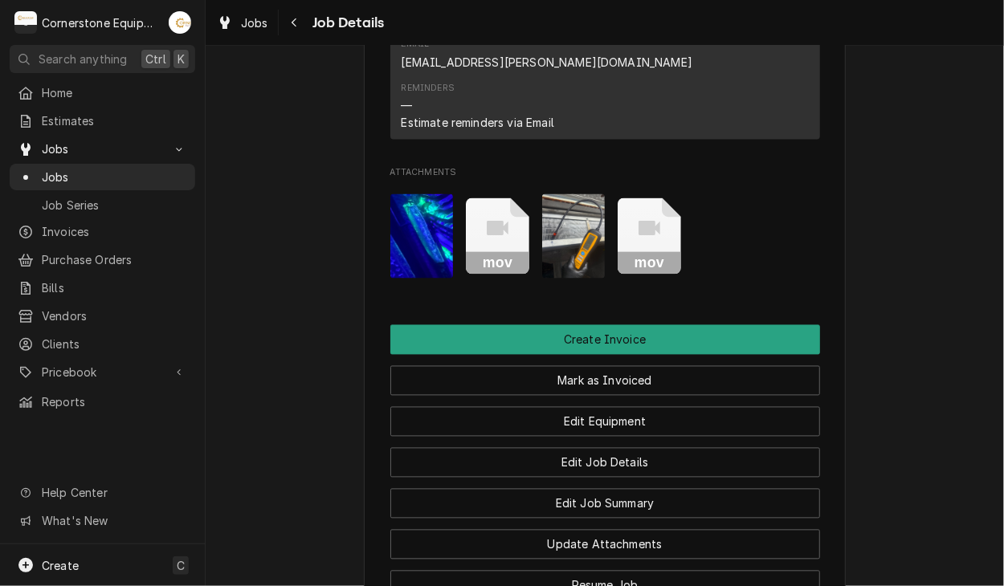
click at [529, 198] on icon "Attachments" at bounding box center [497, 236] width 63 height 76
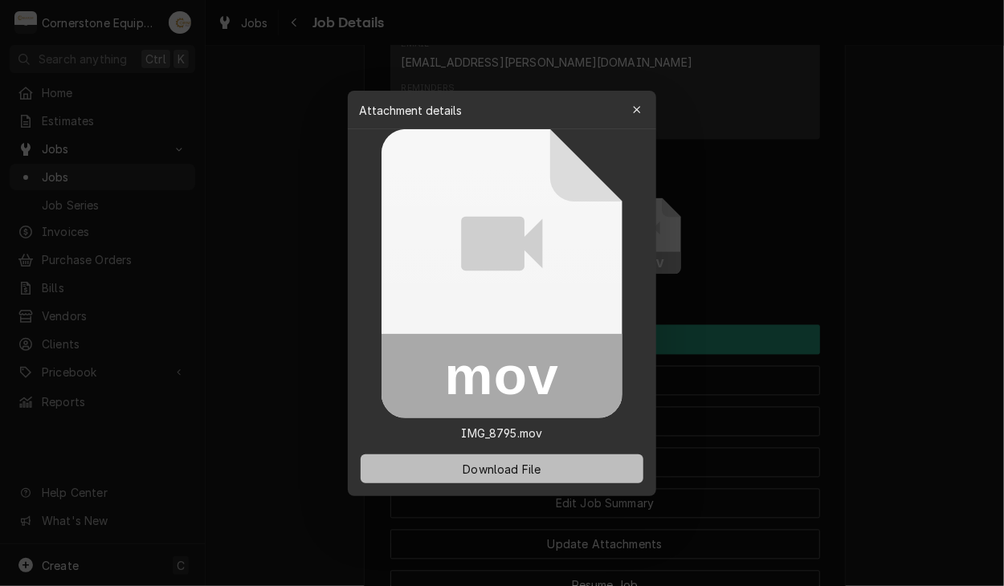
click at [534, 478] on button "Download File" at bounding box center [502, 468] width 283 height 29
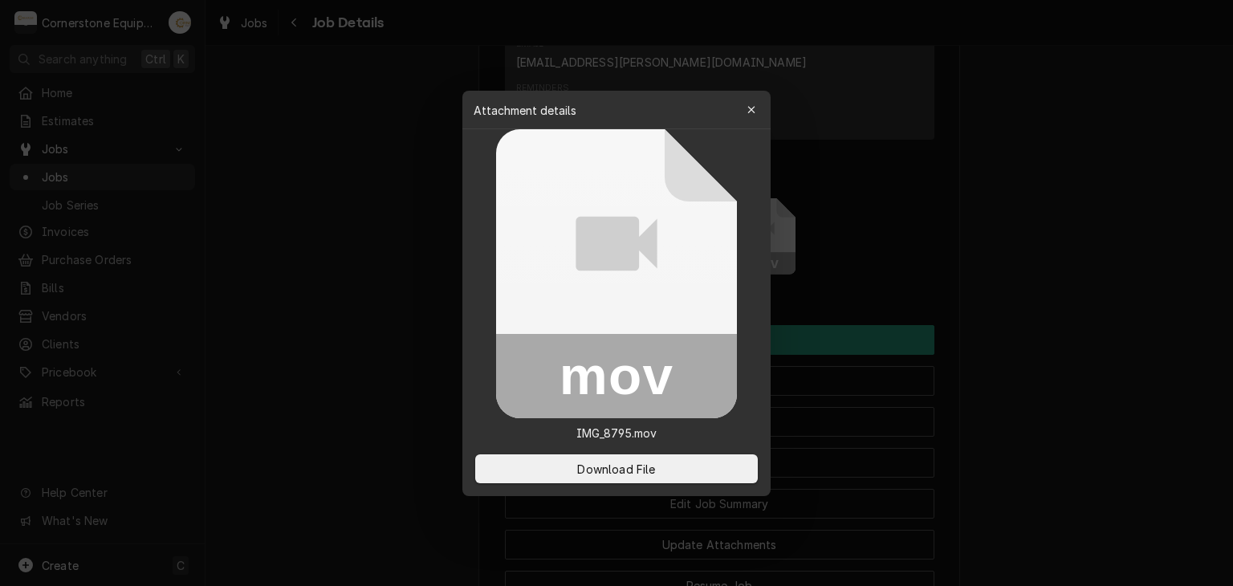
click at [987, 236] on div at bounding box center [616, 293] width 1233 height 586
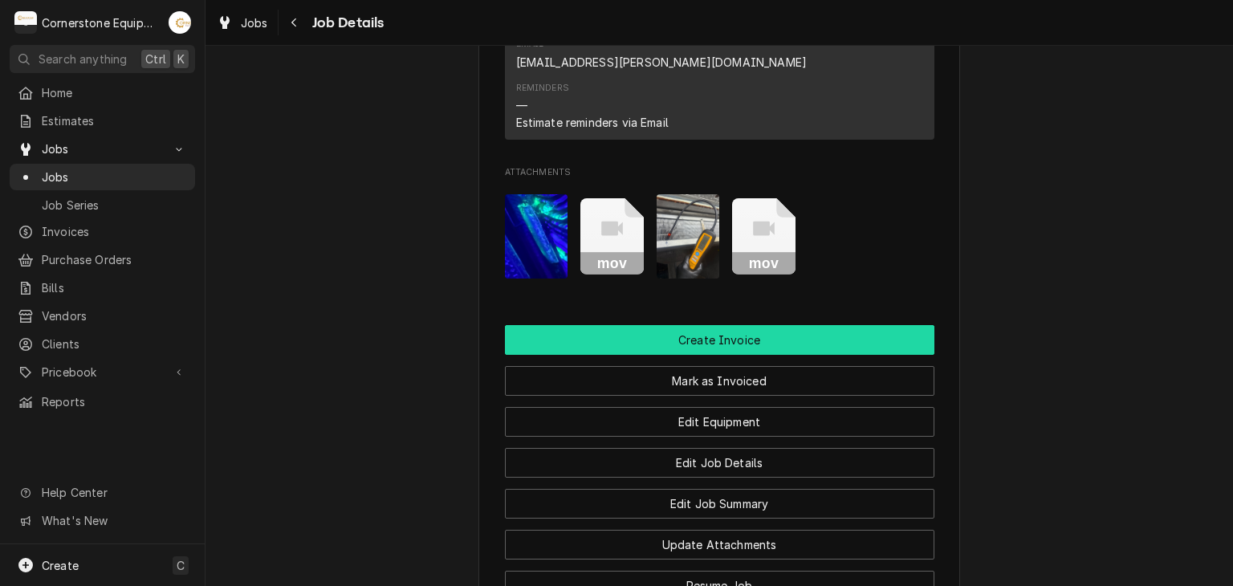
click at [723, 325] on button "Create Invoice" at bounding box center [720, 340] width 430 height 30
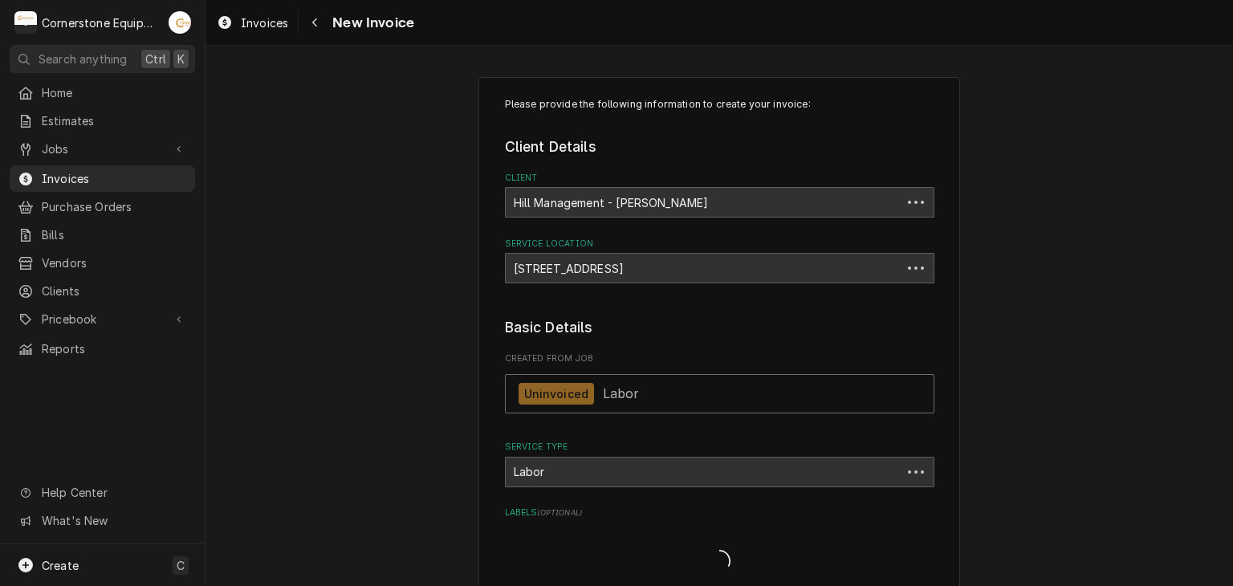
type textarea "x"
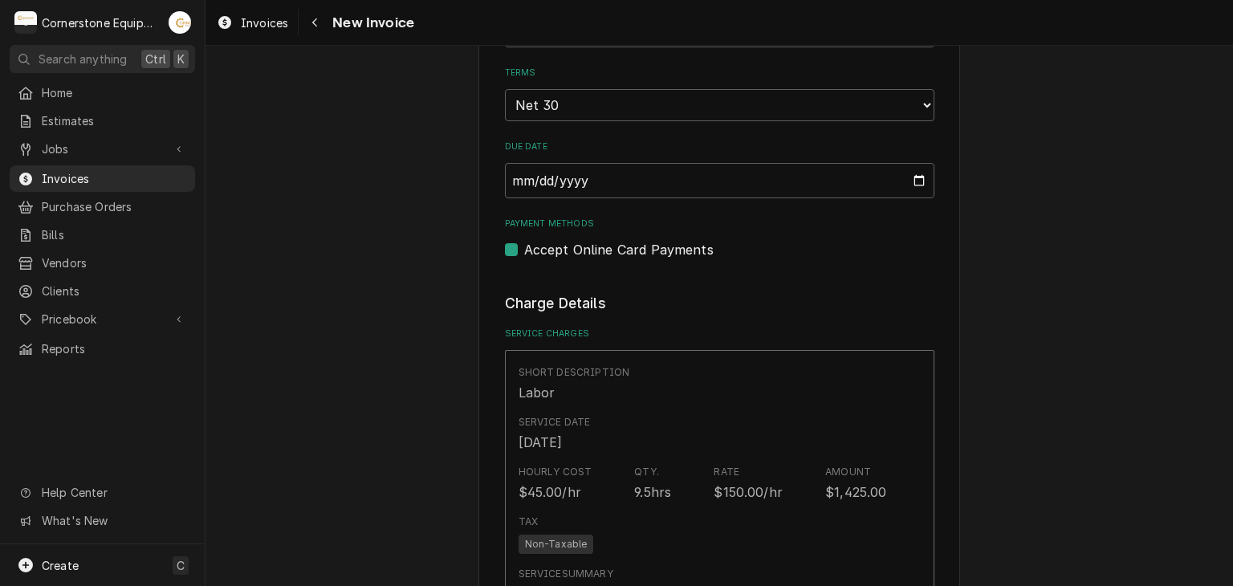
scroll to position [1156, 0]
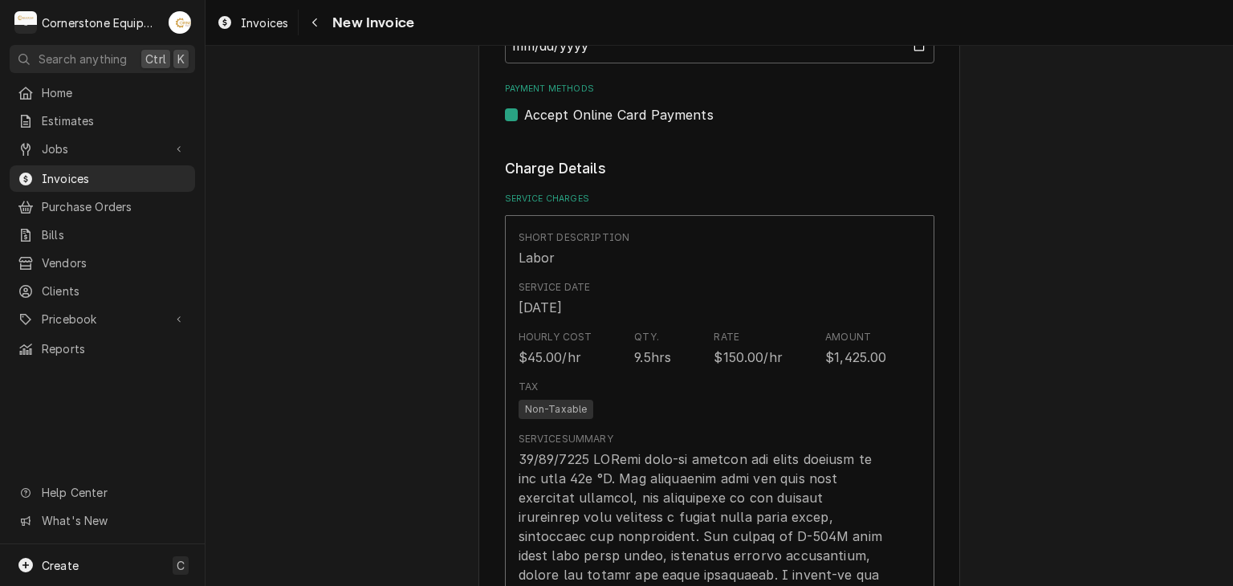
click at [606, 119] on label "Accept Online Card Payments" at bounding box center [618, 114] width 189 height 19
click at [606, 119] on input "Payment Methods" at bounding box center [739, 122] width 430 height 35
checkbox input "false"
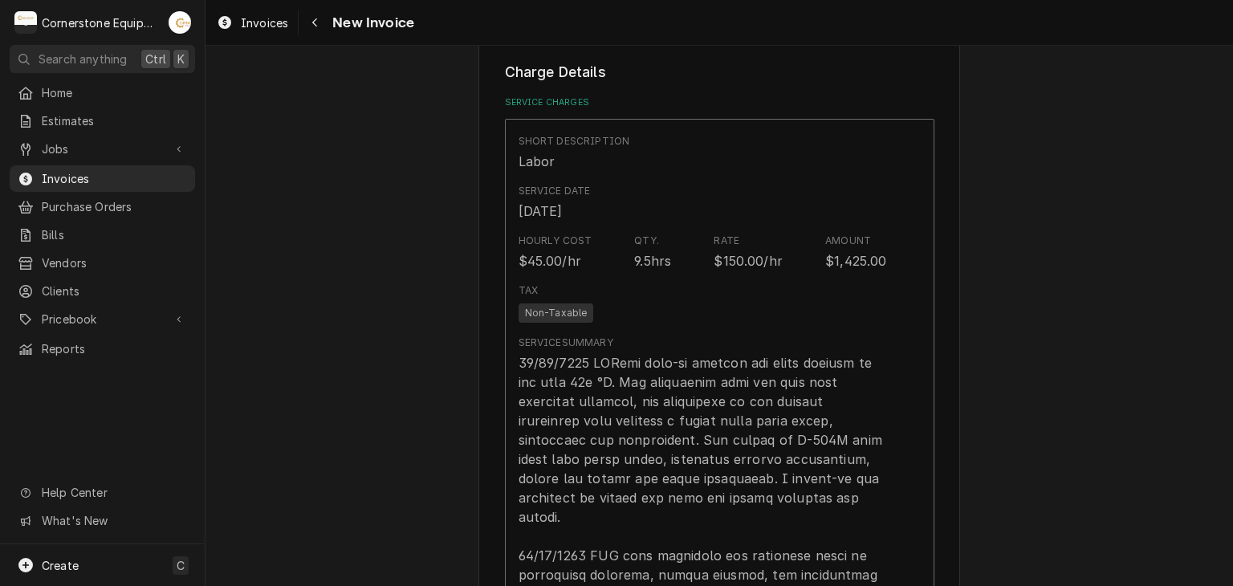
scroll to position [1285, 0]
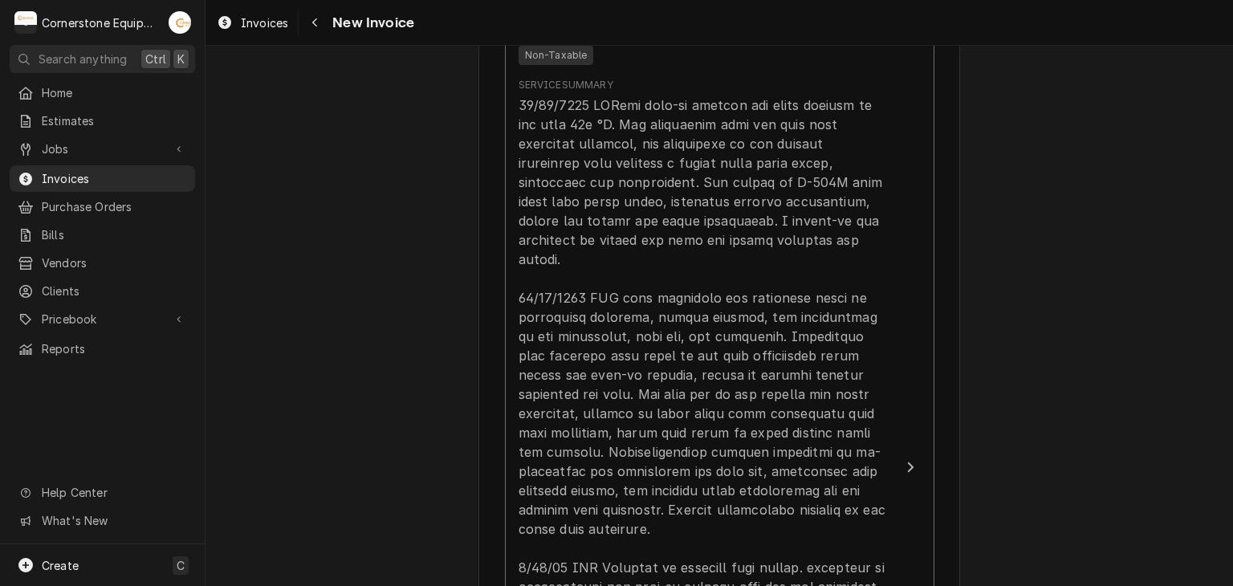
scroll to position [1510, 0]
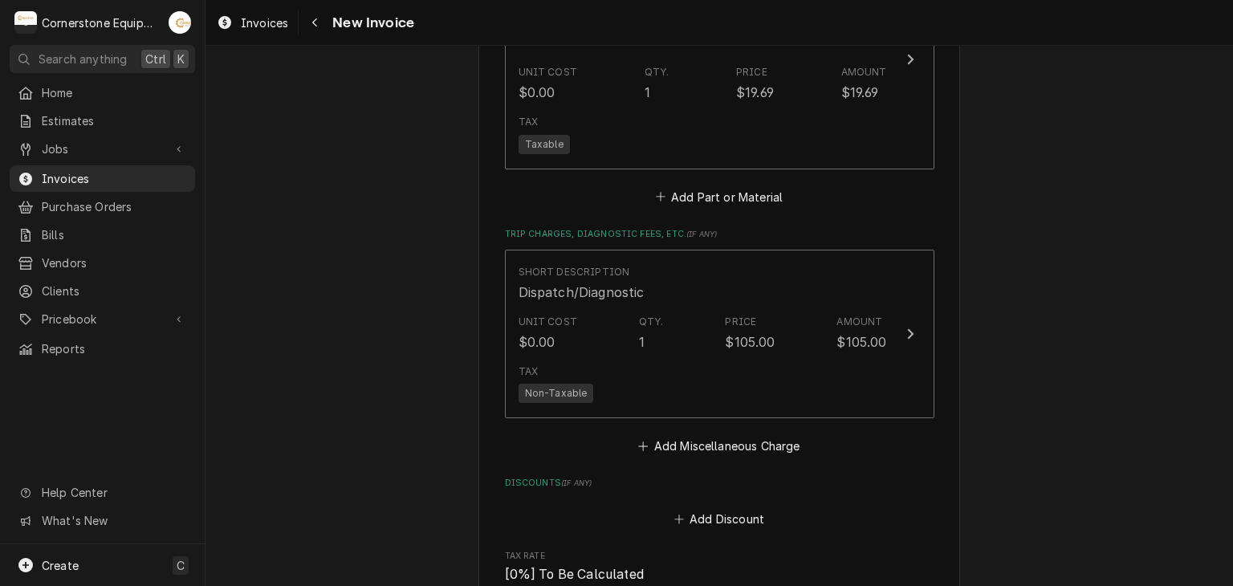
scroll to position [3629, 0]
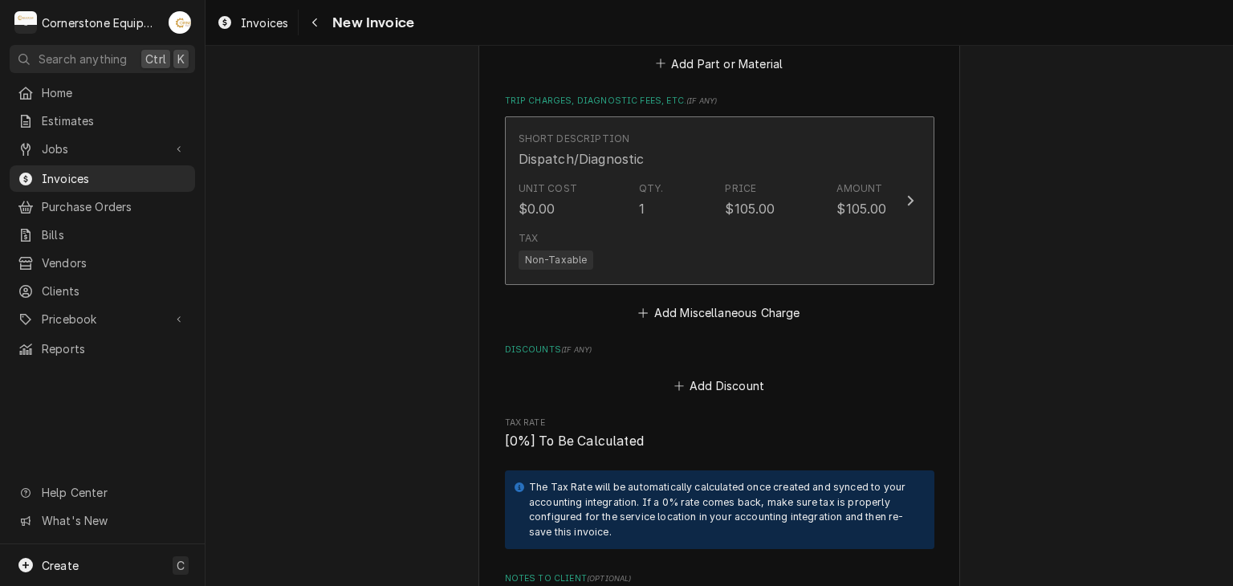
click at [760, 175] on div "Unit Cost $0.00 Qty. 1 Price $105.00 Amount $105.00" at bounding box center [703, 200] width 369 height 50
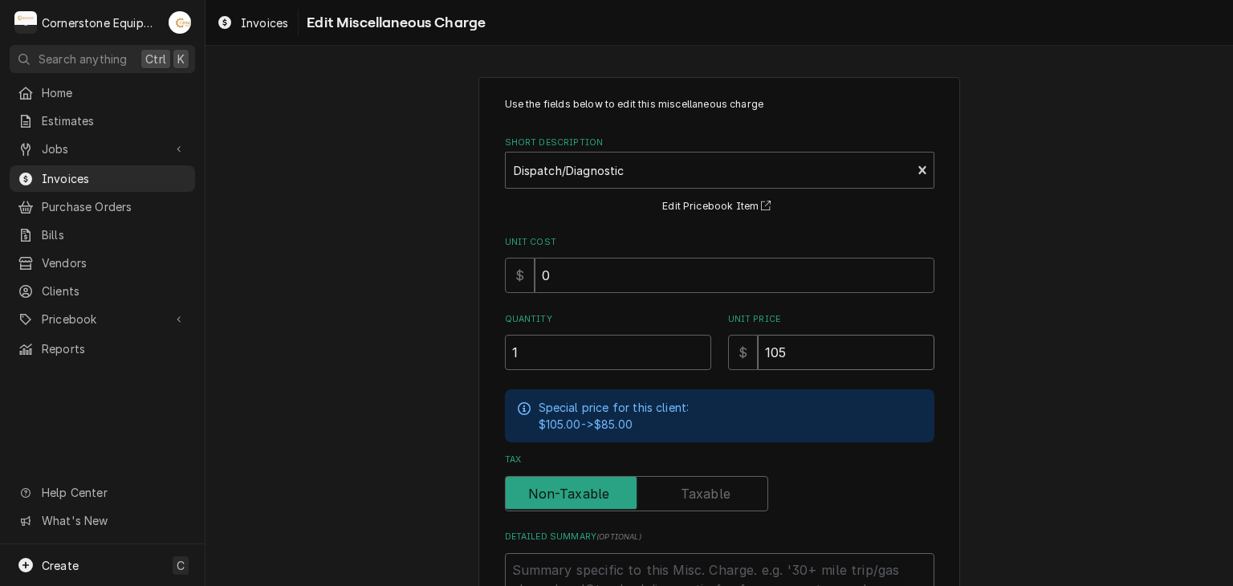
click at [792, 350] on input "105" at bounding box center [846, 352] width 177 height 35
type textarea "x"
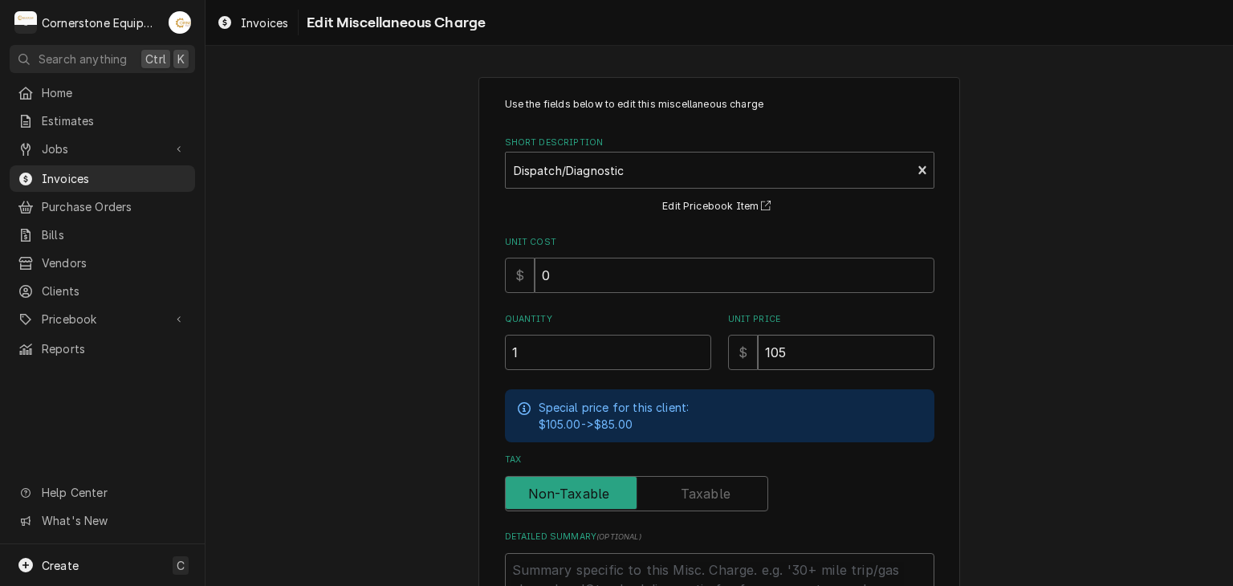
type input "8"
type textarea "x"
type input "85"
click at [387, 348] on div "Use the fields below to edit this miscellaneous charge Short Description Dispat…" at bounding box center [720, 413] width 1028 height 701
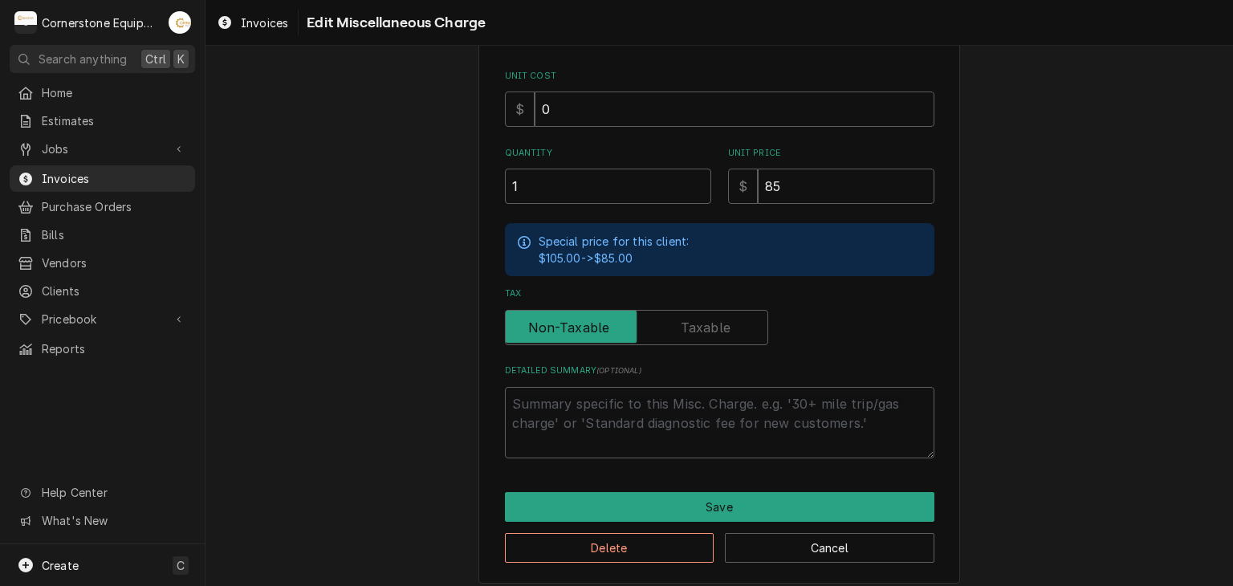
scroll to position [175, 0]
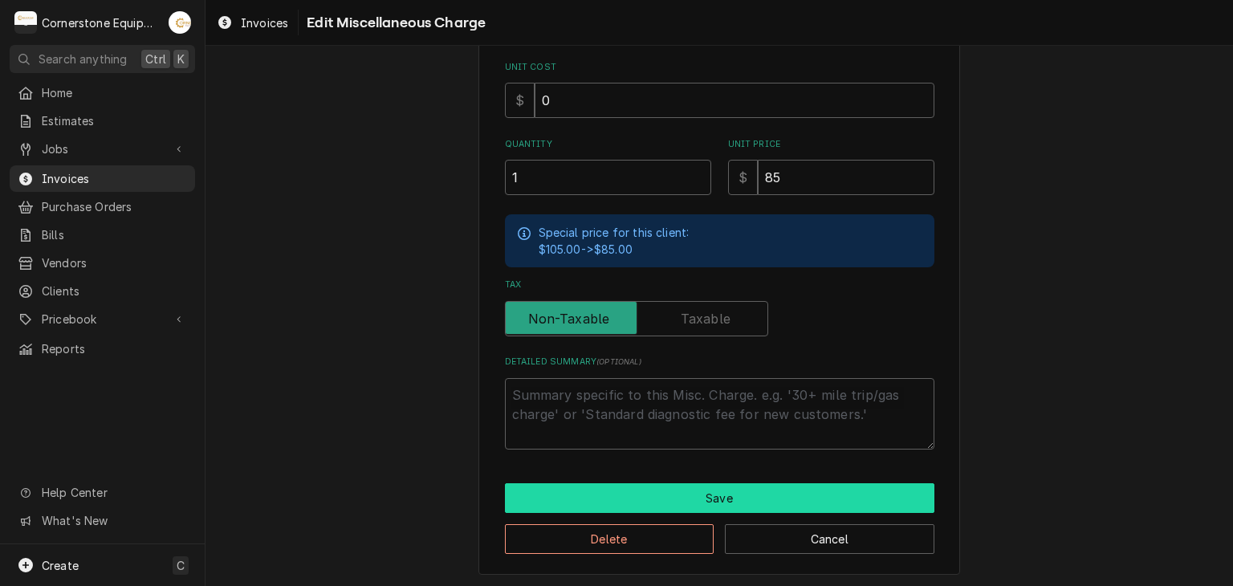
click at [611, 502] on button "Save" at bounding box center [720, 498] width 430 height 30
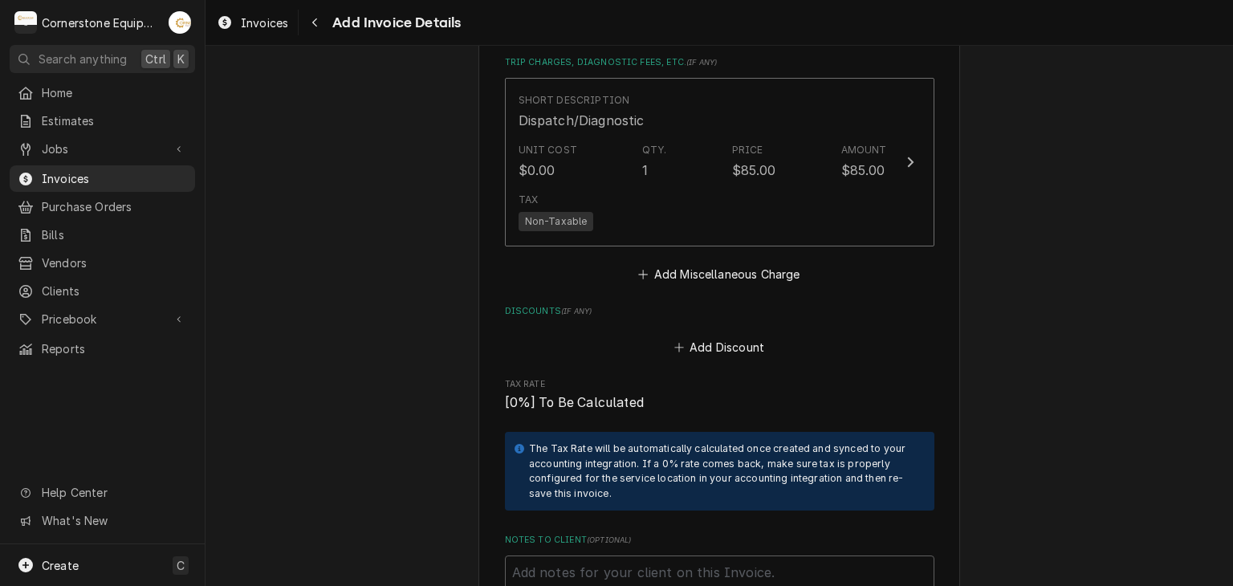
scroll to position [3668, 0]
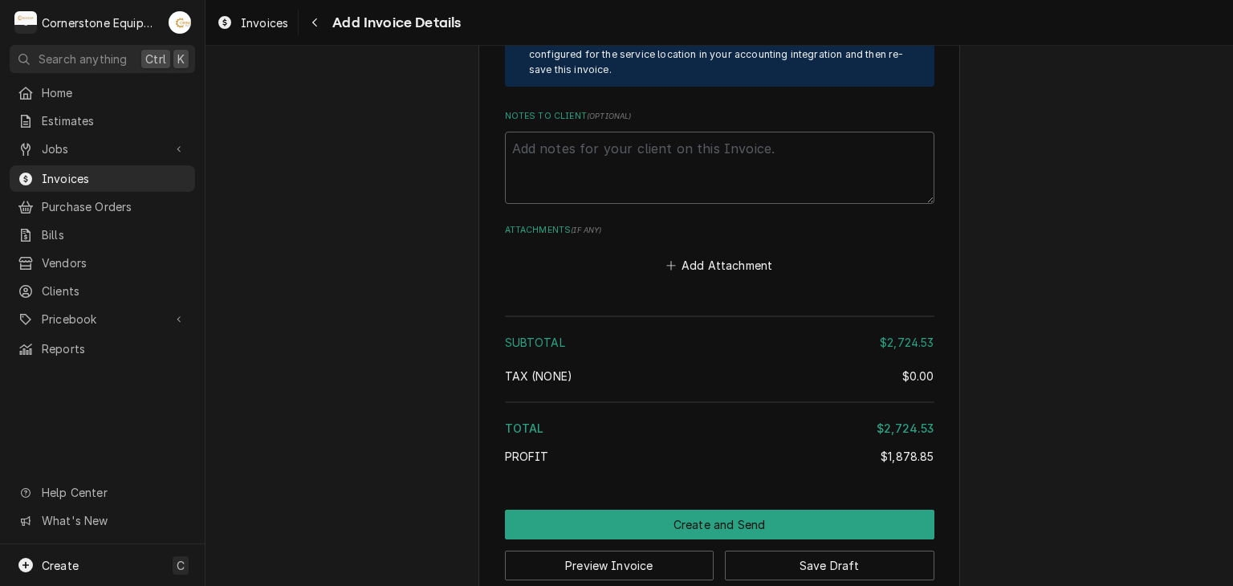
scroll to position [4095, 0]
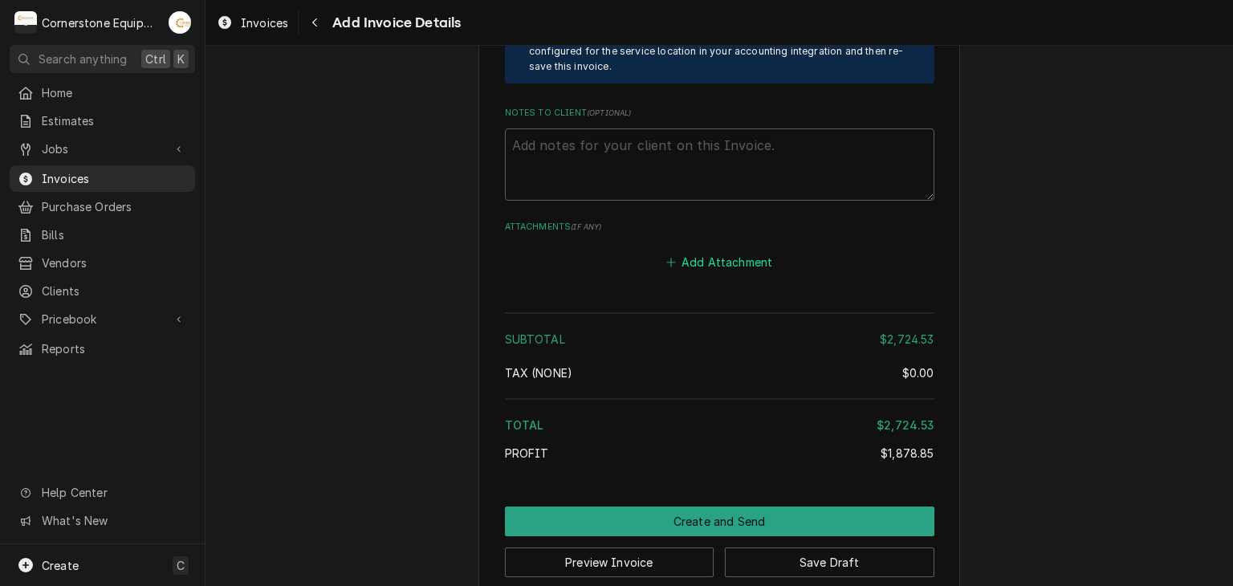
click at [723, 251] on button "Add Attachment" at bounding box center [719, 262] width 112 height 22
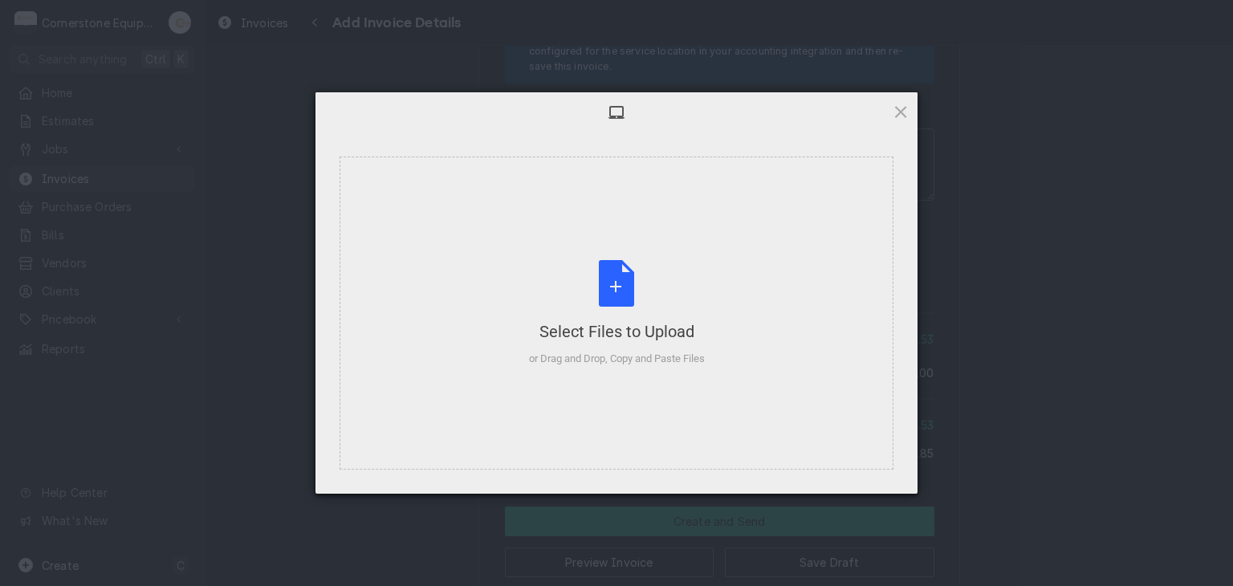
type textarea "x"
click at [552, 291] on div "Select Files to Upload or Drag and Drop, Copy and Paste Files" at bounding box center [617, 313] width 176 height 107
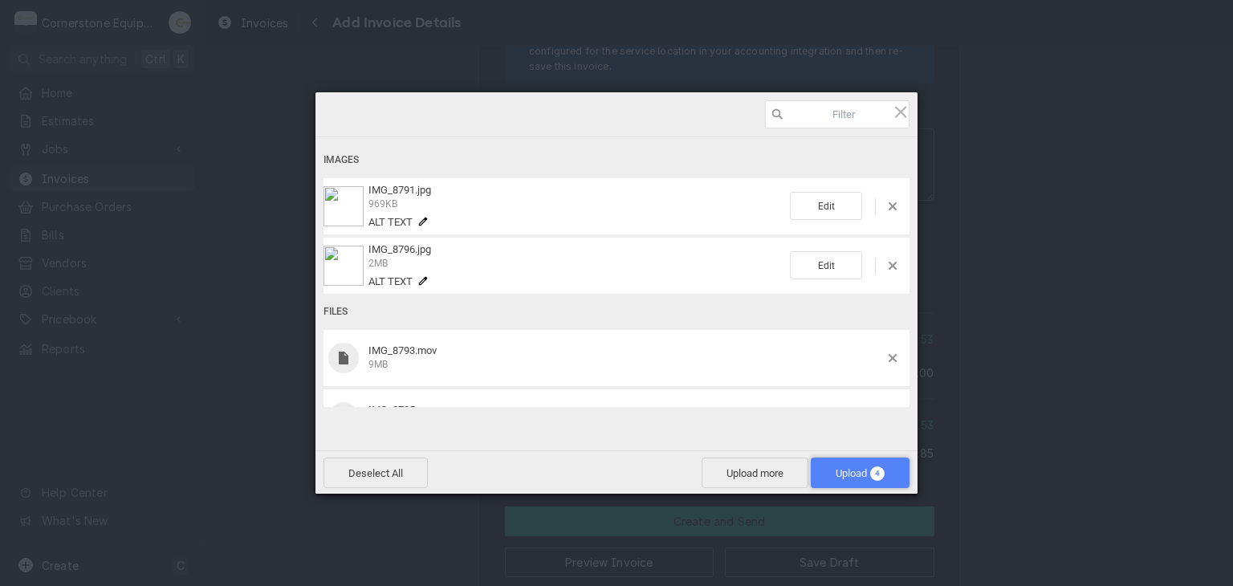
click at [838, 466] on span "Upload 4" at bounding box center [860, 473] width 99 height 31
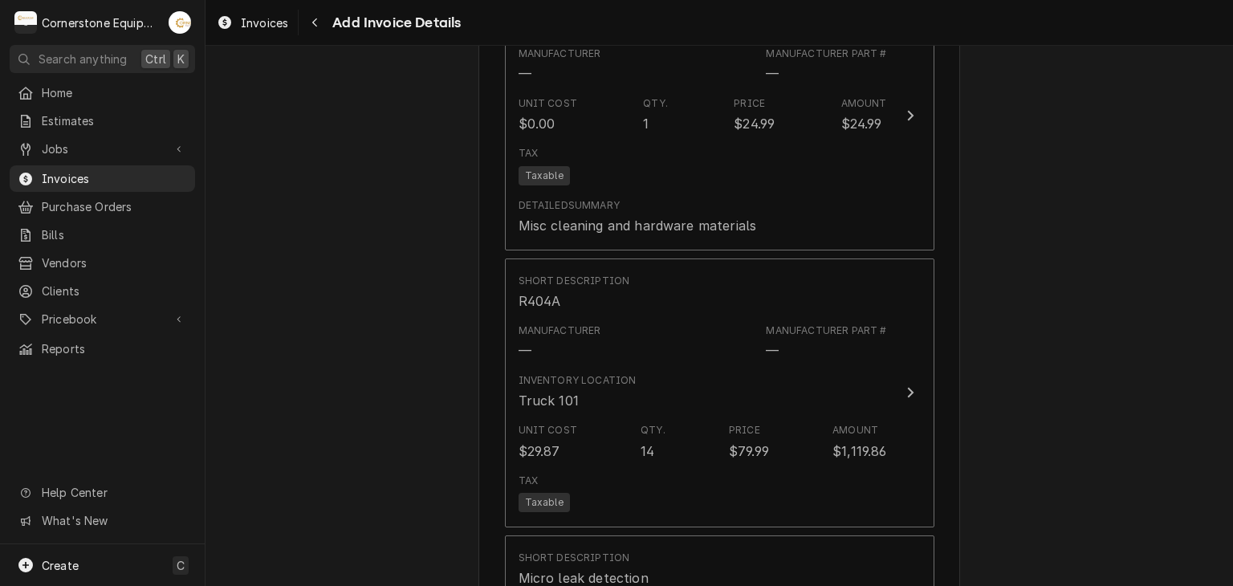
scroll to position [3131, 0]
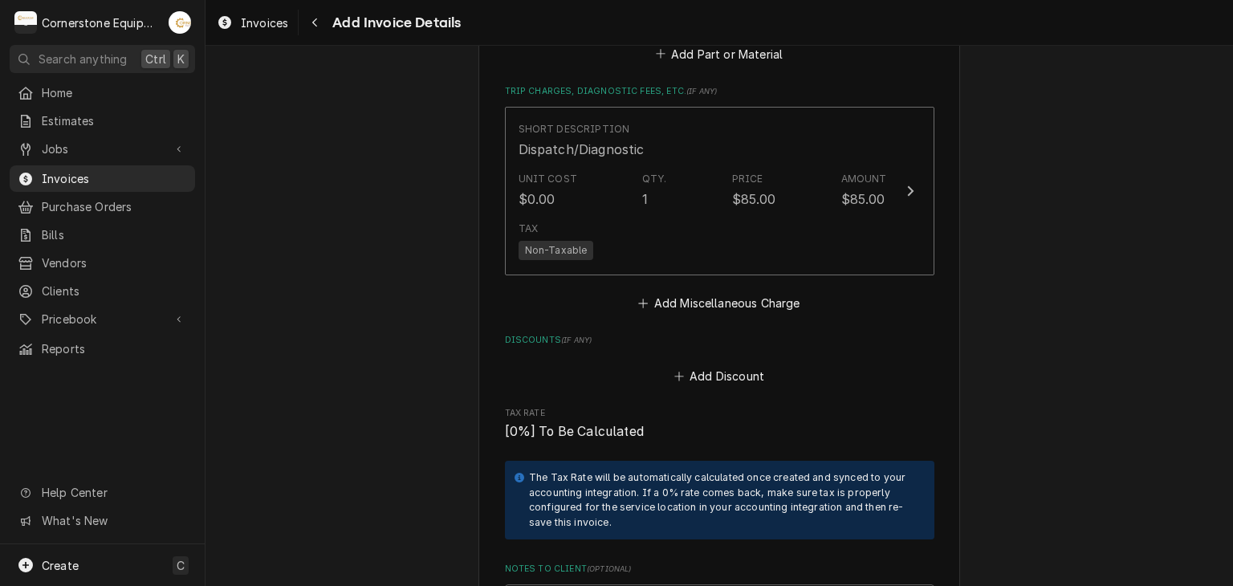
scroll to position [3710, 0]
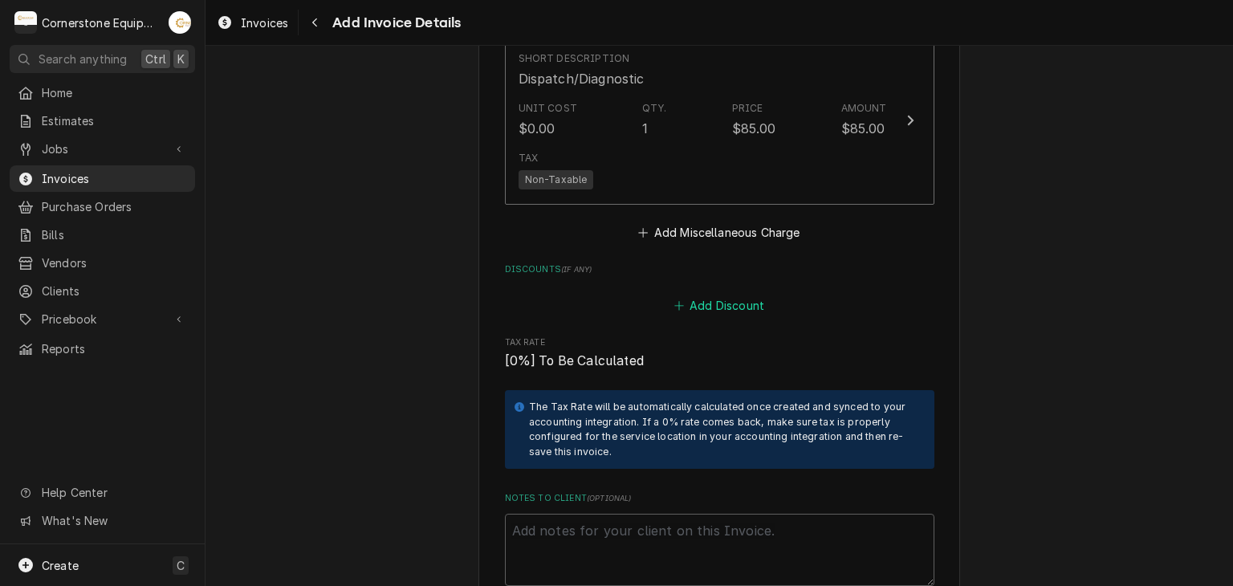
click at [695, 294] on button "Add Discount" at bounding box center [719, 305] width 96 height 22
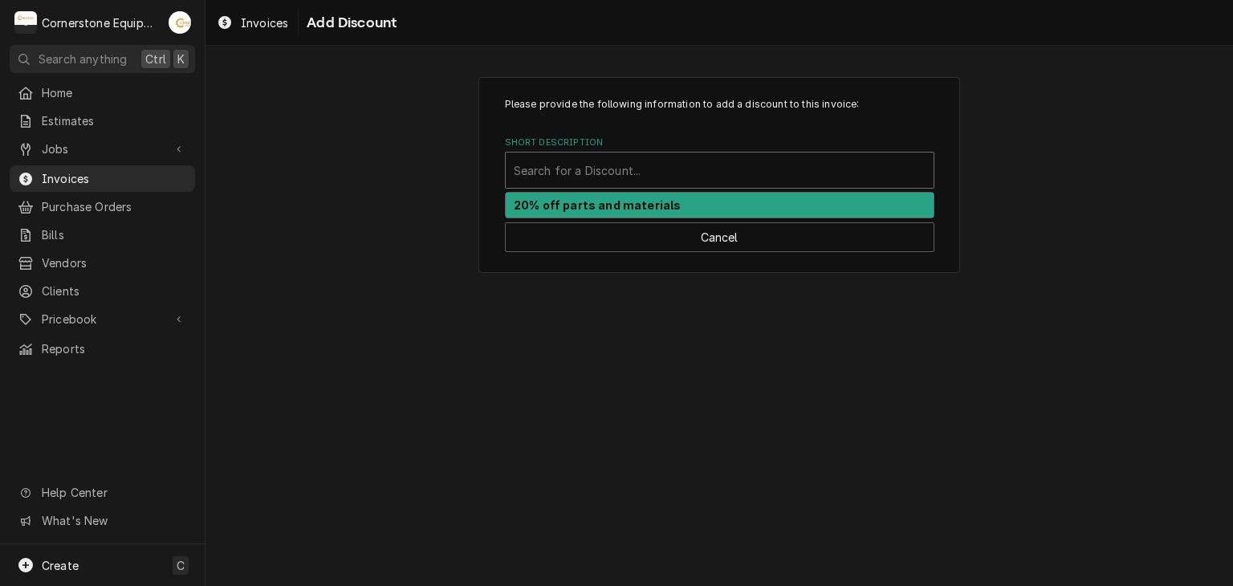
click at [576, 167] on div "Short Description" at bounding box center [720, 170] width 412 height 29
click at [552, 198] on strong "20% off parts and materials" at bounding box center [597, 205] width 167 height 14
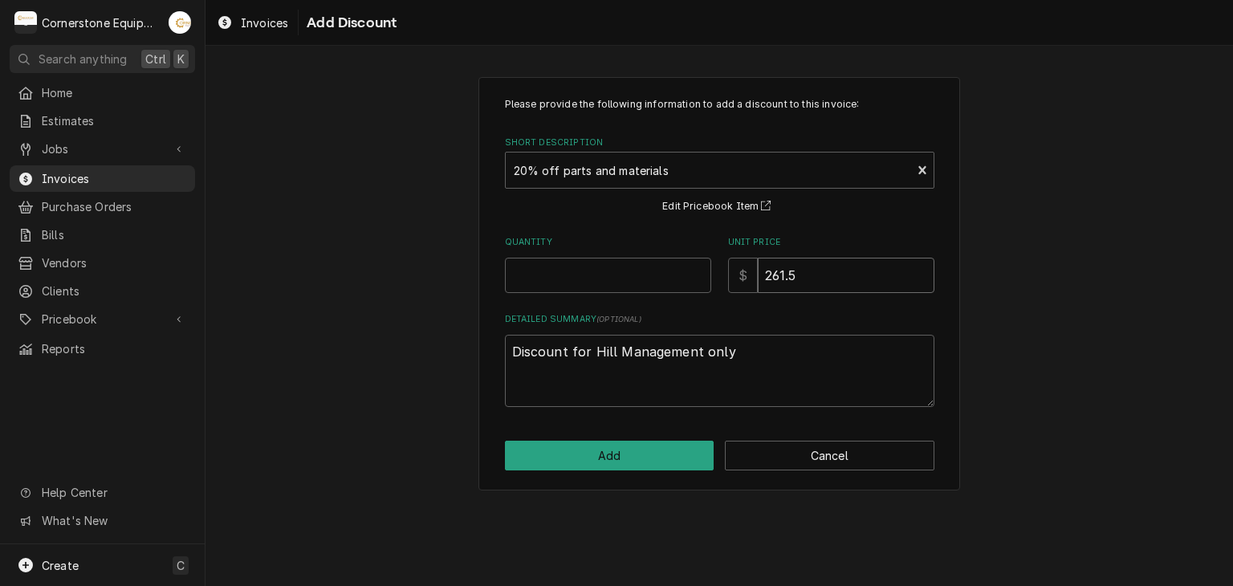
click at [844, 282] on input "261.5" at bounding box center [846, 275] width 177 height 35
type textarea "x"
type input "2"
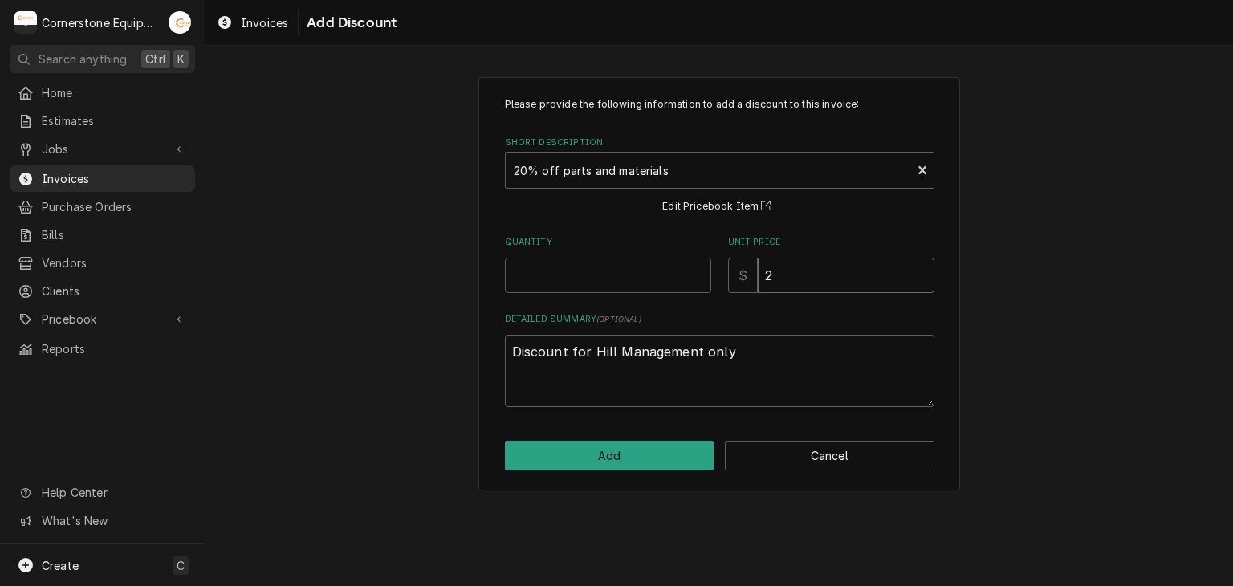
type textarea "x"
type input "22"
type textarea "x"
type input "223"
type textarea "x"
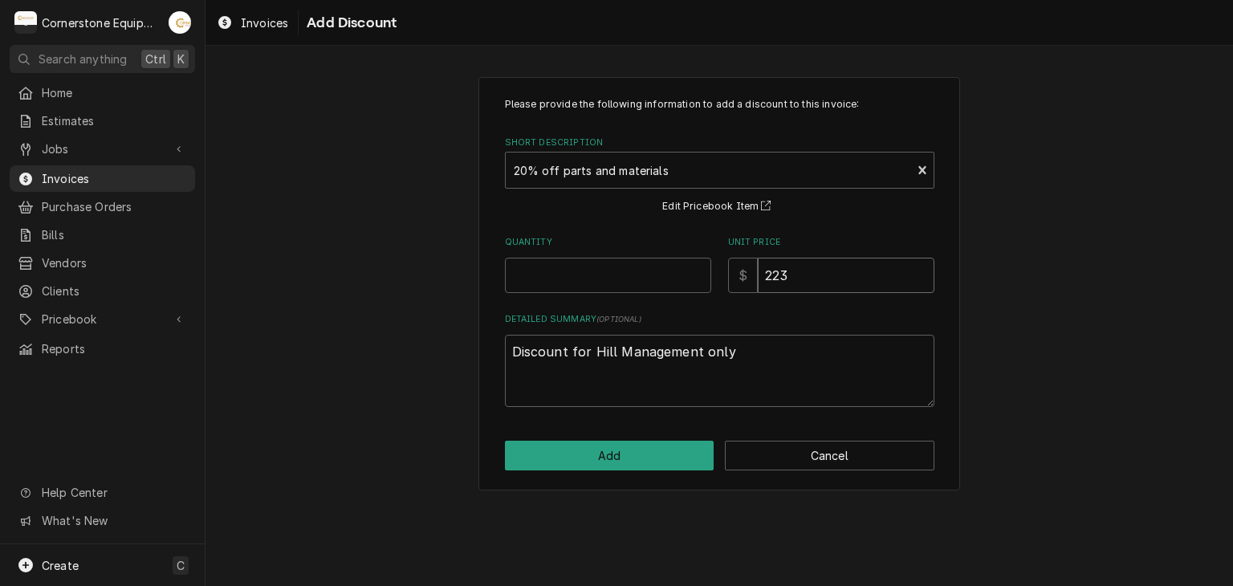
type input "223.9"
type textarea "x"
type input "223.97"
click at [654, 263] on input "Quantity" at bounding box center [608, 275] width 206 height 35
type textarea "x"
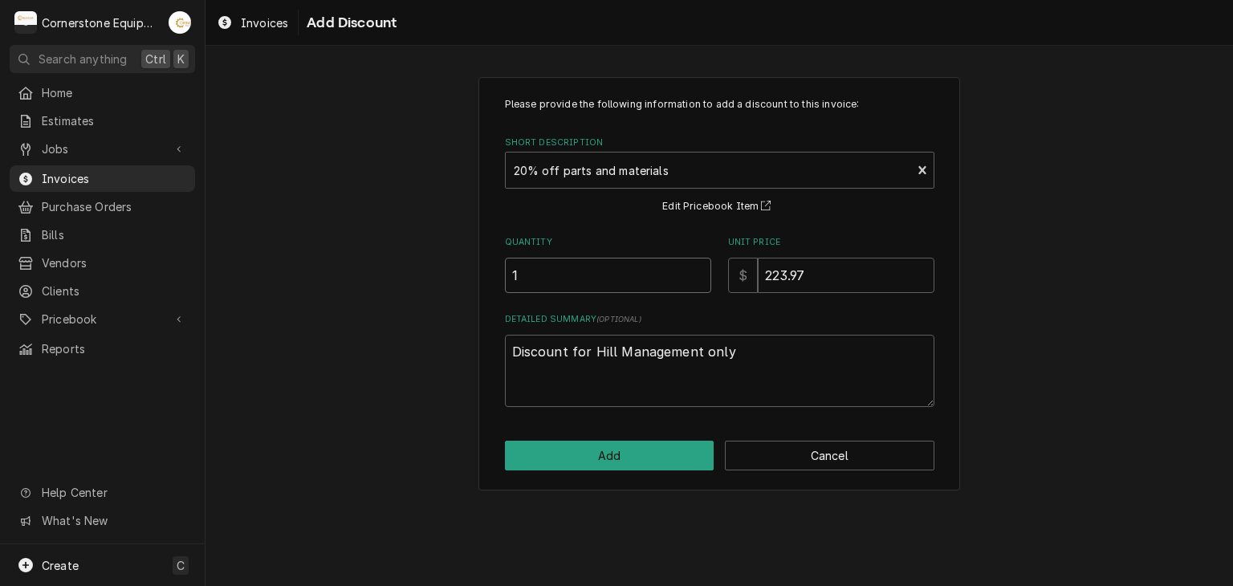
type input "1"
click at [589, 470] on div "Please provide the following information to add a discount to this invoice: Sho…" at bounding box center [720, 284] width 482 height 414
click at [636, 455] on button "Add" at bounding box center [610, 456] width 210 height 30
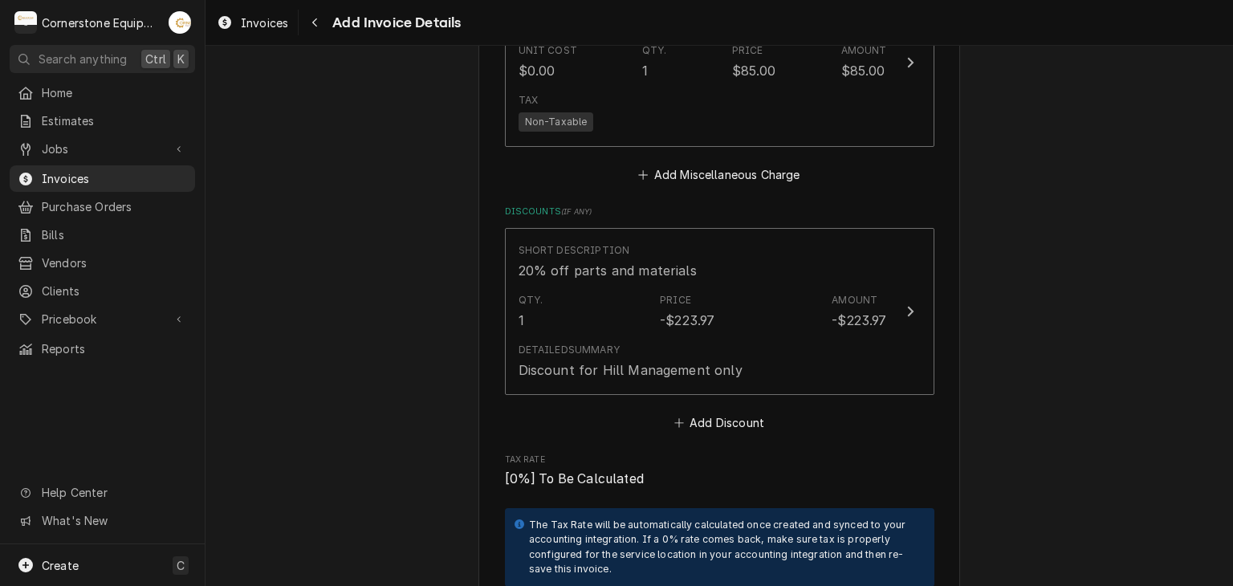
scroll to position [3748, 0]
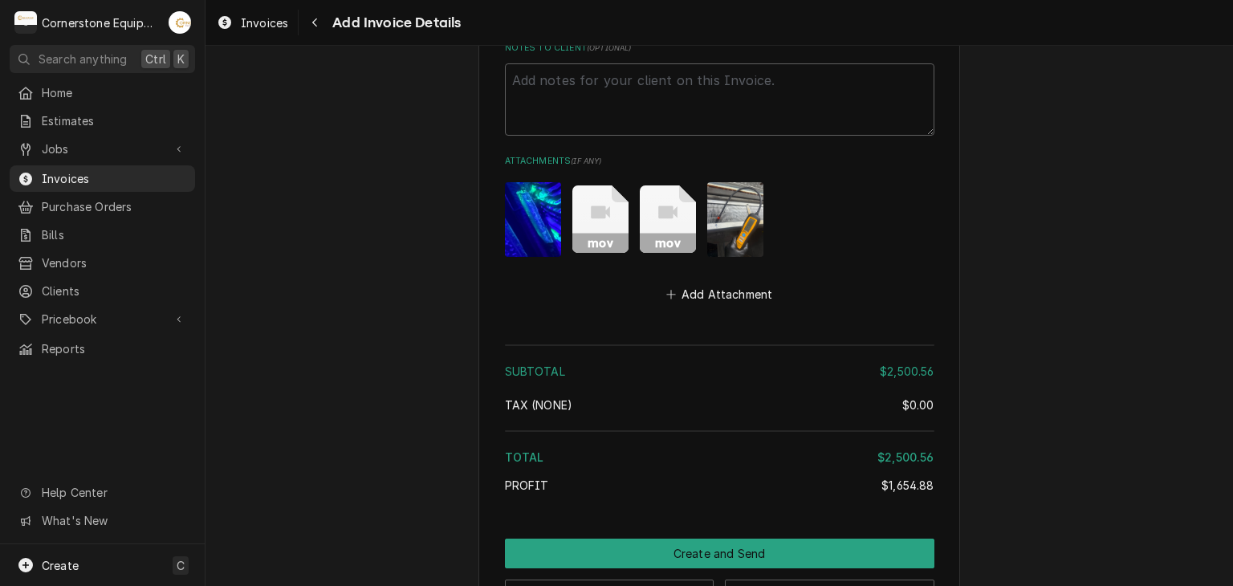
scroll to position [4368, 0]
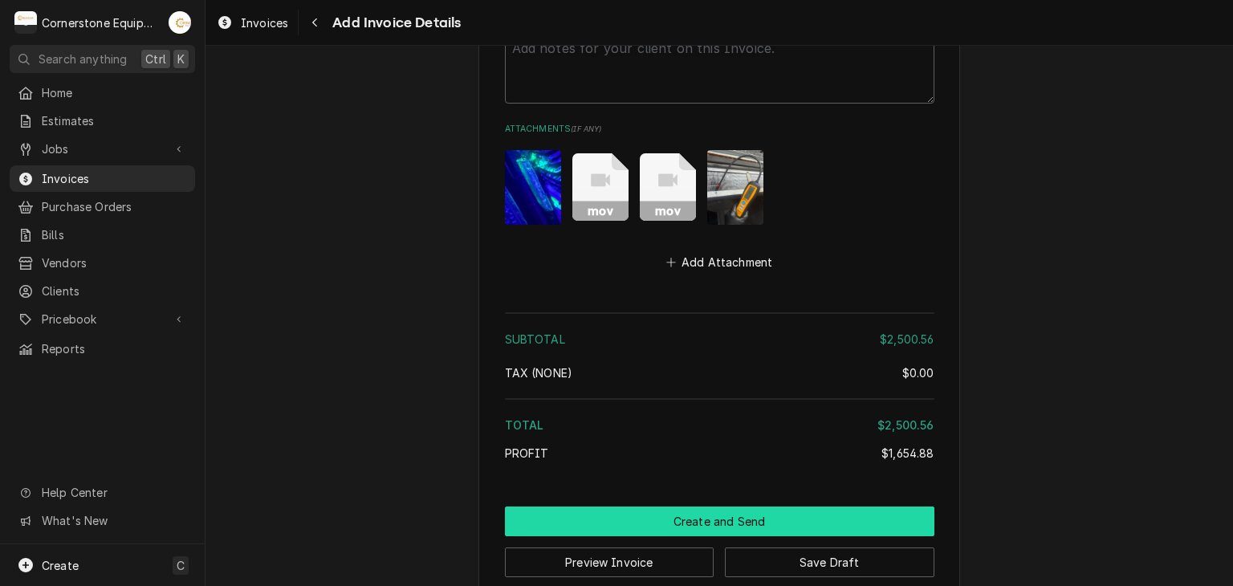
click at [708, 507] on button "Create and Send" at bounding box center [720, 522] width 430 height 30
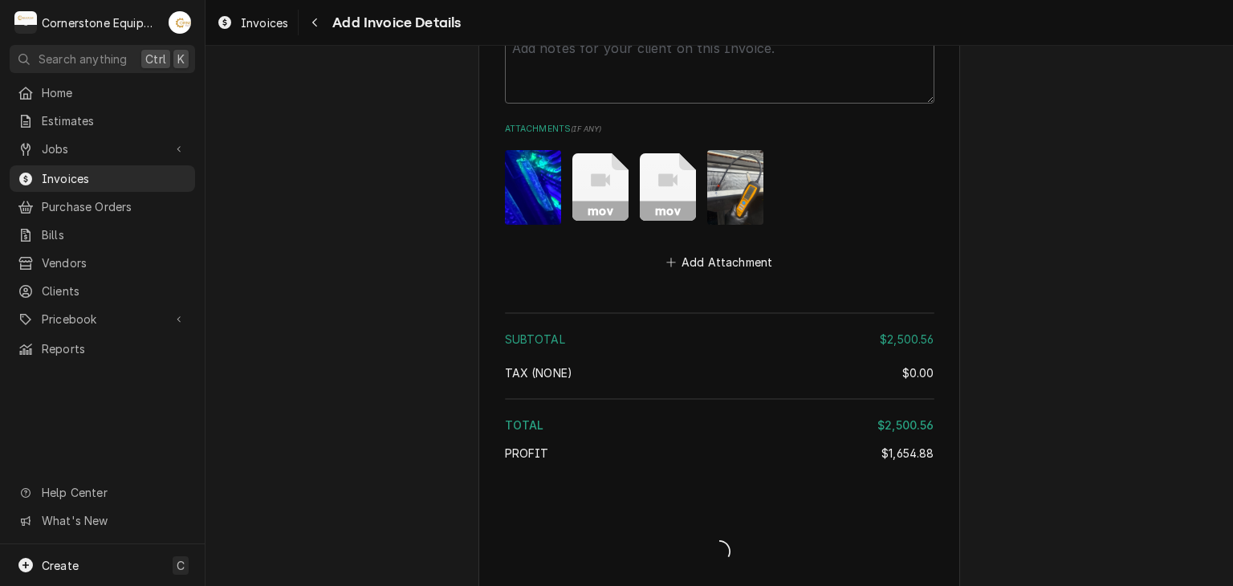
scroll to position [4360, 0]
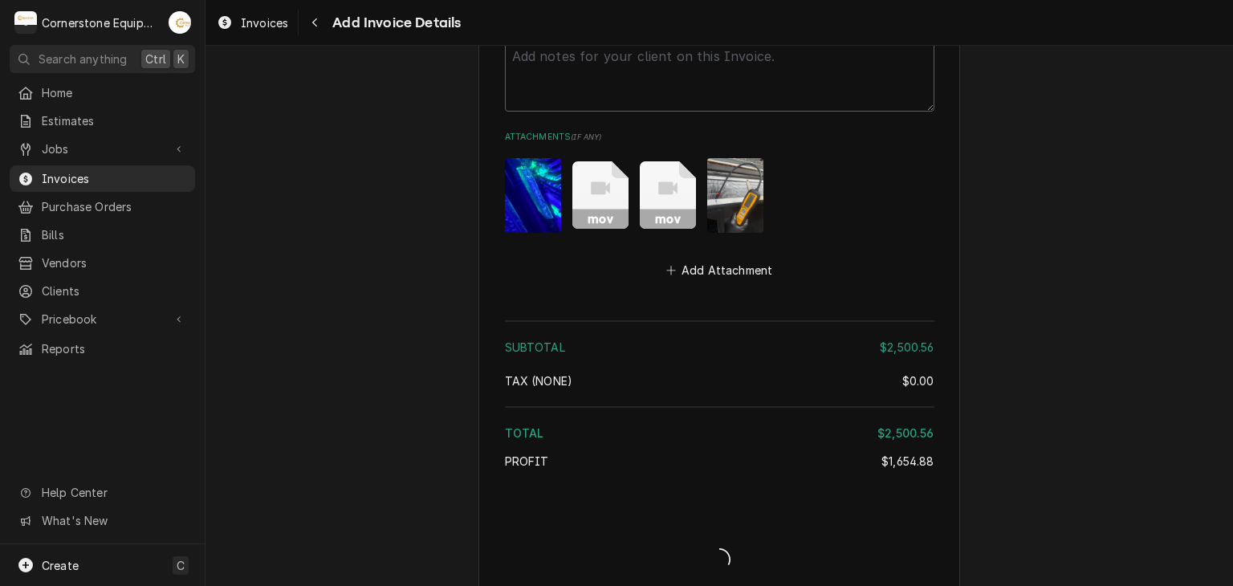
type textarea "x"
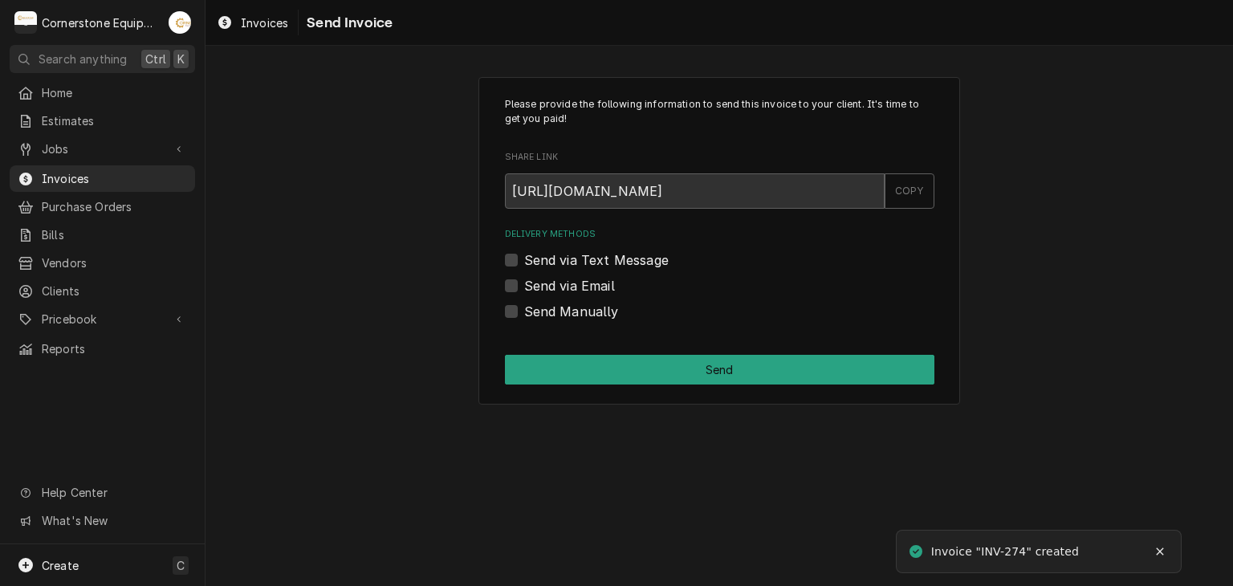
click at [581, 260] on label "Send via Text Message" at bounding box center [596, 260] width 145 height 19
click at [581, 260] on input "Send via Text Message" at bounding box center [739, 268] width 430 height 35
checkbox input "true"
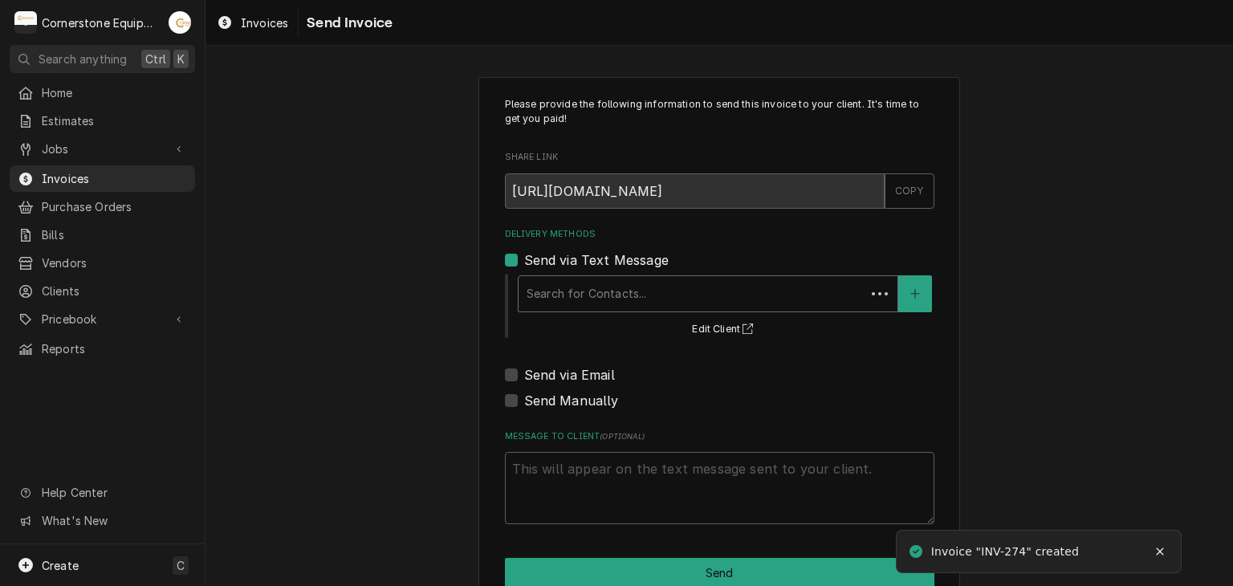
click at [539, 287] on div "Delivery Methods" at bounding box center [692, 293] width 331 height 29
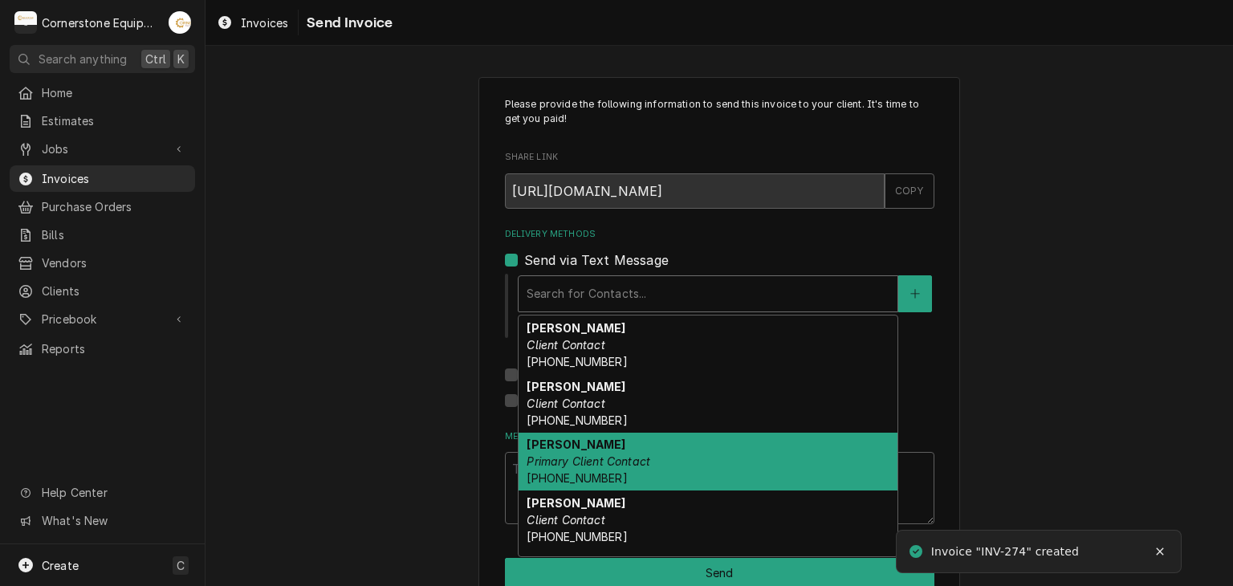
click at [555, 457] on em "Primary Client Contact" at bounding box center [589, 461] width 124 height 14
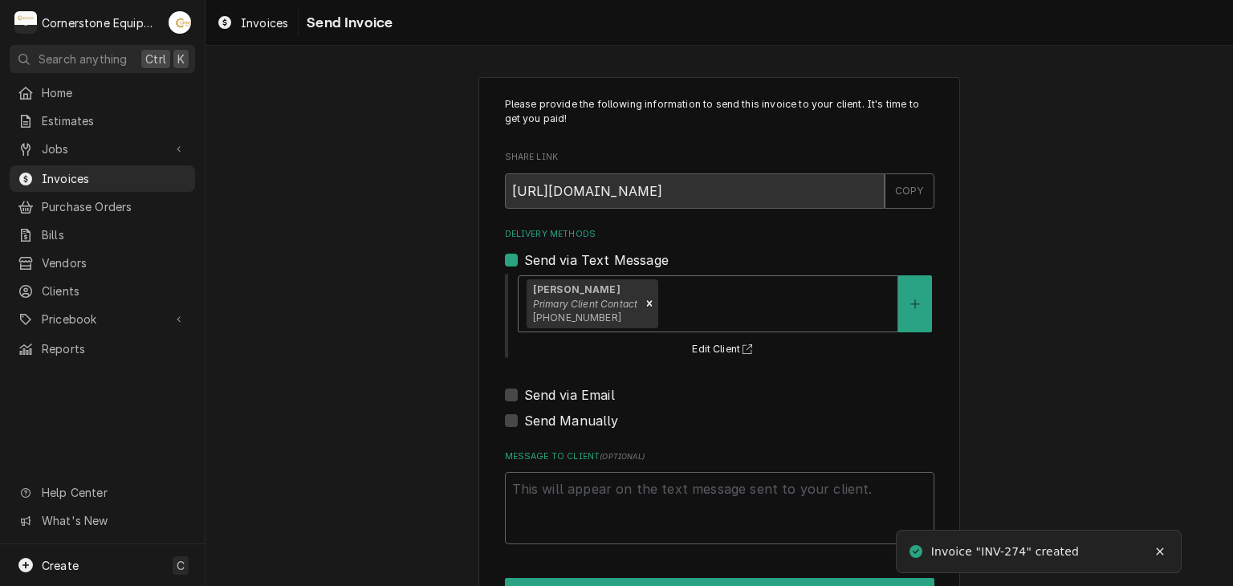
type textarea "x"
click at [559, 396] on label "Send via Email" at bounding box center [569, 394] width 91 height 19
click at [559, 396] on input "Send via Email" at bounding box center [739, 402] width 430 height 35
checkbox input "true"
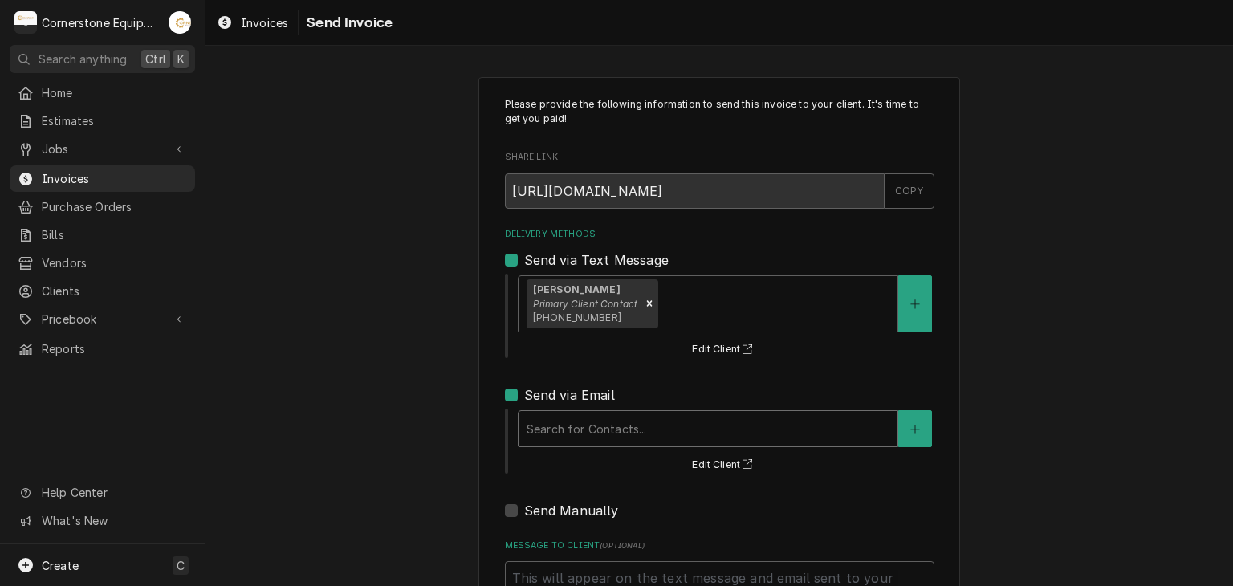
click at [556, 428] on div "Delivery Methods" at bounding box center [708, 428] width 363 height 29
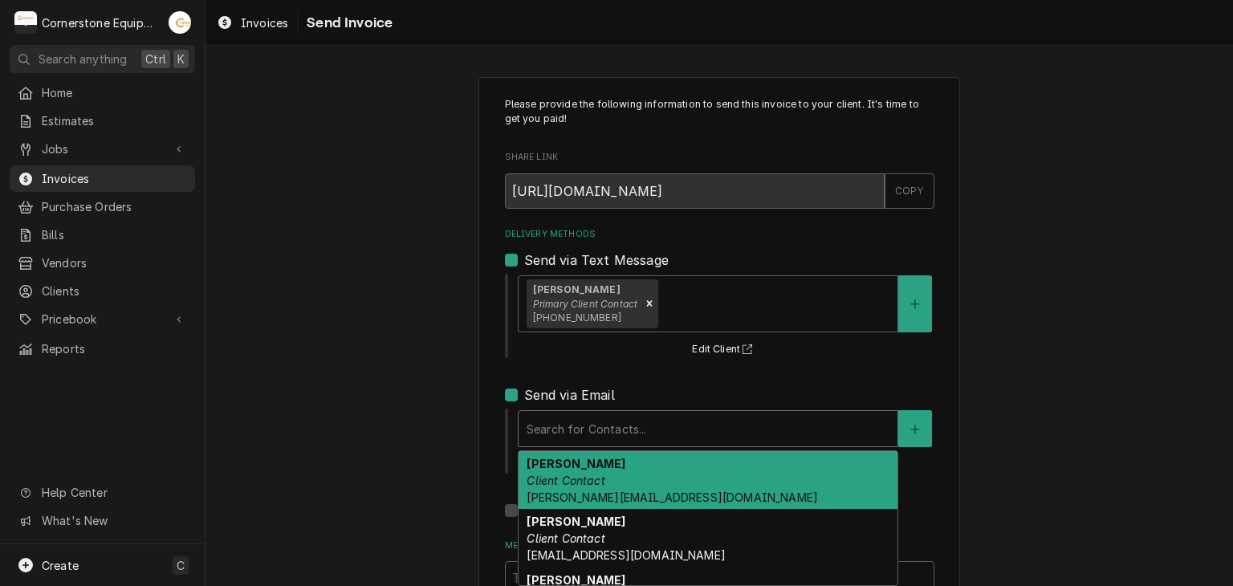
click at [556, 467] on strong "[PERSON_NAME]" at bounding box center [576, 464] width 99 height 14
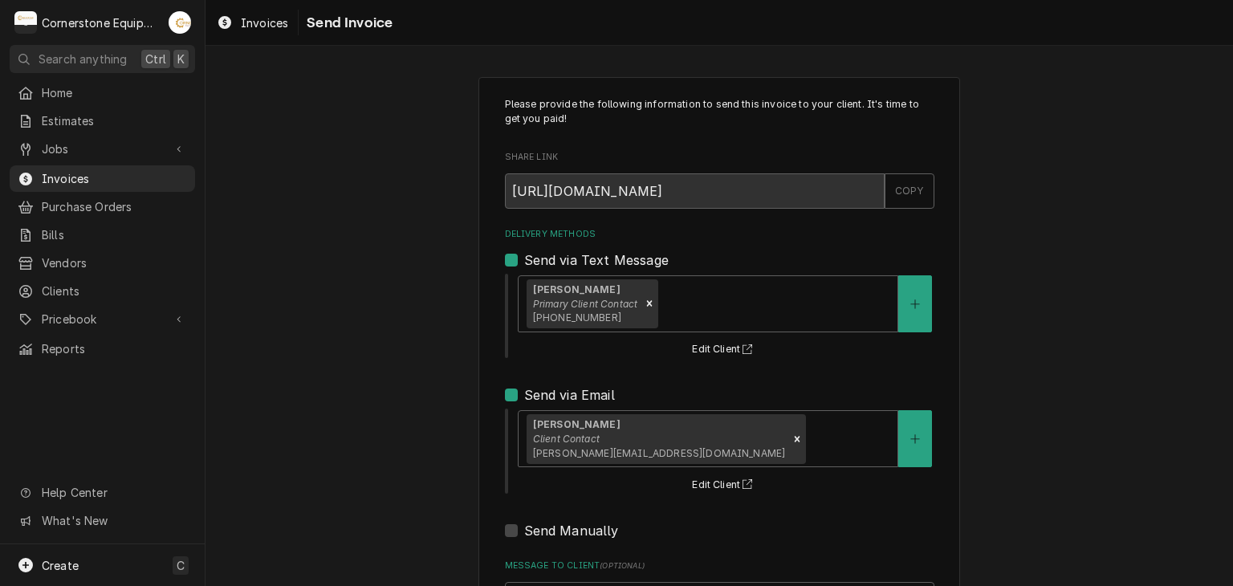
click at [403, 422] on div "Please provide the following information to send this invoice to your client. I…" at bounding box center [720, 407] width 1028 height 689
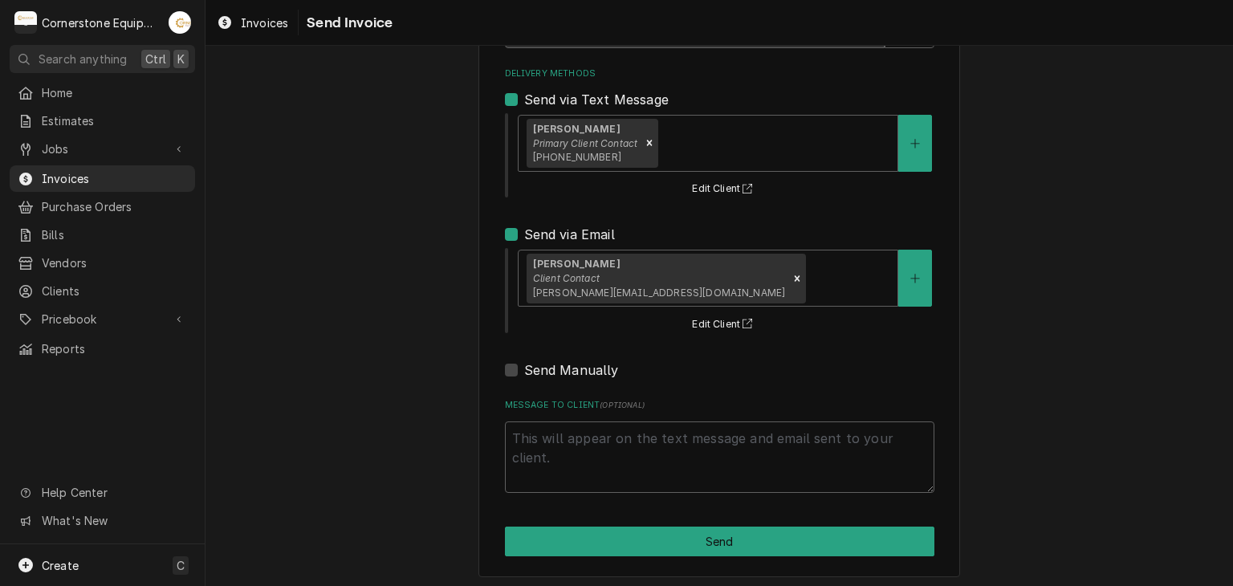
scroll to position [164, 0]
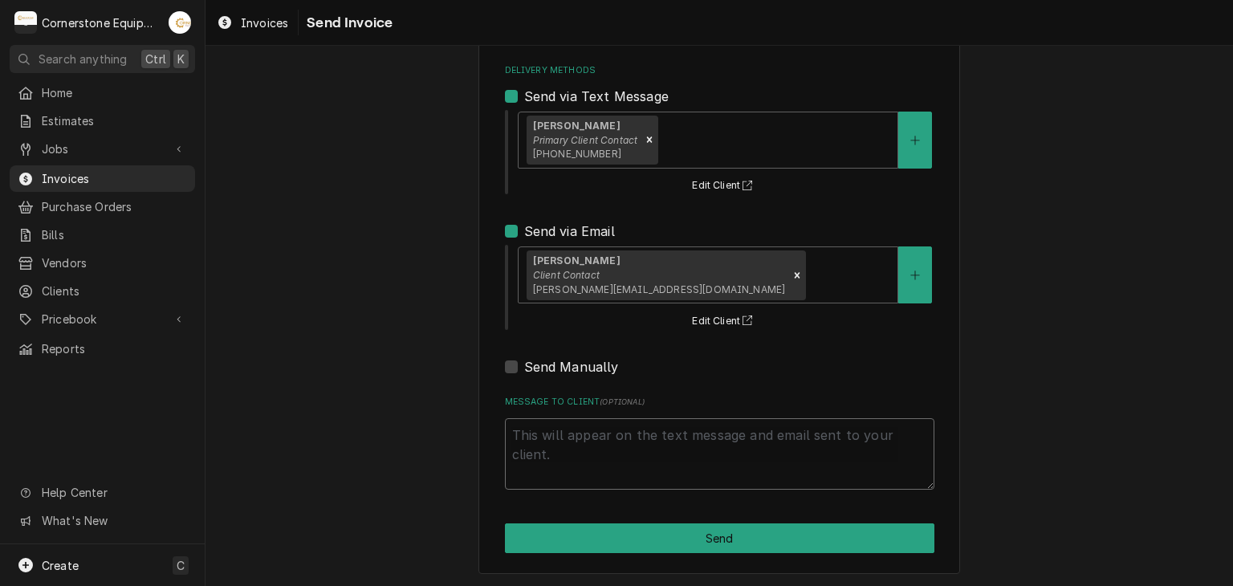
click at [593, 472] on textarea "Message to Client ( optional )" at bounding box center [720, 454] width 430 height 72
type textarea "x"
type textarea "T"
type textarea "x"
type textarea "Th"
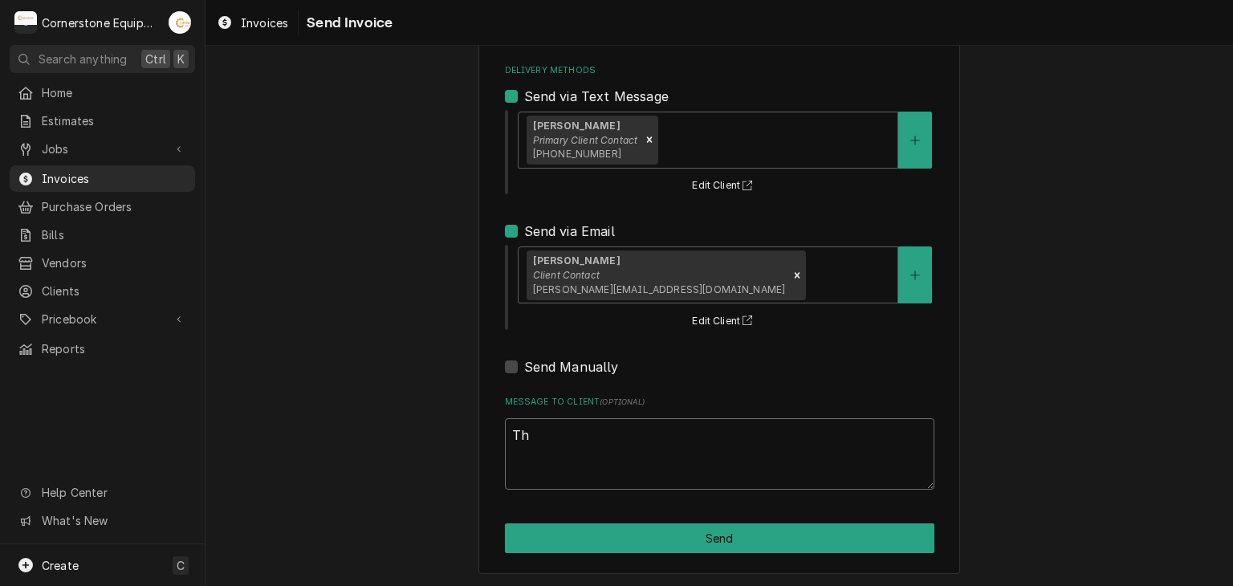
type textarea "x"
type textarea "Tha"
type textarea "x"
type textarea "Thak"
type textarea "x"
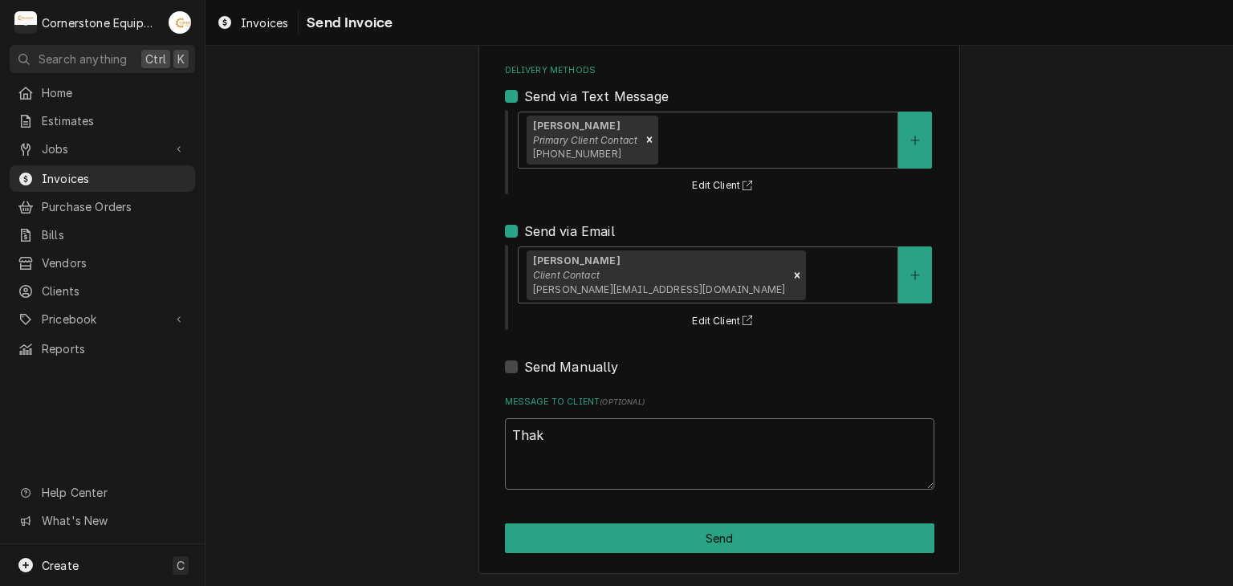
type textarea "Tha"
type textarea "x"
type textarea "Than"
type textarea "x"
type textarea "Thank"
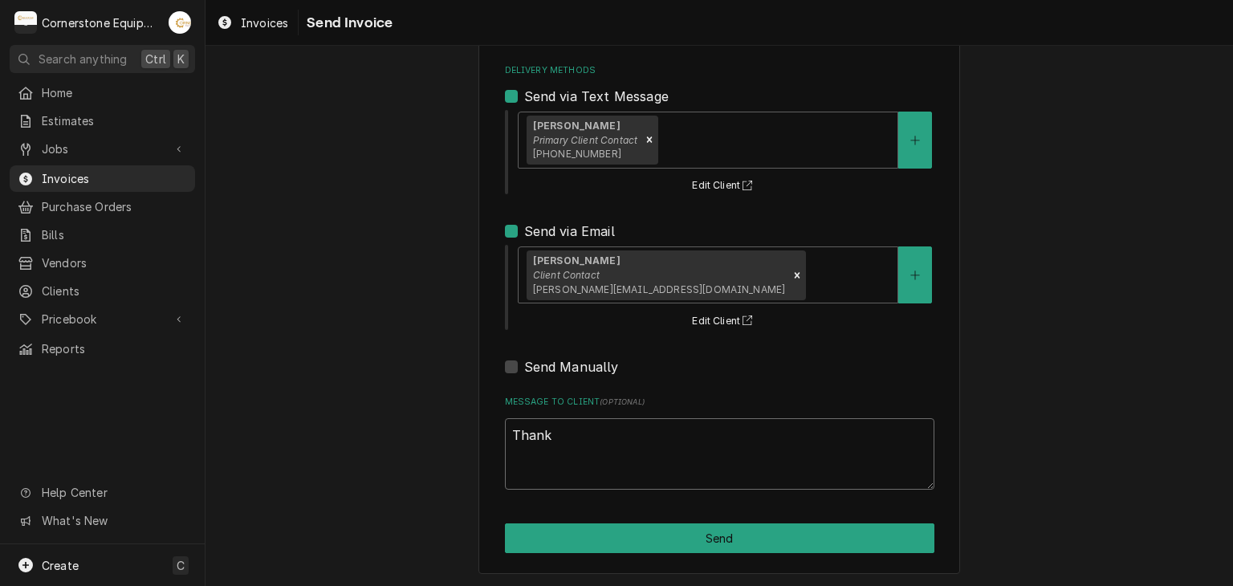
type textarea "x"
type textarea "Thank"
type textarea "x"
type textarea "Thank y"
type textarea "x"
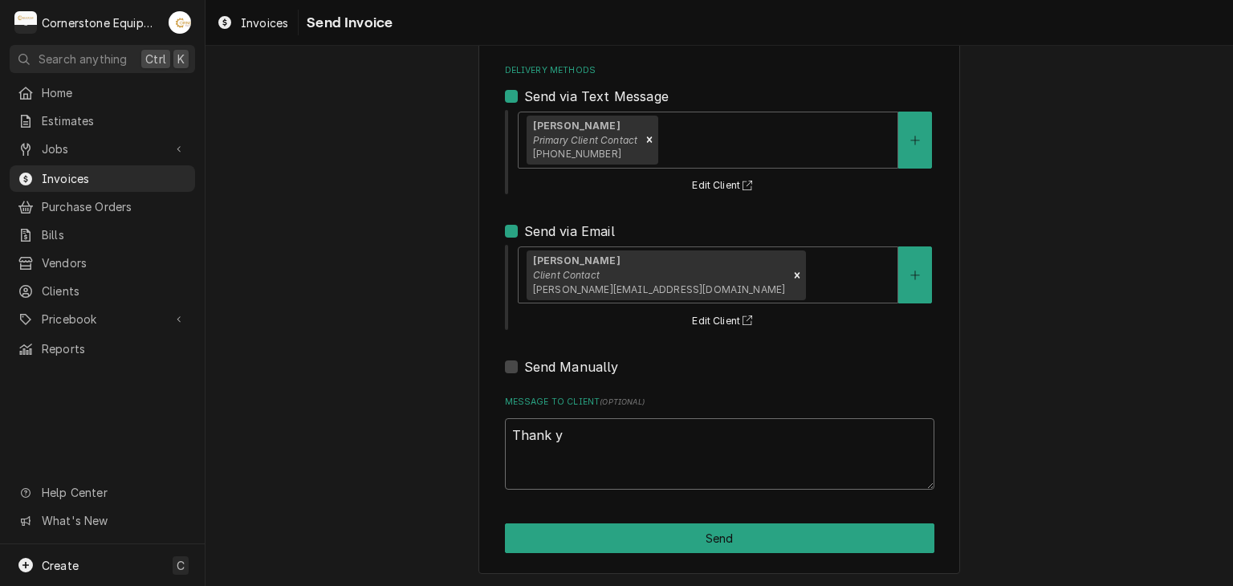
type textarea "Thank yo"
type textarea "x"
type textarea "Thank you"
type textarea "x"
type textarea "Thank you f"
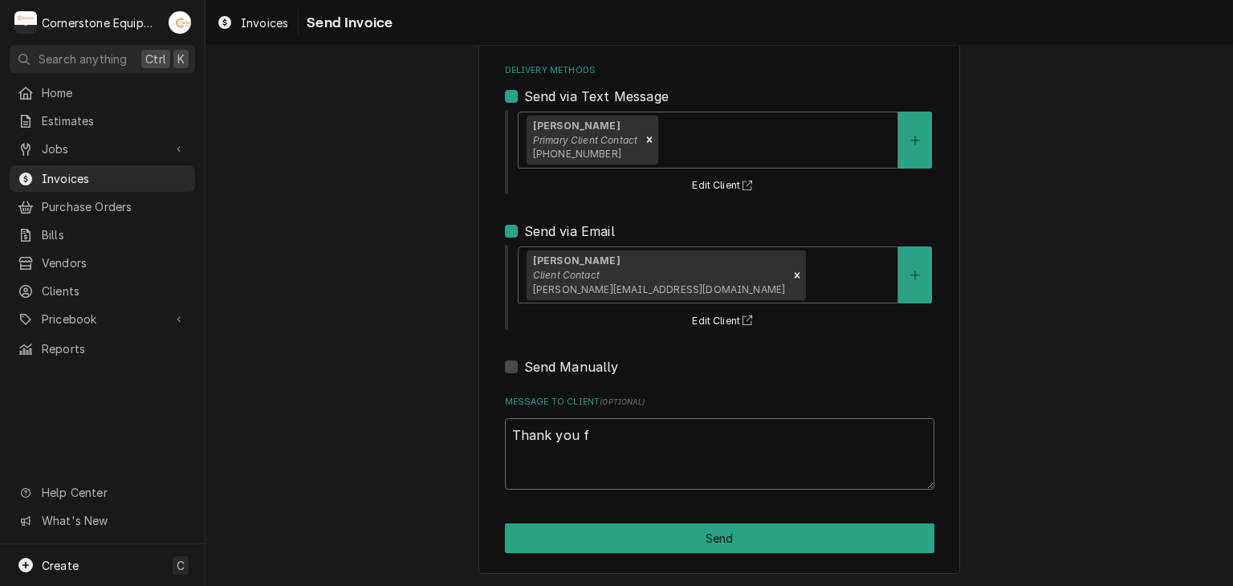
type textarea "x"
type textarea "Thank you fo"
type textarea "x"
type textarea "Thank you for"
type textarea "x"
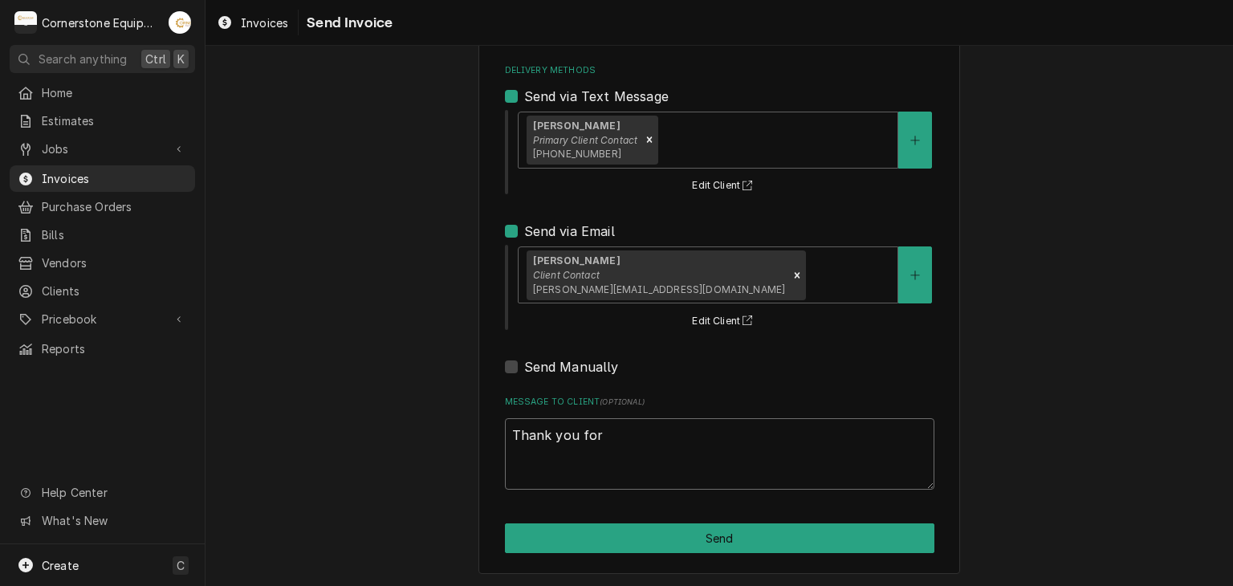
type textarea "Thank you for"
type textarea "x"
type textarea "Thank you for t"
type textarea "x"
type textarea "Thank you for th"
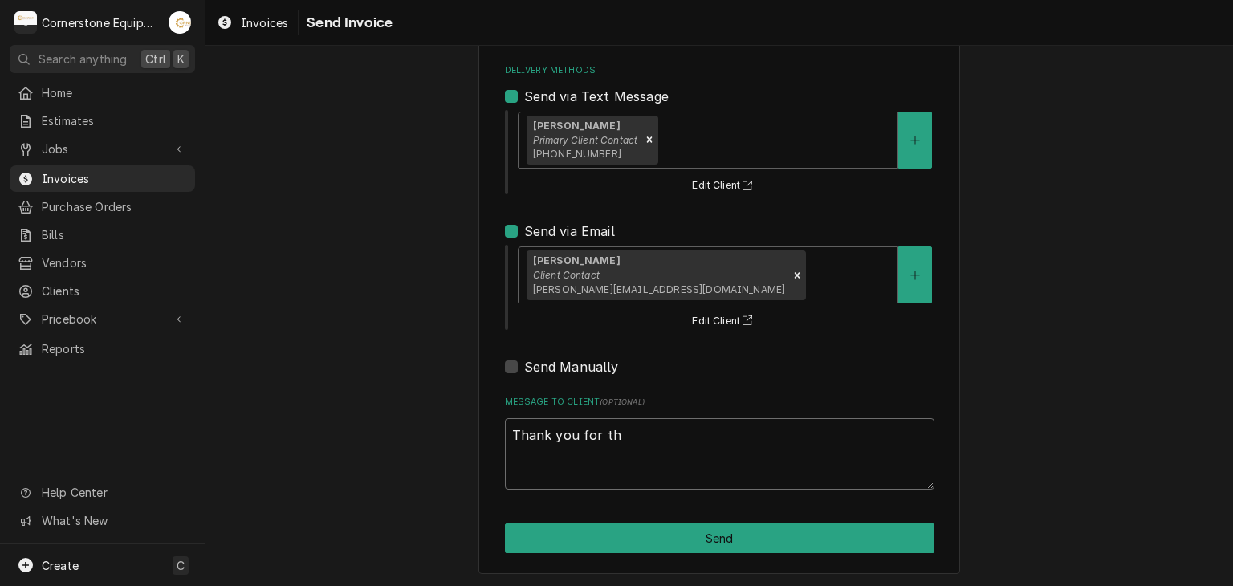
type textarea "x"
type textarea "Thank you for the"
type textarea "x"
type textarea "Thank you for the"
type textarea "x"
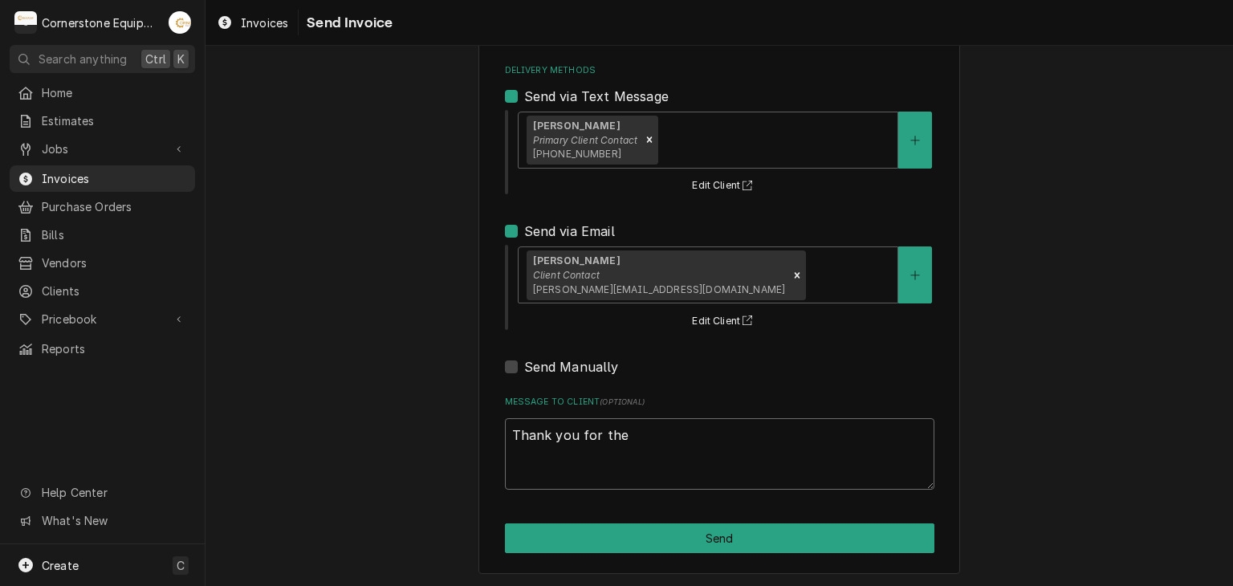
type textarea "Thank you for the o"
type textarea "x"
type textarea "Thank you for the op"
type textarea "x"
type textarea "Thank you for the opp"
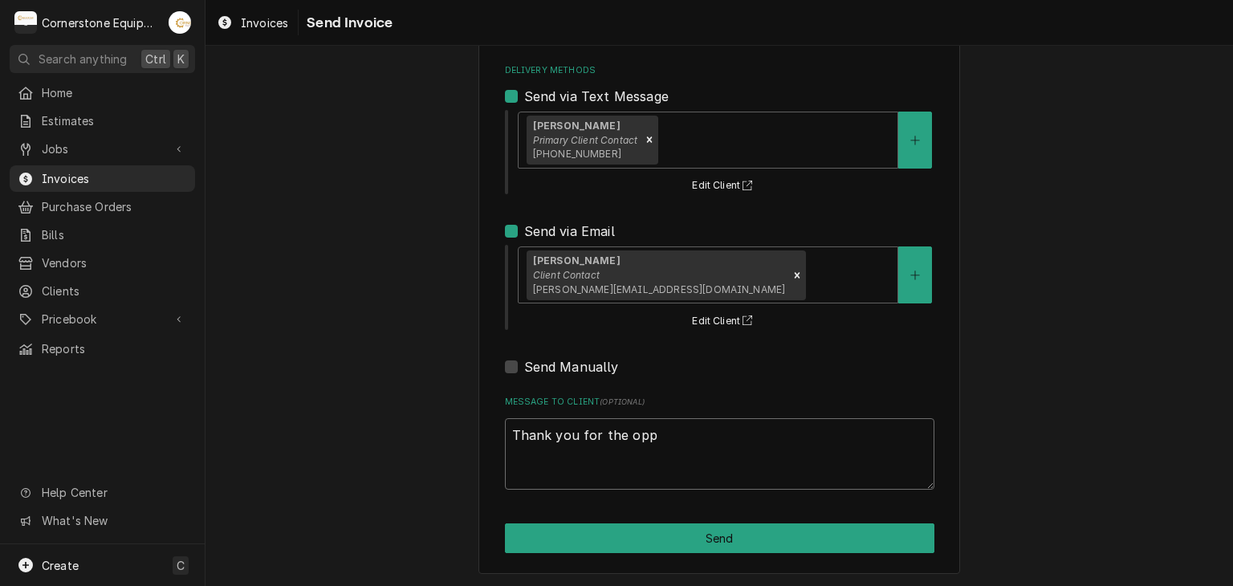
type textarea "x"
type textarea "Thank you for the oppo"
type textarea "x"
type textarea "Thank you for the oppor"
type textarea "x"
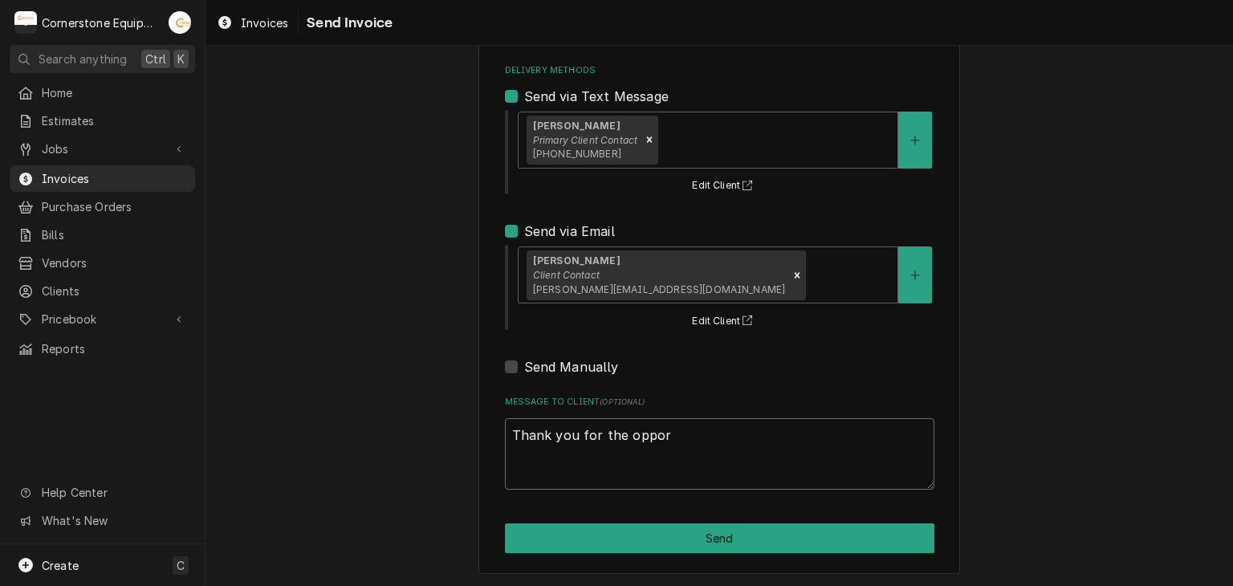
type textarea "Thank you for the opport"
type textarea "x"
type textarea "Thank you for the opportu"
type textarea "x"
type textarea "Thank you for the opportun"
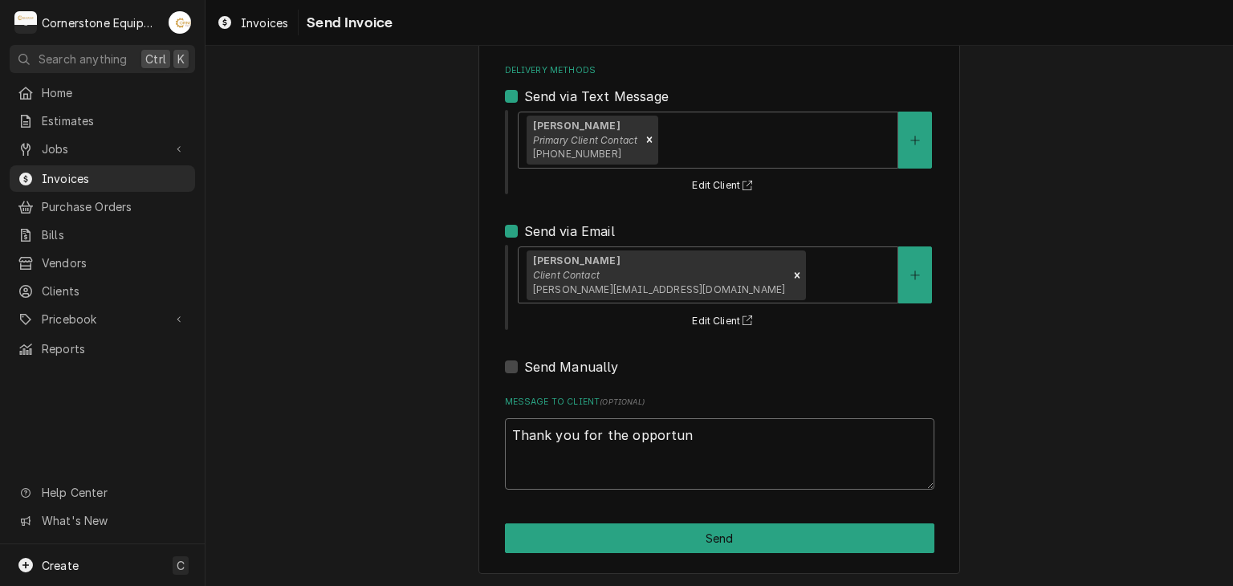
type textarea "x"
type textarea "Thank you for the opportuni"
type textarea "x"
type textarea "Thank you for the opportunit"
type textarea "x"
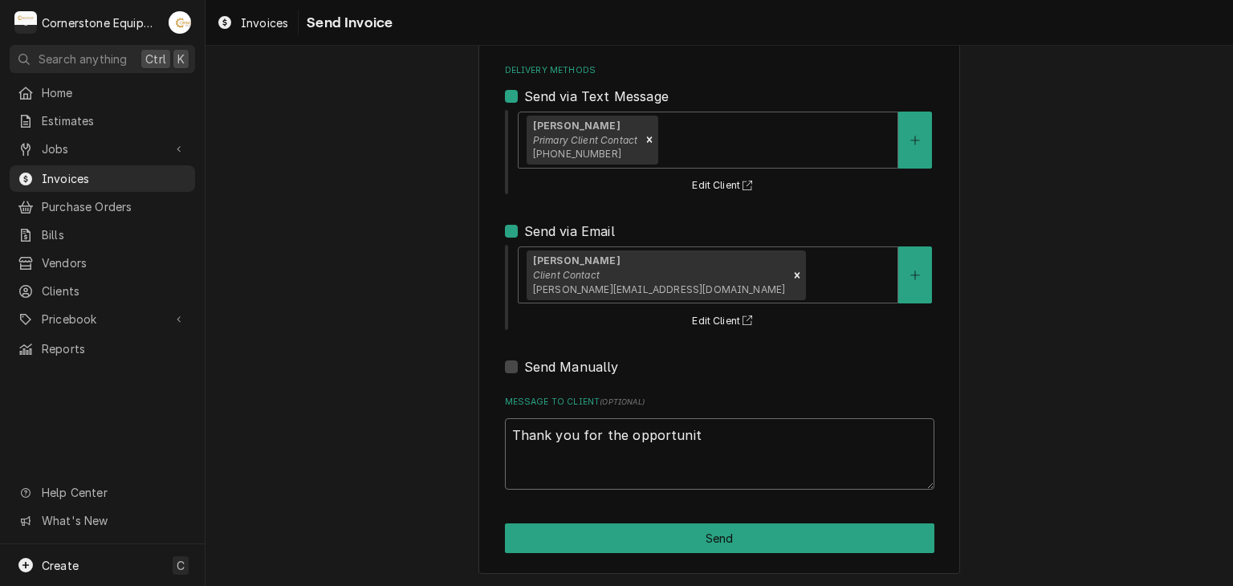
type textarea "Thank you for the opportunity"
type textarea "x"
type textarea "Thank you for the opportunity"
type textarea "x"
type textarea "Thank you for the opportunity t"
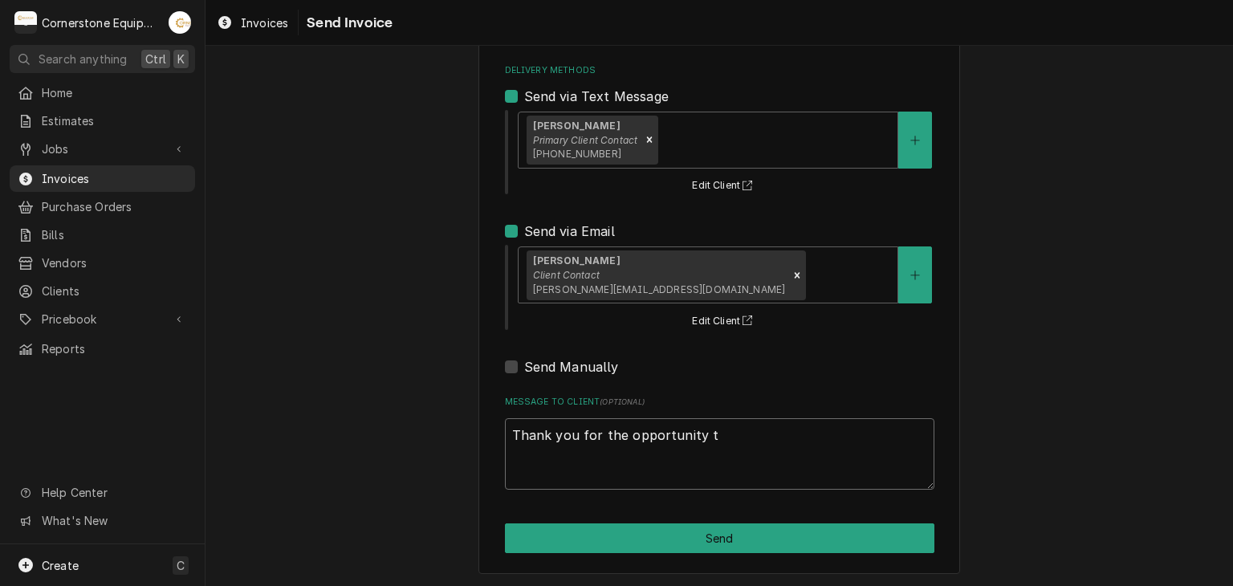
type textarea "x"
type textarea "Thank you for the opportunity to"
type textarea "x"
type textarea "Thank you for the opportunity to"
type textarea "x"
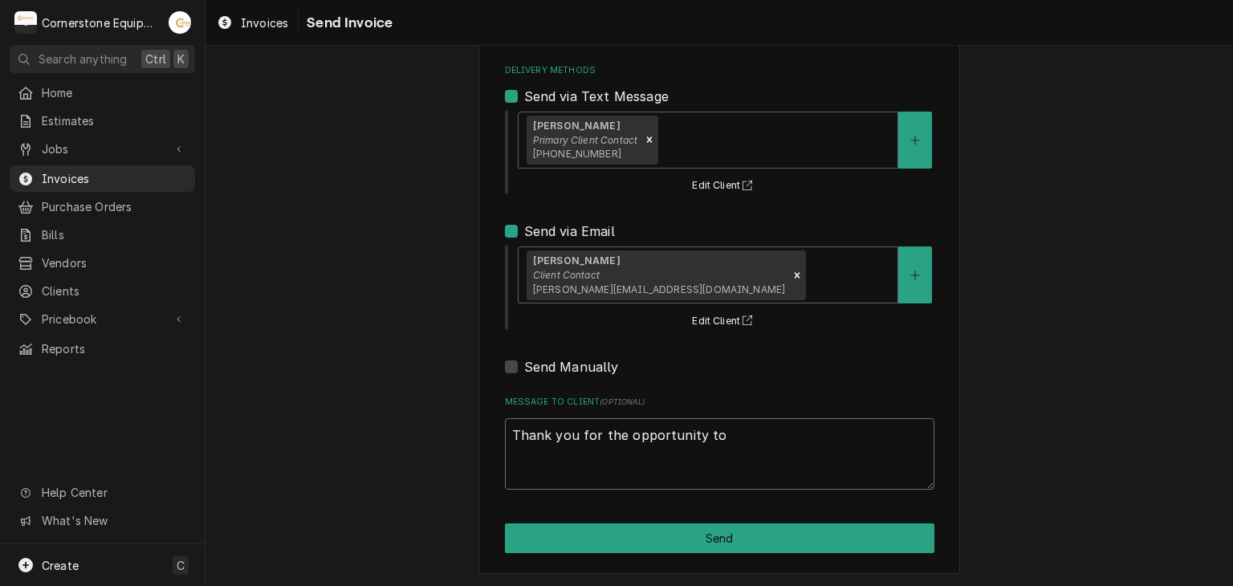
type textarea "Thank you for the opportunity to b"
type textarea "x"
type textarea "Thank you for the opportunity to be"
type textarea "x"
type textarea "Thank you for the opportunity to be o"
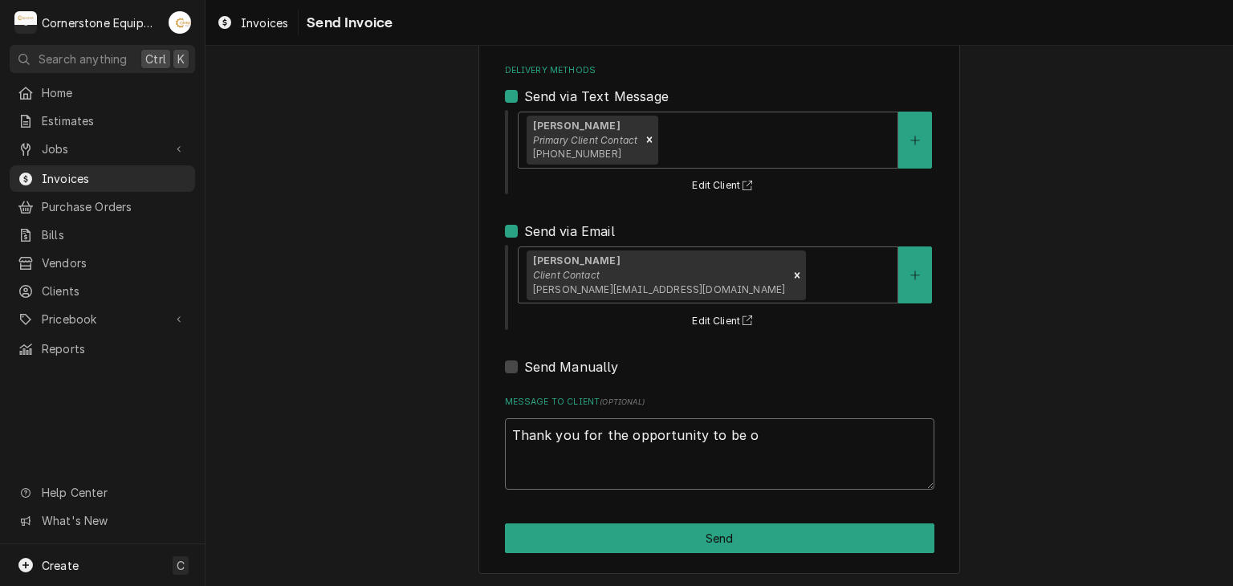
type textarea "x"
type textarea "Thank you for the opportunity to be of"
type textarea "x"
type textarea "Thank you for the opportunity to be of"
type textarea "x"
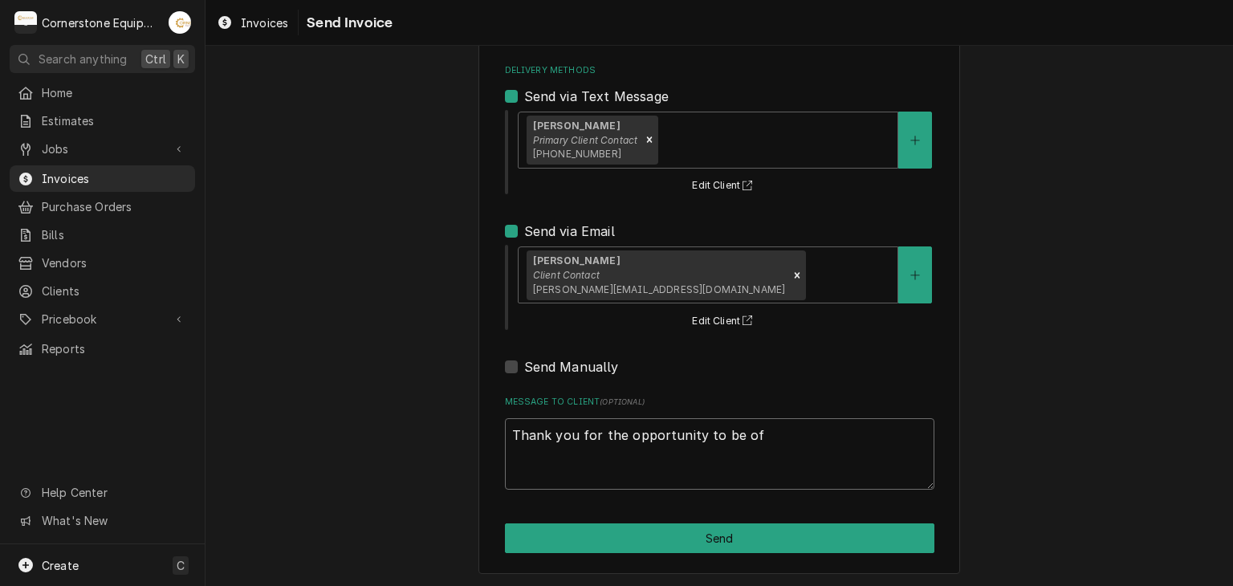
type textarea "Thank you for the opportunity to be of s"
type textarea "x"
type textarea "Thank you for the opportunity to be of se"
type textarea "x"
type textarea "Thank you for the opportunity to be of ser"
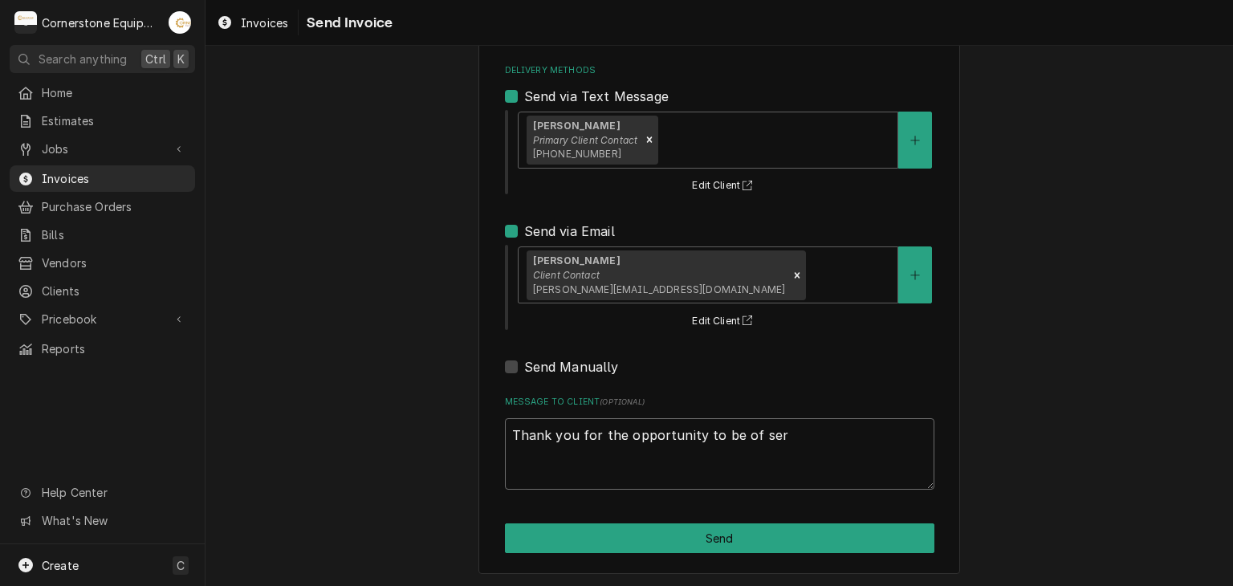
type textarea "x"
type textarea "Thank you for the opportunity to be of serv"
type textarea "x"
type textarea "Thank you for the opportunity to be of servi"
type textarea "x"
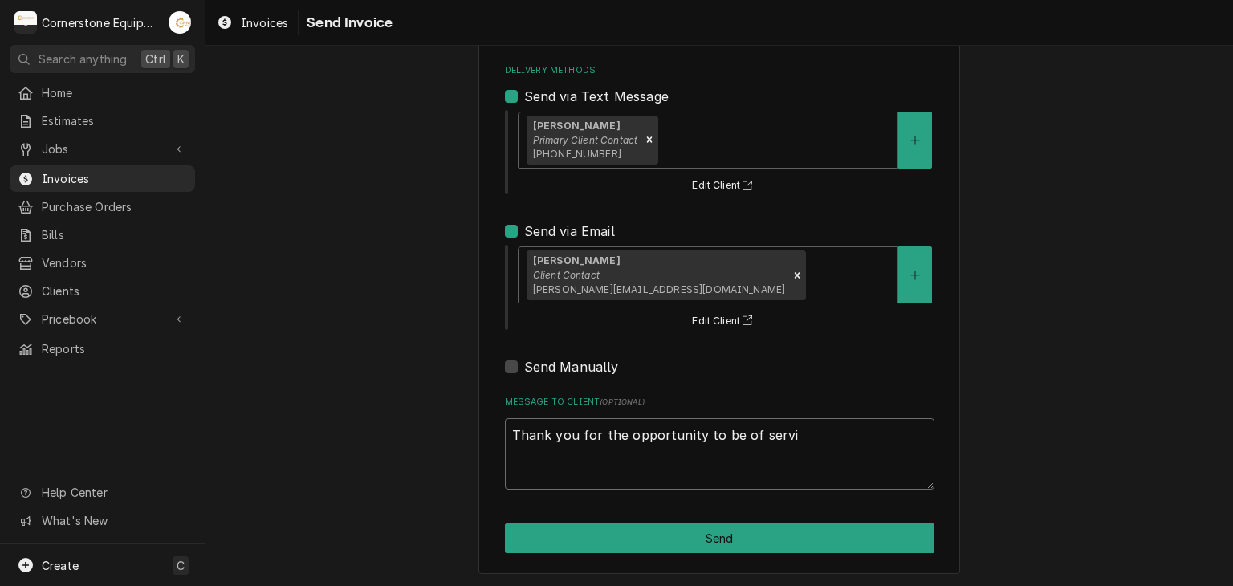
type textarea "Thank you for the opportunity to be of servic"
type textarea "x"
type textarea "Thank you for the opportunity to be of service"
type textarea "x"
click at [593, 472] on textarea "Thank you for the opportunity to be of service!" at bounding box center [720, 454] width 430 height 72
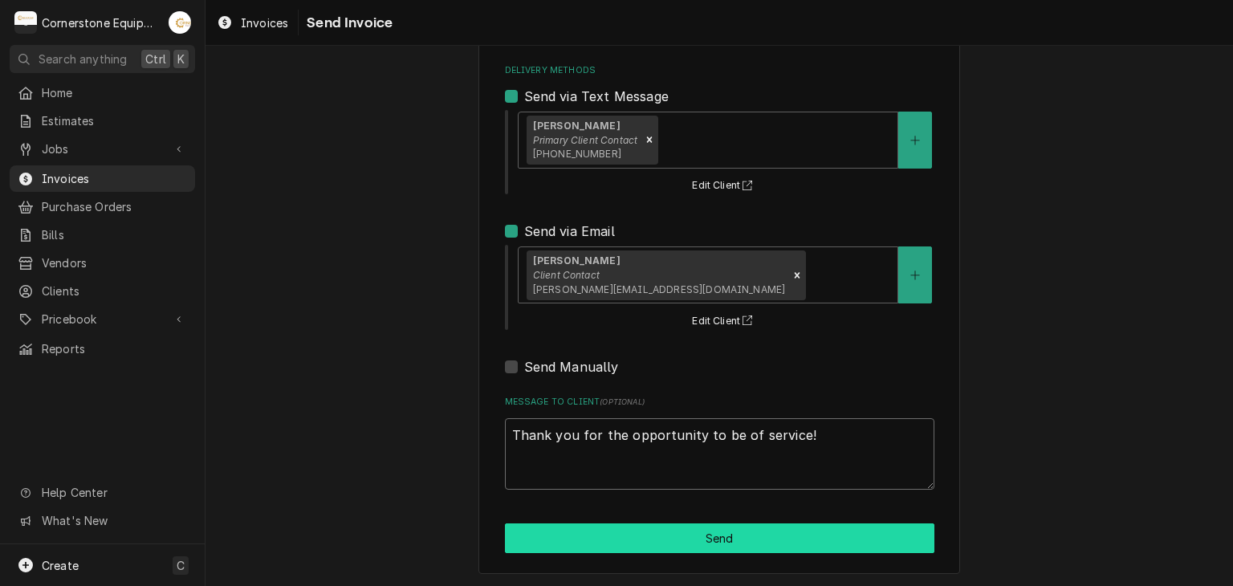
type textarea "Thank you for the opportunity to be of service!"
click at [744, 540] on button "Send" at bounding box center [720, 539] width 430 height 30
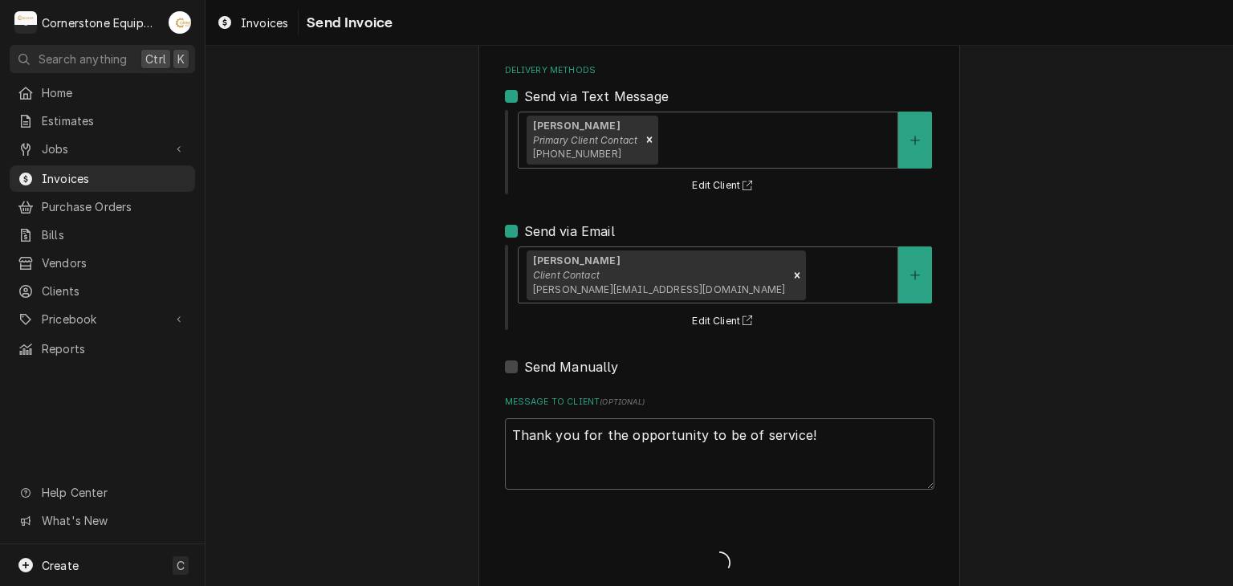
type textarea "x"
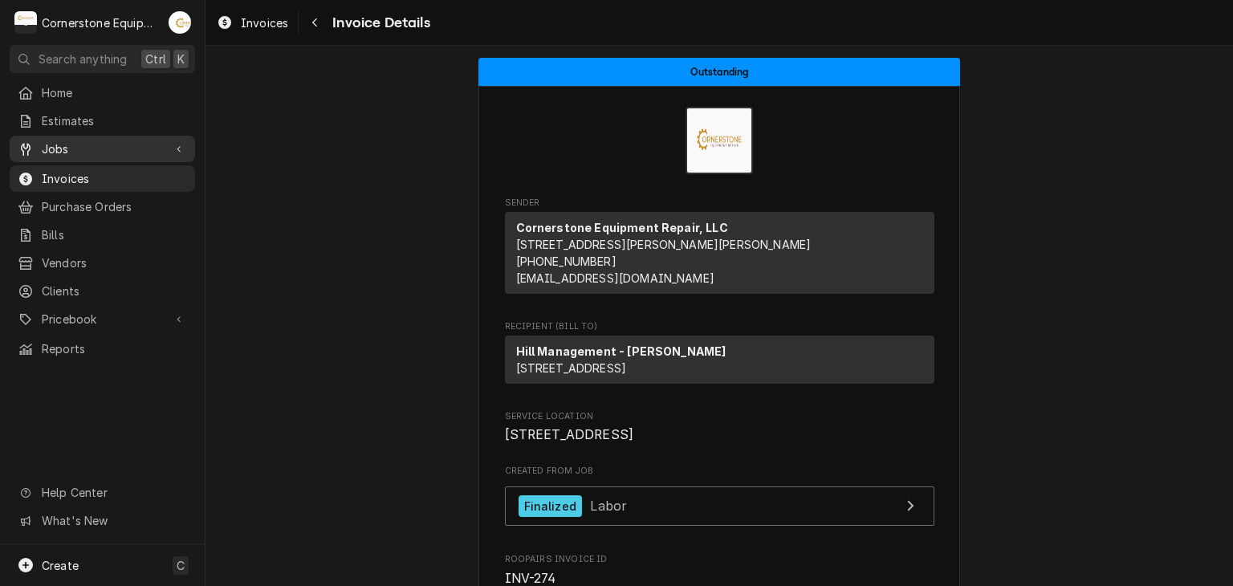
click at [96, 155] on link "Jobs" at bounding box center [102, 149] width 185 height 26
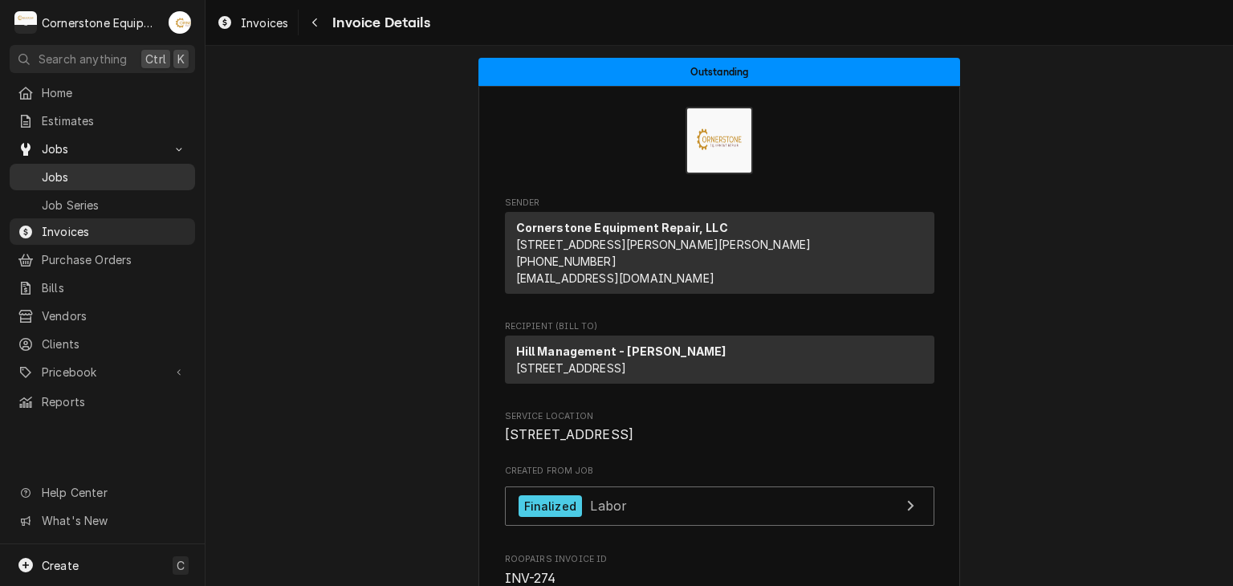
click at [79, 172] on span "Jobs" at bounding box center [114, 177] width 145 height 17
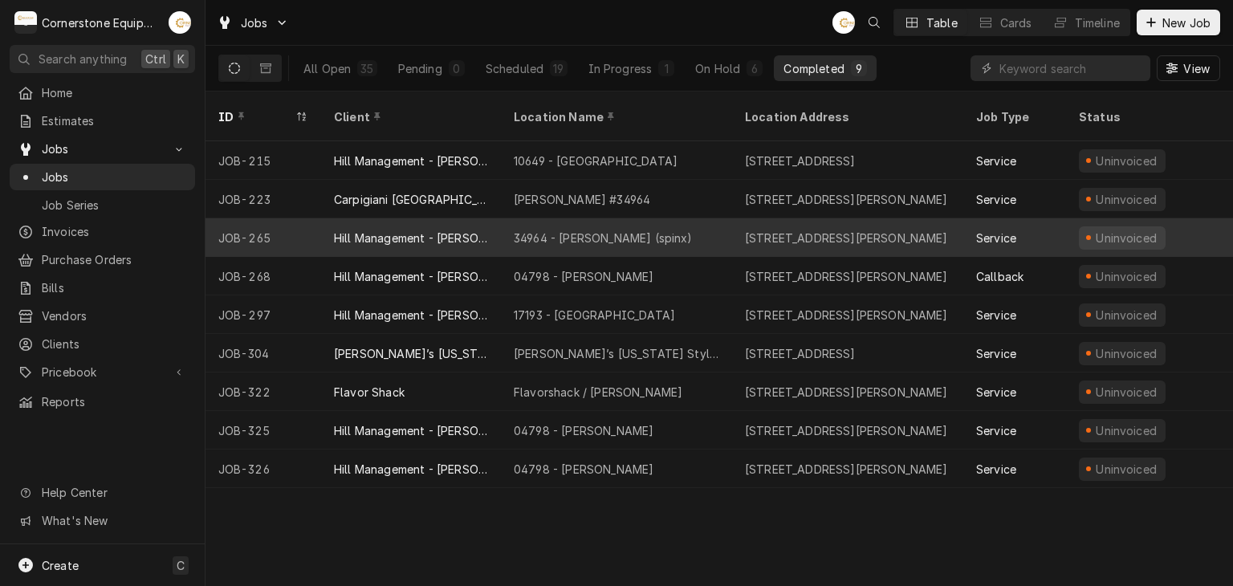
click at [523, 218] on div "34964 - Woodruff (spinx)" at bounding box center [616, 237] width 231 height 39
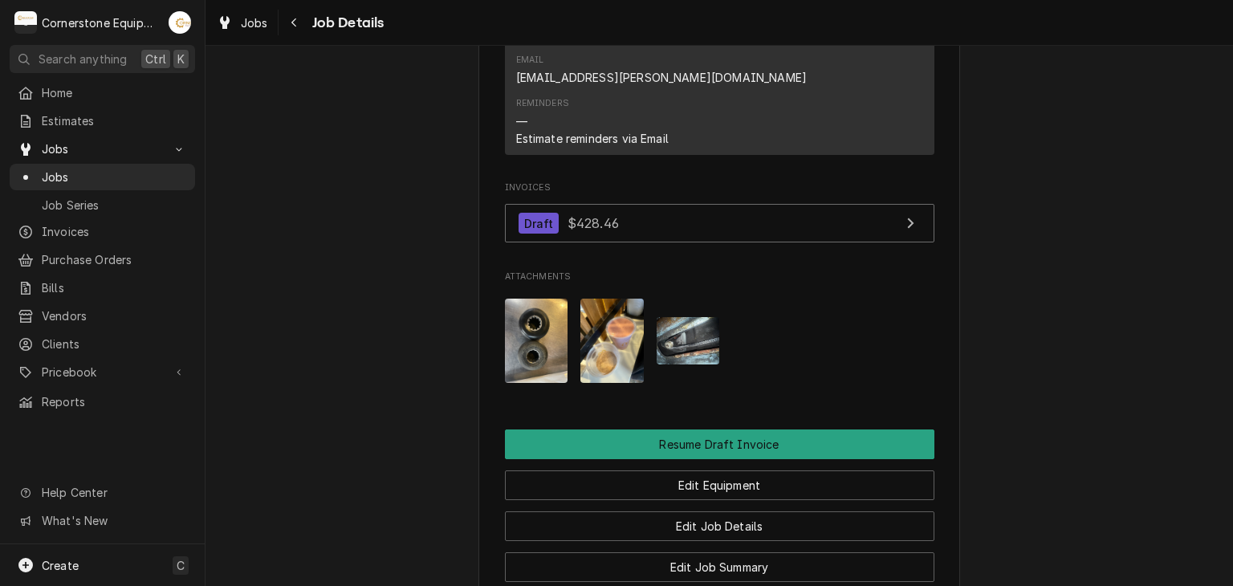
scroll to position [1092, 0]
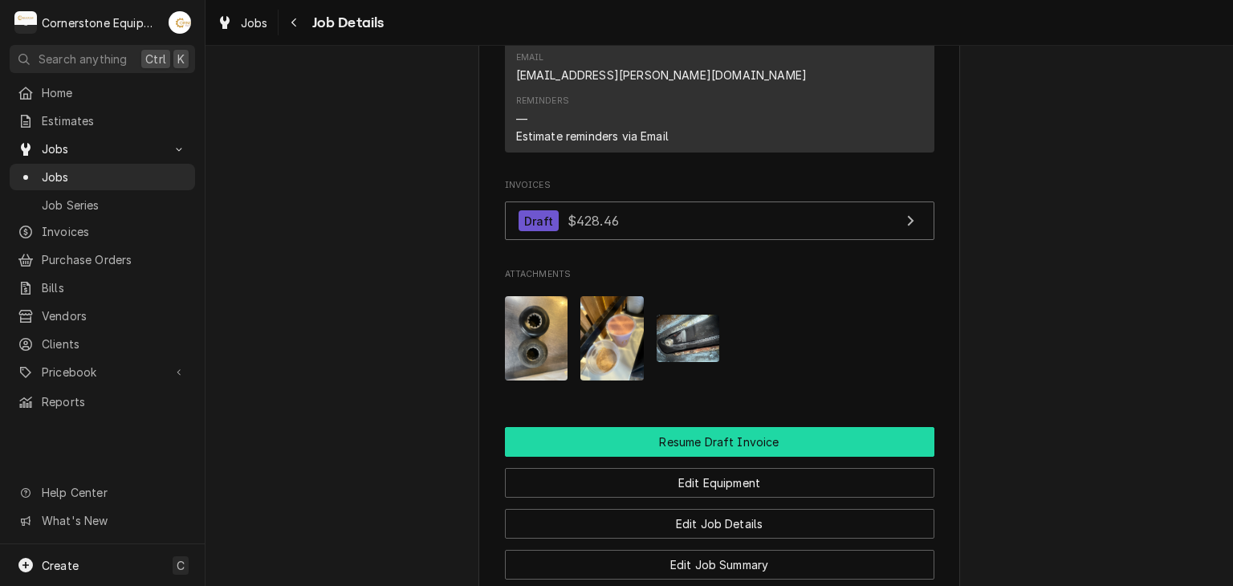
click at [752, 427] on button "Resume Draft Invoice" at bounding box center [720, 442] width 430 height 30
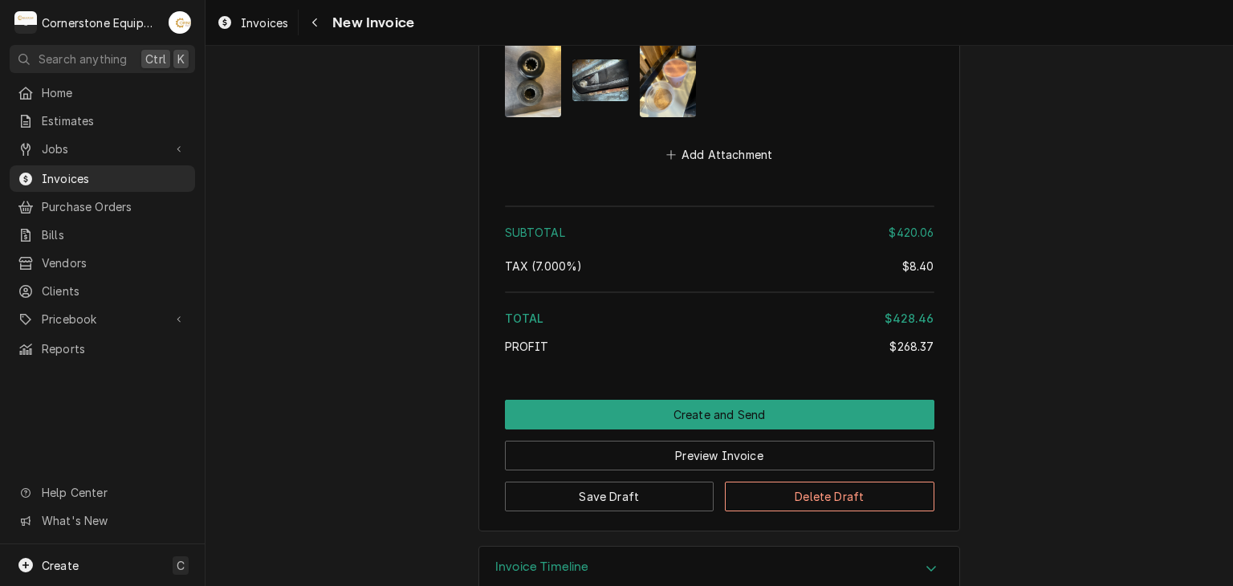
scroll to position [3276, 0]
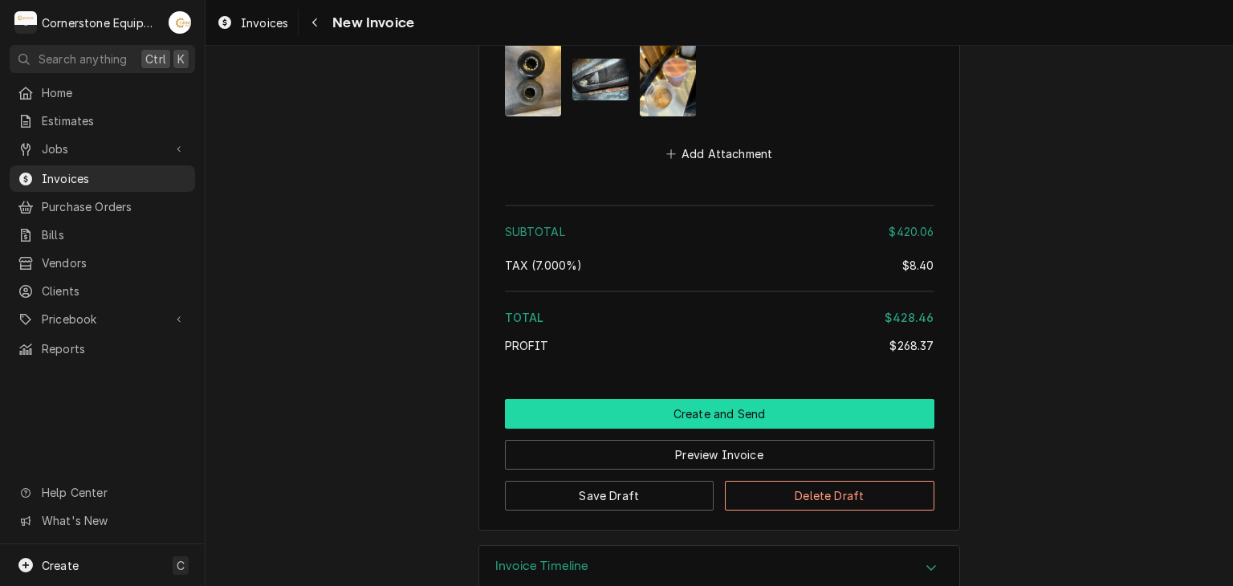
click at [710, 399] on button "Create and Send" at bounding box center [720, 414] width 430 height 30
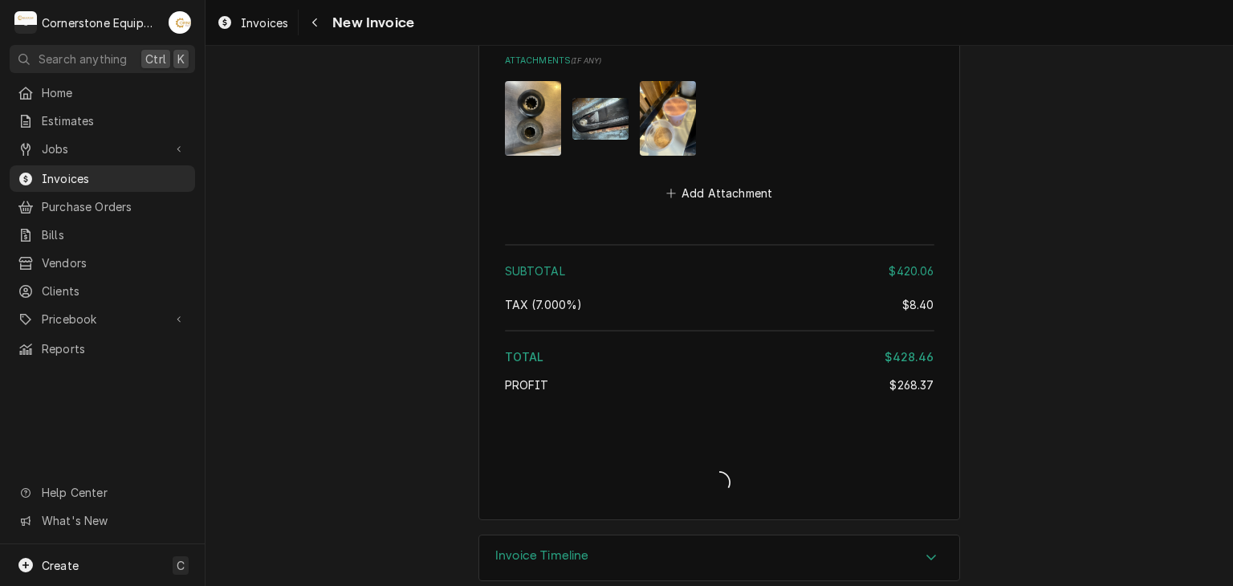
type textarea "x"
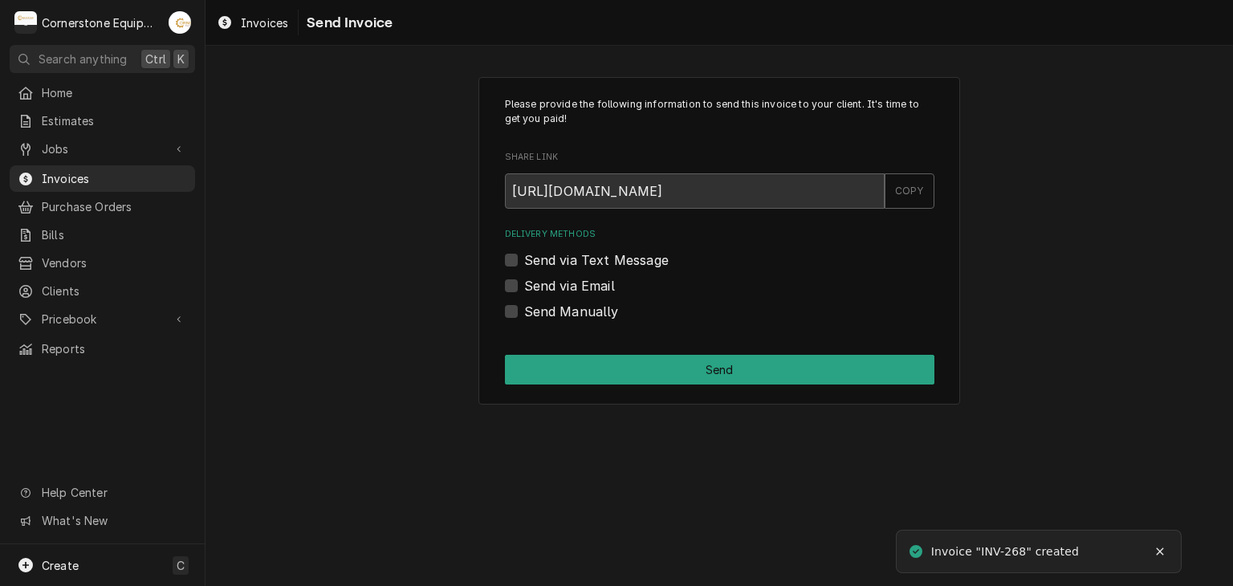
click at [606, 255] on label "Send via Text Message" at bounding box center [596, 260] width 145 height 19
click at [606, 255] on input "Send via Text Message" at bounding box center [739, 268] width 430 height 35
checkbox input "true"
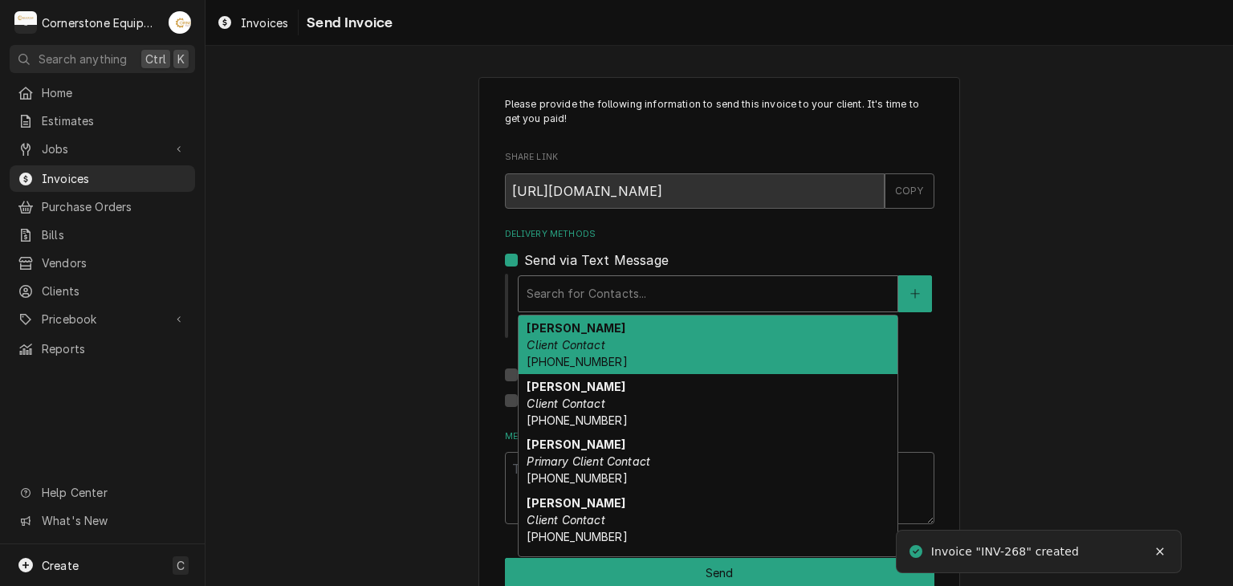
click at [560, 295] on div "Delivery Methods" at bounding box center [708, 293] width 363 height 29
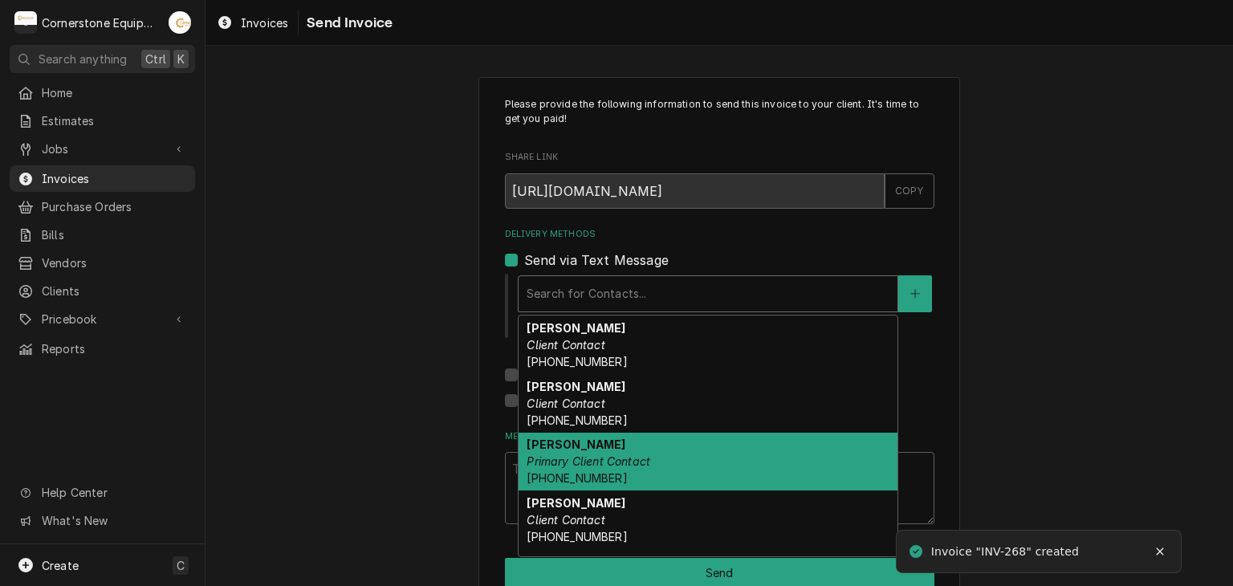
click at [548, 445] on strong "Ashton Vazquez" at bounding box center [576, 445] width 99 height 14
type textarea "x"
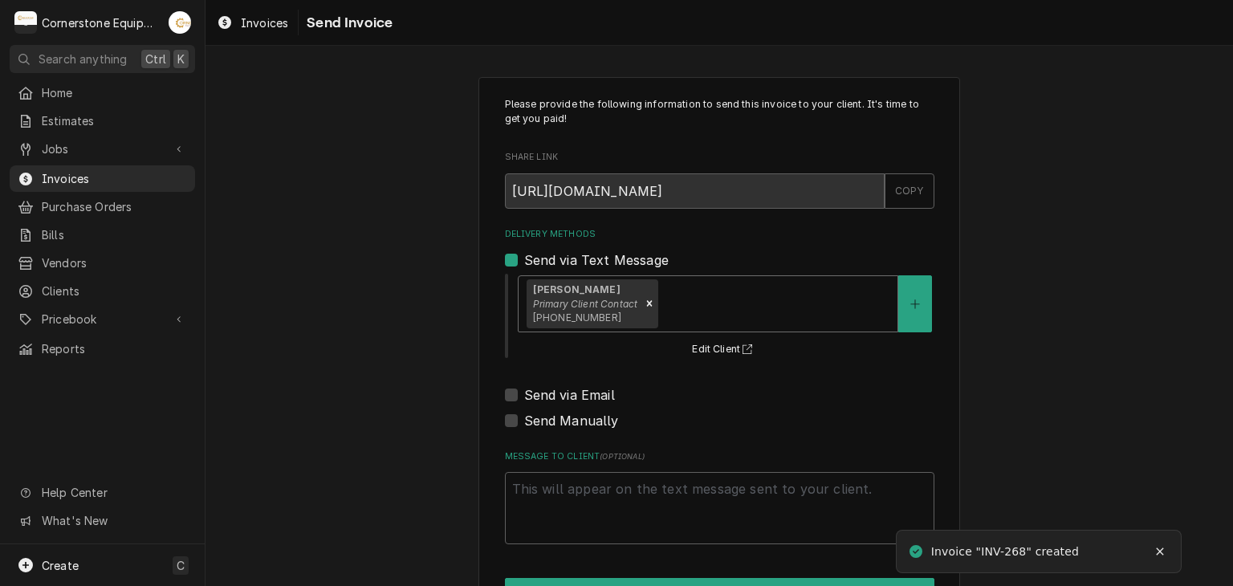
click at [568, 392] on label "Send via Email" at bounding box center [569, 394] width 91 height 19
click at [568, 392] on input "Send via Email" at bounding box center [739, 402] width 430 height 35
checkbox input "true"
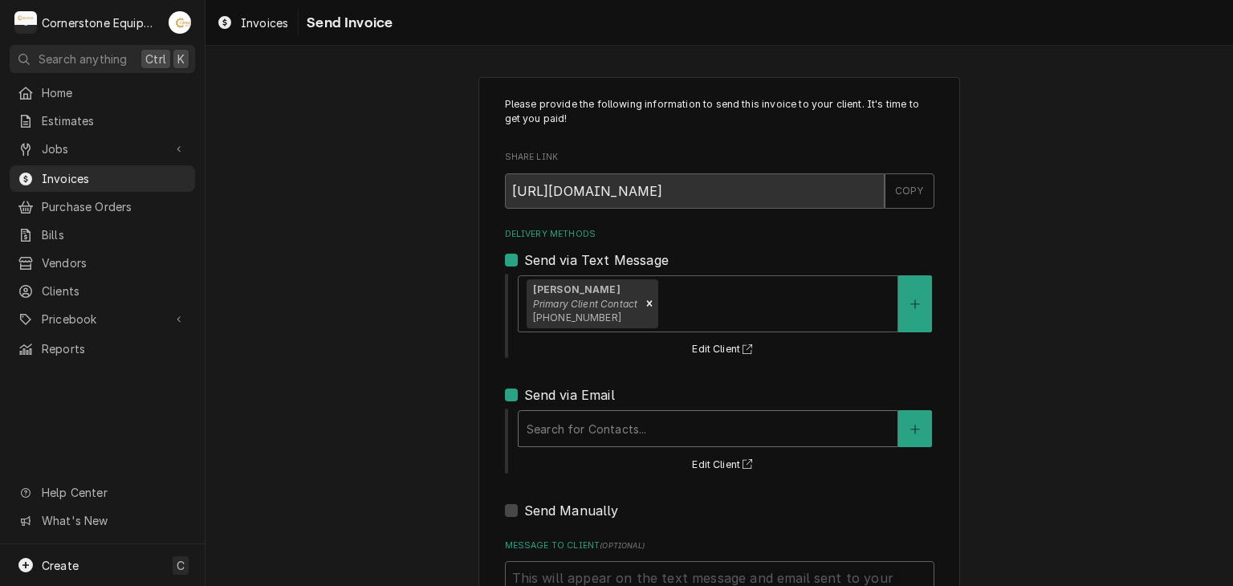
click at [542, 428] on div "Delivery Methods" at bounding box center [708, 428] width 363 height 29
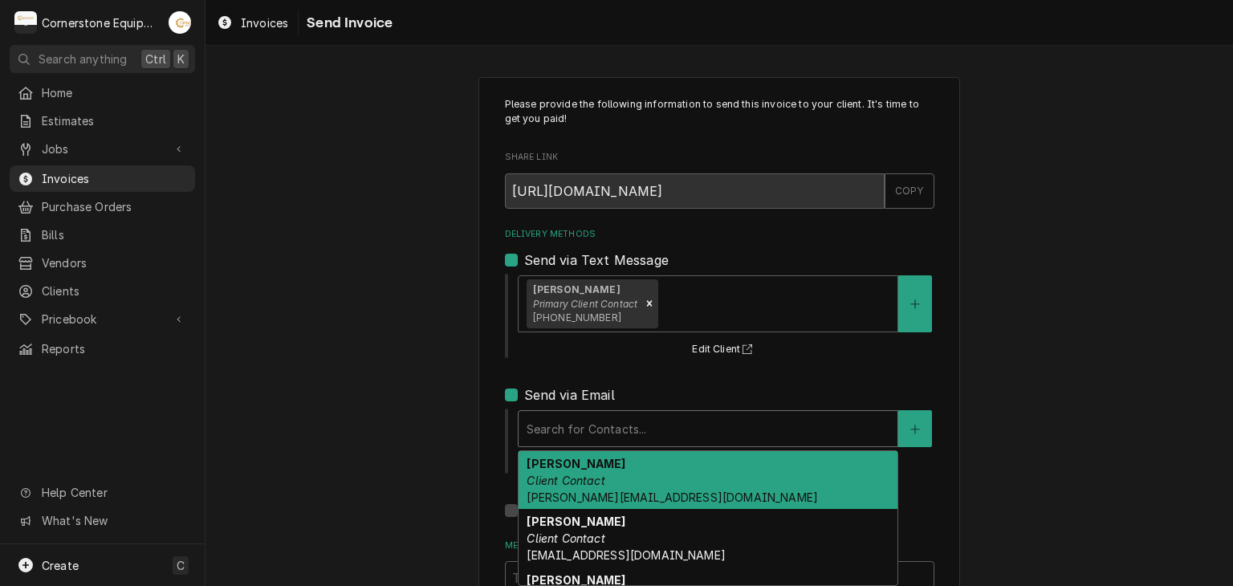
click at [532, 474] on em "Client Contact" at bounding box center [566, 481] width 78 height 14
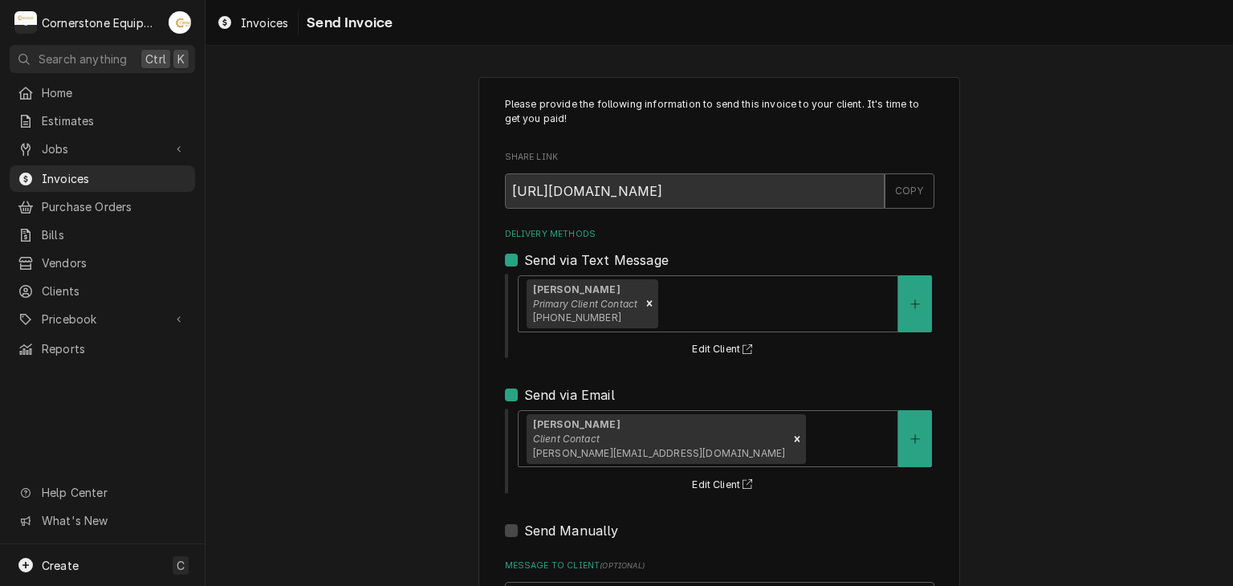
click at [403, 431] on div "Please provide the following information to send this invoice to your client. I…" at bounding box center [720, 407] width 1028 height 689
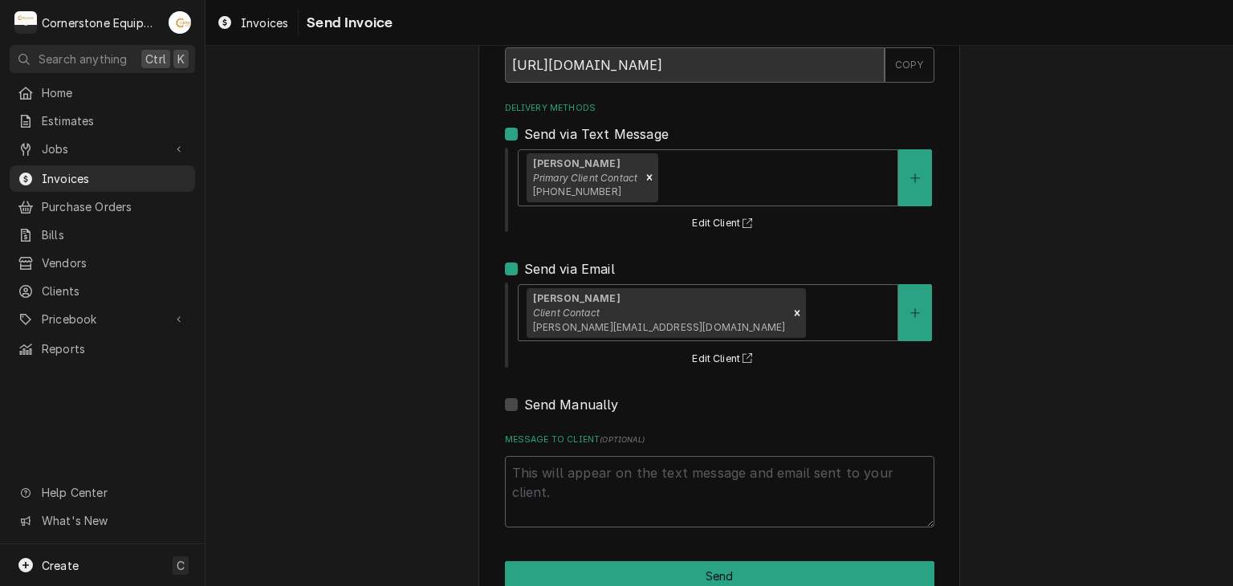
scroll to position [128, 0]
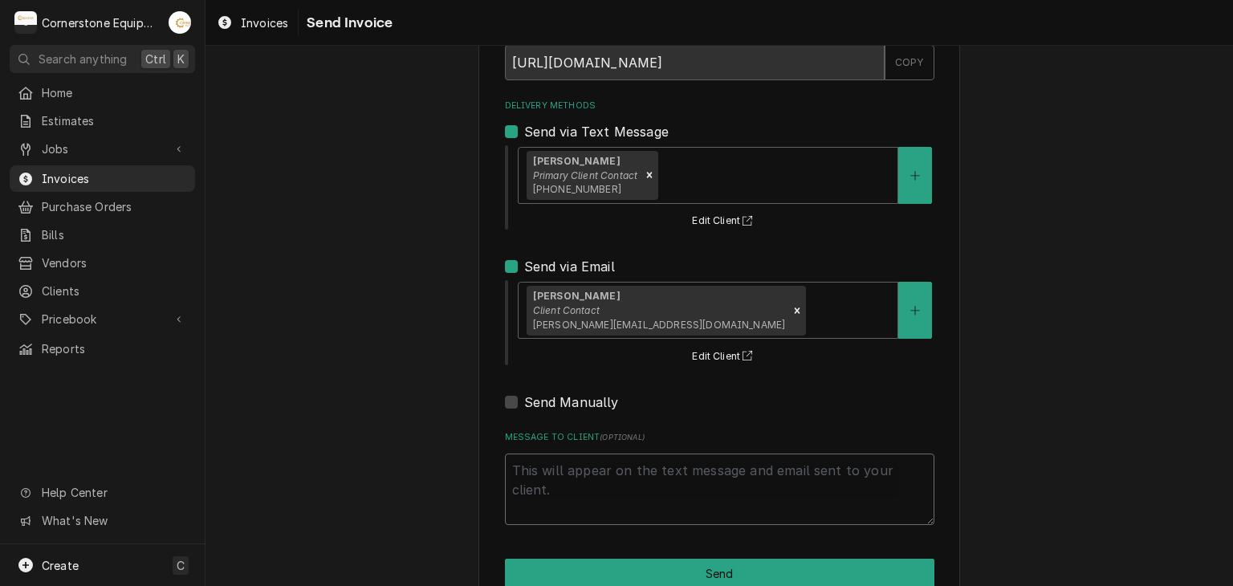
click at [593, 454] on textarea "Message to Client ( optional )" at bounding box center [720, 490] width 430 height 72
type textarea "x"
type textarea "T"
type textarea "x"
type textarea "Th"
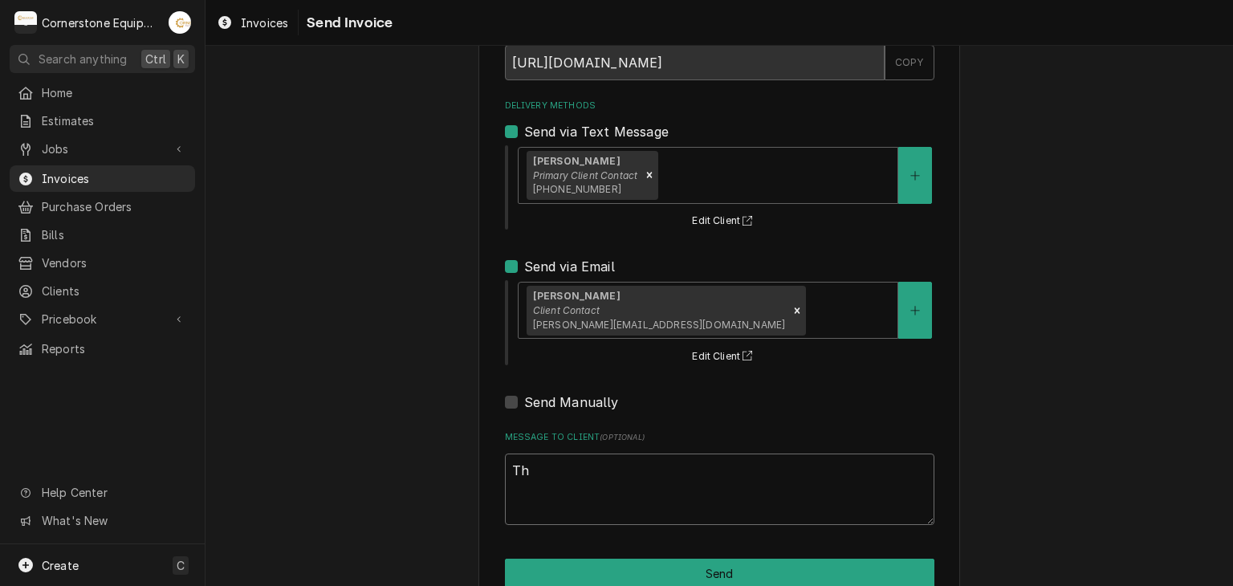
type textarea "x"
type textarea "Tha"
type textarea "x"
type textarea "Than"
type textarea "x"
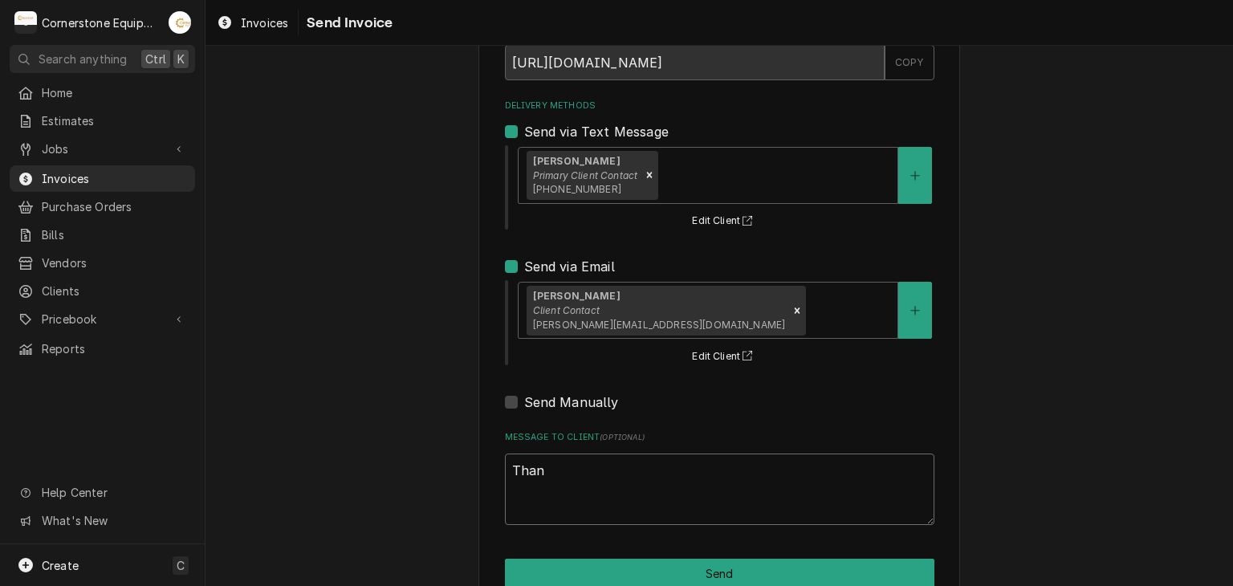
type textarea "Thank"
type textarea "x"
type textarea "Thank"
type textarea "x"
type textarea "Thank y"
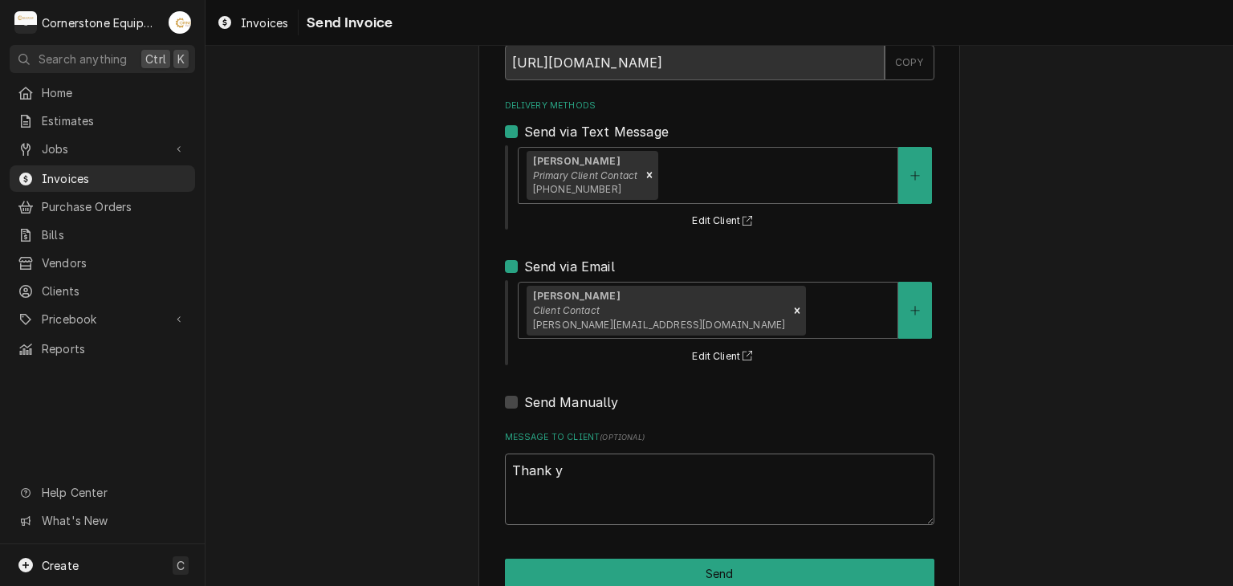
type textarea "x"
type textarea "Thank yo"
type textarea "x"
type textarea "Thank you"
type textarea "x"
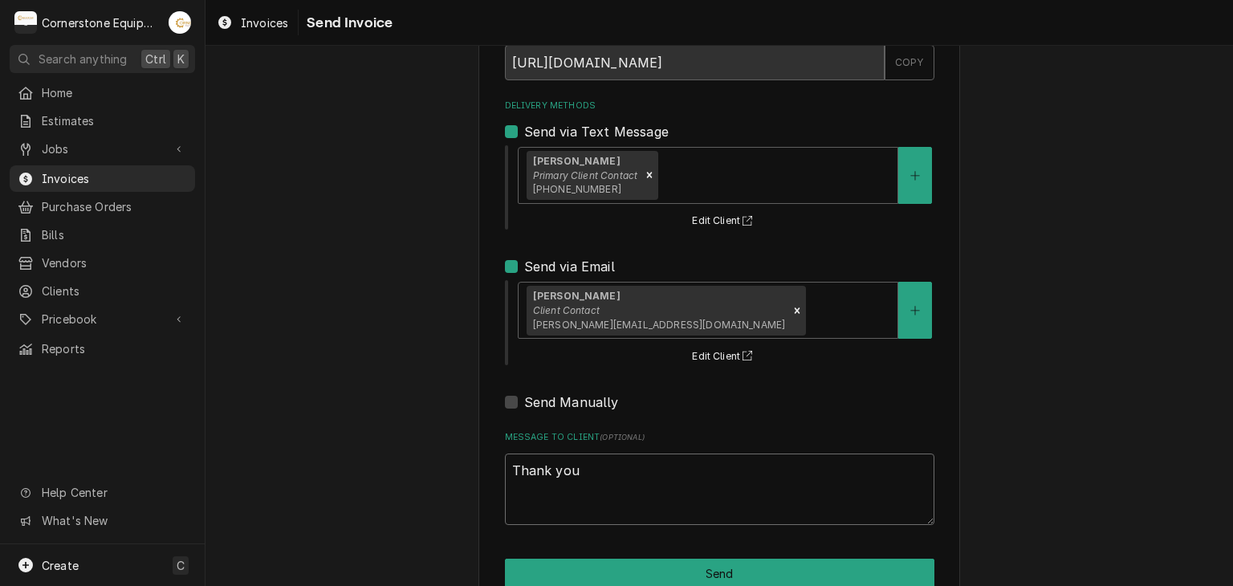
type textarea "Thank you f"
type textarea "x"
type textarea "Thank you fo"
type textarea "x"
type textarea "Thank you for"
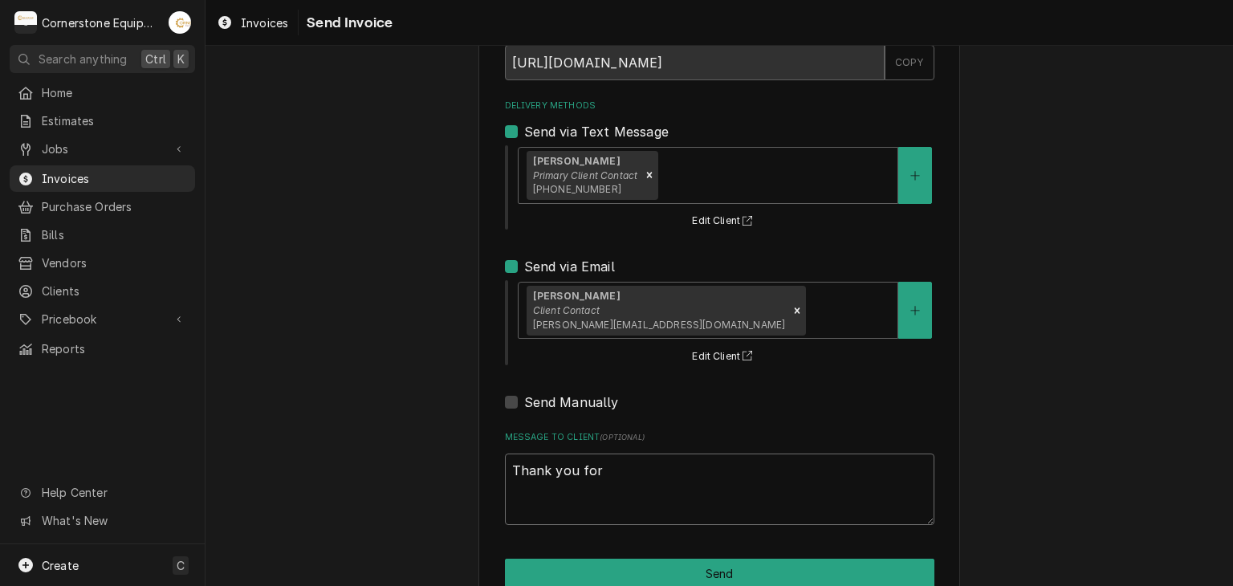
type textarea "x"
type textarea "Thank you for"
type textarea "x"
type textarea "Thank you for t"
type textarea "x"
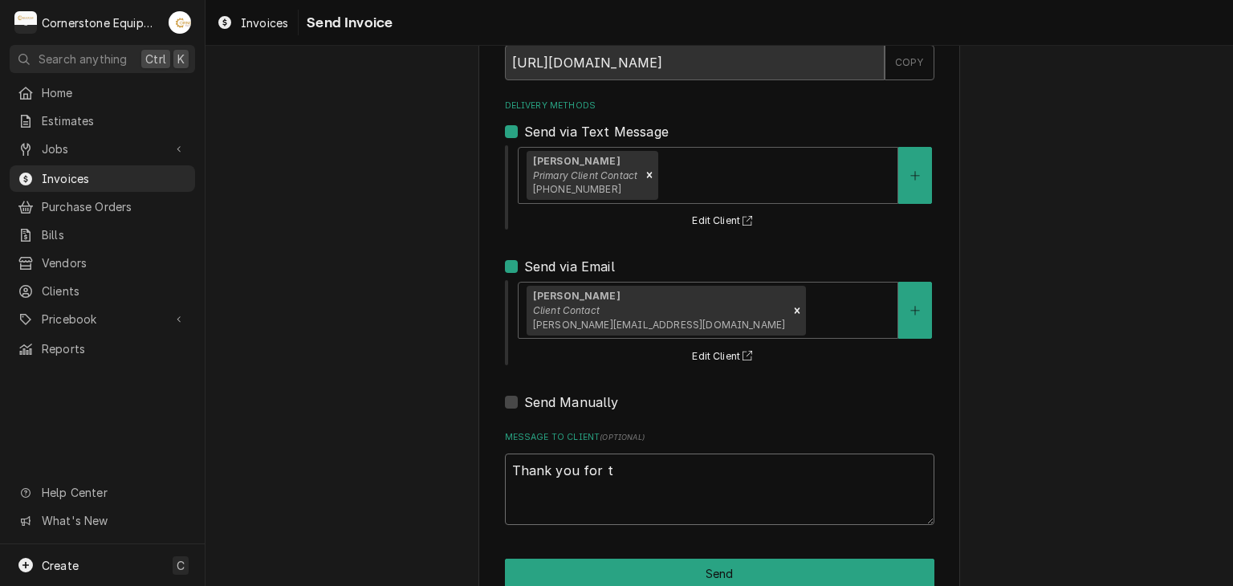
type textarea "Thank you for th"
type textarea "x"
type textarea "Thank you for the"
type textarea "x"
type textarea "Thank you for the"
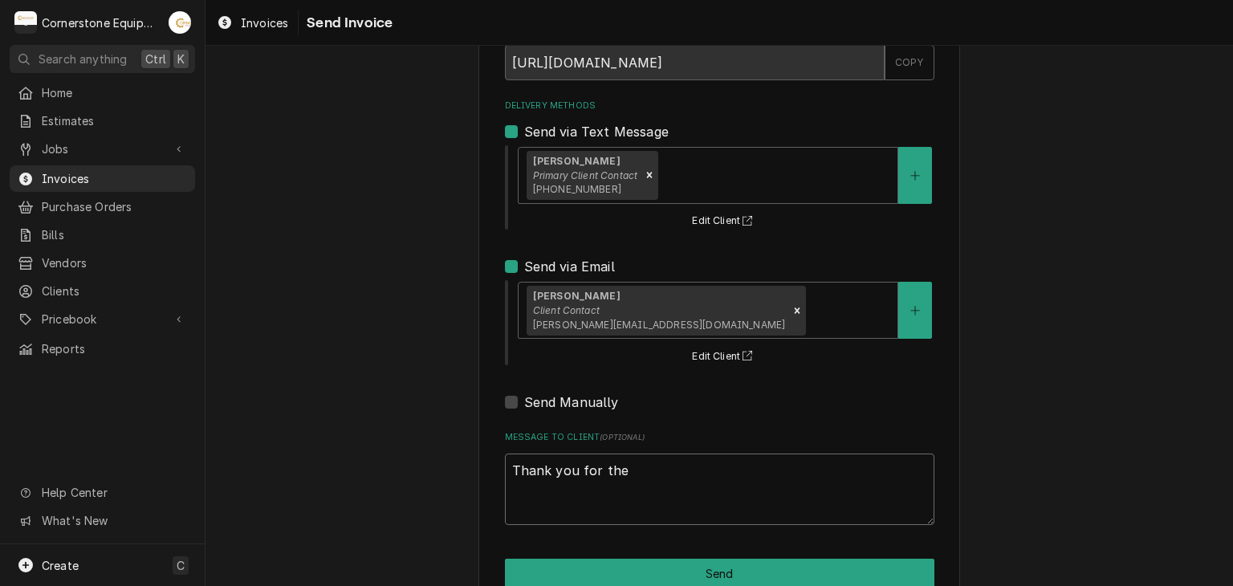
type textarea "x"
type textarea "Thank you for the o"
type textarea "x"
type textarea "Thank you for the op"
type textarea "x"
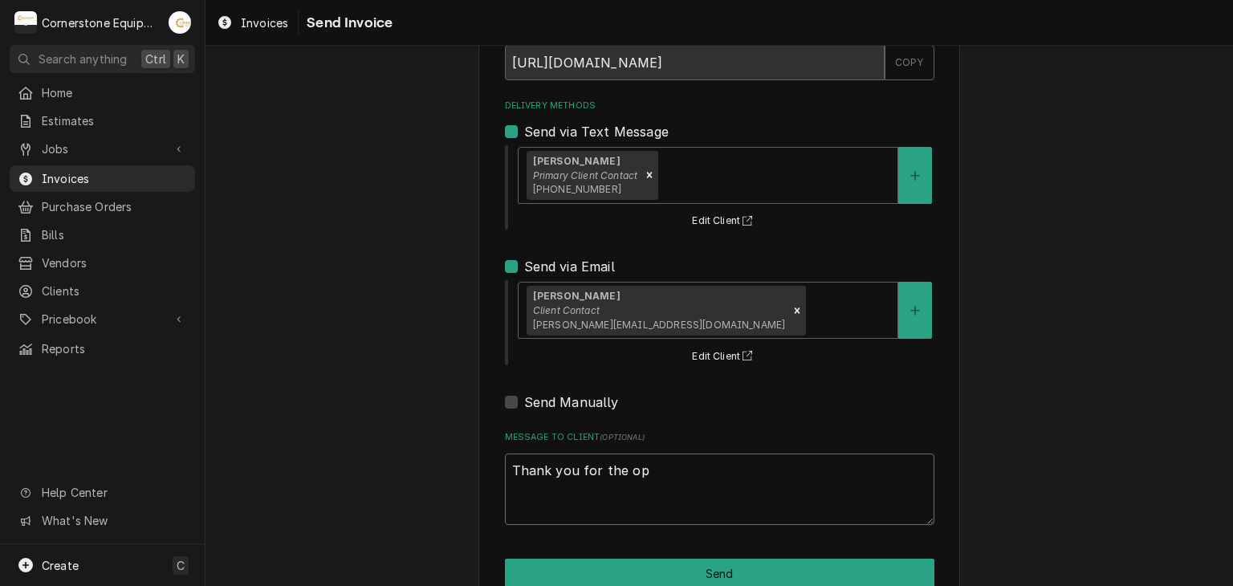
type textarea "Thank you for the opp"
type textarea "x"
type textarea "Thank you for the oppo"
type textarea "x"
type textarea "Thank you for the oppor"
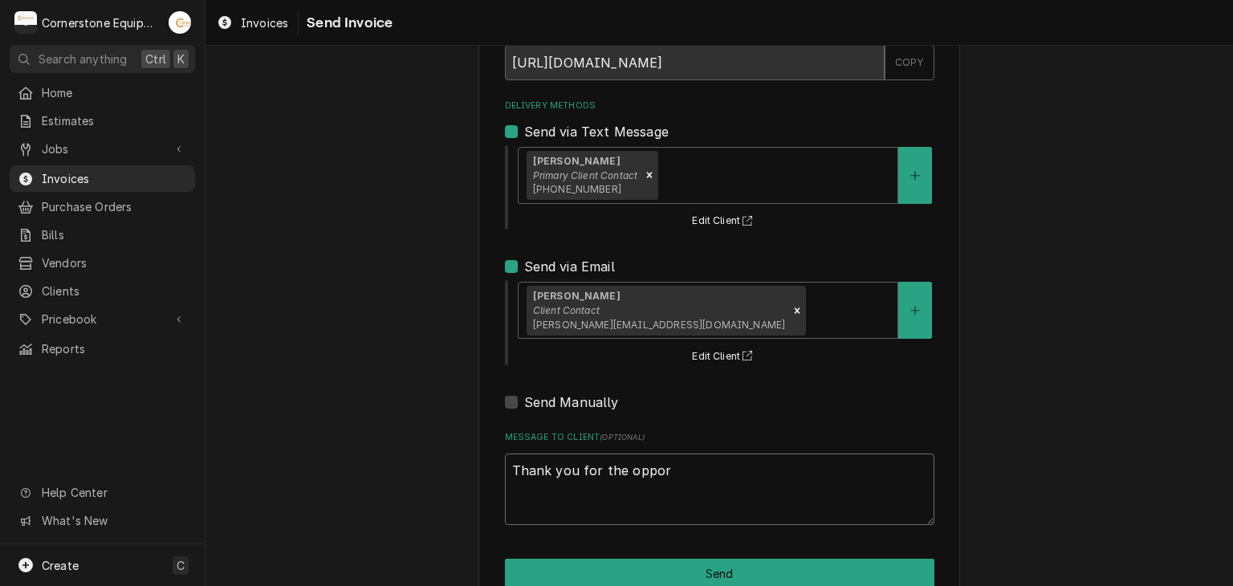
type textarea "x"
type textarea "Thank you for the opport"
type textarea "x"
type textarea "Thank you for the opportu"
type textarea "x"
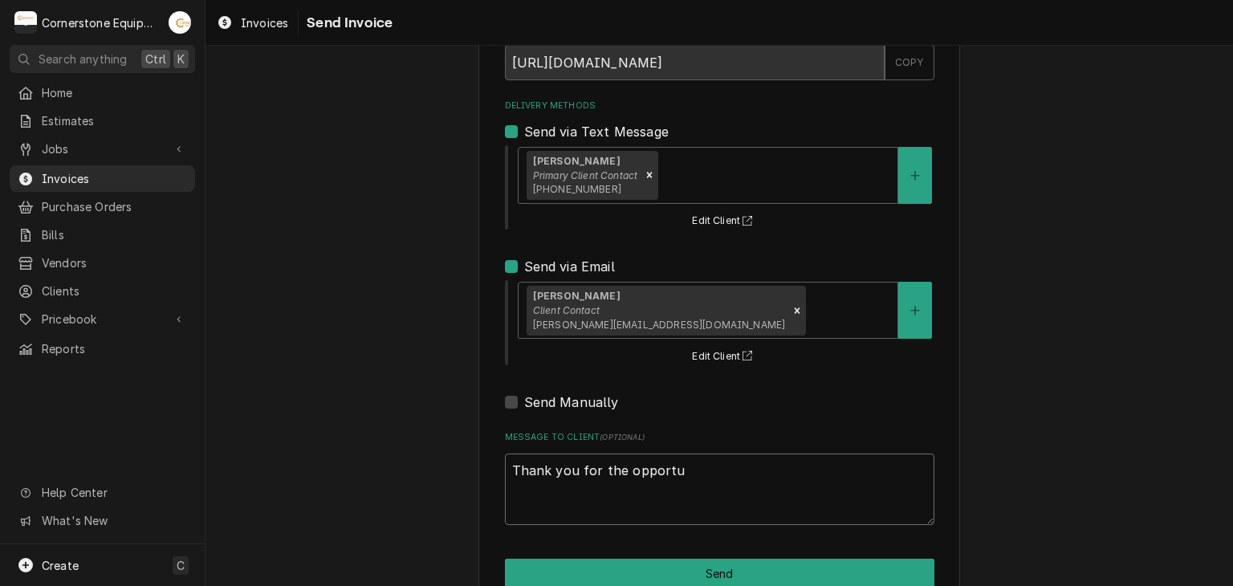
type textarea "Thank you for the opportun"
type textarea "x"
type textarea "Thank you for the opportuni"
type textarea "x"
type textarea "Thank you for the opportunit"
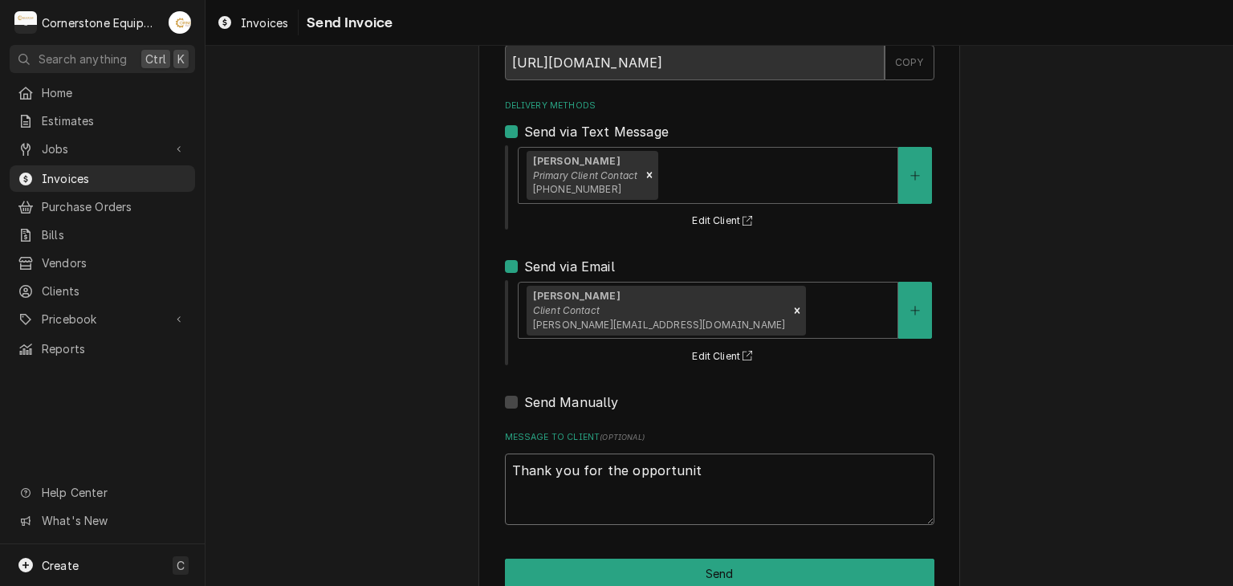
type textarea "x"
type textarea "Thank you for the opportunity"
type textarea "x"
type textarea "Thank you for the opportunity"
type textarea "x"
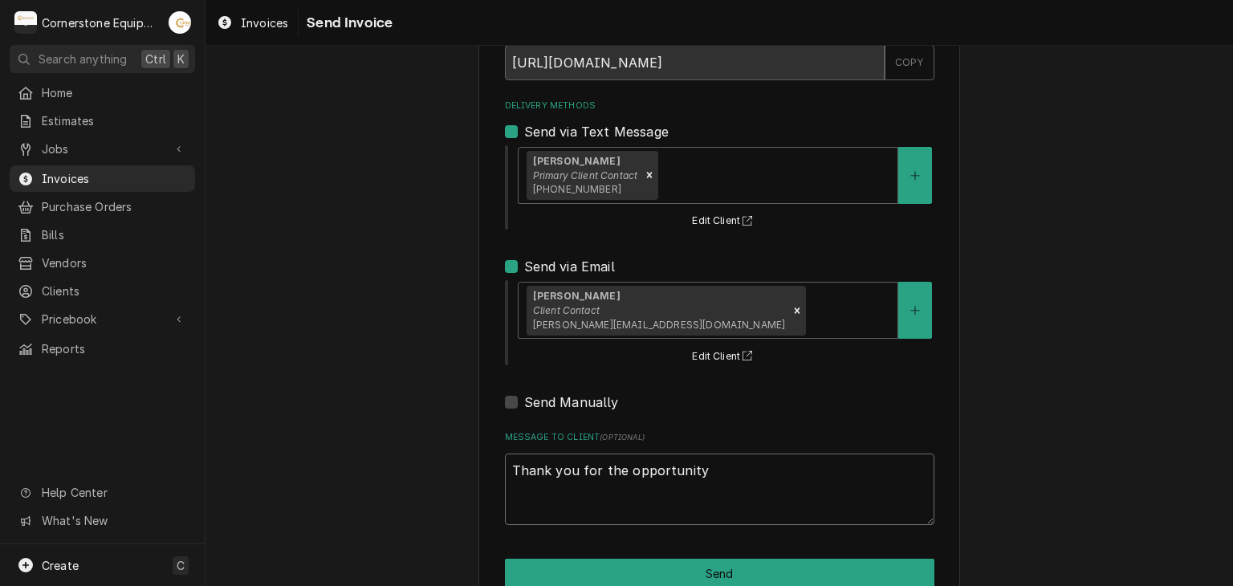
type textarea "Thank you for the opportunity t"
type textarea "x"
type textarea "Thank you for the opportunity to"
type textarea "x"
type textarea "Thank you for the opportunity to"
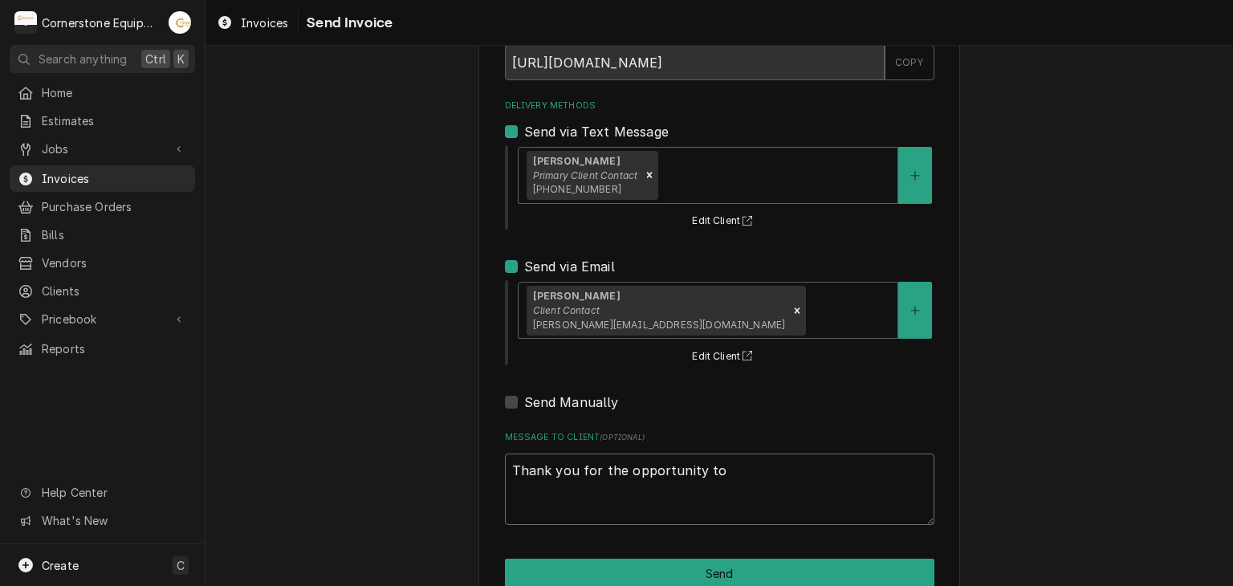
type textarea "x"
type textarea "Thank you for the opportunity to b"
type textarea "x"
type textarea "Thank you for the opportunity to be"
type textarea "x"
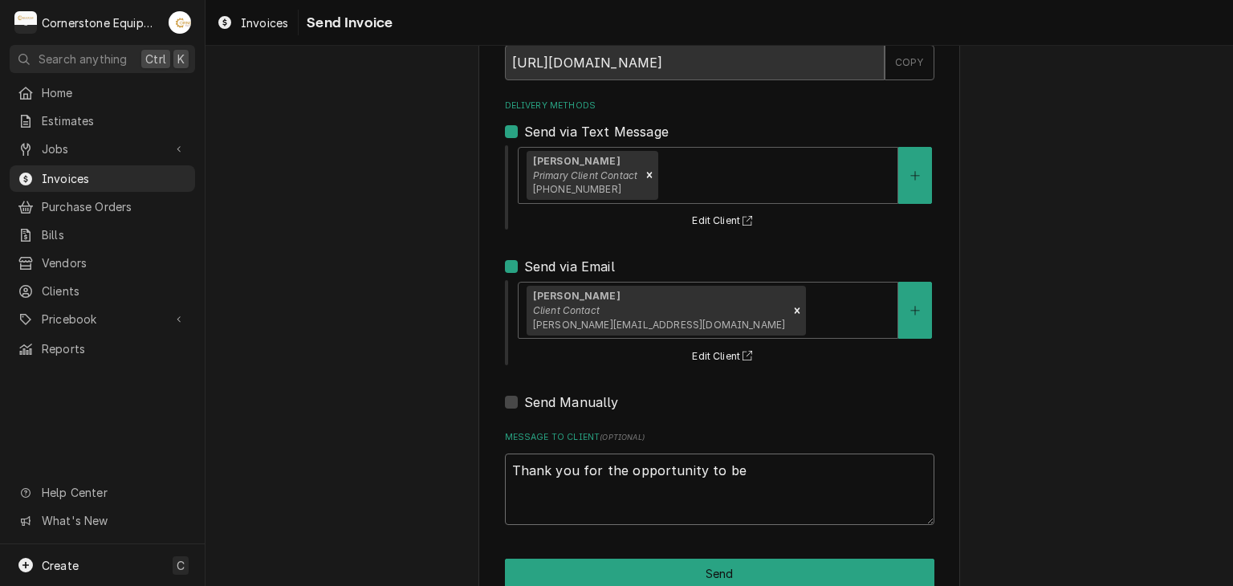
type textarea "Thank you for the opportunity to be"
type textarea "x"
type textarea "Thank you for the opportunity to be o"
type textarea "x"
type textarea "Thank you for the opportunity to be of"
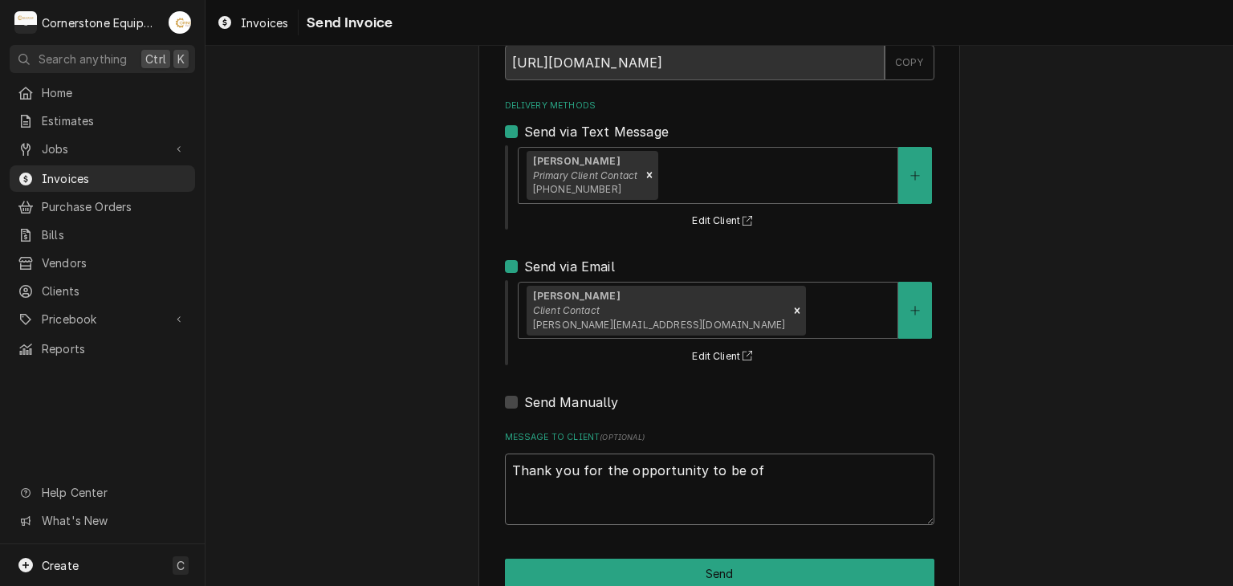
type textarea "x"
type textarea "Thank you for the opportunity to be of"
type textarea "x"
type textarea "Thank you for the opportunity to be of s"
type textarea "x"
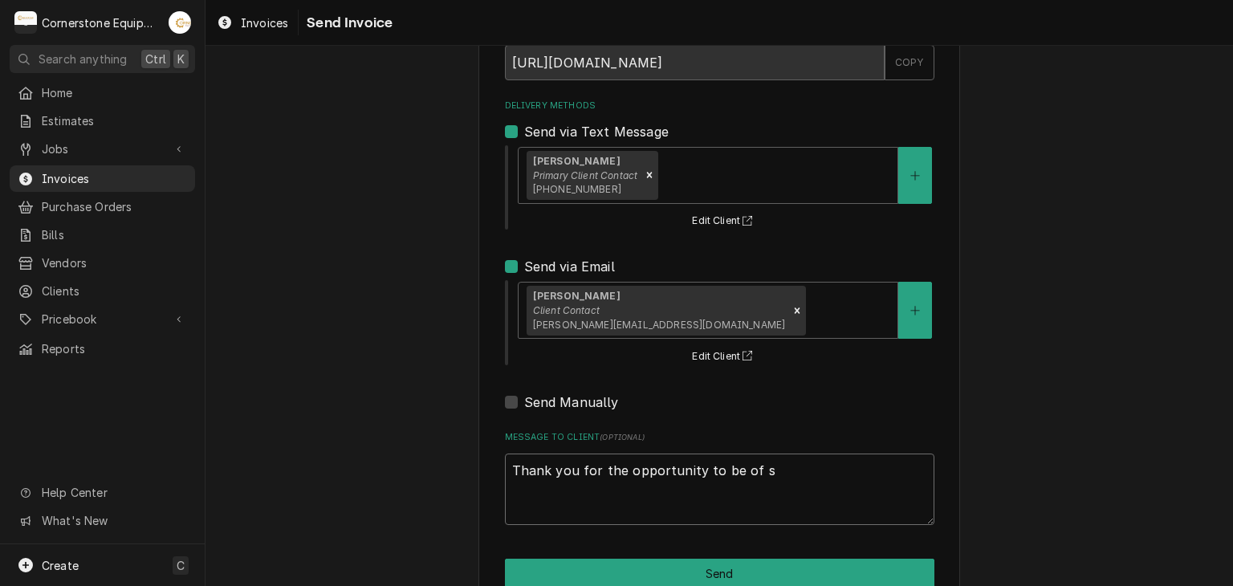
type textarea "Thank you for the opportunity to be of"
type textarea "x"
type textarea "Thank you for the opportunity to be of se"
type textarea "x"
type textarea "Thank you for the opportunity to be of ser"
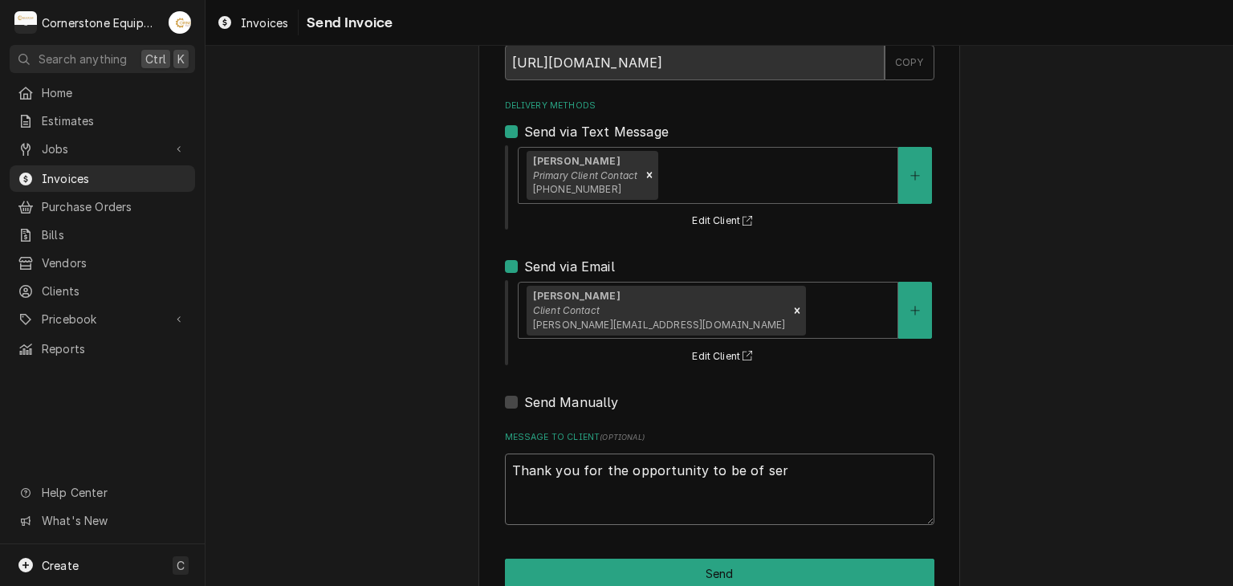
type textarea "x"
type textarea "Thank you for the opportunity to be of serv"
type textarea "x"
type textarea "Thank you for the opportunity to be of servi"
type textarea "x"
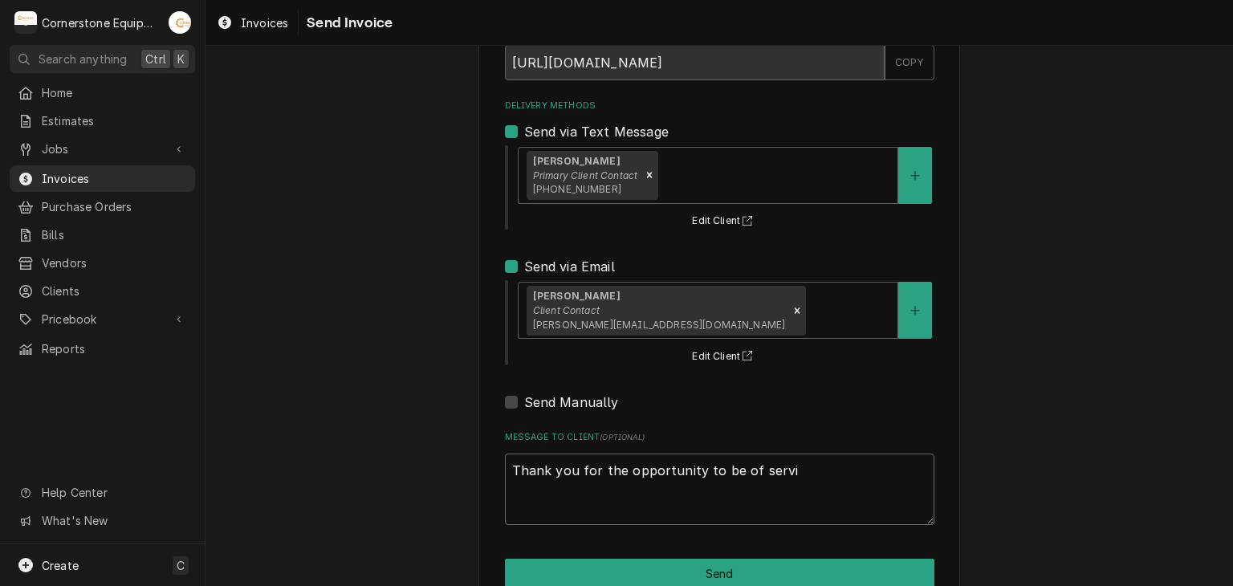
type textarea "Thank you for the opportunity to be of servic"
type textarea "x"
type textarea "Thank you for the opportunity to be of service"
type textarea "x"
click at [593, 454] on textarea "Thank you for the opportunity to be of service!" at bounding box center [720, 490] width 430 height 72
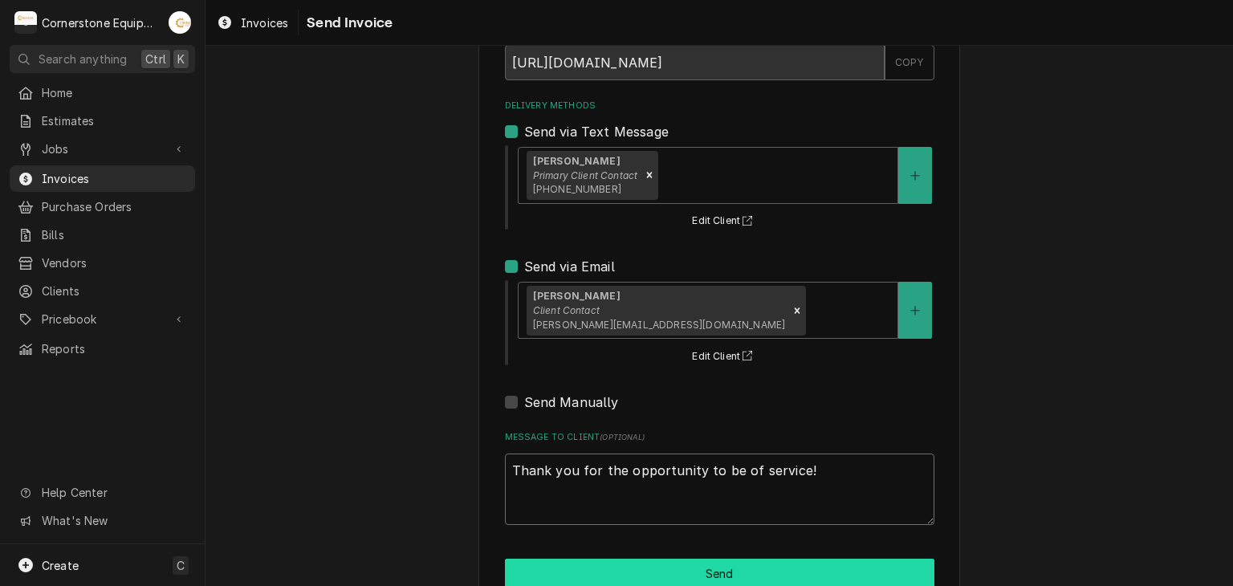
type textarea "Thank you for the opportunity to be of service!"
click at [674, 578] on button "Send" at bounding box center [720, 574] width 430 height 30
click at [674, 578] on div "Please provide the following information to send this invoice to your client. I…" at bounding box center [720, 279] width 482 height 661
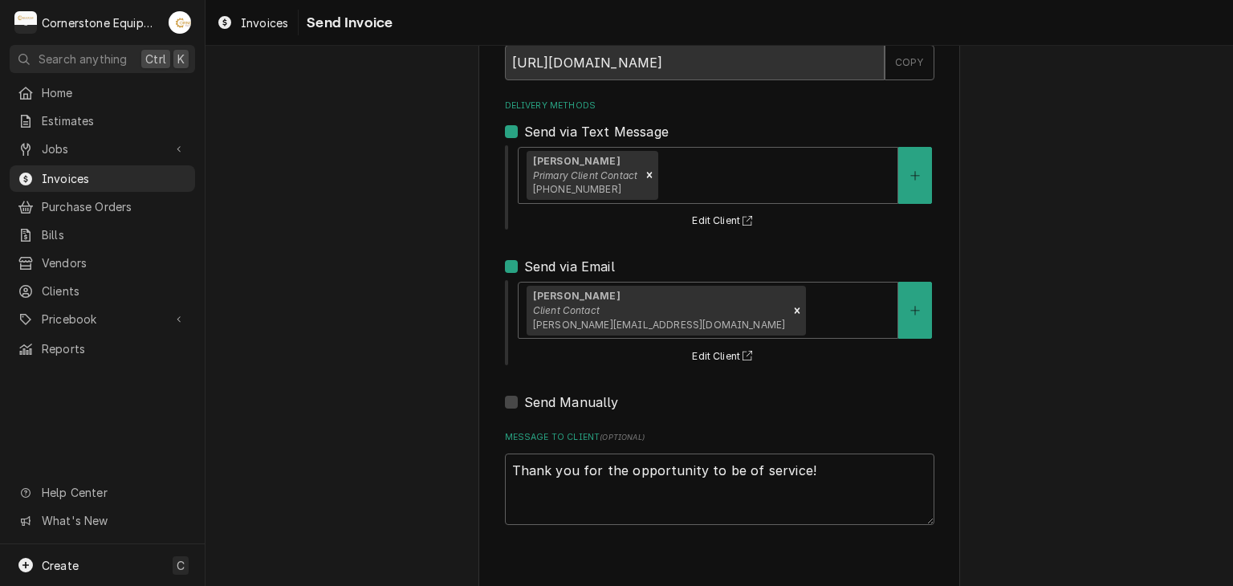
type textarea "x"
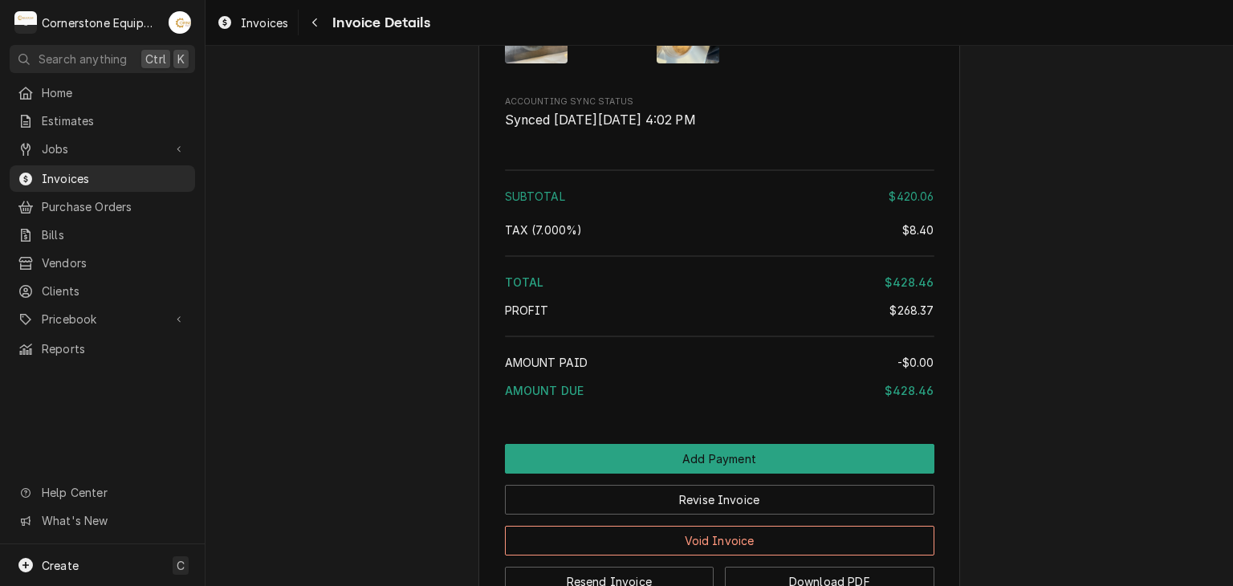
scroll to position [2569, 0]
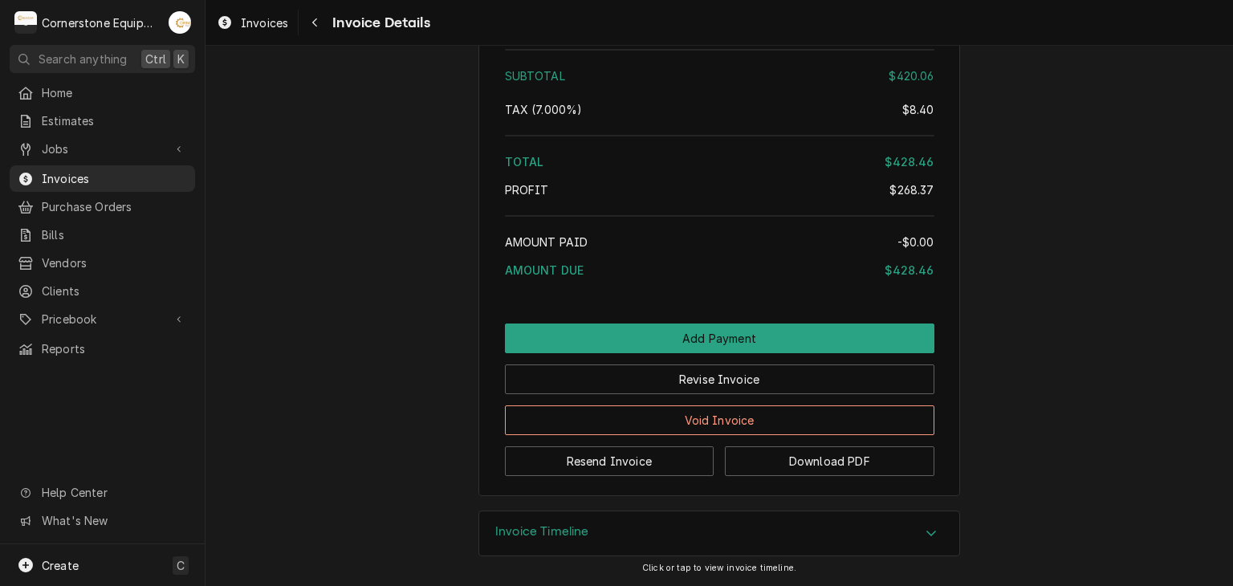
click at [88, 158] on div "Jobs Jobs Job Series" at bounding box center [102, 150] width 185 height 28
click at [102, 149] on span "Jobs" at bounding box center [102, 149] width 121 height 17
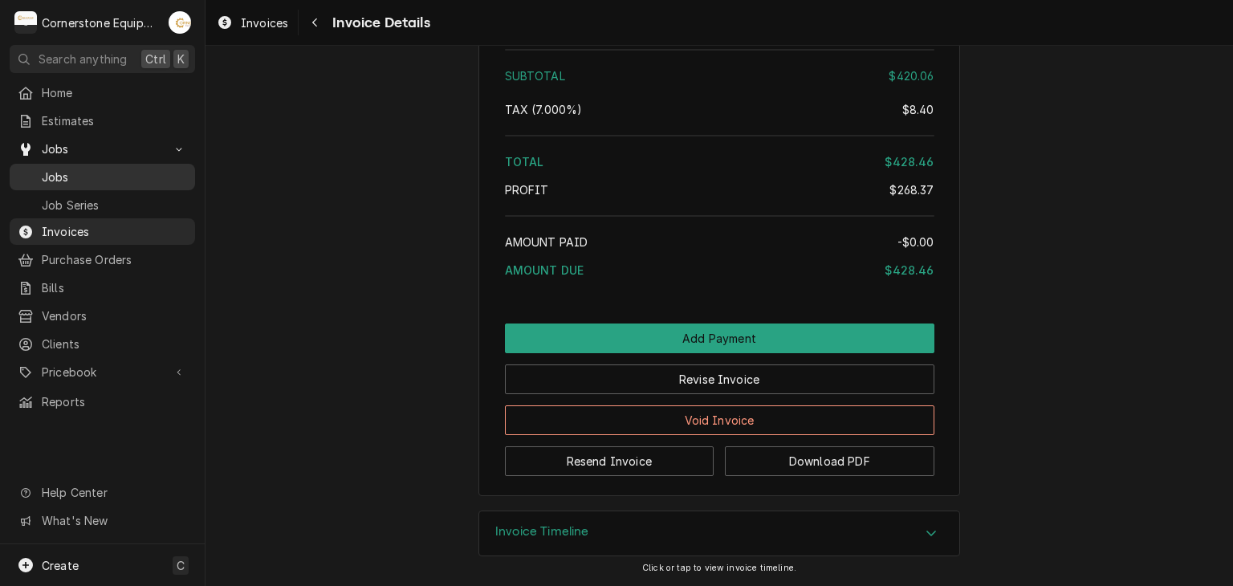
click at [84, 172] on span "Jobs" at bounding box center [114, 177] width 145 height 17
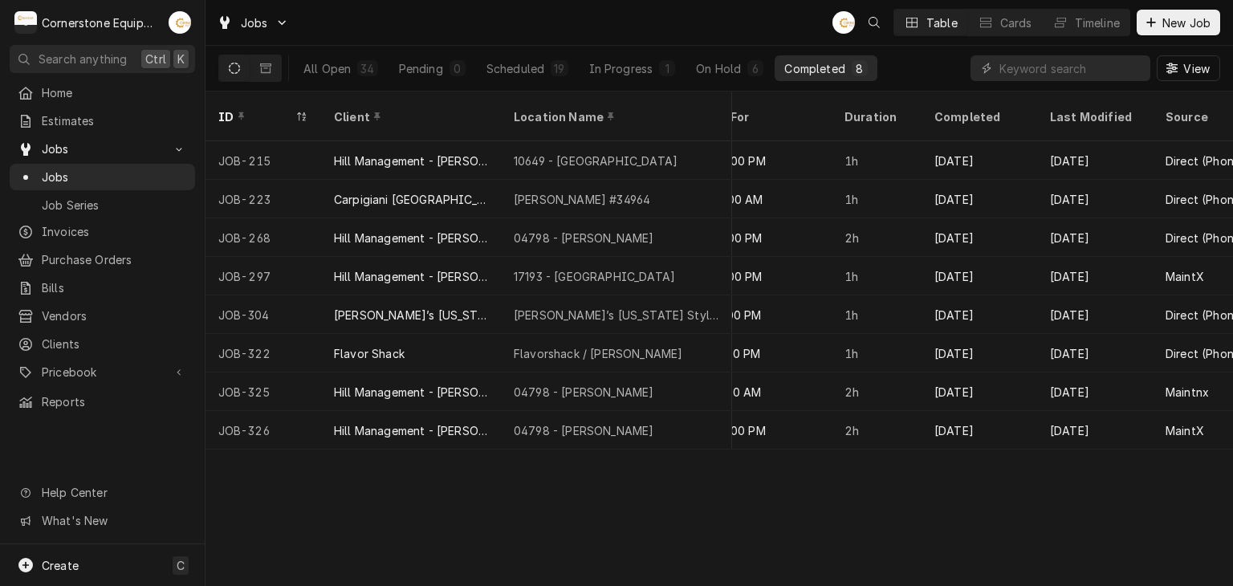
scroll to position [0, 1278]
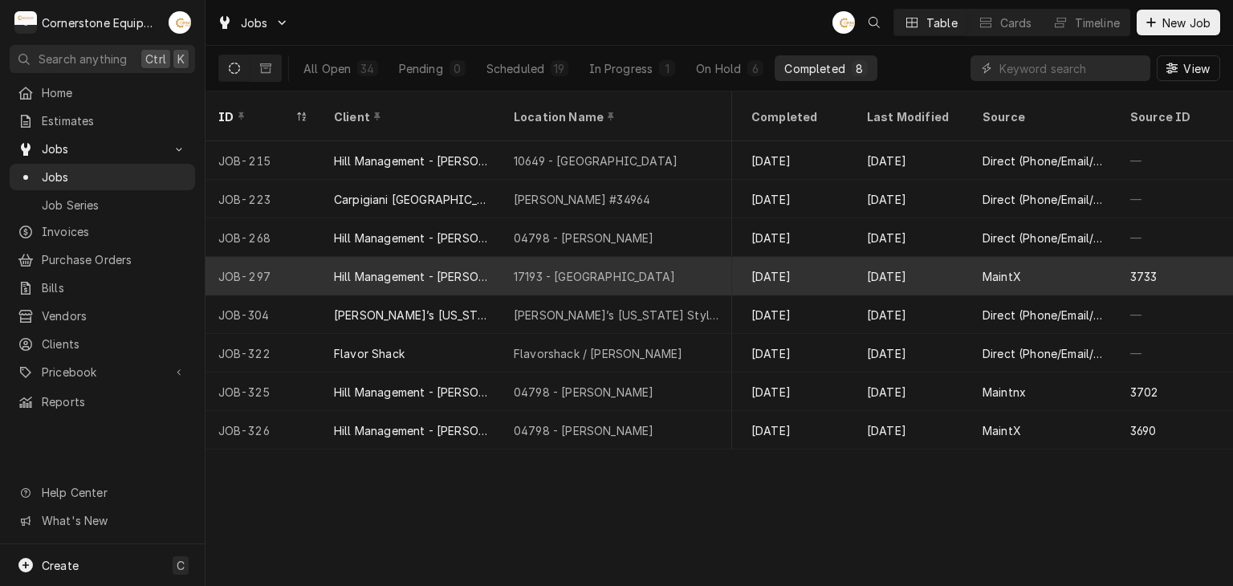
click at [902, 267] on div "[DATE]" at bounding box center [912, 276] width 116 height 39
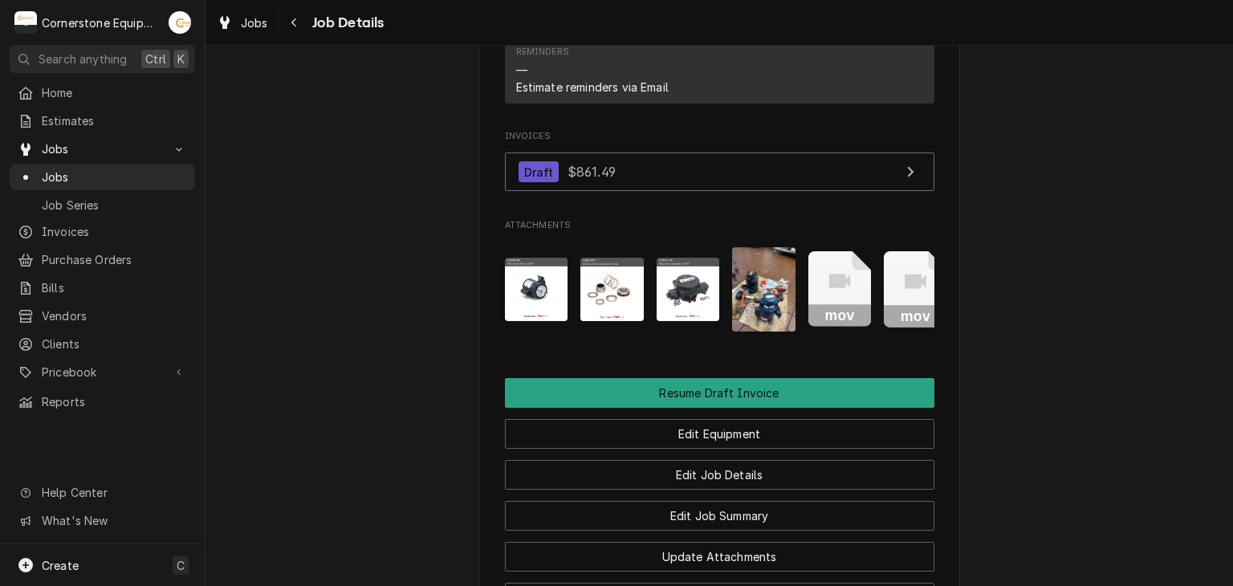
scroll to position [1028, 0]
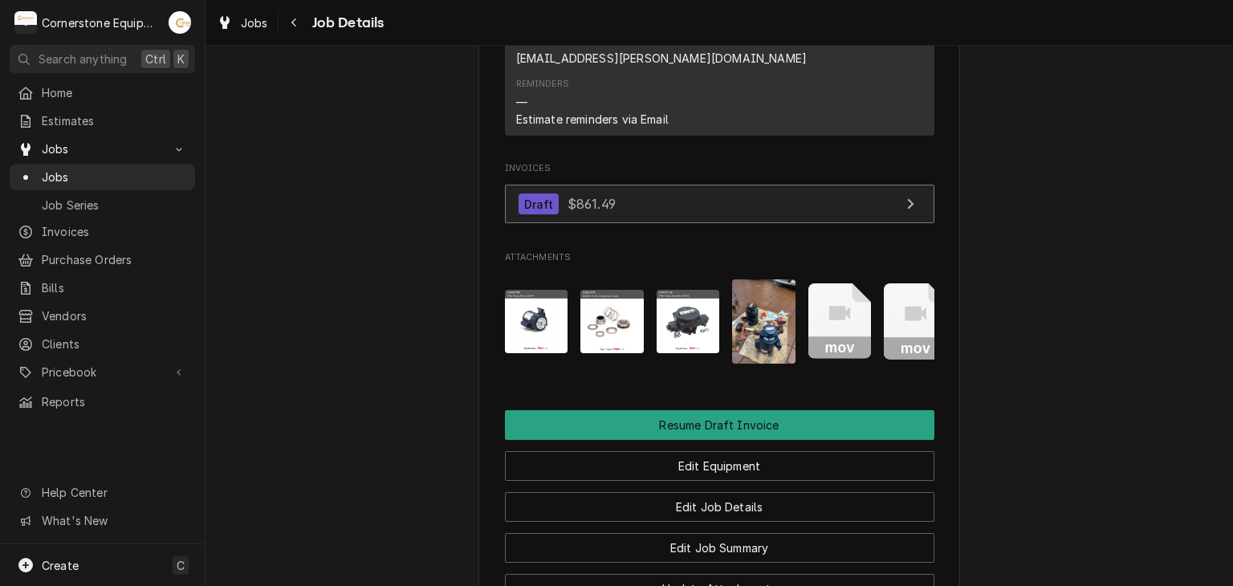
click at [633, 185] on link "Draft $861.49" at bounding box center [720, 204] width 430 height 39
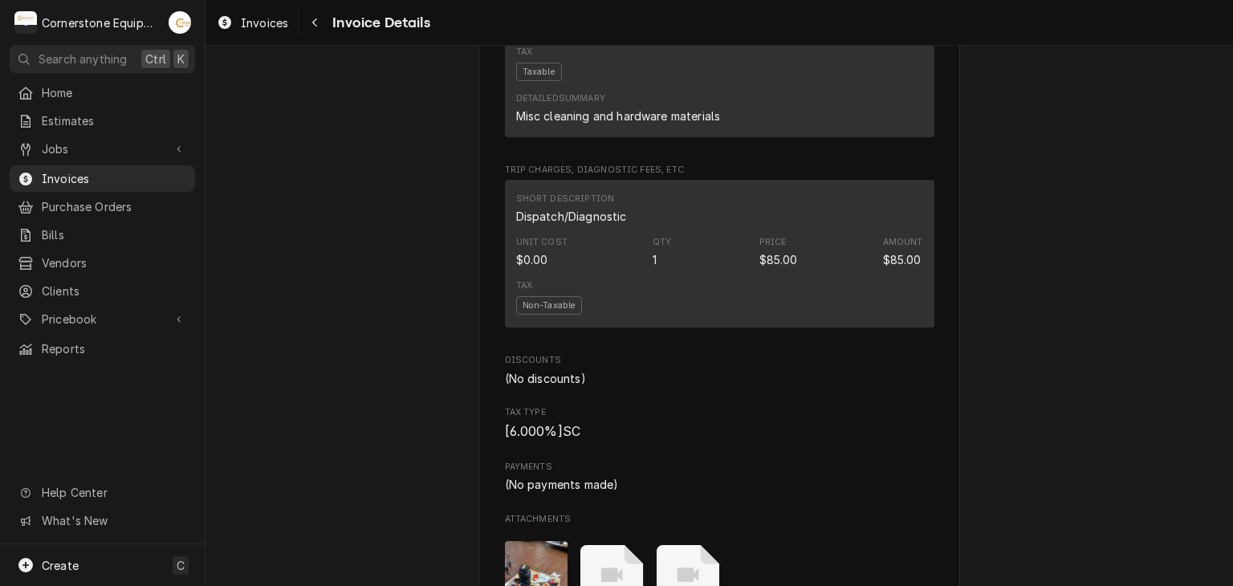
scroll to position [2056, 0]
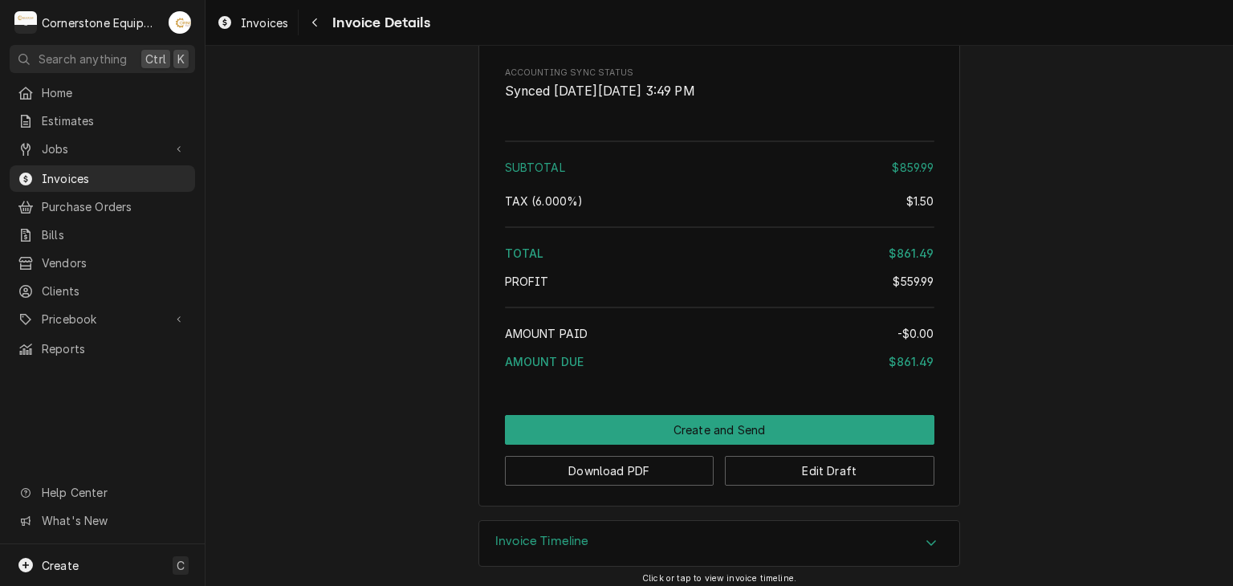
scroll to position [2473, 0]
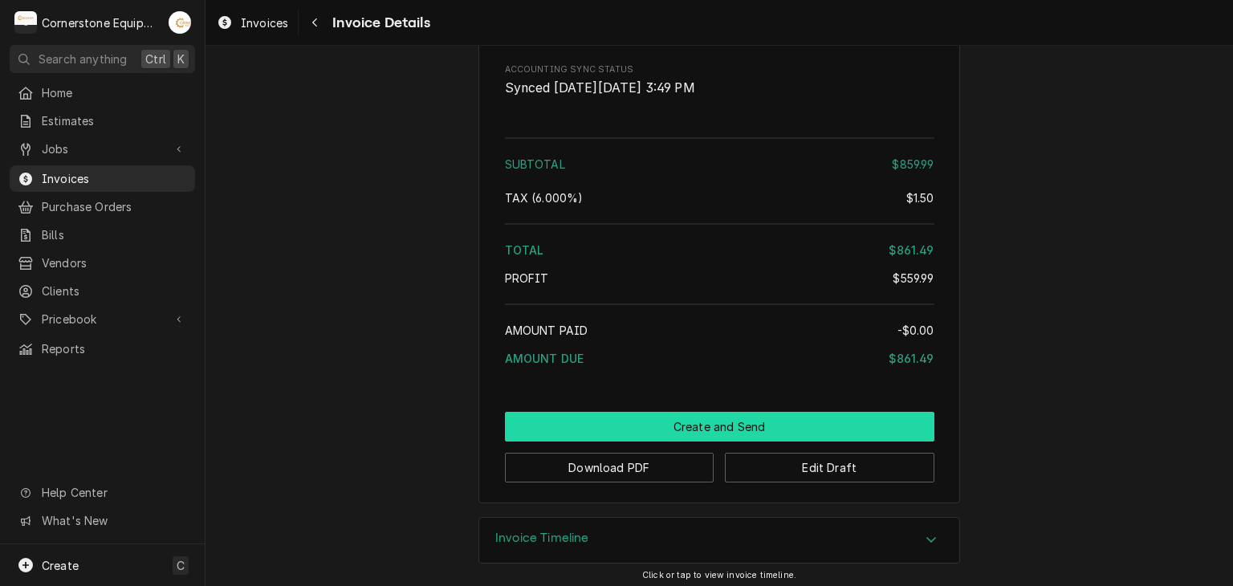
click at [709, 442] on button "Create and Send" at bounding box center [720, 427] width 430 height 30
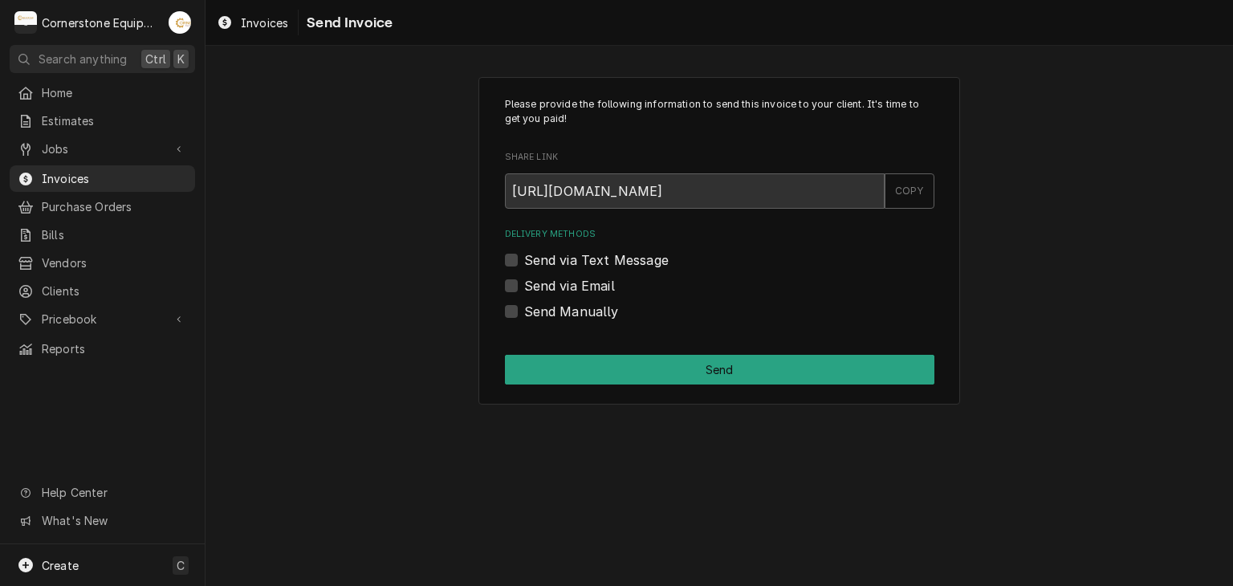
click at [518, 263] on div "Send via Text Message" at bounding box center [720, 260] width 430 height 19
click at [544, 263] on label "Send via Text Message" at bounding box center [596, 260] width 145 height 19
click at [544, 263] on input "Send via Text Message" at bounding box center [739, 268] width 430 height 35
checkbox input "true"
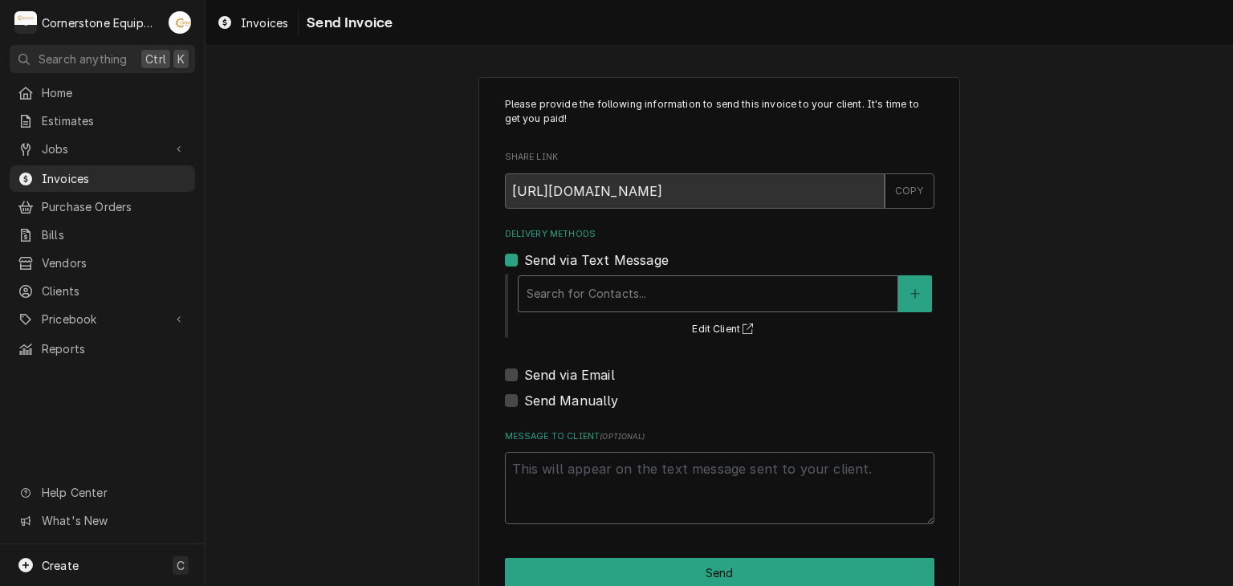
click at [527, 288] on div "Delivery Methods" at bounding box center [708, 293] width 363 height 29
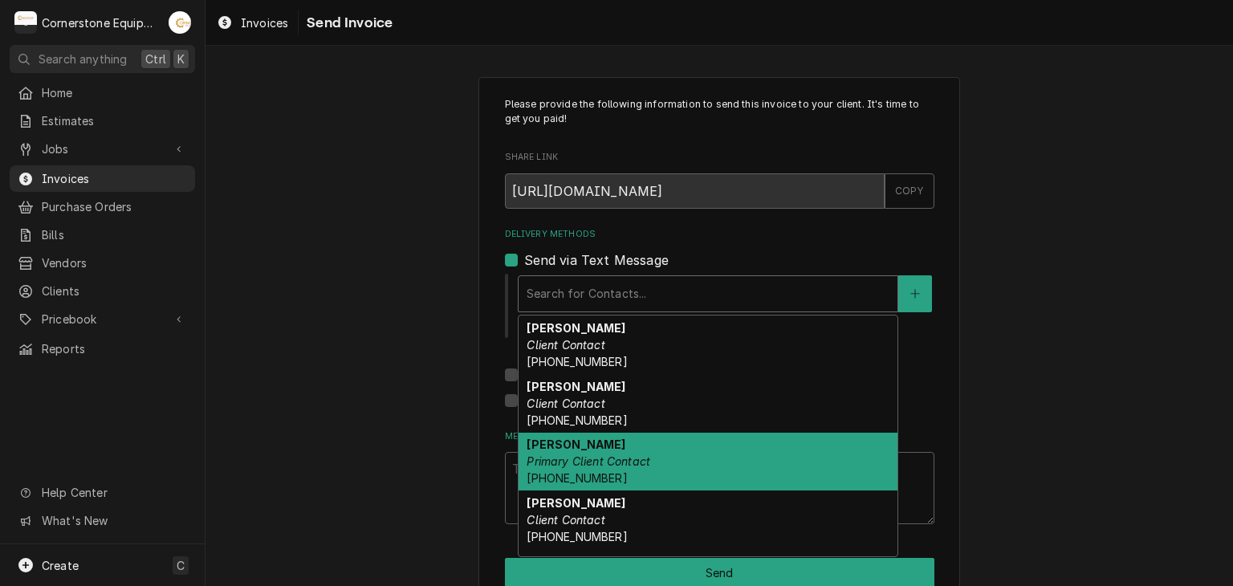
click at [563, 438] on strong "[PERSON_NAME]" at bounding box center [576, 445] width 99 height 14
type textarea "x"
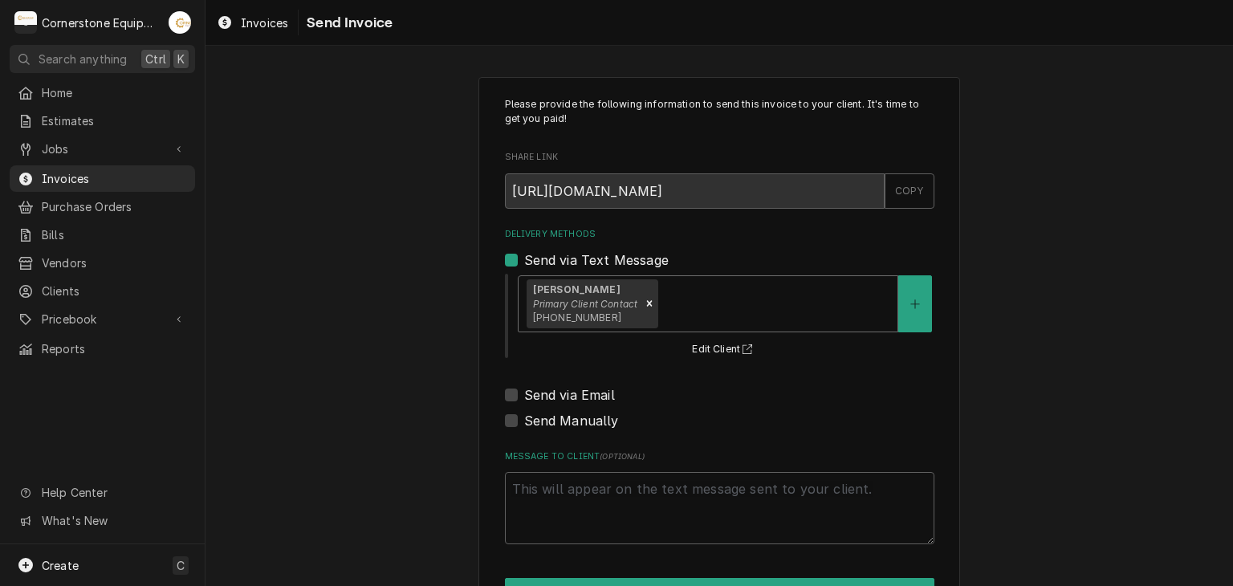
click at [559, 390] on label "Send via Email" at bounding box center [569, 394] width 91 height 19
click at [559, 390] on input "Send via Email" at bounding box center [739, 402] width 430 height 35
checkbox input "true"
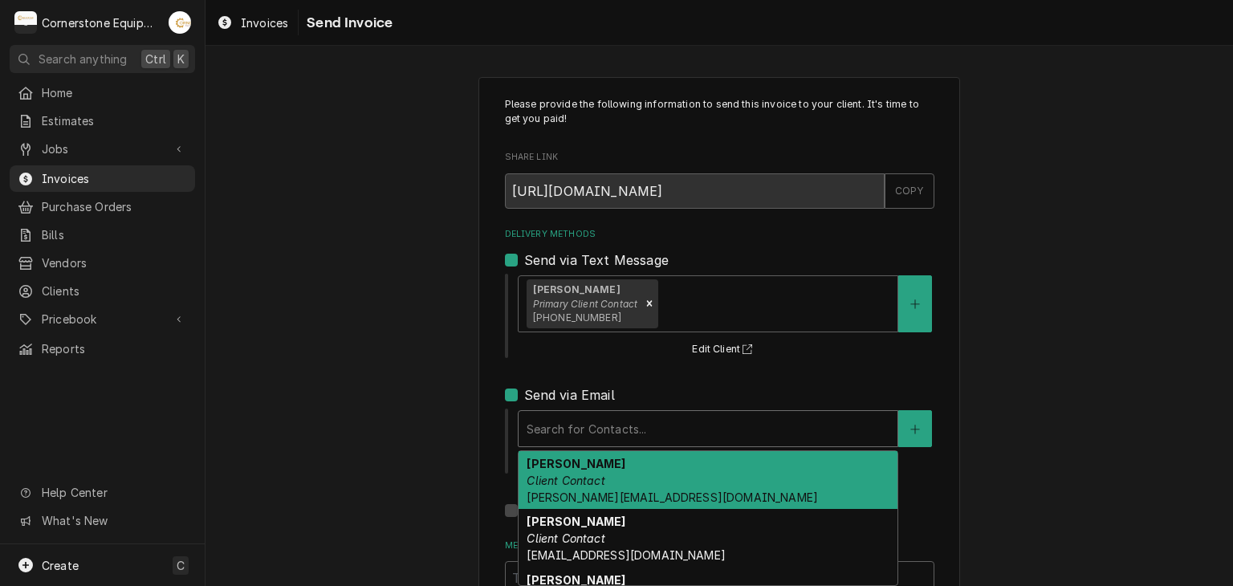
click at [558, 411] on div "Search for Contacts..." at bounding box center [708, 428] width 379 height 35
click at [551, 495] on span "[PERSON_NAME][EMAIL_ADDRESS][DOMAIN_NAME]" at bounding box center [672, 498] width 291 height 14
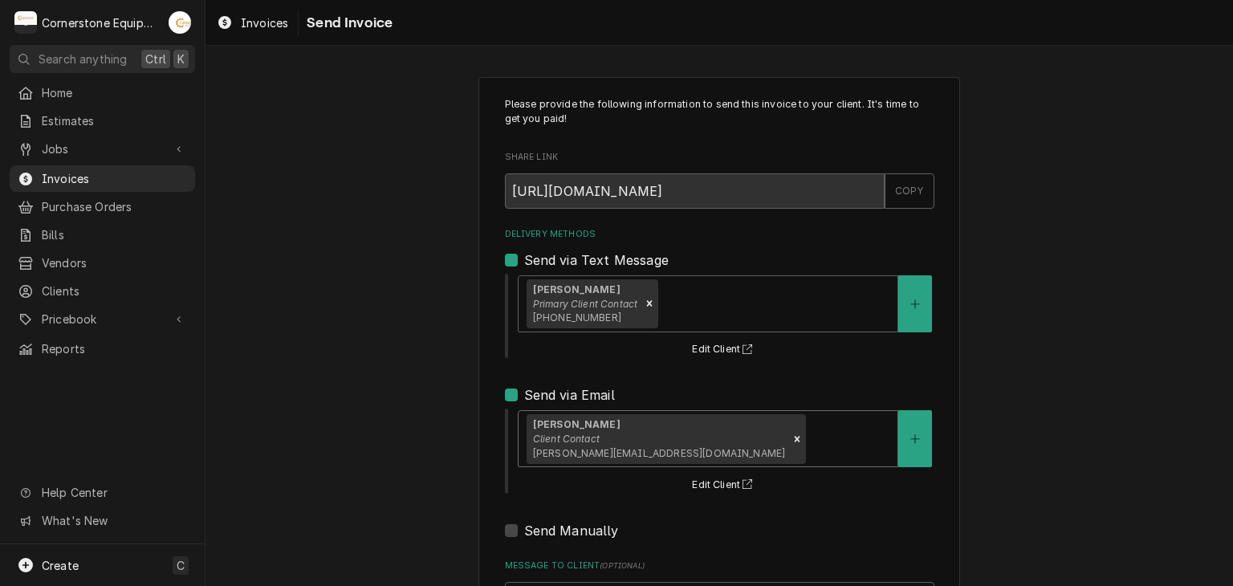
click at [399, 441] on div "Please provide the following information to send this invoice to your client. I…" at bounding box center [720, 407] width 1028 height 689
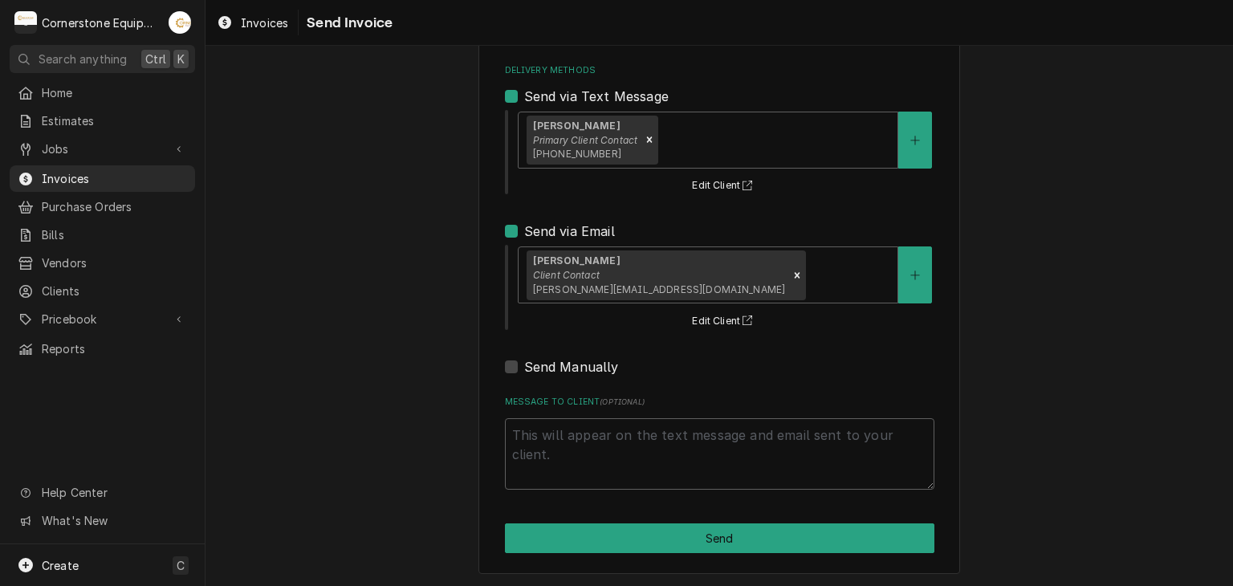
scroll to position [164, 0]
click at [608, 447] on textarea "Message to Client ( optional )" at bounding box center [720, 454] width 430 height 72
type textarea "x"
type textarea "T"
type textarea "x"
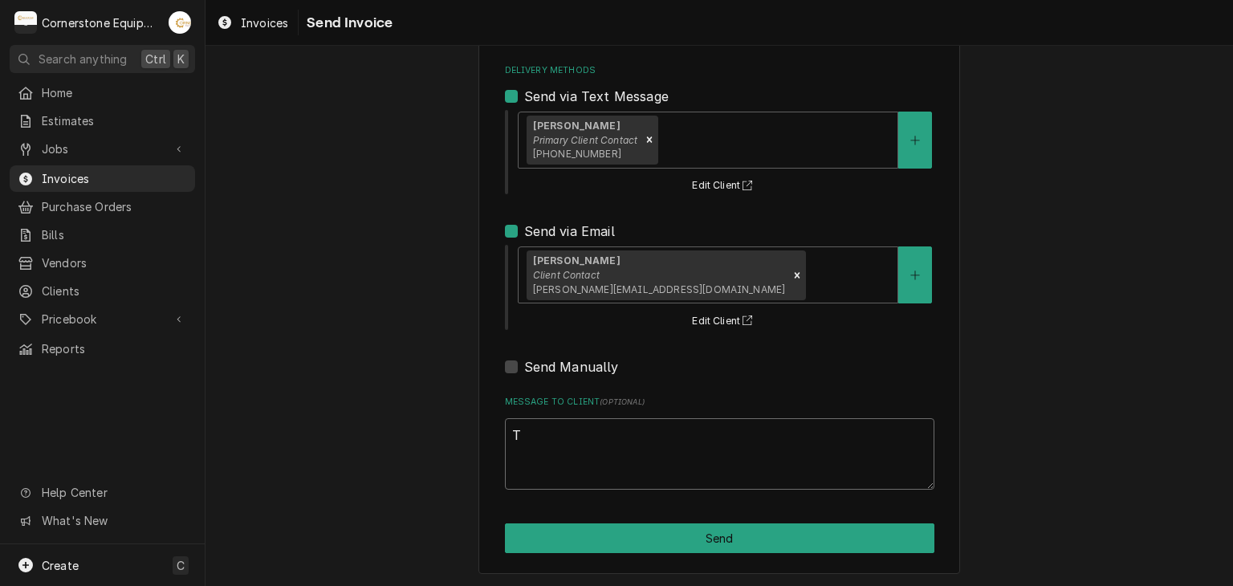
type textarea "Th"
type textarea "x"
type textarea "Tha"
type textarea "x"
type textarea "Than"
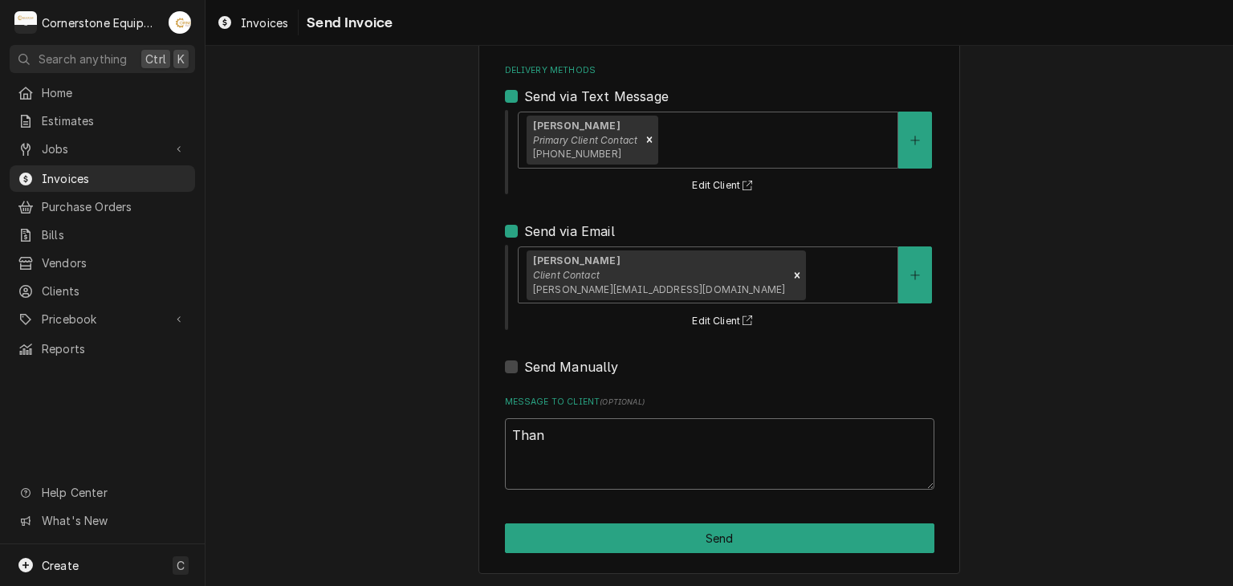
type textarea "x"
type textarea "Thank"
type textarea "x"
type textarea "Thank"
type textarea "x"
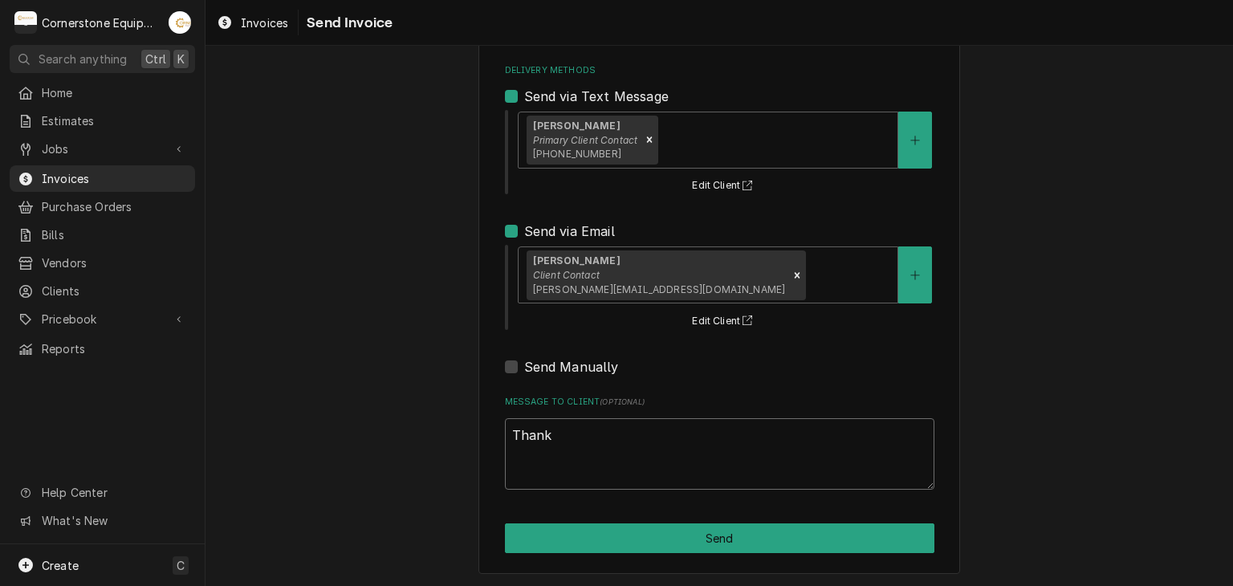
type textarea "Thank y"
type textarea "x"
type textarea "Thank yo"
type textarea "x"
type textarea "Thank you"
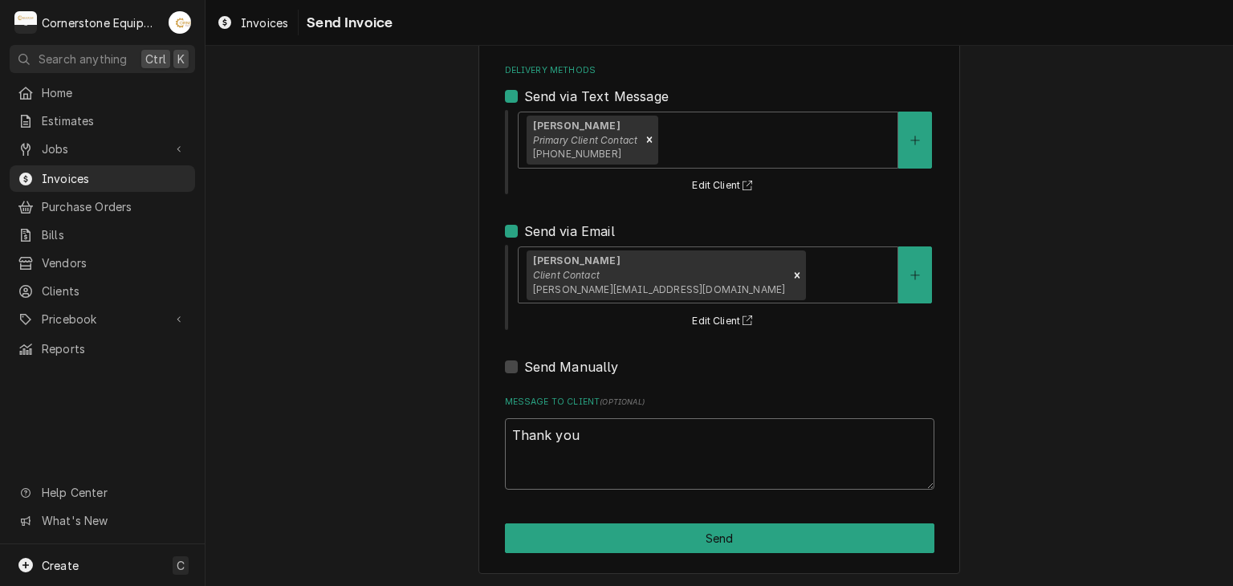
type textarea "x"
type textarea "Thank you f"
type textarea "x"
type textarea "Thank you fo"
type textarea "x"
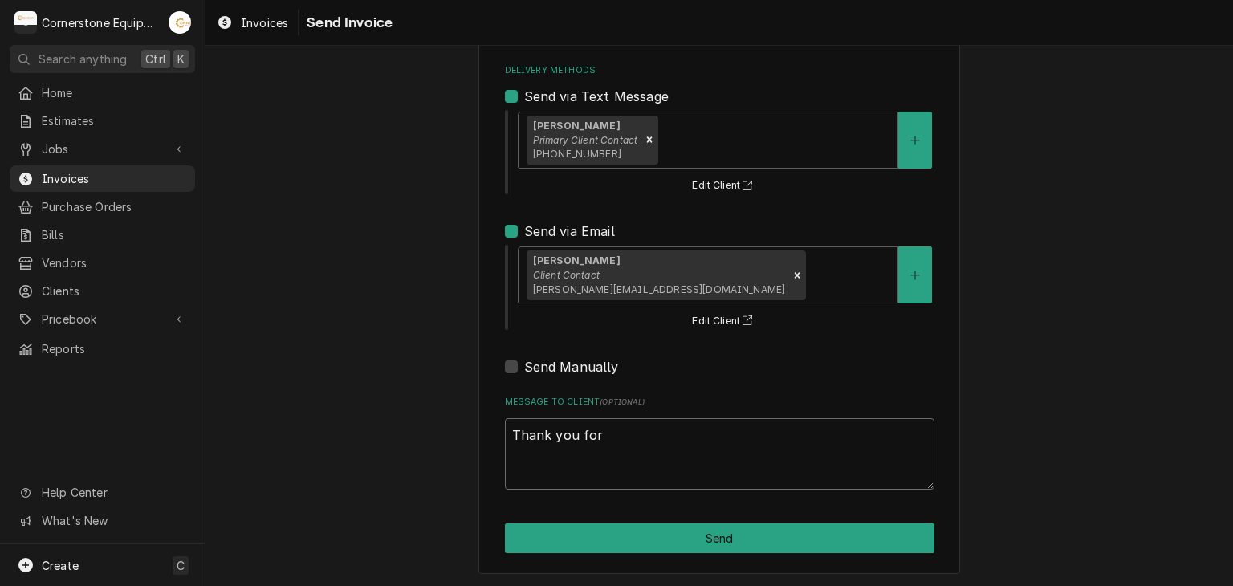
type textarea "Thank you for"
type textarea "x"
type textarea "Thank you for t"
type textarea "x"
type textarea "Thank you for th"
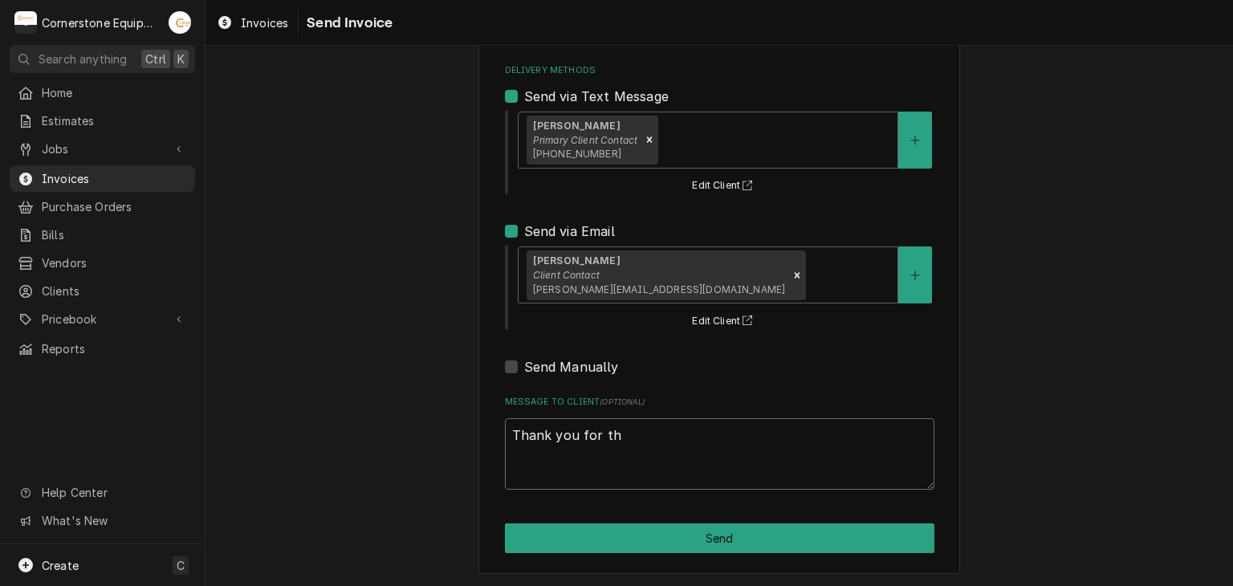
type textarea "x"
type textarea "Thank you for the"
type textarea "x"
type textarea "Thank you for the"
type textarea "x"
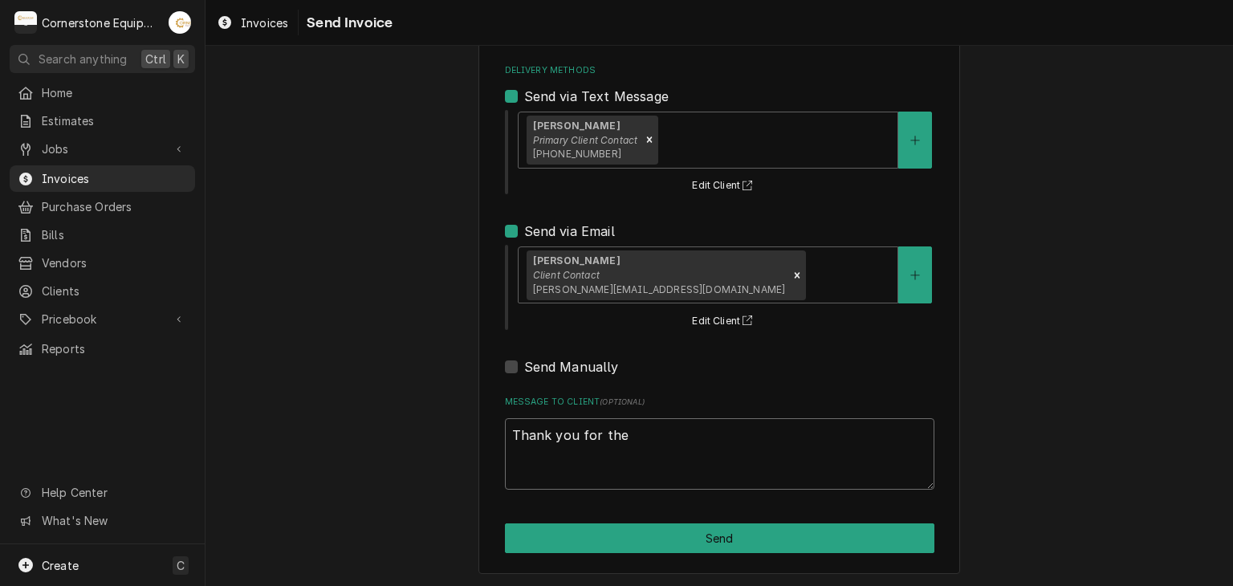
type textarea "Thank you for the o"
type textarea "x"
type textarea "Thank you for the op"
type textarea "x"
type textarea "Thank you for the opp"
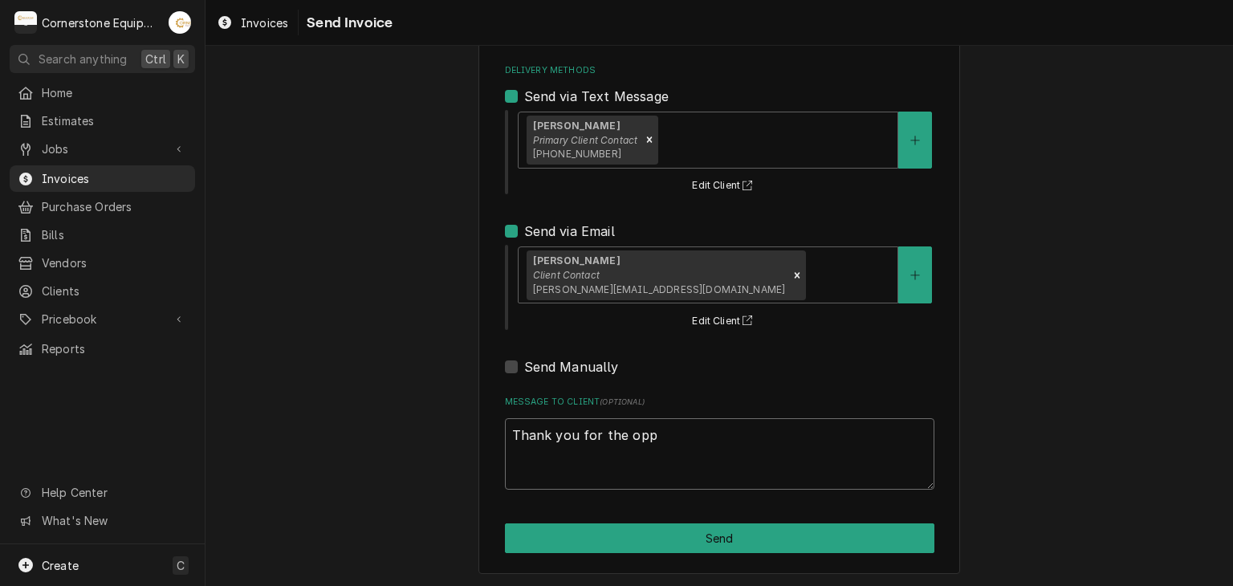
type textarea "x"
type textarea "Thank you for the oppo"
type textarea "x"
type textarea "Thank you for the oppor"
type textarea "x"
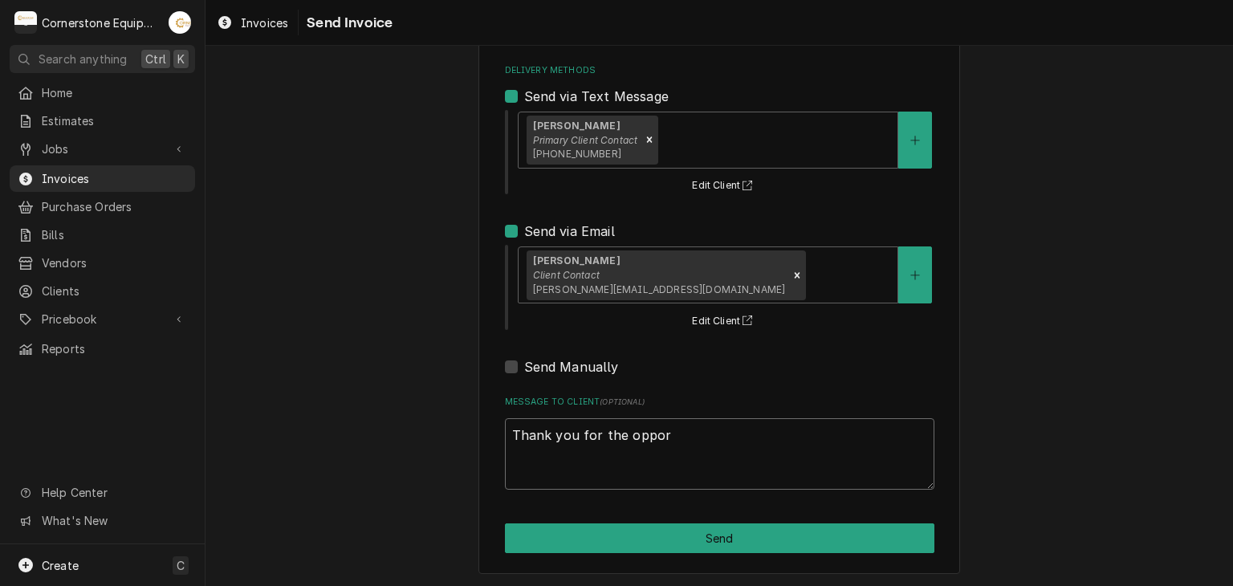
type textarea "Thank you for the opport"
type textarea "x"
type textarea "Thank you for the opportu"
type textarea "x"
type textarea "Thank you for the opportun"
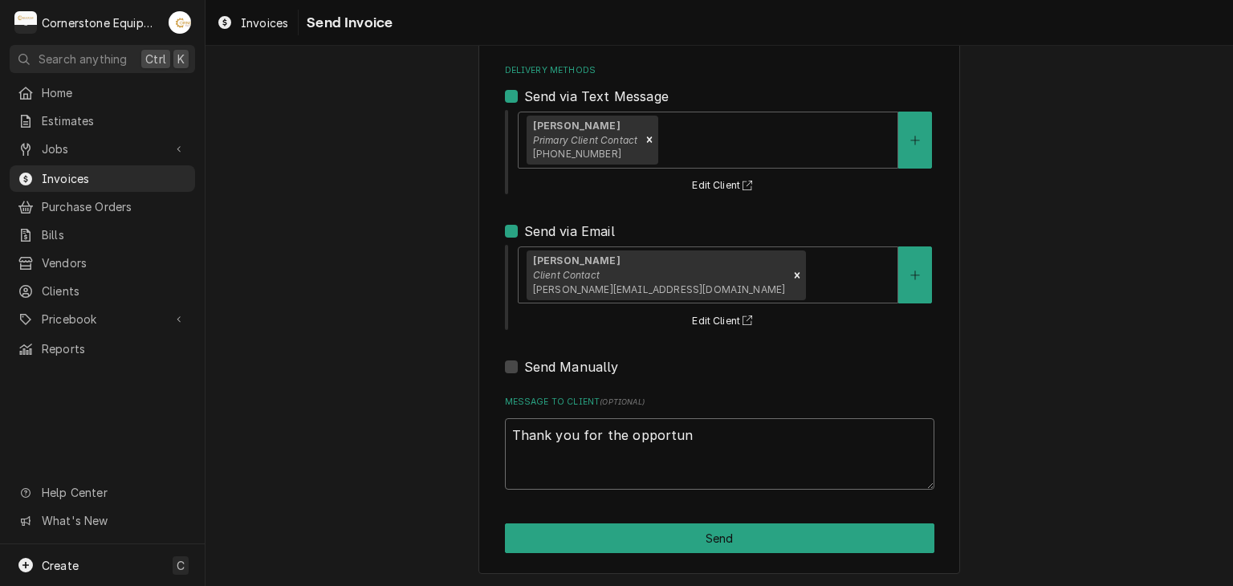
type textarea "x"
type textarea "Thank you for the opportuni"
type textarea "x"
type textarea "Thank you for the opportunit"
type textarea "x"
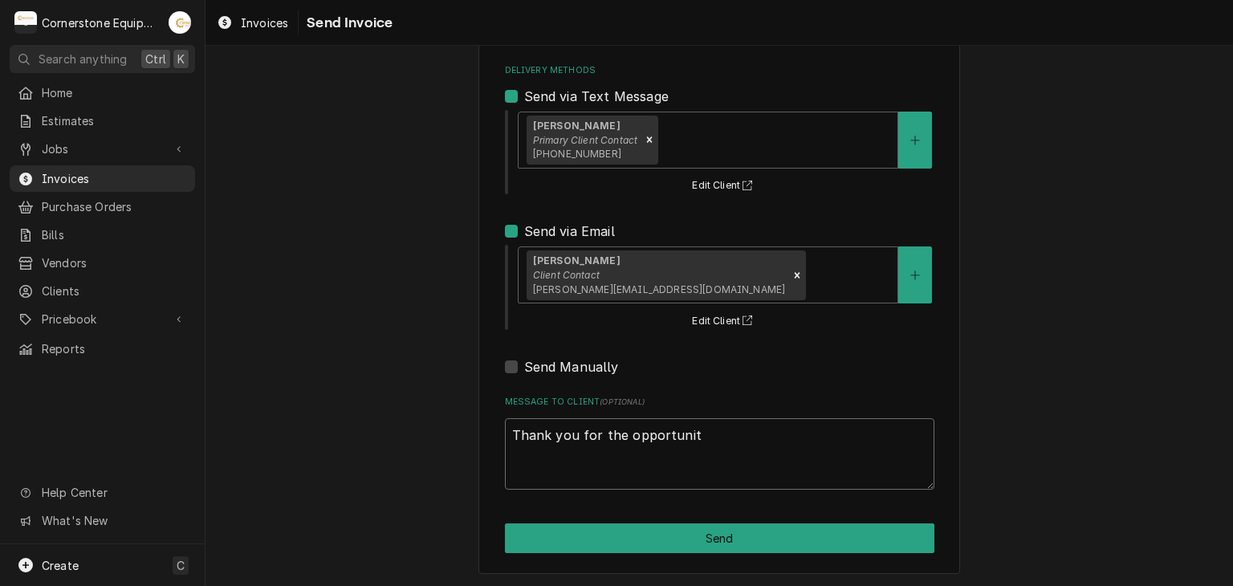
type textarea "Thank you for the opportunity"
type textarea "x"
type textarea "Thank you for the opportunity t"
type textarea "x"
type textarea "Thank you for the opportunity to"
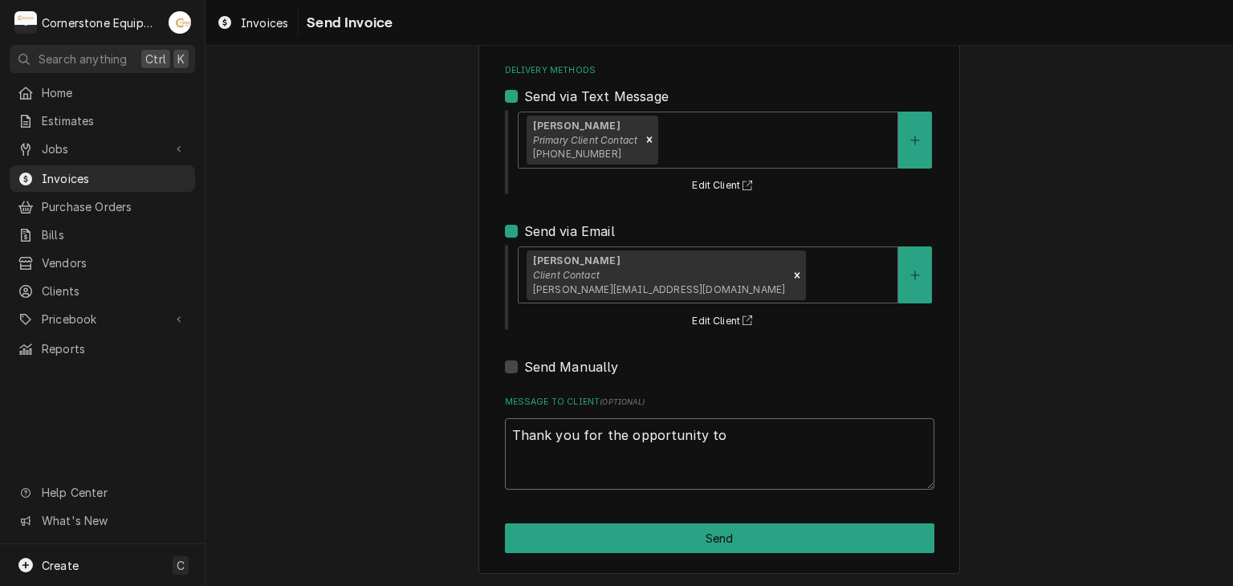
type textarea "x"
type textarea "Thank you for the opportunity to"
type textarea "x"
type textarea "Thank you for the opportunity to b"
type textarea "x"
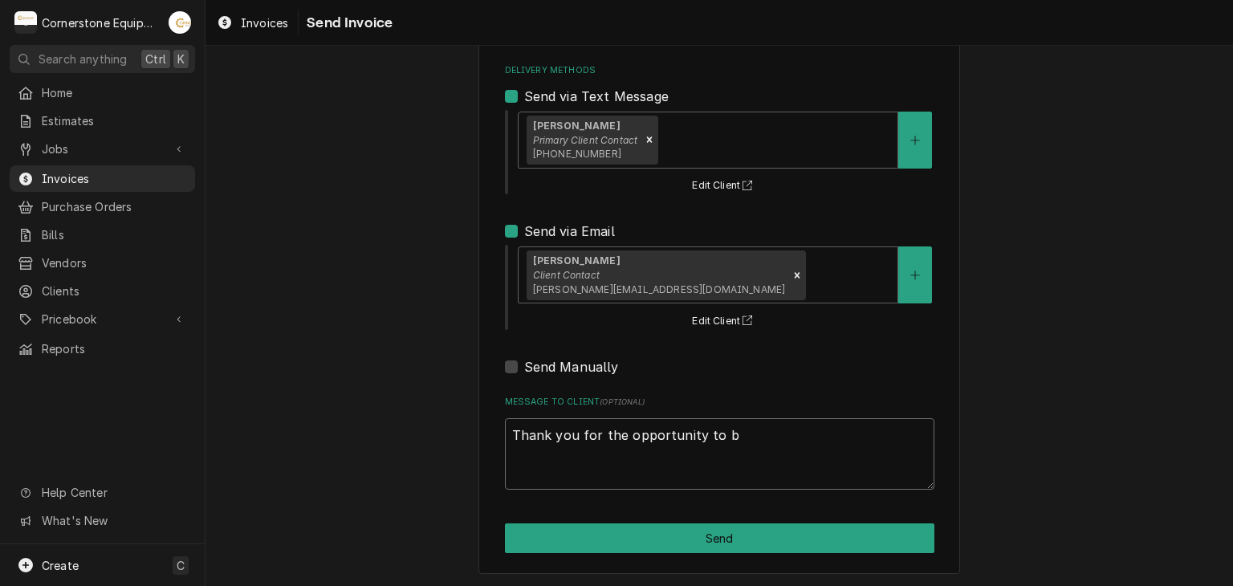
type textarea "Thank you for the opportunity to be"
type textarea "x"
type textarea "Thank you for the opportunity to be"
type textarea "x"
type textarea "Thank you for the opportunity to be o"
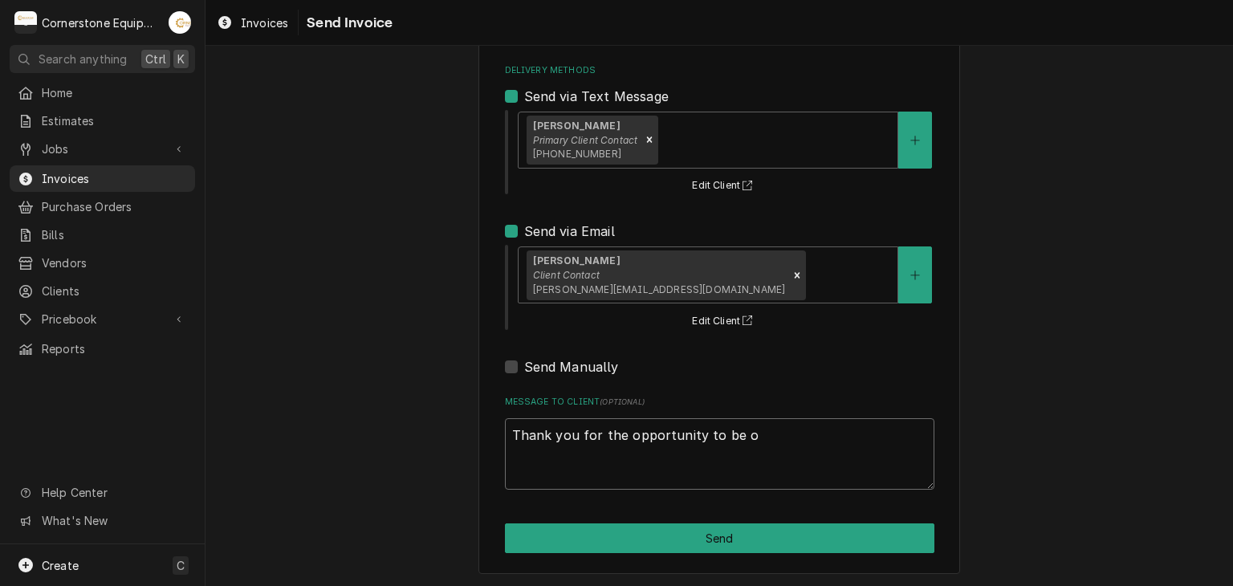
type textarea "x"
type textarea "Thank you for the opportunity to be of"
type textarea "x"
type textarea "Thank you for the opportunity to be of"
type textarea "x"
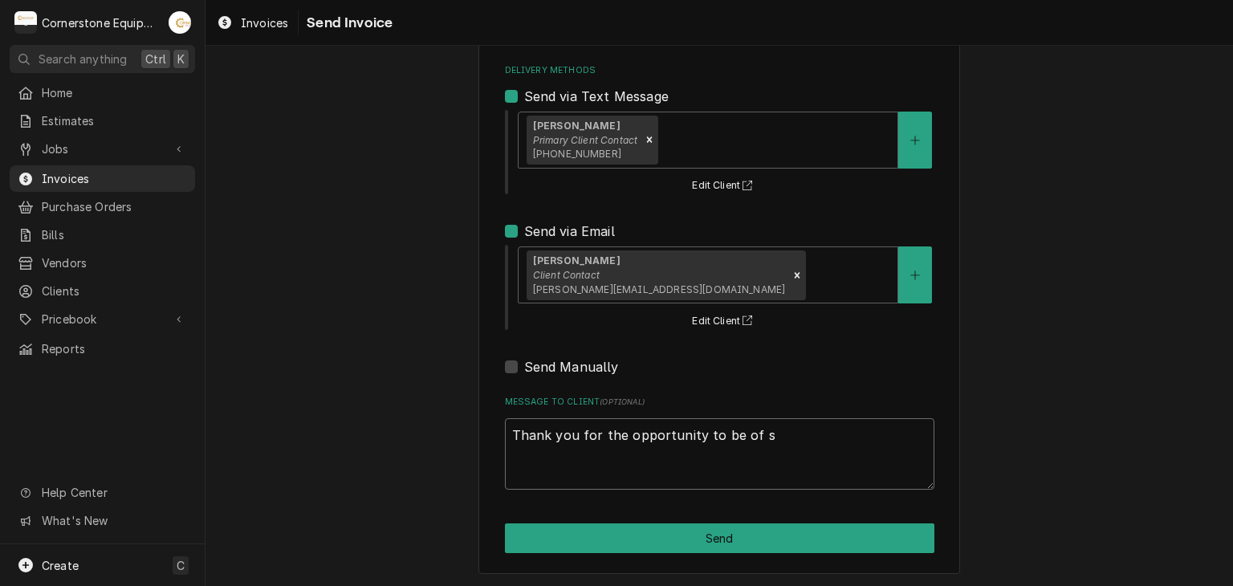
type textarea "Thank you for the opportunity to be of se"
type textarea "x"
type textarea "Thank you for the opportunity to be of ser"
type textarea "x"
type textarea "Thank you for the opportunity to be of serv"
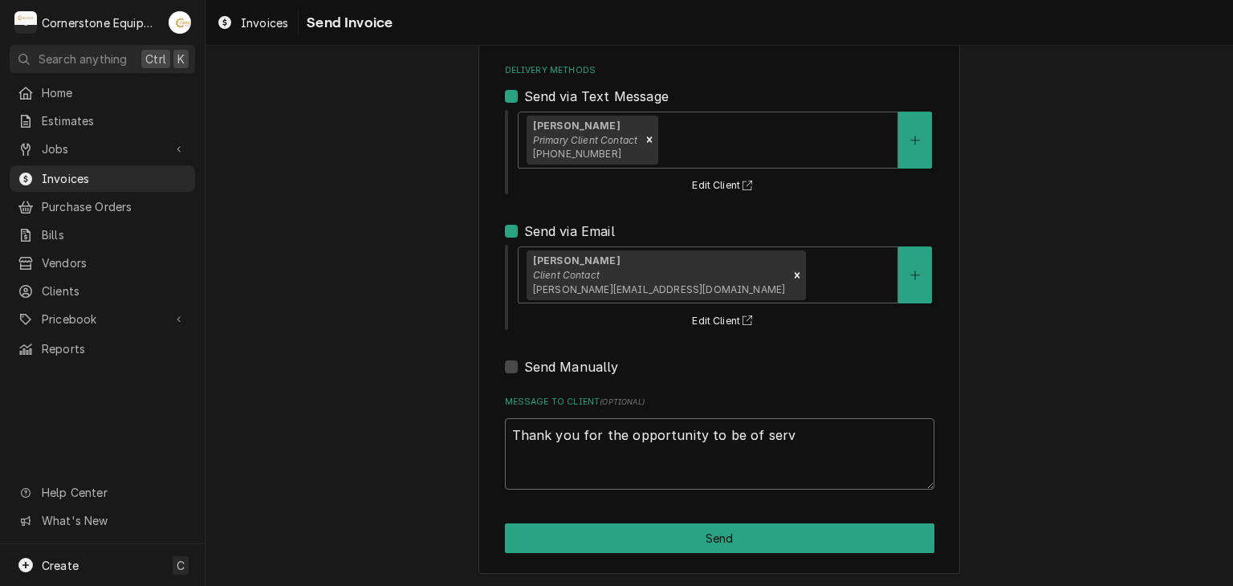
type textarea "x"
type textarea "Thank you for the opportunity to be of servi"
type textarea "x"
type textarea "Thank you for the opportunity to be of servic"
type textarea "x"
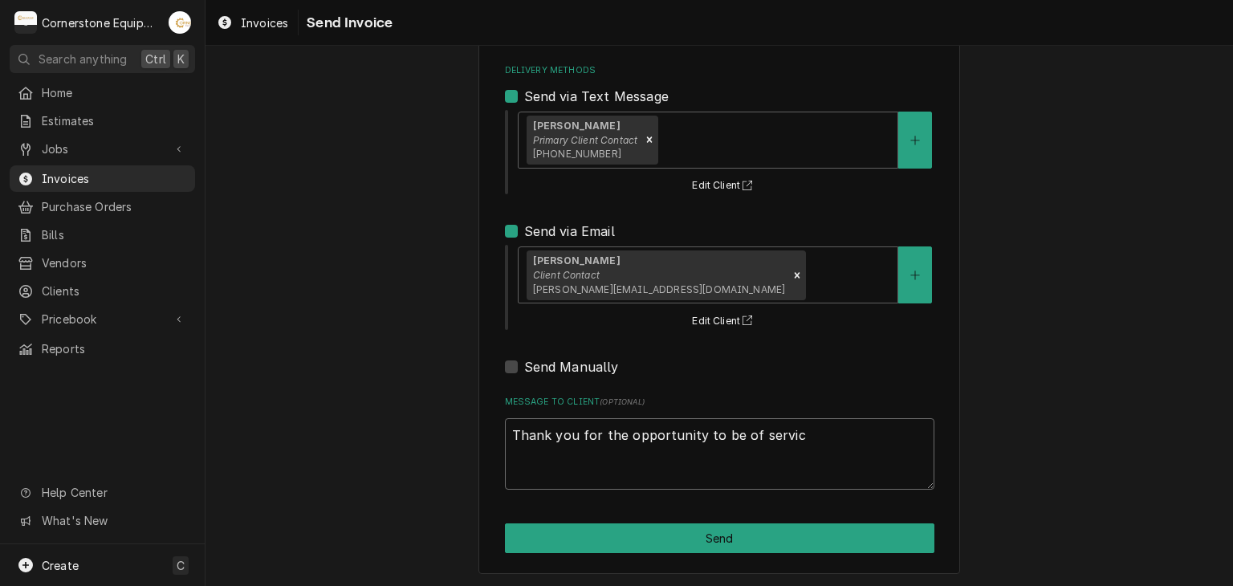
type textarea "Thank you for the opportunity to be of service"
type textarea "x"
click at [608, 447] on textarea "Thank you for the opportunity to be of service!" at bounding box center [720, 454] width 430 height 72
type textarea "Thank you for the opportunity to be of service!"
click at [364, 449] on div "Please provide the following information to send this invoice to your client. I…" at bounding box center [720, 243] width 1028 height 689
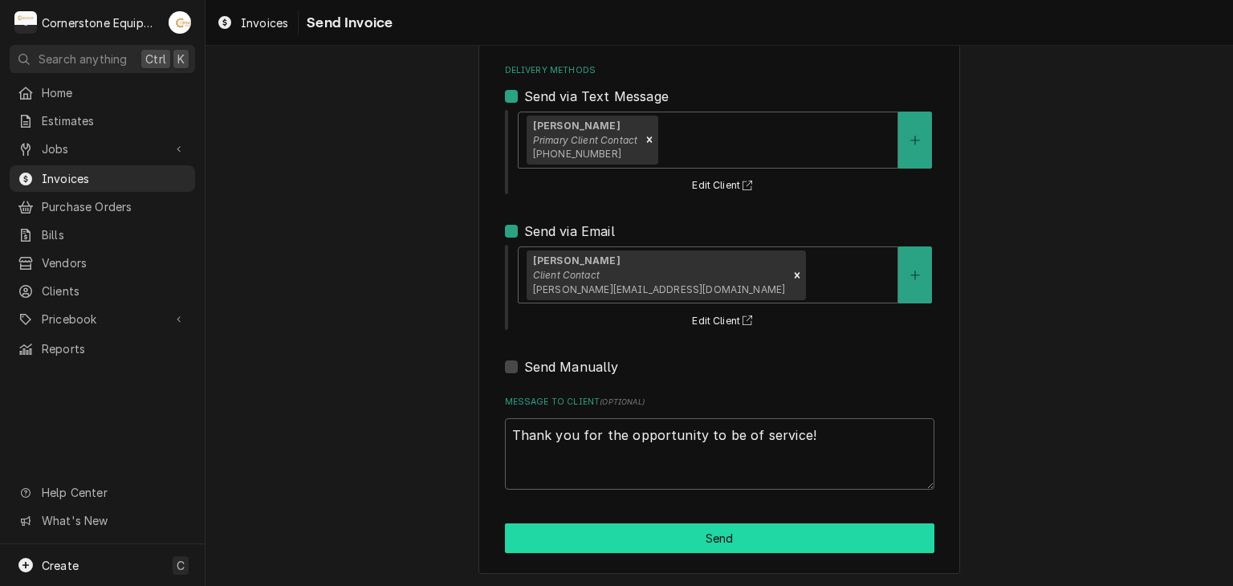
click at [665, 541] on button "Send" at bounding box center [720, 539] width 430 height 30
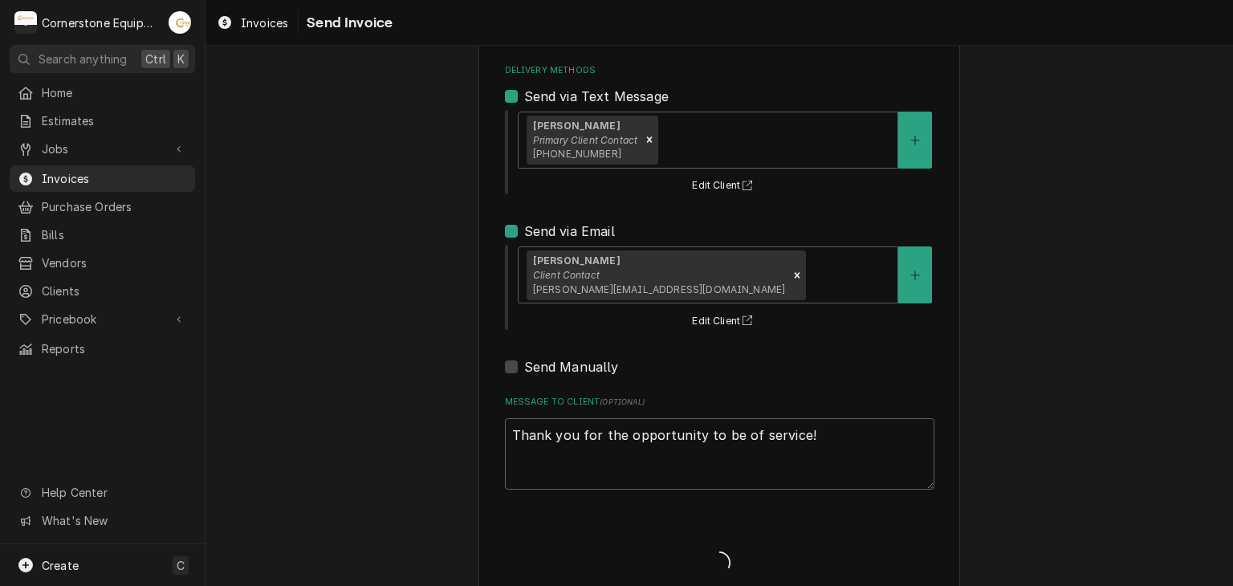
type textarea "x"
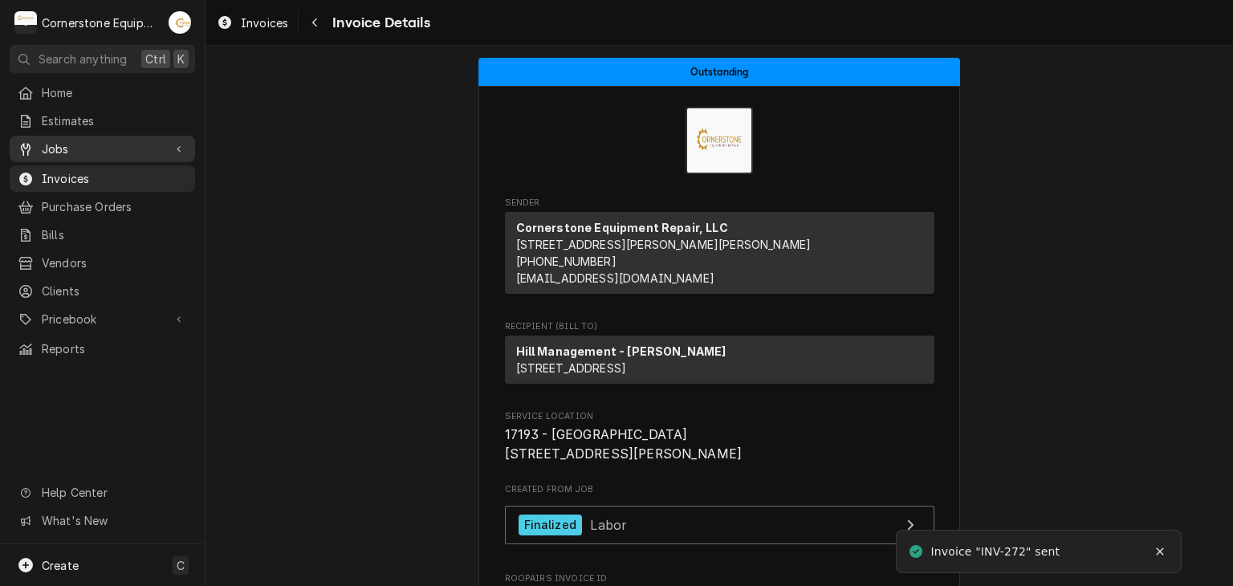
click at [124, 152] on span "Jobs" at bounding box center [102, 149] width 121 height 17
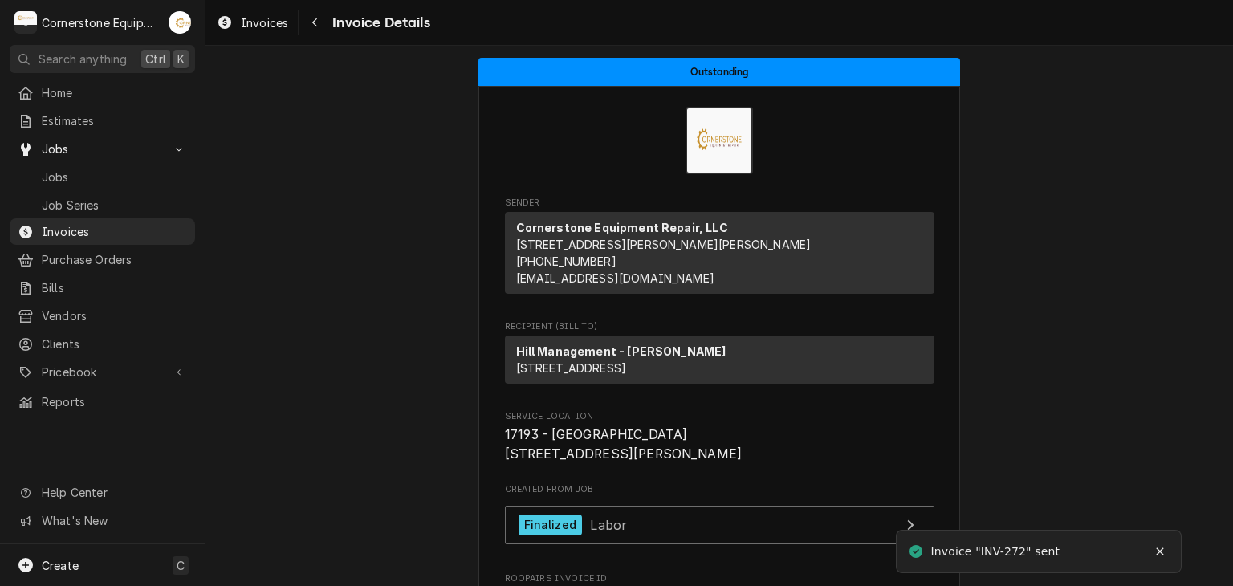
click at [91, 185] on div "Jobs Job Series" at bounding box center [102, 190] width 185 height 53
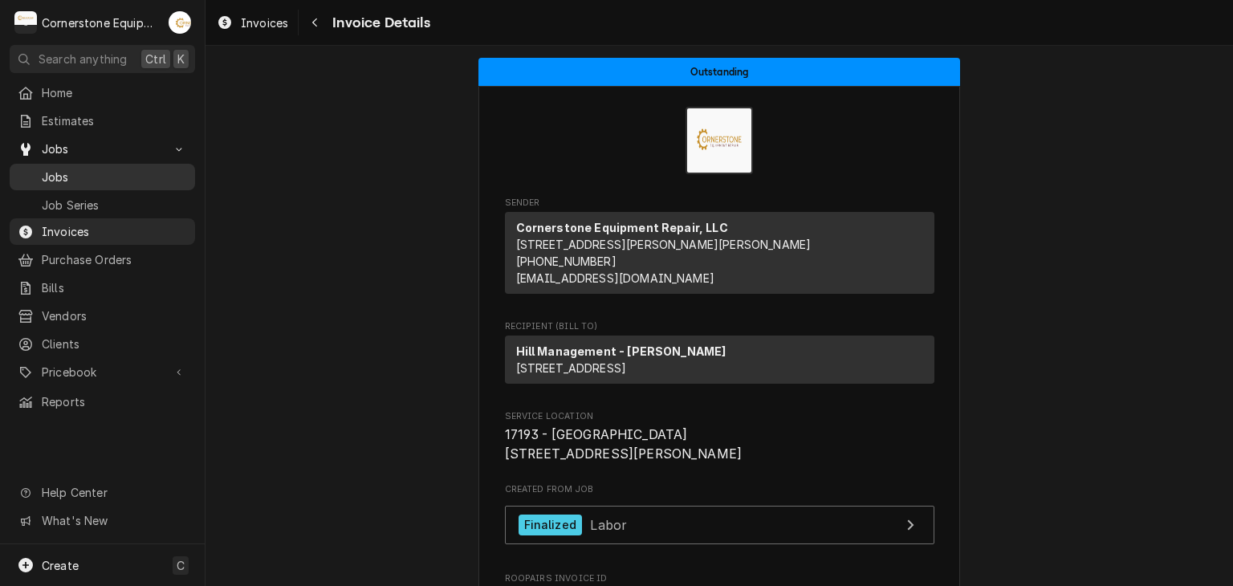
click at [54, 169] on span "Jobs" at bounding box center [114, 177] width 145 height 17
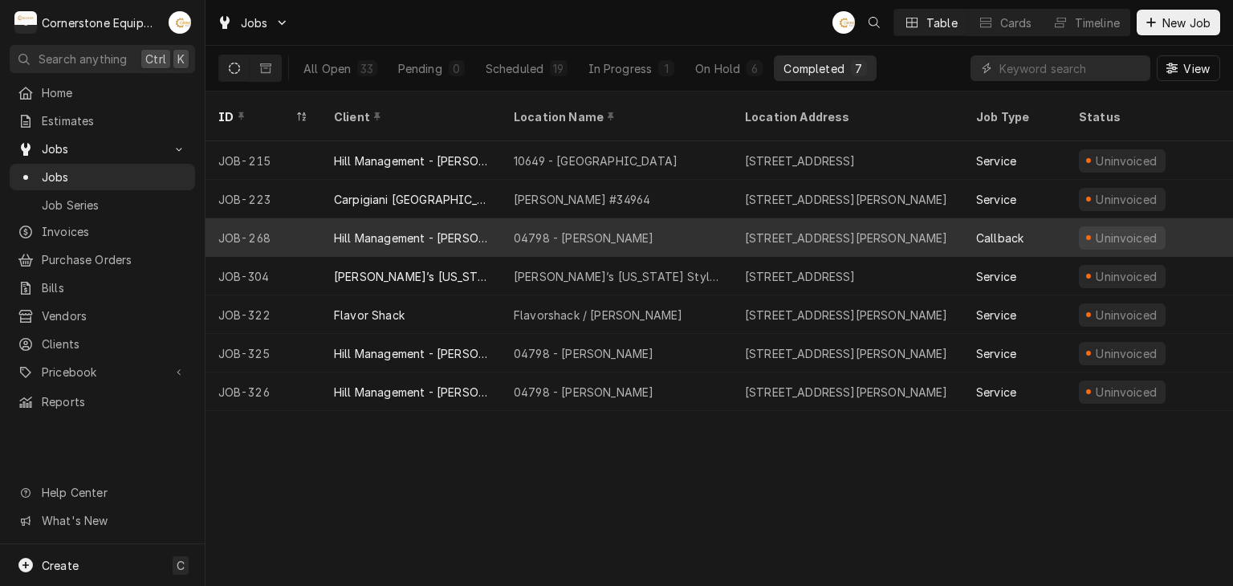
click at [546, 230] on div "04798 - [PERSON_NAME]" at bounding box center [584, 238] width 140 height 17
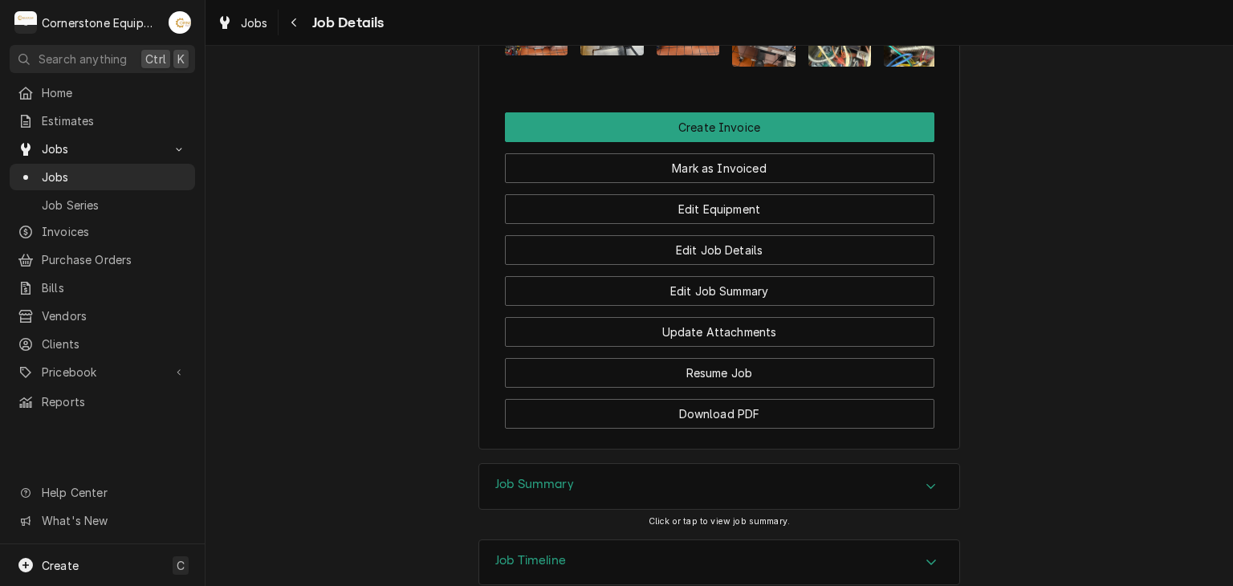
scroll to position [1542, 0]
click at [496, 464] on div "Job Summary" at bounding box center [719, 486] width 480 height 45
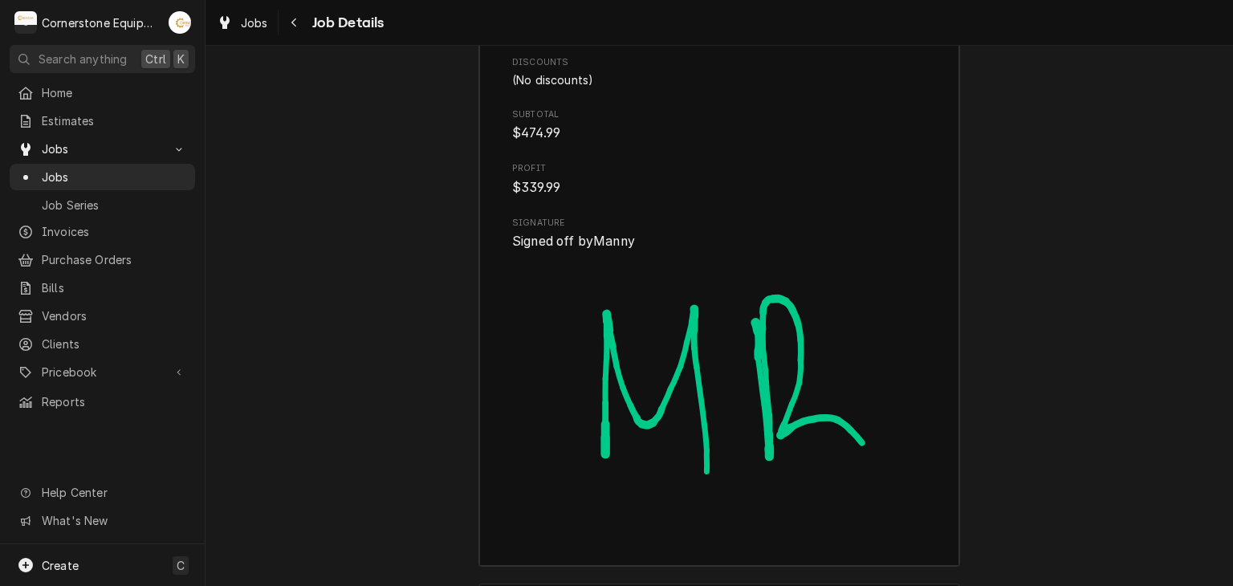
scroll to position [2957, 0]
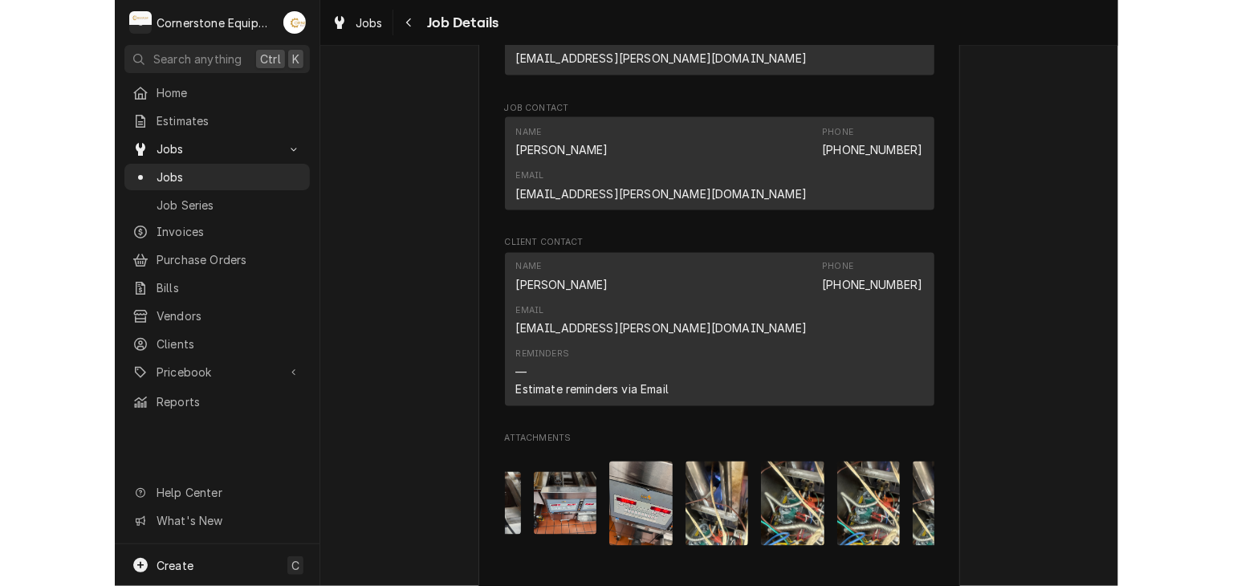
scroll to position [0, 177]
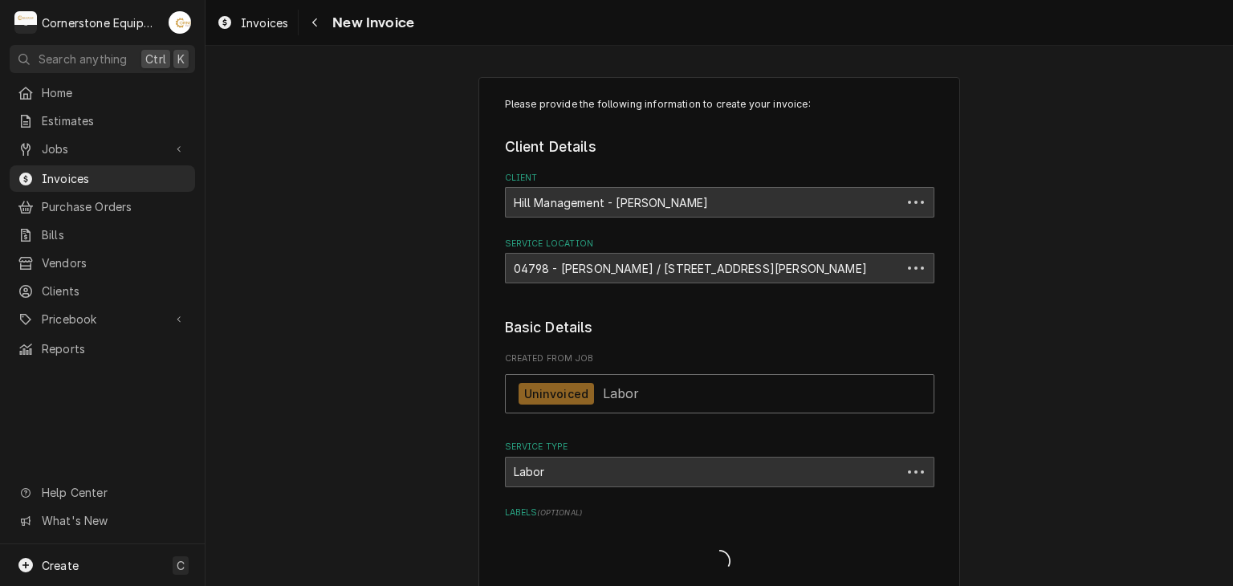
type textarea "x"
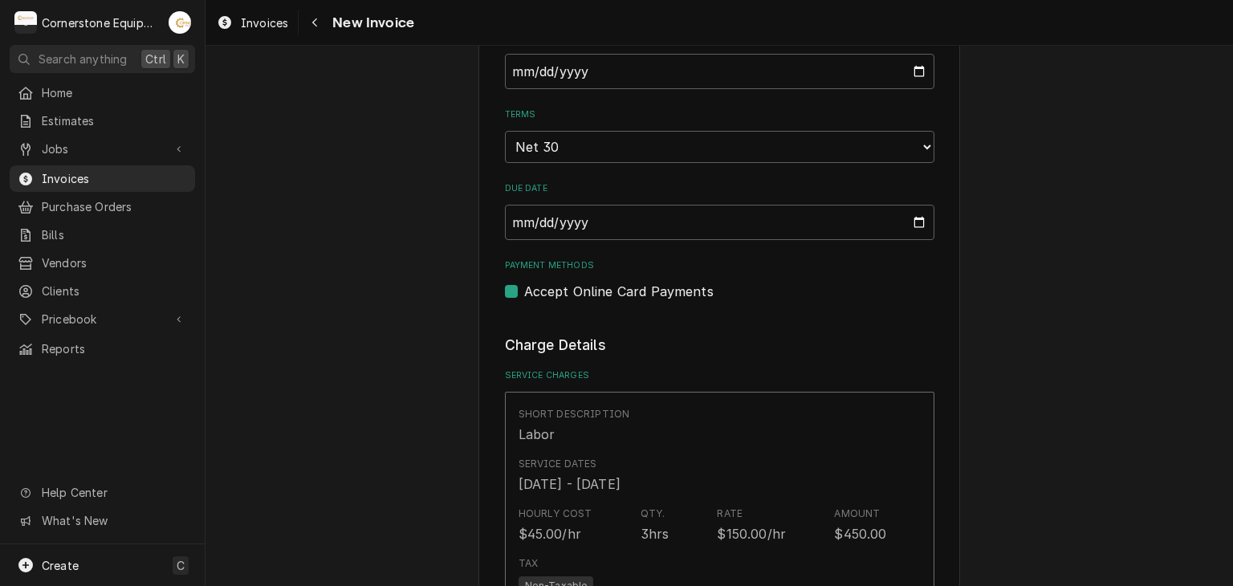
scroll to position [1060, 0]
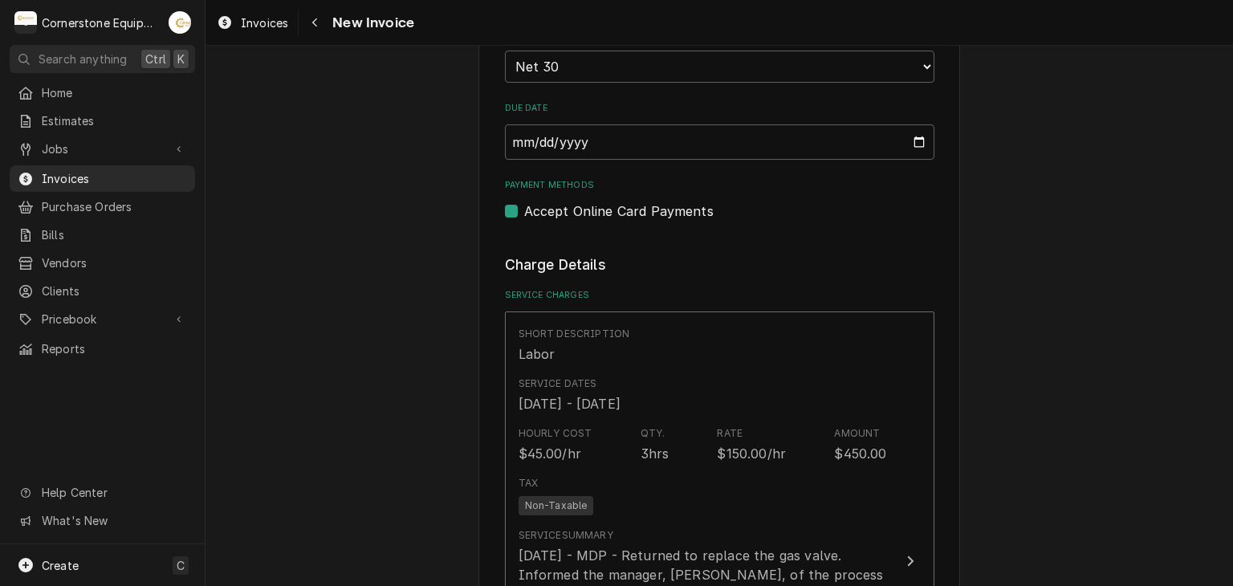
click at [613, 208] on label "Accept Online Card Payments" at bounding box center [618, 211] width 189 height 19
click at [613, 208] on input "Payment Methods" at bounding box center [739, 219] width 430 height 35
checkbox input "false"
click at [405, 247] on div "Please provide the following information to create your invoice: Client Details…" at bounding box center [720, 514] width 1028 height 3023
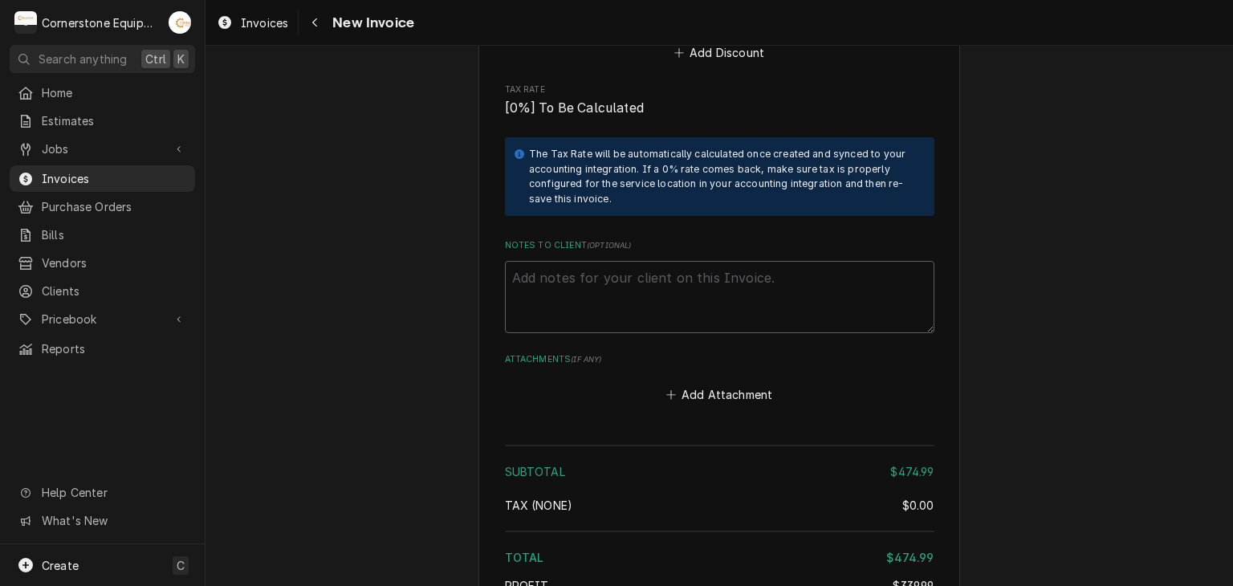
scroll to position [2345, 0]
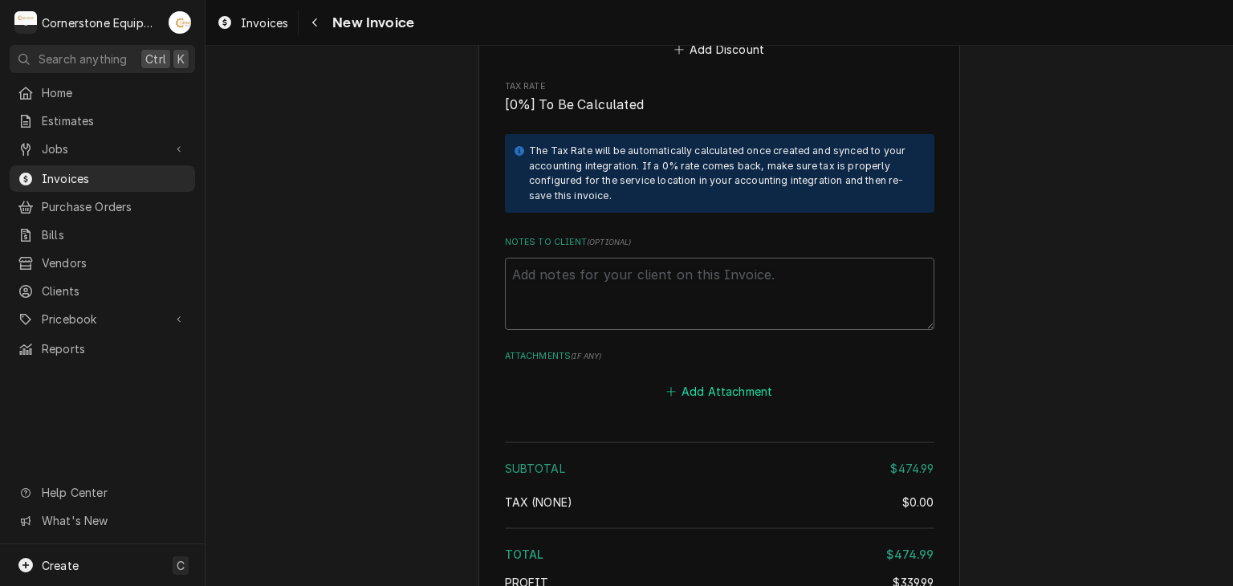
click at [721, 397] on button "Add Attachment" at bounding box center [719, 391] width 112 height 22
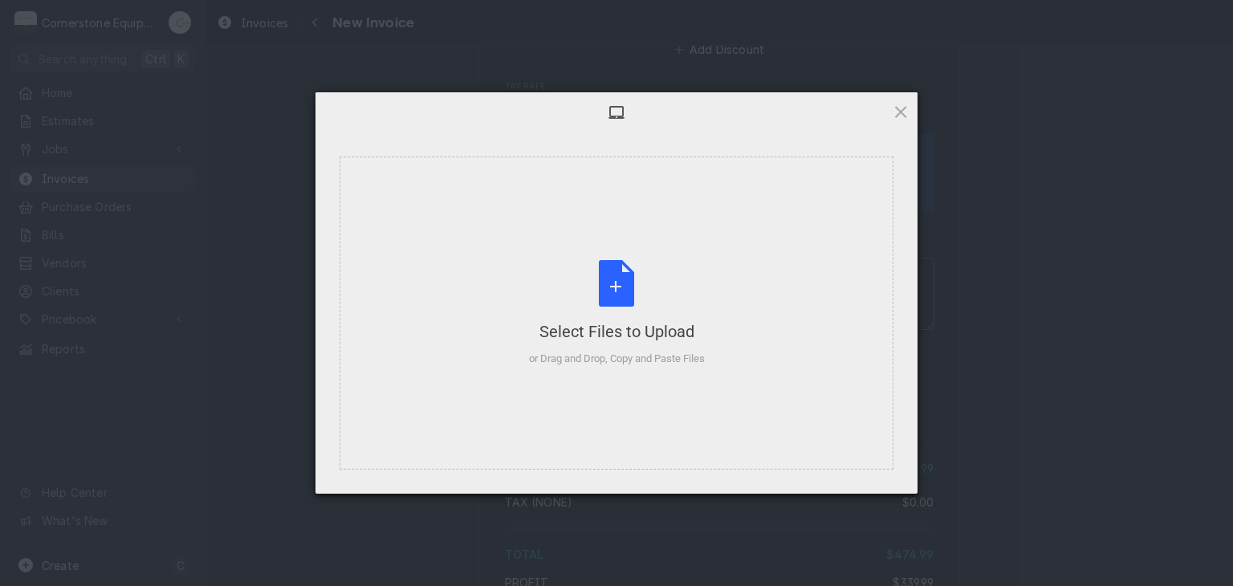
type textarea "x"
click at [569, 414] on div "Select Files to Upload or Drag and Drop, Copy and Paste Files" at bounding box center [617, 313] width 554 height 313
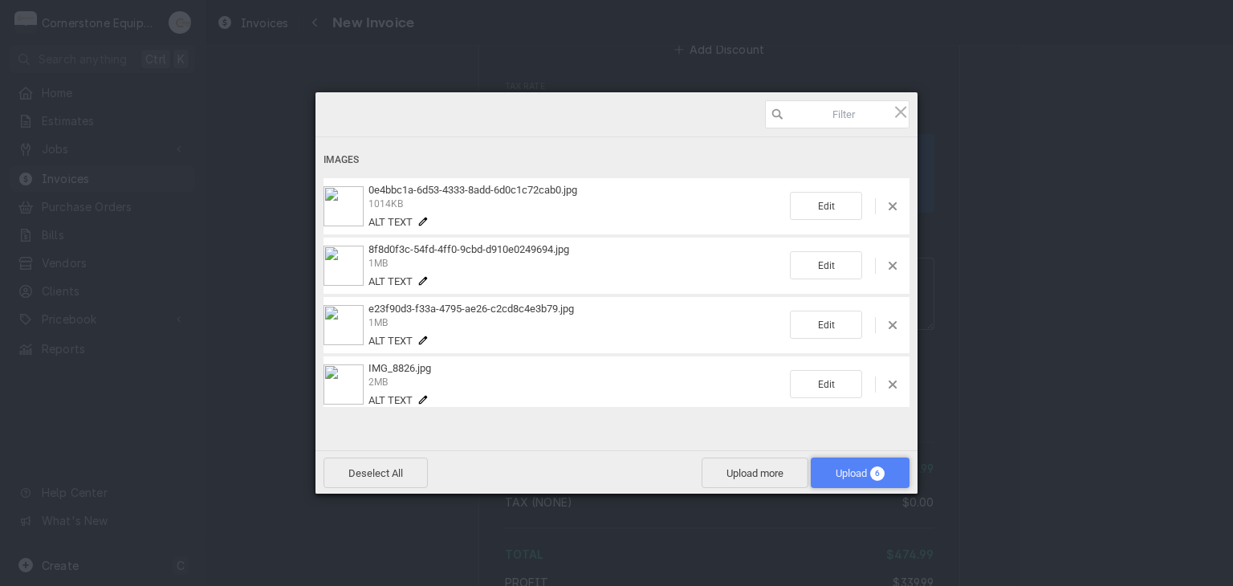
click at [848, 462] on span "Upload 6" at bounding box center [860, 473] width 99 height 31
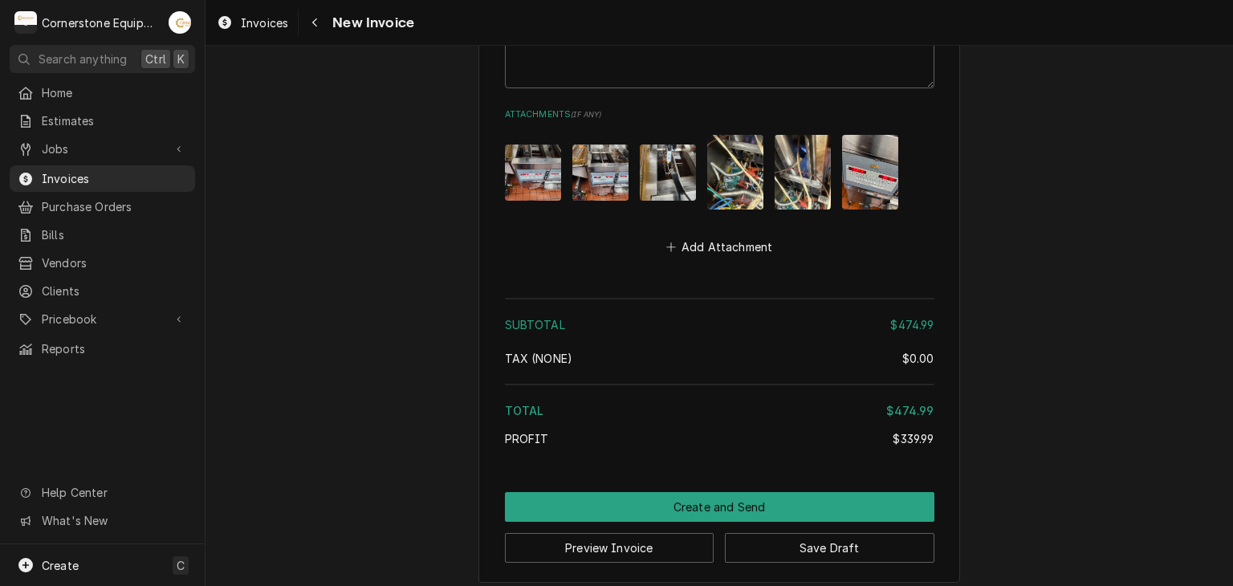
scroll to position [2593, 0]
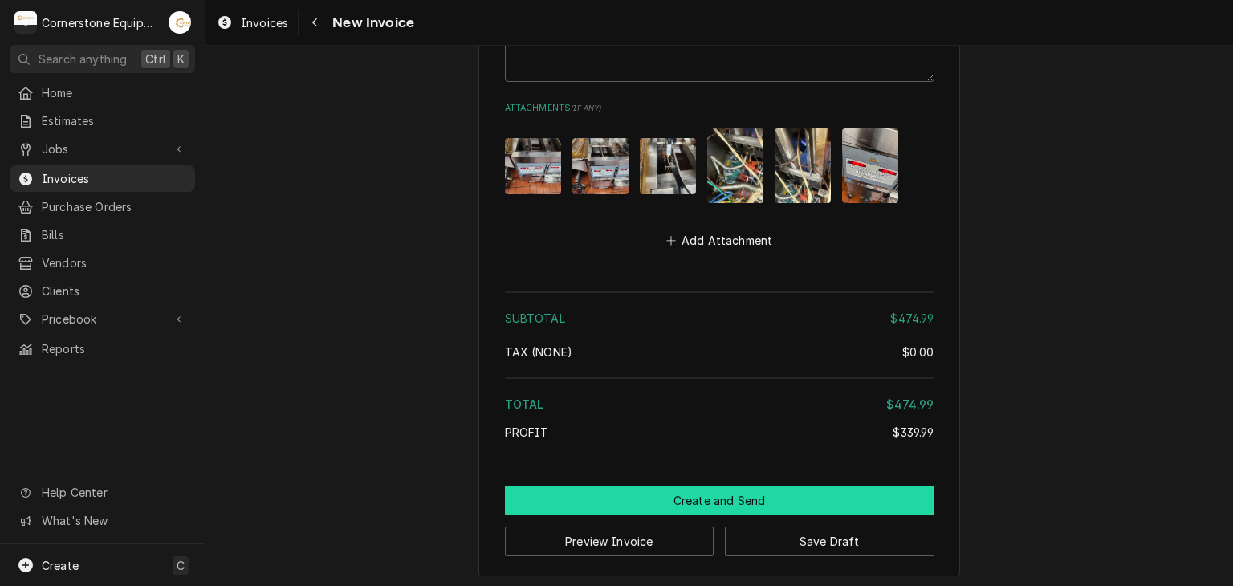
click at [705, 497] on button "Create and Send" at bounding box center [720, 501] width 430 height 30
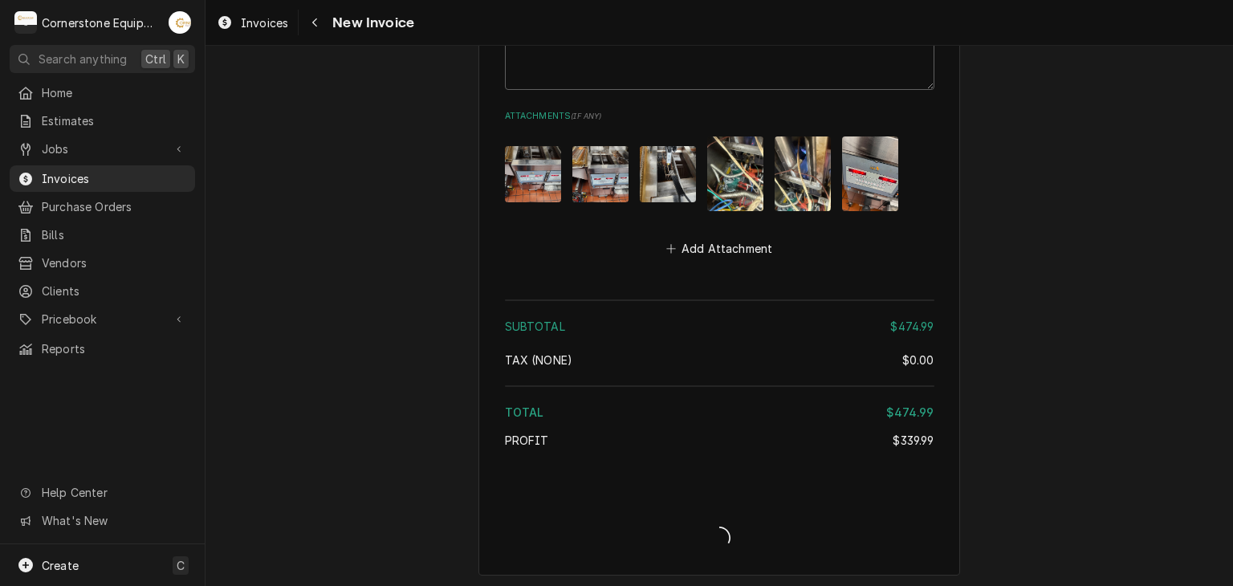
type textarea "x"
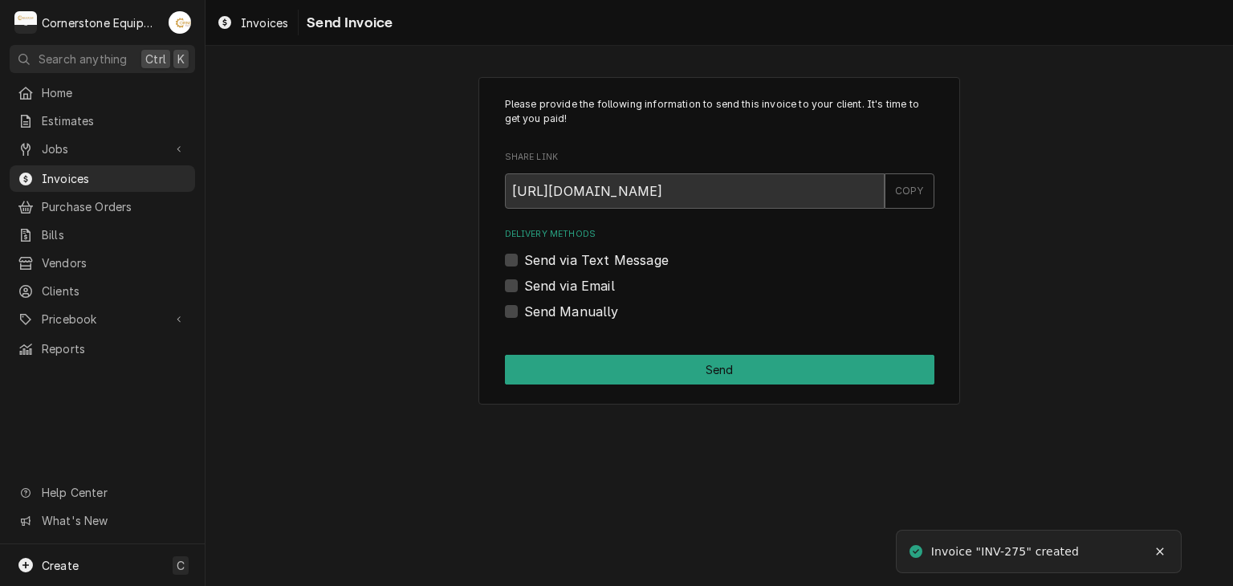
click at [540, 254] on label "Send via Text Message" at bounding box center [596, 260] width 145 height 19
click at [540, 254] on input "Send via Text Message" at bounding box center [739, 268] width 430 height 35
checkbox input "true"
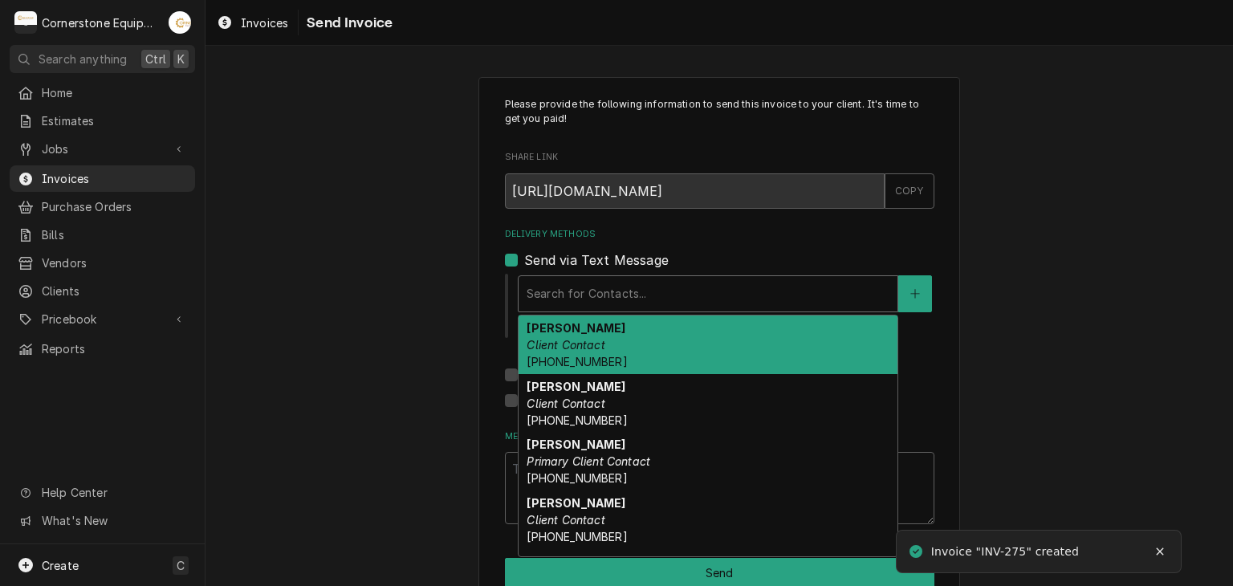
click at [527, 287] on input "Delivery Methods" at bounding box center [528, 294] width 3 height 26
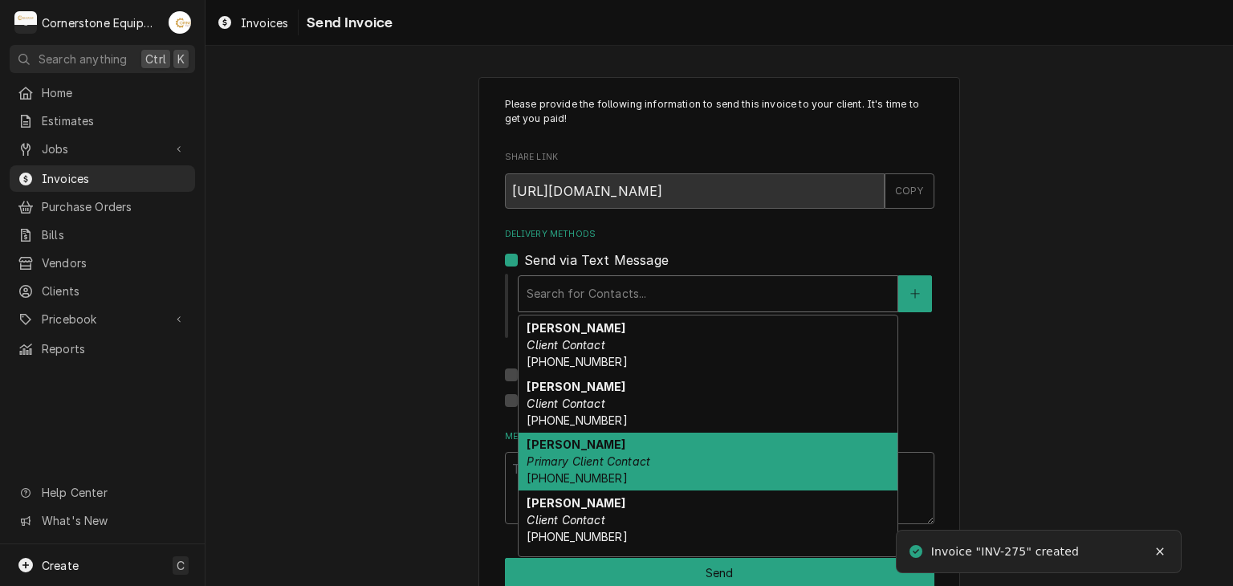
click at [555, 447] on strong "Ashton Vazquez" at bounding box center [576, 445] width 99 height 14
type textarea "x"
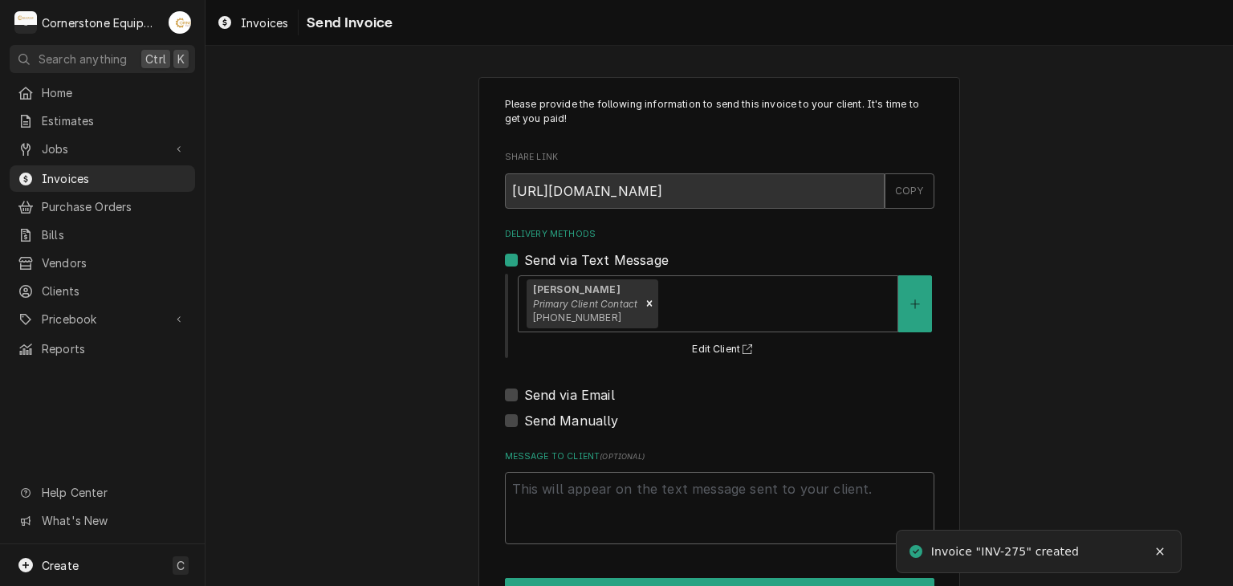
click at [564, 379] on div "Delivery Methods Send via Text Message Ashton Vazquez Primary Client Contact (3…" at bounding box center [720, 329] width 430 height 202
click at [564, 386] on label "Send via Email" at bounding box center [569, 394] width 91 height 19
click at [564, 386] on input "Send via Email" at bounding box center [739, 402] width 430 height 35
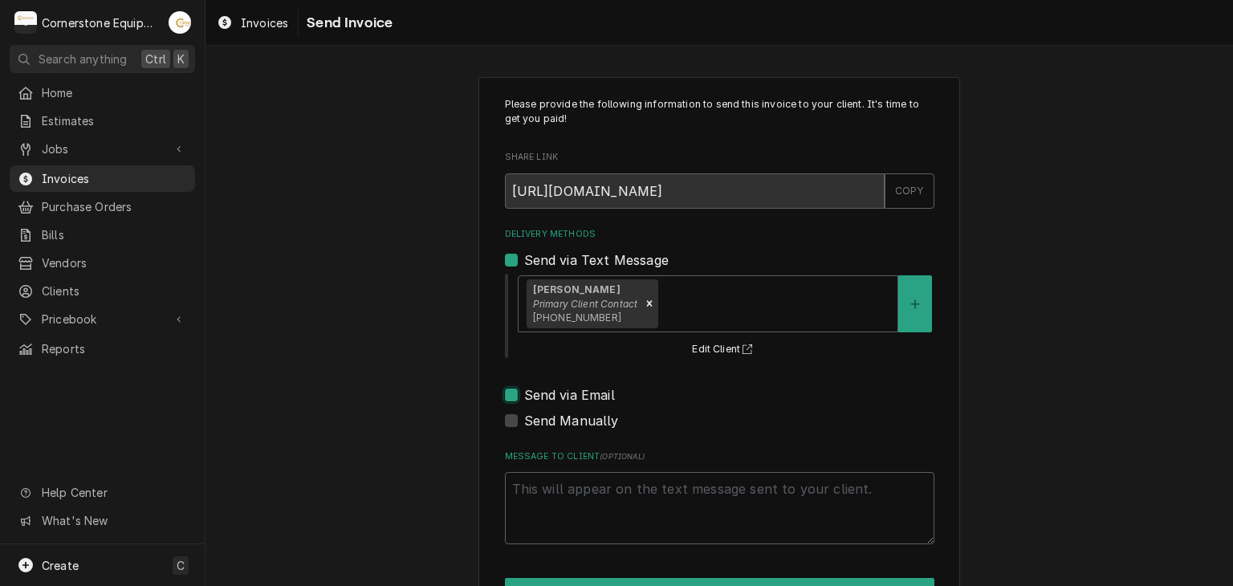
checkbox input "true"
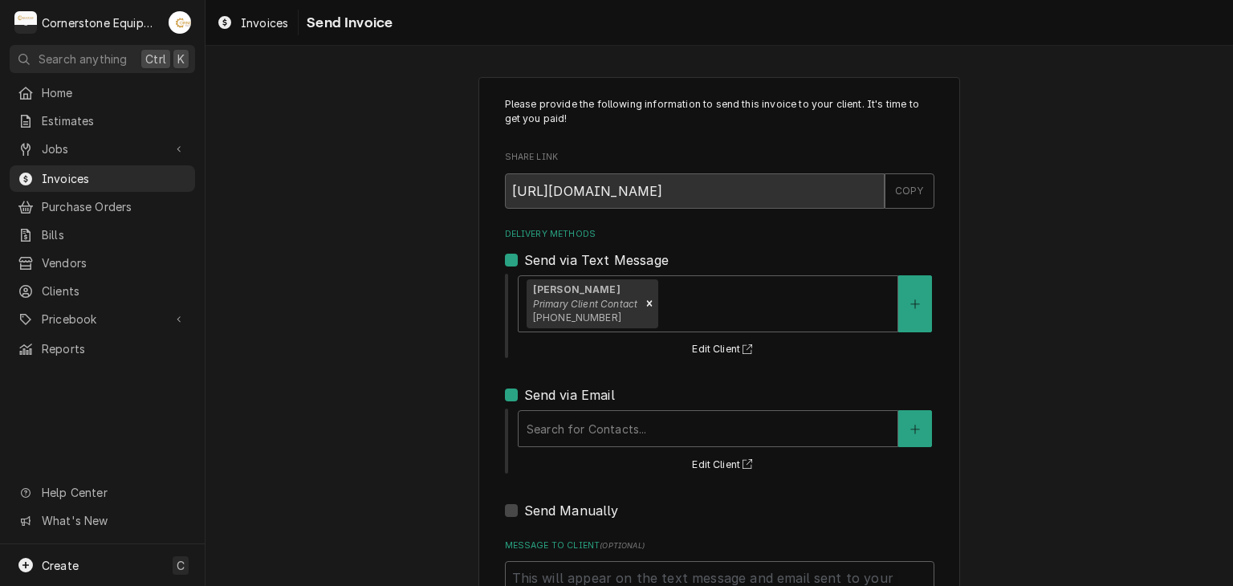
click at [588, 449] on div "Search for Contacts... Edit Client" at bounding box center [725, 441] width 418 height 67
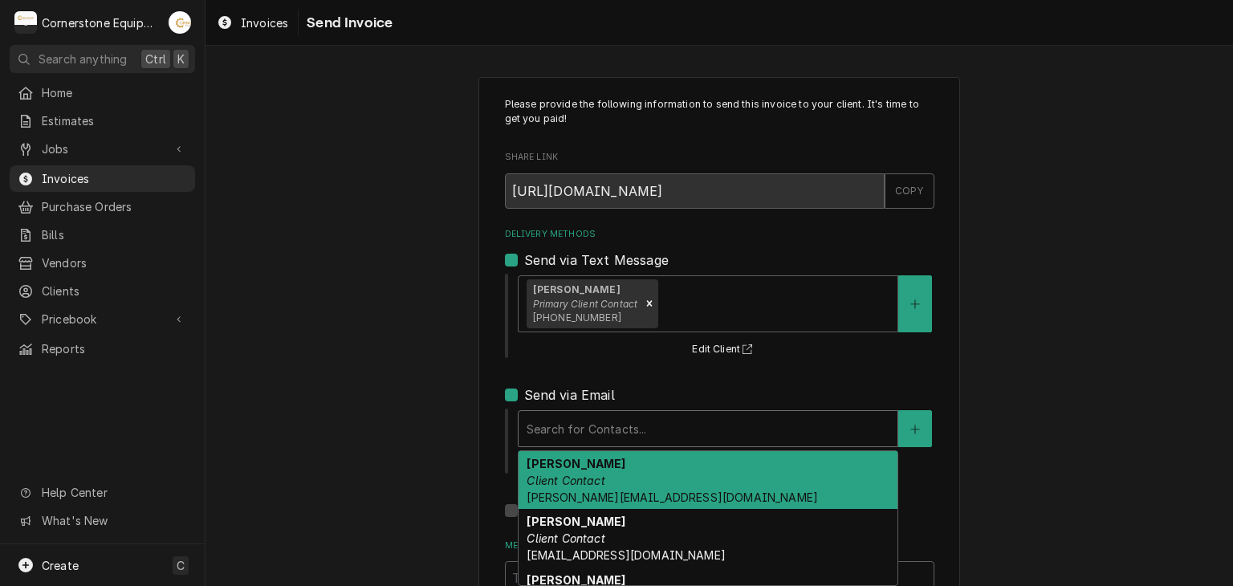
click at [584, 425] on div "Delivery Methods" at bounding box center [708, 428] width 363 height 29
click at [552, 466] on strong "Amy Moore" at bounding box center [576, 464] width 99 height 14
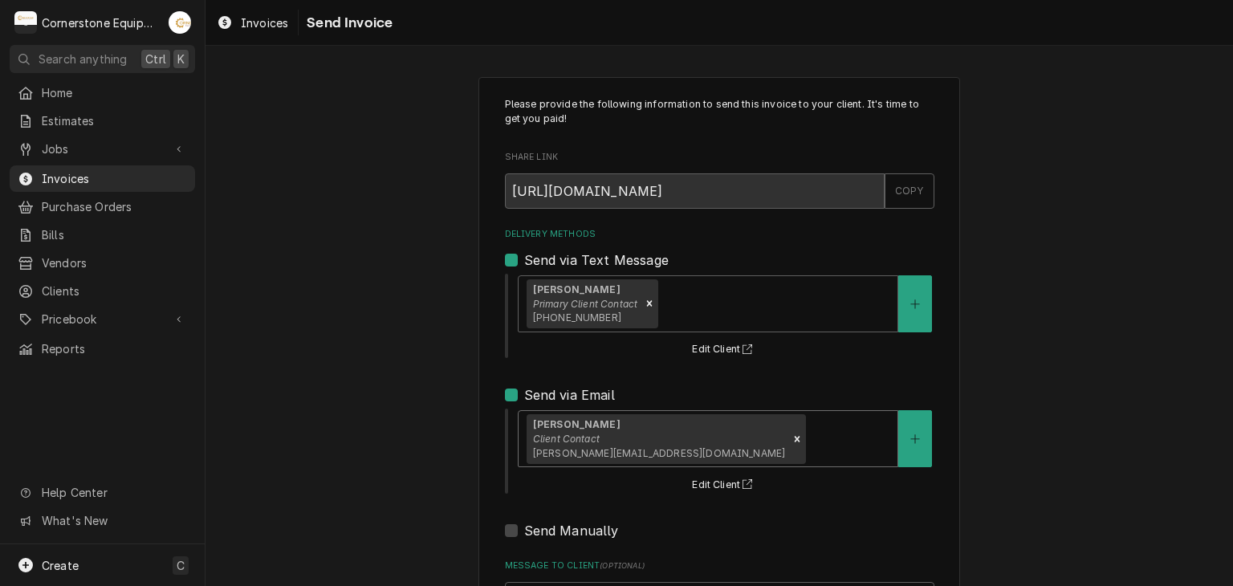
click at [421, 455] on div "Please provide the following information to send this invoice to your client. I…" at bounding box center [720, 407] width 1028 height 689
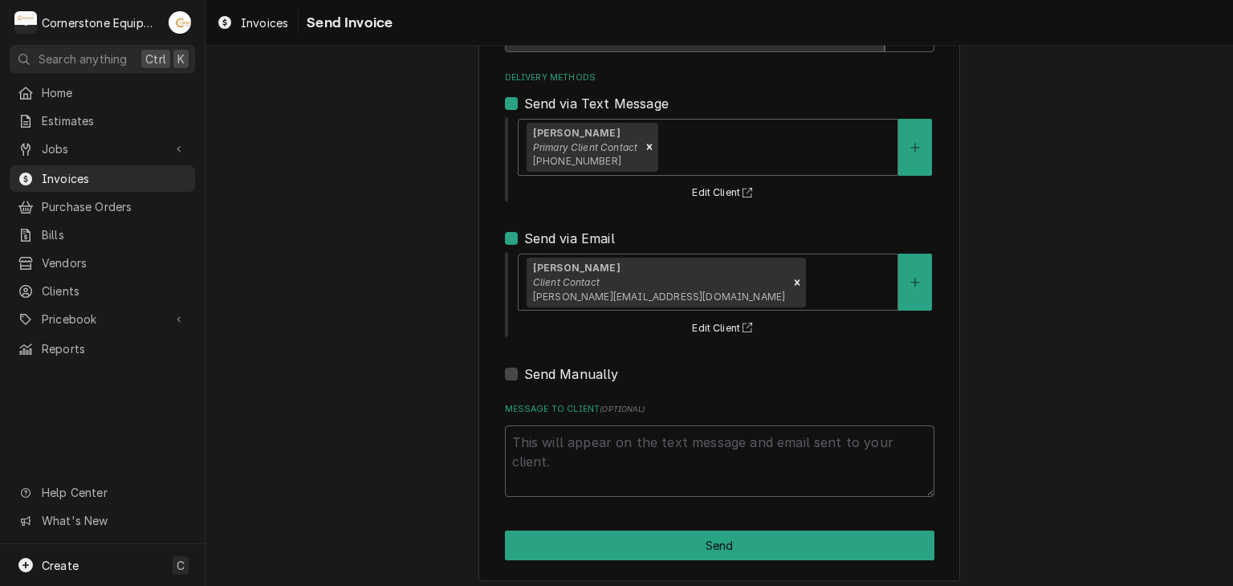
scroll to position [164, 0]
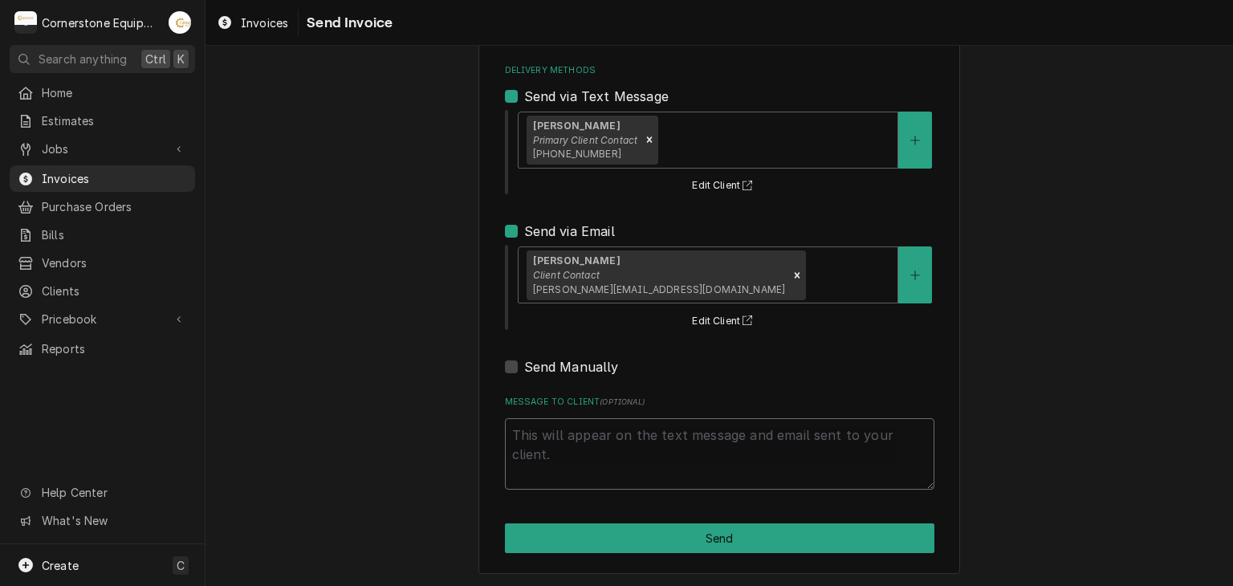
click at [549, 467] on textarea "Message to Client ( optional )" at bounding box center [720, 454] width 430 height 72
type textarea "x"
type textarea "T"
type textarea "x"
type textarea "Th"
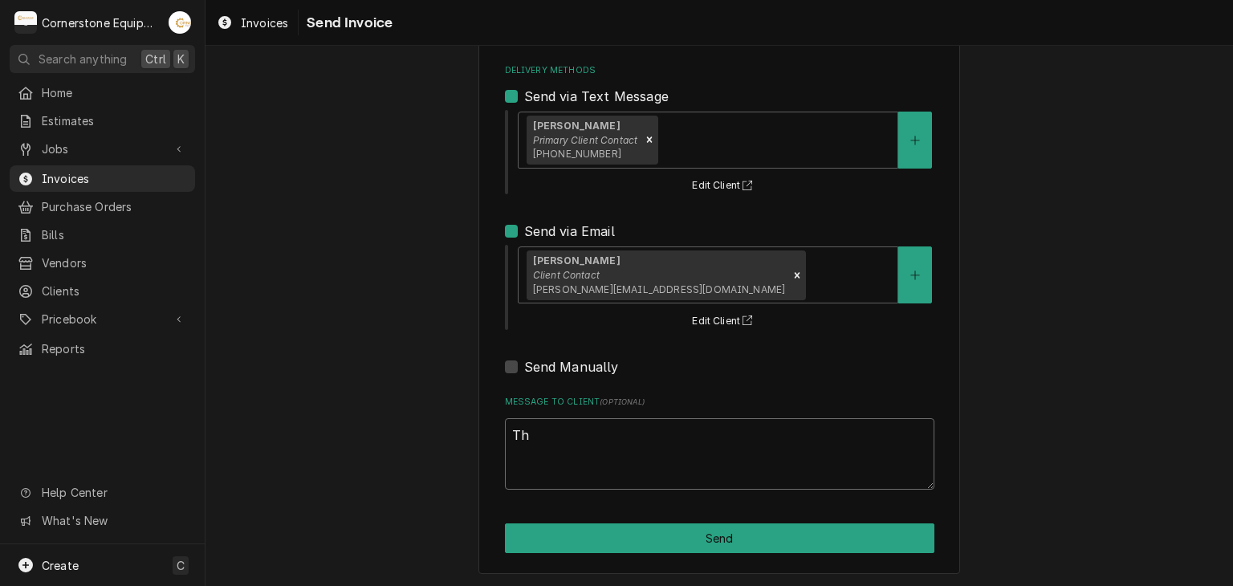
type textarea "x"
type textarea "Than"
type textarea "x"
type textarea "Thank"
type textarea "x"
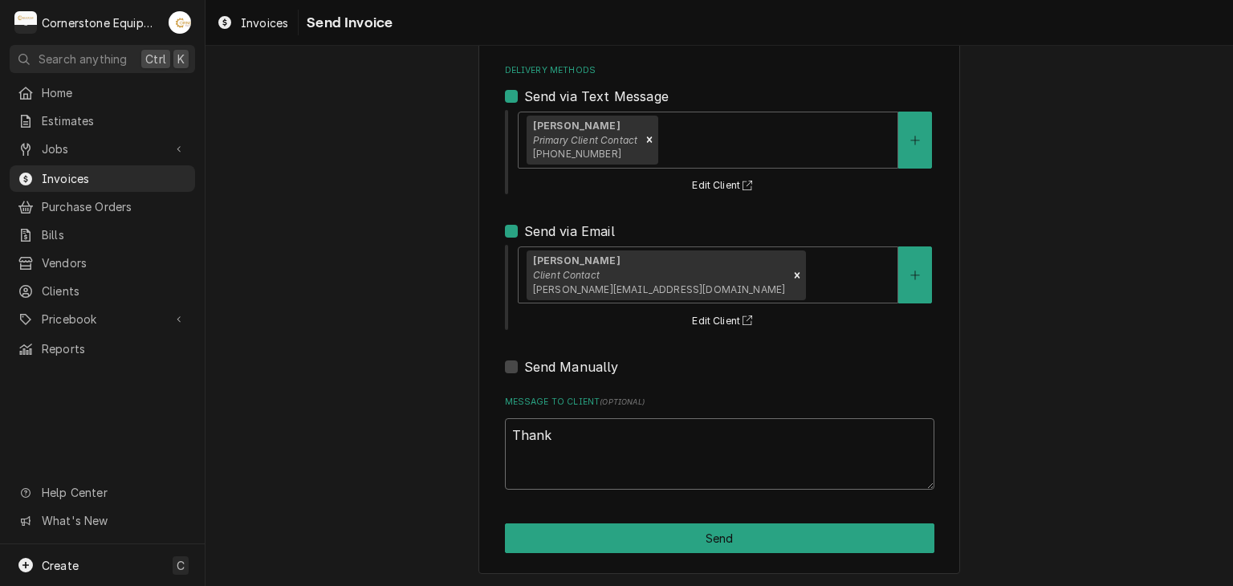
type textarea "Thank"
type textarea "x"
type textarea "Thank y"
type textarea "x"
type textarea "Thank yo"
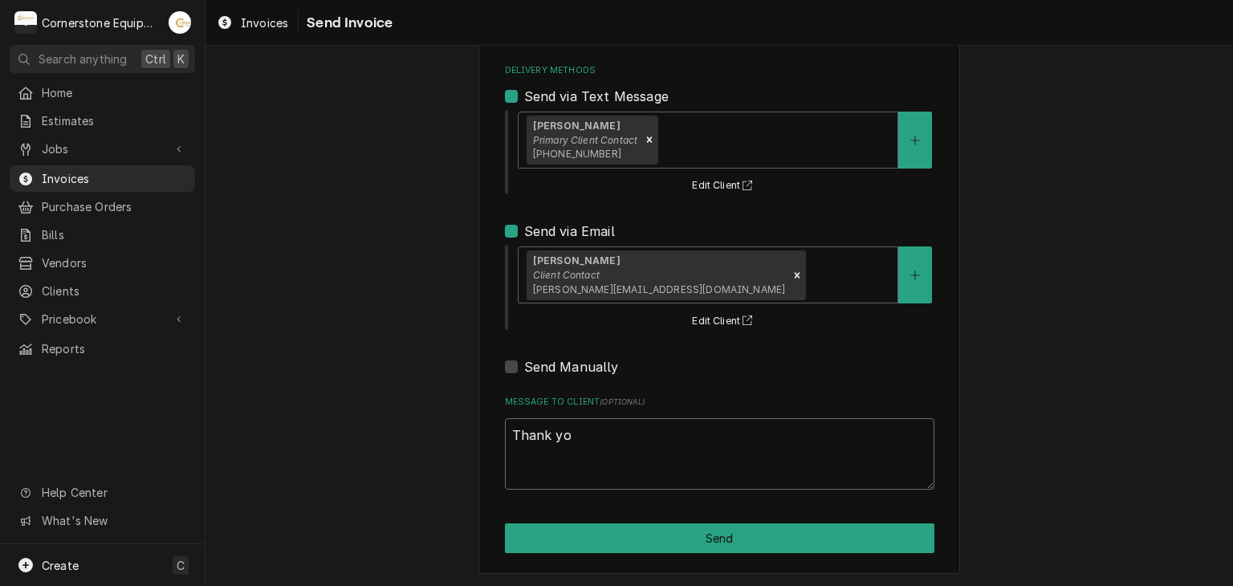
type textarea "x"
type textarea "Thank you"
type textarea "x"
type textarea "Thank you"
type textarea "x"
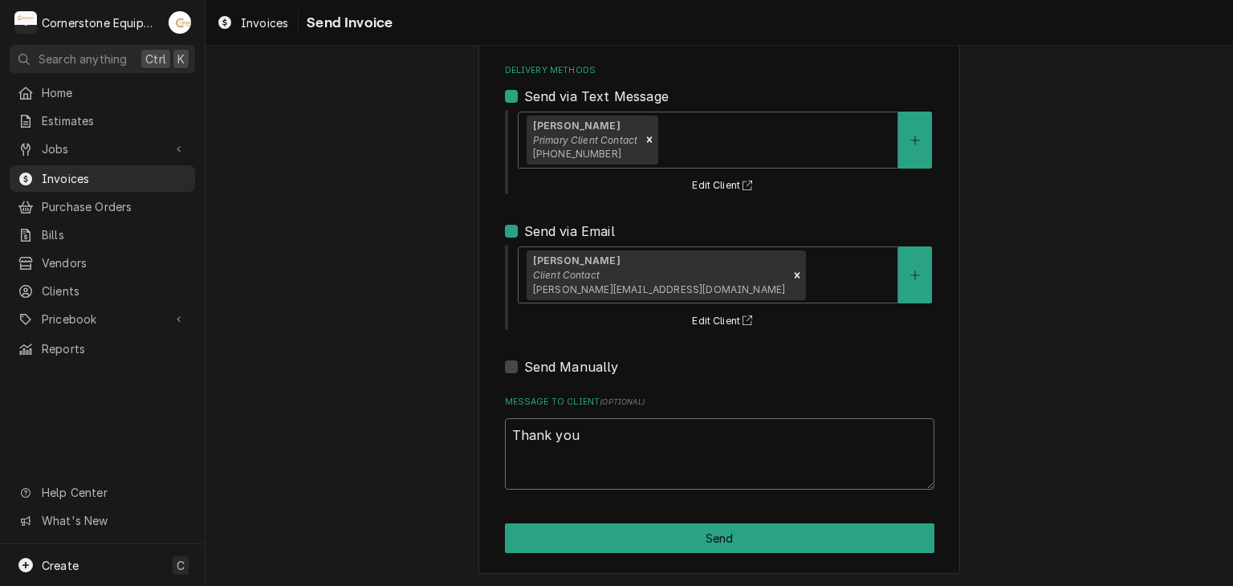
type textarea "Thank you f"
type textarea "x"
type textarea "Thank you fo"
type textarea "x"
type textarea "Thank you for"
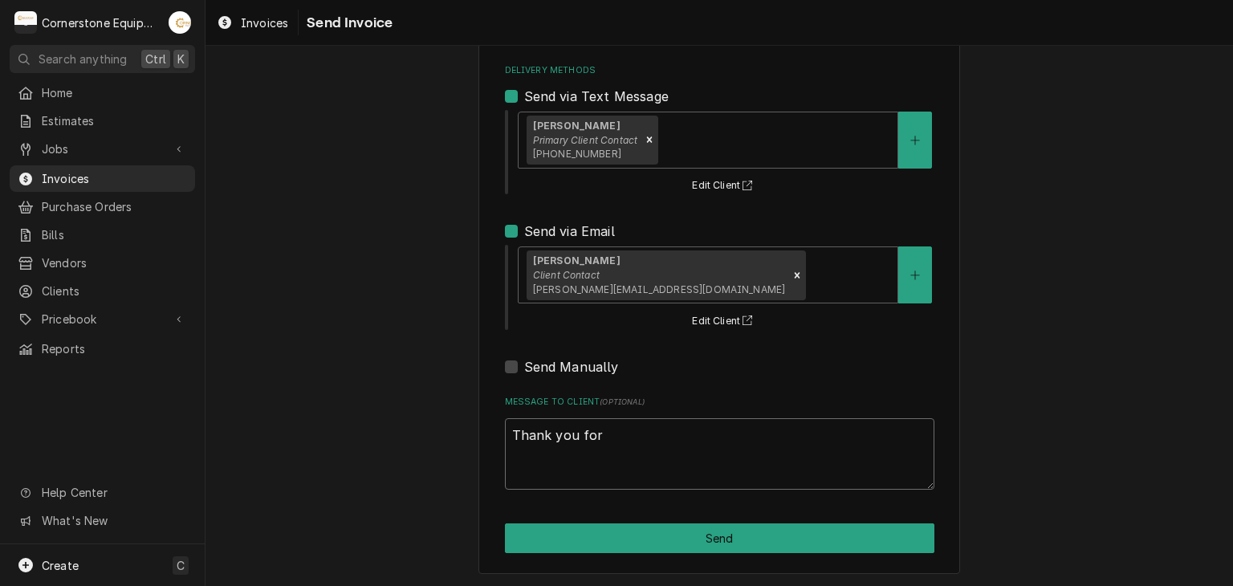
type textarea "x"
type textarea "Thank you for"
type textarea "x"
type textarea "Thank you for t"
type textarea "x"
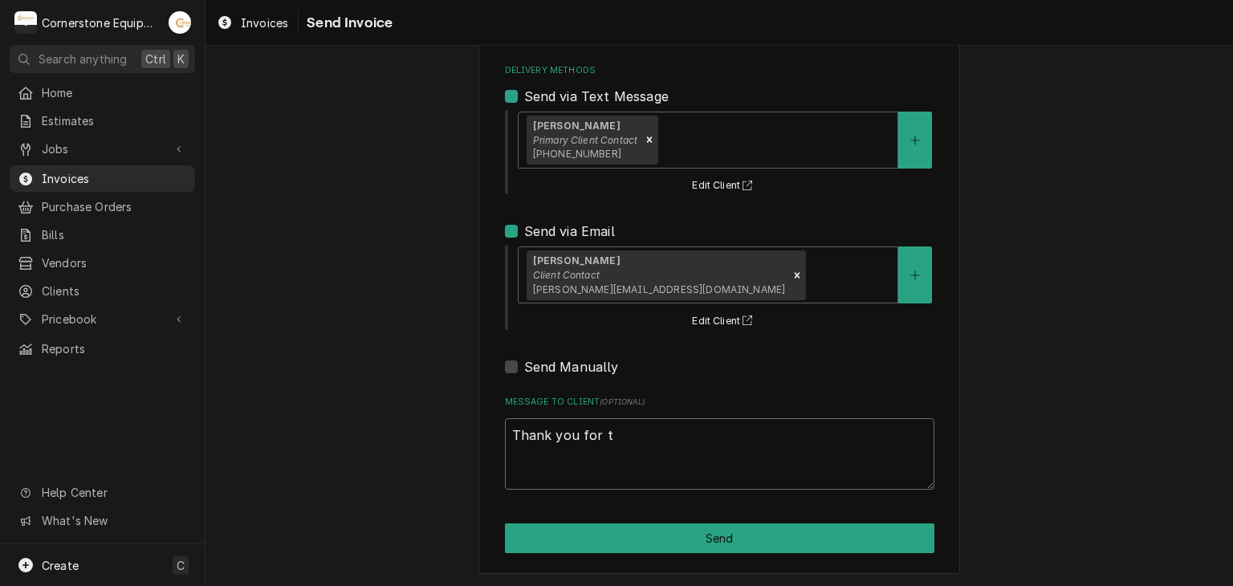
type textarea "Thank you for th"
type textarea "x"
type textarea "Thank you for the"
type textarea "x"
type textarea "Thank you for the"
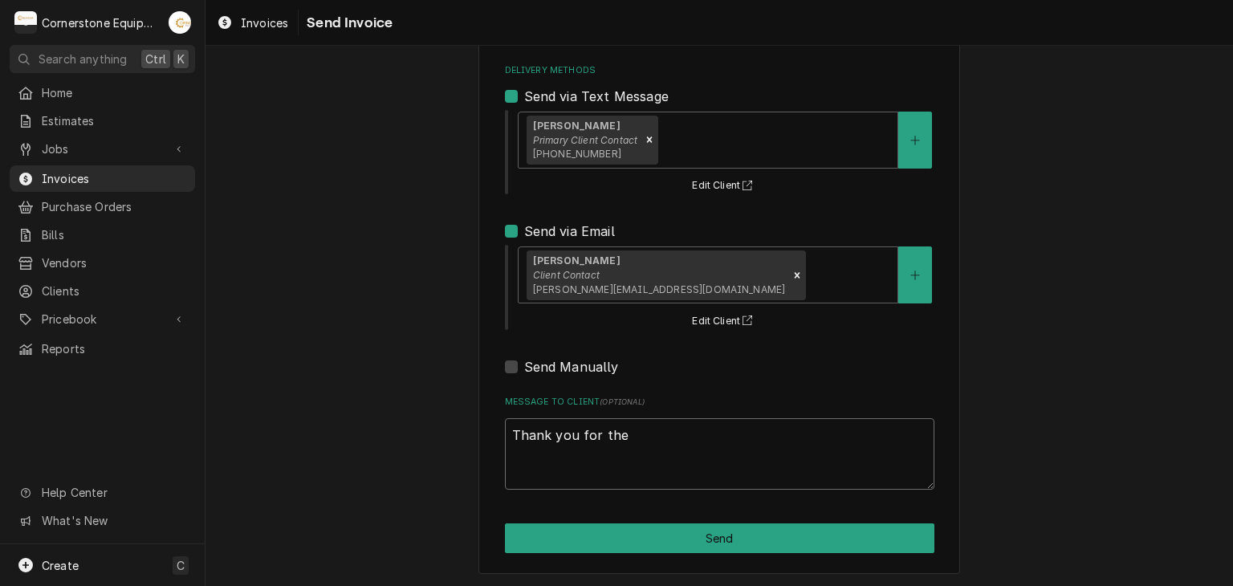
type textarea "x"
type textarea "Thank you for the o"
type textarea "x"
type textarea "Thank you for the op"
type textarea "x"
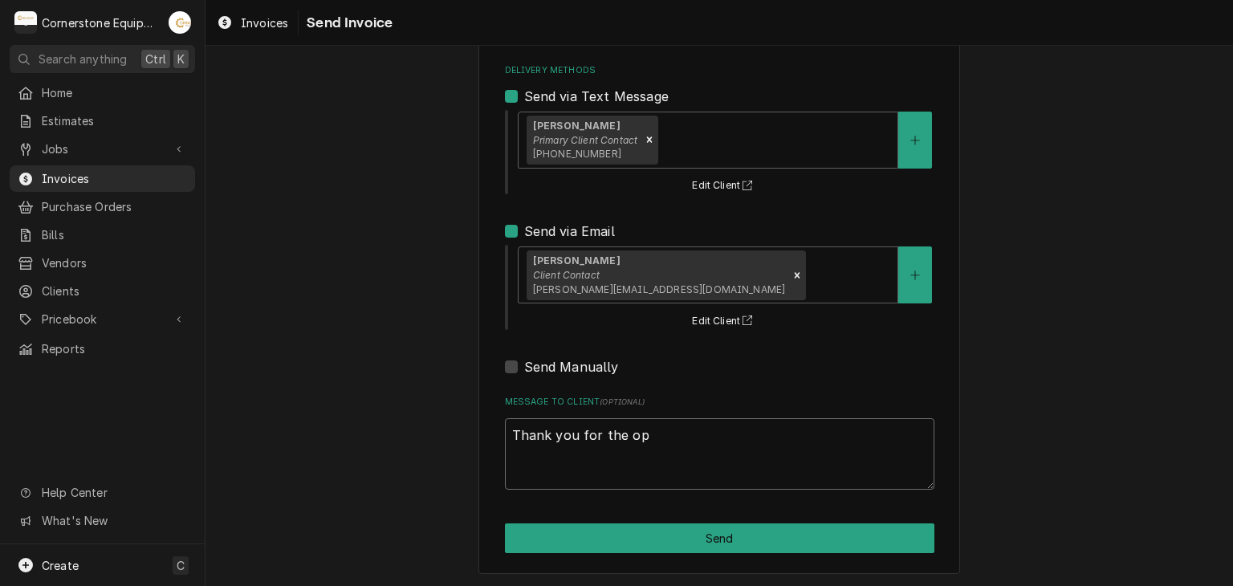
type textarea "Thank you for the opp"
type textarea "x"
type textarea "Thank you for the oppo"
type textarea "x"
type textarea "Thank you for the oppor"
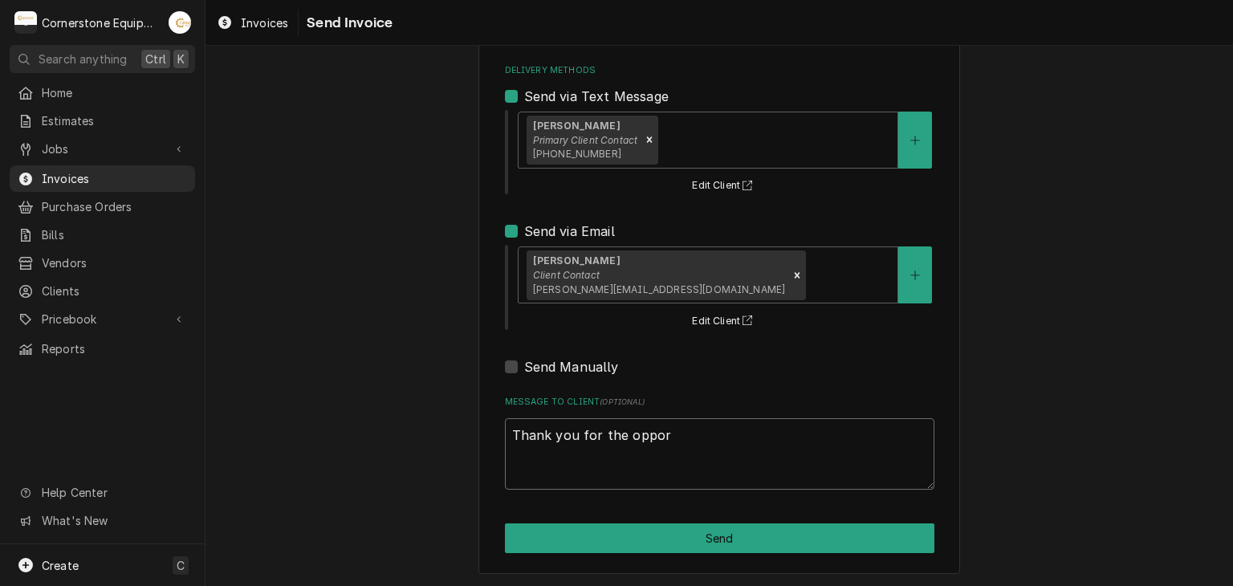
type textarea "x"
type textarea "Thank you for the opport"
type textarea "x"
type textarea "Thank you for the opportu"
type textarea "x"
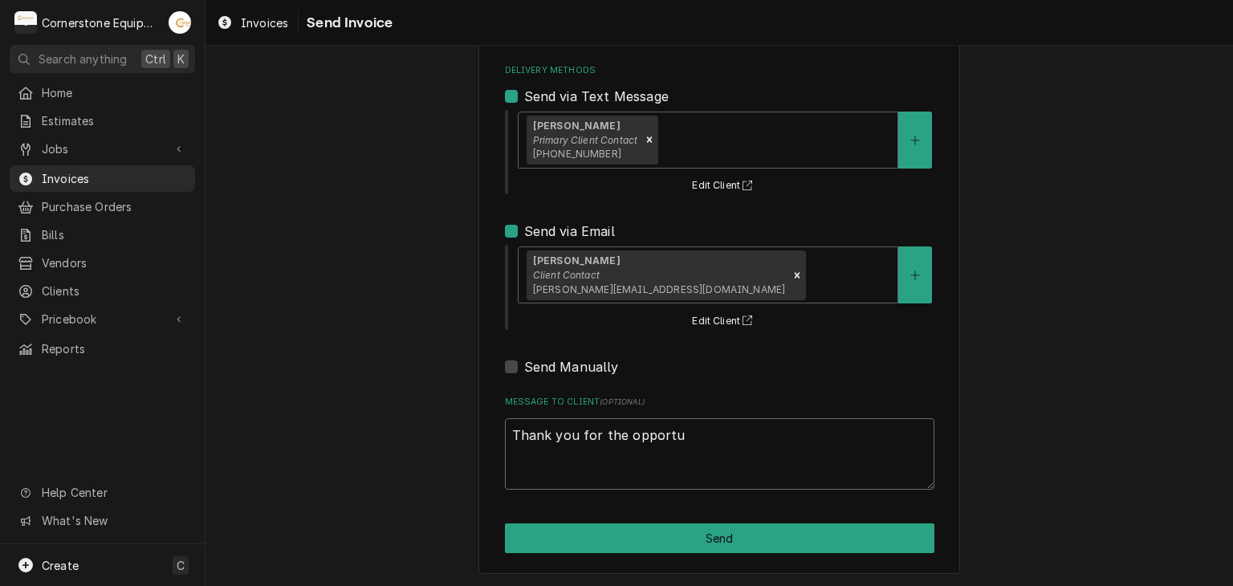
type textarea "Thank you for the opportun"
type textarea "x"
type textarea "Thank you for the opportuni"
type textarea "x"
type textarea "Thank you for the opportunit"
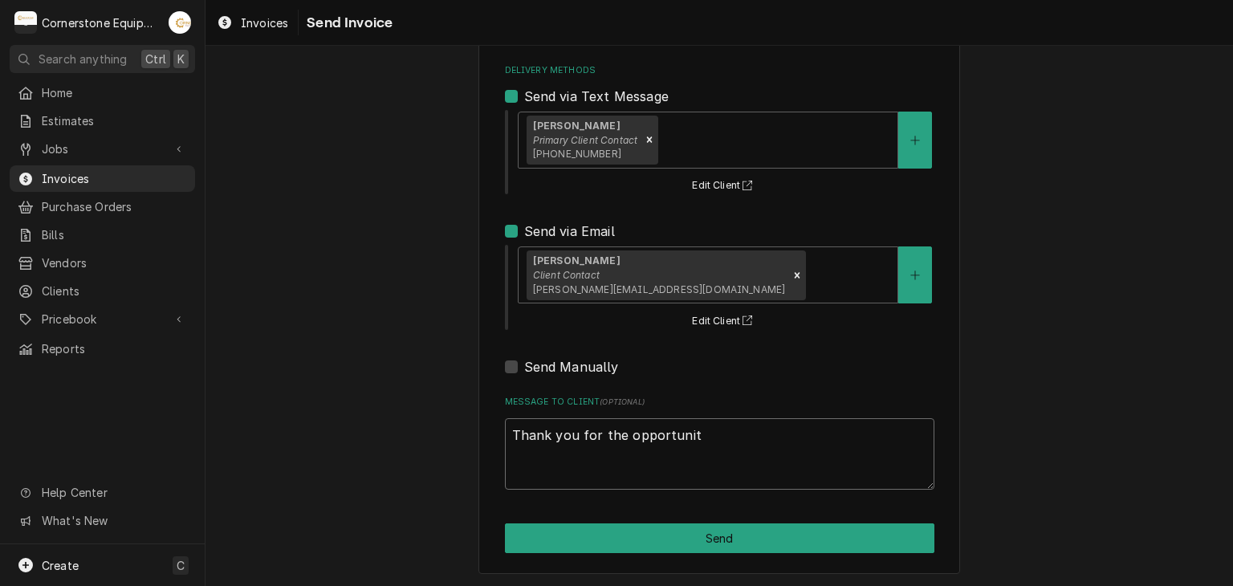
type textarea "x"
type textarea "Thank you for the opportunity"
type textarea "x"
type textarea "Thank you for the opportunity"
type textarea "x"
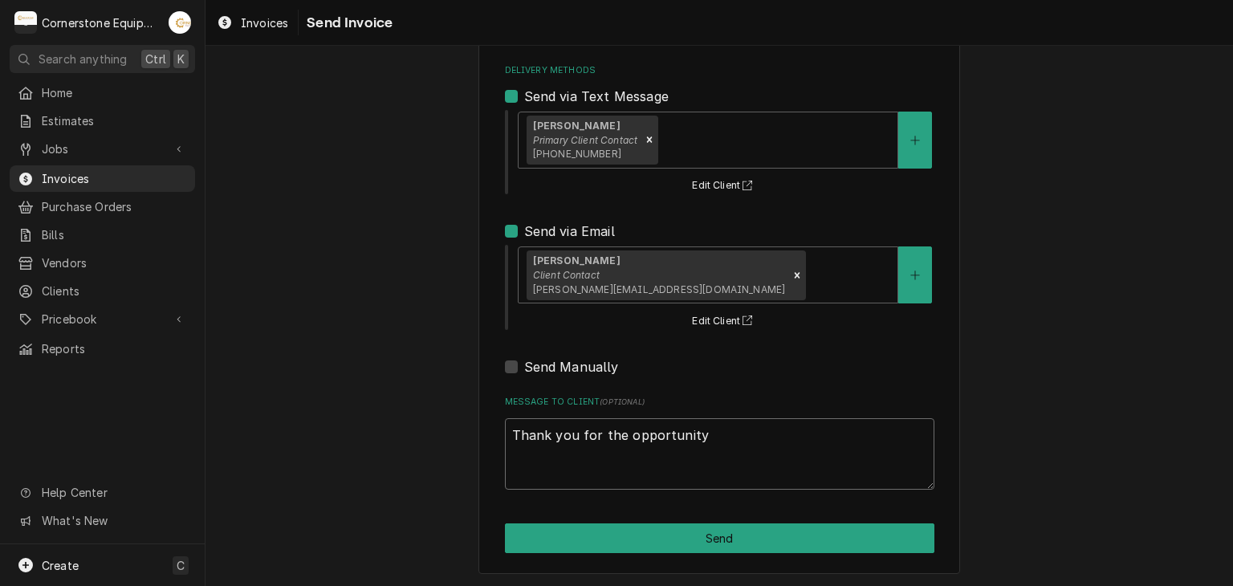
type textarea "Thank you for the opportunity t"
type textarea "x"
type textarea "Thank you for the opportunity to"
type textarea "x"
type textarea "Thank you for the opportunity to"
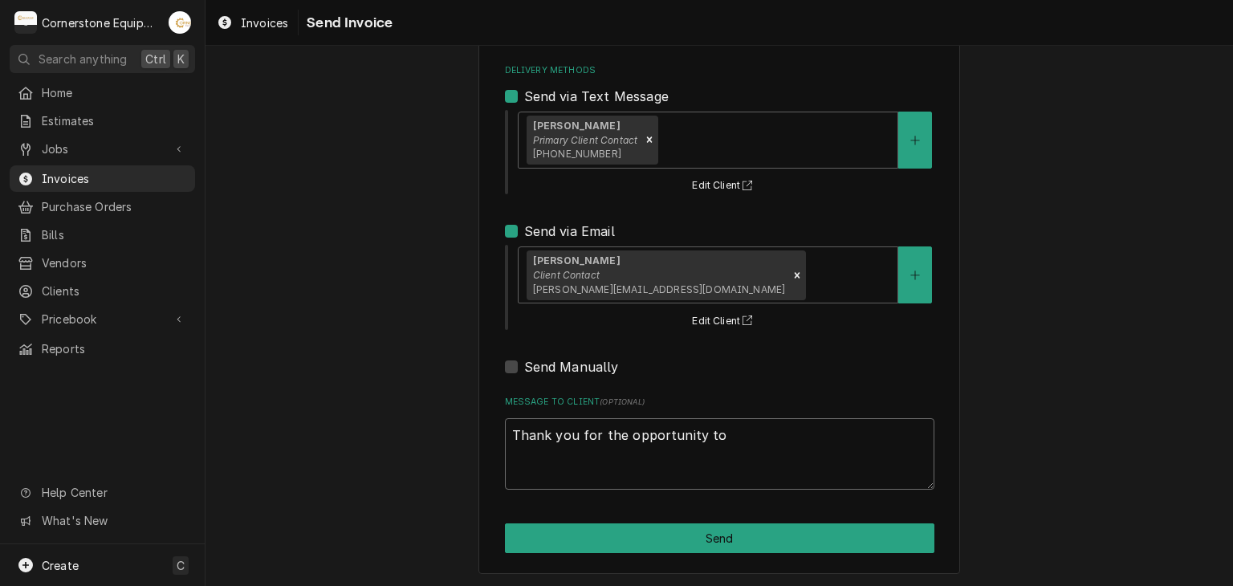
type textarea "x"
type textarea "Thank you for the opportunity to b"
type textarea "x"
type textarea "Thank you for the opportunity to be"
type textarea "x"
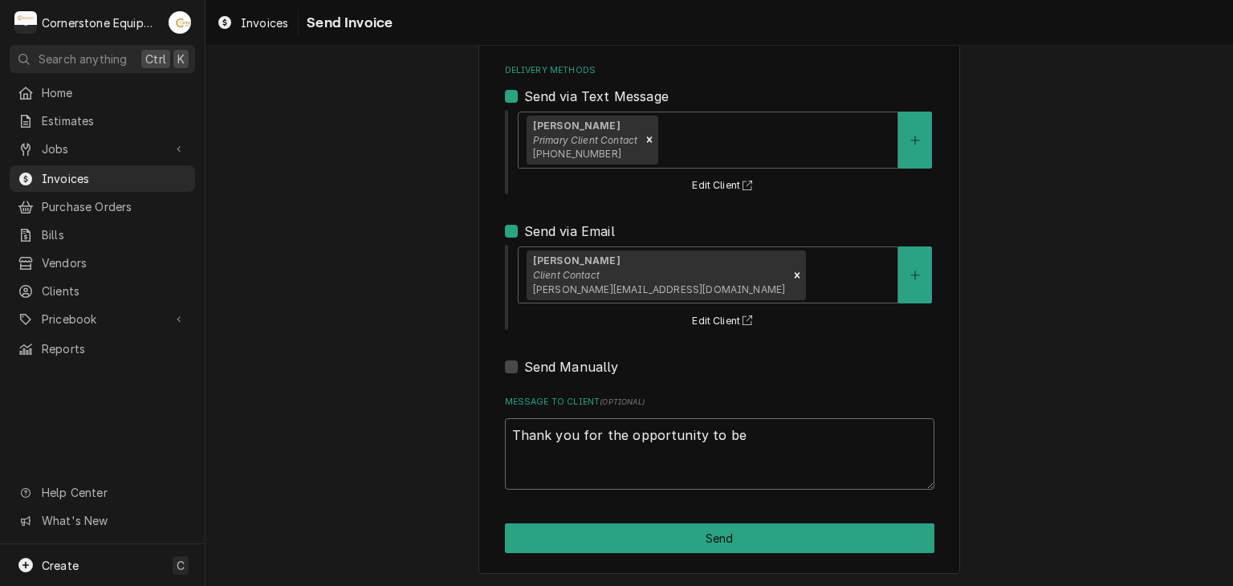
type textarea "Thank you for the opportunity to beo"
type textarea "x"
type textarea "Thank you for the opportunity to beof"
type textarea "x"
type textarea "Thank you for the opportunity to beof"
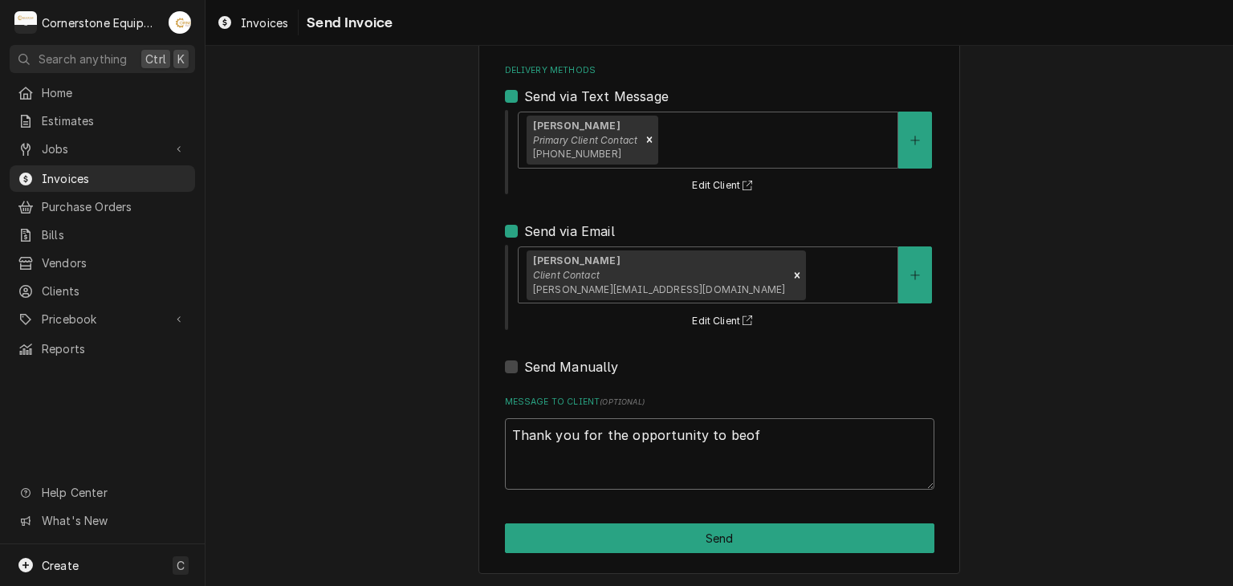
type textarea "x"
type textarea "Thank you for the opportunity to beof"
type textarea "x"
type textarea "Thank you for the opportunity to beo"
type textarea "x"
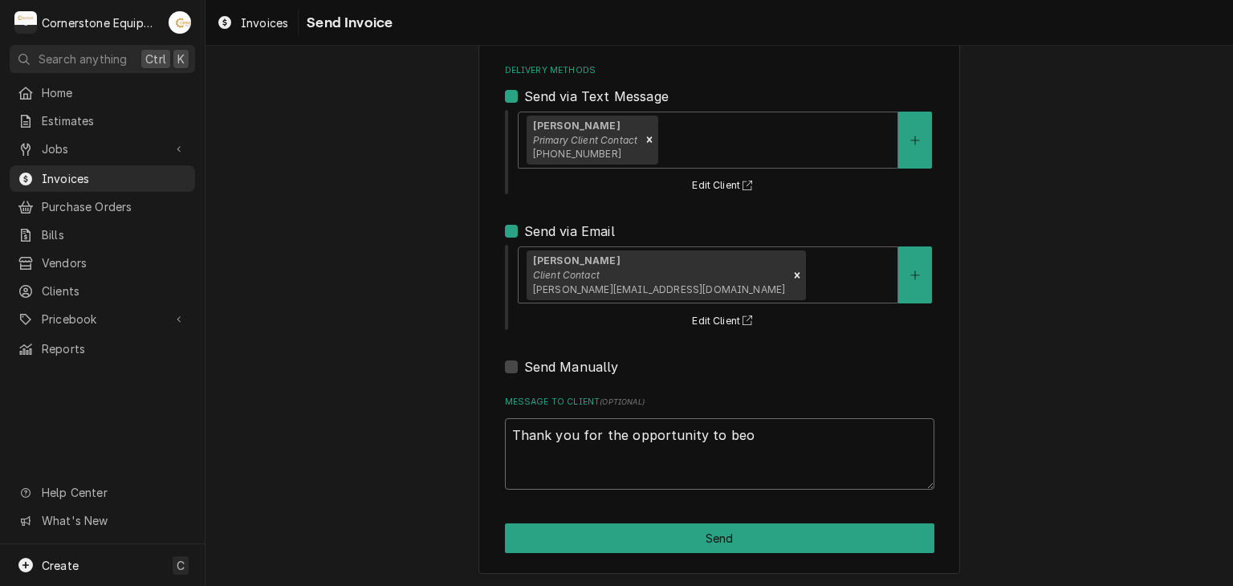
type textarea "Thank you for the opportunity to be"
type textarea "x"
type textarea "Thank you for the opportunity to be"
type textarea "x"
type textarea "Thank you for the opportunity to be o"
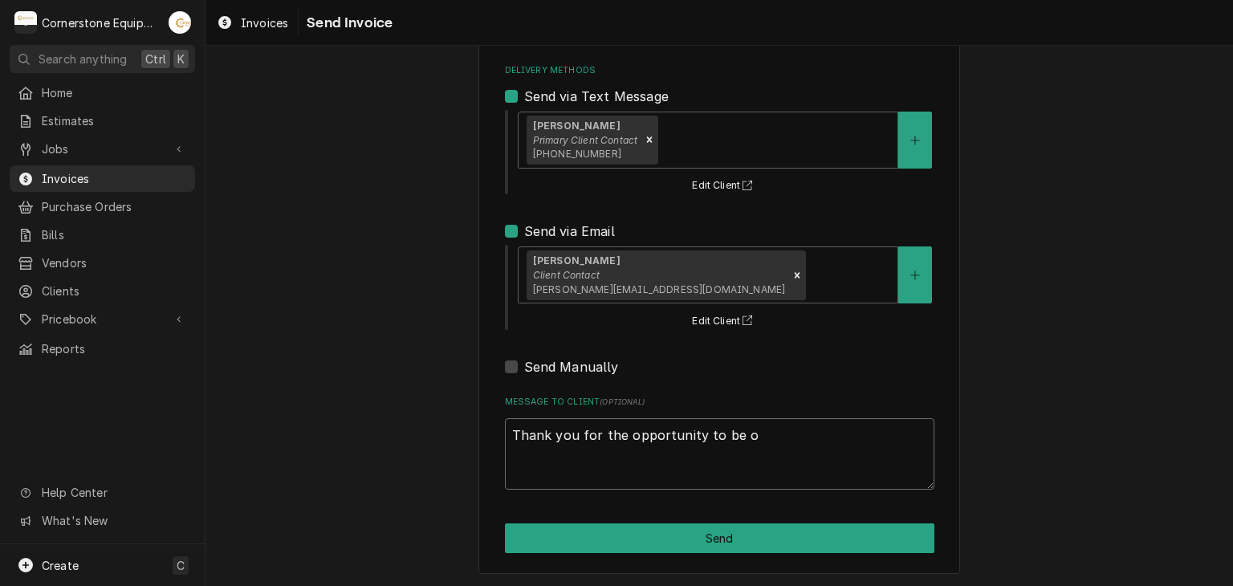
type textarea "x"
type textarea "Thank you for the opportunity to be of"
type textarea "x"
type textarea "Thank you for the opportunity to be of"
type textarea "x"
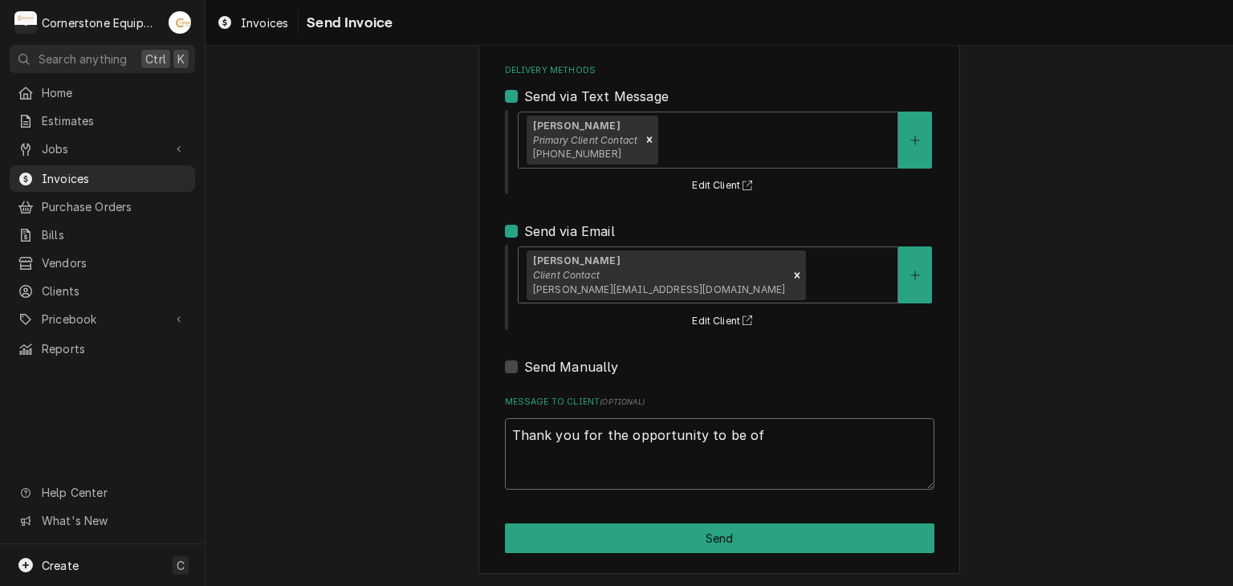
type textarea "Thank you for the opportunity to be of s"
type textarea "x"
type textarea "Thank you for the opportunity to be of se"
type textarea "x"
type textarea "Thank you for the opportunity to be of ser"
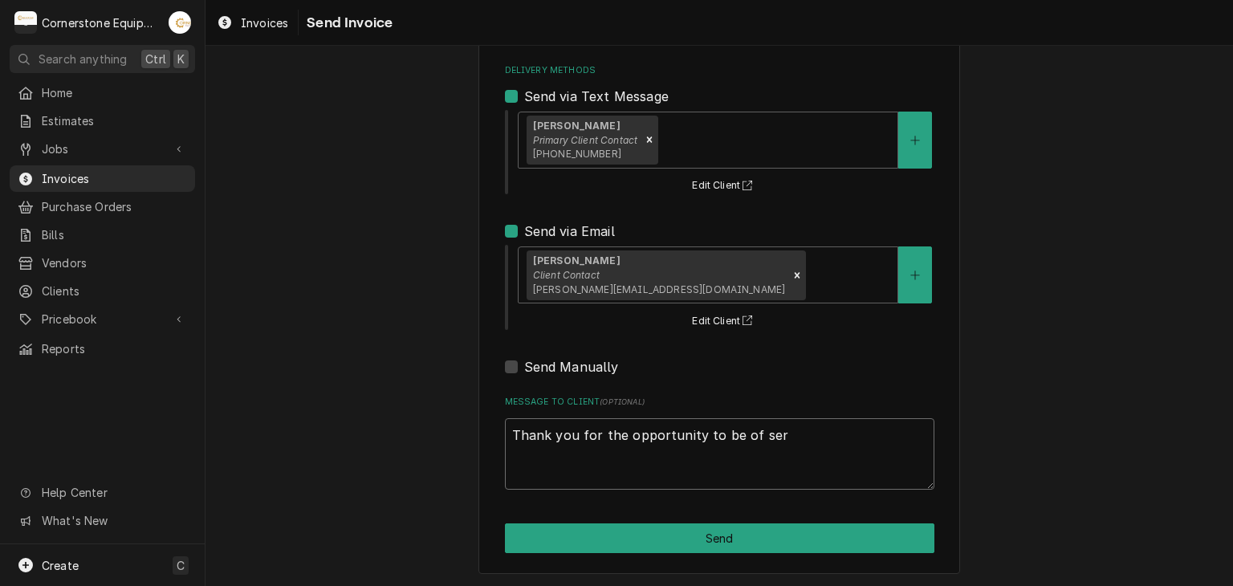
type textarea "x"
type textarea "Thank you for the opportunity to be of serv"
type textarea "x"
type textarea "Thank you for the opportunity to be of servi"
type textarea "x"
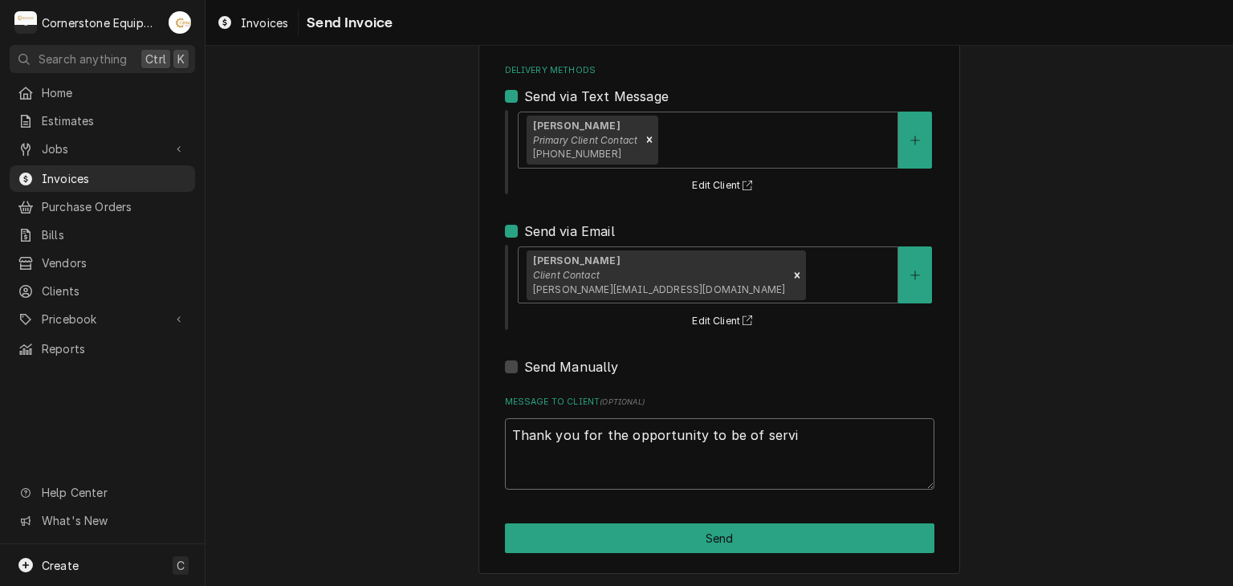
type textarea "Thank you for the opportunity to be of servic"
type textarea "x"
type textarea "Thank you for the opportunity to be of service"
type textarea "x"
click at [549, 467] on textarea "Thank you for the opportunity to be of service!" at bounding box center [720, 454] width 430 height 72
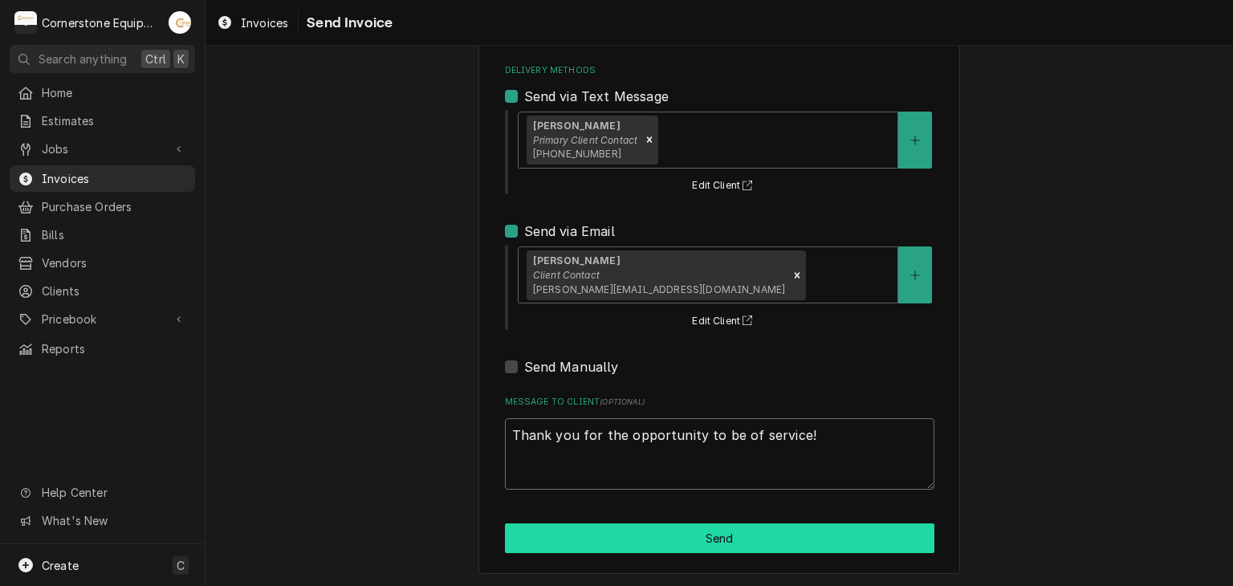
type textarea "Thank you for the opportunity to be of service!"
click at [748, 540] on button "Send" at bounding box center [720, 539] width 430 height 30
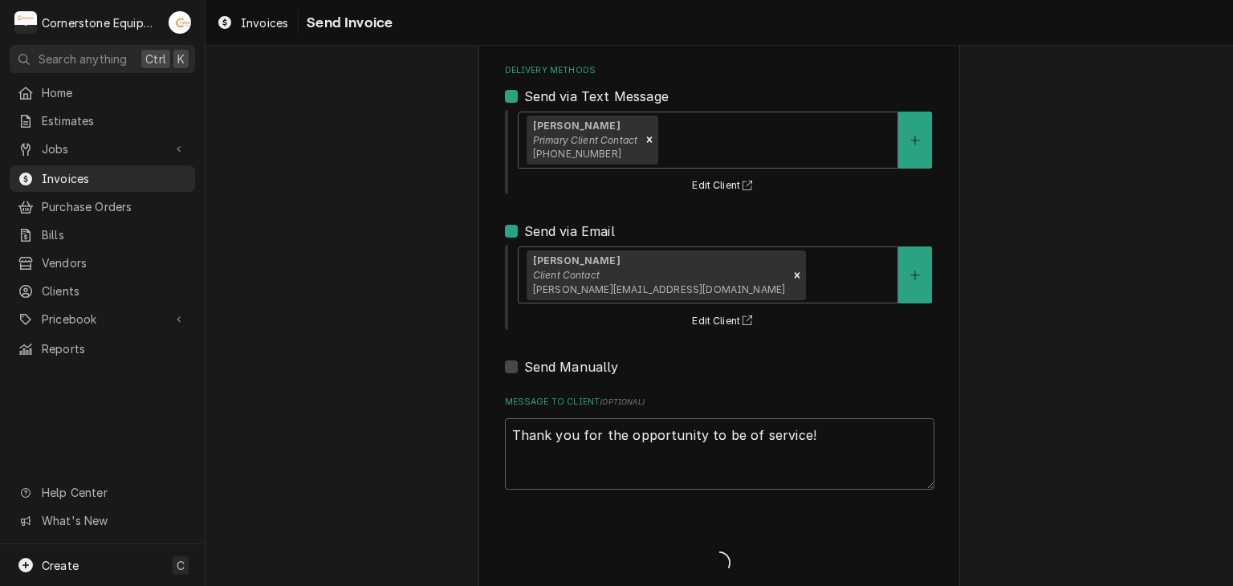
type textarea "x"
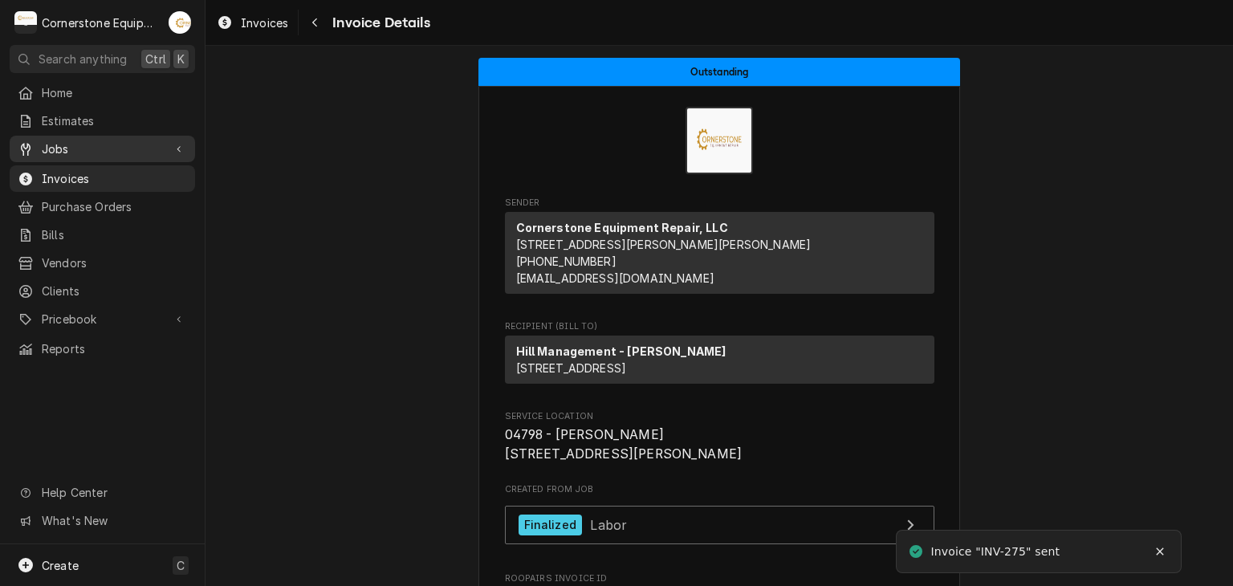
click at [39, 144] on div "Jobs" at bounding box center [90, 149] width 145 height 17
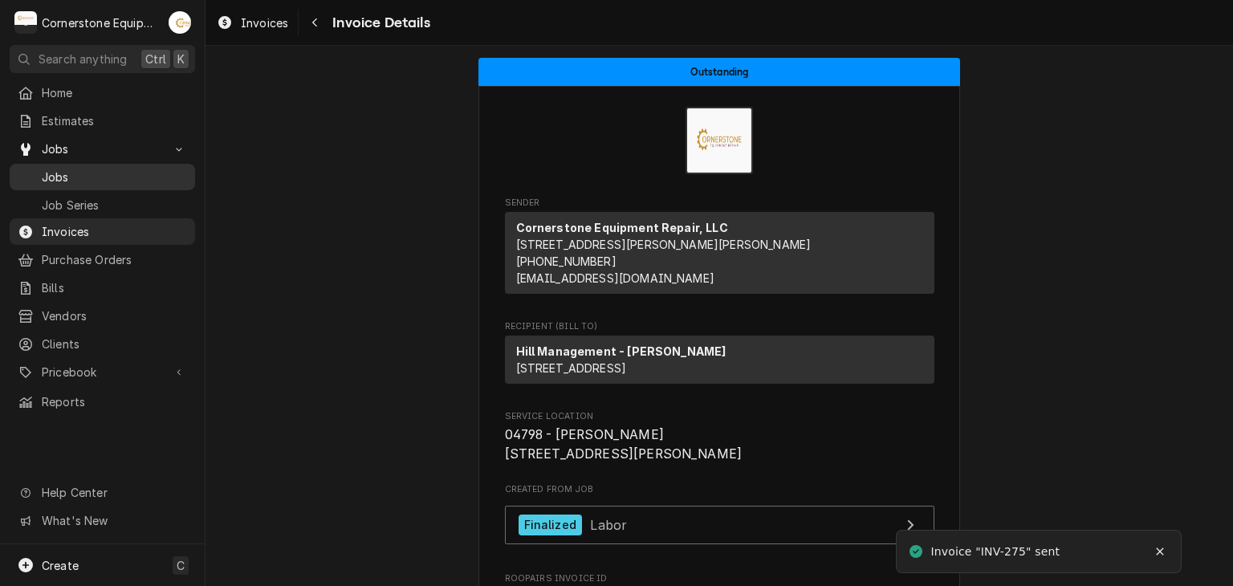
click at [54, 169] on span "Jobs" at bounding box center [114, 177] width 145 height 17
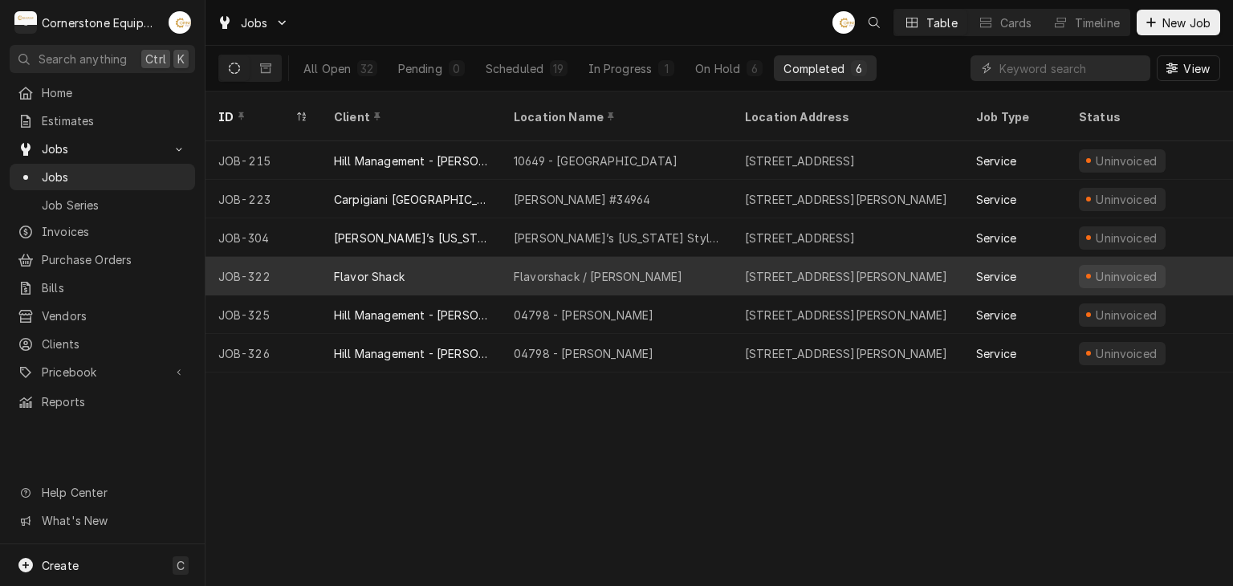
click at [749, 268] on div "[STREET_ADDRESS][PERSON_NAME]" at bounding box center [846, 276] width 203 height 17
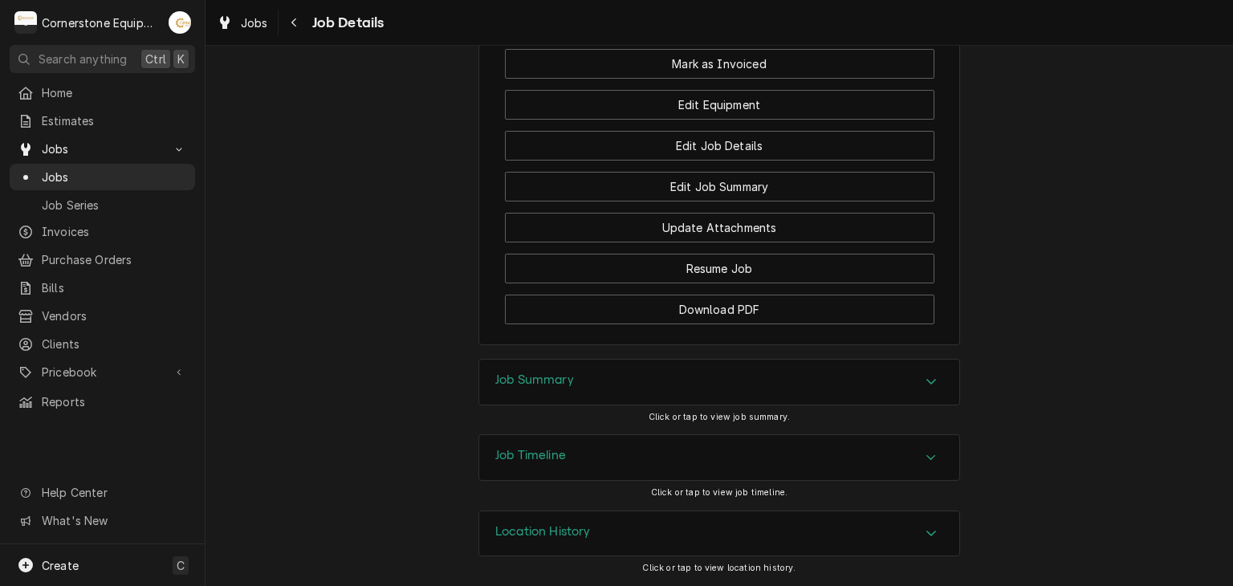
scroll to position [1297, 0]
click at [153, 180] on div "Jobs" at bounding box center [102, 177] width 179 height 20
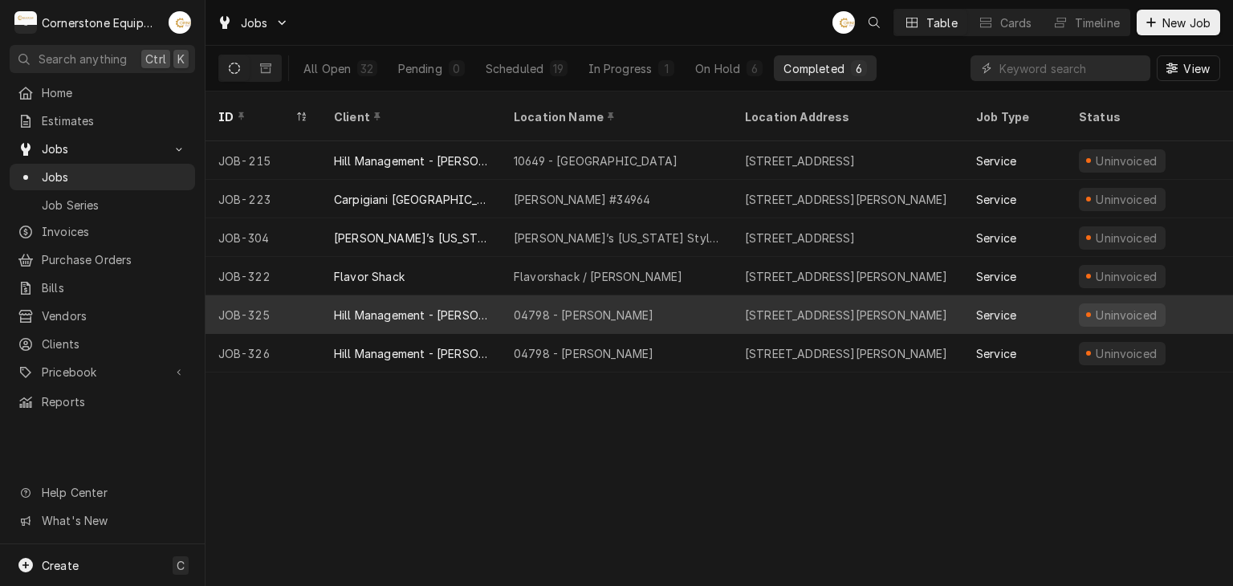
click at [465, 307] on div "Hill Management - [PERSON_NAME]" at bounding box center [411, 315] width 154 height 17
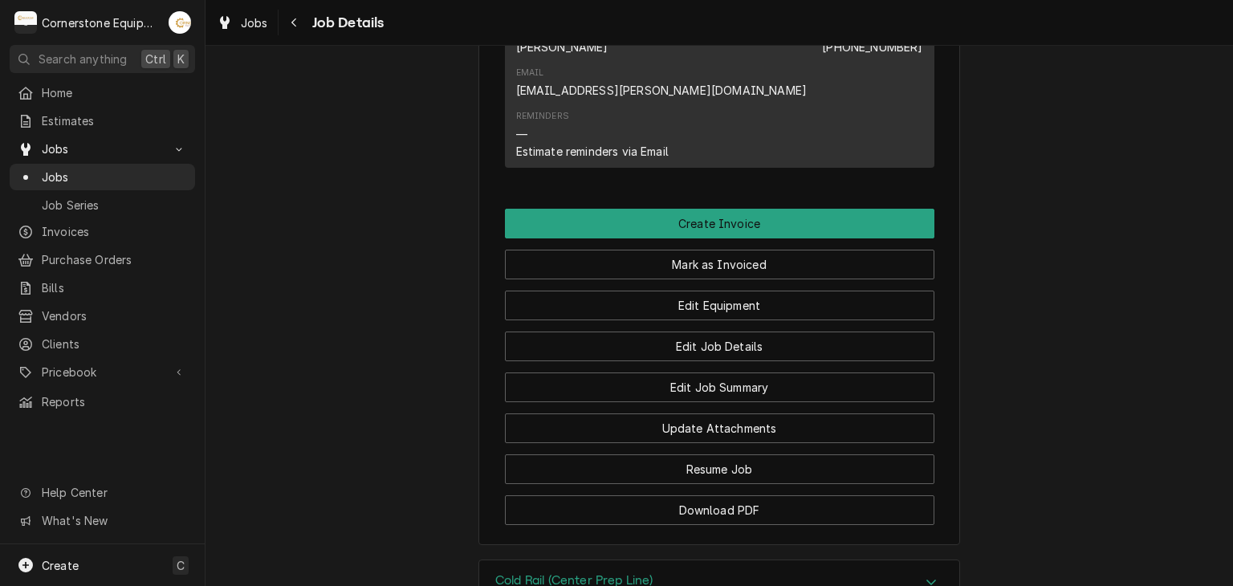
scroll to position [1426, 0]
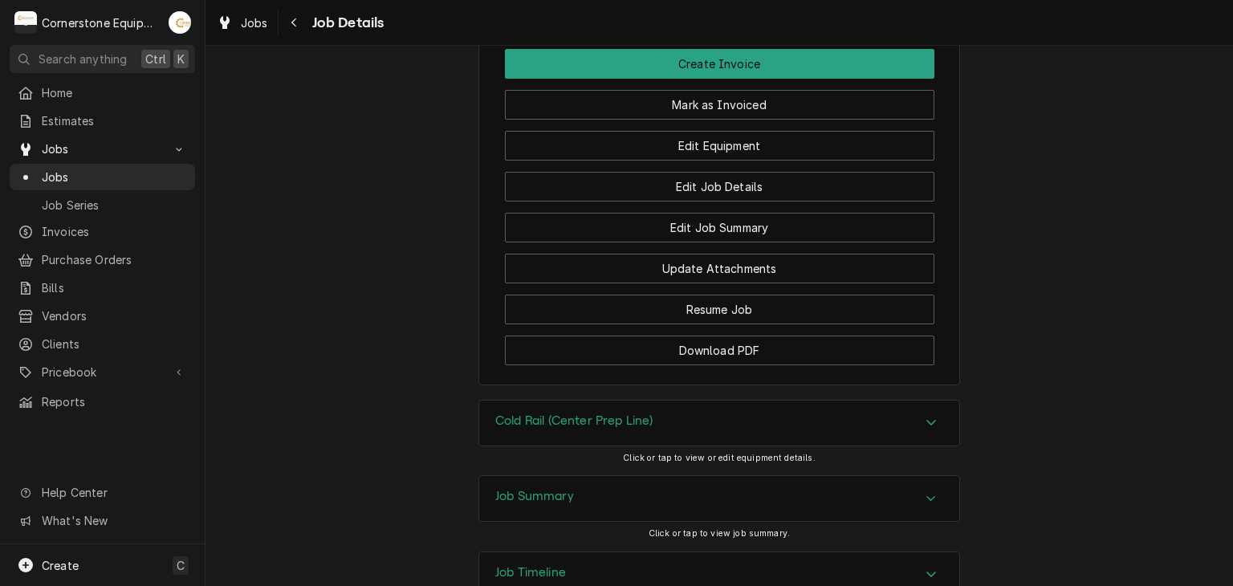
click at [574, 476] on div "Job Summary" at bounding box center [719, 498] width 480 height 45
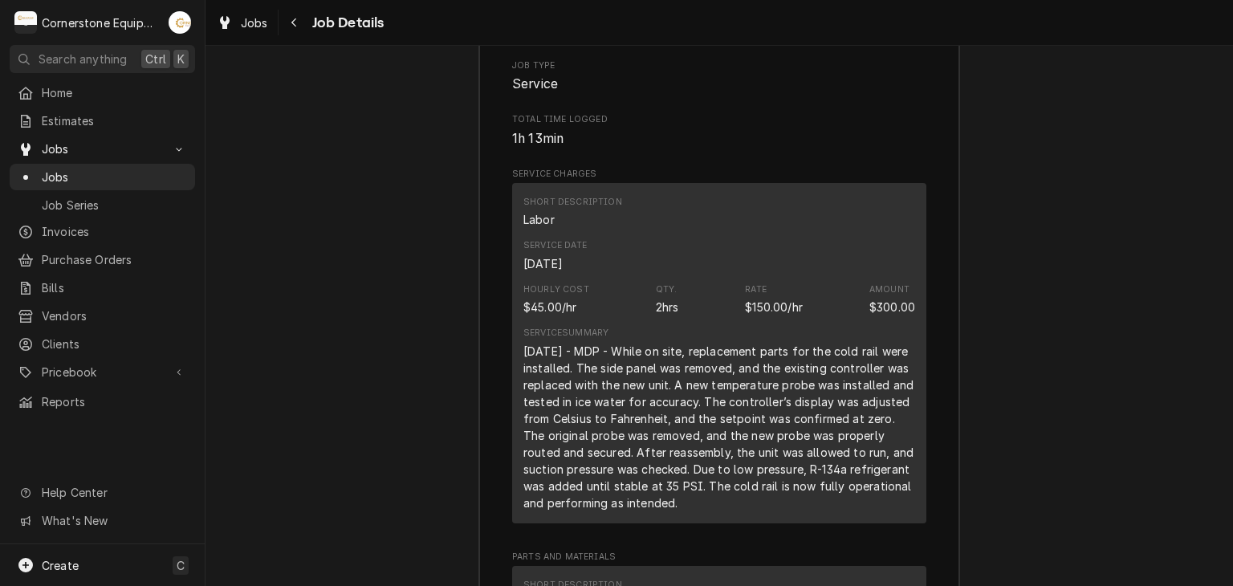
scroll to position [2101, 0]
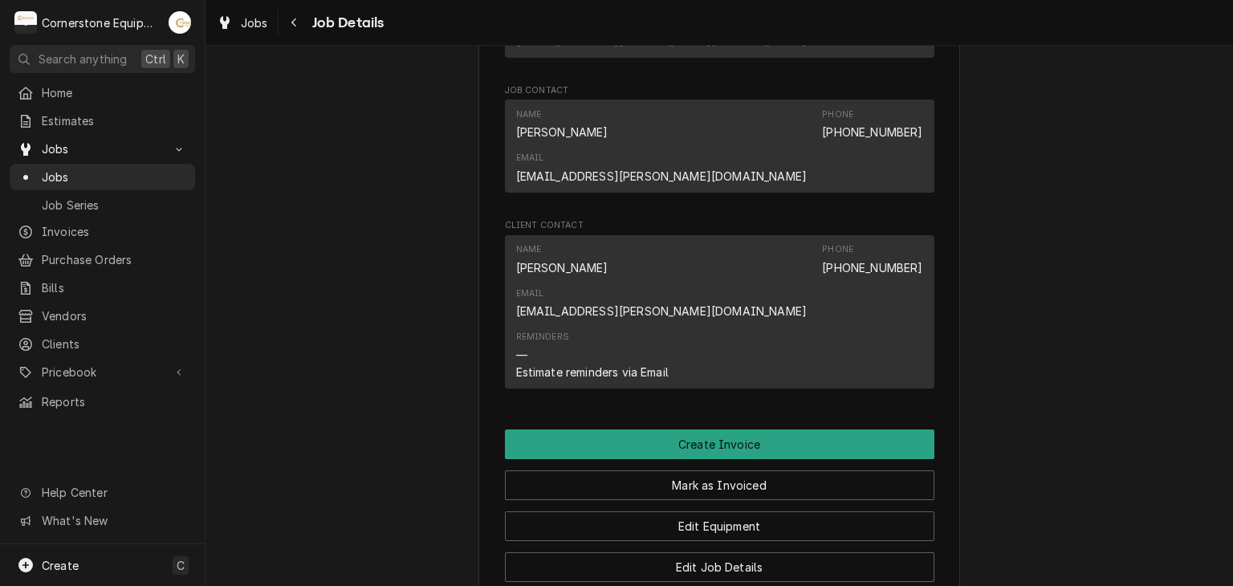
scroll to position [967, 0]
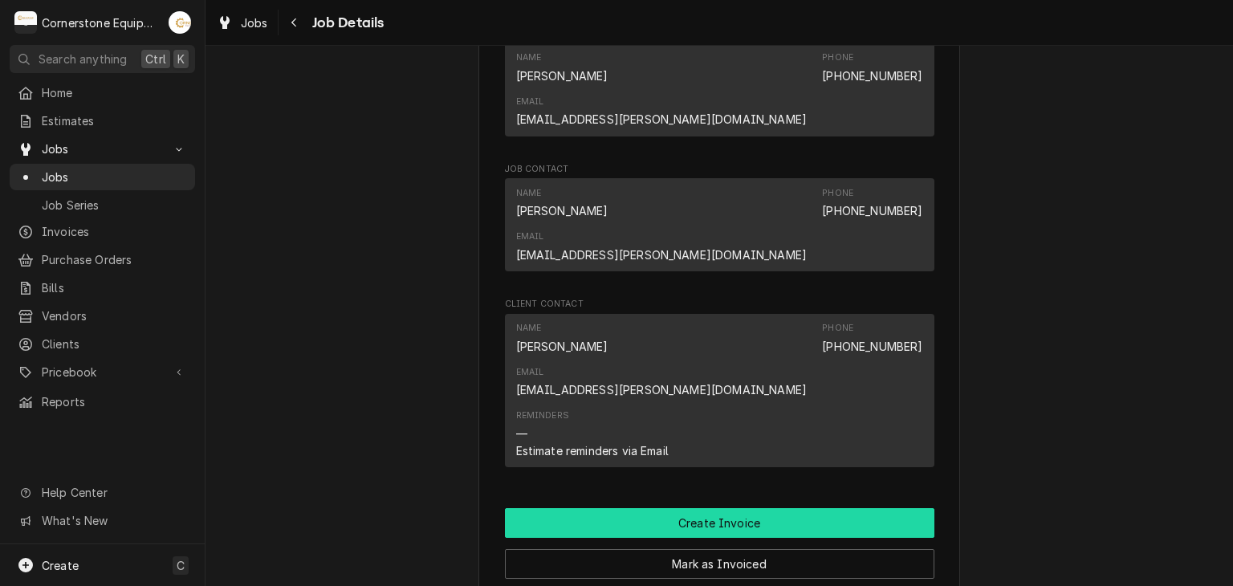
click at [774, 508] on button "Create Invoice" at bounding box center [720, 523] width 430 height 30
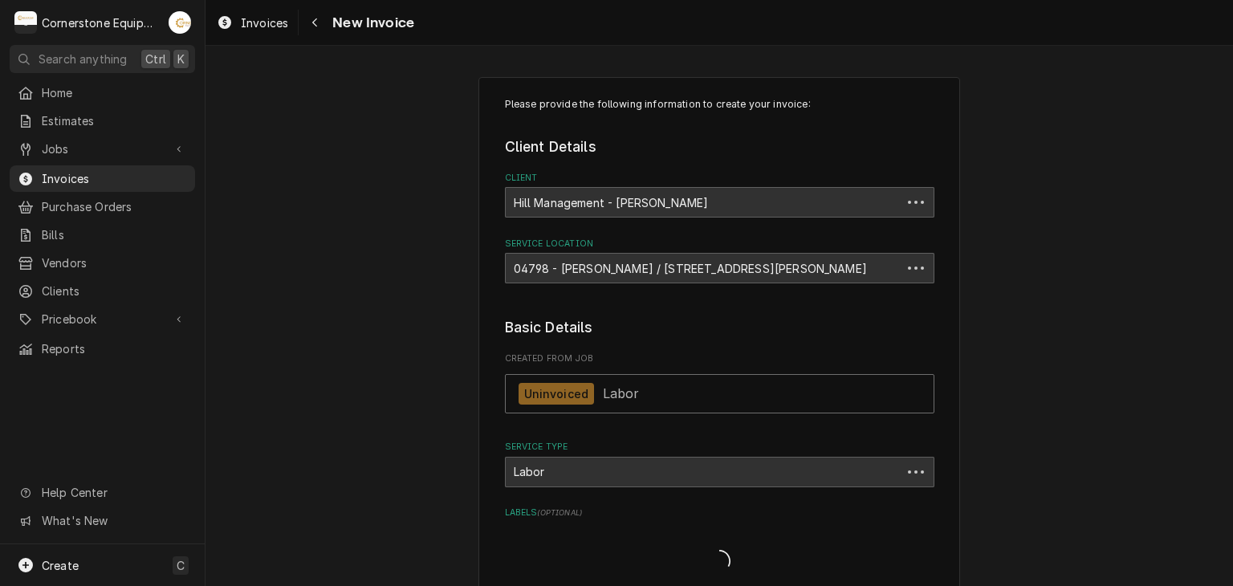
type textarea "x"
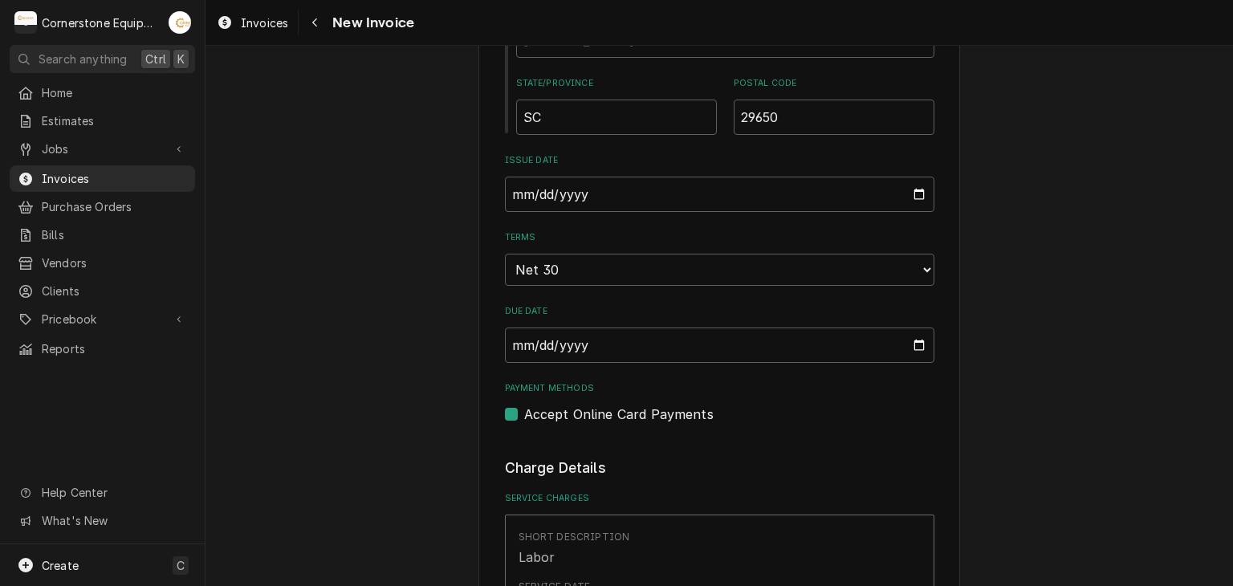
scroll to position [996, 0]
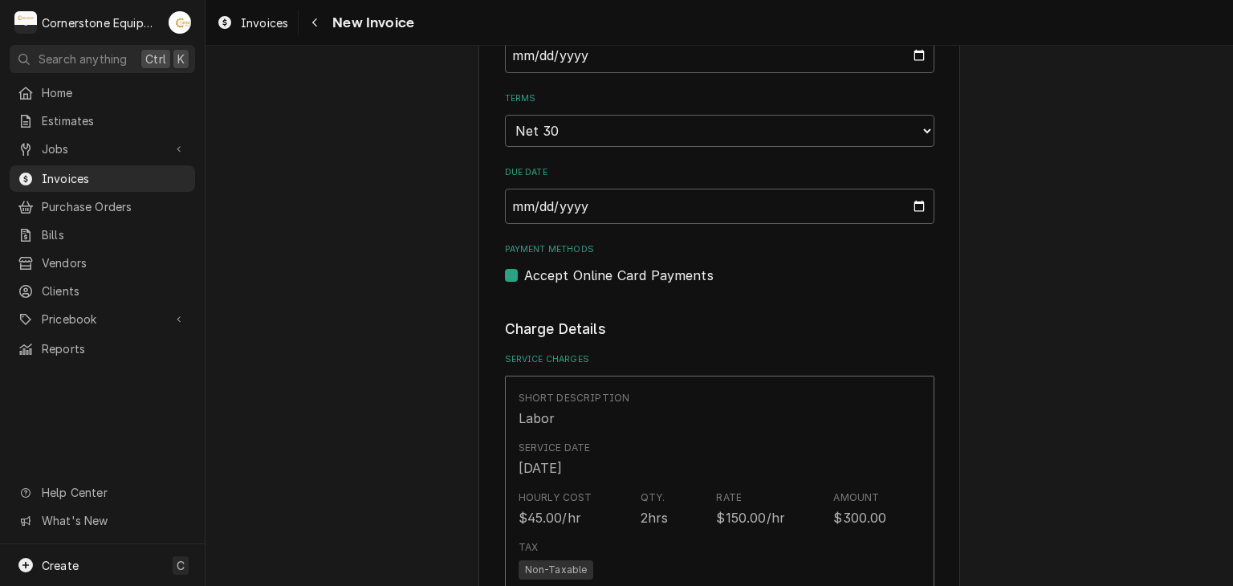
click at [542, 276] on label "Accept Online Card Payments" at bounding box center [618, 275] width 189 height 19
click at [542, 276] on input "Payment Methods" at bounding box center [739, 283] width 430 height 35
checkbox input "false"
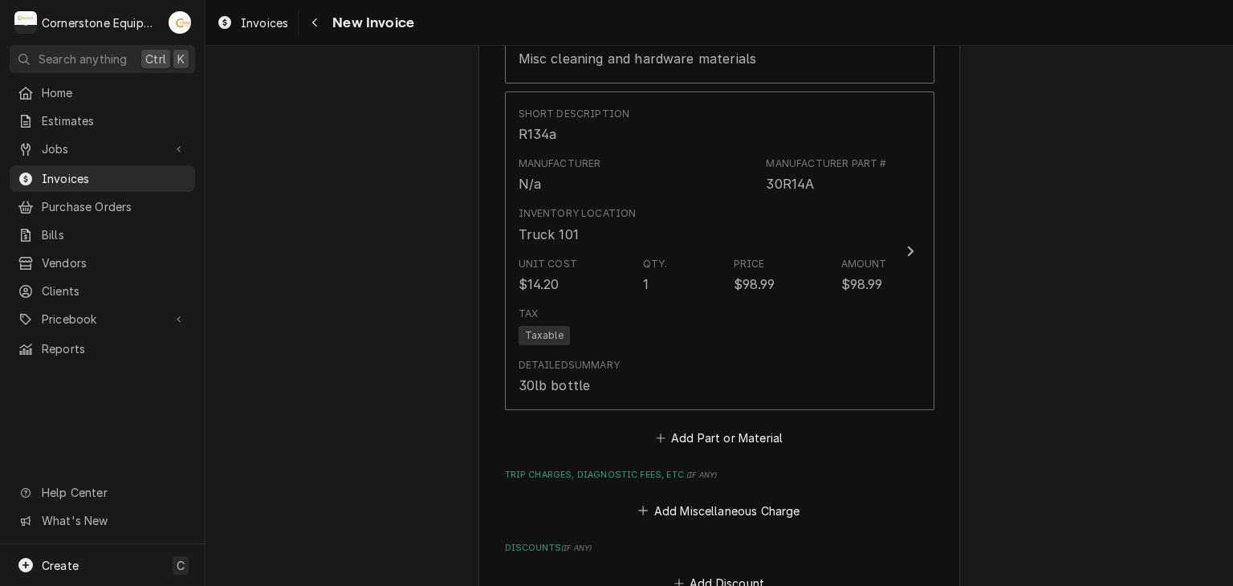
scroll to position [2120, 0]
click at [703, 571] on button "Add Discount" at bounding box center [719, 582] width 96 height 22
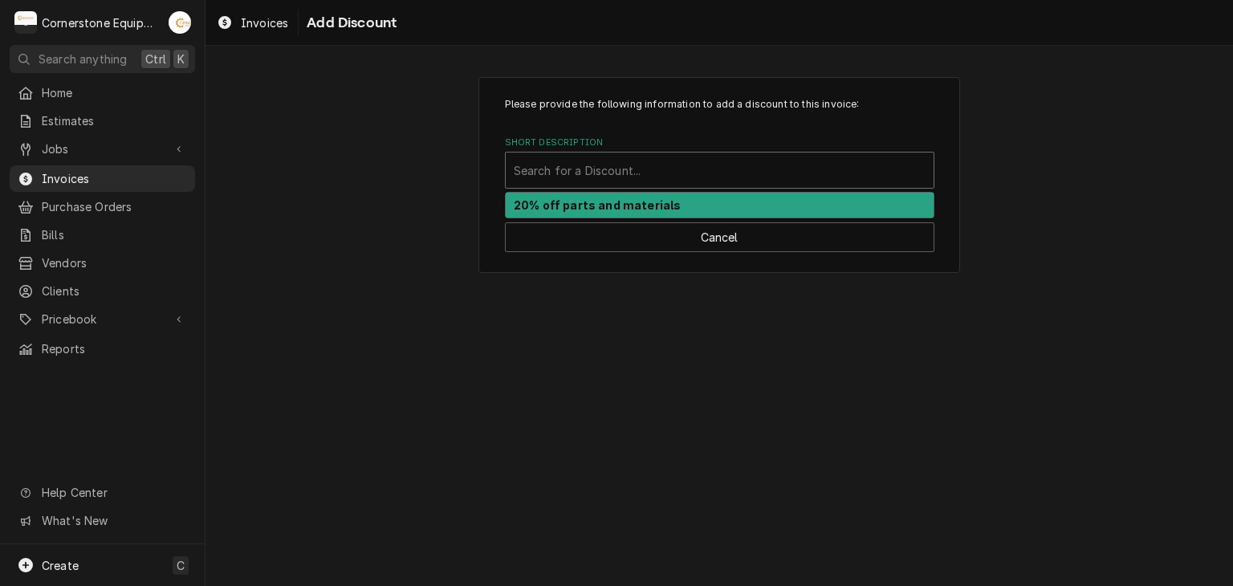
click at [610, 170] on div "Short Description" at bounding box center [720, 170] width 412 height 29
click at [591, 195] on div "20% off parts and materials" at bounding box center [720, 205] width 428 height 25
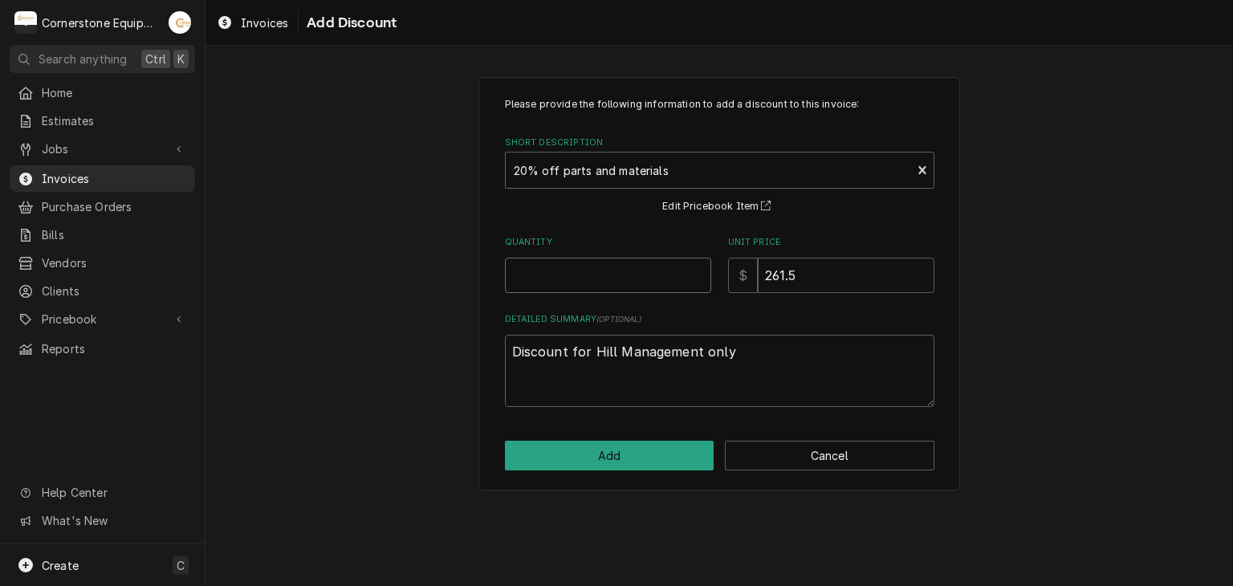
drag, startPoint x: 677, startPoint y: 295, endPoint x: 680, endPoint y: 282, distance: 14.0
click at [680, 282] on div "Please provide the following information to add a discount to this invoice: Sho…" at bounding box center [720, 252] width 430 height 310
click at [680, 282] on input "Quantity" at bounding box center [608, 275] width 206 height 35
type textarea "x"
type input "1"
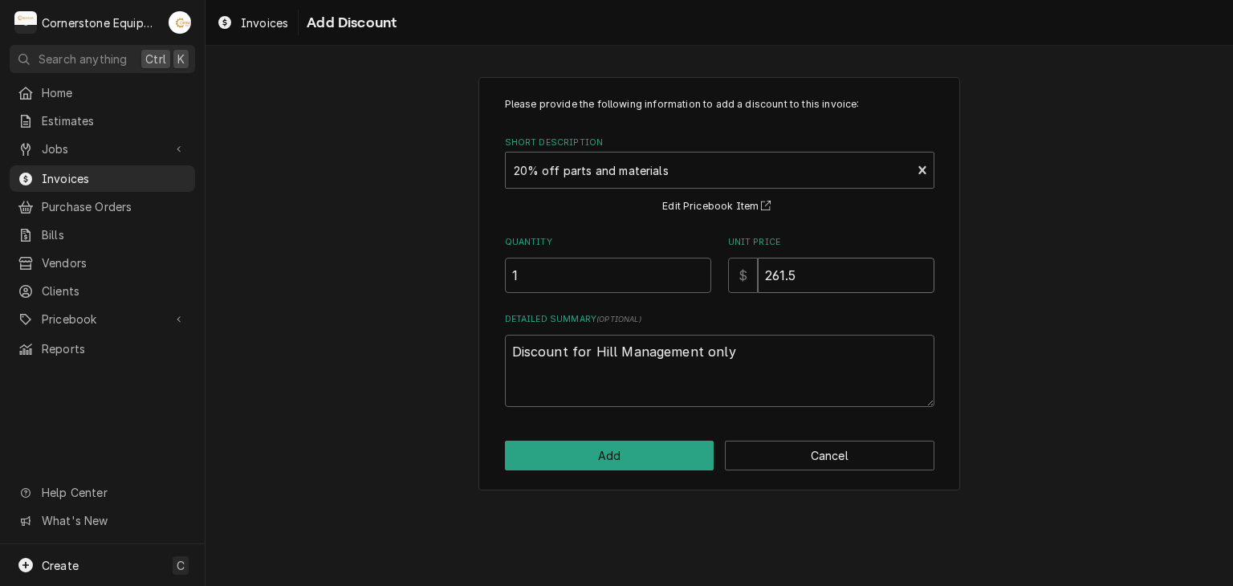
type textarea "x"
type input "1"
type textarea "x"
type input "19"
type textarea "x"
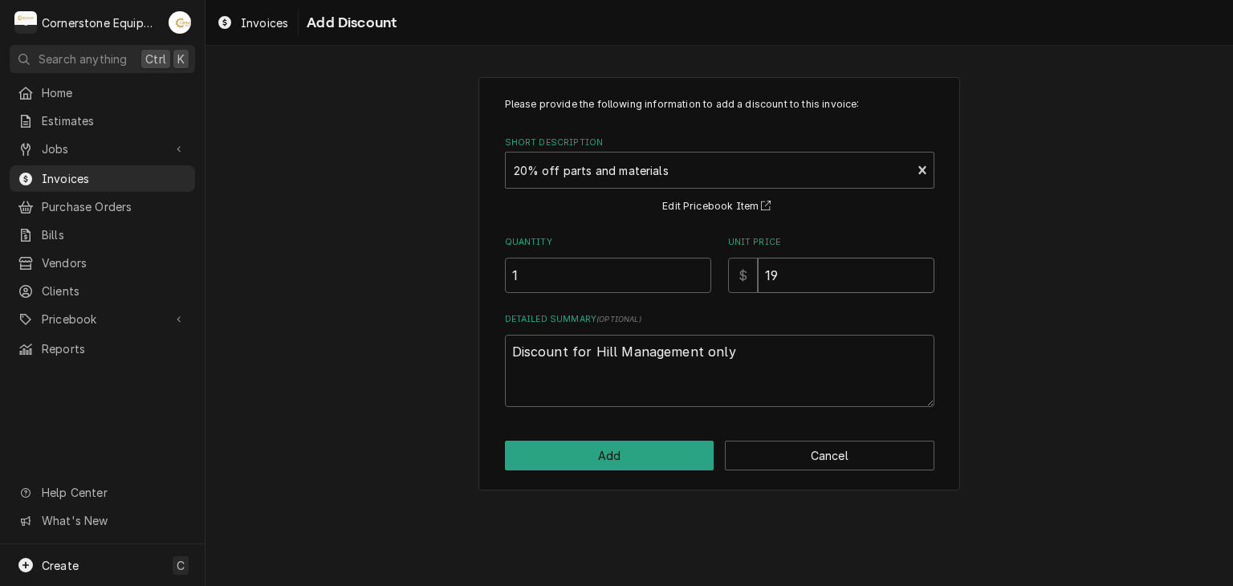
type input "19.8"
type textarea "x"
type input "19.80"
click at [617, 462] on button "Add" at bounding box center [610, 456] width 210 height 30
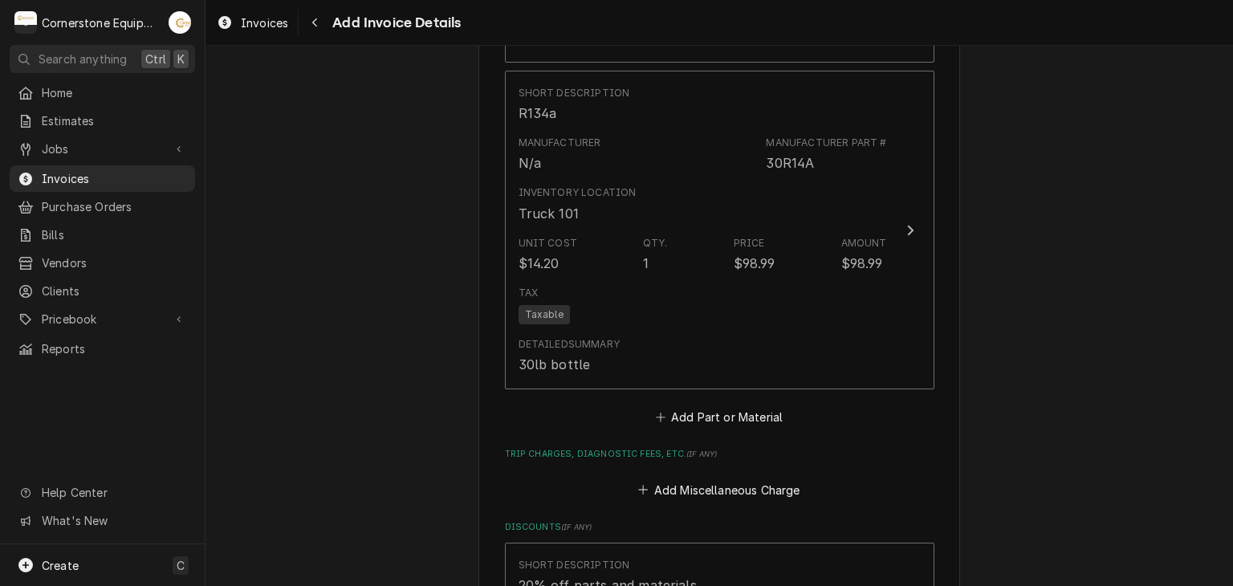
scroll to position [2120, 0]
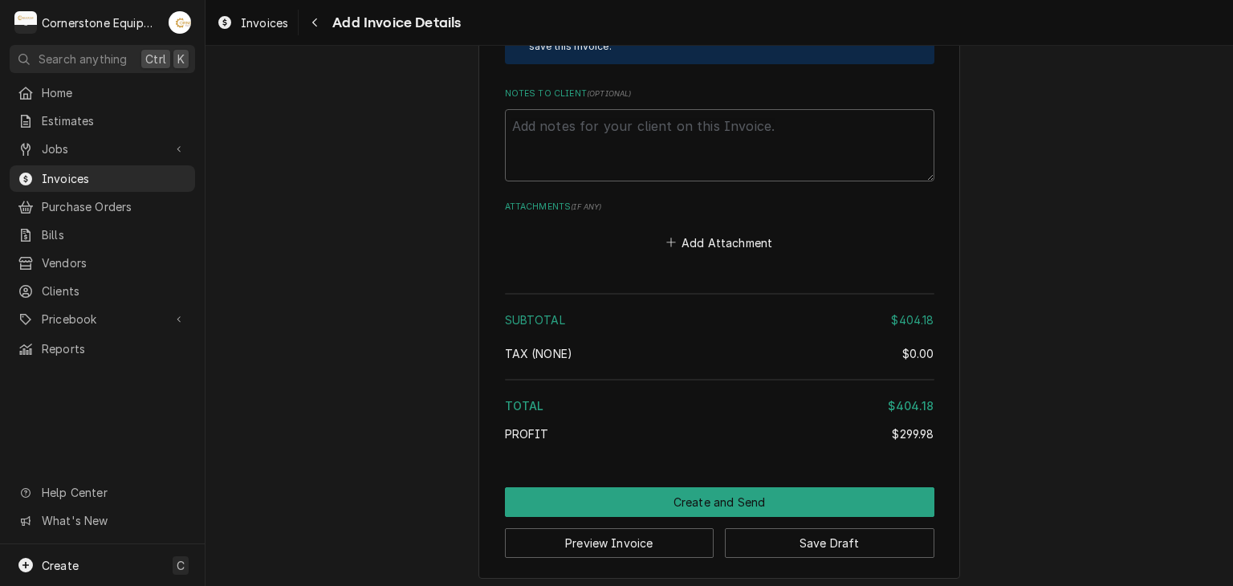
scroll to position [2977, 0]
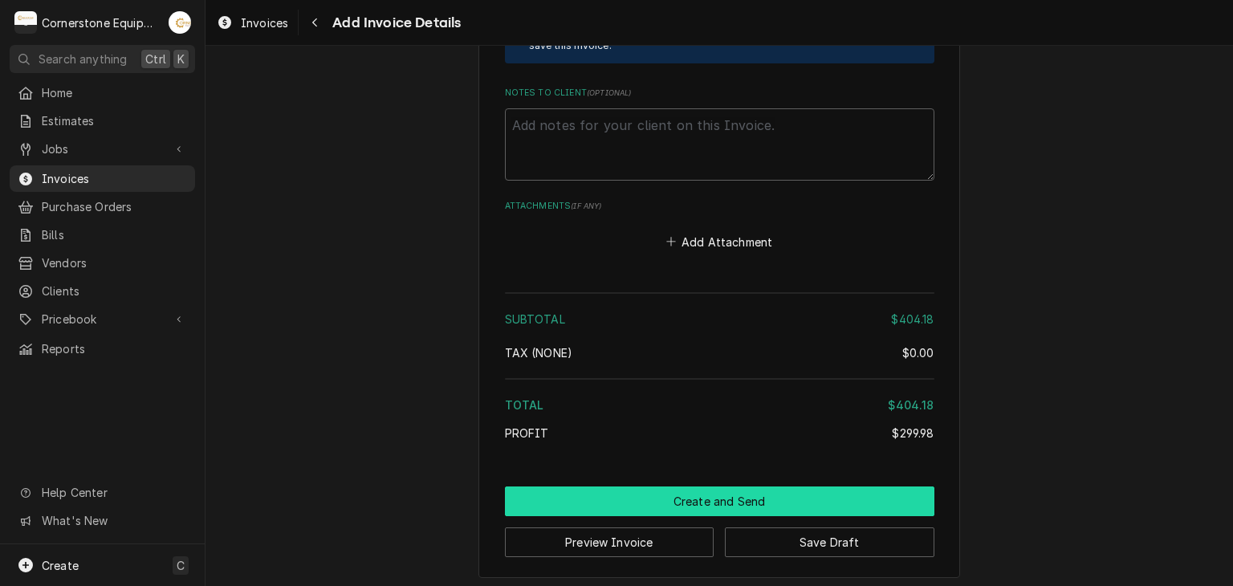
click at [674, 495] on button "Create and Send" at bounding box center [720, 502] width 430 height 30
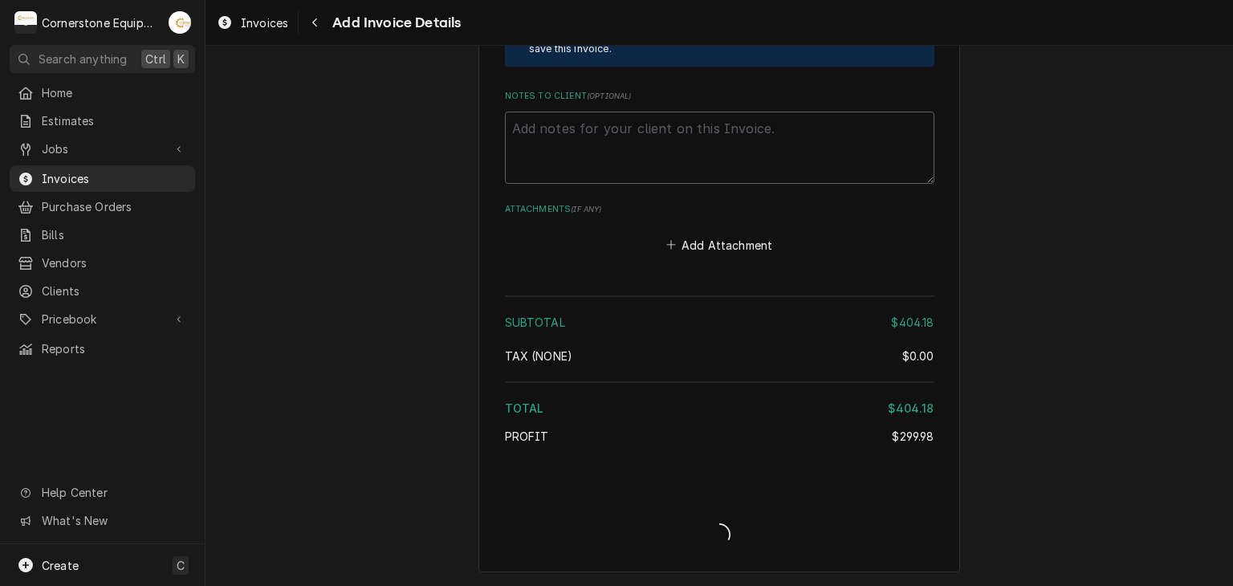
scroll to position [2969, 0]
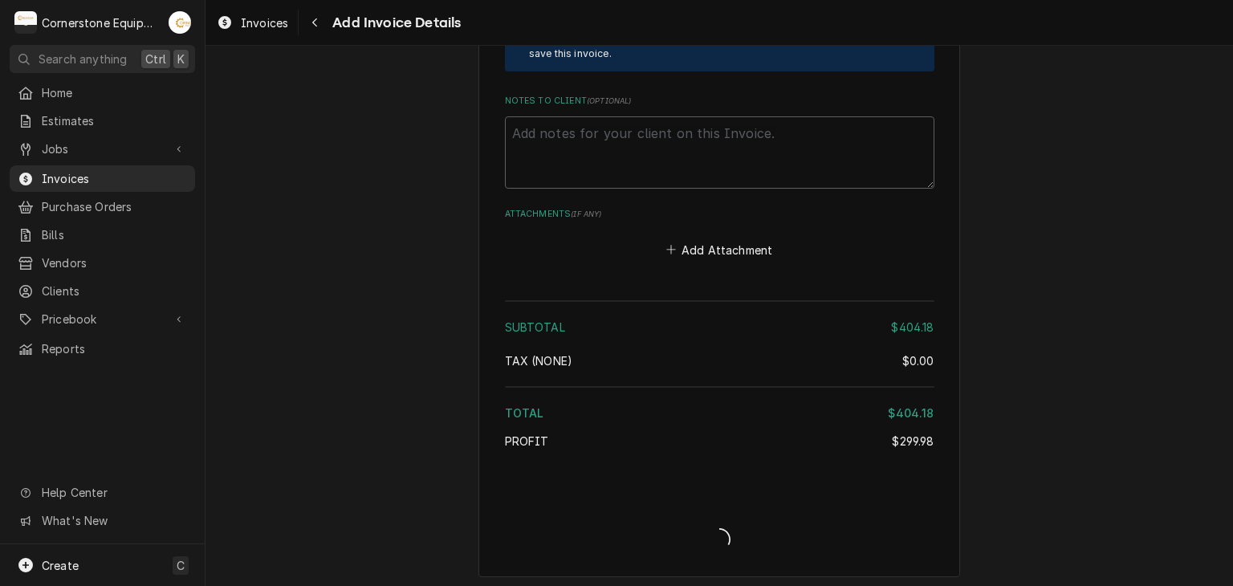
type textarea "x"
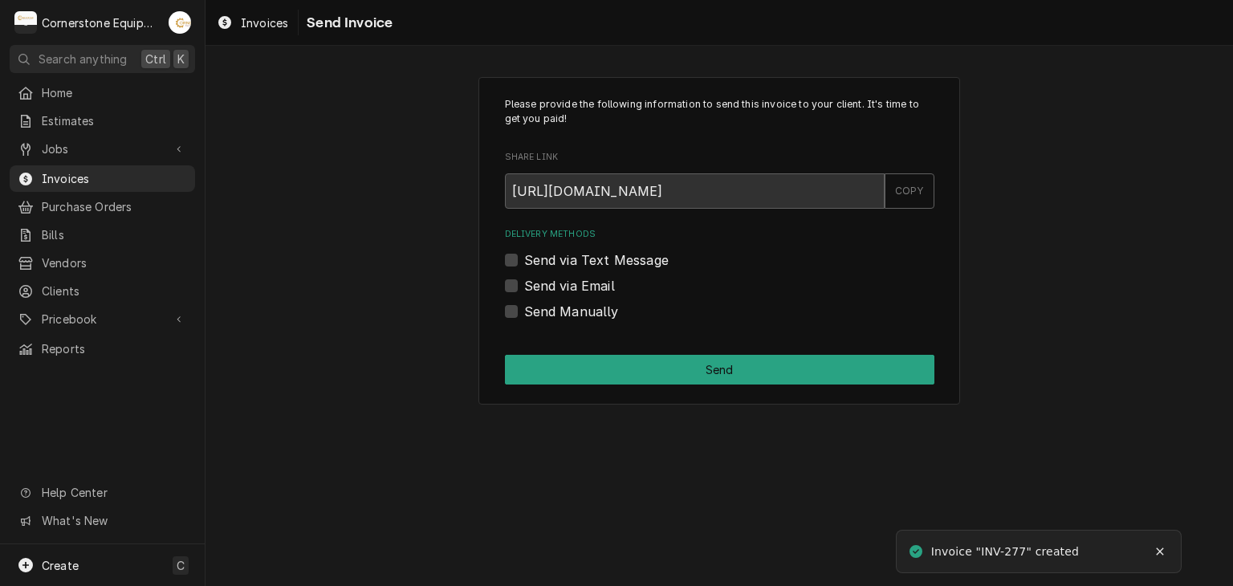
click at [554, 252] on label "Send via Text Message" at bounding box center [596, 260] width 145 height 19
click at [554, 252] on input "Send via Text Message" at bounding box center [739, 268] width 430 height 35
checkbox input "true"
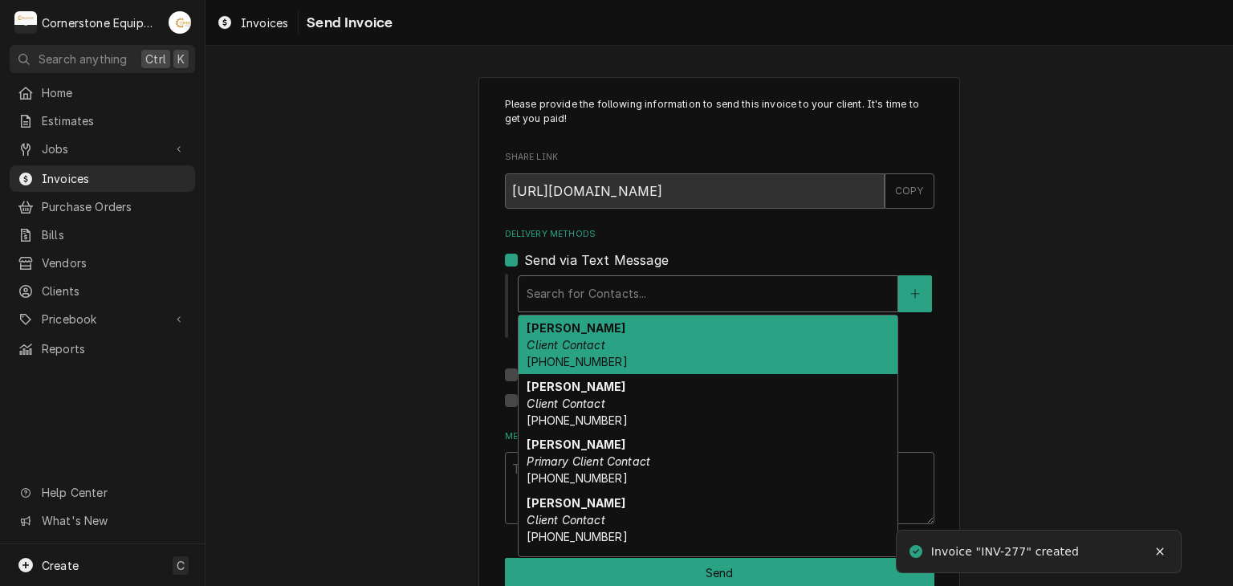
click at [530, 303] on div "Delivery Methods" at bounding box center [708, 293] width 363 height 29
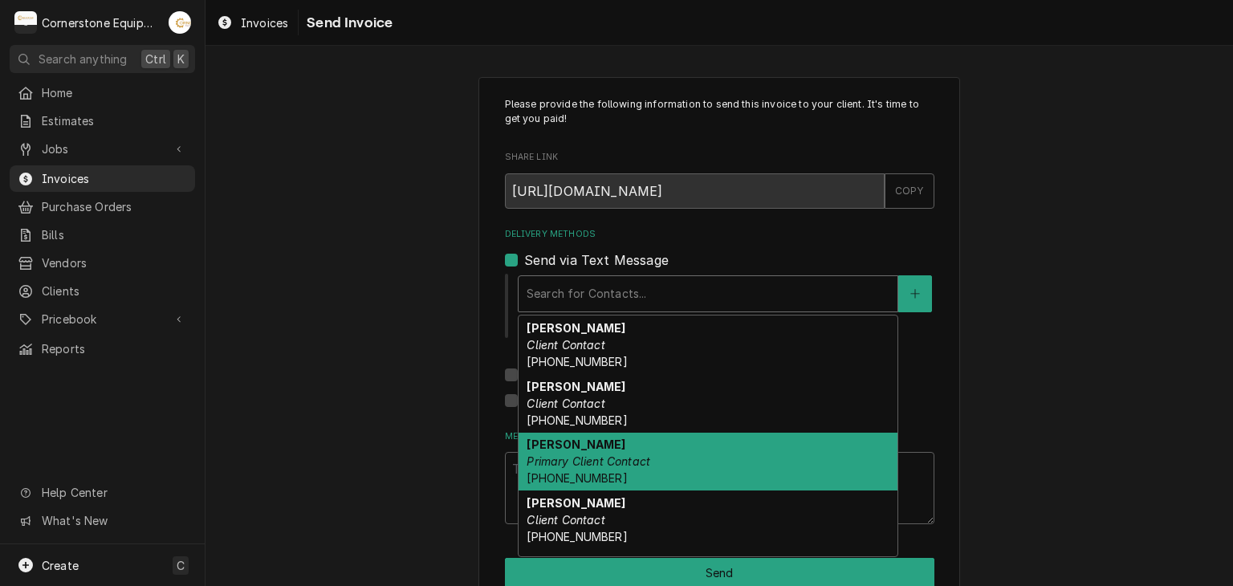
click at [552, 467] on em "Primary Client Contact" at bounding box center [589, 461] width 124 height 14
type textarea "x"
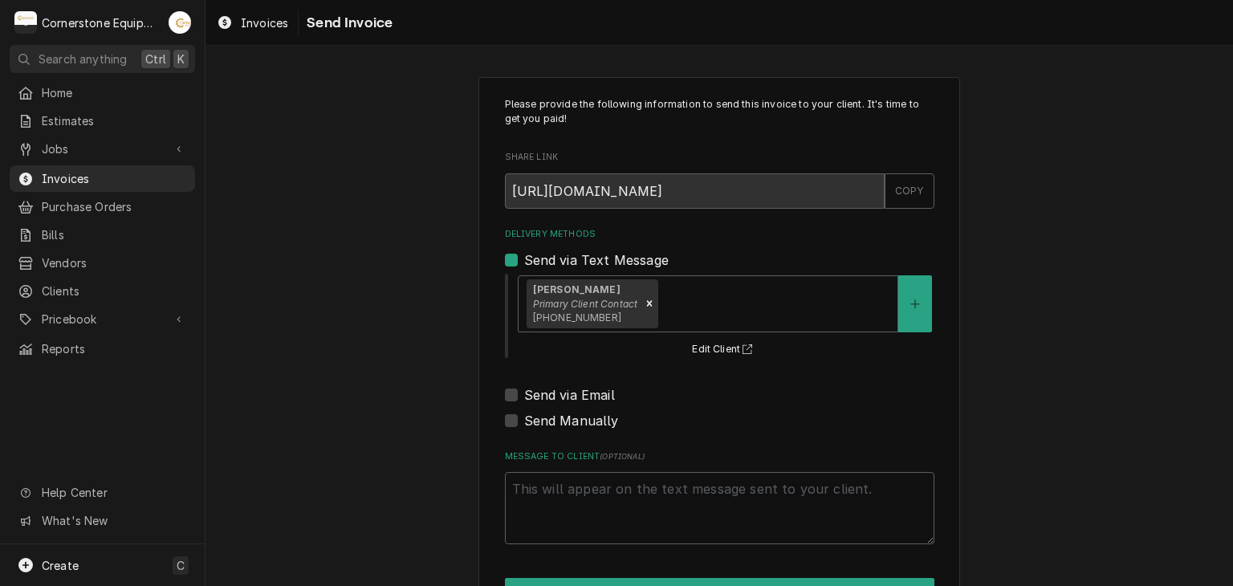
click at [559, 393] on label "Send via Email" at bounding box center [569, 394] width 91 height 19
click at [559, 393] on input "Send via Email" at bounding box center [739, 402] width 430 height 35
checkbox input "true"
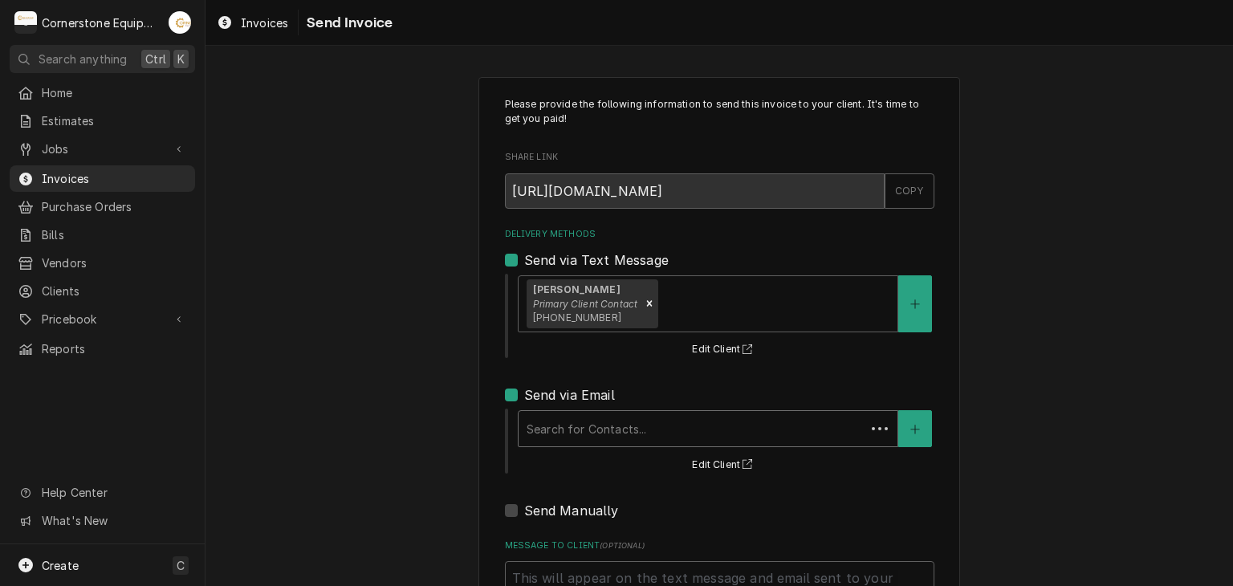
click at [552, 435] on div "Delivery Methods" at bounding box center [692, 428] width 331 height 29
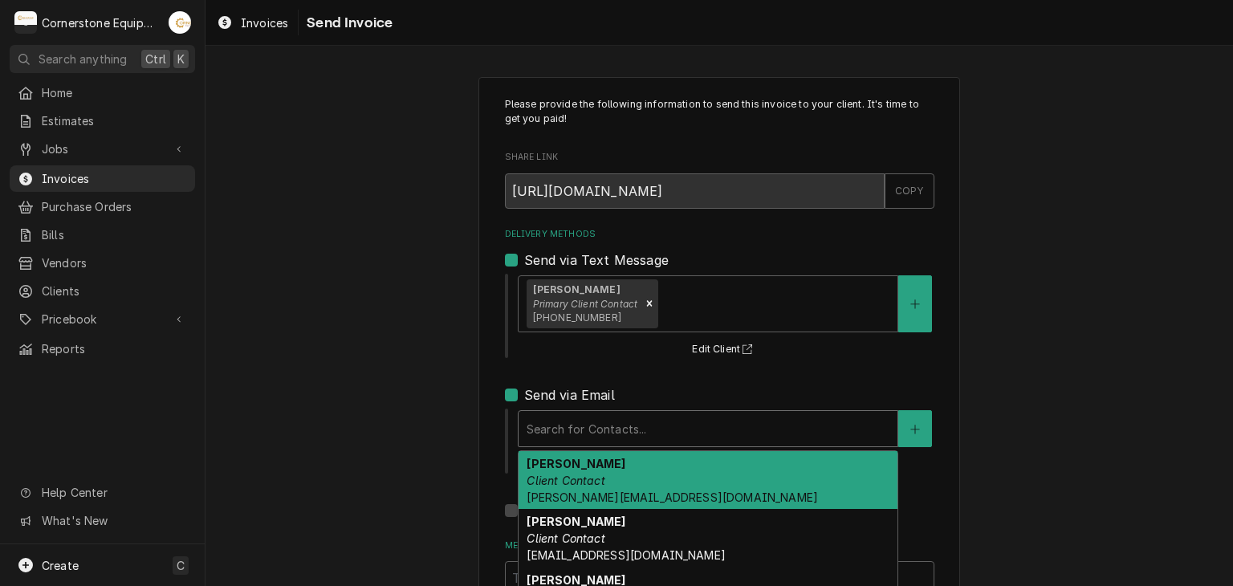
click at [548, 462] on strong "[PERSON_NAME]" at bounding box center [576, 464] width 99 height 14
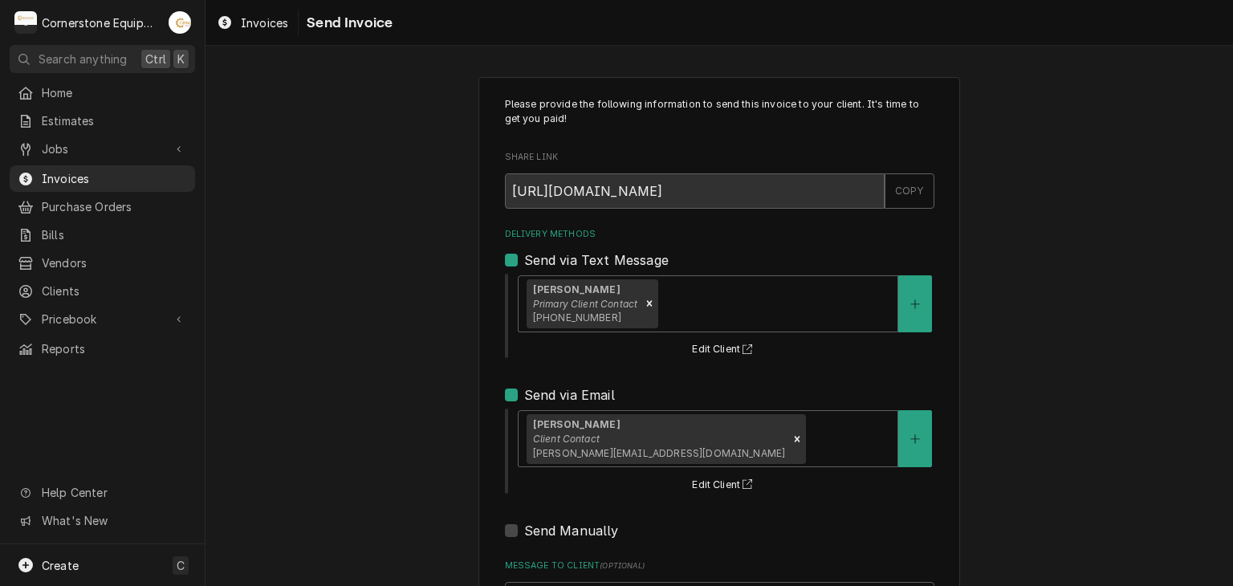
click at [379, 416] on div "Please provide the following information to send this invoice to your client. I…" at bounding box center [720, 407] width 1028 height 689
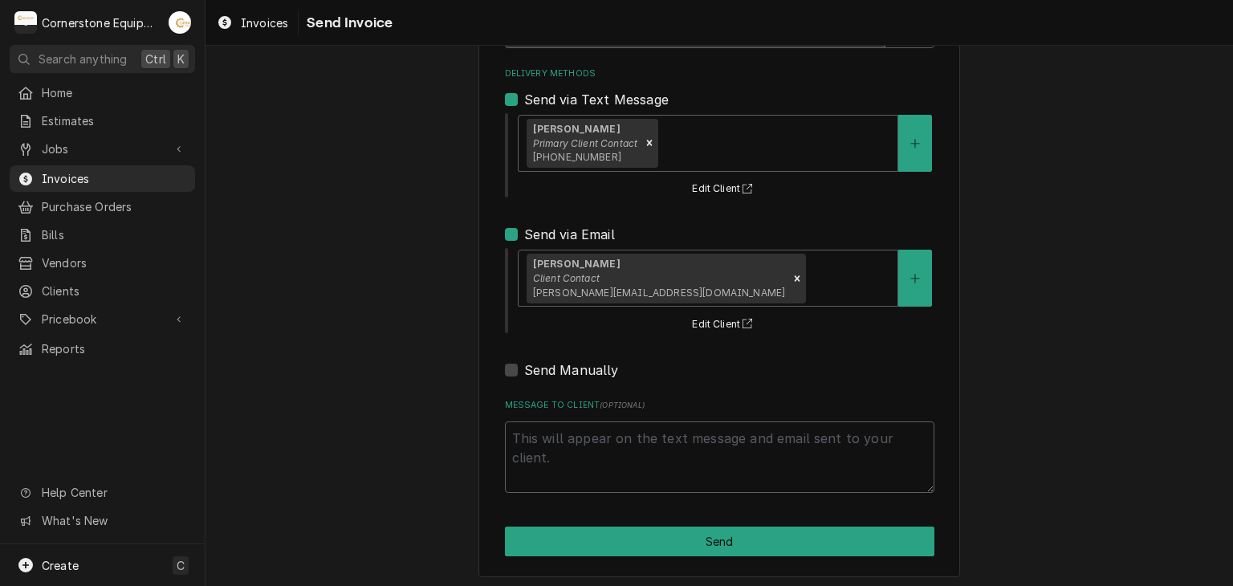
scroll to position [164, 0]
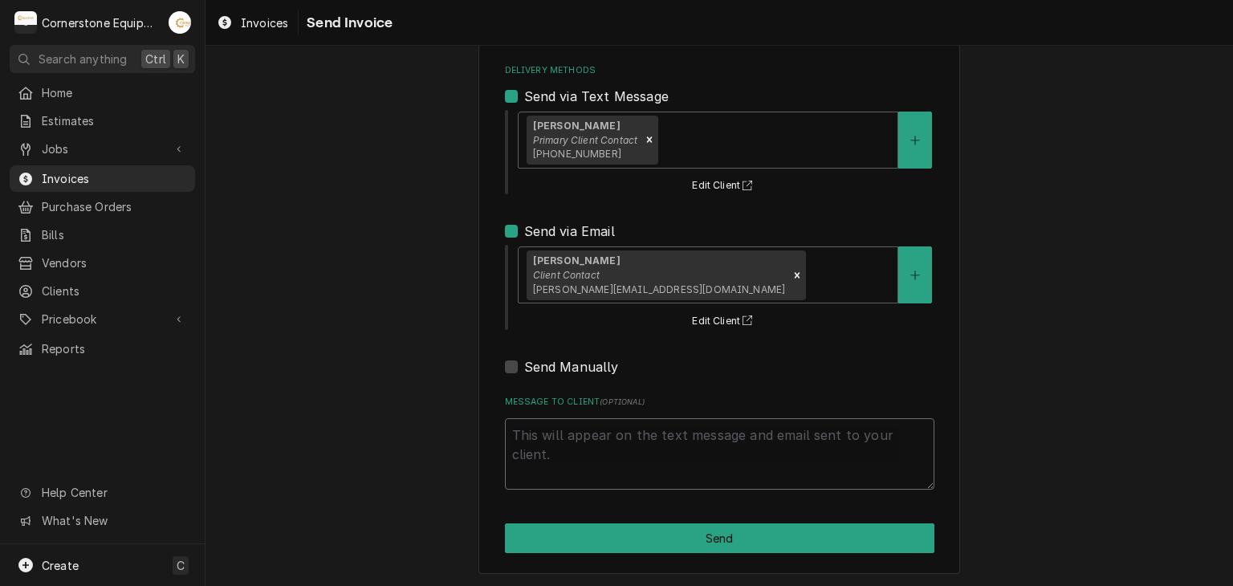
click at [728, 465] on textarea "Message to Client ( optional )" at bounding box center [720, 454] width 430 height 72
type textarea "x"
type textarea "T"
type textarea "x"
type textarea "Th"
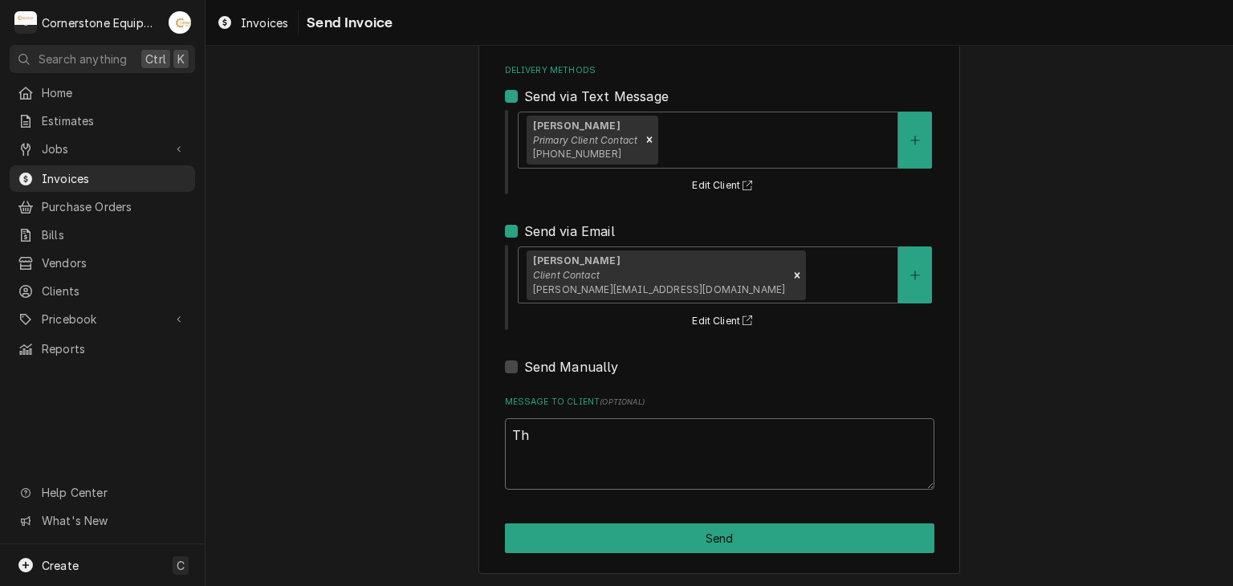
type textarea "x"
type textarea "Tha"
type textarea "x"
type textarea "Than"
type textarea "x"
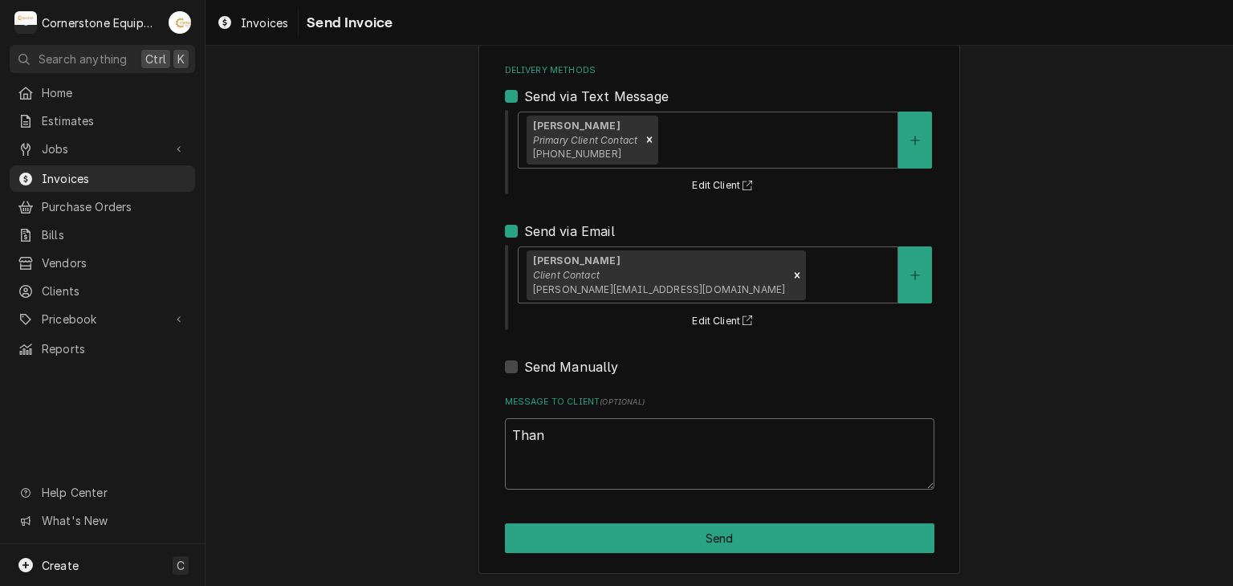
type textarea "Thank"
type textarea "x"
type textarea "Thanky"
type textarea "x"
type textarea "Thankyo"
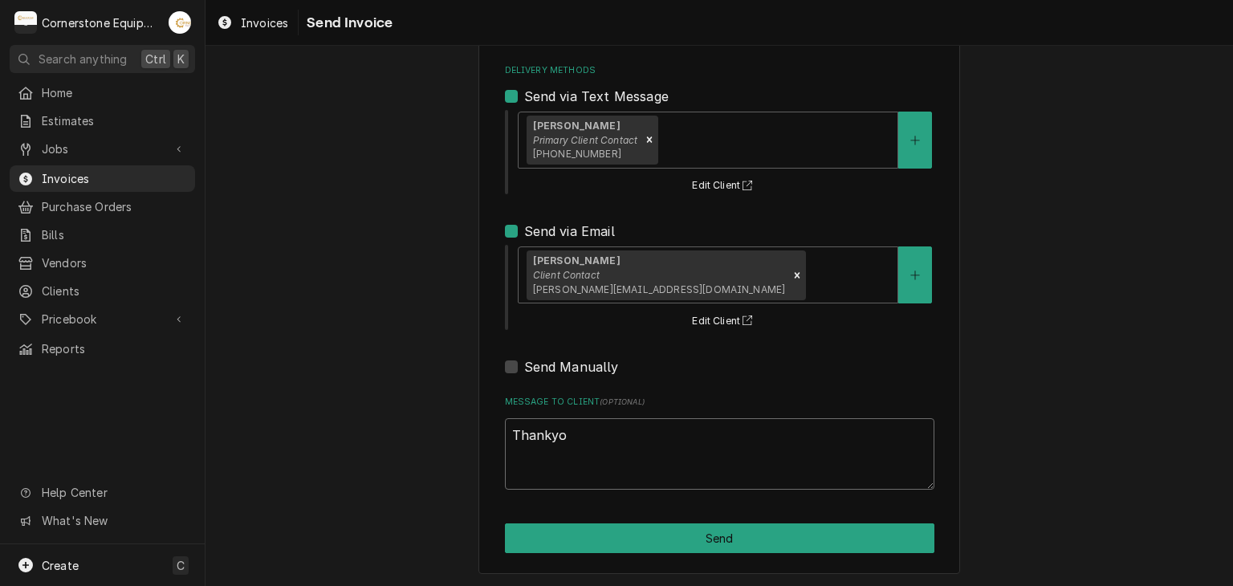
type textarea "x"
type textarea "Thankyou"
type textarea "x"
type textarea "Thankyou"
type textarea "x"
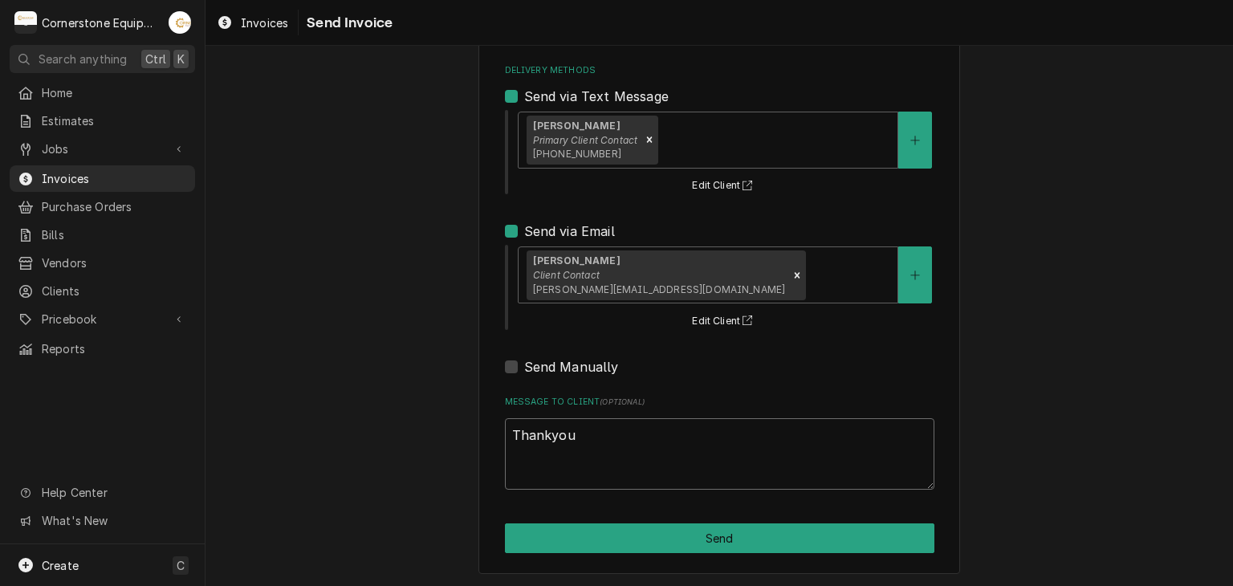
type textarea "Thankyou"
type textarea "x"
type textarea "Thankyo"
type textarea "x"
type textarea "Thanky"
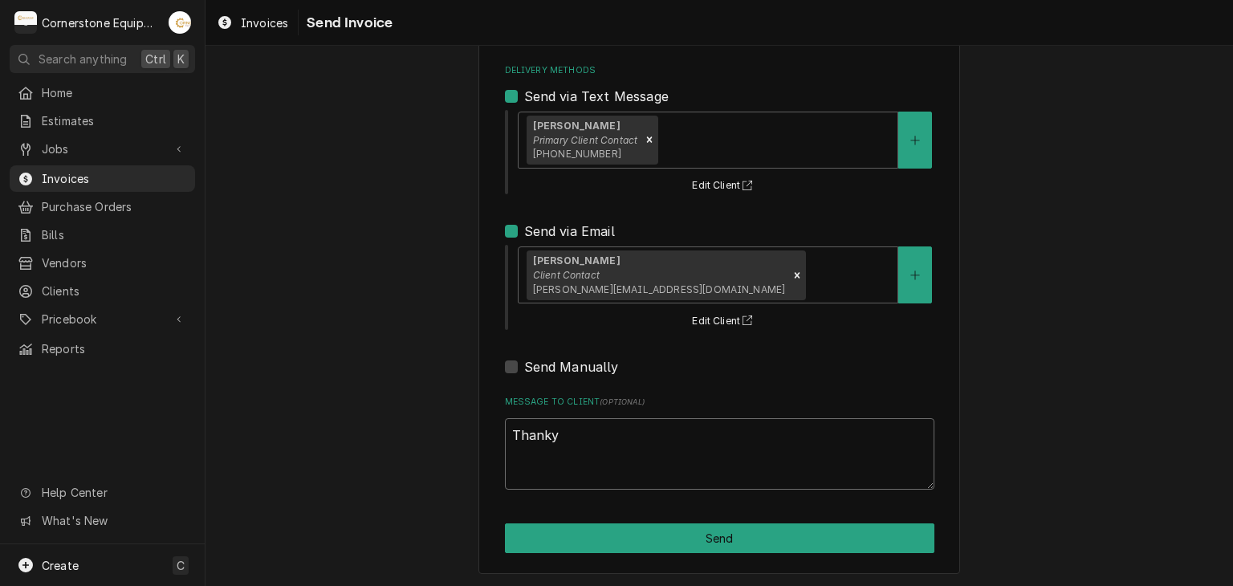
type textarea "x"
type textarea "Thank"
type textarea "x"
type textarea "Thank"
type textarea "x"
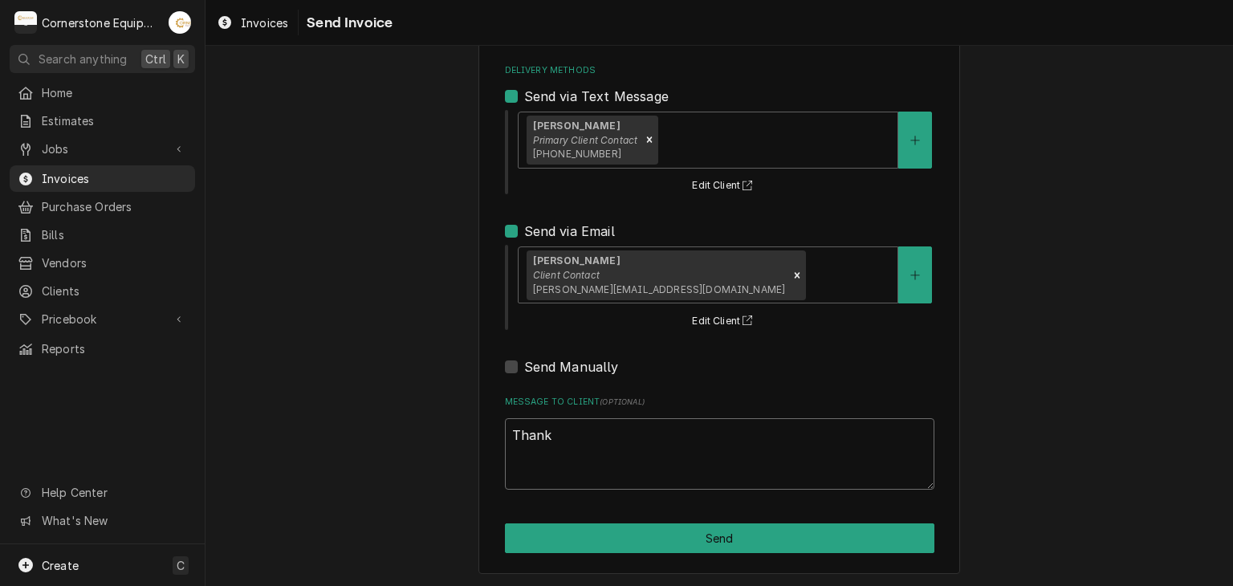
type textarea "Thank y"
type textarea "x"
type textarea "Thank yo"
type textarea "x"
type textarea "Thank you"
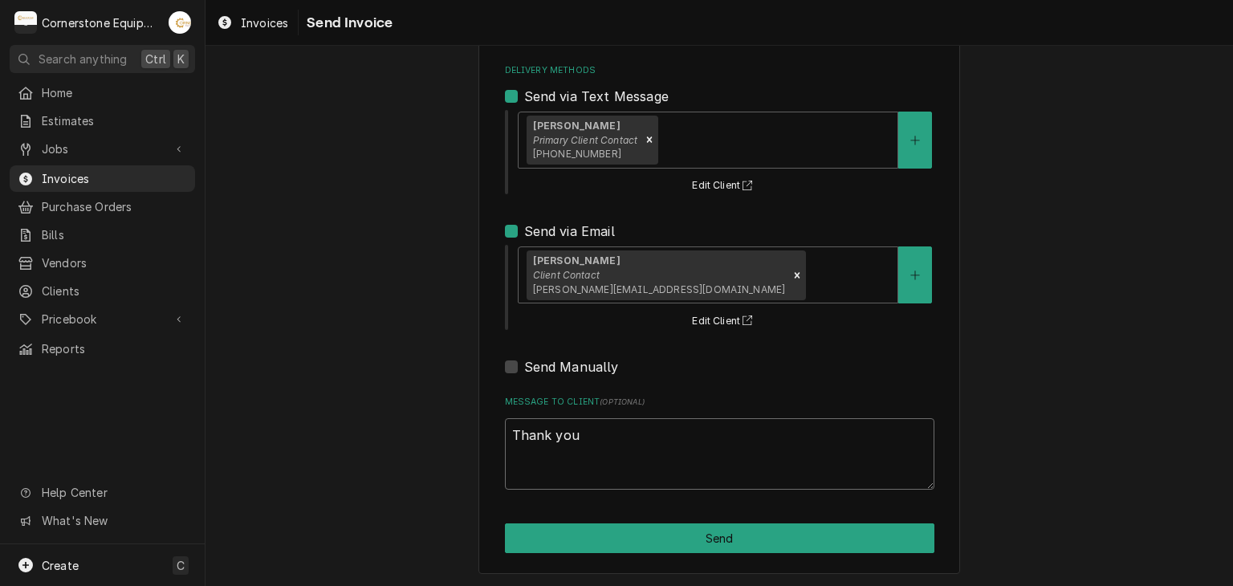
type textarea "x"
type textarea "Thank you f"
type textarea "x"
type textarea "Thank you fo"
type textarea "x"
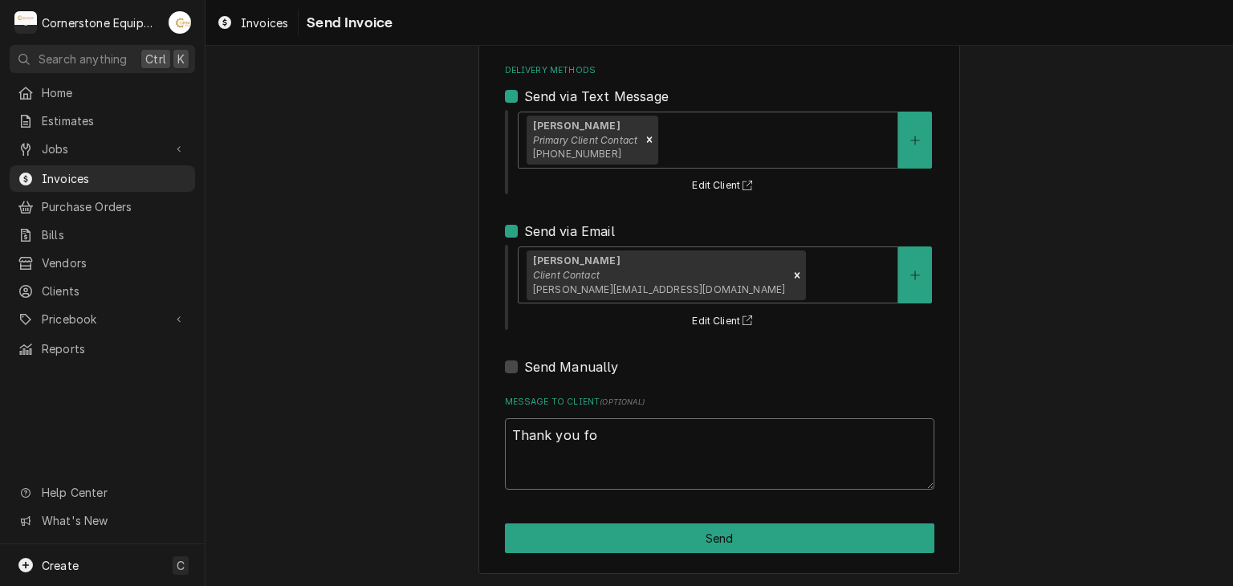
type textarea "Thank you for"
type textarea "x"
type textarea "Thank you for"
type textarea "x"
type textarea "Thank you for t"
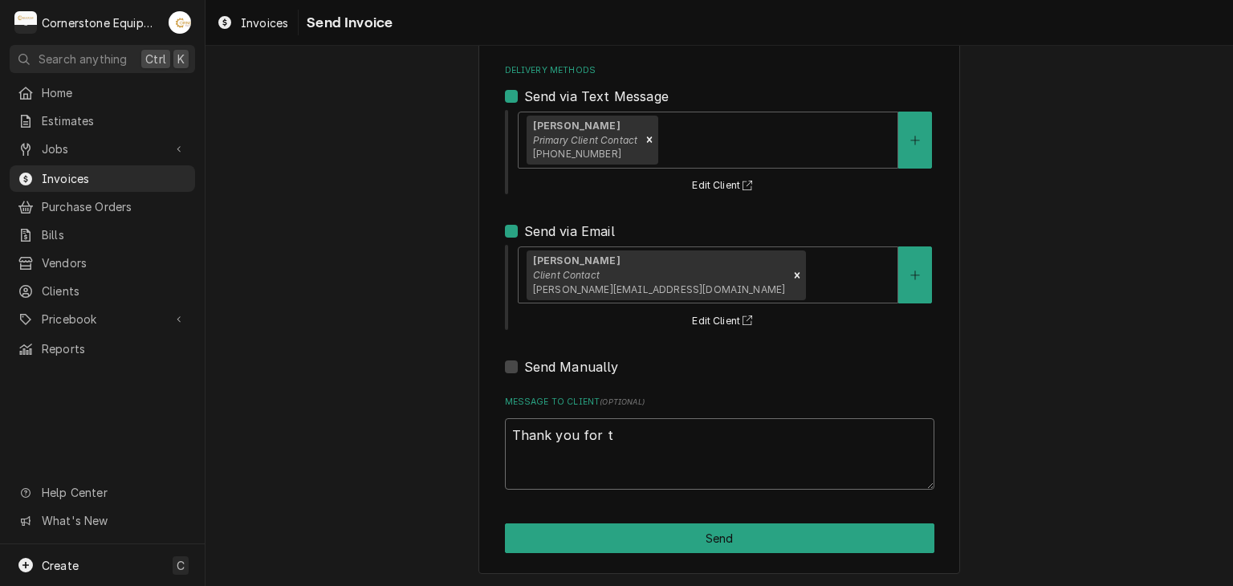
type textarea "x"
type textarea "Thank you for th"
type textarea "x"
type textarea "Thank you for the"
type textarea "x"
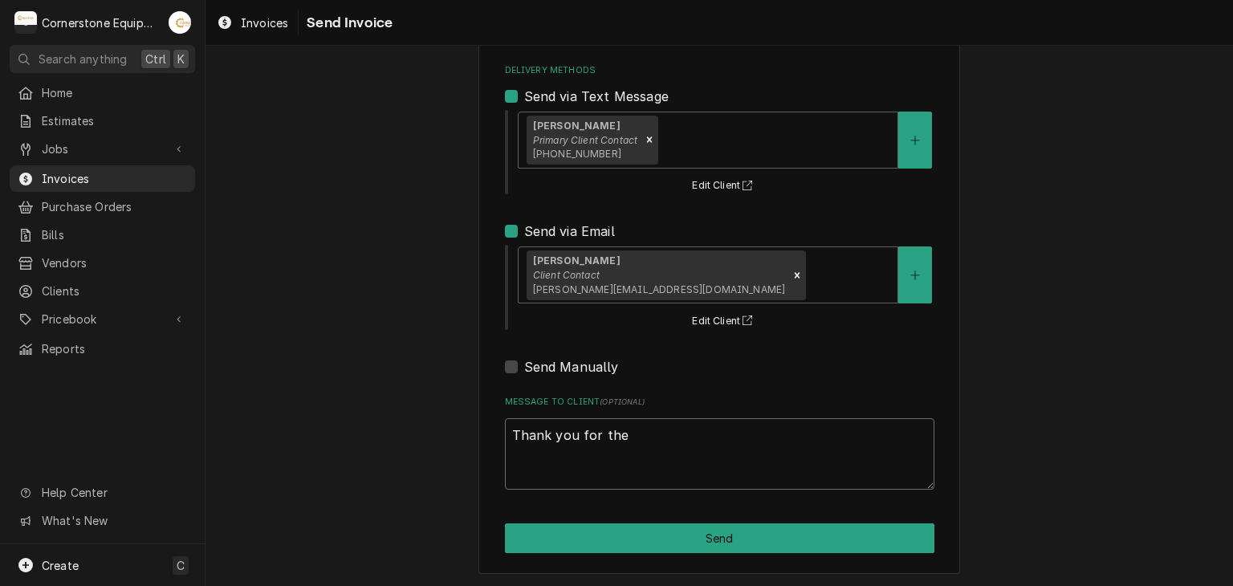
type textarea "Thank you for the"
type textarea "x"
type textarea "Thank you for the o"
type textarea "x"
type textarea "Thank you for the op"
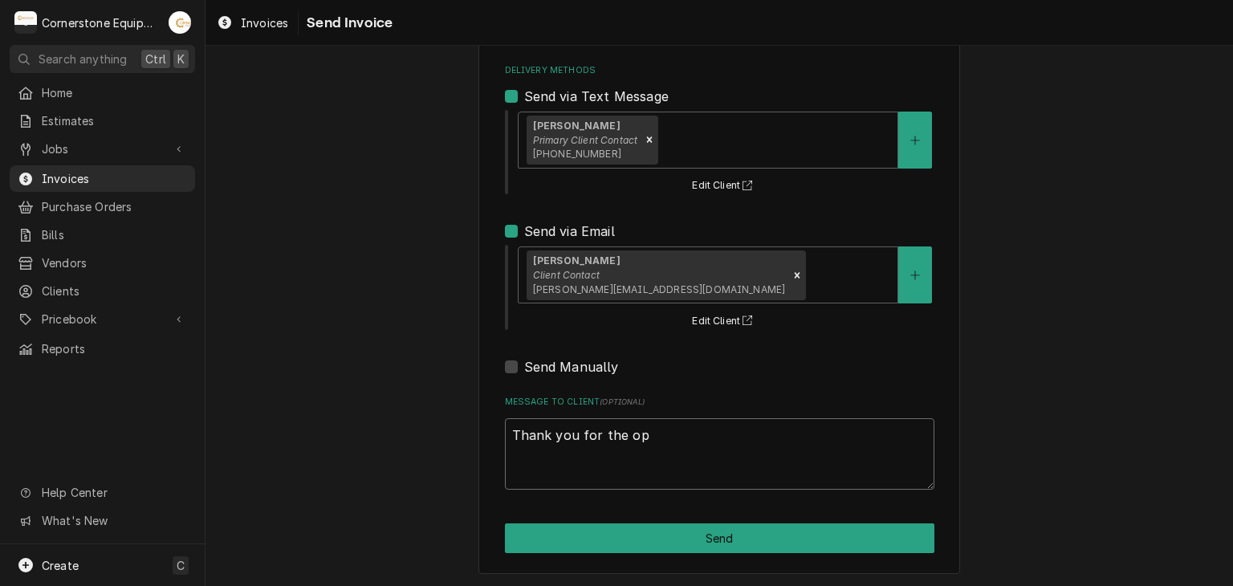
type textarea "x"
type textarea "Thank you for the opp"
type textarea "x"
type textarea "Thank you for the oppo"
type textarea "x"
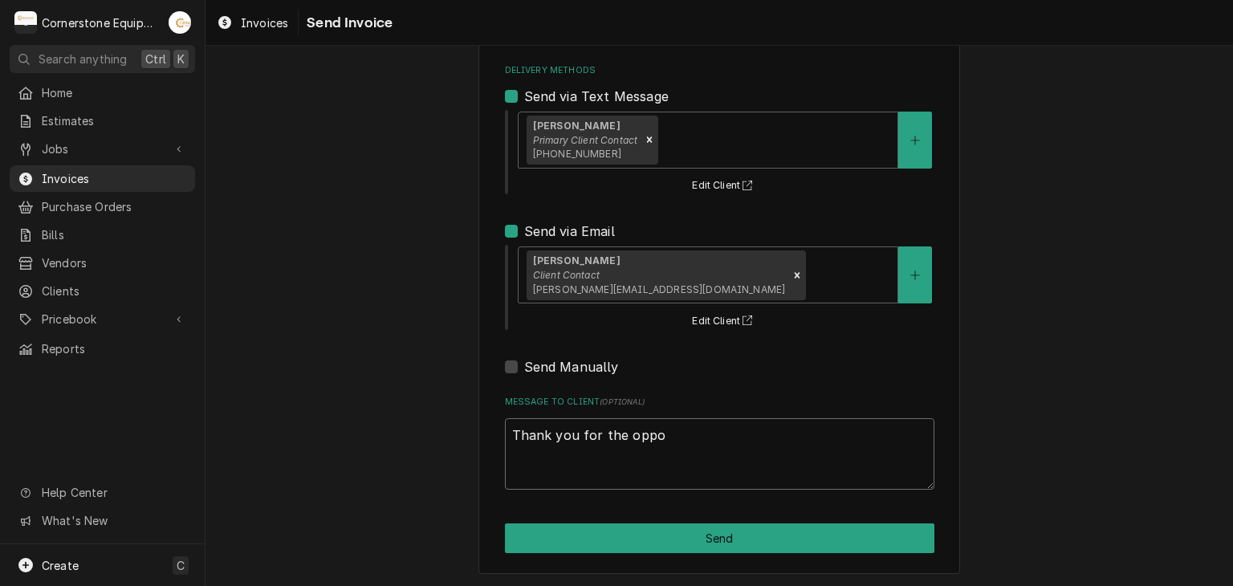
type textarea "Thank you for the oppor"
type textarea "x"
type textarea "Thank you for the opport"
type textarea "x"
type textarea "Thank you for the opportu"
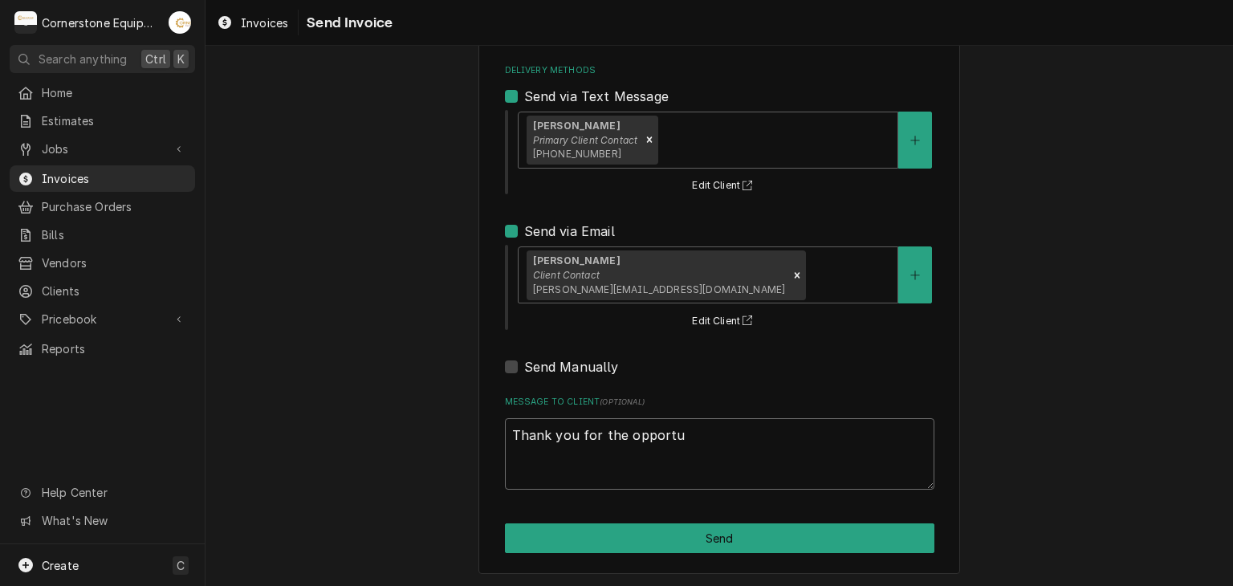
type textarea "x"
type textarea "Thank you for the opportun"
type textarea "x"
type textarea "Thank you for the opportuni"
type textarea "x"
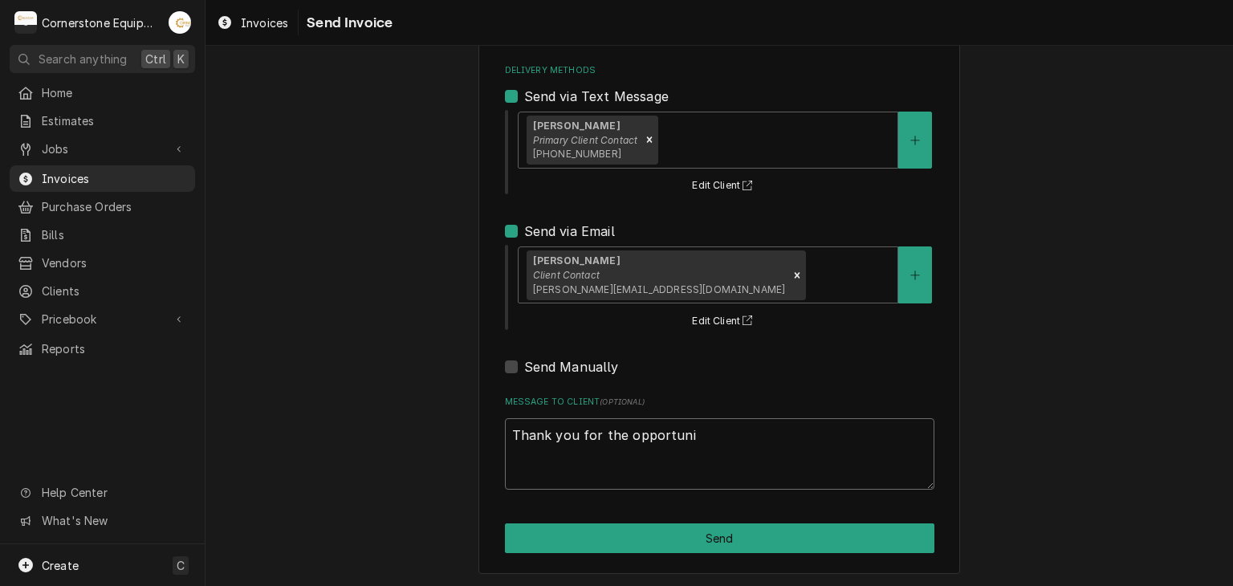
type textarea "Thank you for the opportunit"
type textarea "x"
type textarea "Thank you for the opportunity"
type textarea "x"
type textarea "Thank you for the opportunity"
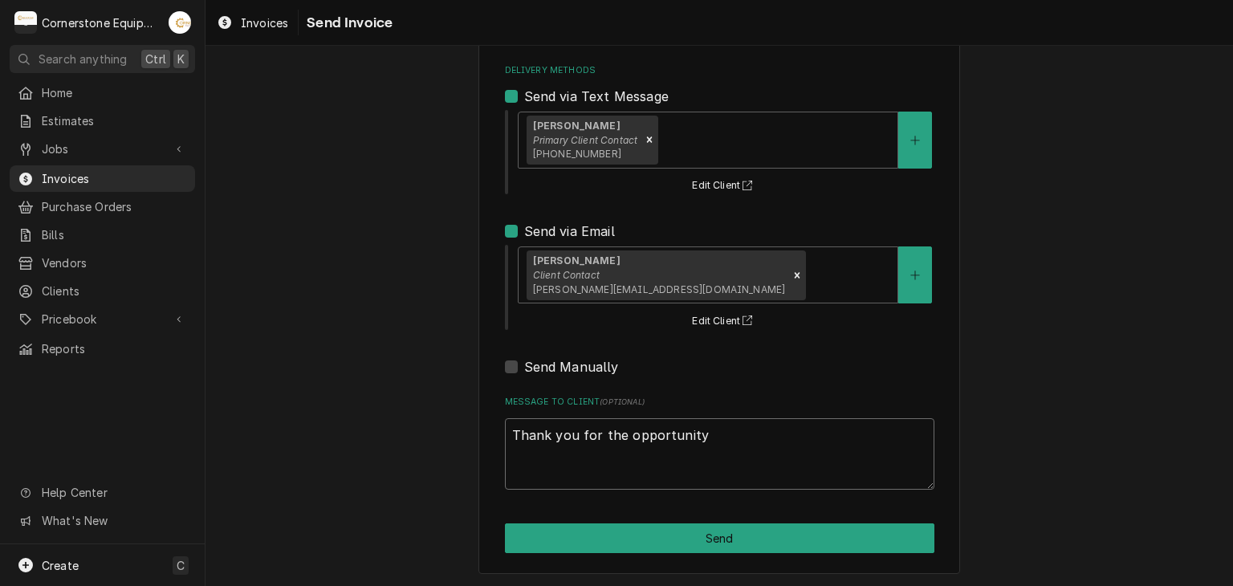
type textarea "x"
type textarea "Thank you for the opportunity t"
type textarea "x"
type textarea "Thank you for the opportunity to"
type textarea "x"
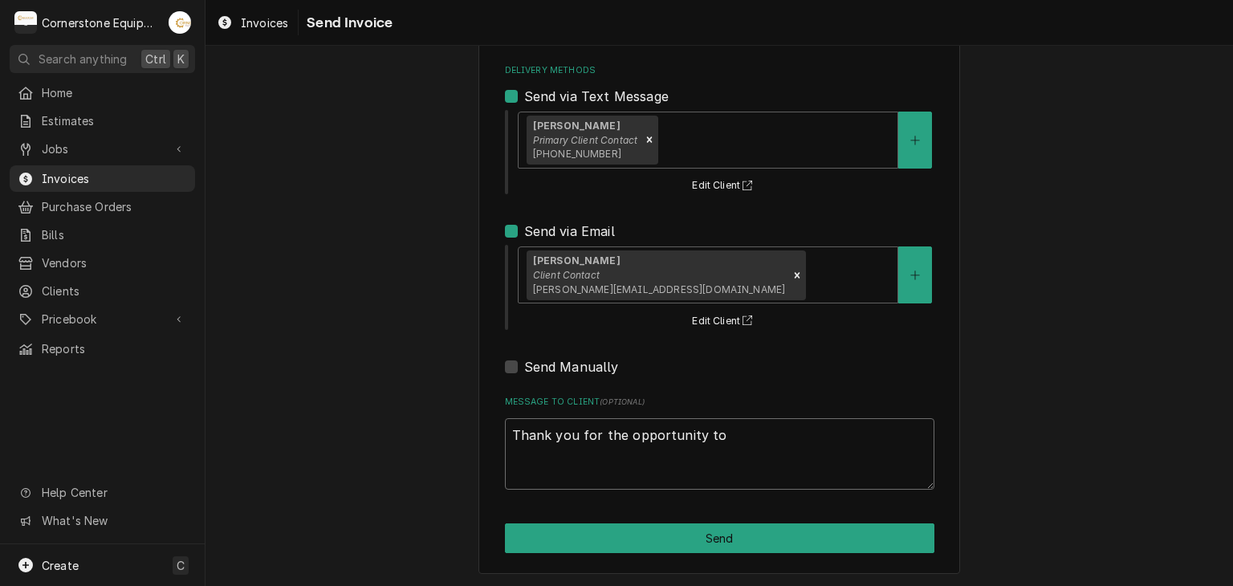
type textarea "Thank you for the opportunity to"
type textarea "x"
type textarea "Thank you for the opportunity to b"
type textarea "x"
type textarea "Thank you for the opportunity to be"
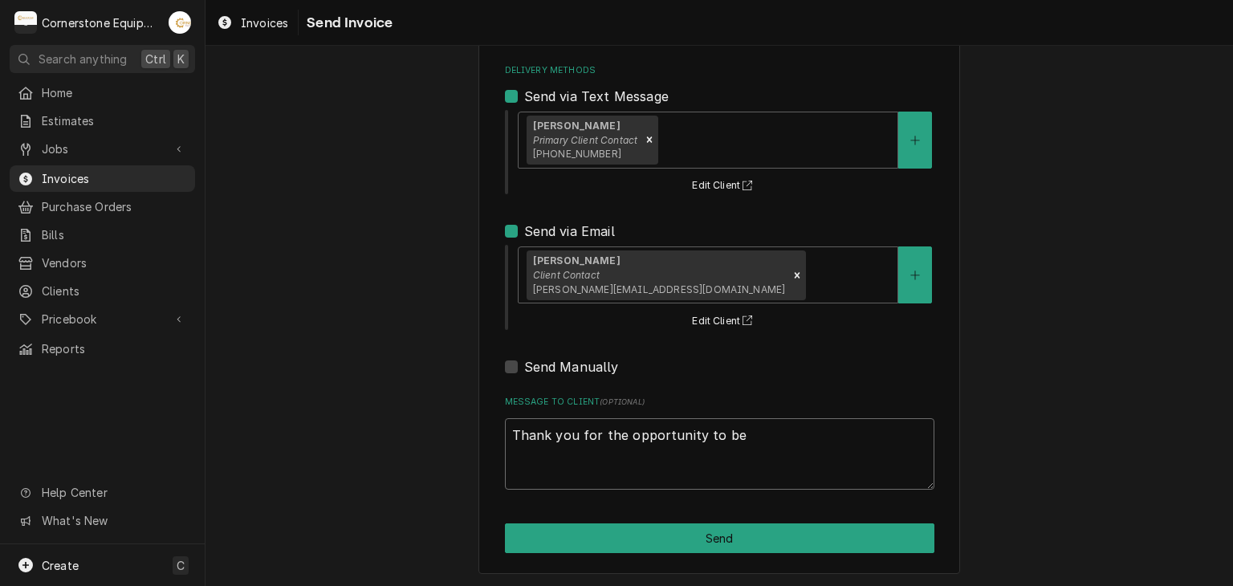
type textarea "x"
type textarea "Thank you for the opportunity to be"
type textarea "x"
type textarea "Thank you for the opportunity to be of"
type textarea "x"
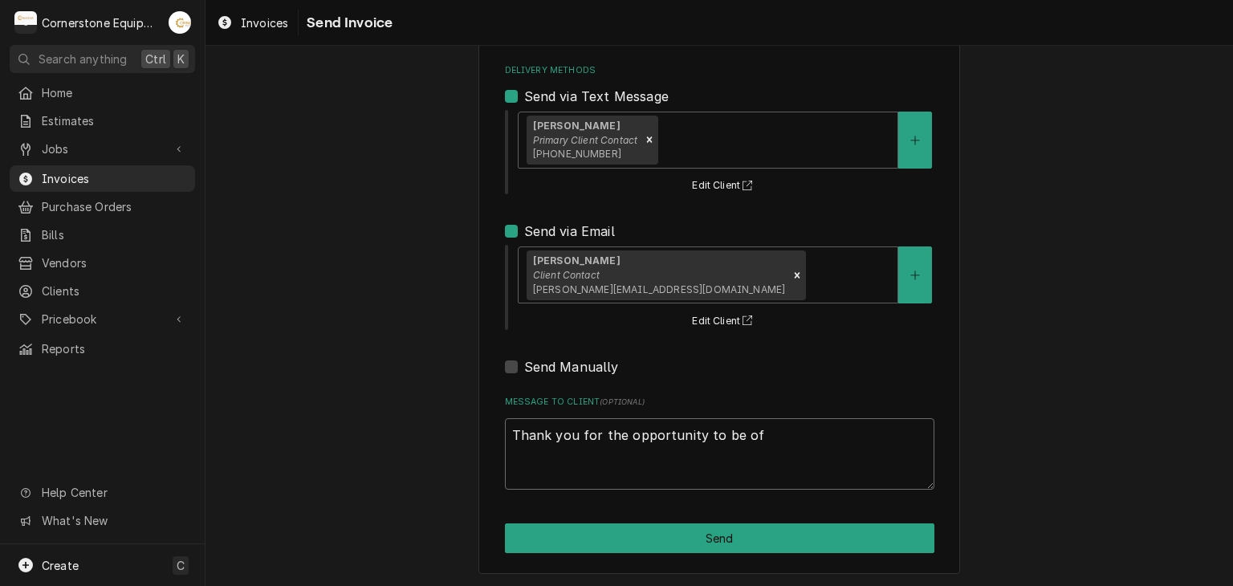
type textarea "Thank you for the opportunity to be of"
type textarea "x"
type textarea "Thank you for the opportunity to be of s"
type textarea "x"
type textarea "Thank you for the opportunity to be of se"
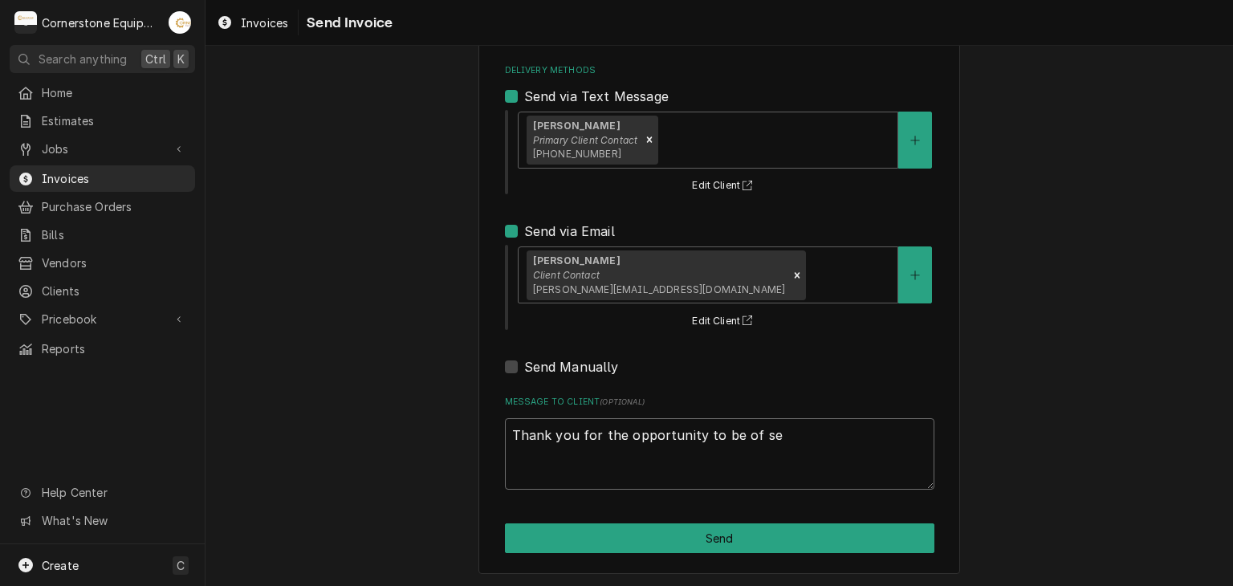
type textarea "x"
type textarea "Thank you for the opportunity to be of ser"
type textarea "x"
type textarea "Thank you for the opportunity to be of serv"
type textarea "x"
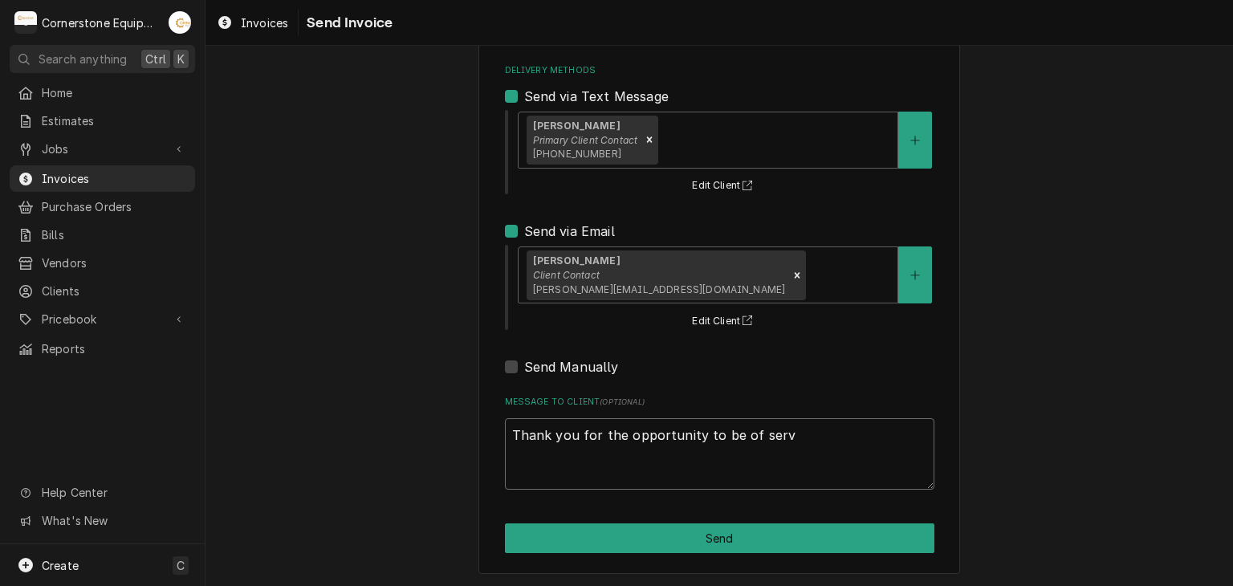
type textarea "Thank you for the opportunity to be of servi"
type textarea "x"
type textarea "Thank you for the opportunity to be of servic"
type textarea "x"
type textarea "Thank you for the opportunity to be of service"
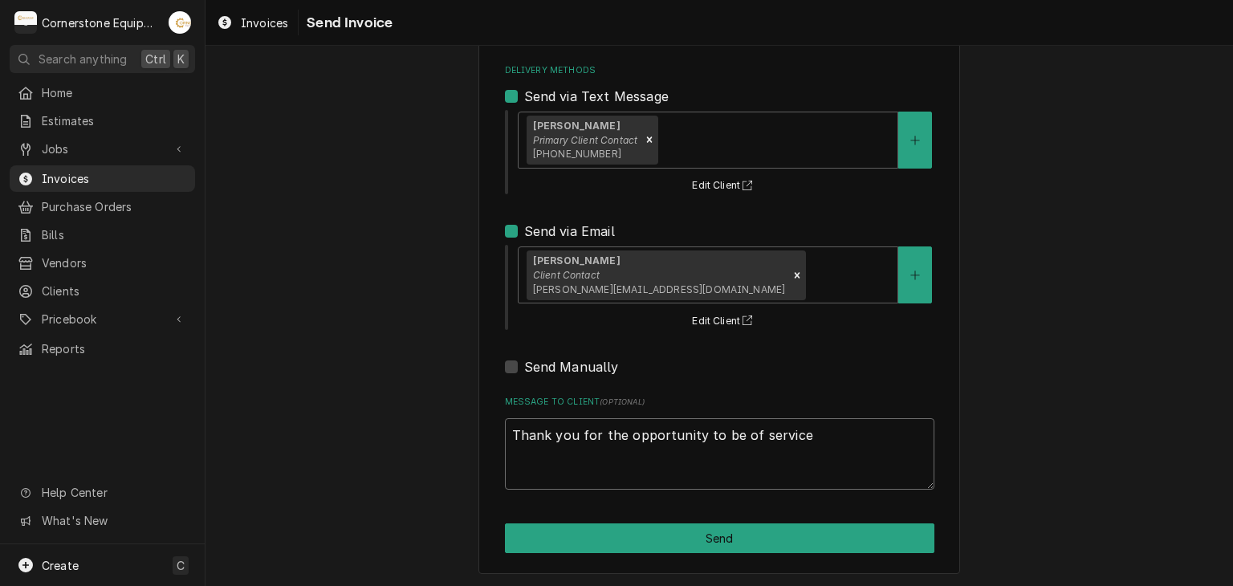
type textarea "x"
click at [728, 465] on textarea "Thank you for the opportunity to be of service!" at bounding box center [720, 454] width 430 height 72
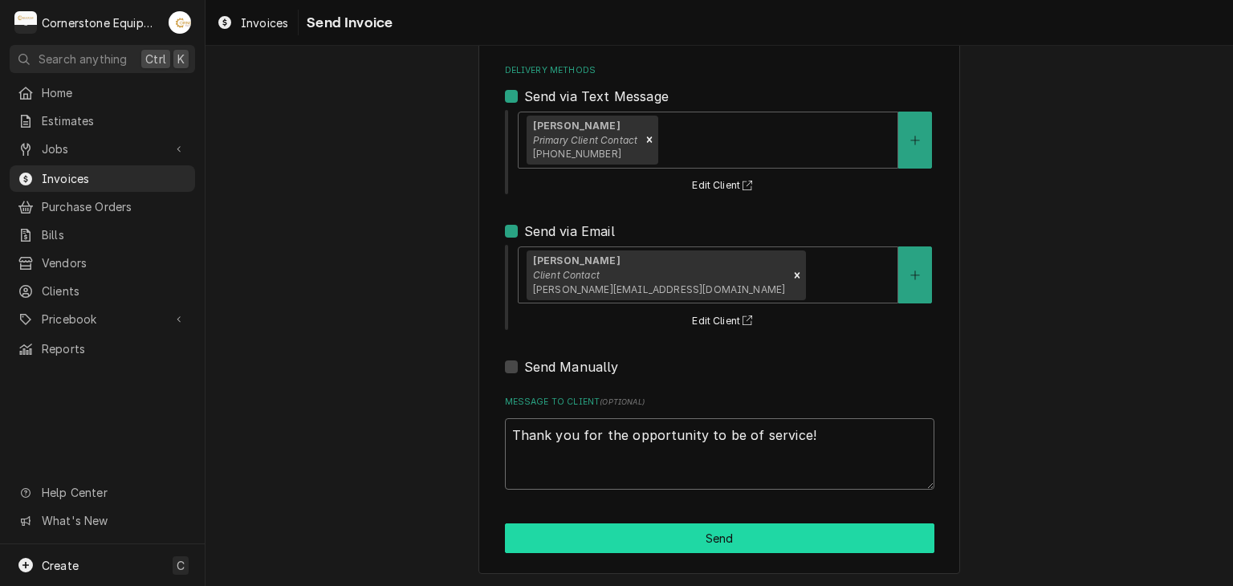
type textarea "Thank you for the opportunity to be of service!"
click at [623, 534] on button "Send" at bounding box center [720, 539] width 430 height 30
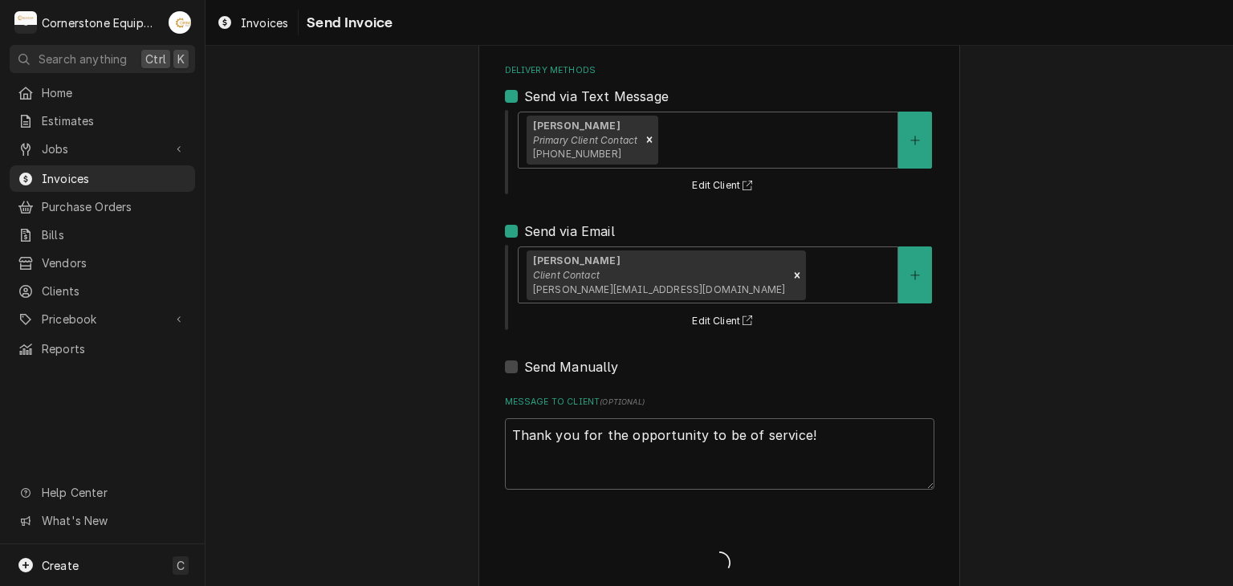
type textarea "x"
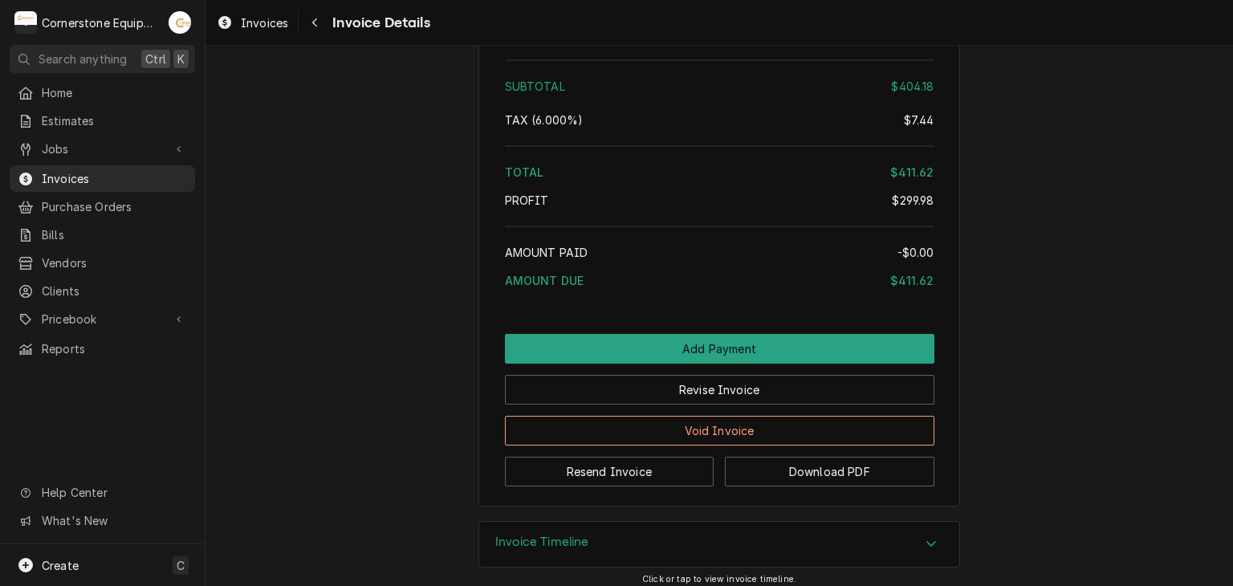
scroll to position [2364, 0]
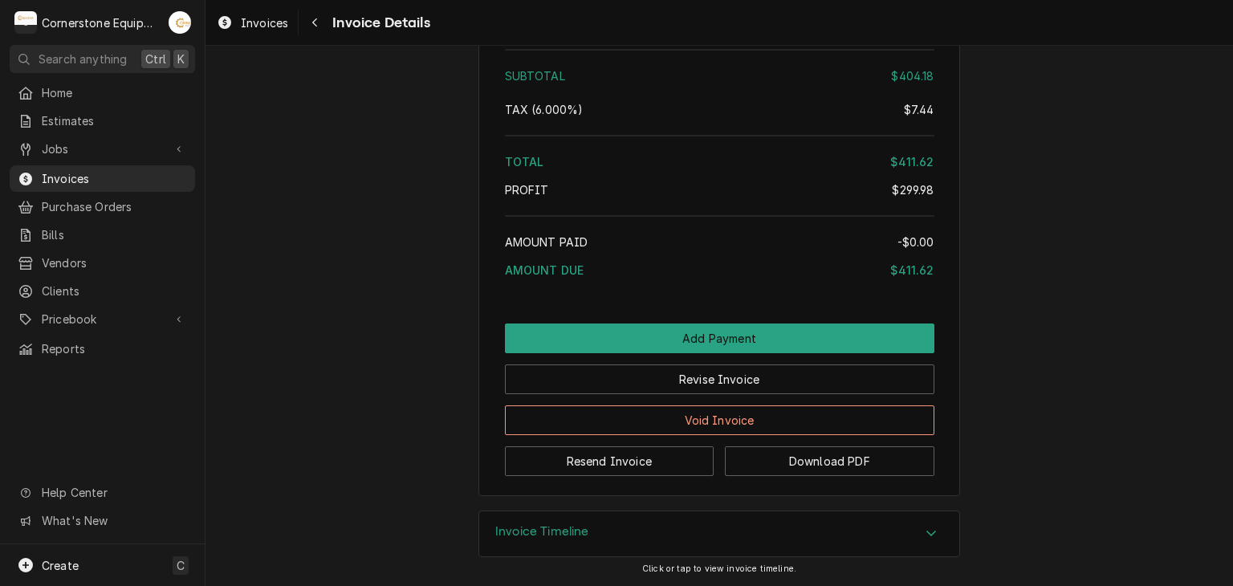
click at [84, 157] on div "Jobs Jobs Job Series" at bounding box center [102, 150] width 185 height 28
click at [99, 150] on span "Jobs" at bounding box center [102, 149] width 121 height 17
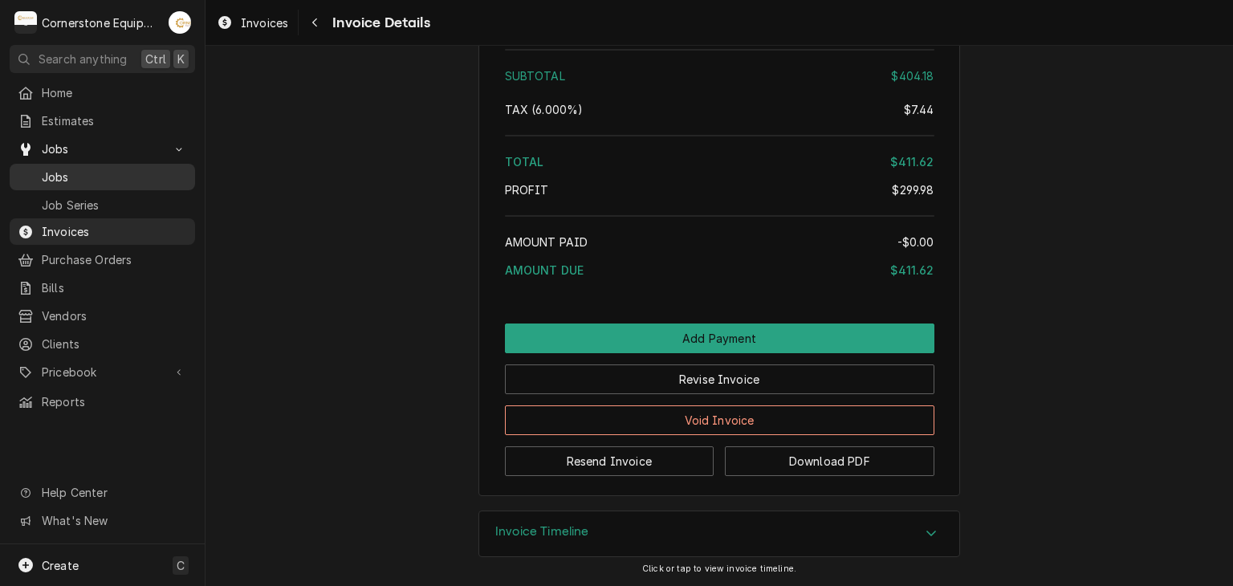
click at [88, 171] on span "Jobs" at bounding box center [114, 177] width 145 height 17
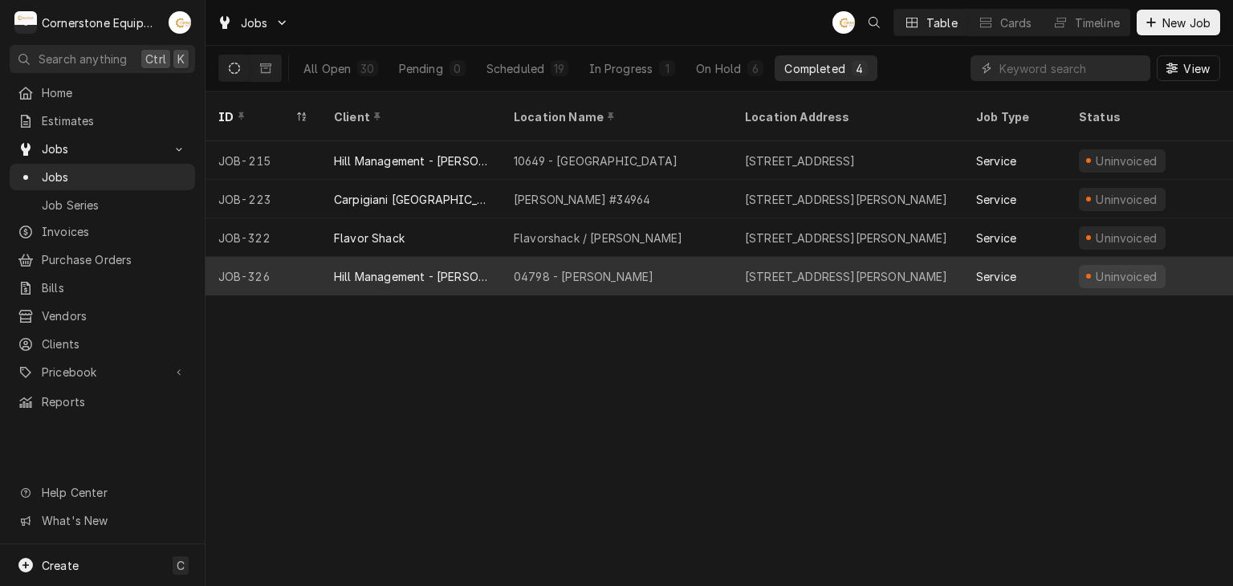
click at [427, 268] on div "Hill Management - [PERSON_NAME]" at bounding box center [411, 276] width 154 height 17
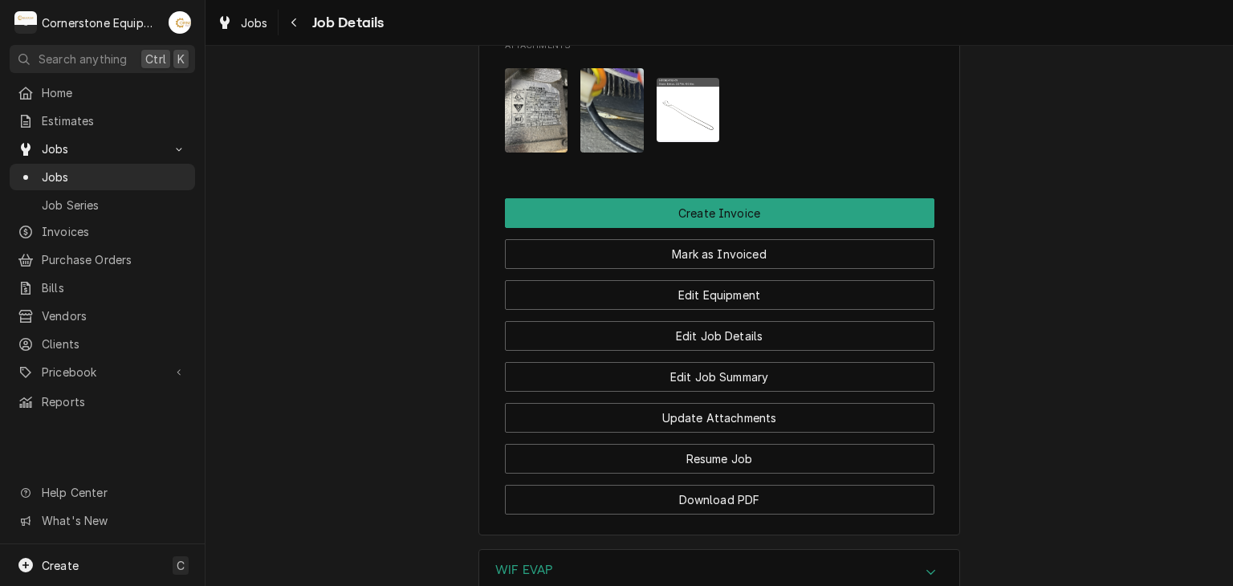
scroll to position [1477, 0]
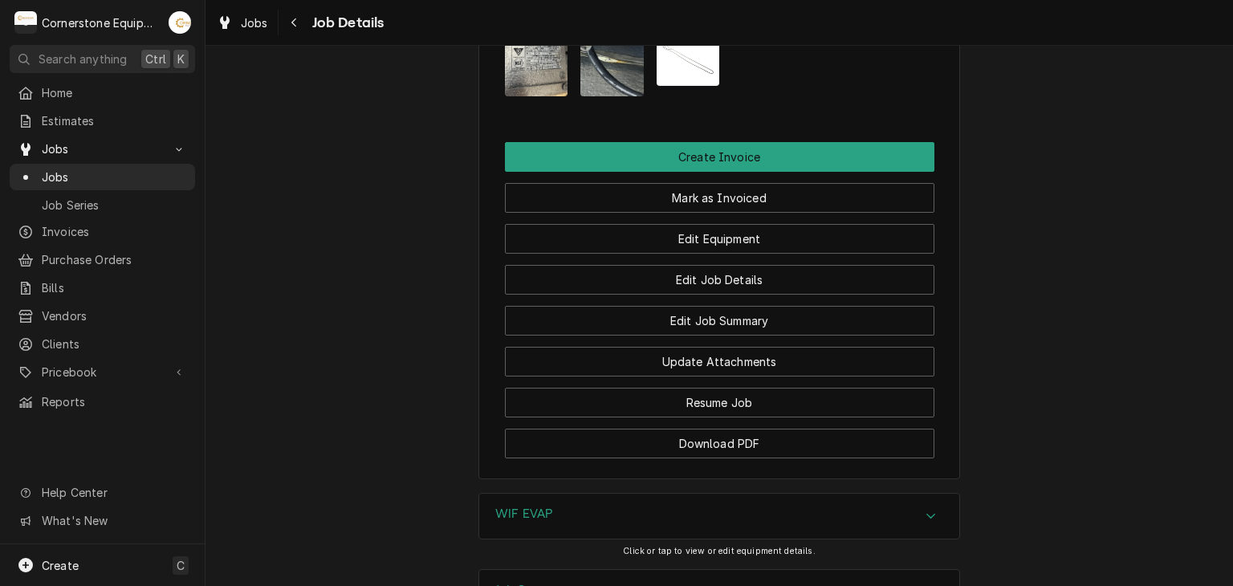
click at [407, 493] on div "WIF EVAP Click or tap to view or edit equipment details." at bounding box center [720, 530] width 1028 height 75
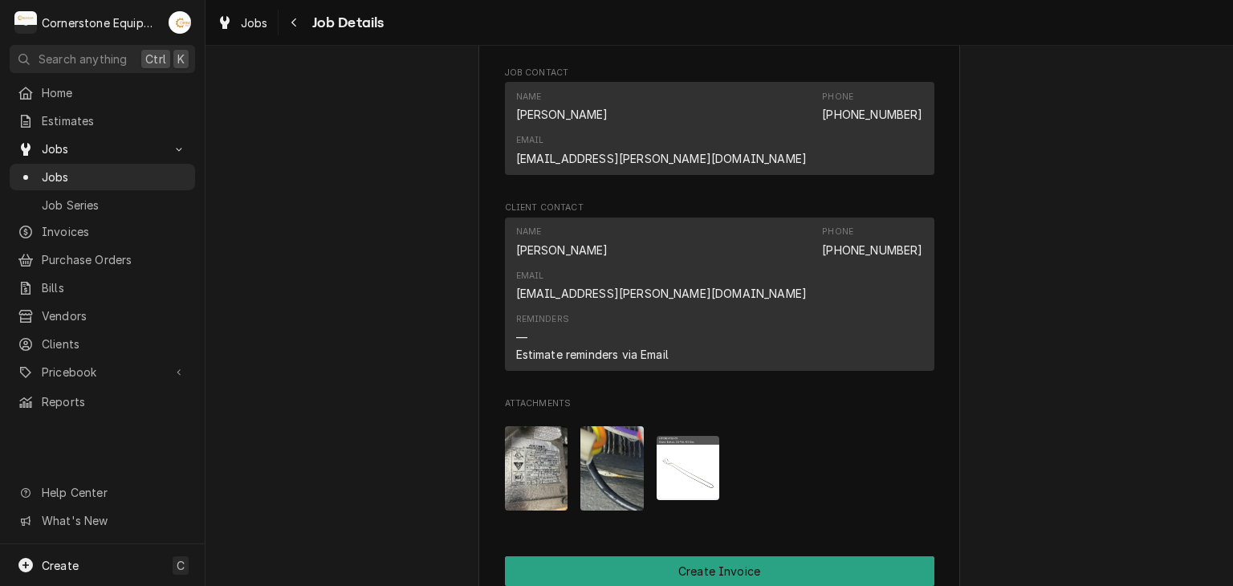
scroll to position [964, 0]
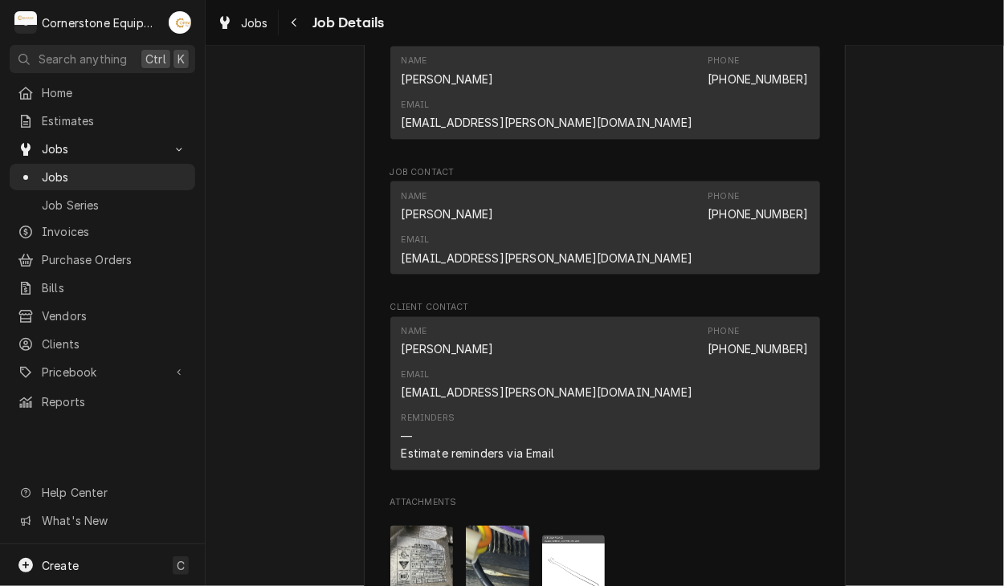
click at [560, 536] on img "Attachments" at bounding box center [573, 568] width 63 height 64
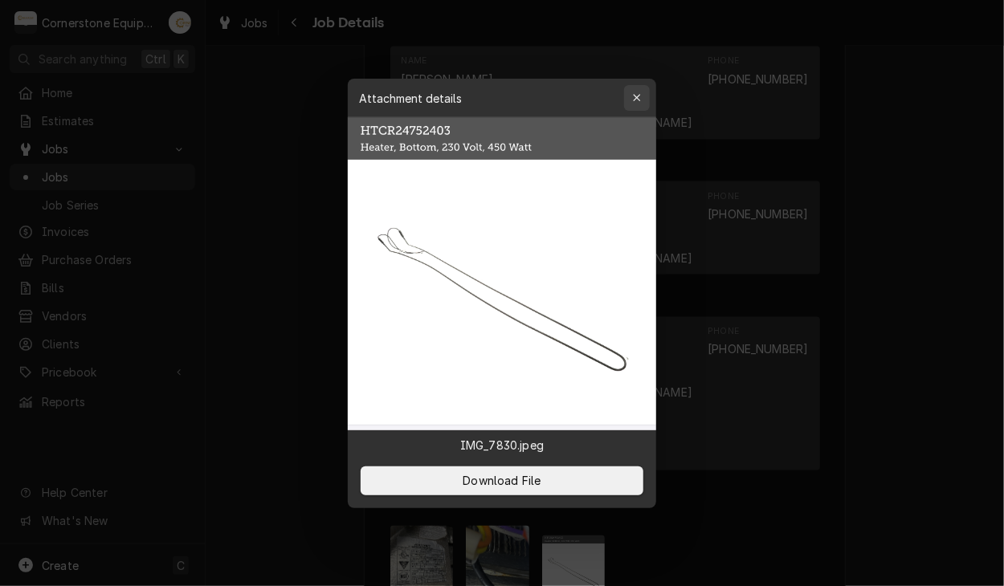
click at [633, 100] on icon "button" at bounding box center [637, 97] width 9 height 11
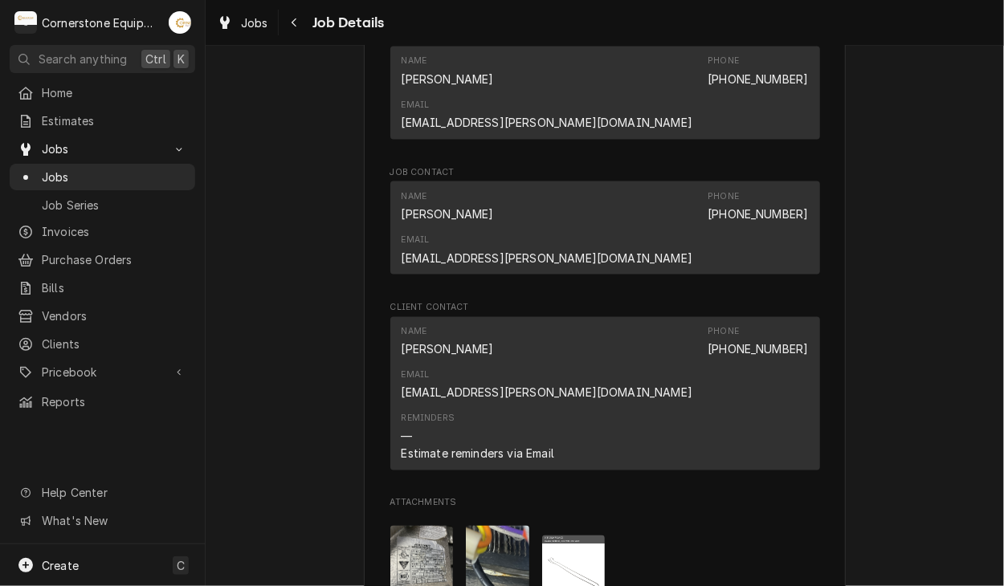
click at [337, 198] on div "Completed and Uninvoiced Hill Management - [PERSON_NAME] 04798 - [PERSON_NAME] …" at bounding box center [605, 53] width 798 height 1908
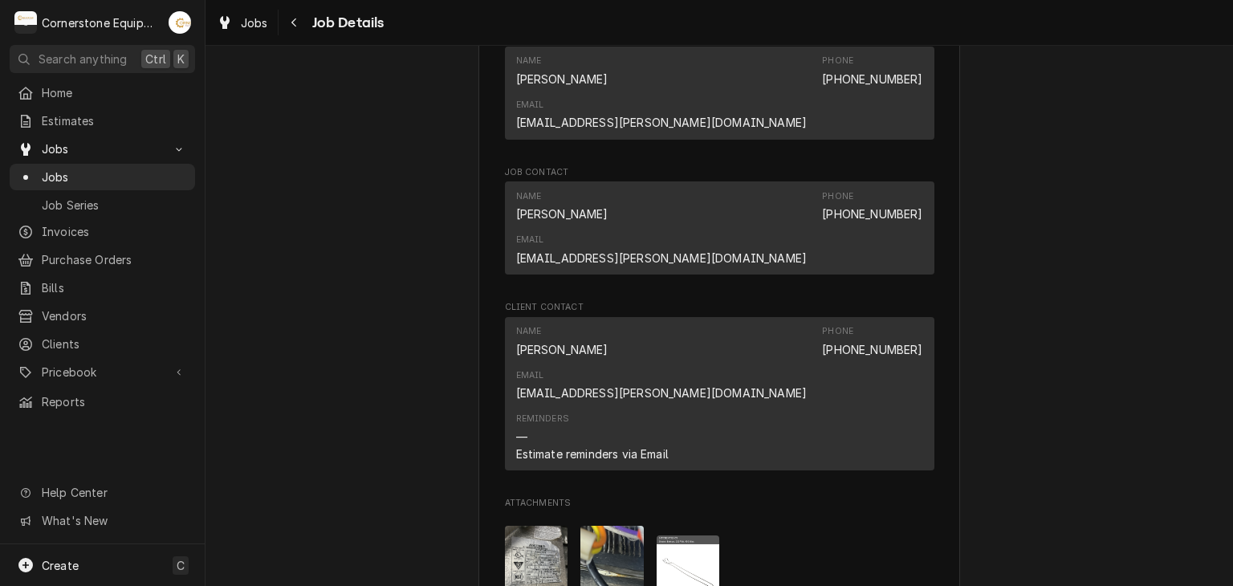
click at [454, 398] on div "Completed and Uninvoiced Hill Management - [PERSON_NAME] 04798 - [PERSON_NAME] …" at bounding box center [720, 53] width 1028 height 1908
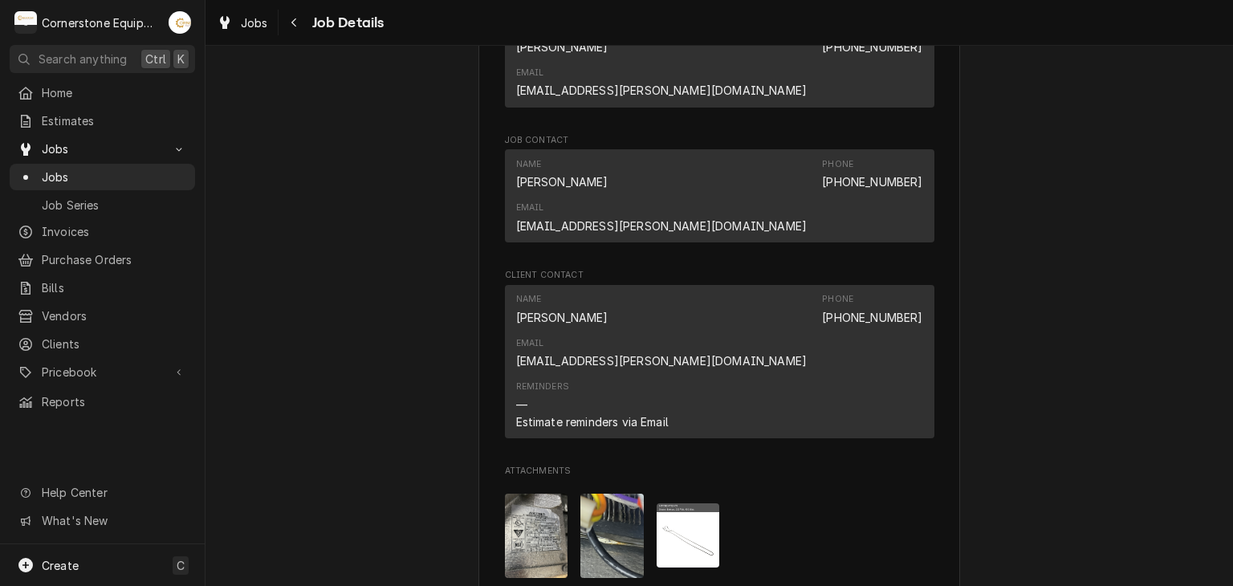
scroll to position [1028, 0]
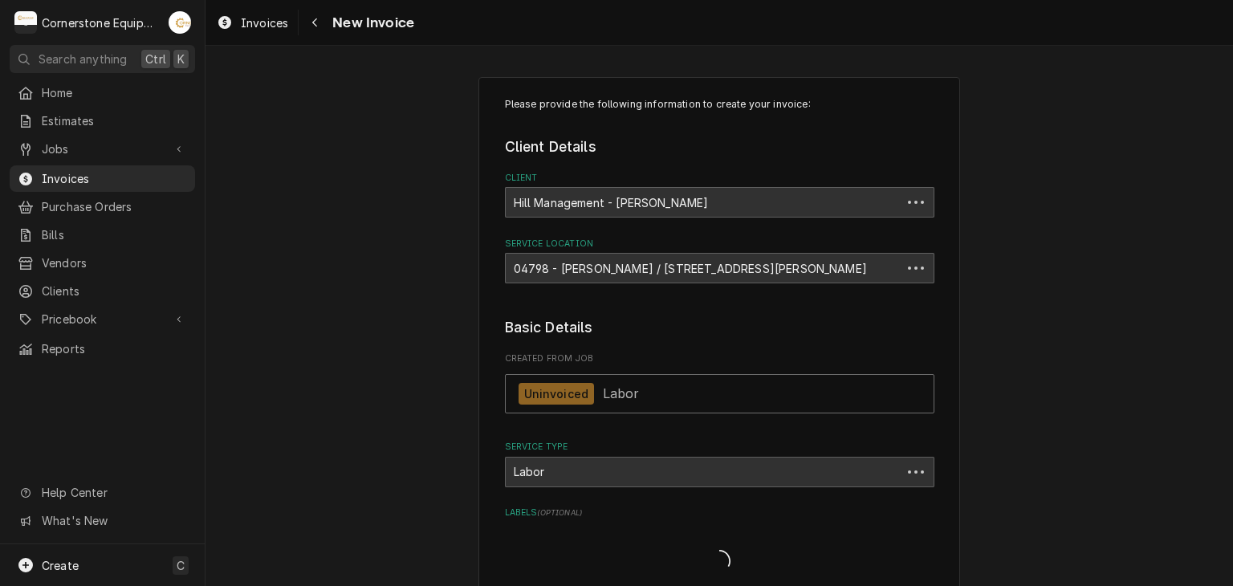
type textarea "x"
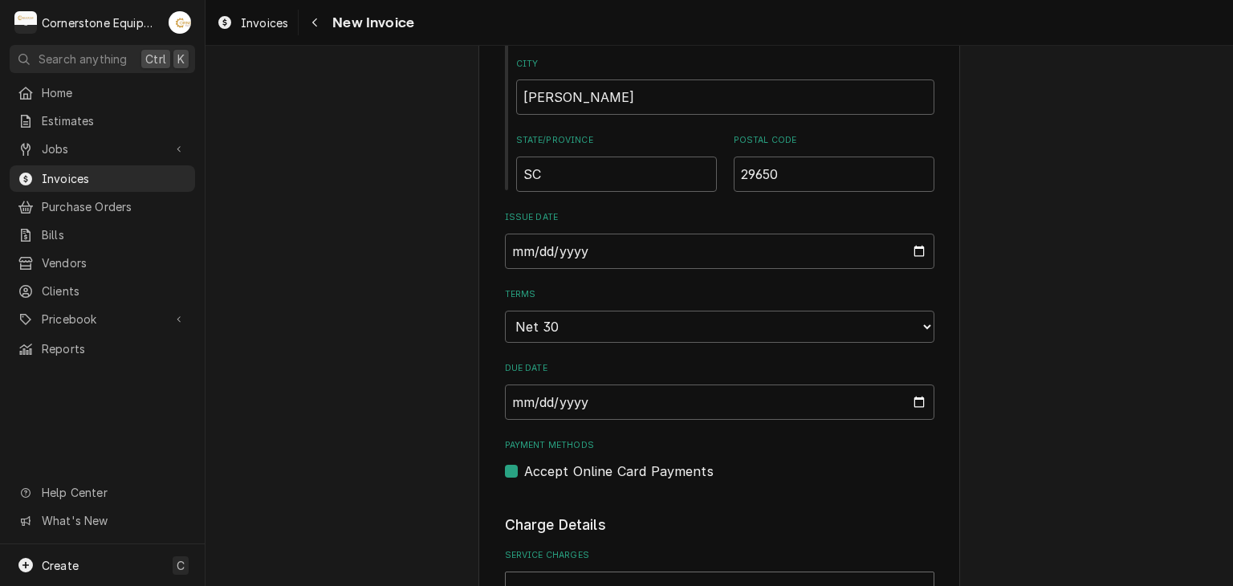
scroll to position [803, 0]
click at [539, 467] on label "Accept Online Card Payments" at bounding box center [618, 467] width 189 height 19
click at [539, 467] on input "Payment Methods" at bounding box center [739, 475] width 430 height 35
checkbox input "false"
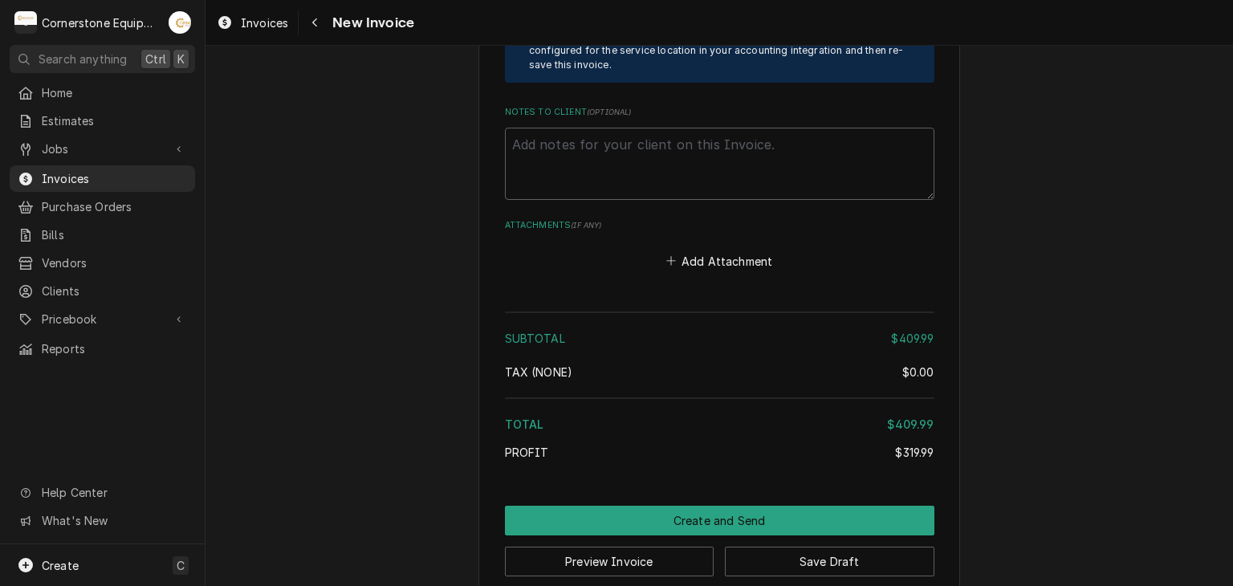
scroll to position [2634, 0]
click at [731, 258] on button "Add Attachment" at bounding box center [719, 260] width 112 height 22
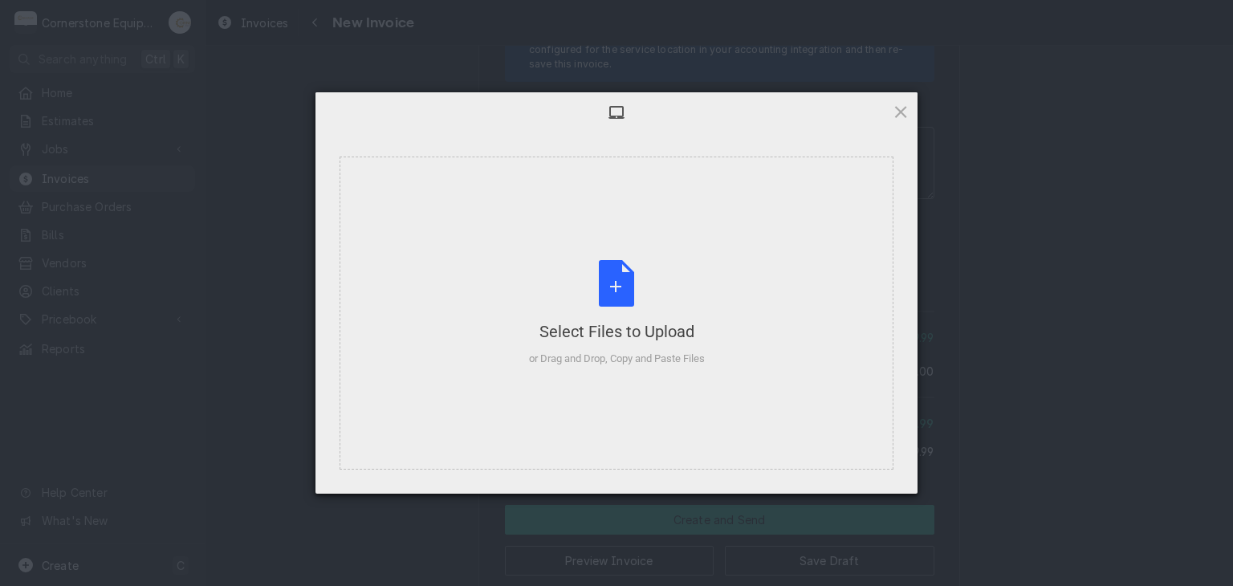
type textarea "x"
click at [613, 336] on div "Select Files to Upload" at bounding box center [617, 331] width 176 height 22
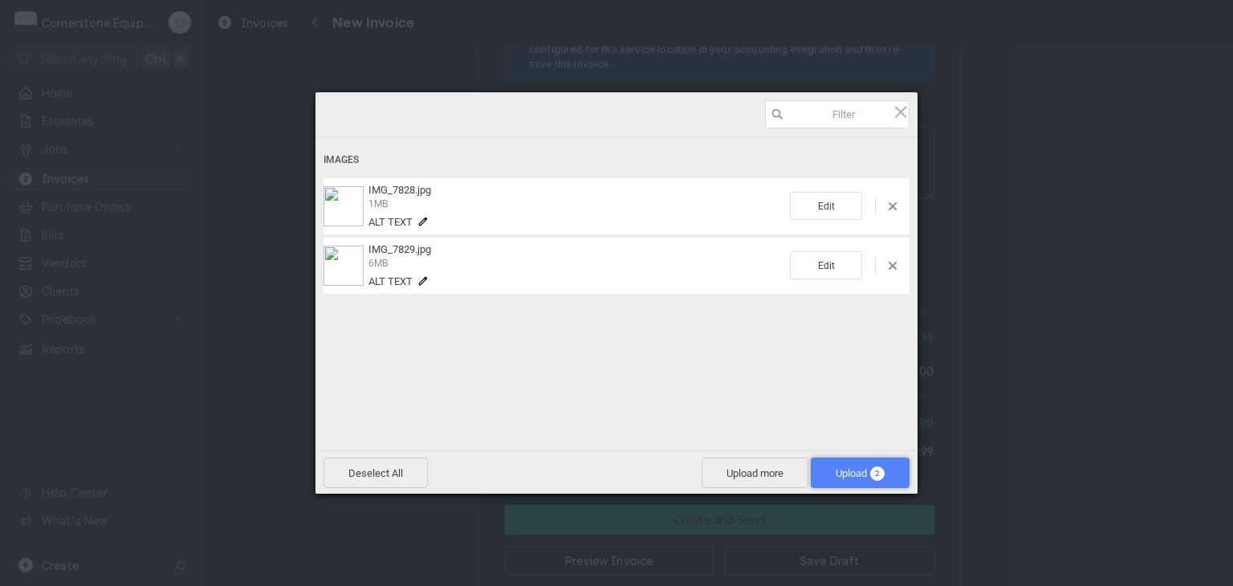
click at [849, 470] on span "Upload 2" at bounding box center [860, 473] width 49 height 12
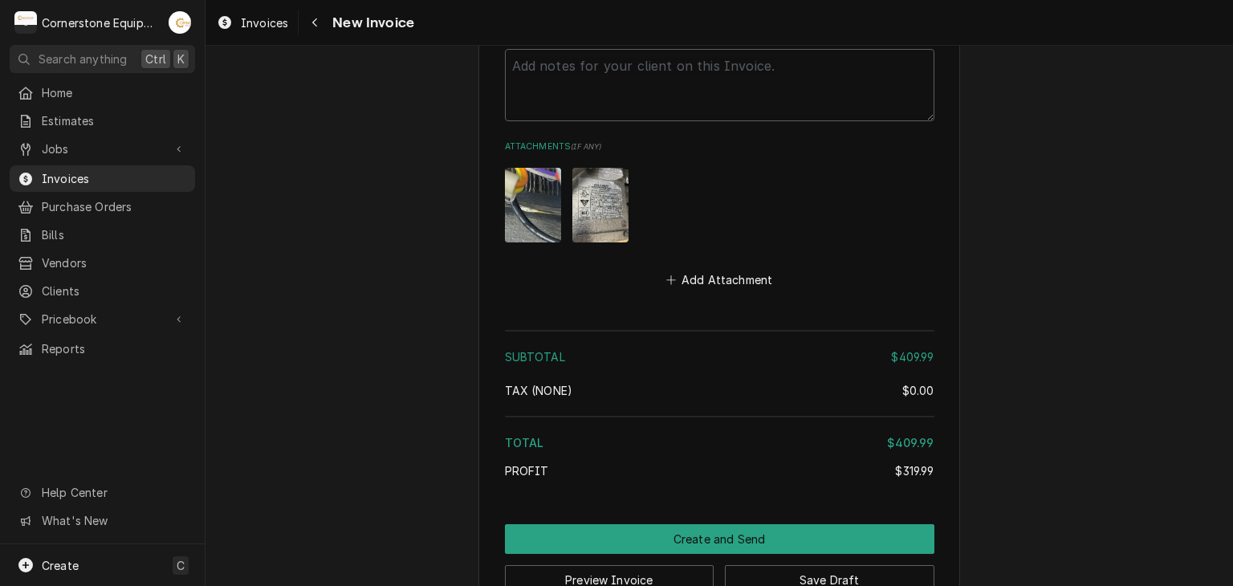
scroll to position [2750, 0]
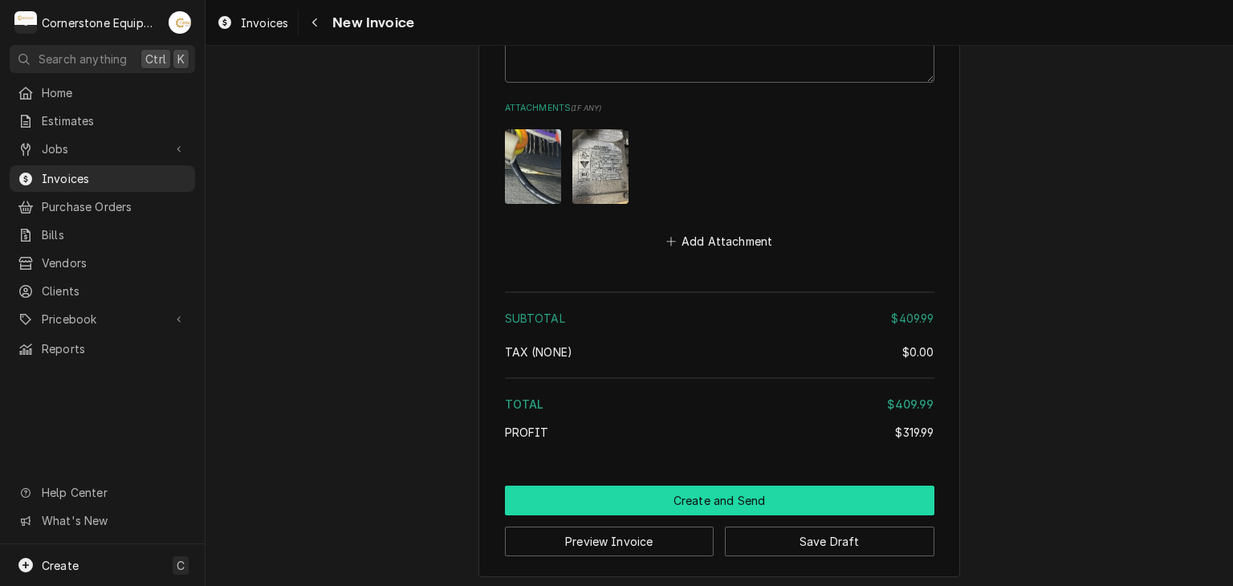
click at [662, 492] on button "Create and Send" at bounding box center [720, 501] width 430 height 30
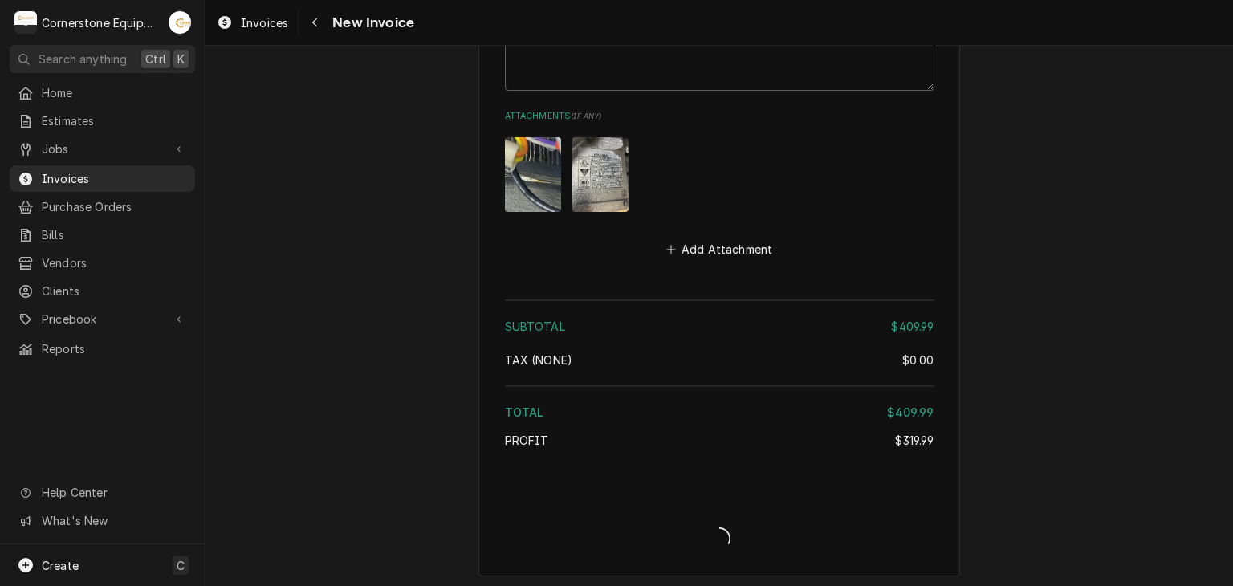
type textarea "x"
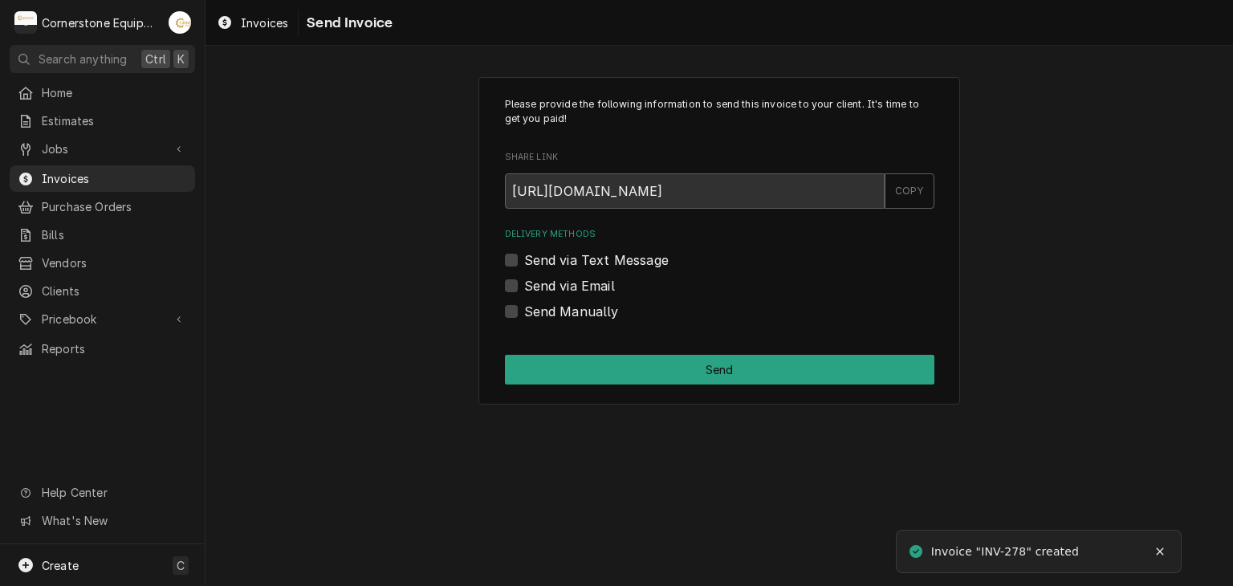
click at [592, 252] on label "Send via Text Message" at bounding box center [596, 260] width 145 height 19
click at [592, 252] on input "Send via Text Message" at bounding box center [739, 268] width 430 height 35
checkbox input "true"
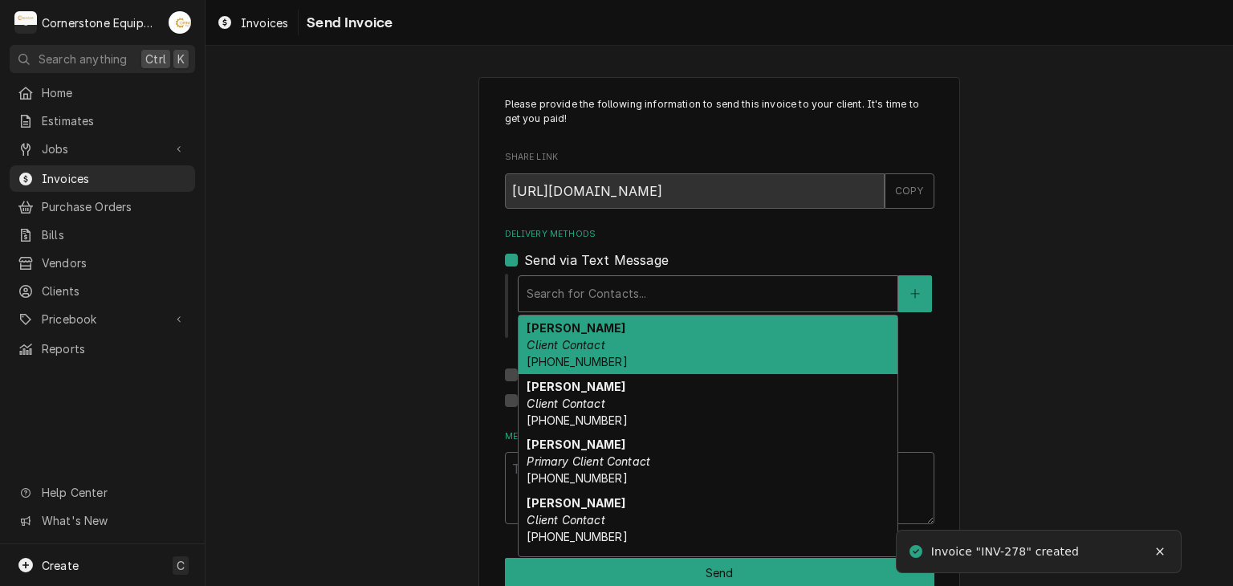
click at [565, 295] on div "Delivery Methods" at bounding box center [708, 293] width 363 height 29
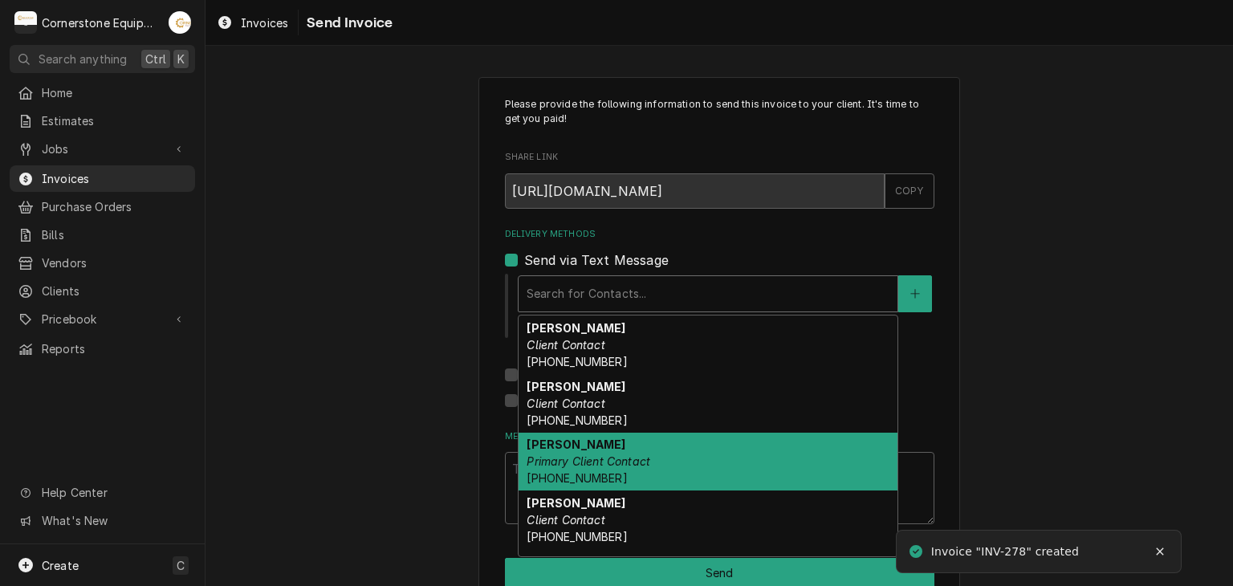
click at [546, 463] on em "Primary Client Contact" at bounding box center [589, 461] width 124 height 14
type textarea "x"
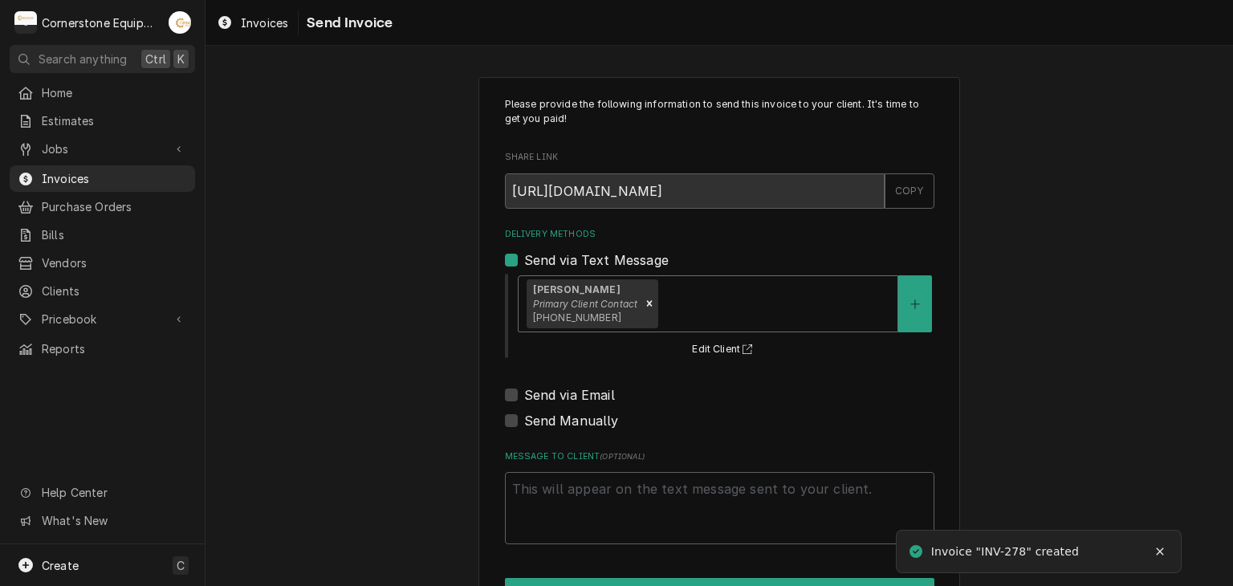
click at [572, 395] on label "Send via Email" at bounding box center [569, 394] width 91 height 19
click at [572, 395] on input "Send via Email" at bounding box center [739, 402] width 430 height 35
checkbox input "true"
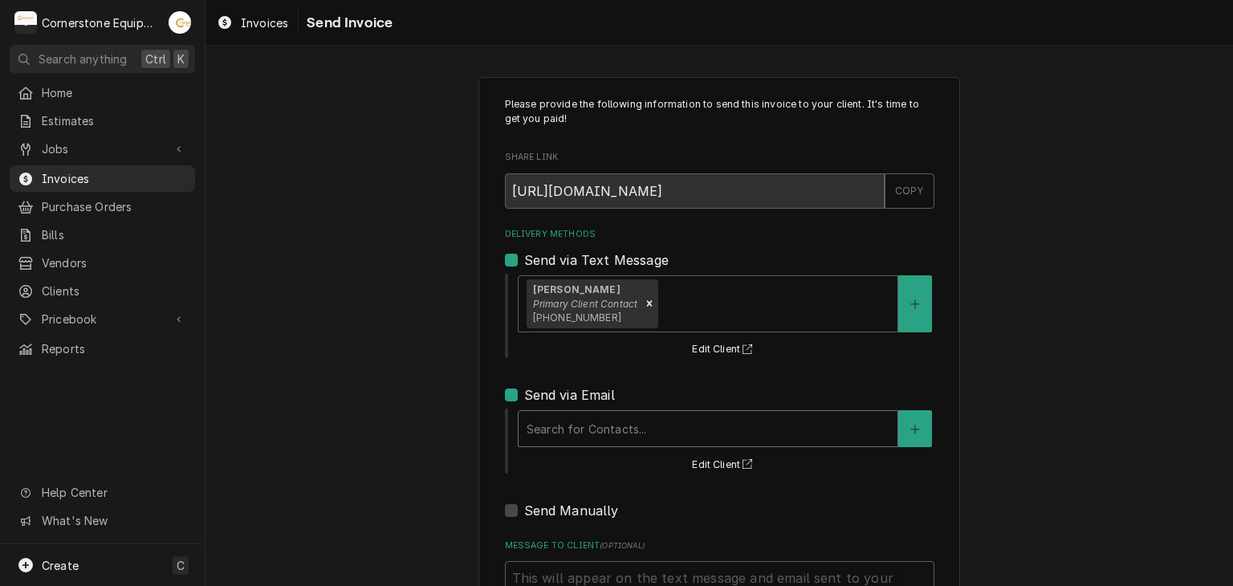
click at [573, 411] on div "Search for Contacts..." at bounding box center [708, 428] width 379 height 35
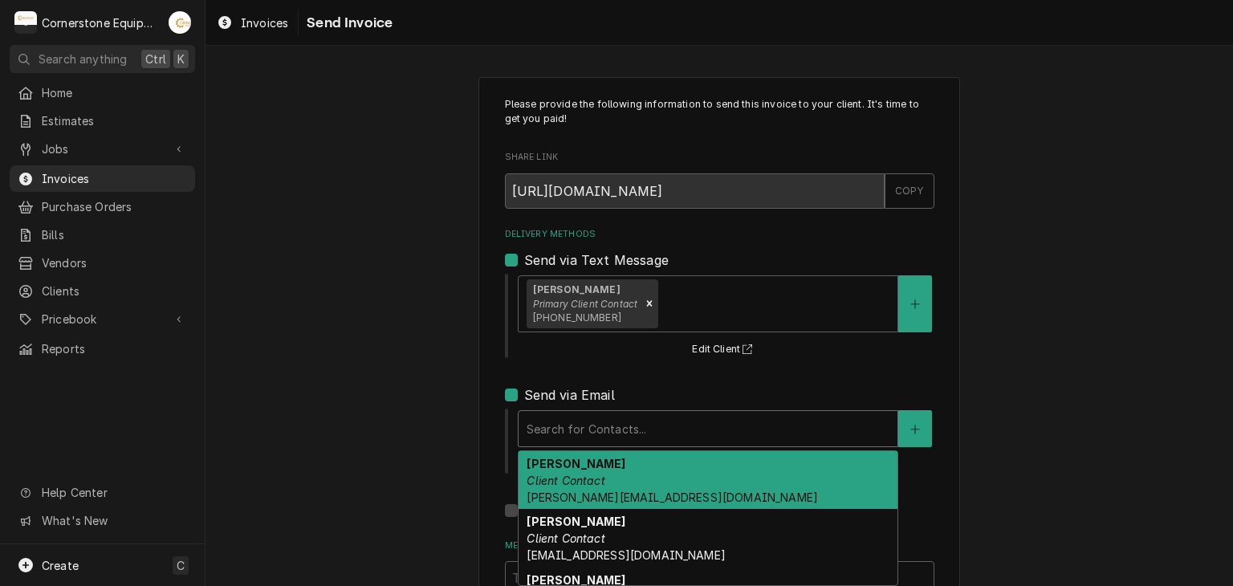
click at [560, 464] on strong "[PERSON_NAME]" at bounding box center [576, 464] width 99 height 14
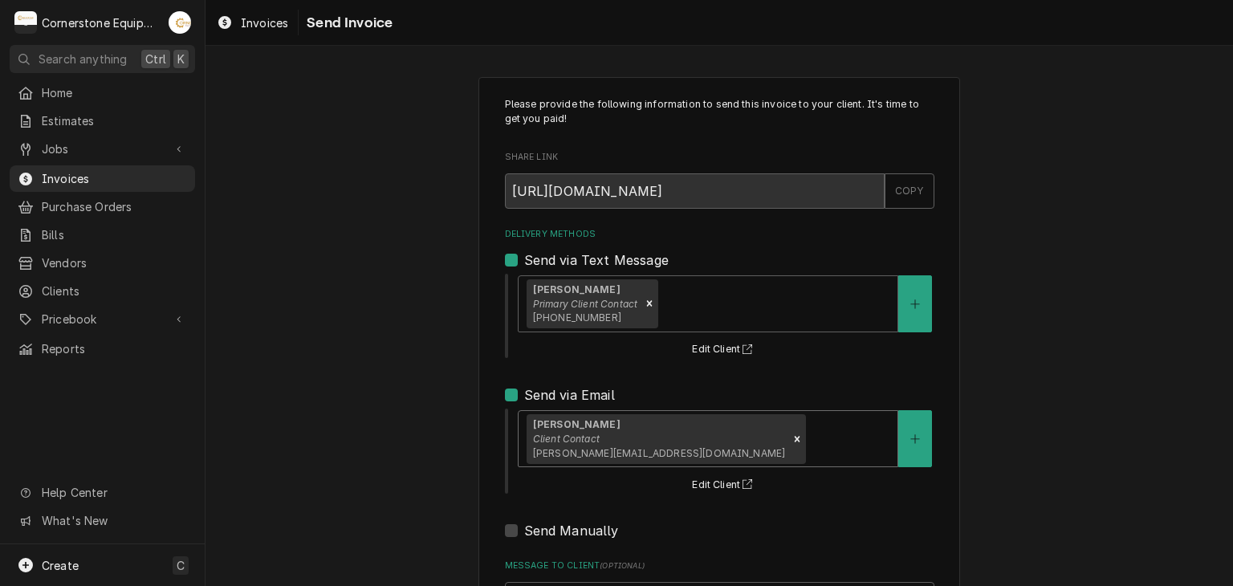
click at [396, 411] on div "Please provide the following information to send this invoice to your client. I…" at bounding box center [720, 407] width 1028 height 689
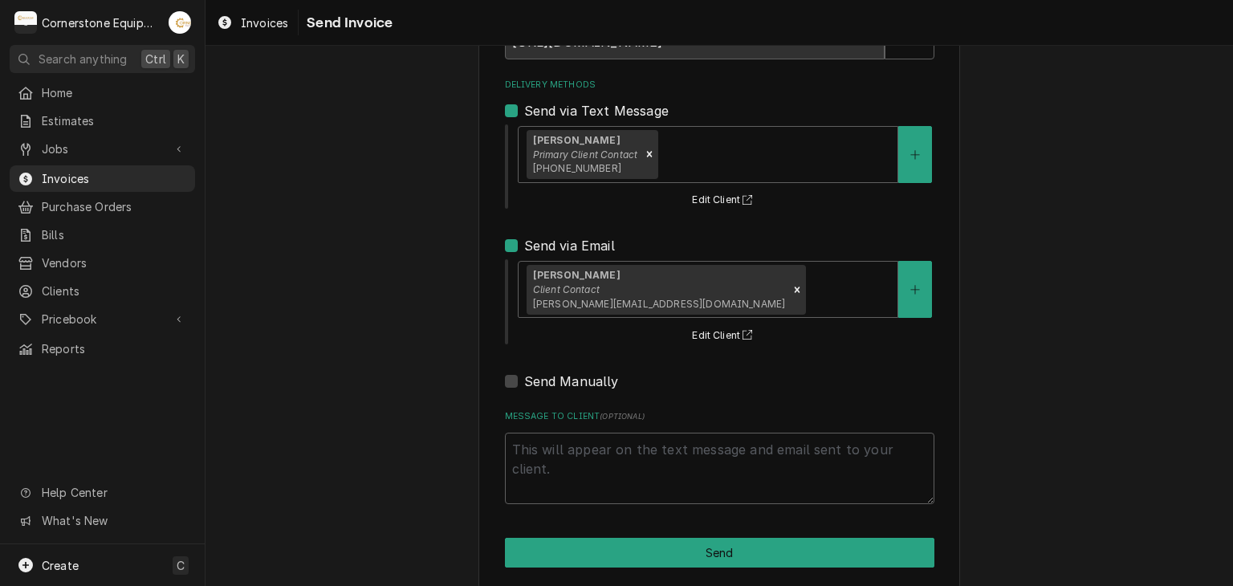
scroll to position [164, 0]
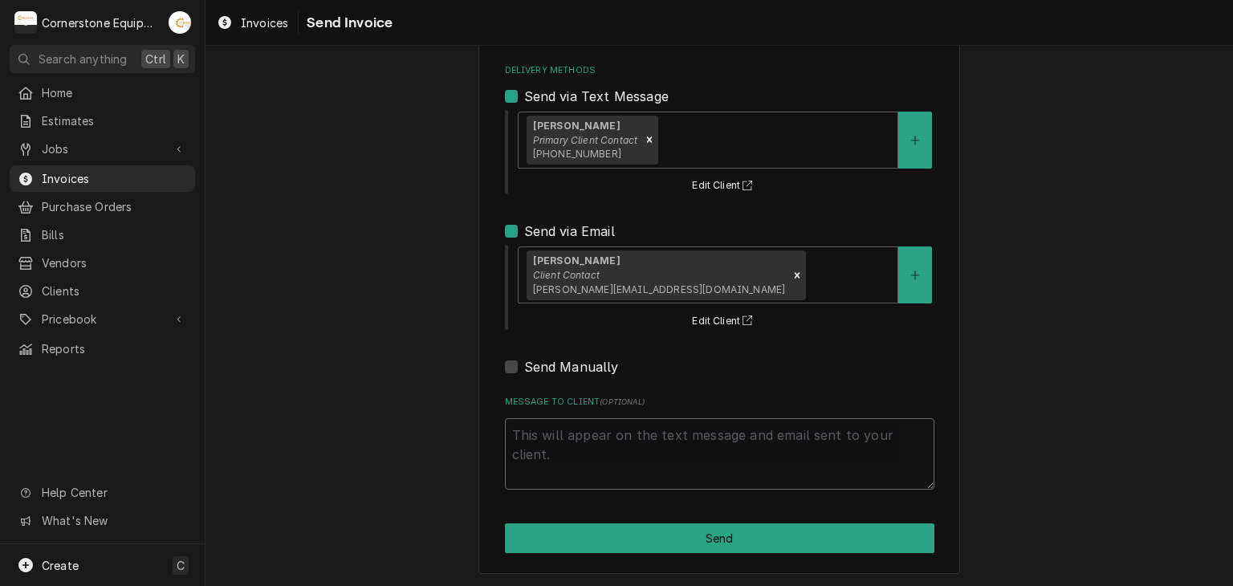
click at [581, 458] on textarea "Message to Client ( optional )" at bounding box center [720, 454] width 430 height 72
type textarea "x"
type textarea "T"
type textarea "x"
type textarea "Th"
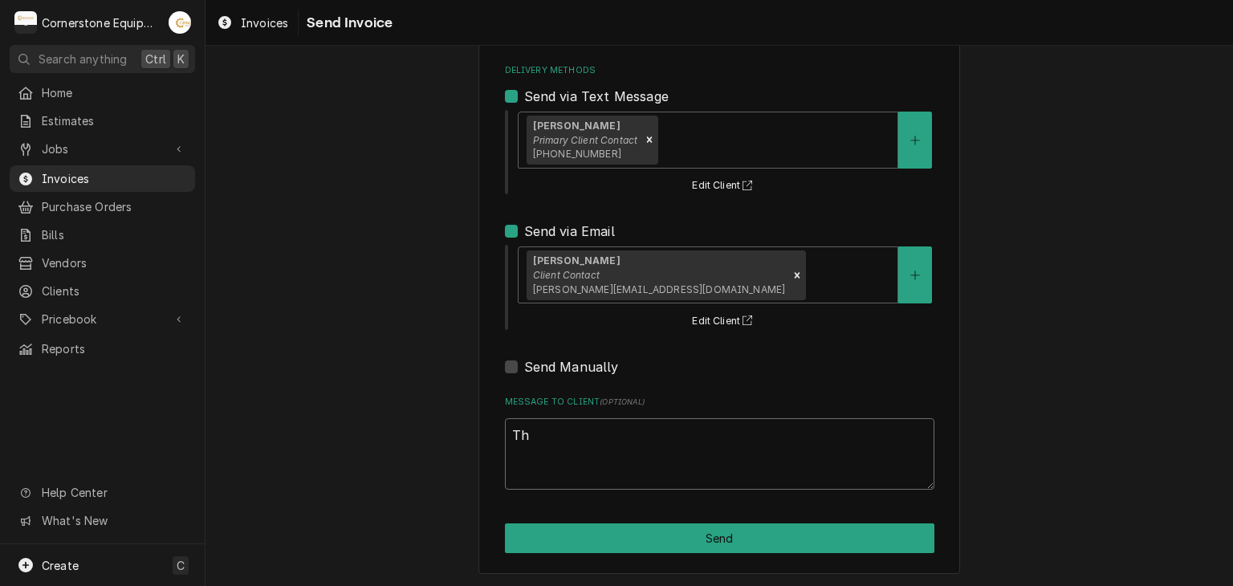
type textarea "x"
type textarea "Tha"
type textarea "x"
type textarea "Than"
type textarea "x"
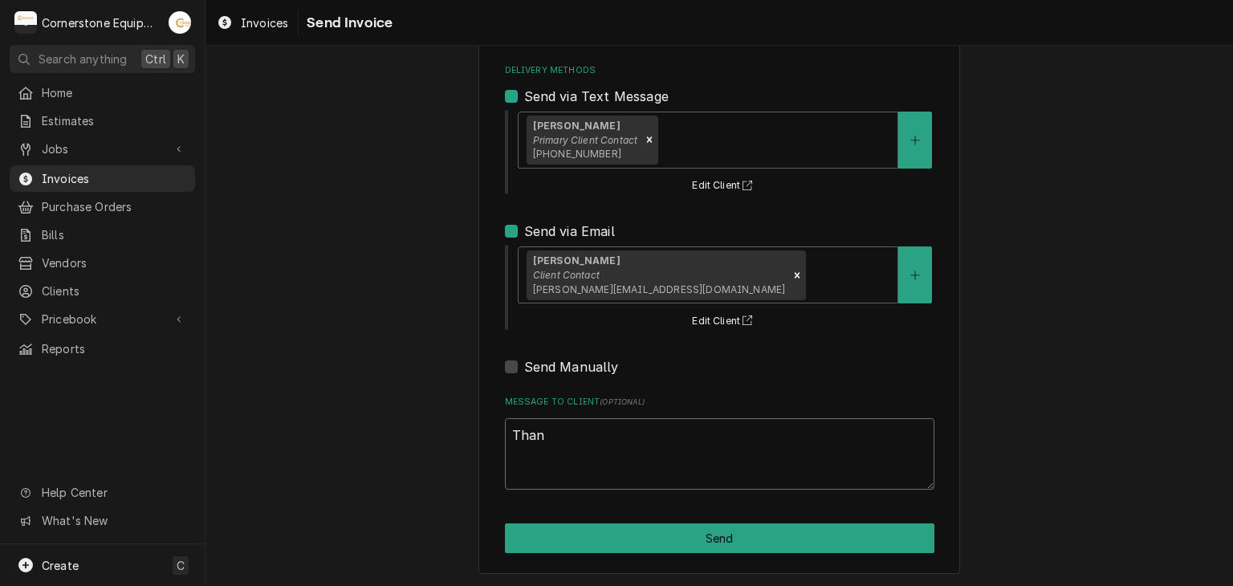
type textarea "Thank"
type textarea "x"
type textarea "Thank"
type textarea "x"
type textarea "Thank y"
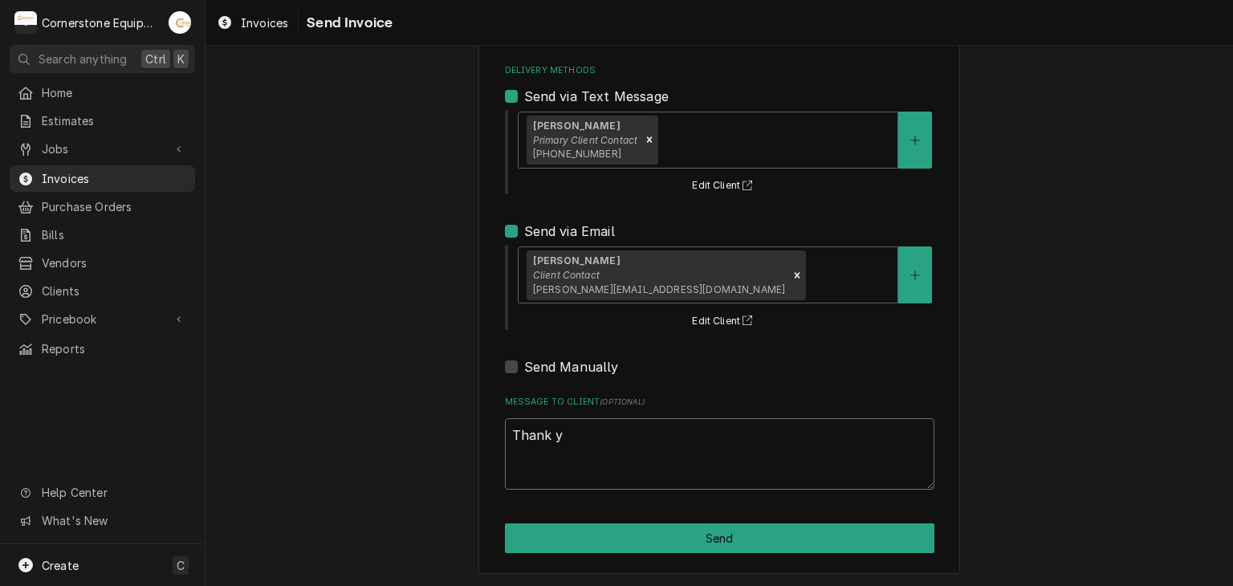
type textarea "x"
type textarea "Thank yo"
type textarea "x"
type textarea "Thank you"
type textarea "x"
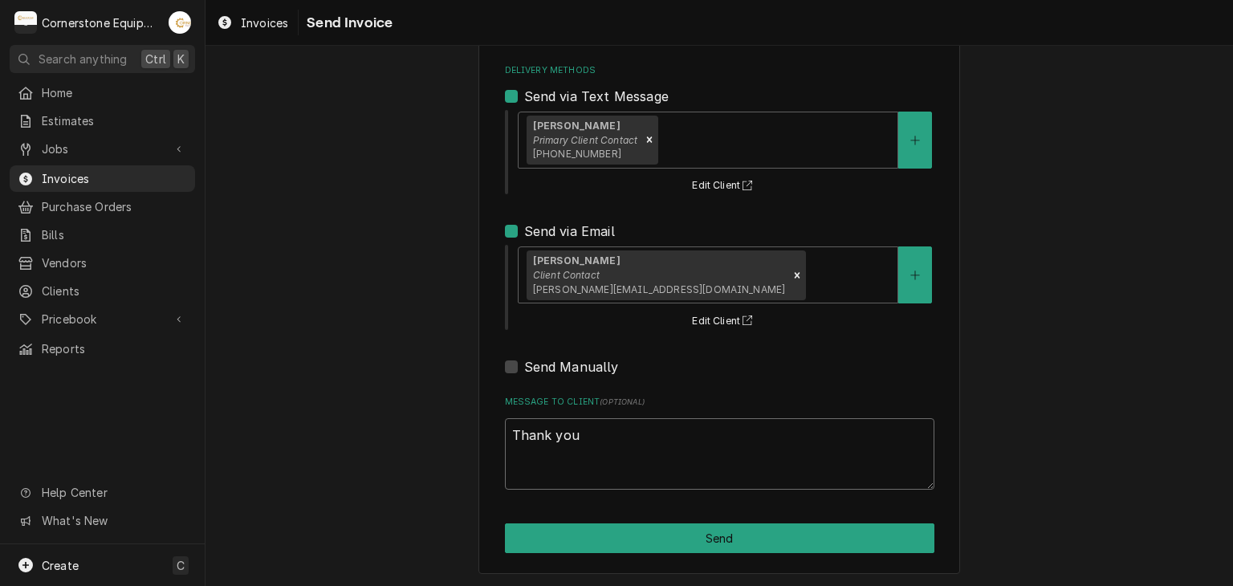
type textarea "Thank you"
type textarea "x"
type textarea "Thank you f"
type textarea "x"
type textarea "Thank you fo"
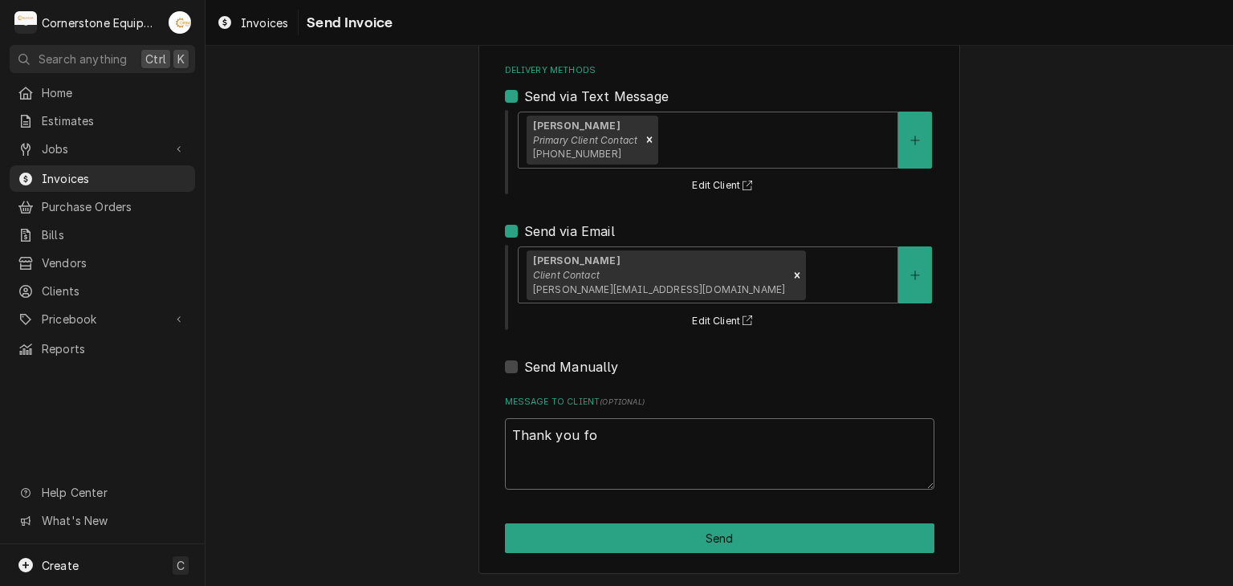
type textarea "x"
type textarea "Thank you for"
type textarea "x"
type textarea "Thank you for"
type textarea "x"
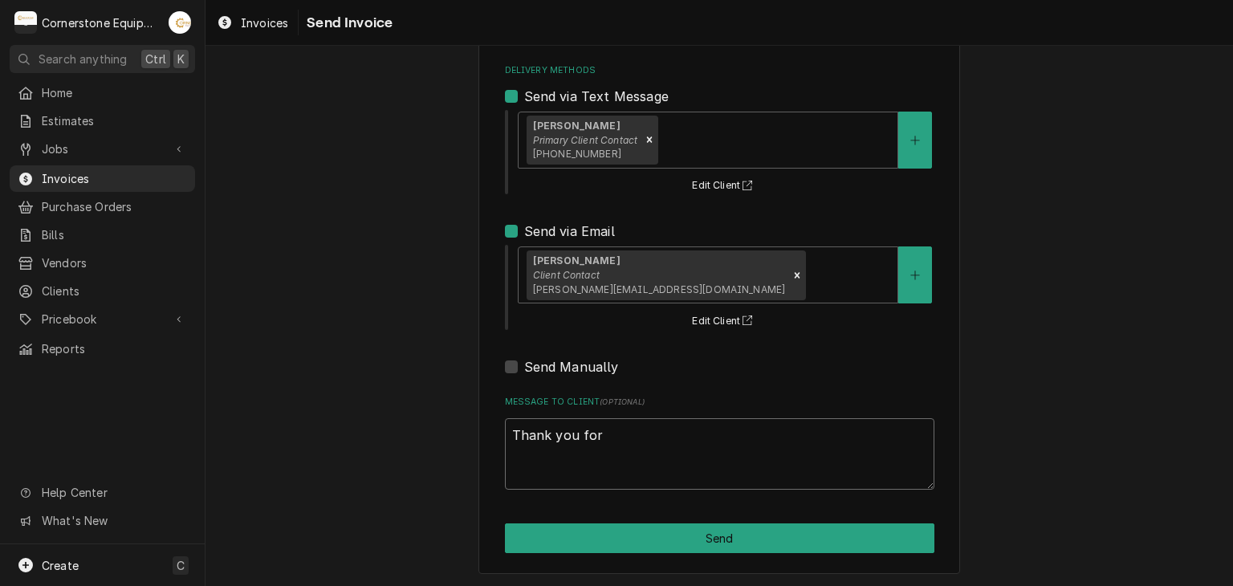
type textarea "Thank you for t"
type textarea "x"
type textarea "Thank you for th"
type textarea "x"
type textarea "Thank you for the"
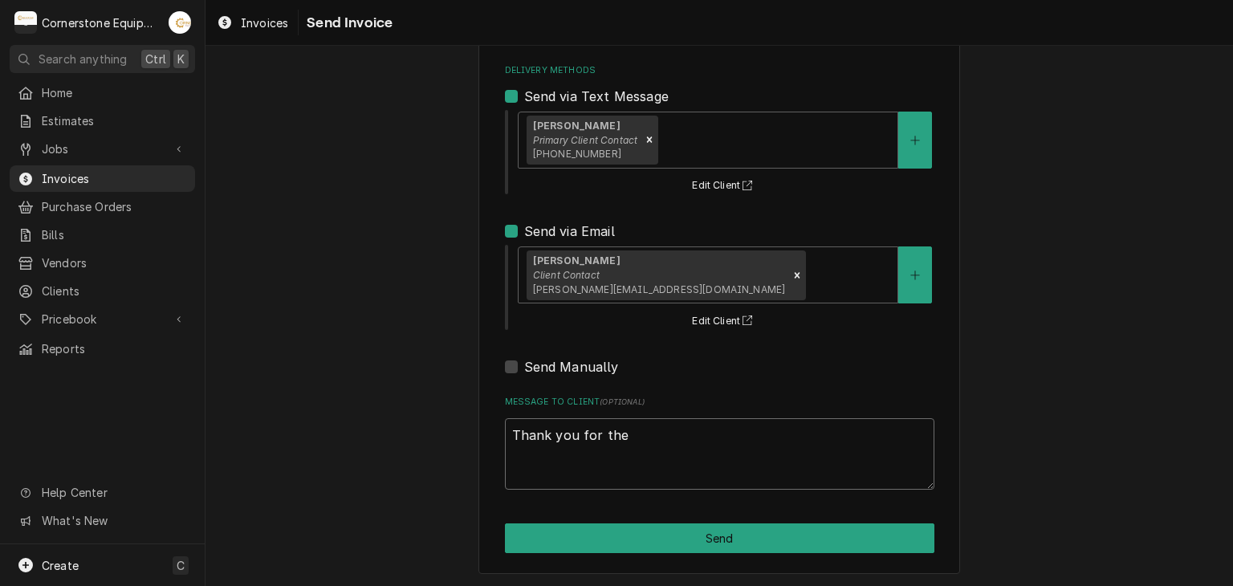
type textarea "x"
type textarea "Thank you for the"
type textarea "x"
type textarea "Thank you for the o"
type textarea "x"
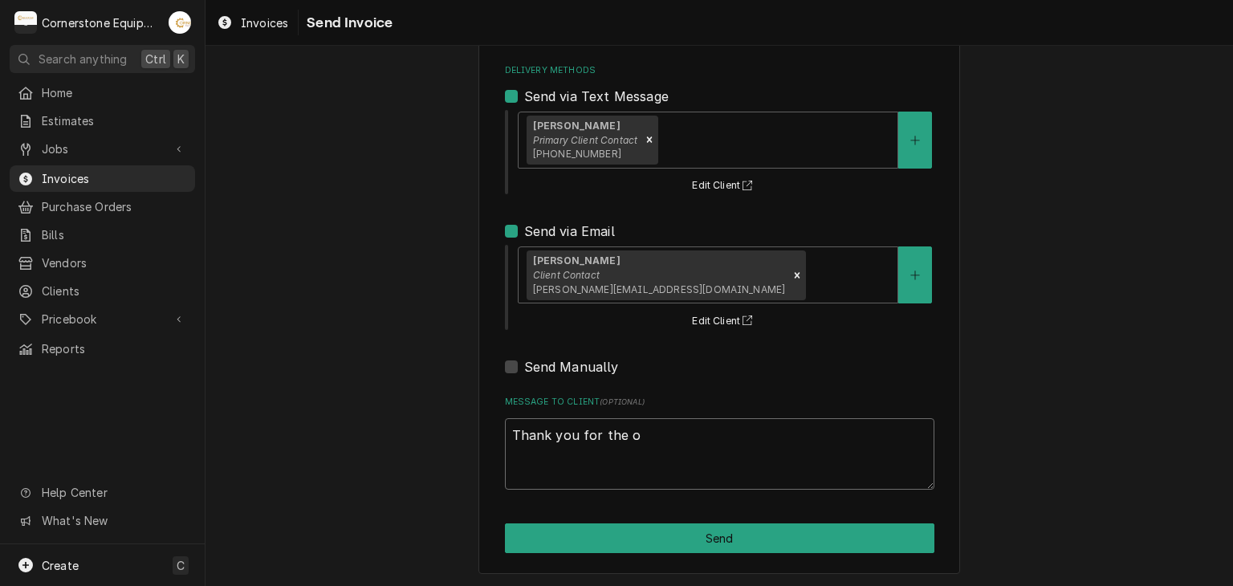
type textarea "Thank you for the op"
type textarea "x"
type textarea "Thank you for the opp"
type textarea "x"
type textarea "Thank you for the oppo"
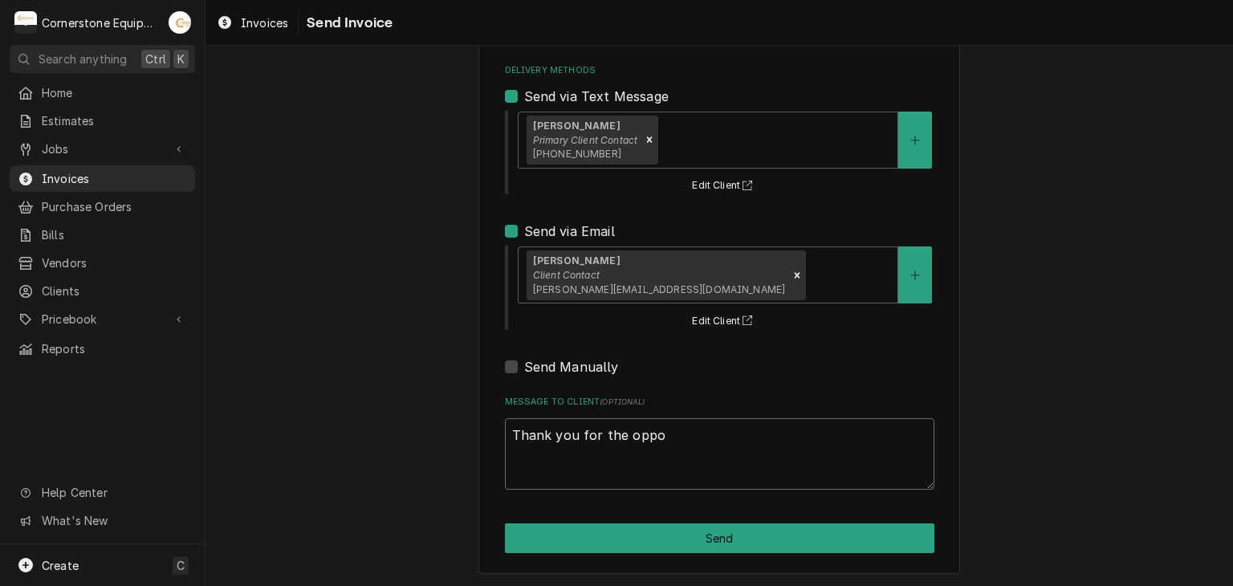
type textarea "x"
type textarea "Thank you for the oppor"
type textarea "x"
type textarea "Thank you for the opport"
type textarea "x"
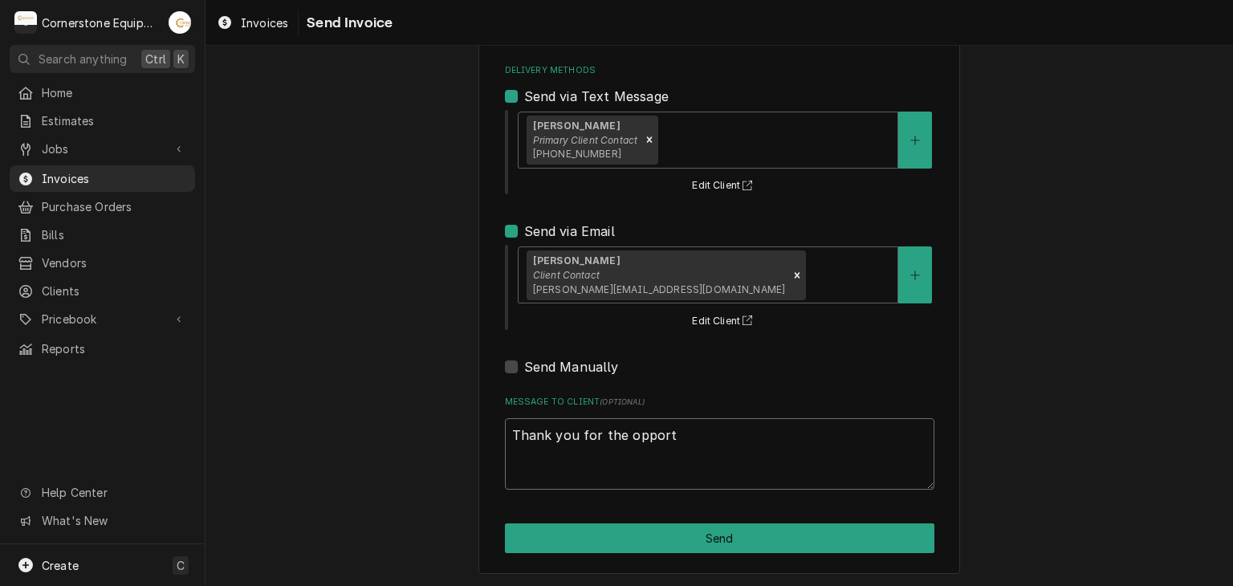
type textarea "Thank you for the opportu"
type textarea "x"
type textarea "Thank you for the opportun"
type textarea "x"
type textarea "Thank you for the opportuni"
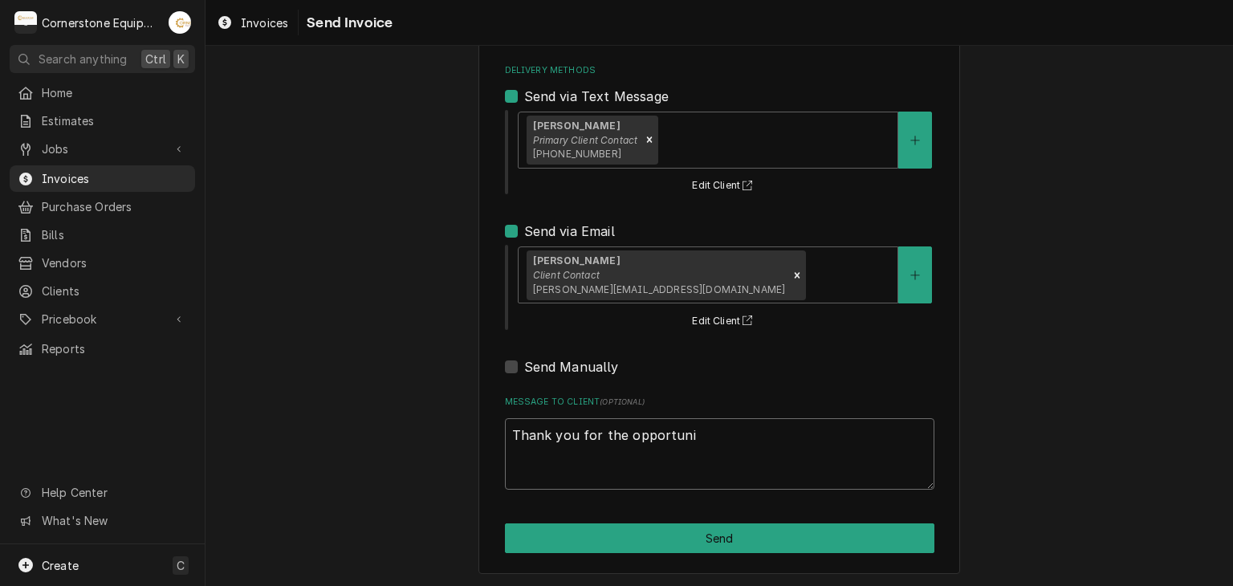
type textarea "x"
type textarea "Thank you for the opportunit"
type textarea "x"
type textarea "Thank you for the opportunity"
type textarea "x"
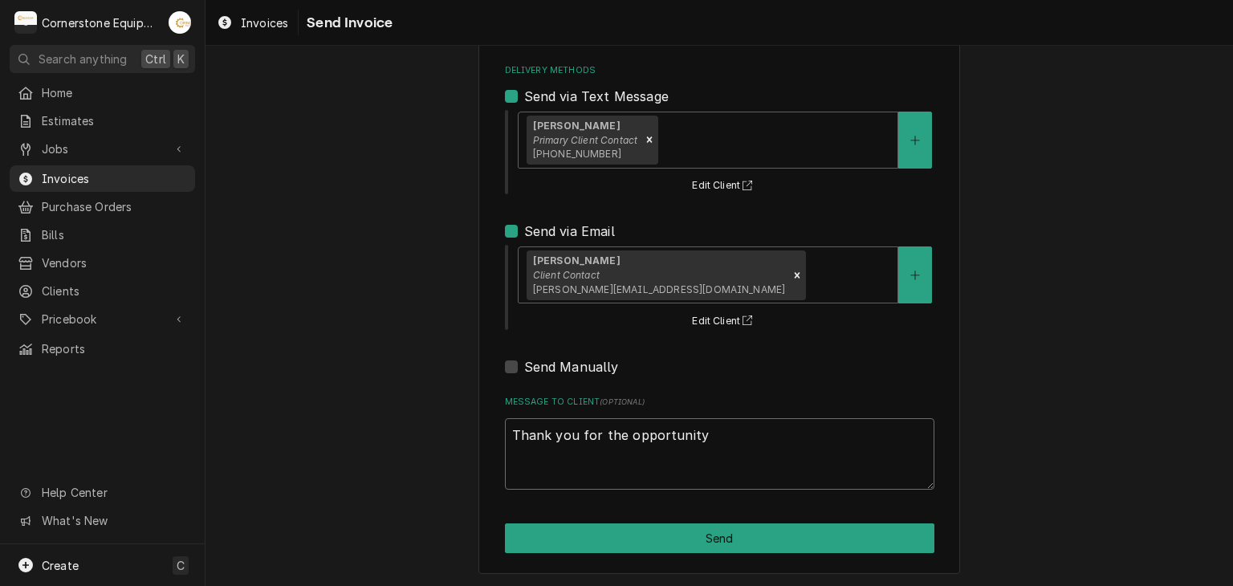
type textarea "Thank you for the opportunity t"
type textarea "x"
type textarea "Thank you for the opportunity to"
type textarea "x"
type textarea "Thank you for the opportunity to"
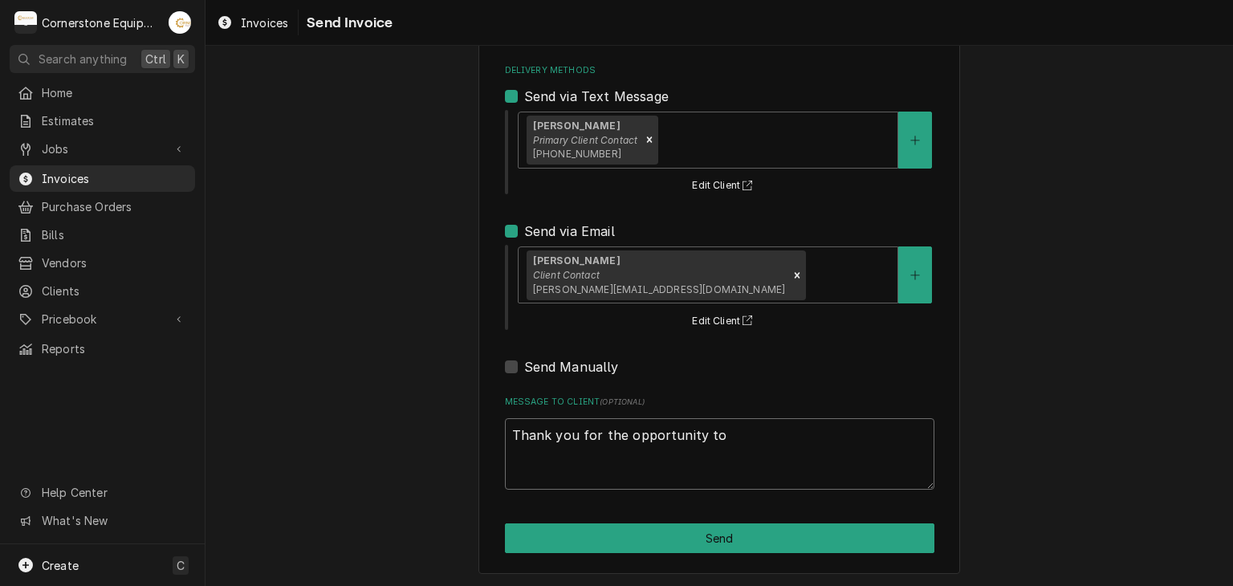
type textarea "x"
type textarea "Thank you for the opportunity to b"
type textarea "x"
type textarea "Thank you for the opportunity to be"
type textarea "x"
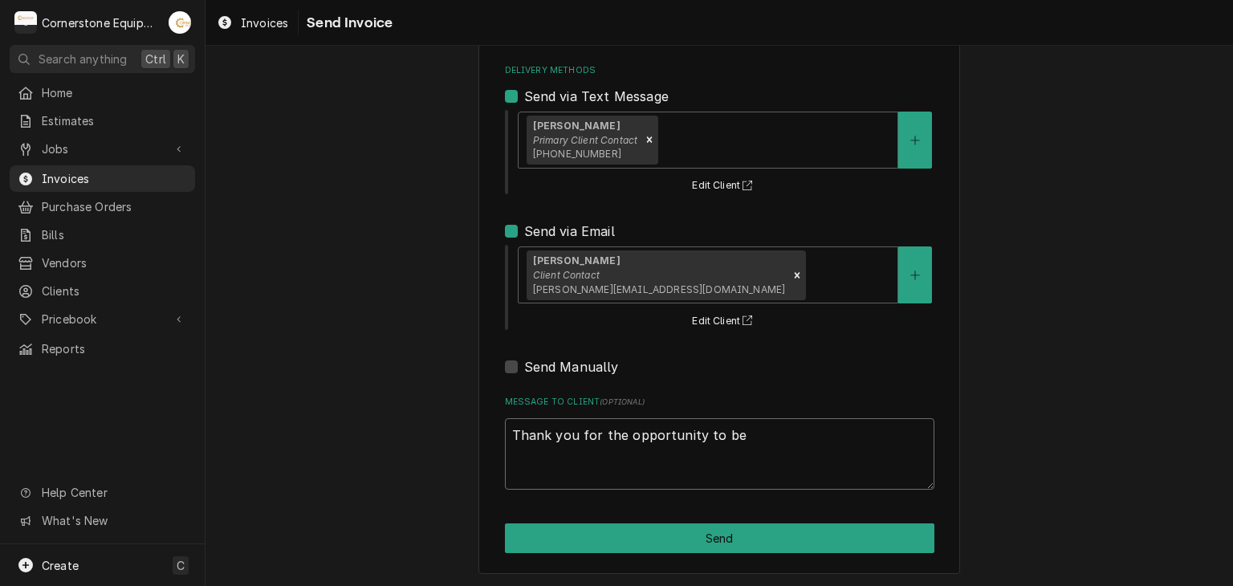
type textarea "Thank you for the opportunity to be"
type textarea "x"
type textarea "Thank you for the opportunity to be o"
type textarea "x"
type textarea "Thank you for the opportunity to be of"
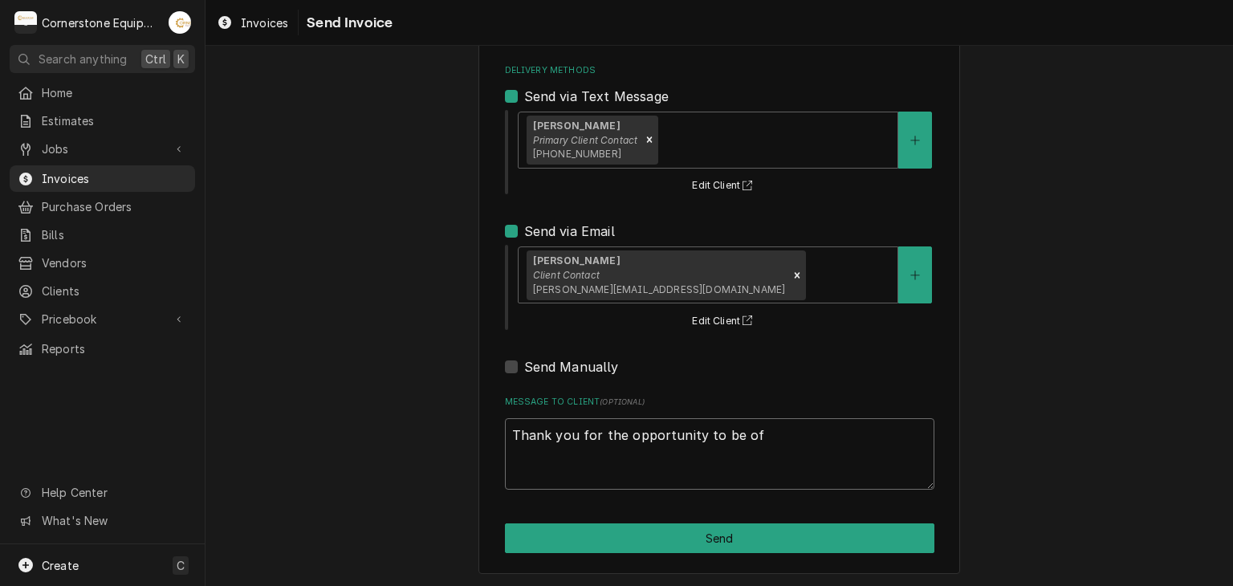
type textarea "x"
type textarea "Thank you for the opportunity to be of"
type textarea "x"
type textarea "Thank you for the opportunity to be of s"
type textarea "x"
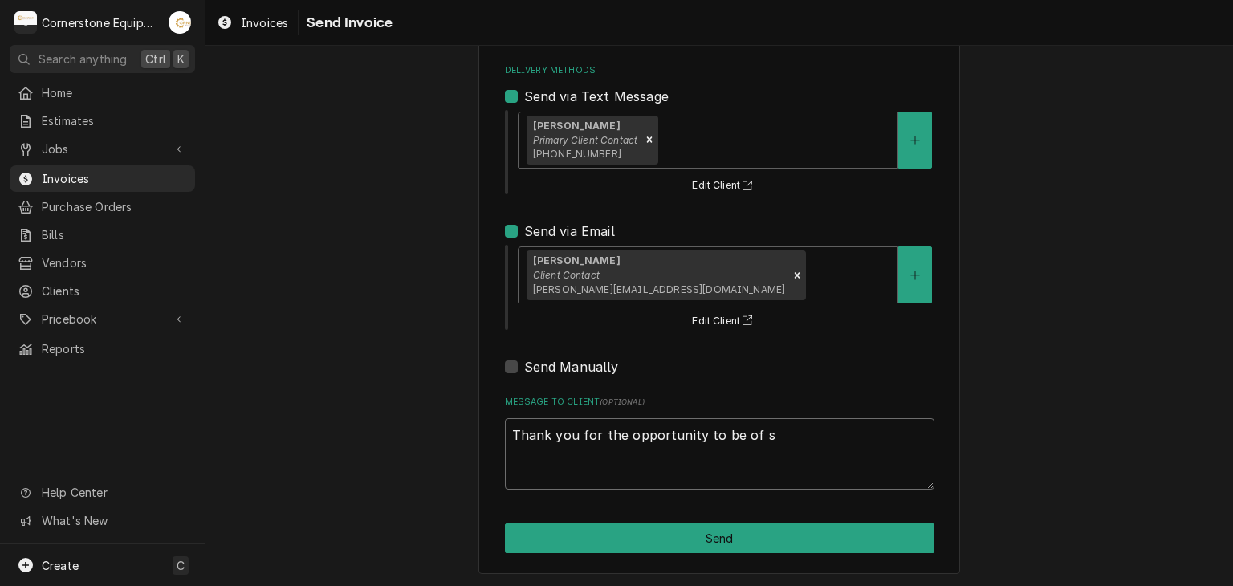
type textarea "Thank you for the opportunity to be of se"
type textarea "x"
type textarea "Thank you for the opportunity to be of ser"
type textarea "x"
type textarea "Thank you for the opportunity to be of serv"
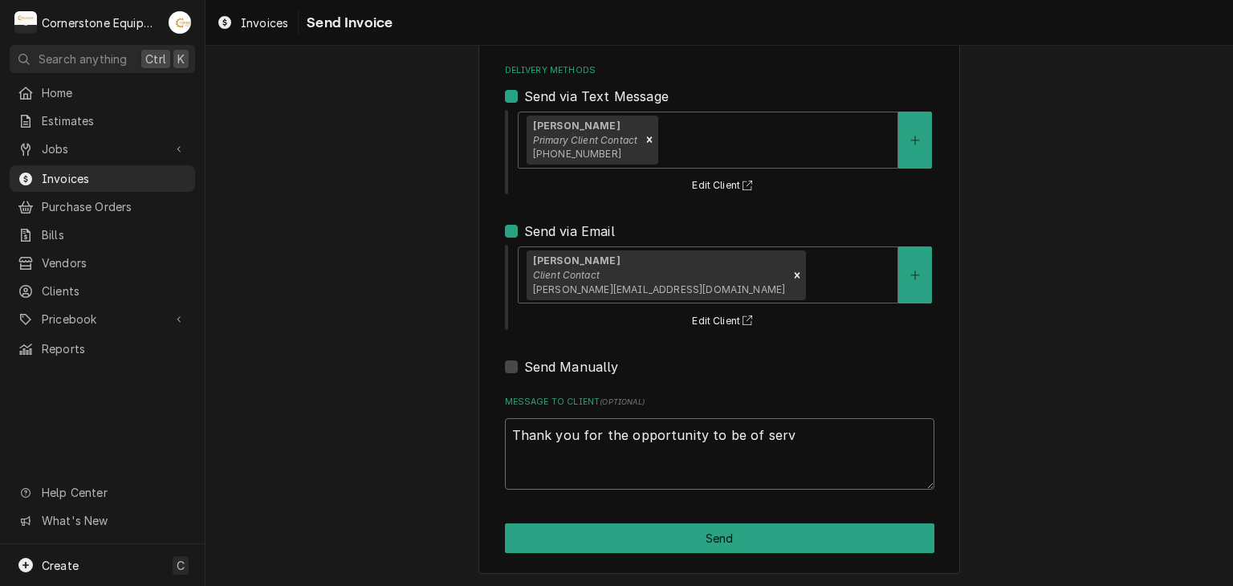
type textarea "x"
type textarea "Thank you for the opportunity to be of servi"
type textarea "x"
type textarea "Thank you for the opportunity to be of servic"
type textarea "x"
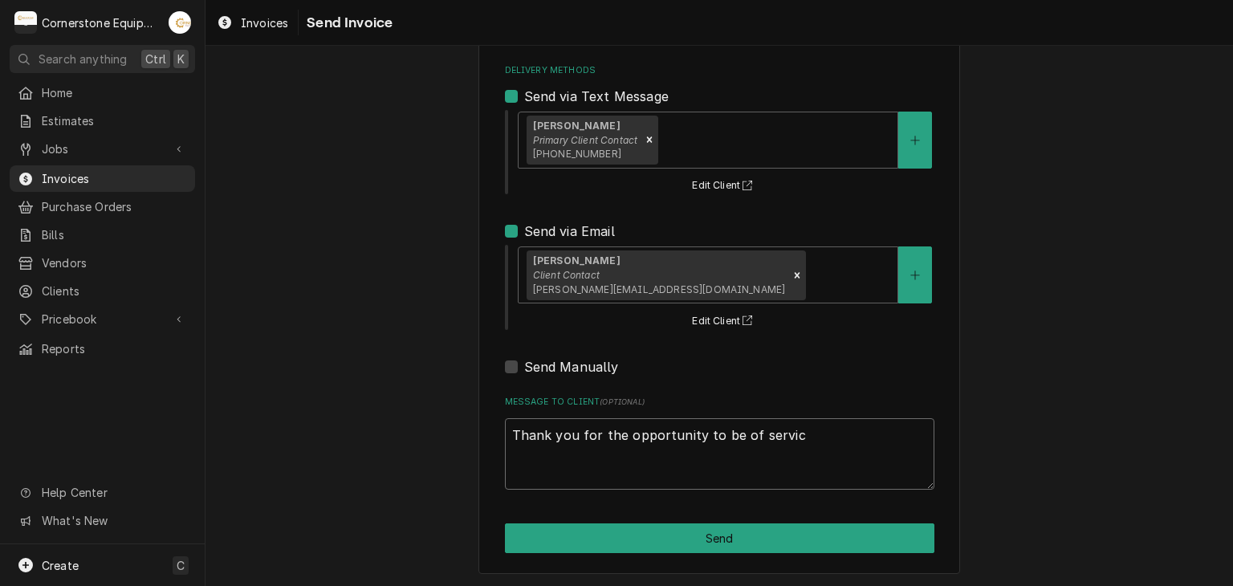
type textarea "Thank you for the opportunity to be of service"
type textarea "x"
drag, startPoint x: 581, startPoint y: 458, endPoint x: 589, endPoint y: 459, distance: 8.9
click at [589, 459] on textarea "Thank you for the opportunity to be of service!" at bounding box center [720, 454] width 430 height 72
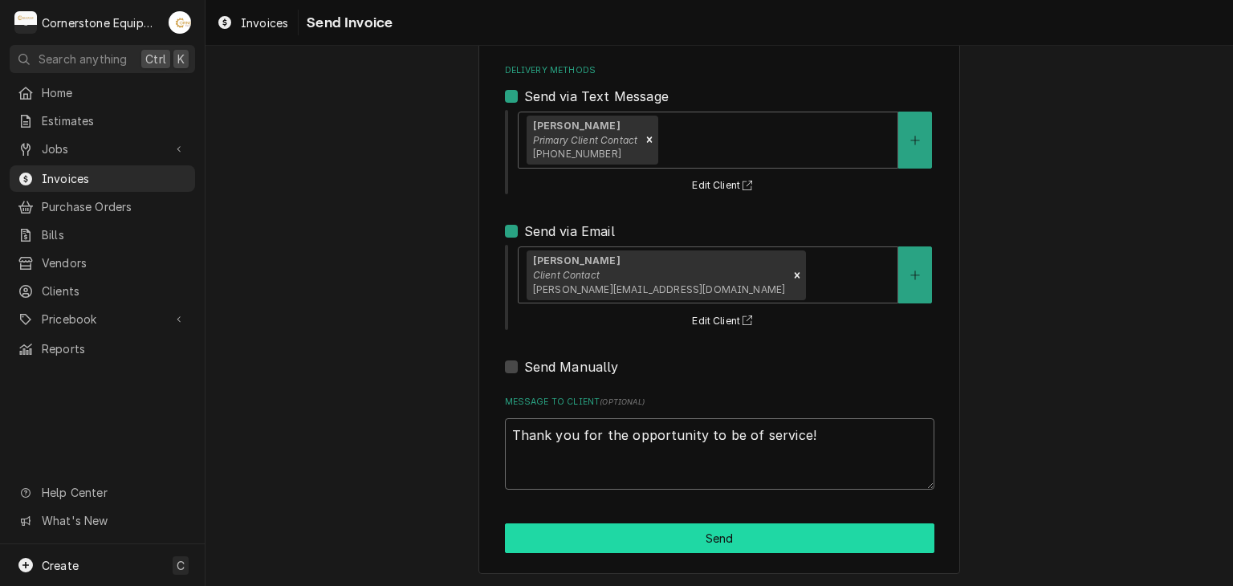
type textarea "Thank you for the opportunity to be of service!"
click at [752, 544] on button "Send" at bounding box center [720, 539] width 430 height 30
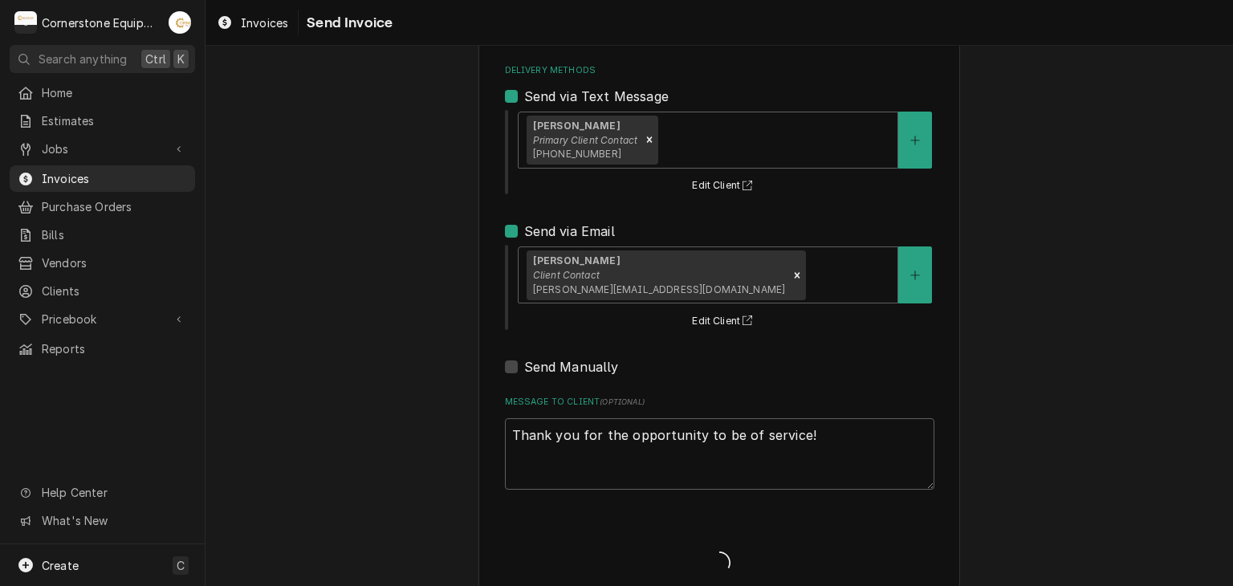
type textarea "x"
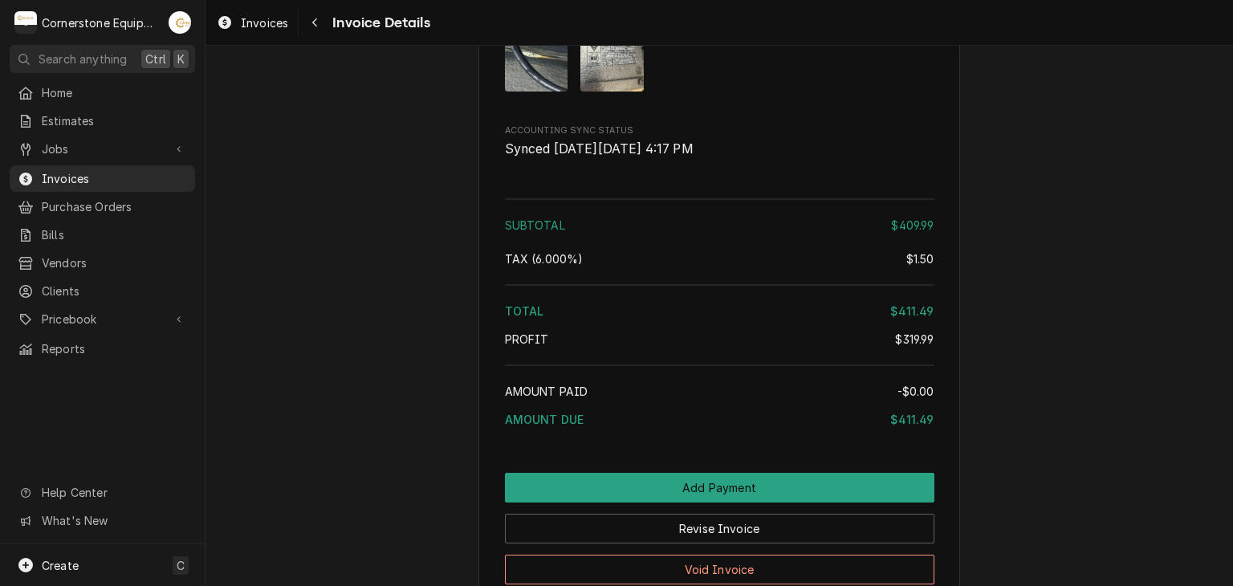
scroll to position [2088, 0]
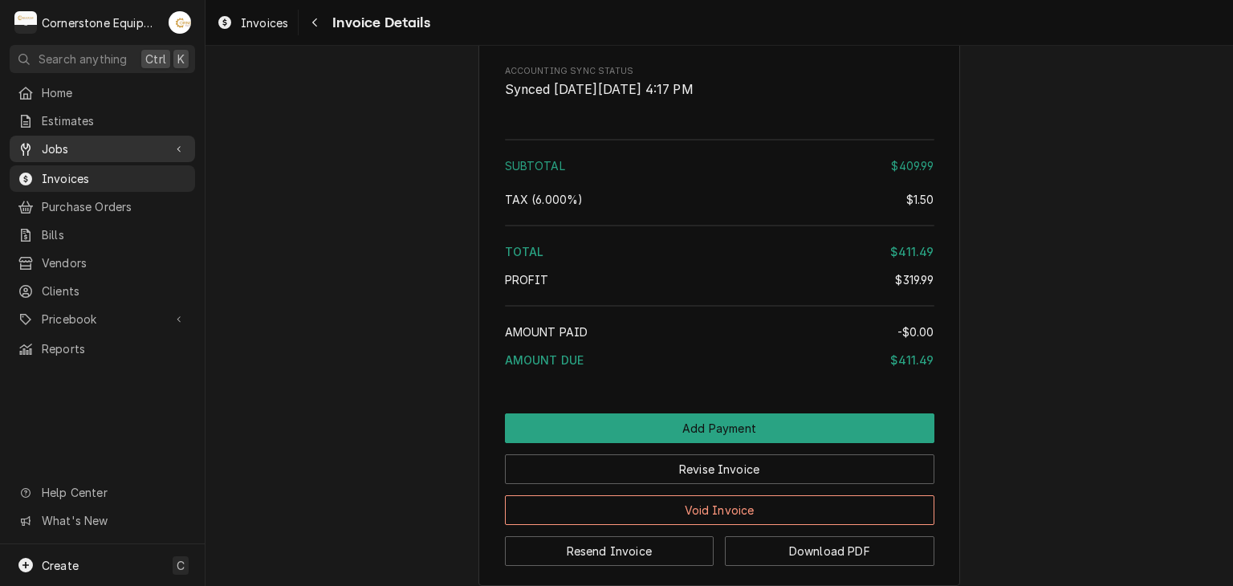
click at [78, 142] on span "Jobs" at bounding box center [102, 149] width 121 height 17
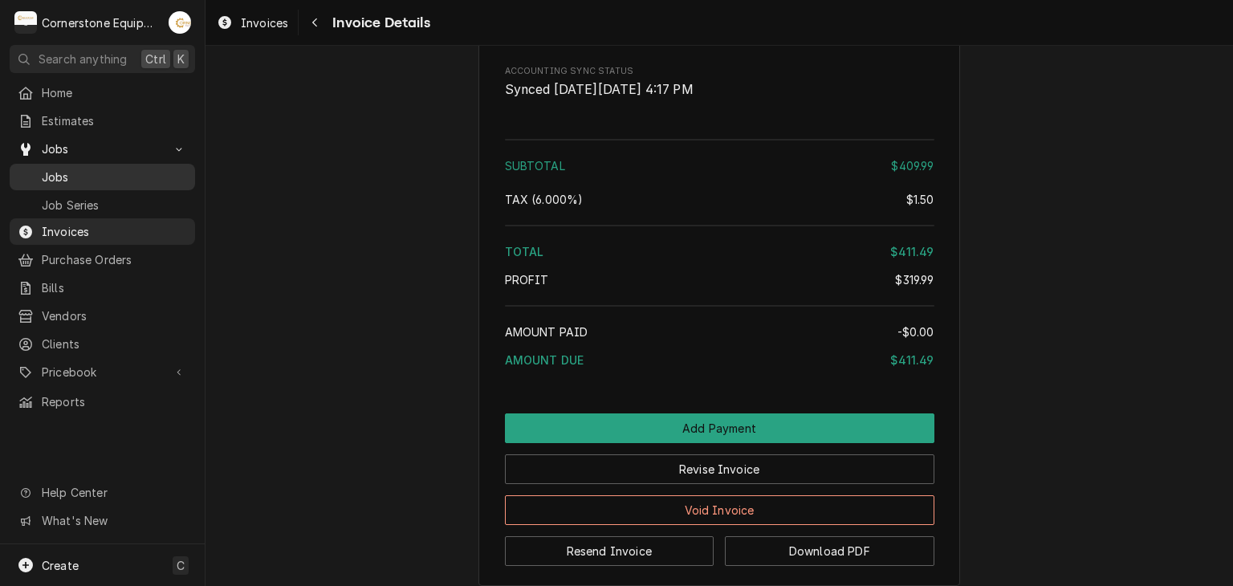
click at [52, 176] on span "Jobs" at bounding box center [114, 177] width 145 height 17
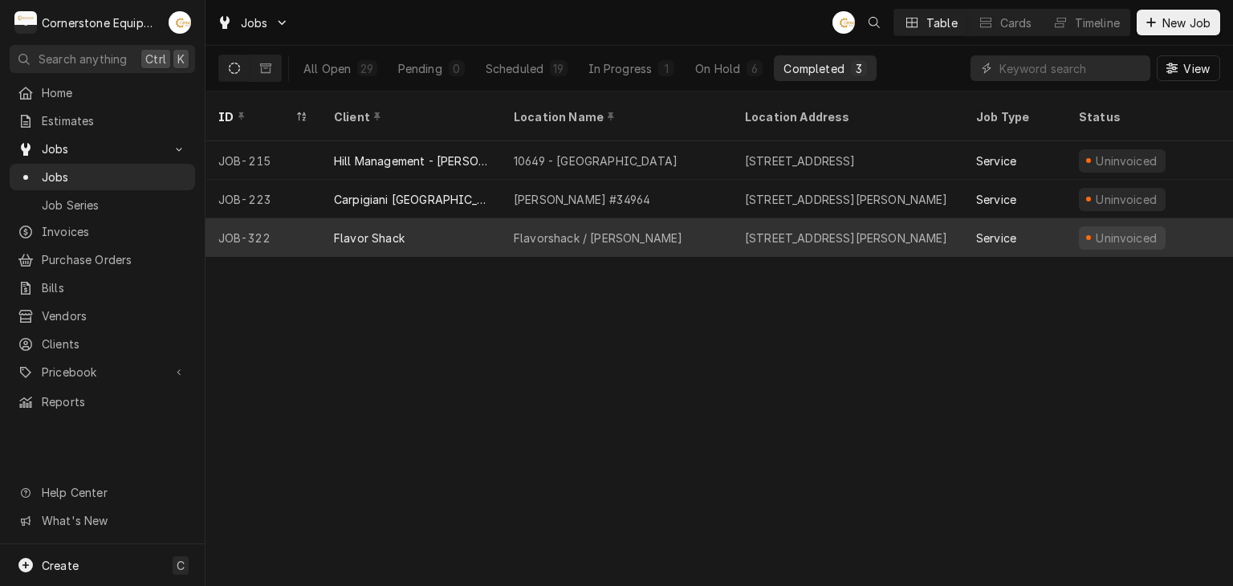
click at [984, 230] on div "Service" at bounding box center [996, 238] width 40 height 17
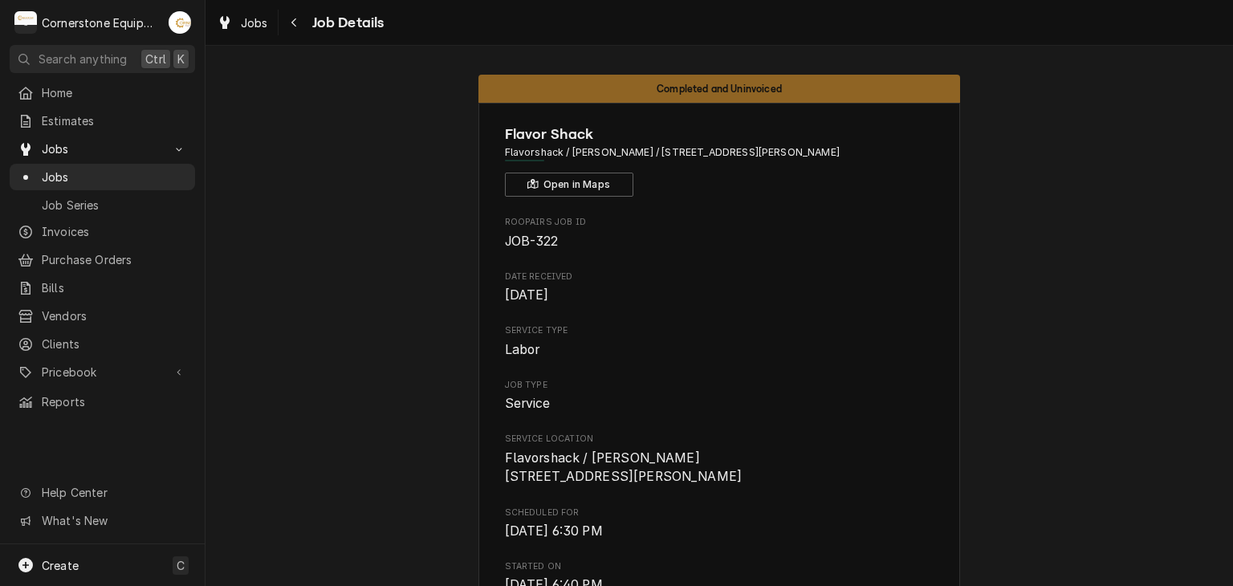
click at [54, 226] on span "Invoices" at bounding box center [114, 231] width 145 height 17
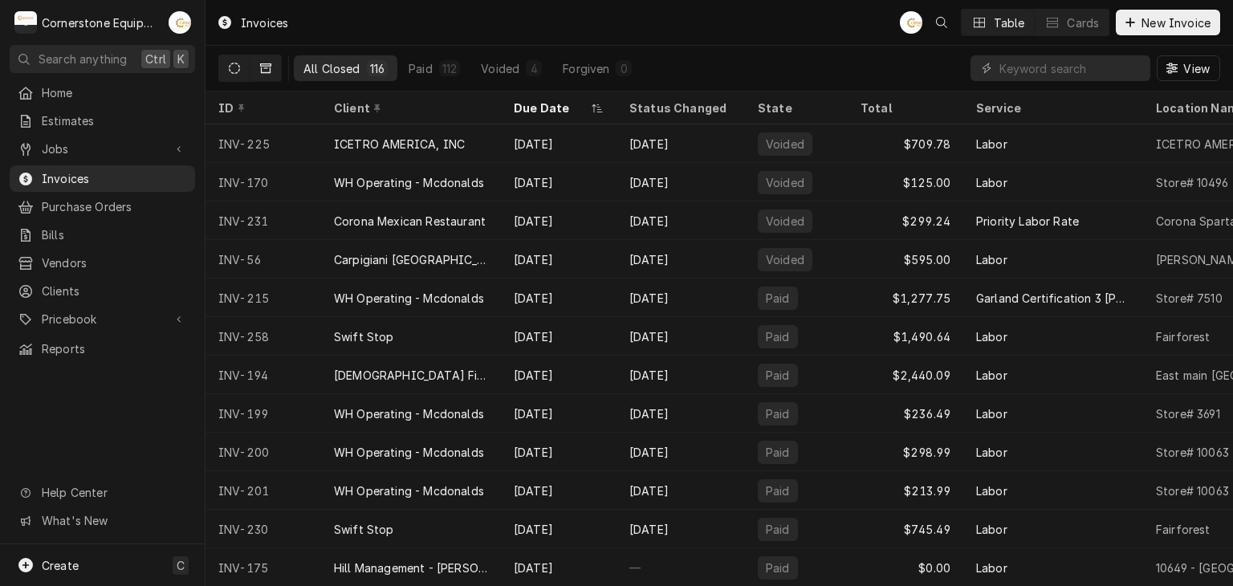
click at [239, 69] on icon "Dynamic Content Wrapper" at bounding box center [234, 68] width 11 height 11
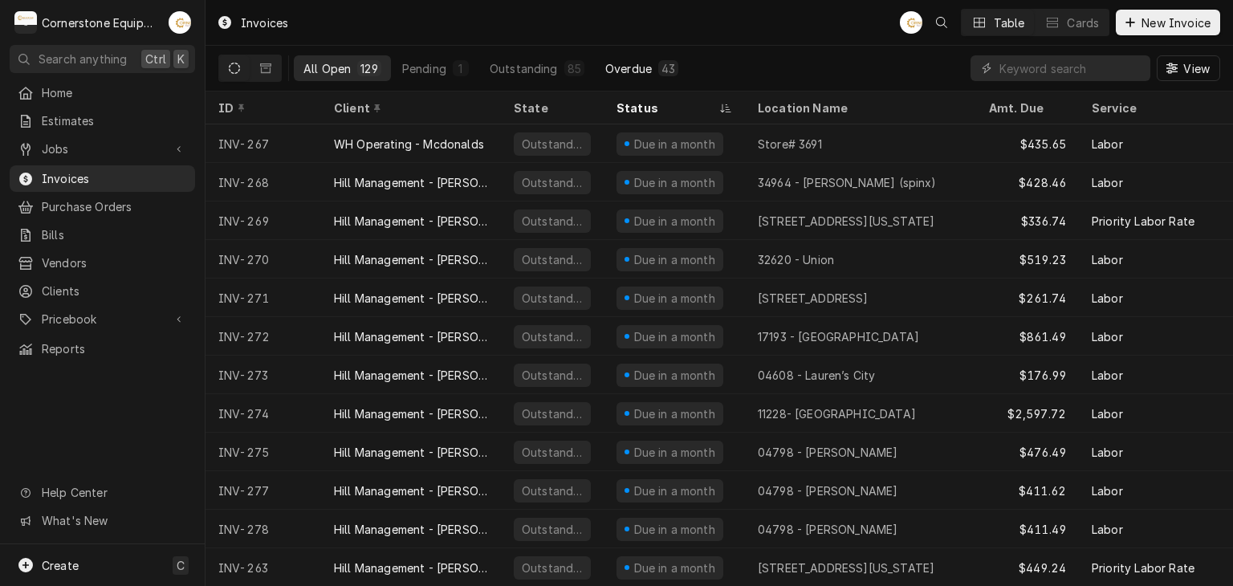
click at [634, 75] on div "Overdue" at bounding box center [628, 68] width 47 height 17
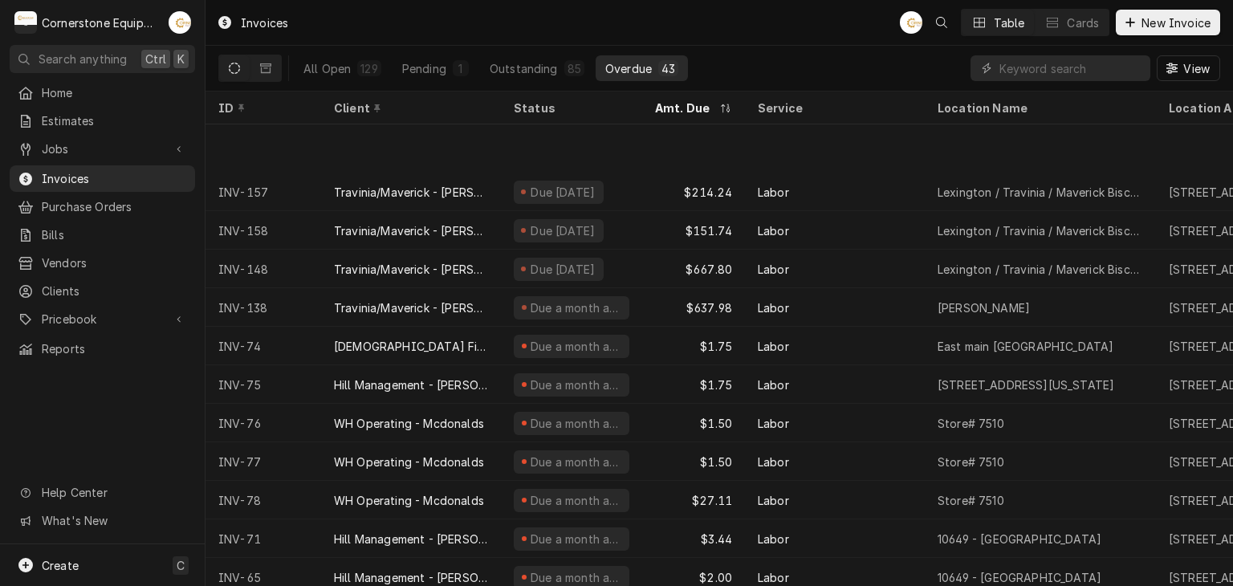
scroll to position [974, 0]
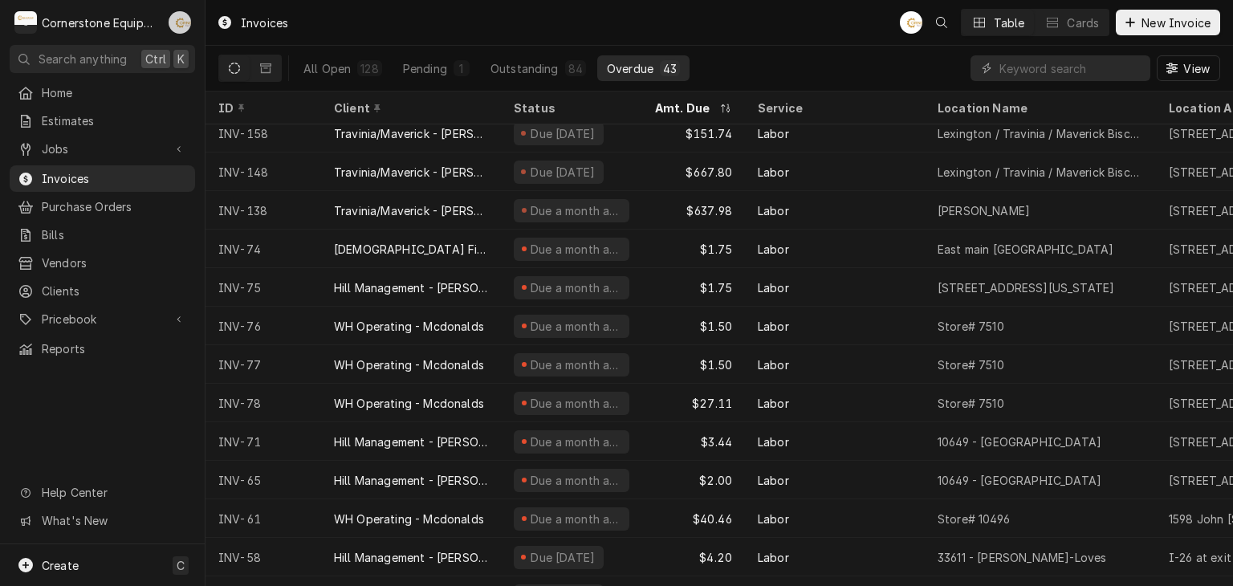
click at [193, 24] on div "AB" at bounding box center [180, 22] width 31 height 31
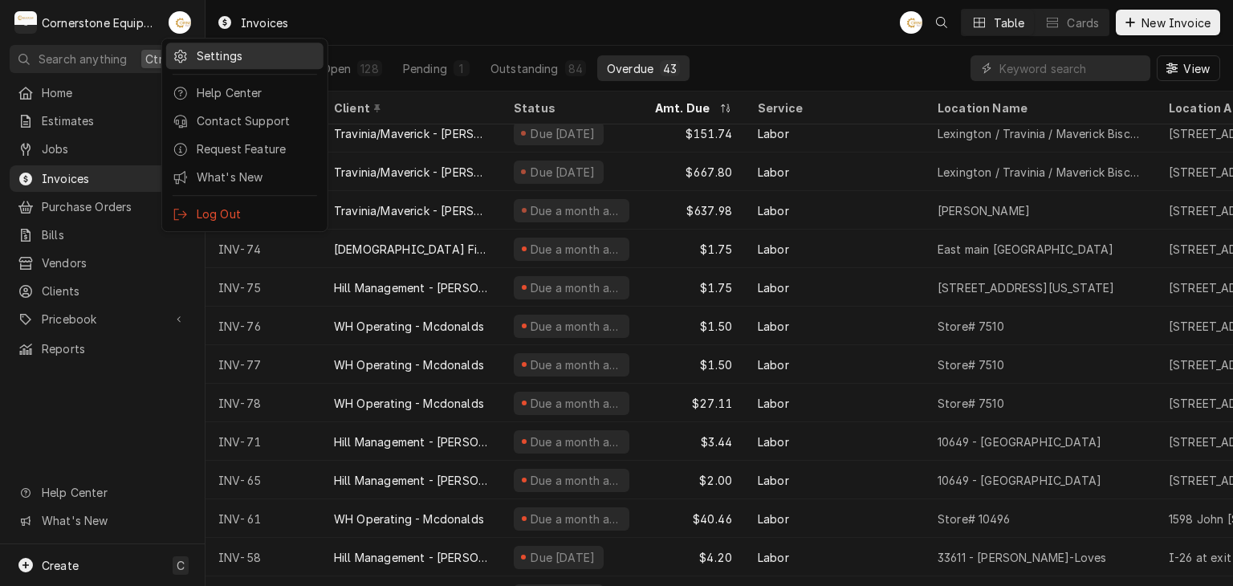
click at [213, 57] on div "Settings" at bounding box center [257, 55] width 120 height 17
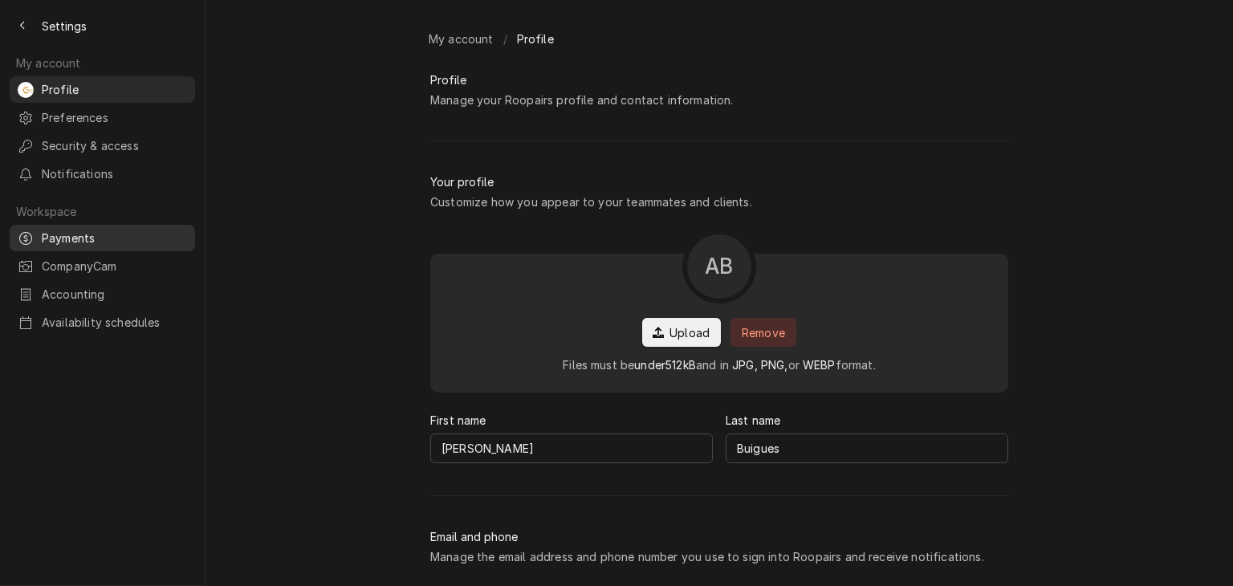
click at [92, 230] on span "Payments" at bounding box center [114, 238] width 145 height 17
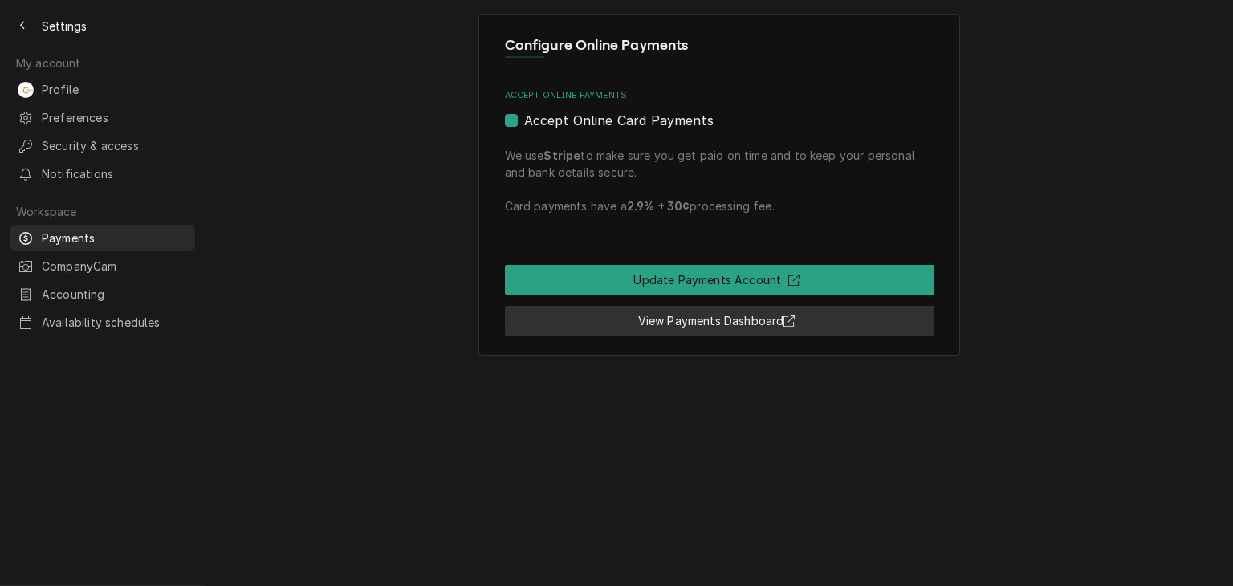
click at [662, 324] on link "View Payments Dashboard" at bounding box center [720, 321] width 430 height 30
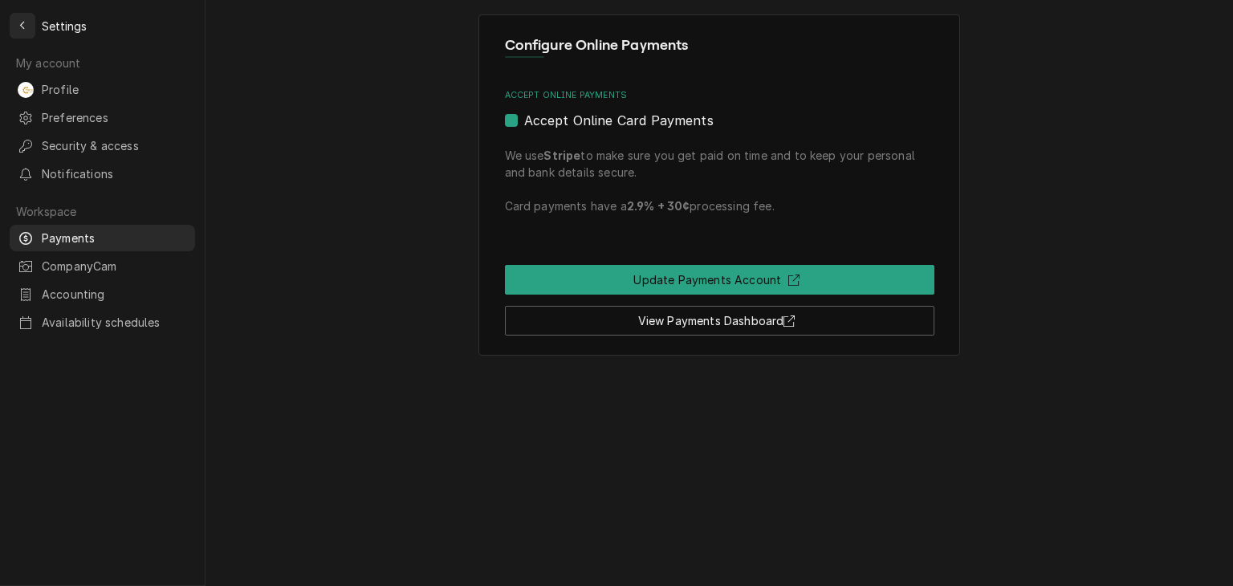
click at [14, 20] on div "Back to previous page" at bounding box center [22, 26] width 16 height 16
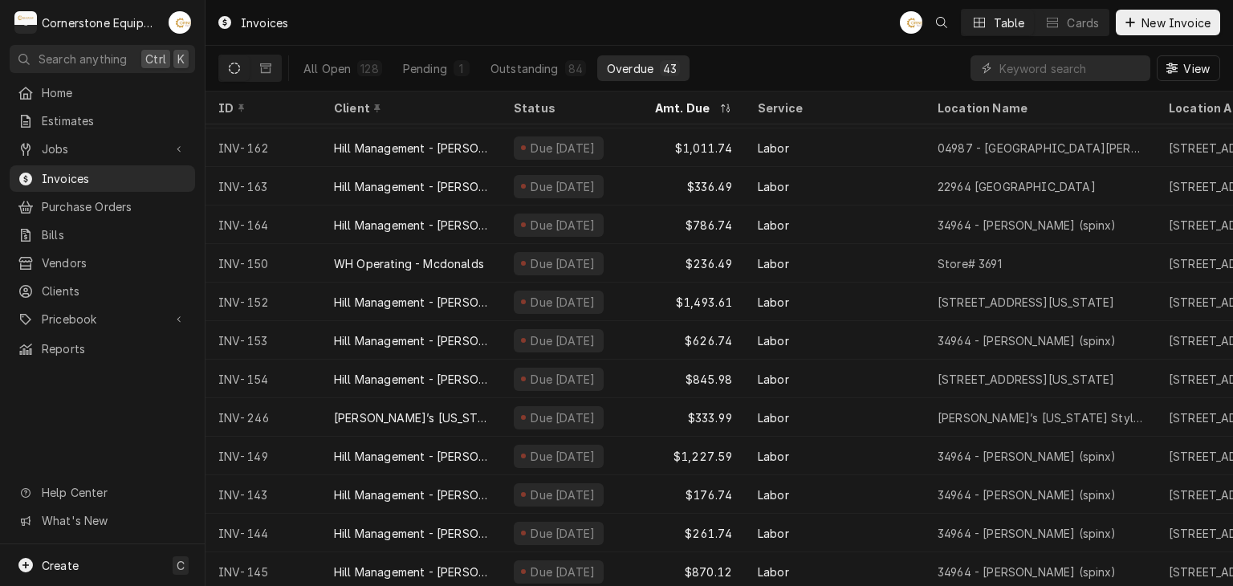
scroll to position [180, 0]
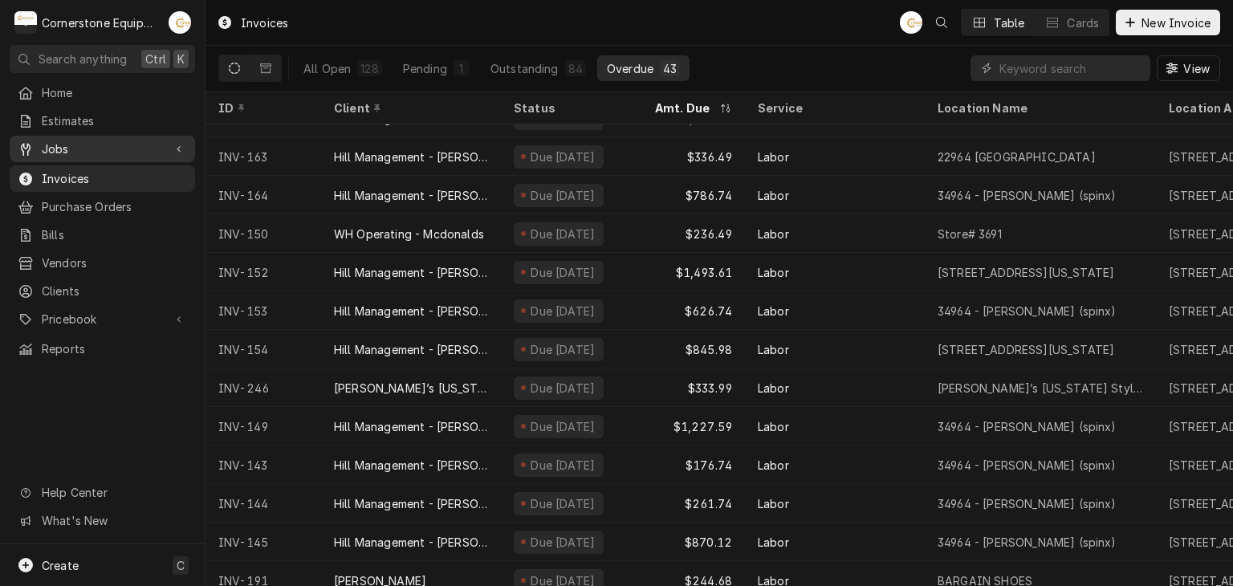
click at [100, 144] on span "Jobs" at bounding box center [102, 149] width 121 height 17
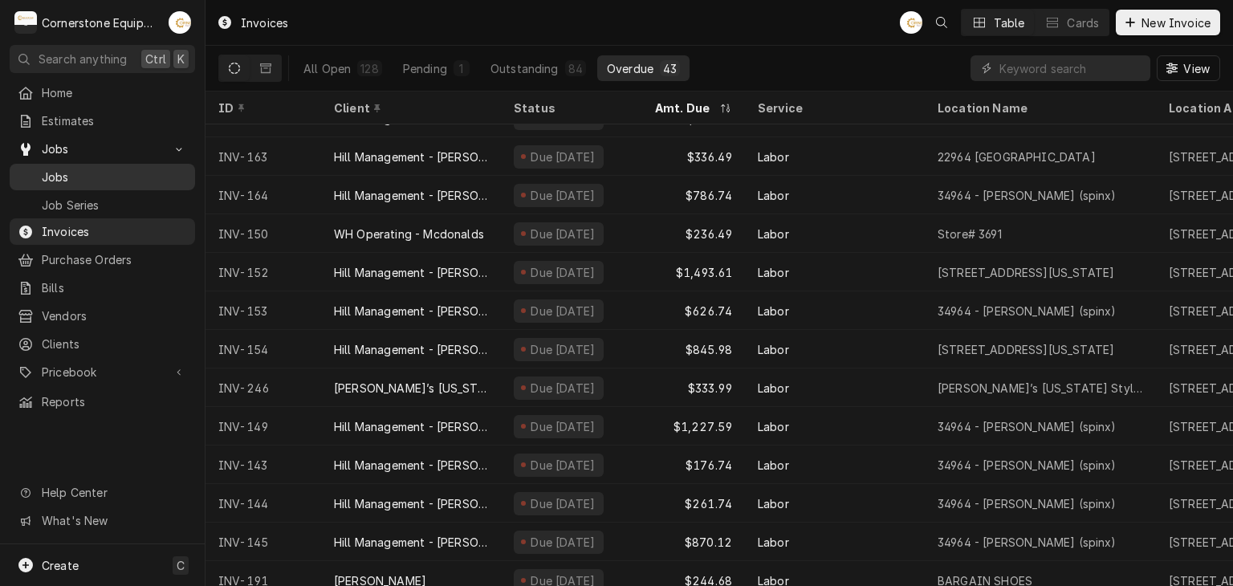
click at [84, 181] on div "Jobs" at bounding box center [102, 177] width 179 height 20
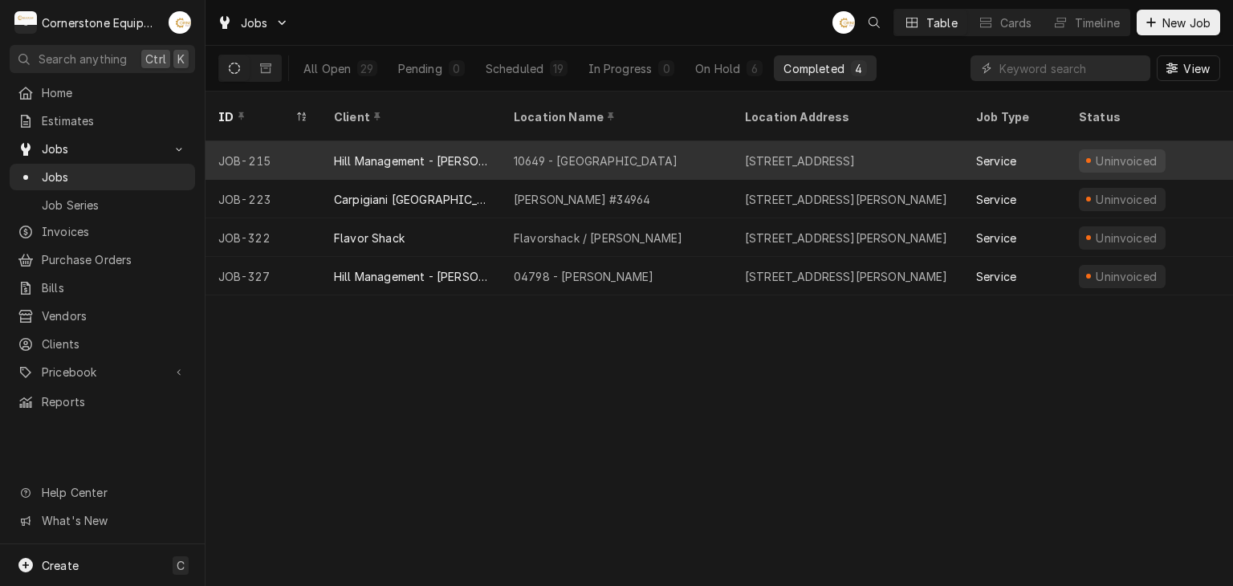
click at [601, 153] on div "10649 - Downtown Clinton" at bounding box center [596, 161] width 164 height 17
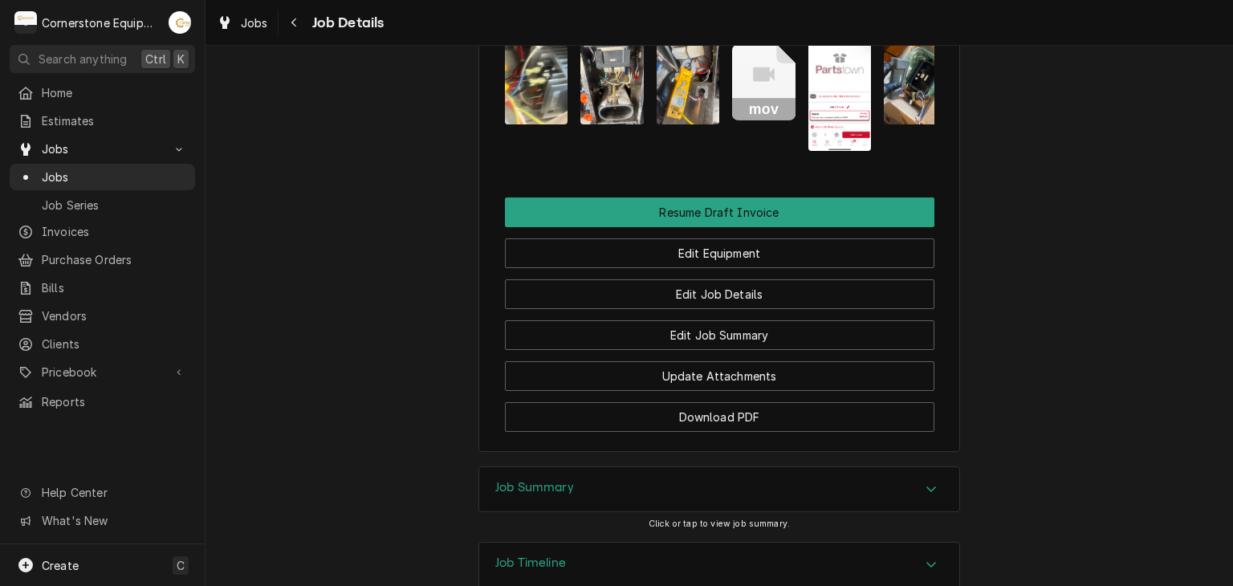
scroll to position [1587, 0]
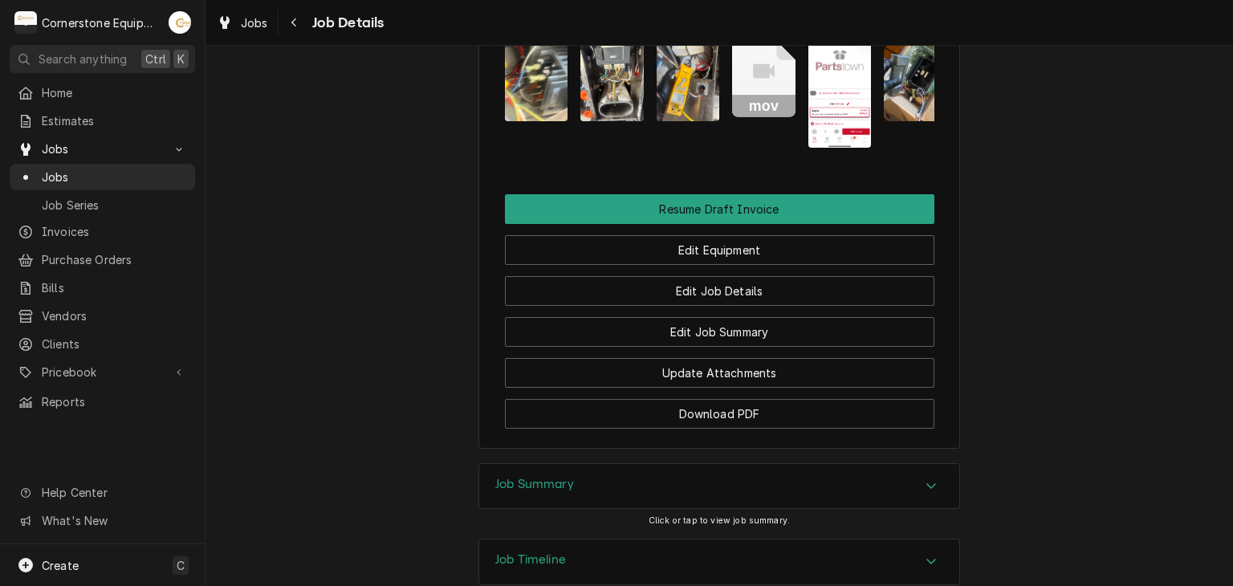
click at [701, 464] on div "Job Summary" at bounding box center [719, 486] width 480 height 45
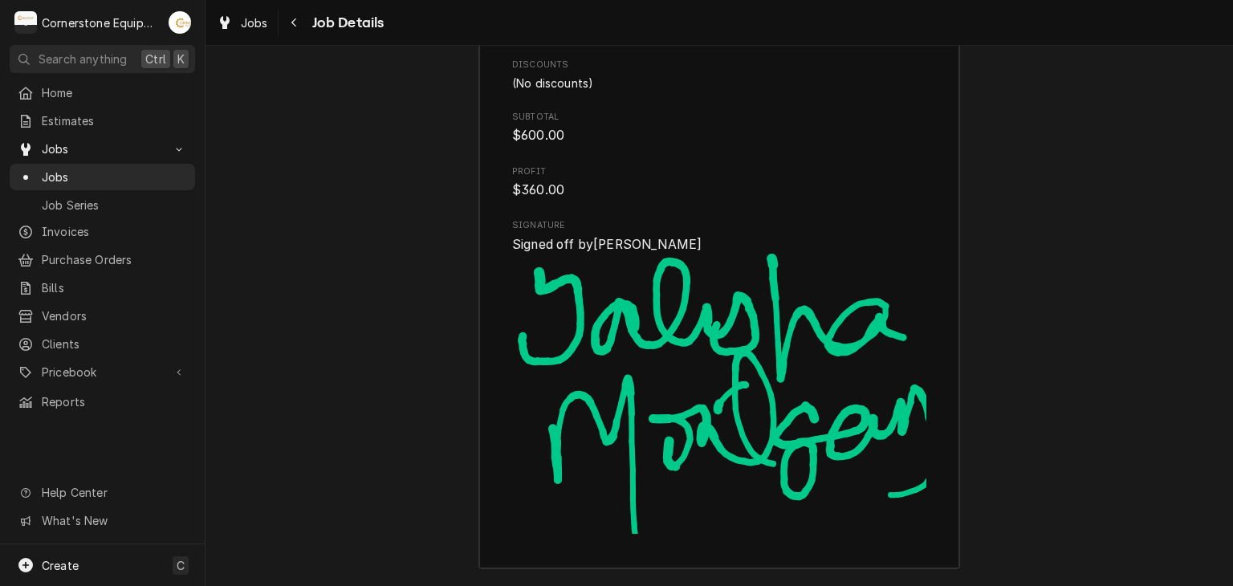
scroll to position [3196, 0]
click at [71, 84] on span "Home" at bounding box center [114, 92] width 145 height 17
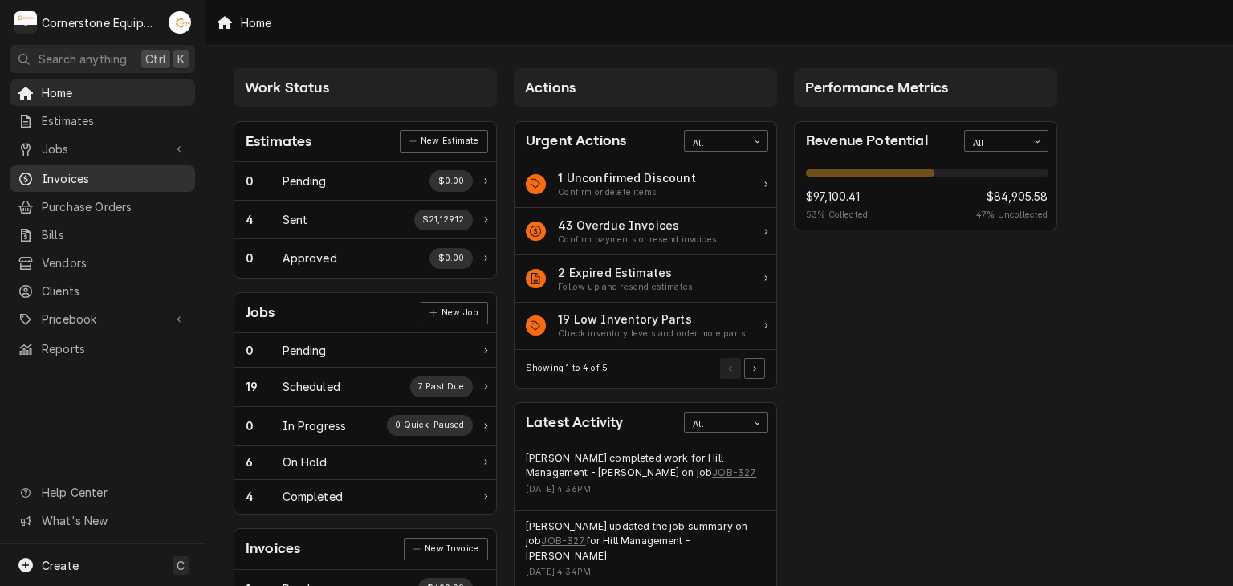
click at [156, 183] on link "Invoices" at bounding box center [102, 178] width 185 height 26
